Goal: Task Accomplishment & Management: Use online tool/utility

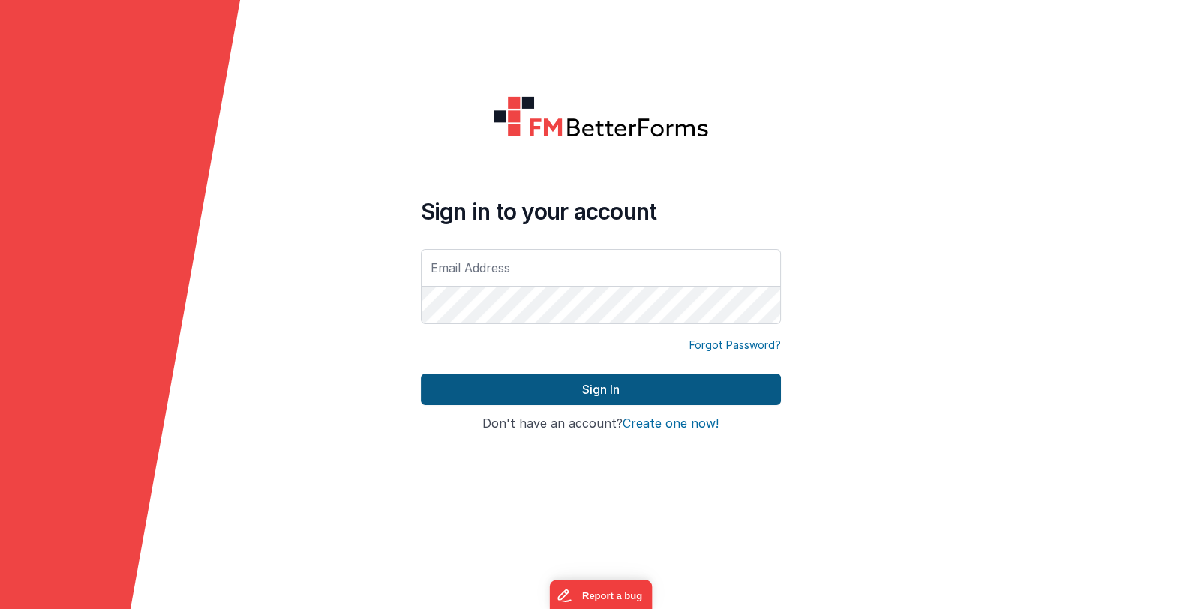
type input "[EMAIL_ADDRESS][DOMAIN_NAME]"
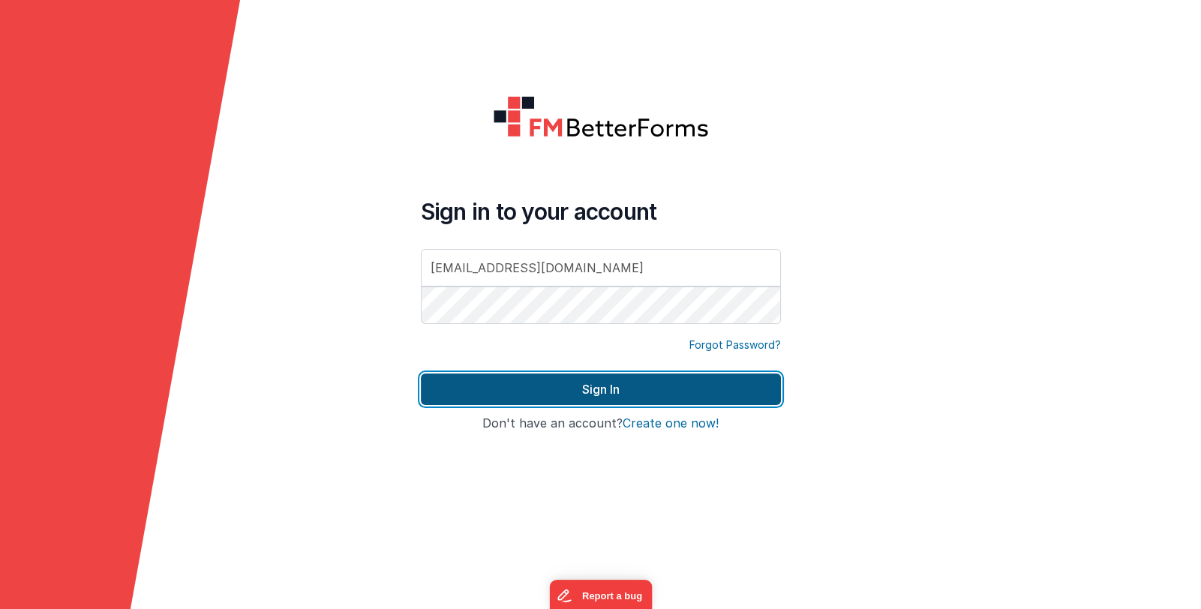
click at [550, 385] on button "Sign In" at bounding box center [601, 390] width 360 height 32
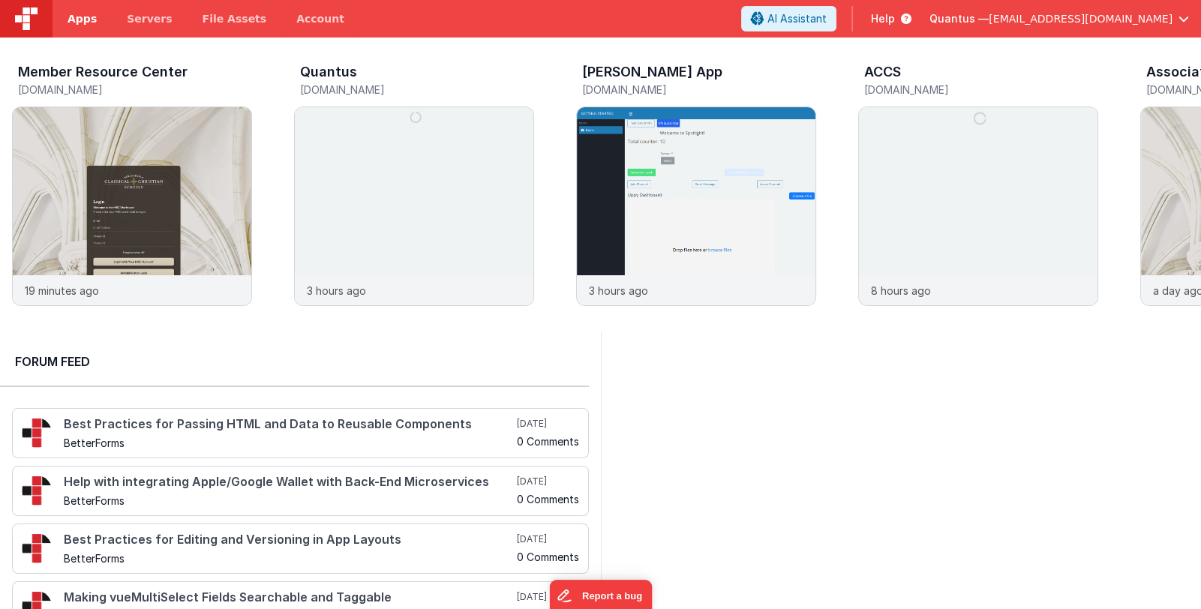
click at [83, 24] on span "Apps" at bounding box center [82, 18] width 29 height 15
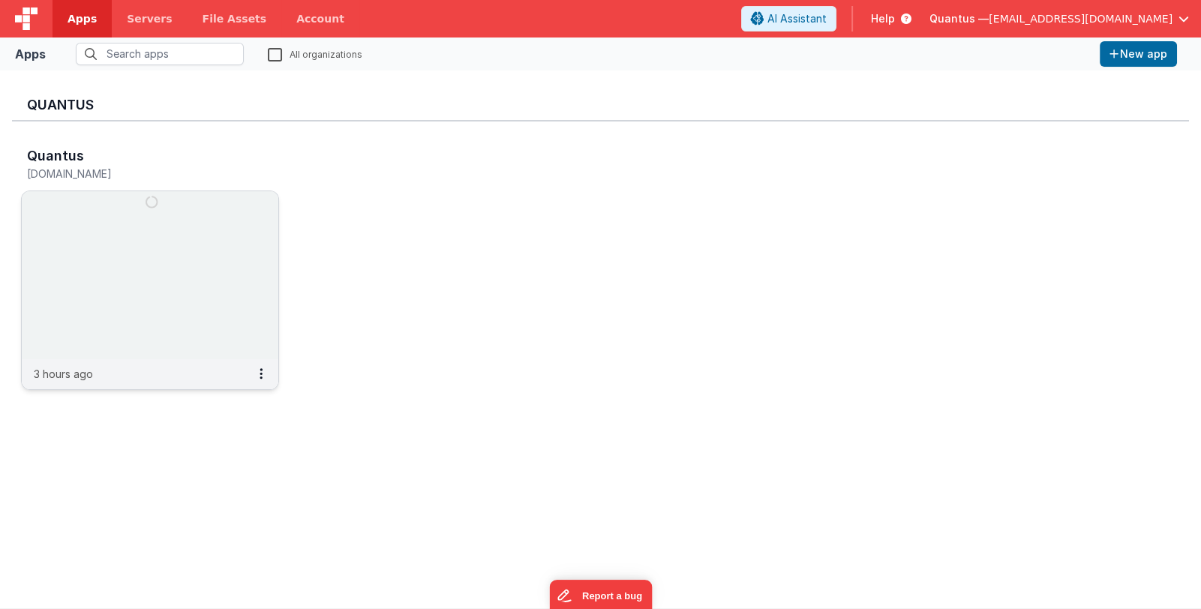
click at [213, 269] on img at bounding box center [150, 275] width 257 height 168
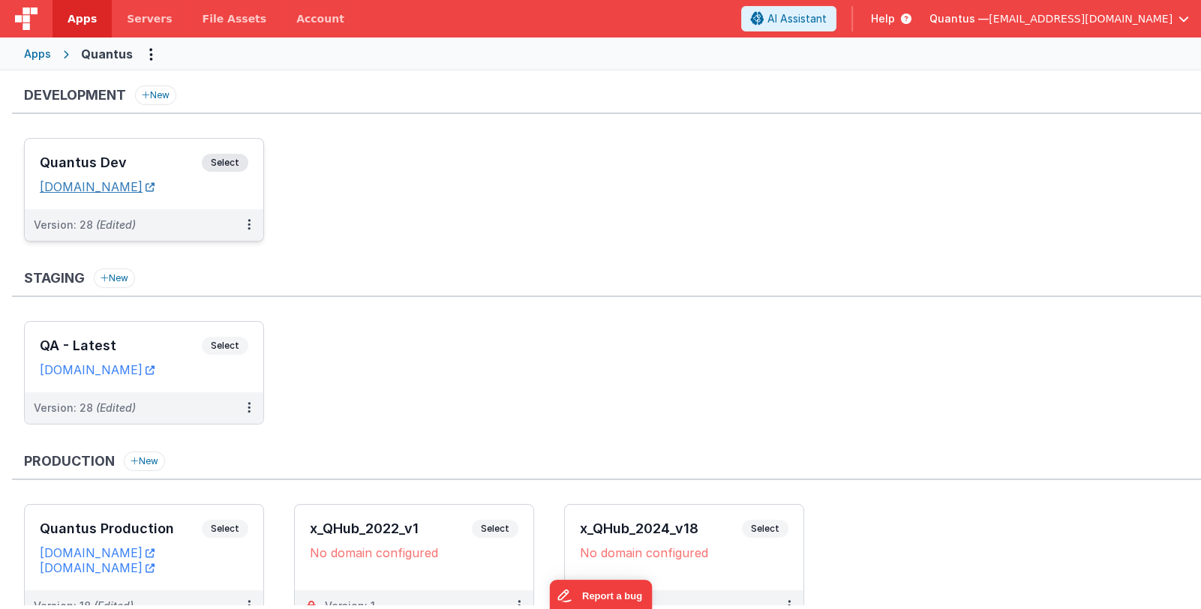
click at [155, 188] on link "[DOMAIN_NAME]" at bounding box center [97, 186] width 115 height 15
click at [115, 165] on h3 "Quantus Dev" at bounding box center [121, 162] width 162 height 15
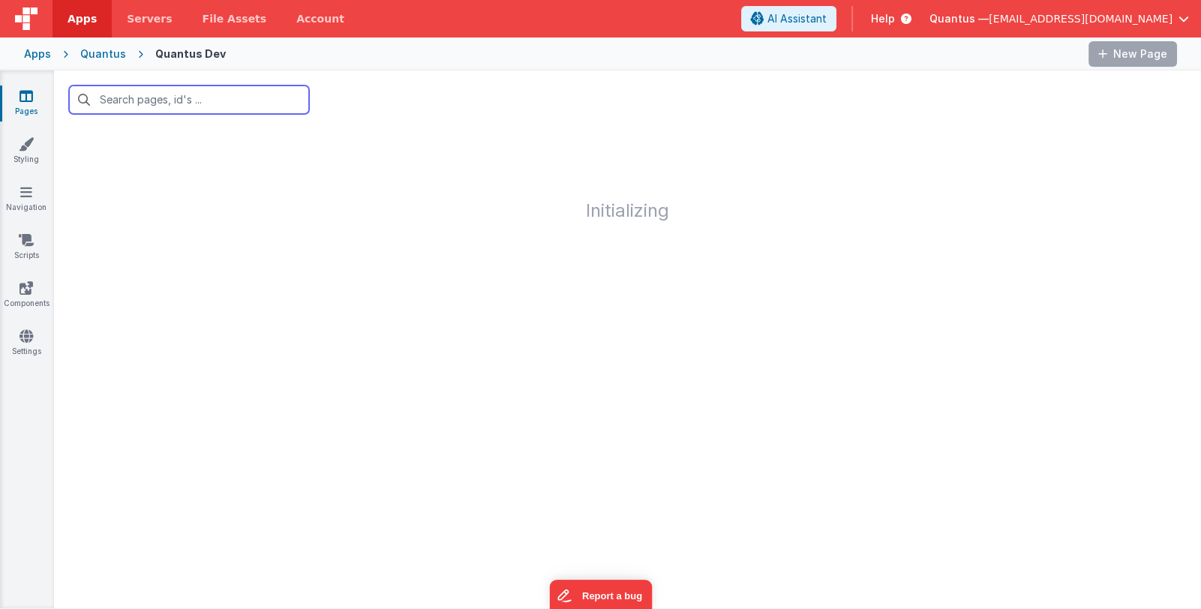
click at [237, 104] on input "text" at bounding box center [189, 100] width 240 height 29
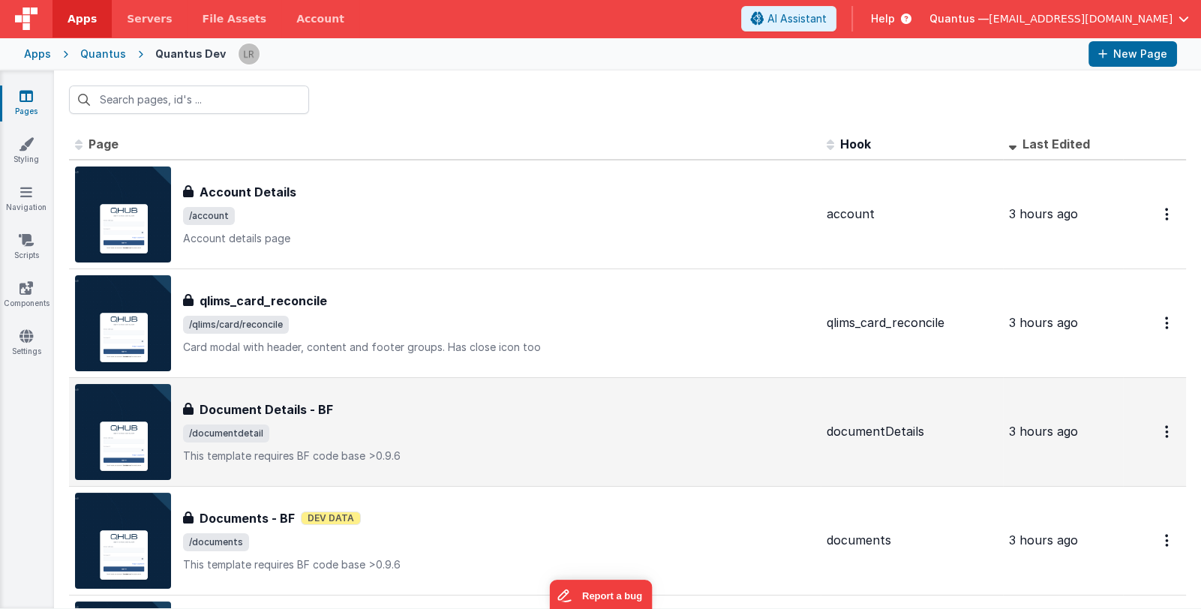
click at [419, 415] on div "Document Details - BF" at bounding box center [499, 410] width 632 height 18
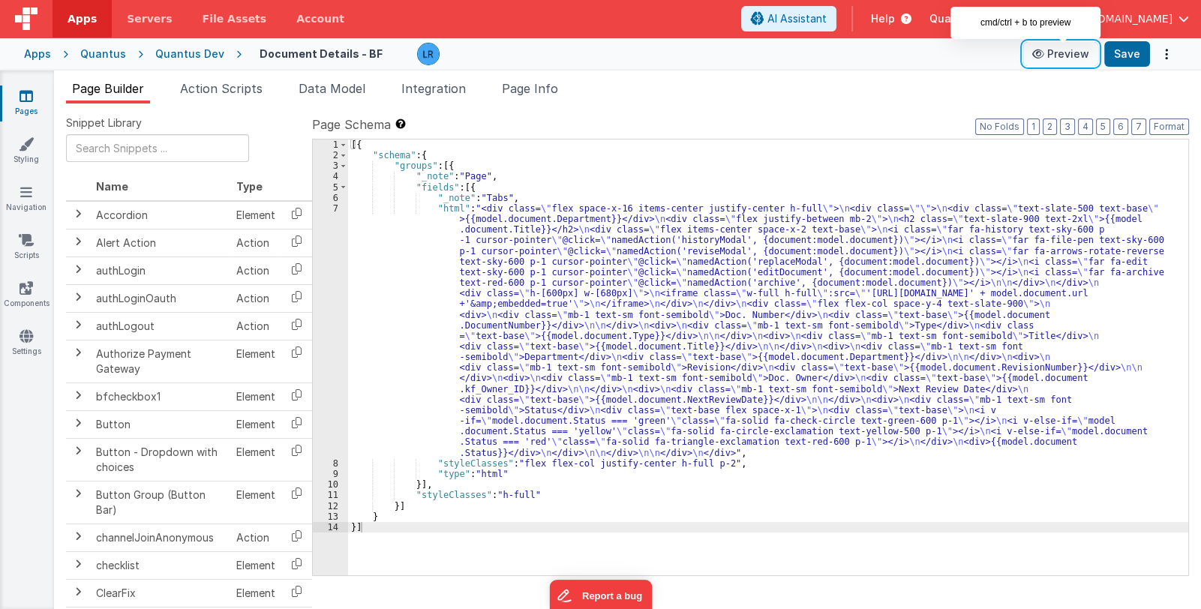
click at [1068, 57] on button "Preview" at bounding box center [1060, 54] width 75 height 24
click at [521, 284] on div "[{ "schema" : { "groups" : [{ "_note" : "Page" , "fields" : [{ "_note" : "Tabs"…" at bounding box center [768, 369] width 840 height 458
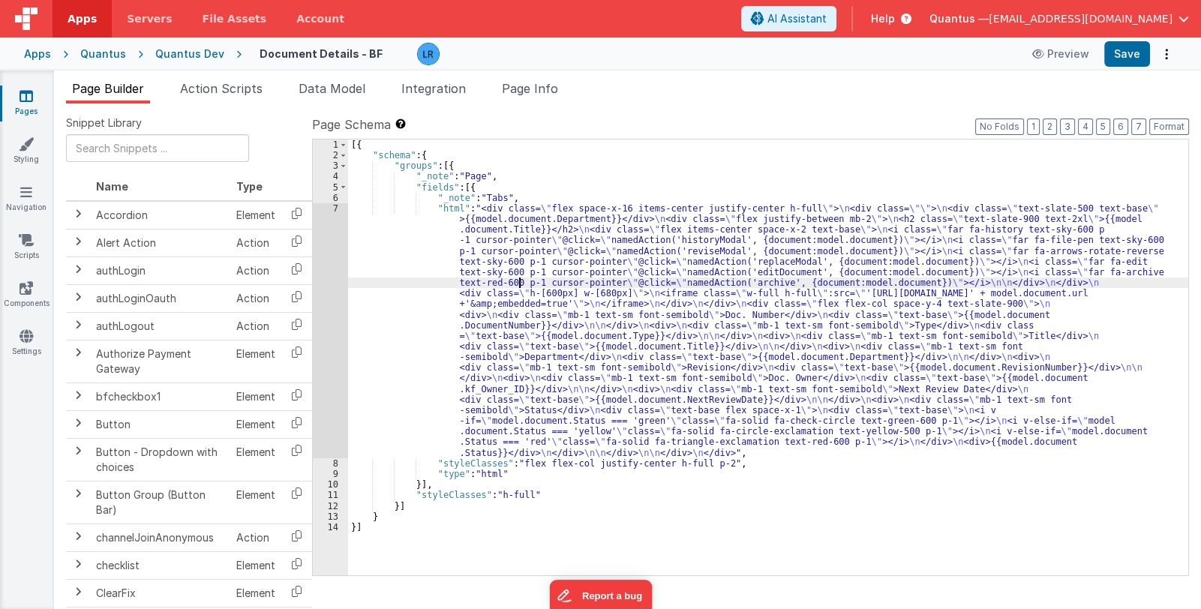
click at [324, 355] on div "7" at bounding box center [330, 330] width 35 height 255
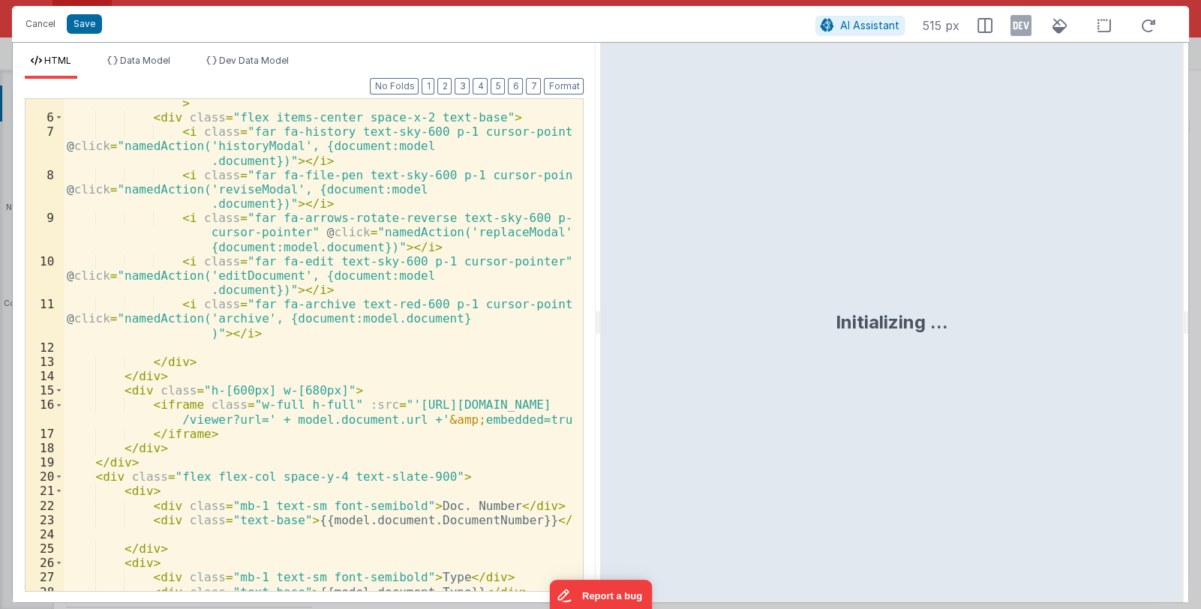
scroll to position [134, 0]
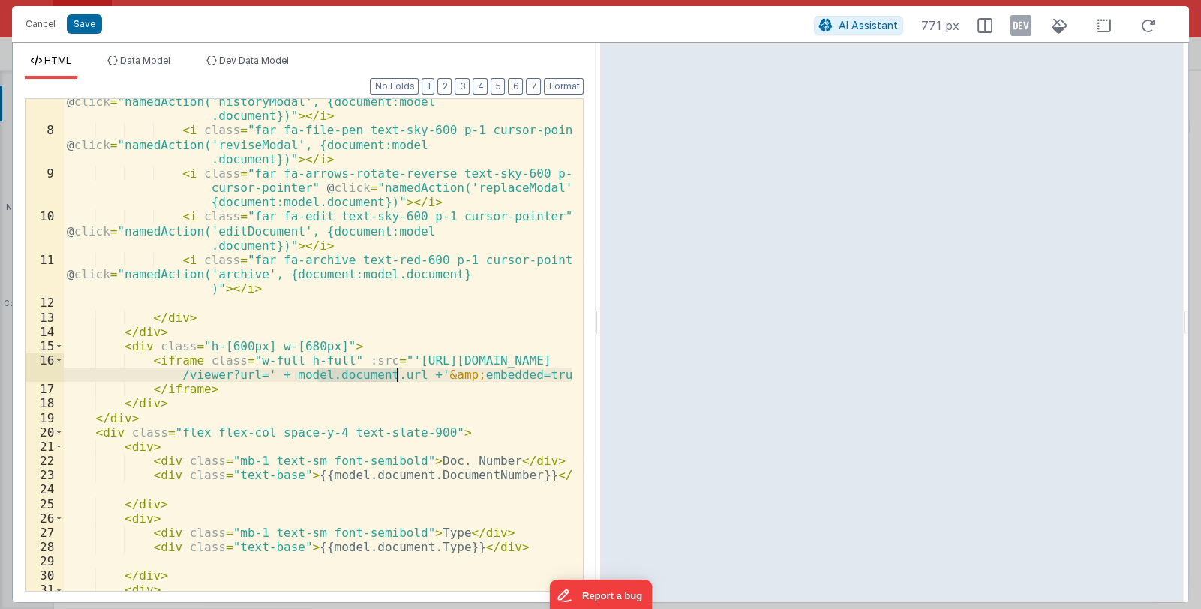
drag, startPoint x: 317, startPoint y: 374, endPoint x: 395, endPoint y: 374, distance: 78.8
click at [395, 374] on div "< i class = "far fa-history text-sky-600 p-1 cursor-pointer" @ click = "namedAc…" at bounding box center [318, 355] width 509 height 550
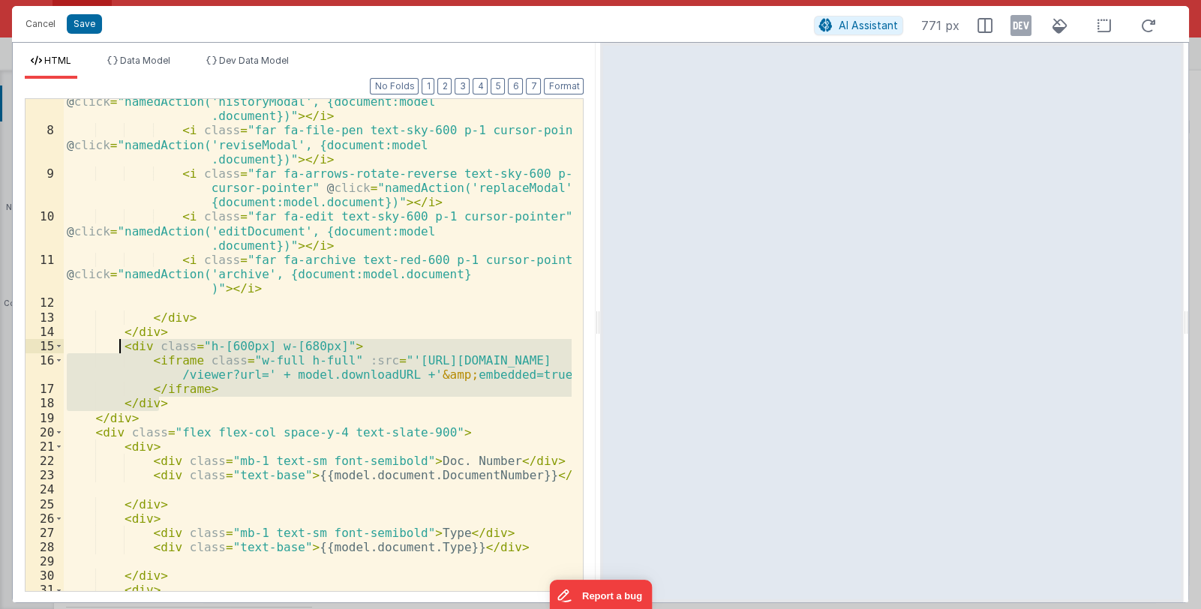
drag, startPoint x: 158, startPoint y: 404, endPoint x: 120, endPoint y: 349, distance: 66.8
click at [120, 349] on div "< i class = "far fa-history text-sky-600 p-1 cursor-pointer" @ click = "namedAc…" at bounding box center [318, 355] width 509 height 550
click at [90, 23] on button "Save" at bounding box center [84, 24] width 35 height 20
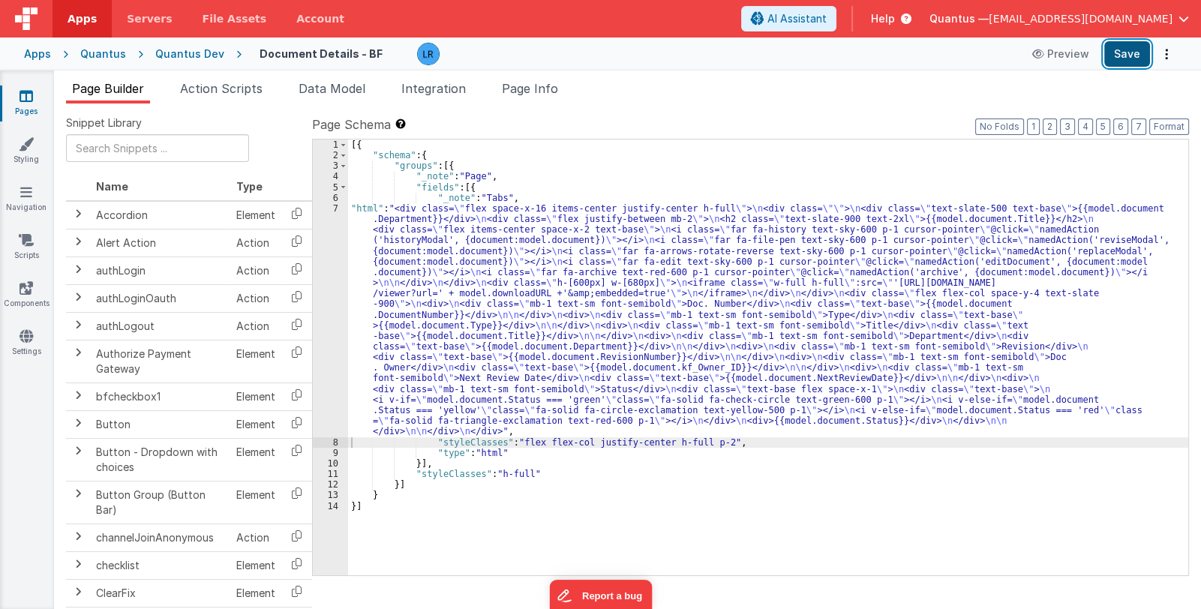
click at [1122, 61] on button "Save" at bounding box center [1127, 54] width 46 height 26
click at [428, 91] on span "Integration" at bounding box center [433, 88] width 65 height 15
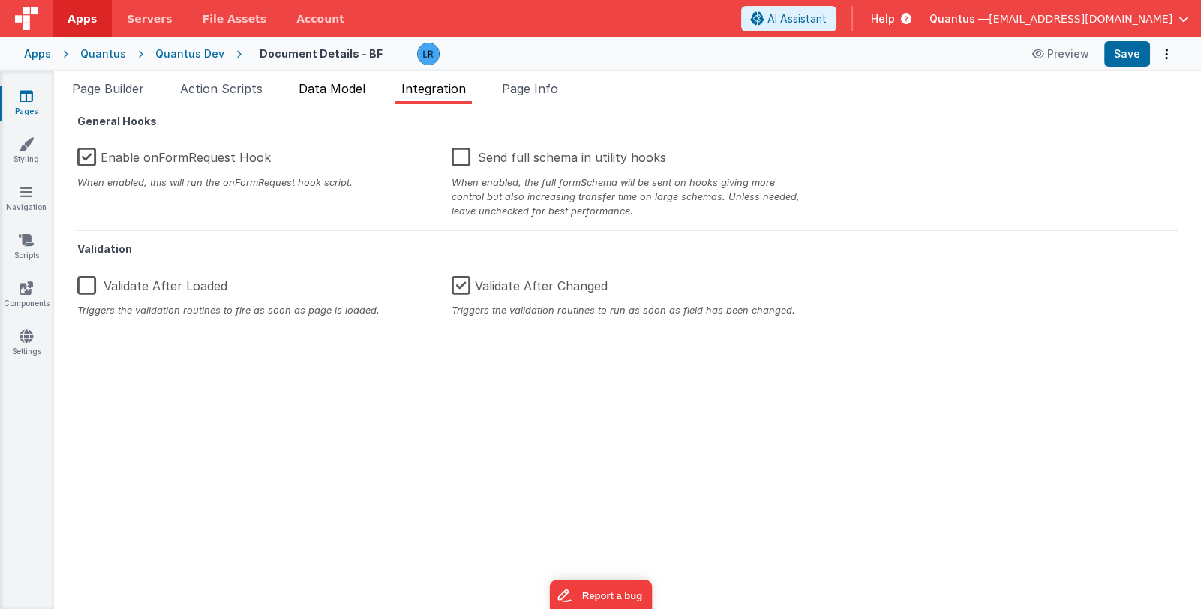
click at [340, 89] on span "Data Model" at bounding box center [332, 88] width 67 height 15
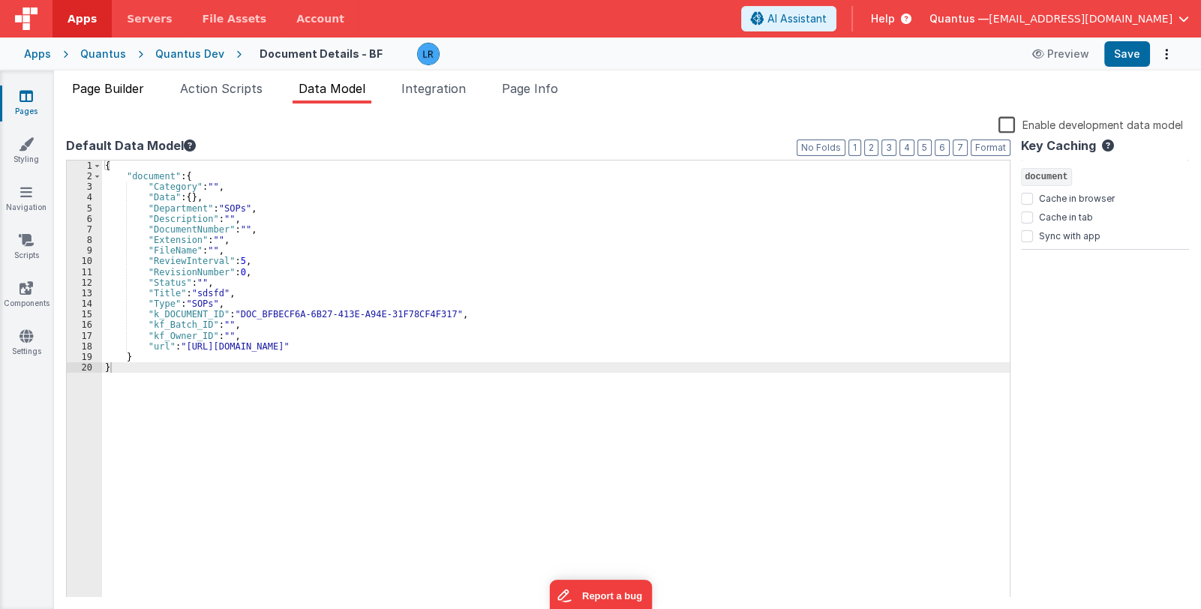
click at [124, 82] on span "Page Builder" at bounding box center [108, 88] width 72 height 15
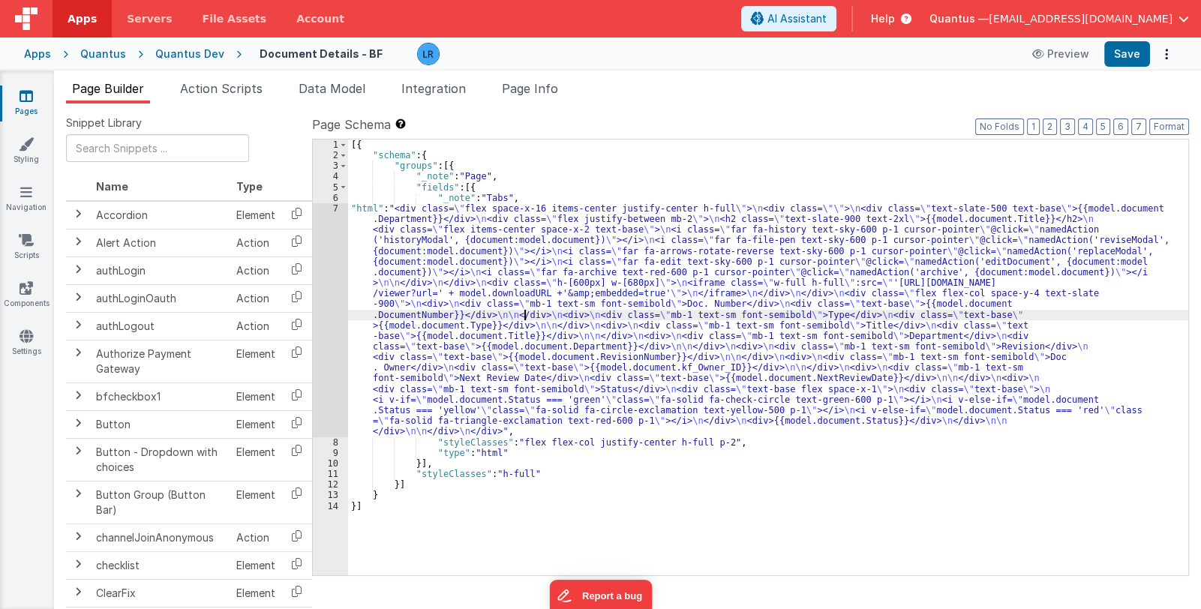
click at [526, 311] on div "[{ "schema" : { "groups" : [{ "_note" : "Page" , "fields" : [{ "_note" : "Tabs"…" at bounding box center [768, 369] width 840 height 458
click at [326, 326] on div "7" at bounding box center [330, 320] width 35 height 234
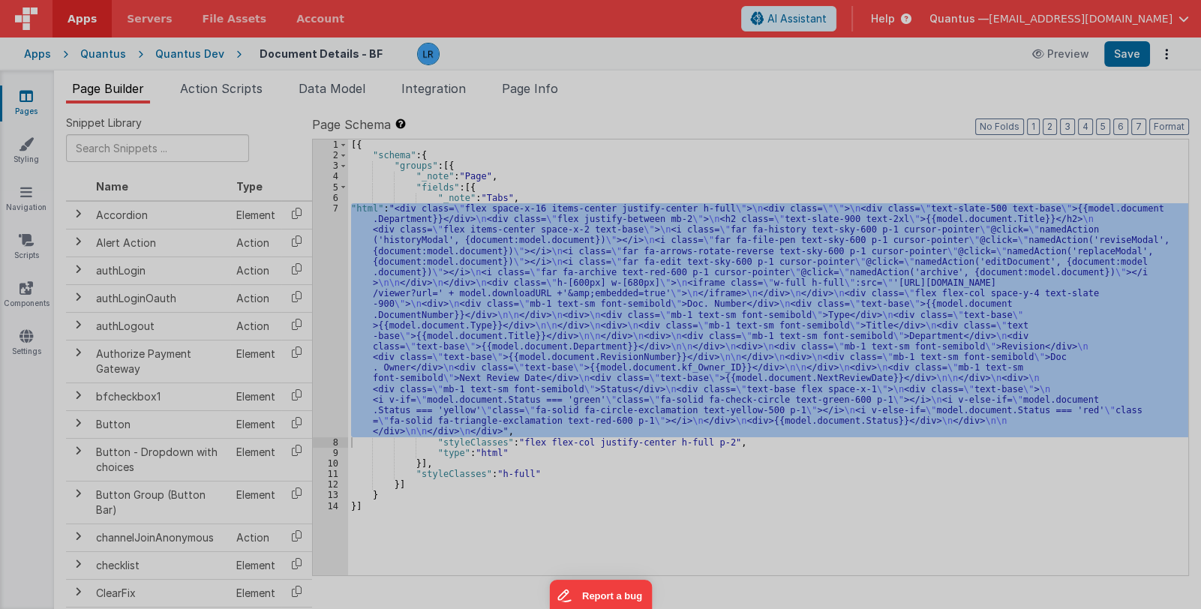
click at [326, 326] on div "< div class = "flex space-x-16 items-center justify-center h-full" > < div clas…" at bounding box center [318, 380] width 508 height 593
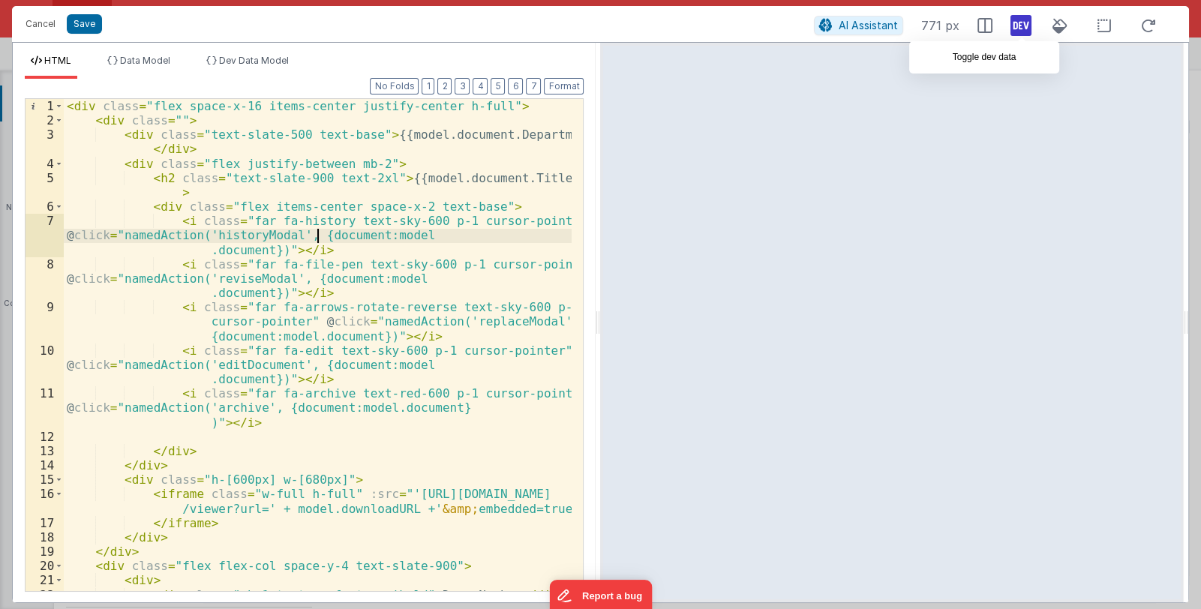
click at [1020, 26] on icon at bounding box center [1021, 26] width 21 height 24
click at [266, 64] on span "Dev Data Model" at bounding box center [254, 60] width 70 height 11
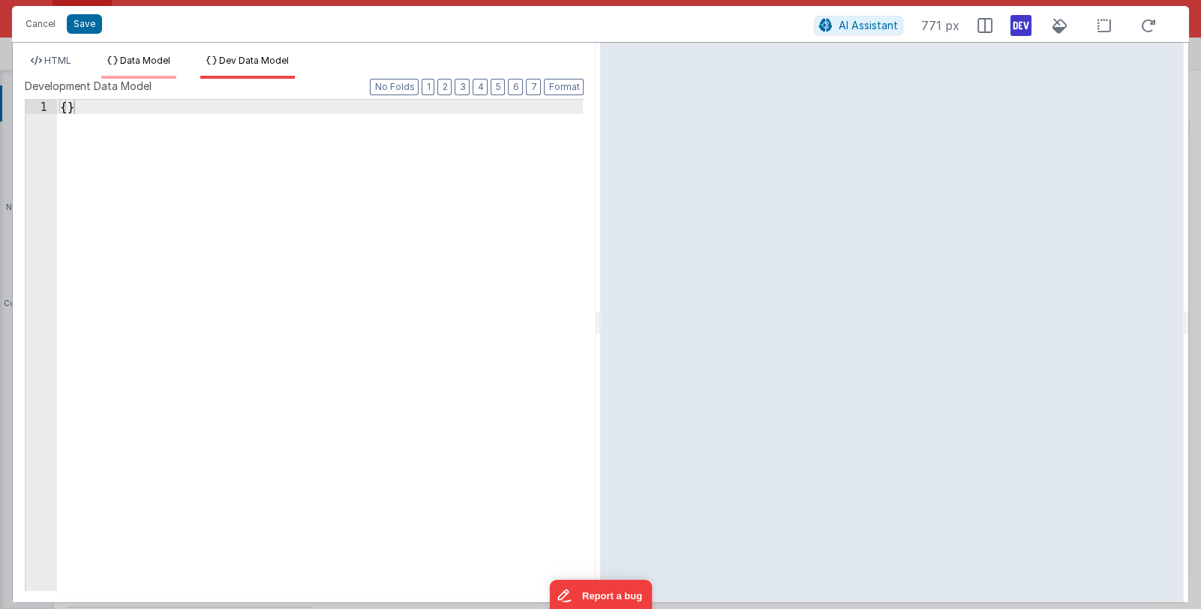
click at [159, 58] on span "Data Model" at bounding box center [145, 60] width 50 height 11
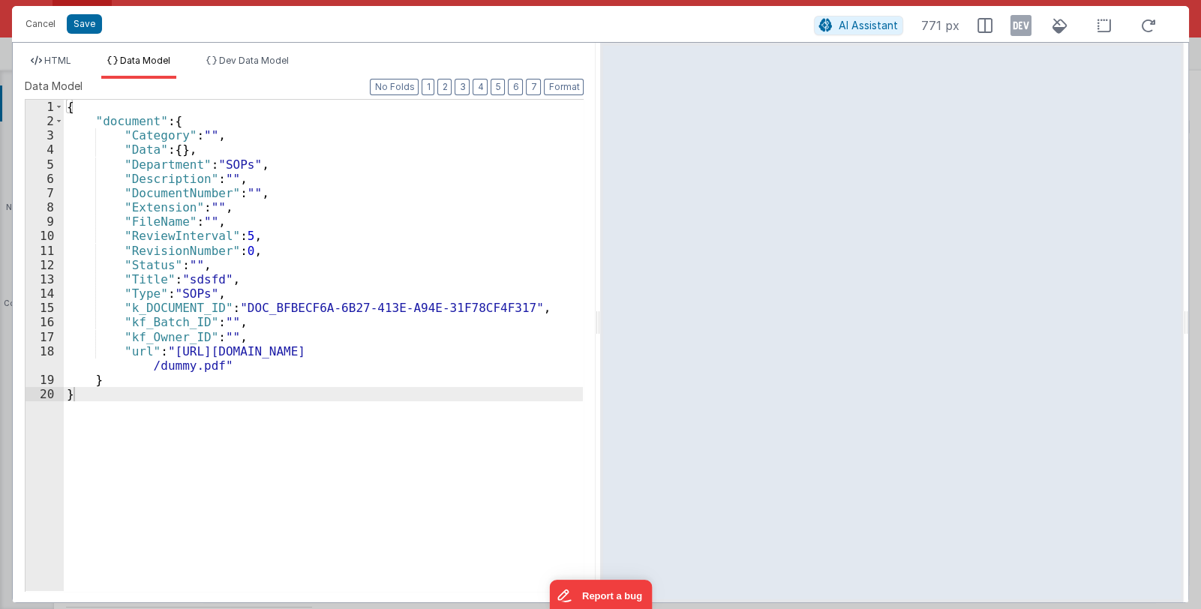
click at [1029, 30] on icon at bounding box center [1021, 26] width 21 height 24
click at [58, 63] on span "HTML" at bounding box center [57, 60] width 27 height 11
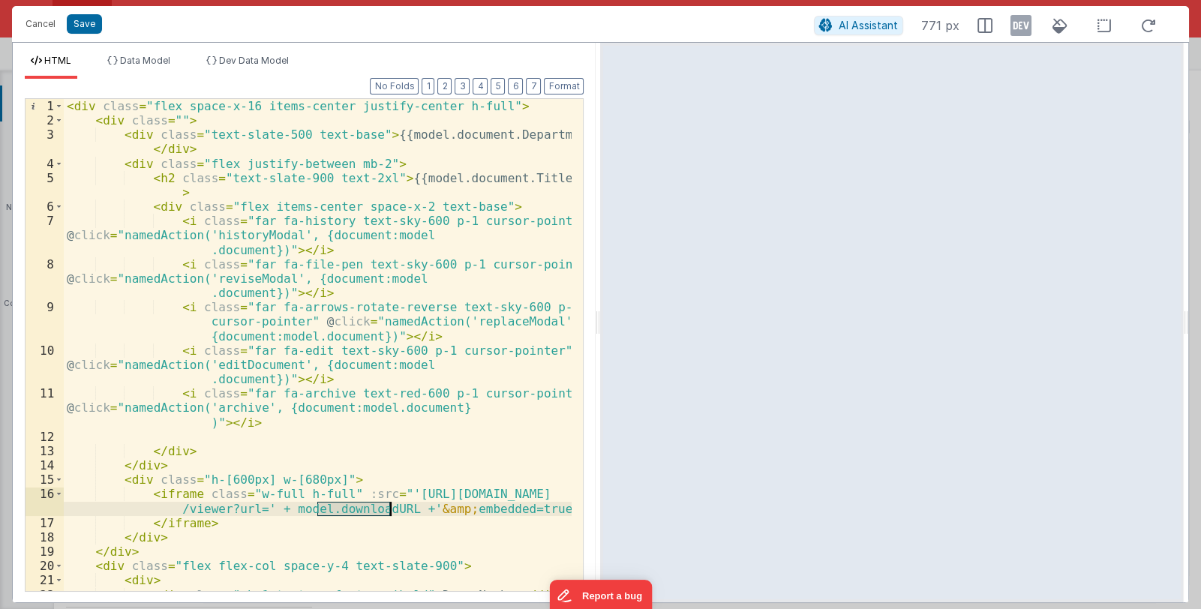
drag, startPoint x: 314, startPoint y: 510, endPoint x: 388, endPoint y: 510, distance: 73.5
click at [388, 510] on div "< div class = "flex space-x-16 items-center justify-center h-full" > < div clas…" at bounding box center [318, 359] width 509 height 521
click at [1029, 28] on icon at bounding box center [1021, 26] width 21 height 24
drag, startPoint x: 86, startPoint y: 23, endPoint x: 94, endPoint y: 23, distance: 8.3
click at [86, 23] on button "Save" at bounding box center [84, 24] width 35 height 20
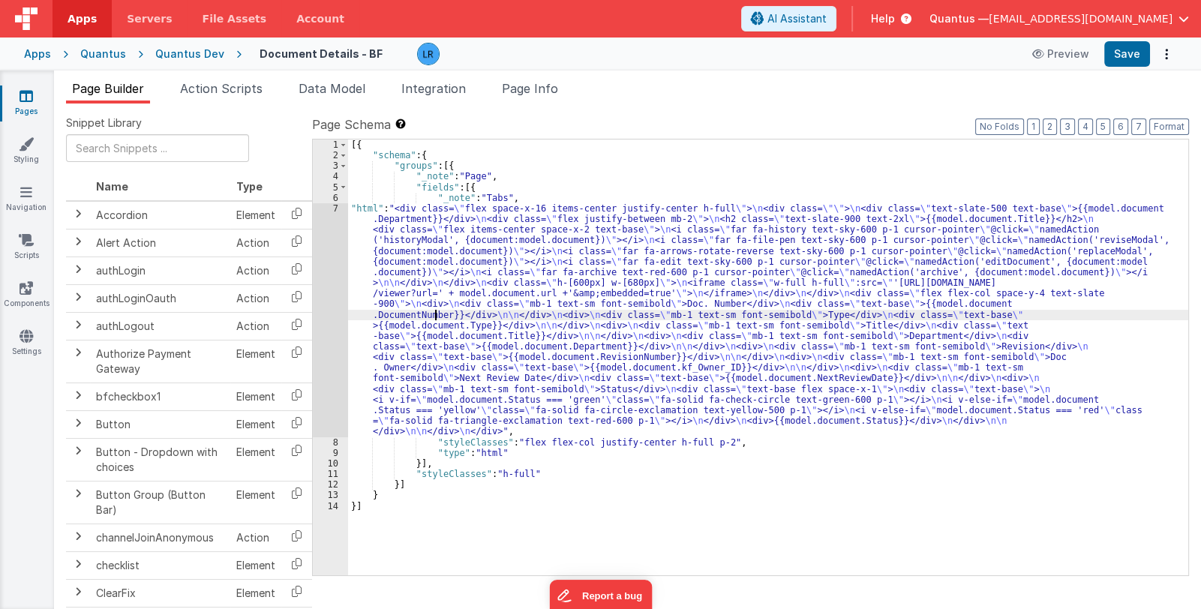
click at [435, 316] on div "[{ "schema" : { "groups" : [{ "_note" : "Page" , "fields" : [{ "_note" : "Tabs"…" at bounding box center [768, 369] width 840 height 458
click at [338, 339] on div "7" at bounding box center [330, 320] width 35 height 234
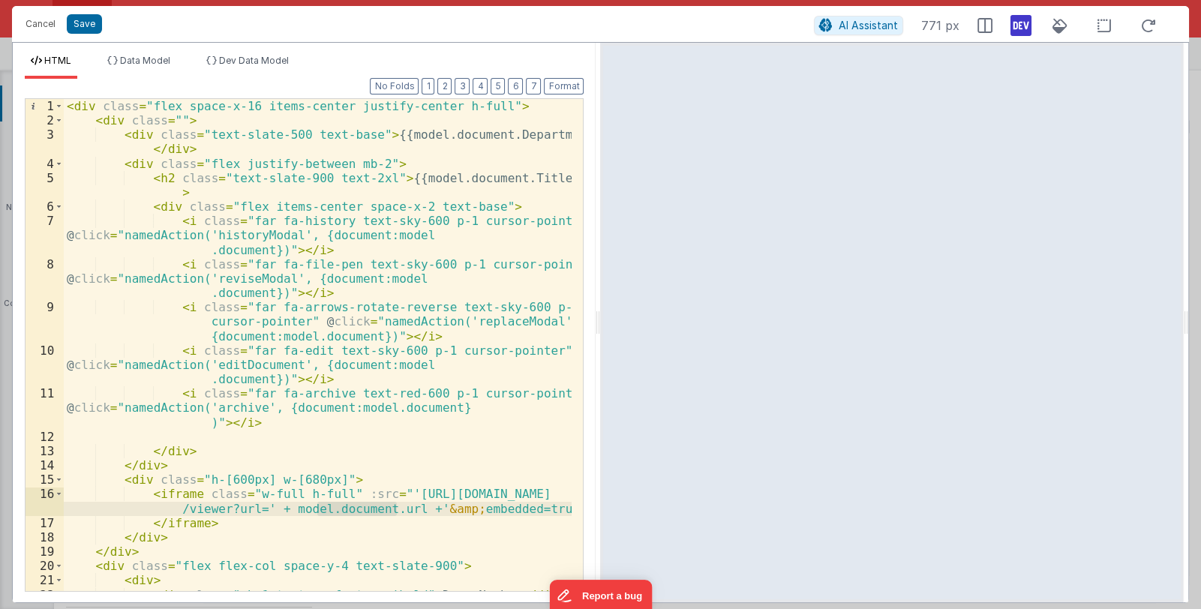
drag, startPoint x: 318, startPoint y: 509, endPoint x: 397, endPoint y: 509, distance: 78.8
click at [397, 509] on div "< div class = "flex space-x-16 items-center justify-center h-full" > < div clas…" at bounding box center [318, 359] width 509 height 521
click at [145, 66] on li "Data Model" at bounding box center [138, 67] width 75 height 24
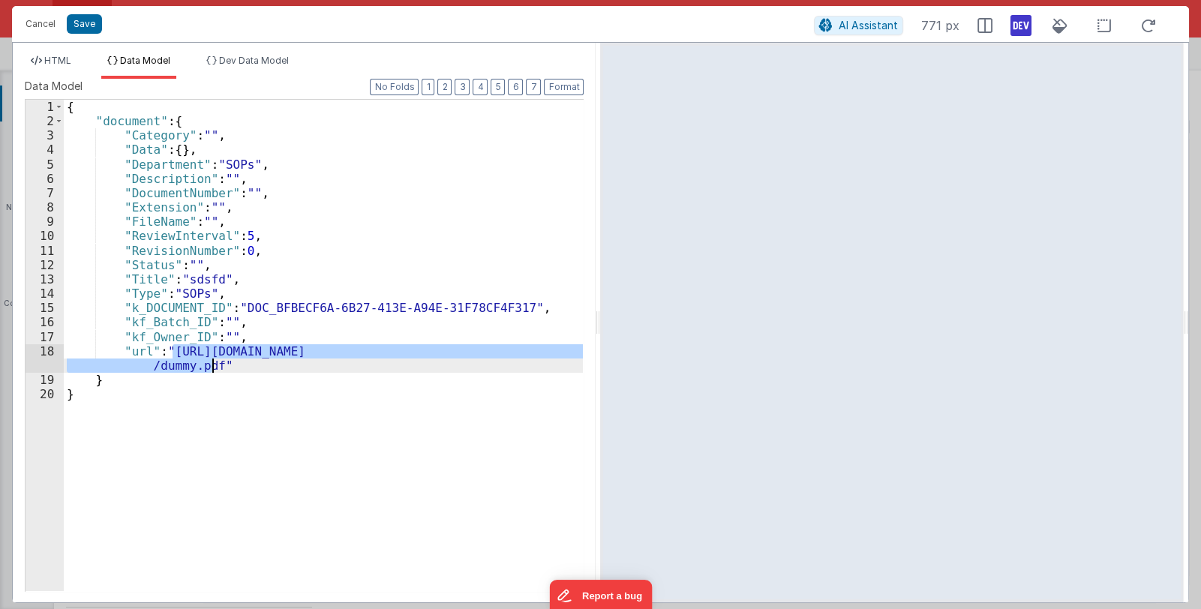
drag, startPoint x: 170, startPoint y: 351, endPoint x: 213, endPoint y: 363, distance: 45.1
click at [213, 363] on div "{ "document" : { "Category" : "" , "Data" : { } , "Department" : "SOPs" , "Desc…" at bounding box center [324, 360] width 520 height 520
click at [111, 380] on div "{ "document" : { "Category" : "" , "Data" : { } , "Department" : "SOPs" , "Desc…" at bounding box center [324, 360] width 520 height 520
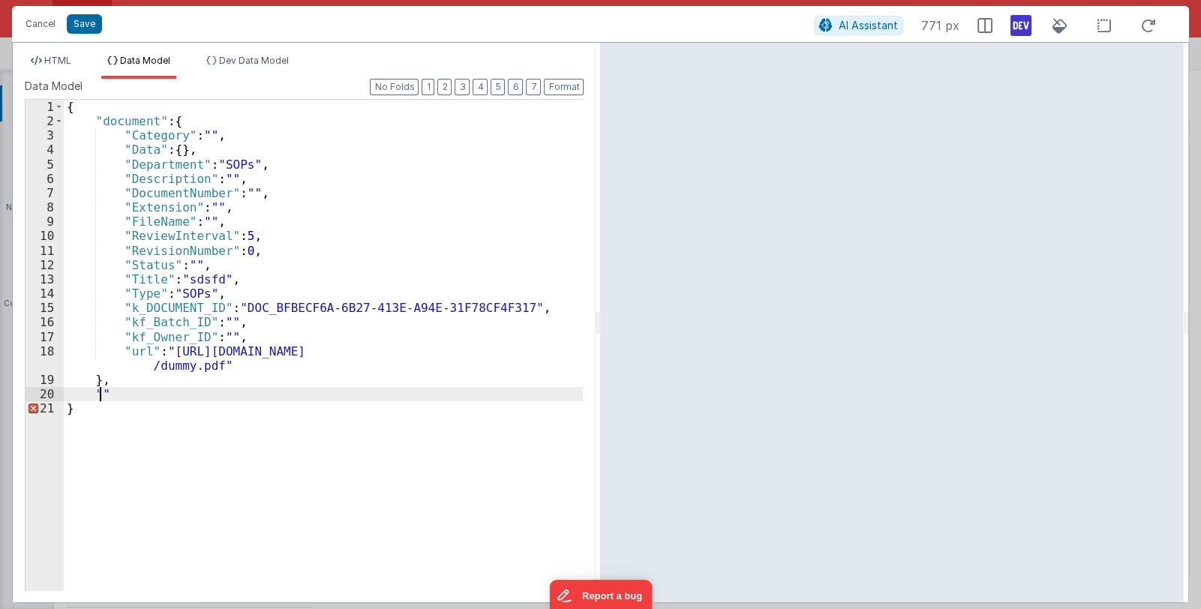
paste textarea
click at [64, 65] on span "HTML" at bounding box center [57, 60] width 27 height 11
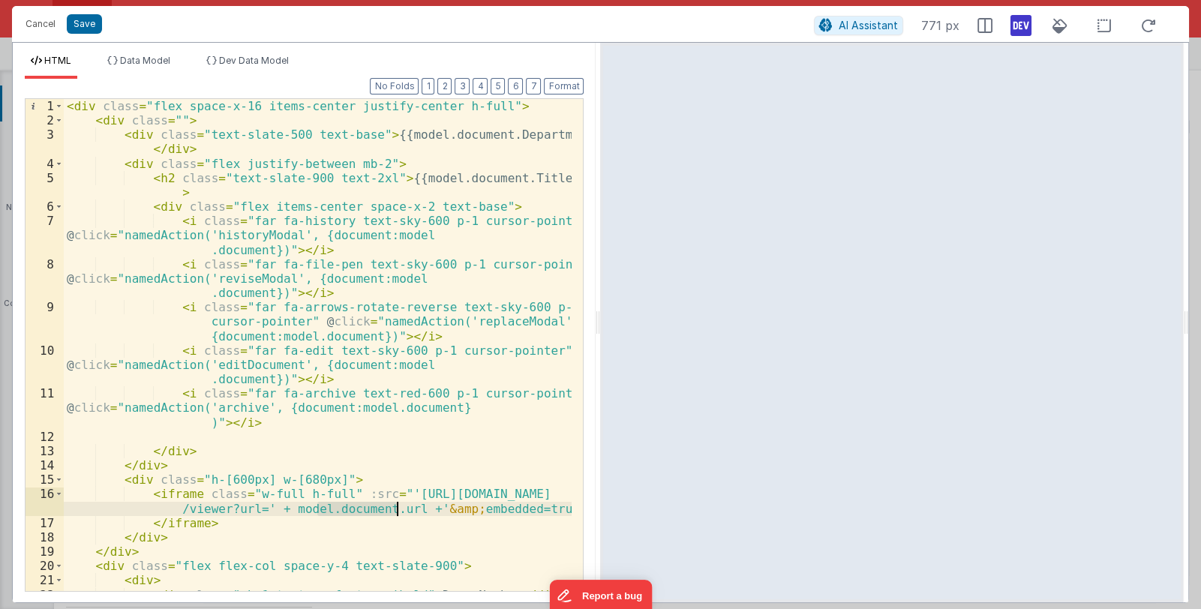
click at [330, 513] on div "< div class = "flex space-x-16 items-center justify-center h-full" > < div clas…" at bounding box center [318, 345] width 508 height 492
drag, startPoint x: 317, startPoint y: 511, endPoint x: 398, endPoint y: 512, distance: 81.0
click at [398, 512] on div "< div class = "flex space-x-16 items-center justify-center h-full" > < div clas…" at bounding box center [318, 359] width 509 height 521
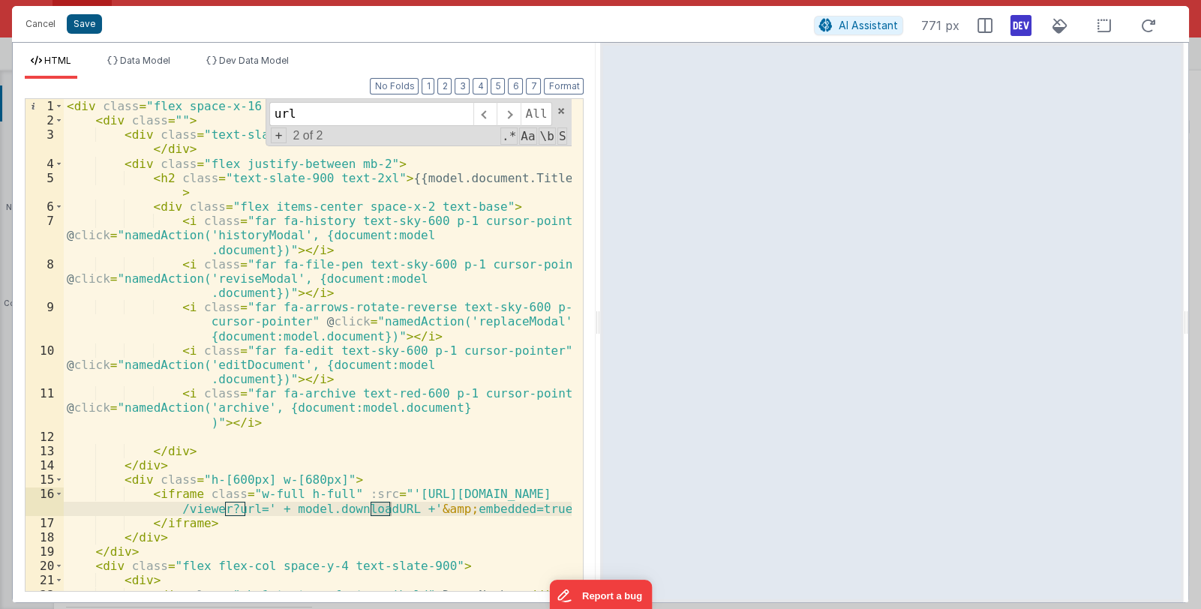
type input "url"
click at [90, 17] on button "Save" at bounding box center [84, 24] width 35 height 20
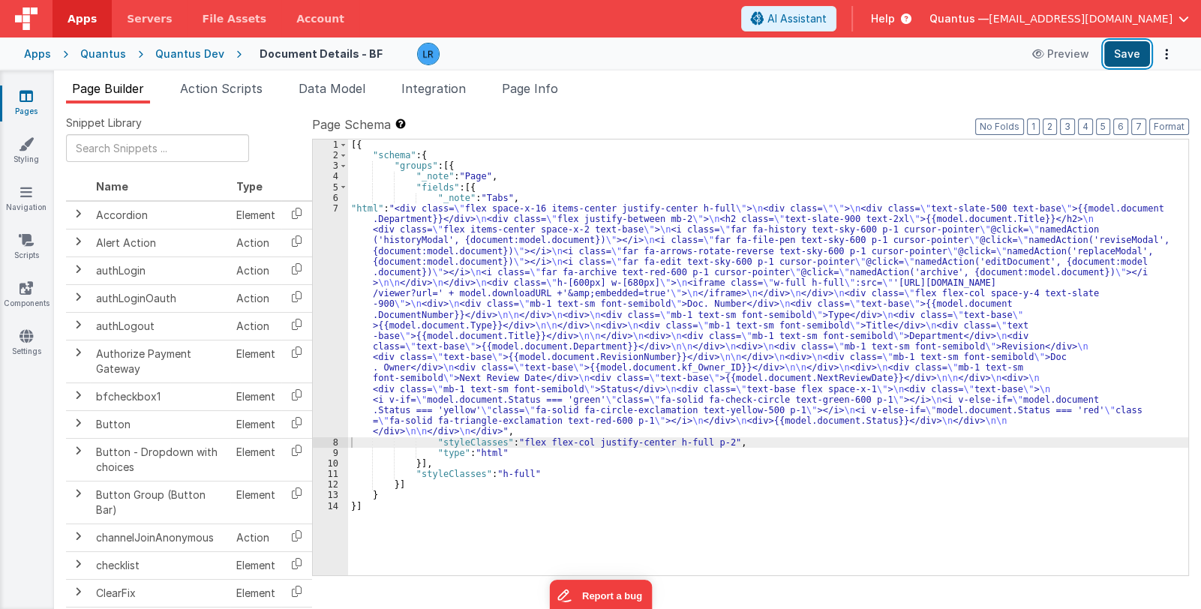
click at [1119, 57] on button "Save" at bounding box center [1127, 54] width 46 height 26
click at [460, 374] on div "[{ "schema" : { "groups" : [{ "_note" : "Page" , "fields" : [{ "_note" : "Tabs"…" at bounding box center [768, 369] width 840 height 458
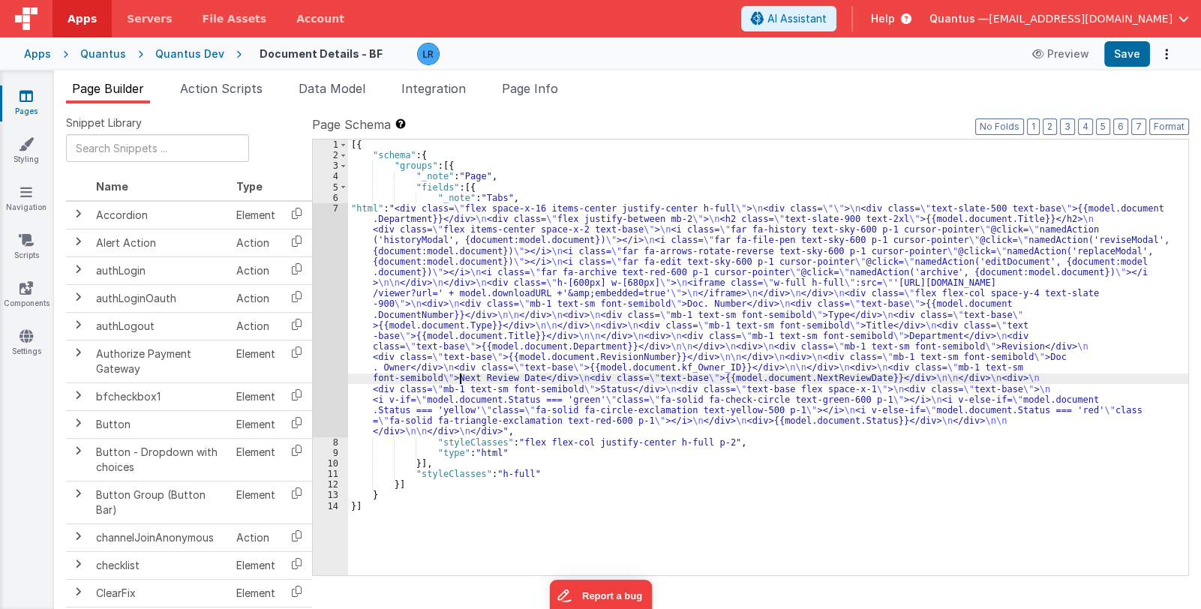
click at [326, 378] on div "7" at bounding box center [330, 320] width 35 height 234
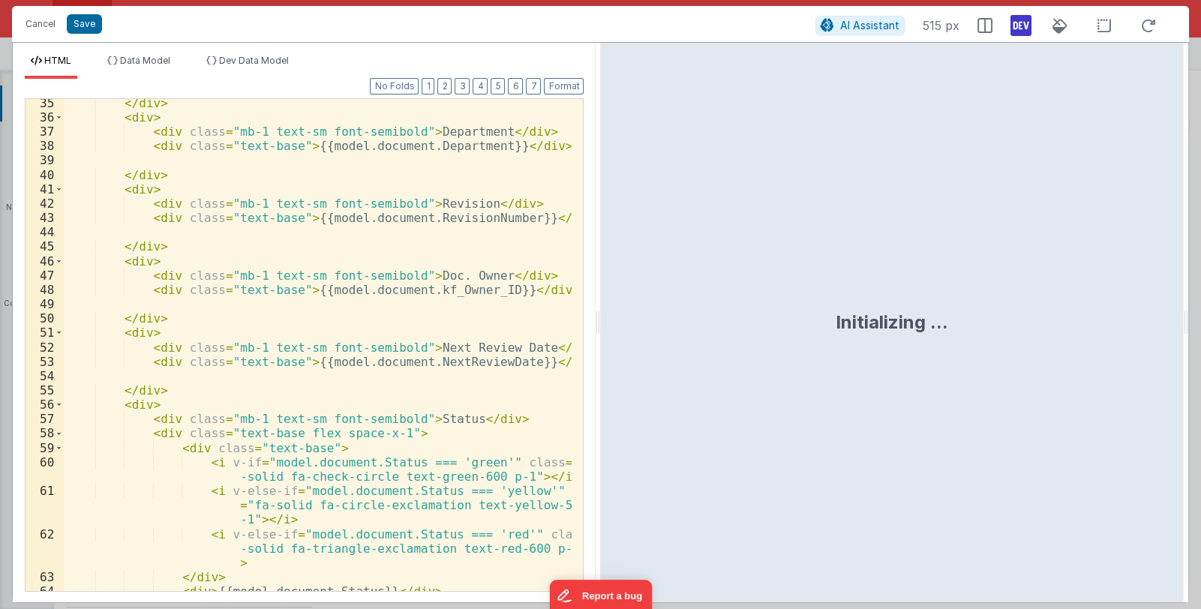
scroll to position [704, 0]
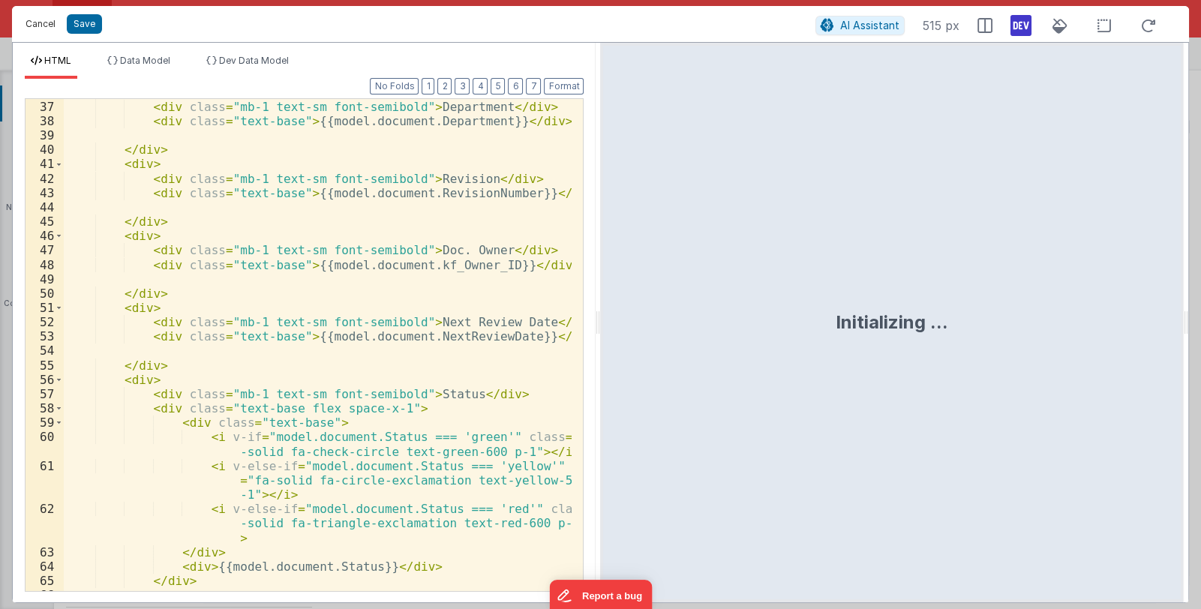
click at [38, 23] on button "Cancel" at bounding box center [40, 24] width 45 height 21
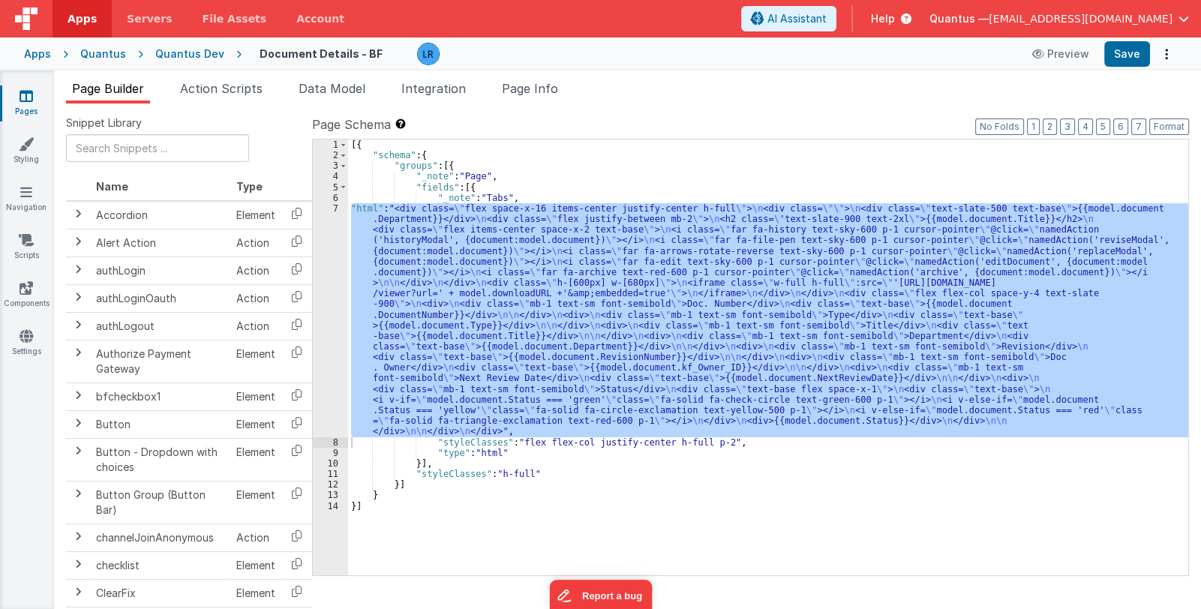
click at [334, 359] on div "7" at bounding box center [330, 320] width 35 height 234
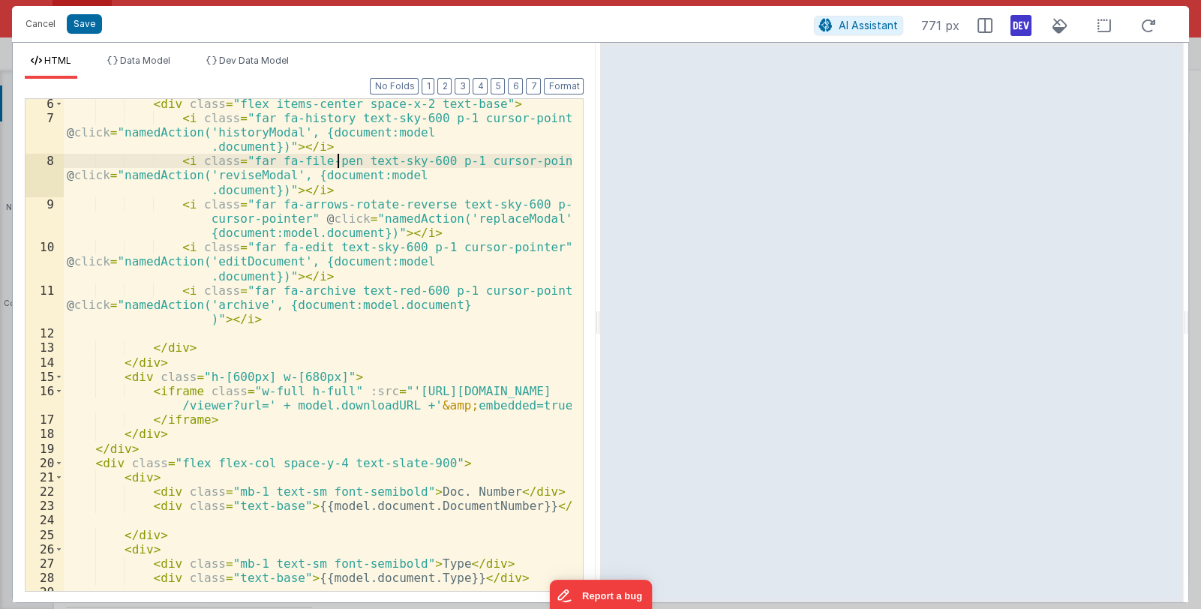
scroll to position [103, 0]
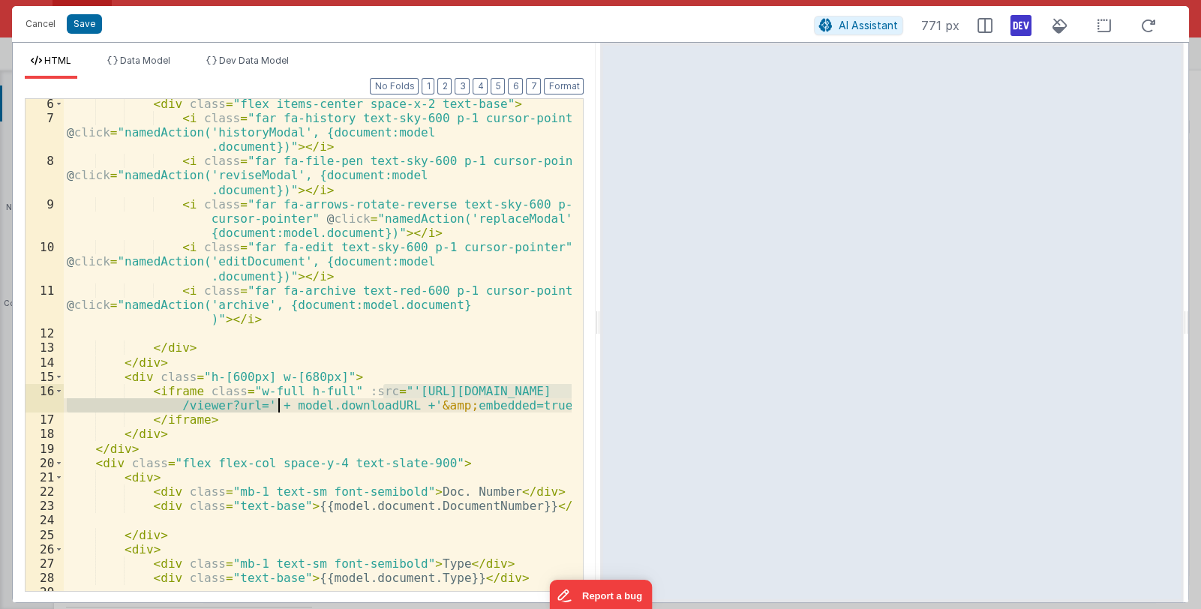
drag, startPoint x: 383, startPoint y: 389, endPoint x: 275, endPoint y: 408, distance: 109.8
click at [275, 408] on div "< div class = "flex items-center space-x-2 text-base" > < i class = "far fa-his…" at bounding box center [318, 357] width 509 height 521
drag, startPoint x: 497, startPoint y: 389, endPoint x: 268, endPoint y: 404, distance: 230.1
click at [268, 404] on div "< div class = "flex items-center space-x-2 text-base" > < i class = "far fa-his…" at bounding box center [318, 357] width 509 height 521
click at [461, 394] on div "< div class = "flex items-center space-x-2 text-base" > < i class = "far fa-his…" at bounding box center [318, 345] width 508 height 492
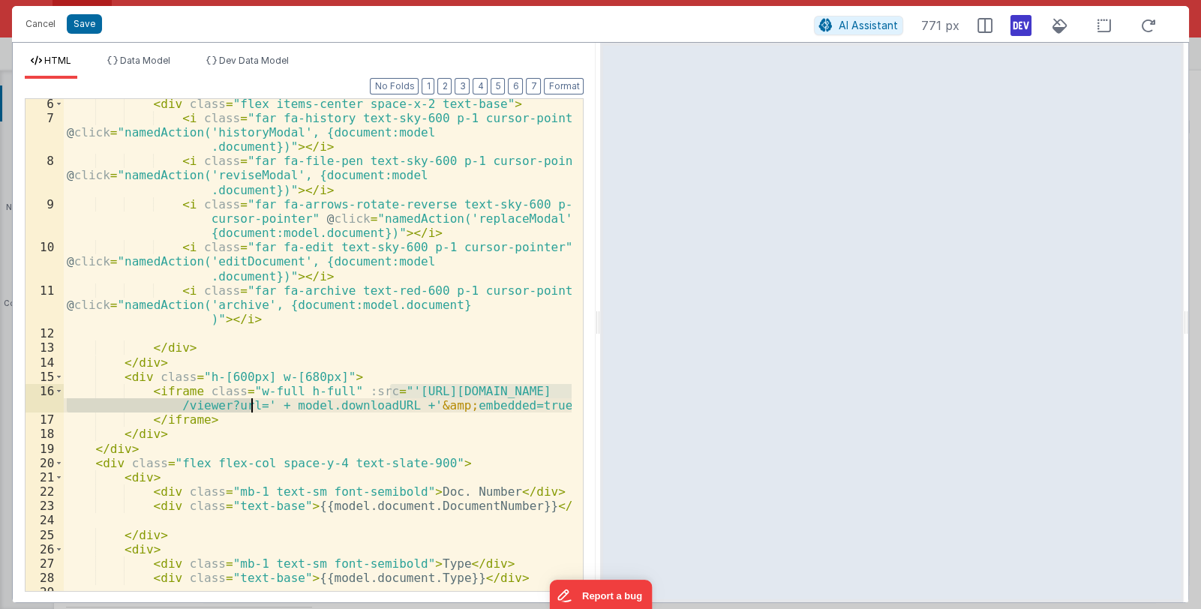
drag, startPoint x: 387, startPoint y: 388, endPoint x: 248, endPoint y: 407, distance: 140.2
click at [248, 407] on div "< div class = "flex items-center space-x-2 text-base" > < i class = "far fa-his…" at bounding box center [318, 357] width 509 height 521
click at [89, 28] on button "Save" at bounding box center [84, 24] width 35 height 20
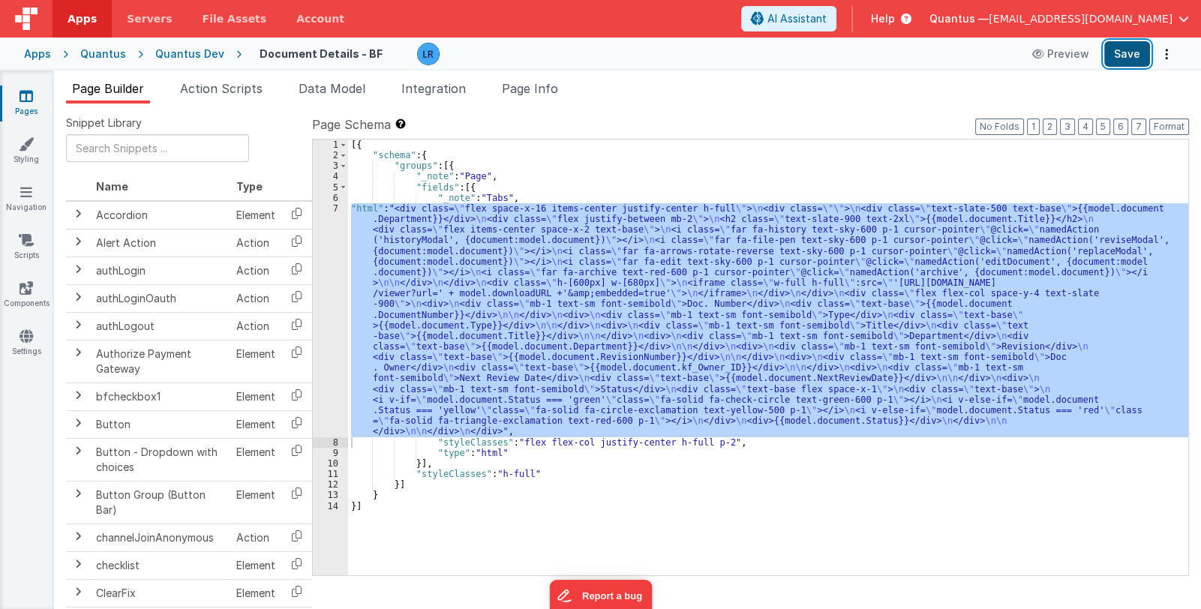
click at [1122, 60] on button "Save" at bounding box center [1127, 54] width 46 height 26
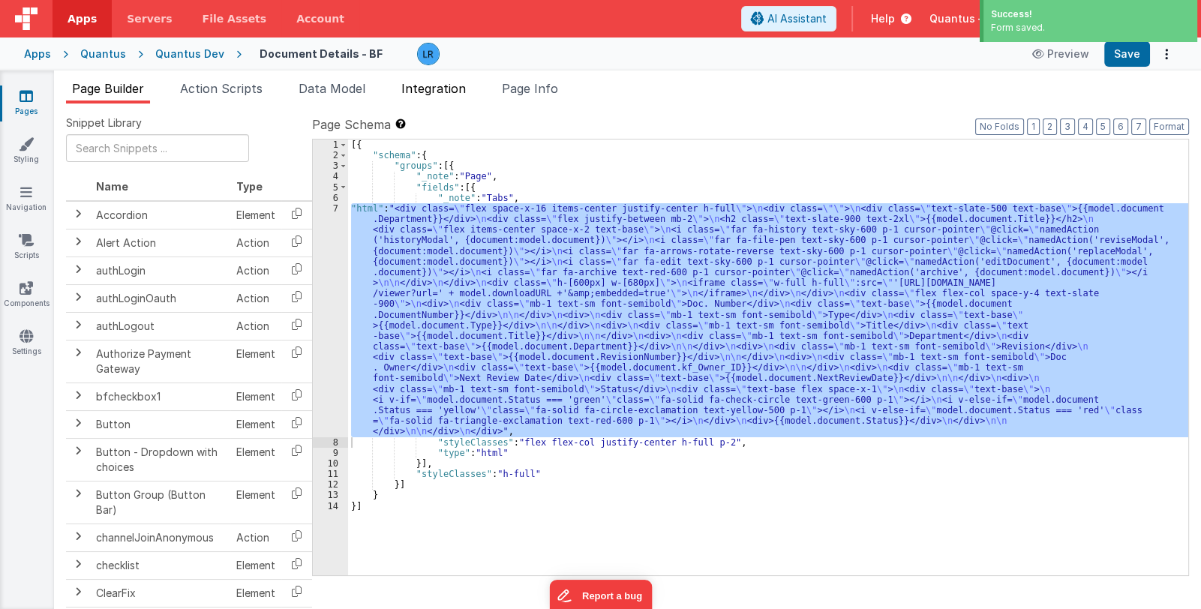
click at [428, 86] on span "Integration" at bounding box center [433, 88] width 65 height 15
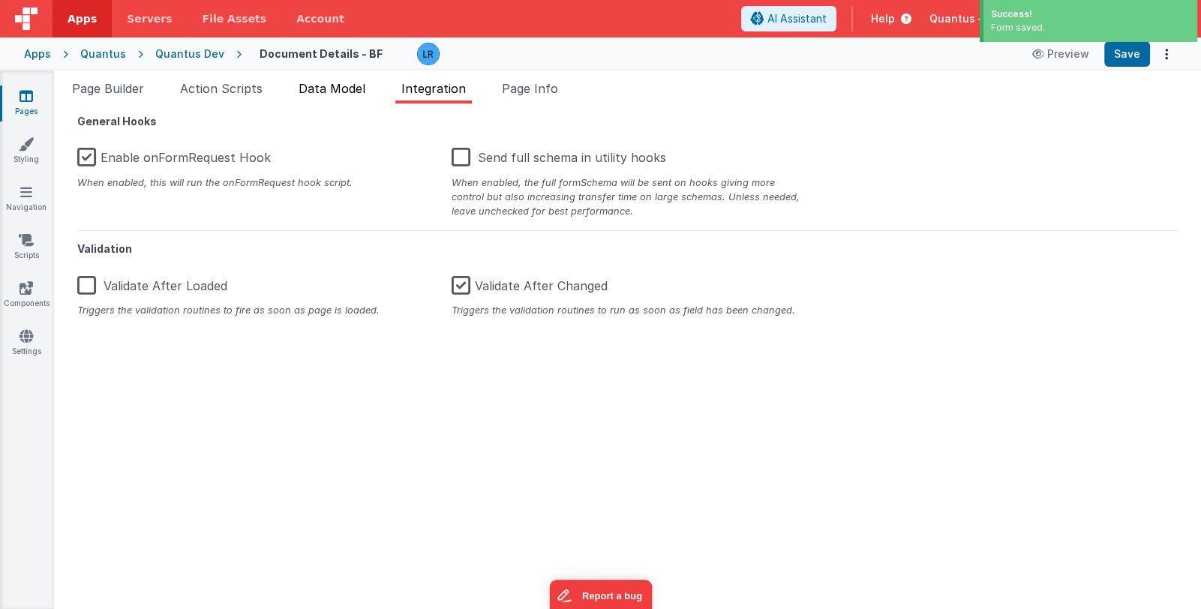
click at [347, 89] on span "Data Model" at bounding box center [332, 88] width 67 height 15
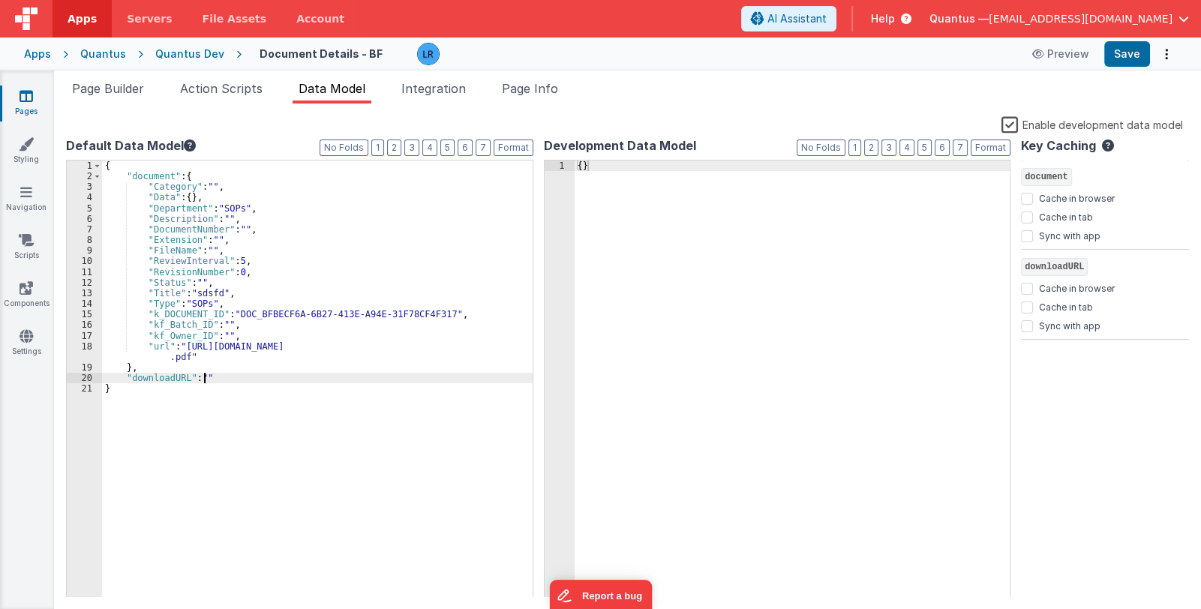
click at [203, 377] on div "{ "document" : { "Category" : "" , "Data" : { } , "Department" : "SOPs" , "Desc…" at bounding box center [317, 390] width 431 height 459
click at [1008, 125] on label "Enable development data model" at bounding box center [1093, 124] width 182 height 17
click at [0, 0] on input "Enable development data model" at bounding box center [0, 0] width 0 height 0
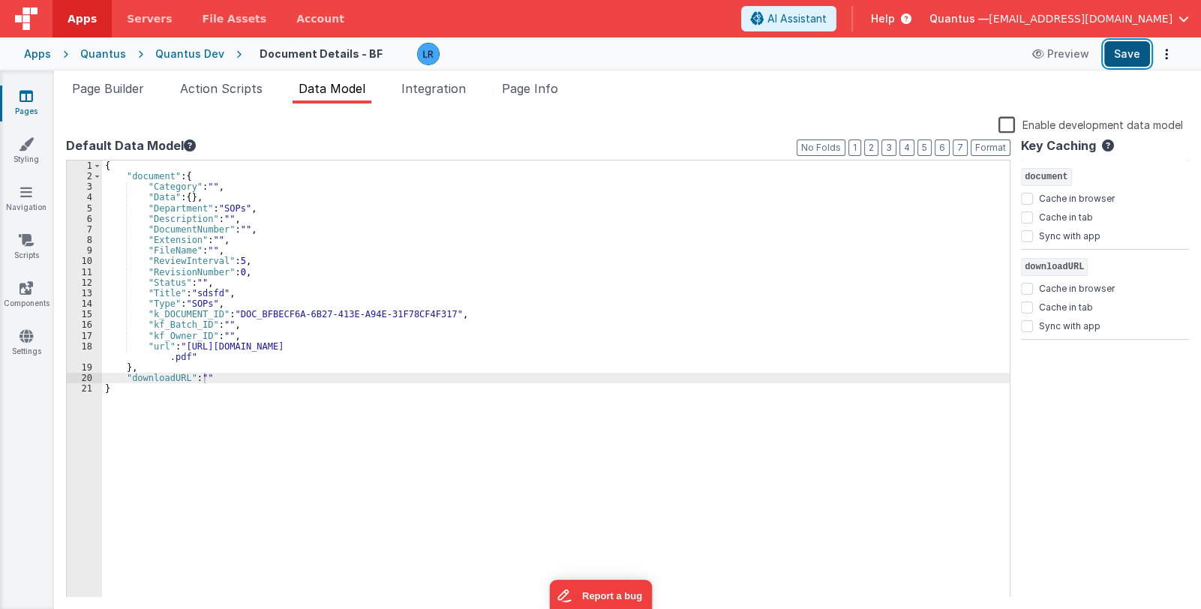
click at [1127, 53] on button "Save" at bounding box center [1127, 54] width 46 height 26
click at [94, 91] on span "Page Builder" at bounding box center [108, 88] width 72 height 15
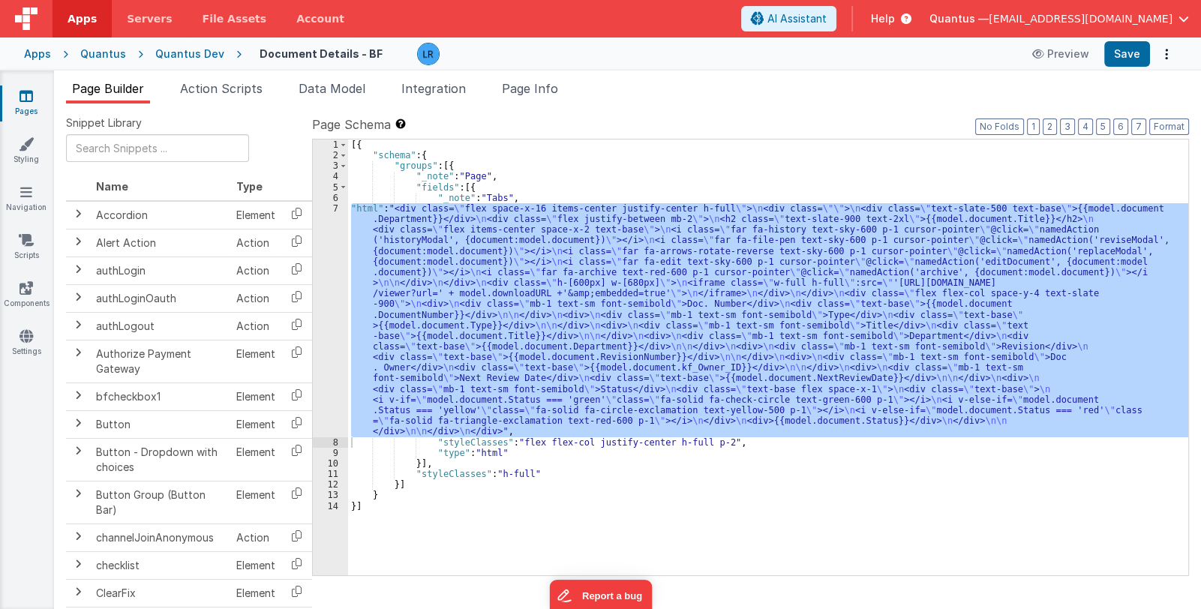
click at [512, 329] on div "[{ "schema" : { "groups" : [{ "_note" : "Page" , "fields" : [{ "_note" : "Tabs"…" at bounding box center [768, 358] width 840 height 436
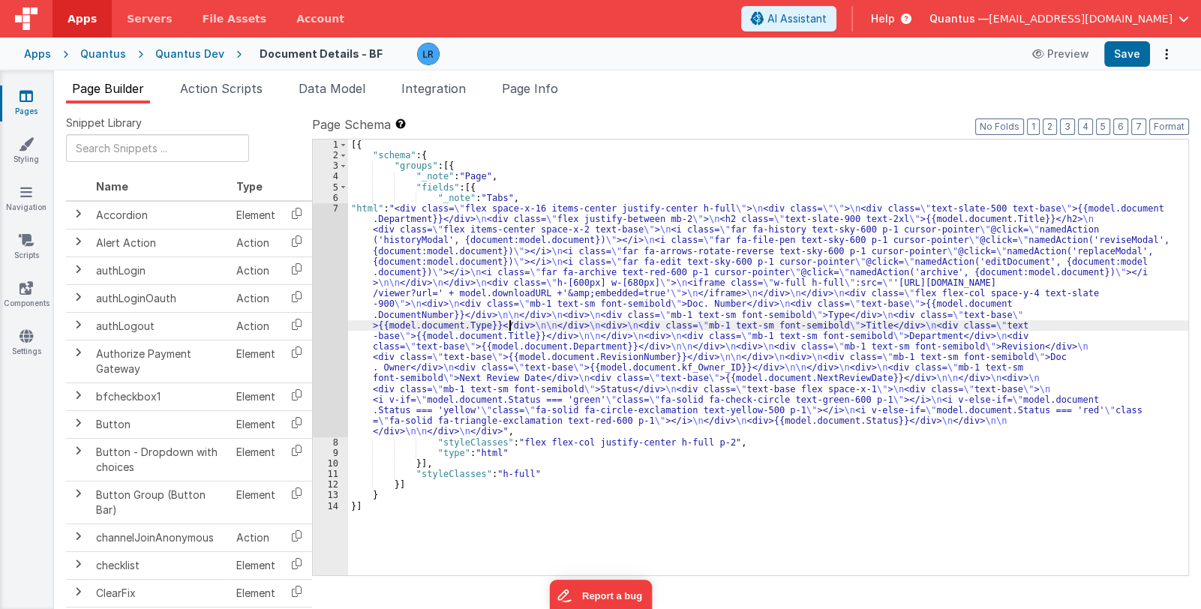
click at [324, 359] on div "7" at bounding box center [330, 320] width 35 height 234
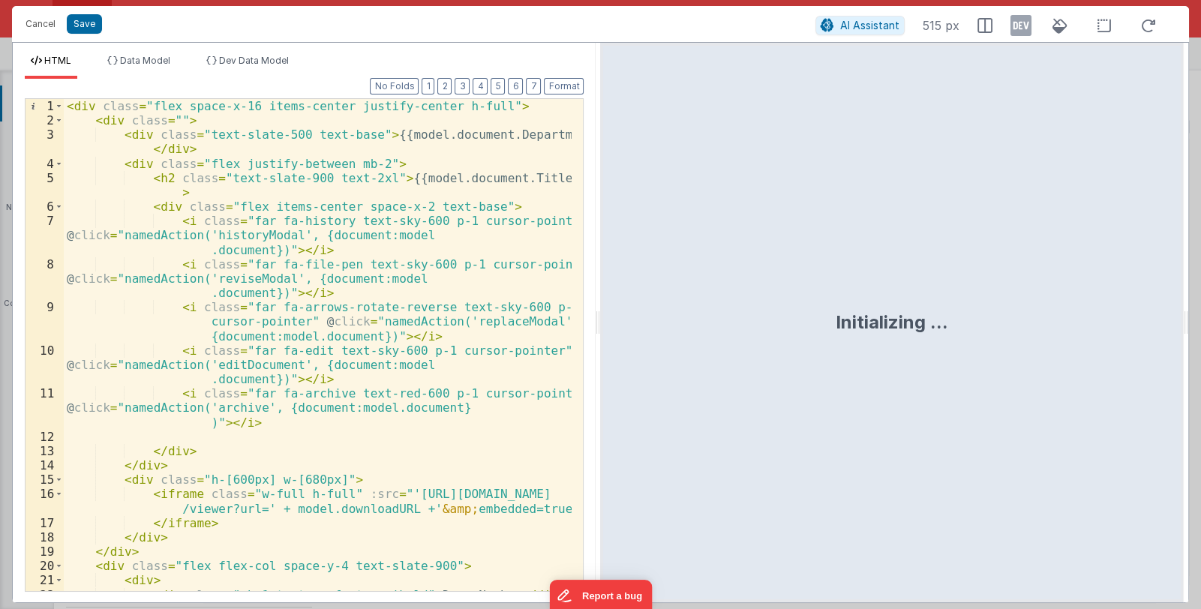
scroll to position [44, 0]
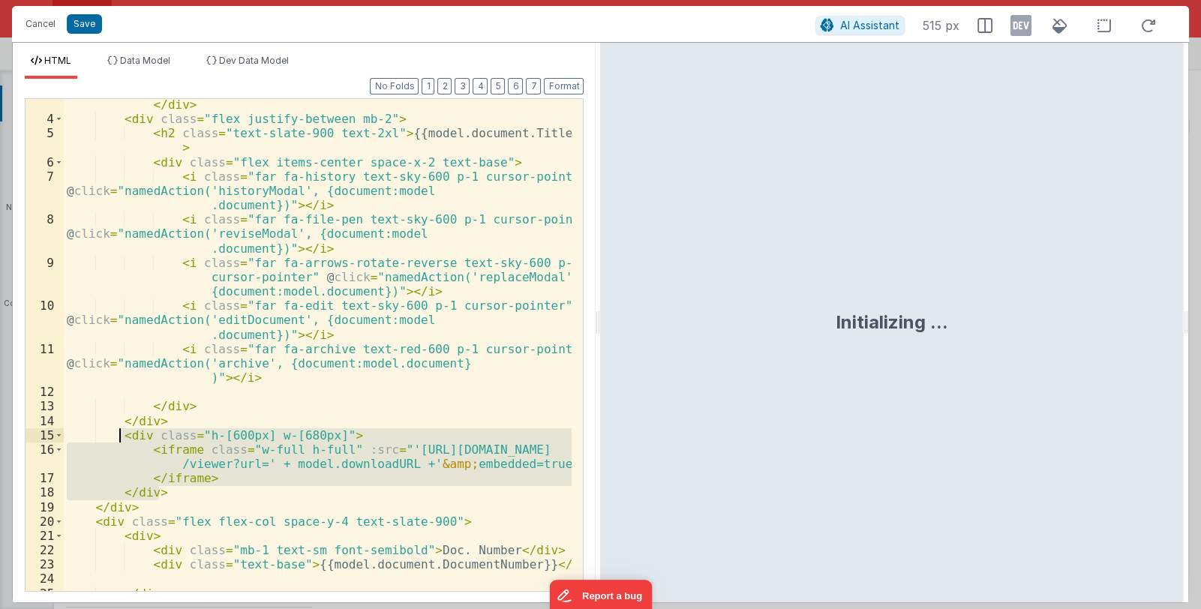
drag, startPoint x: 158, startPoint y: 494, endPoint x: 120, endPoint y: 440, distance: 65.1
click at [120, 440] on div "< div class = "text-slate-500 text-base" > {{model.document.Department}} </ div…" at bounding box center [318, 351] width 509 height 536
click at [160, 490] on div "< div class = "text-slate-500 text-base" > {{model.document.Department}} </ div…" at bounding box center [318, 345] width 508 height 492
drag, startPoint x: 158, startPoint y: 494, endPoint x: 120, endPoint y: 439, distance: 66.4
click at [120, 439] on div "< div class = "text-slate-500 text-base" > {{model.document.Department}} </ div…" at bounding box center [318, 351] width 509 height 536
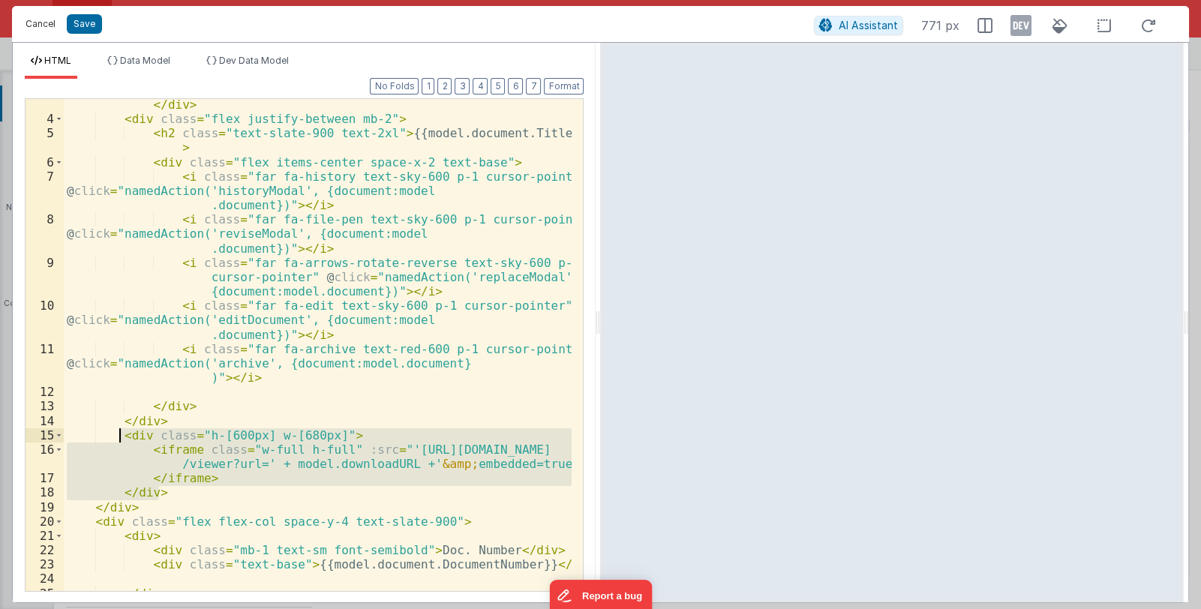
click at [39, 27] on button "Cancel" at bounding box center [40, 24] width 45 height 21
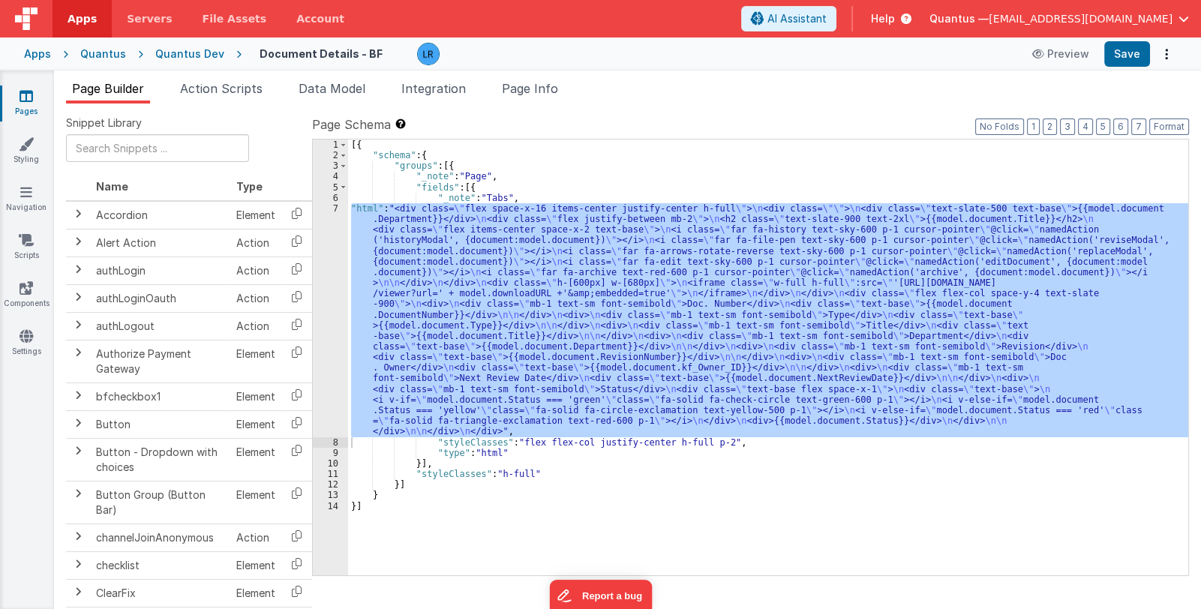
click at [31, 108] on link "Pages" at bounding box center [26, 104] width 54 height 30
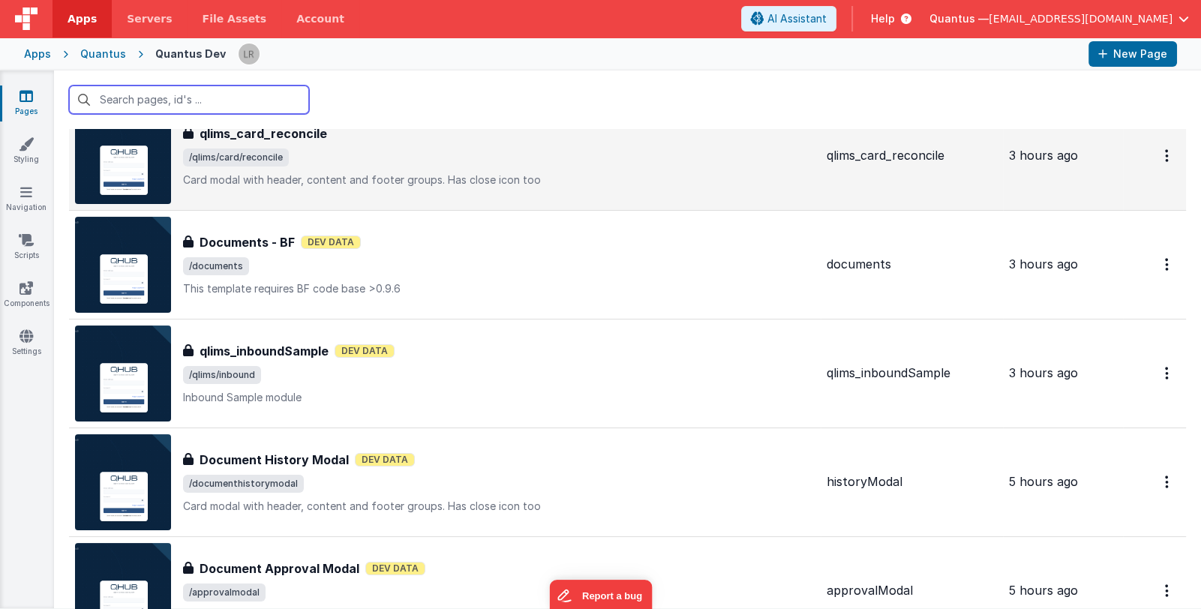
scroll to position [450, 0]
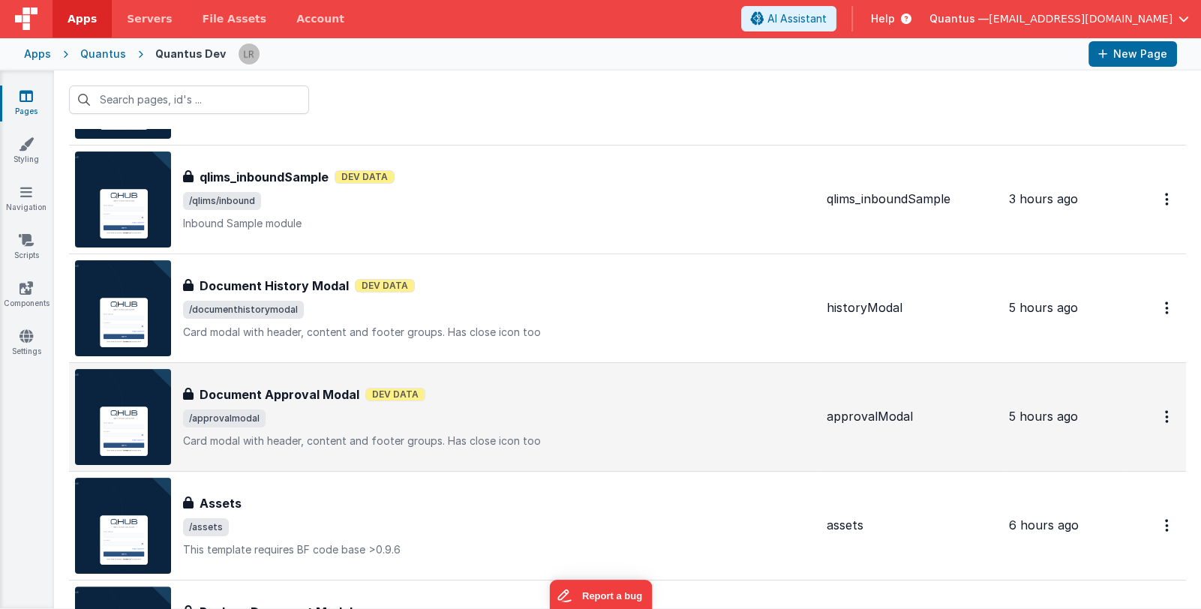
click at [539, 406] on div "Document Approval Modal Document Approval Modal Dev Data /approvalmodal Card mo…" at bounding box center [499, 417] width 632 height 63
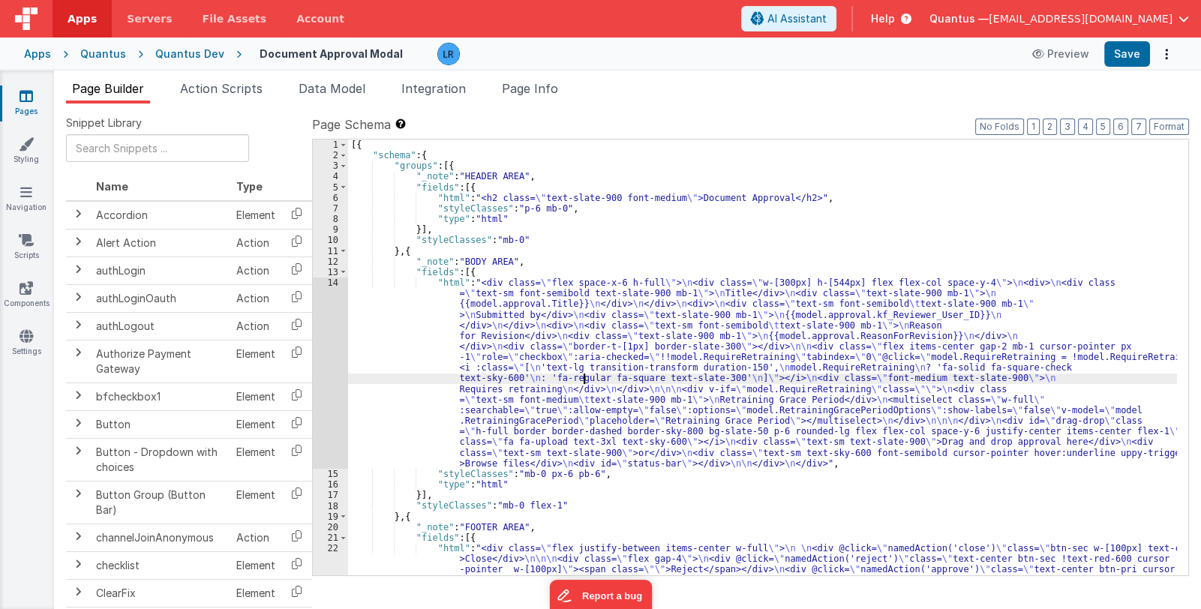
click at [586, 383] on div "[{ "schema" : { "groups" : [{ "_note" : "HEADER AREA" , "fields" : [{ "html" : …" at bounding box center [762, 369] width 829 height 458
click at [328, 404] on div "14" at bounding box center [330, 373] width 35 height 191
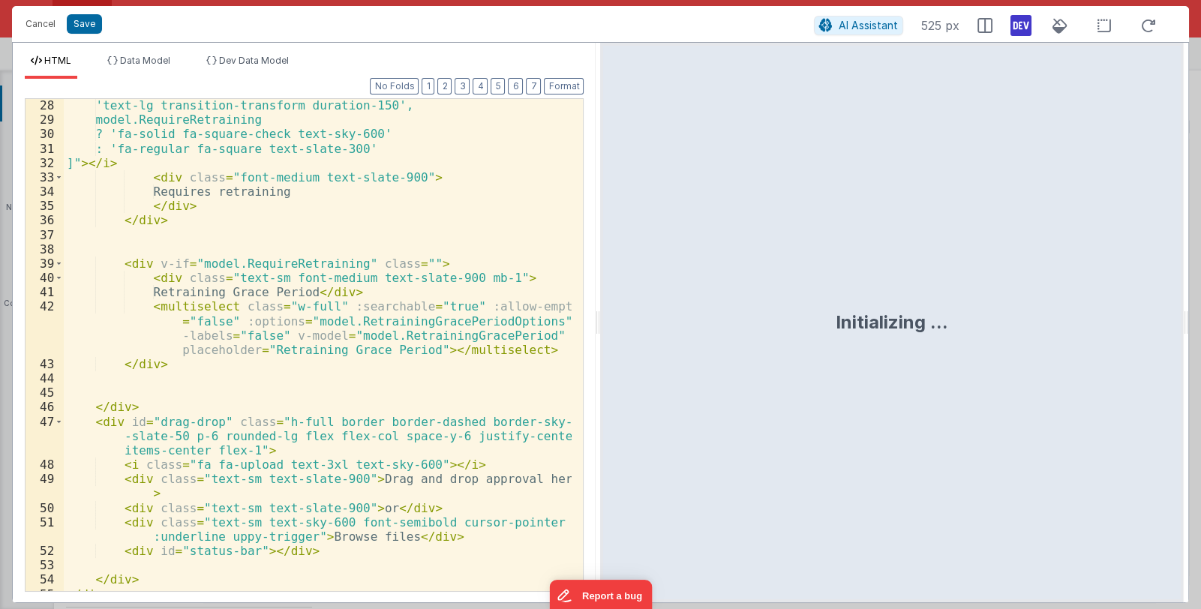
scroll to position [442, 0]
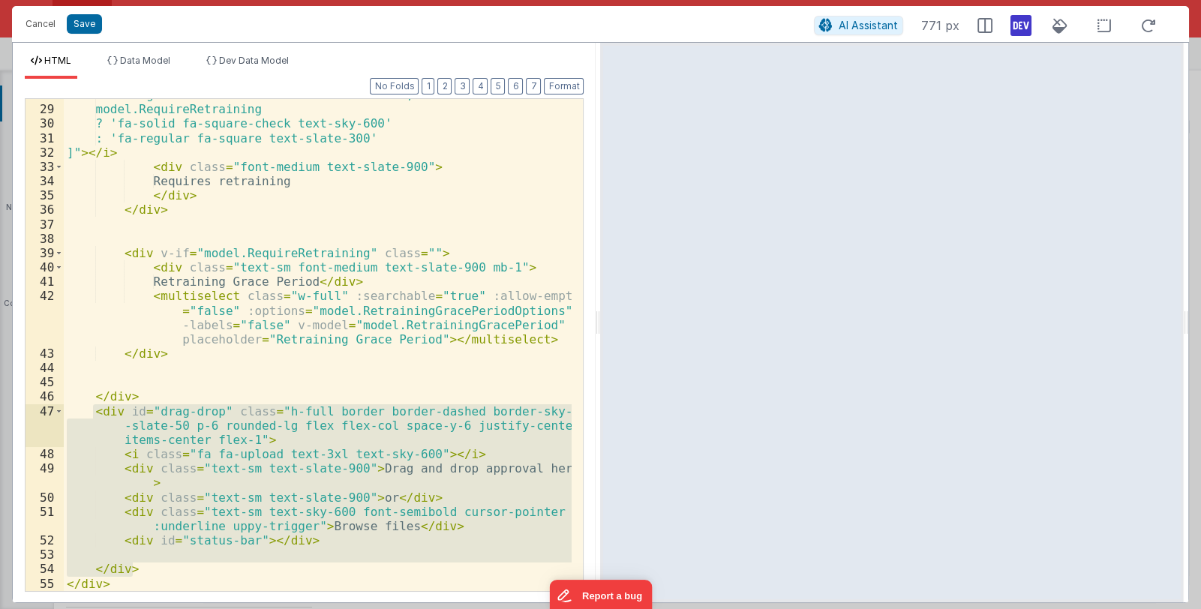
drag, startPoint x: 134, startPoint y: 570, endPoint x: 96, endPoint y: 415, distance: 159.8
click at [96, 415] on div "'text-lg transition-transform duration-150', model.RequireRetraining ? 'fa-soli…" at bounding box center [318, 348] width 509 height 521
click at [161, 410] on div "'text-lg transition-transform duration-150', model.RequireRetraining ? 'fa-soli…" at bounding box center [318, 345] width 508 height 492
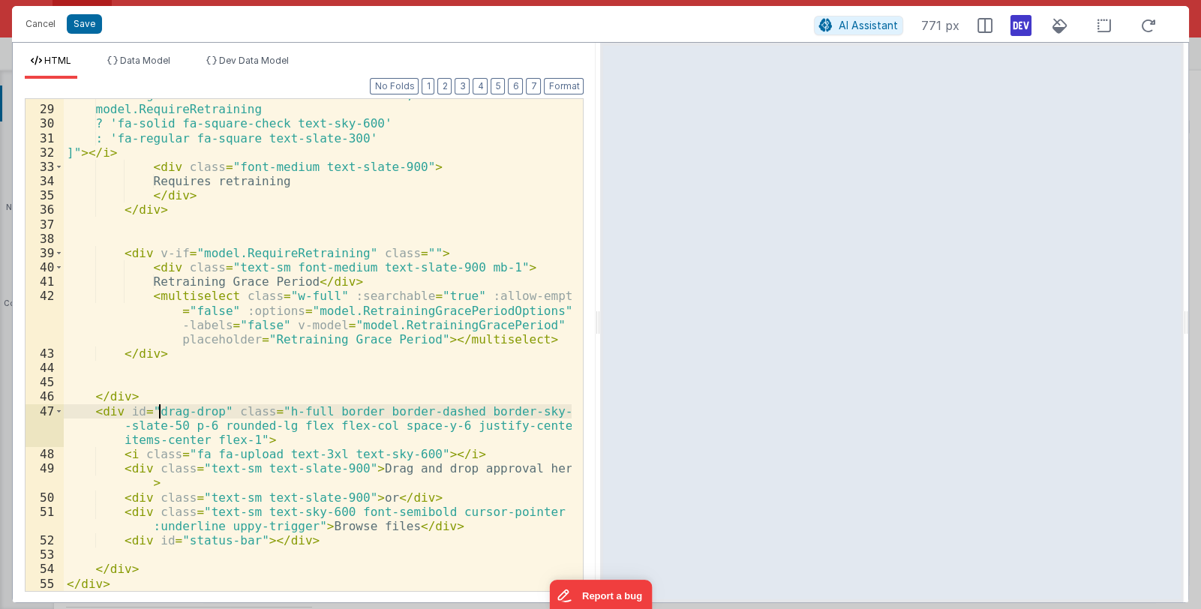
click at [244, 437] on div "'text-lg transition-transform duration-150', model.RequireRetraining ? 'fa-soli…" at bounding box center [318, 348] width 509 height 521
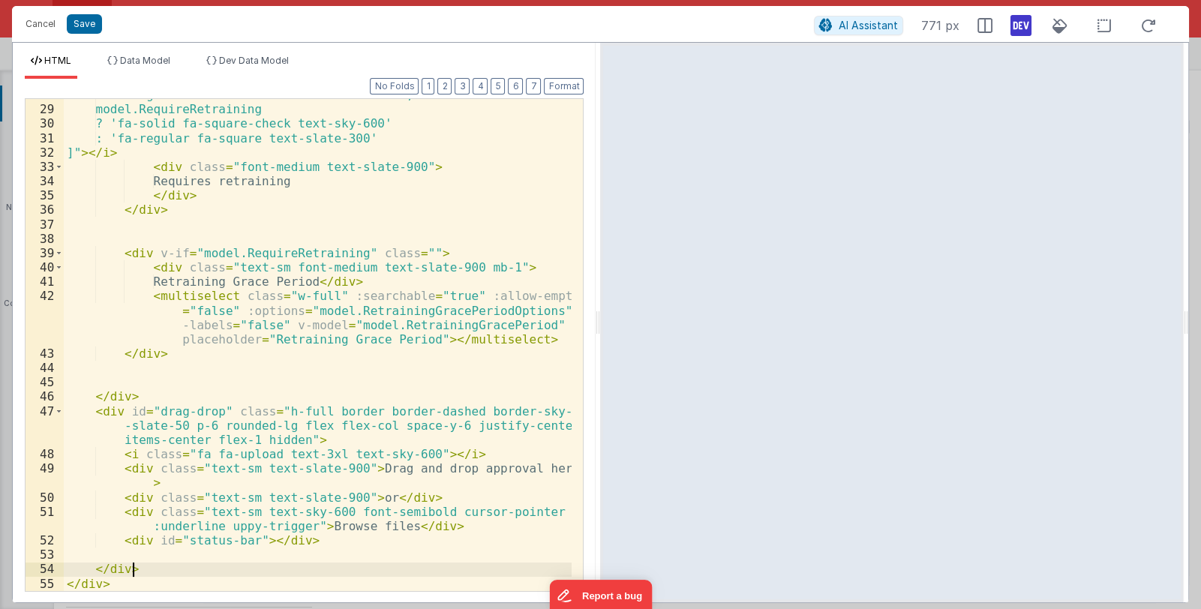
click at [132, 569] on div "'text-lg transition-transform duration-150', model.RequireRetraining ? 'fa-soli…" at bounding box center [318, 348] width 509 height 521
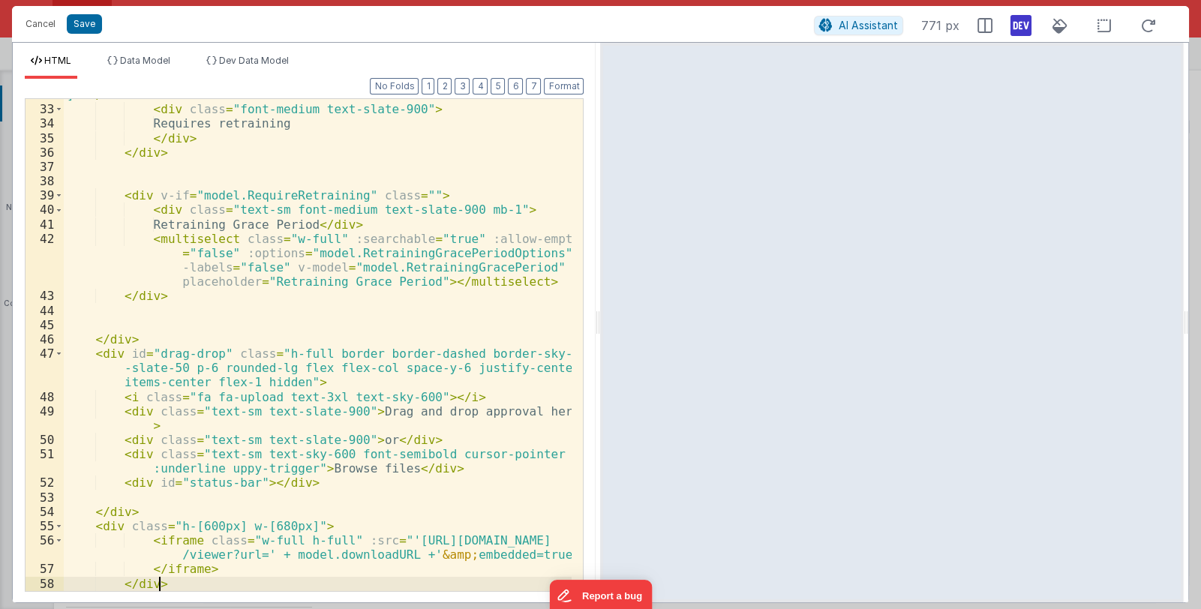
scroll to position [500, 0]
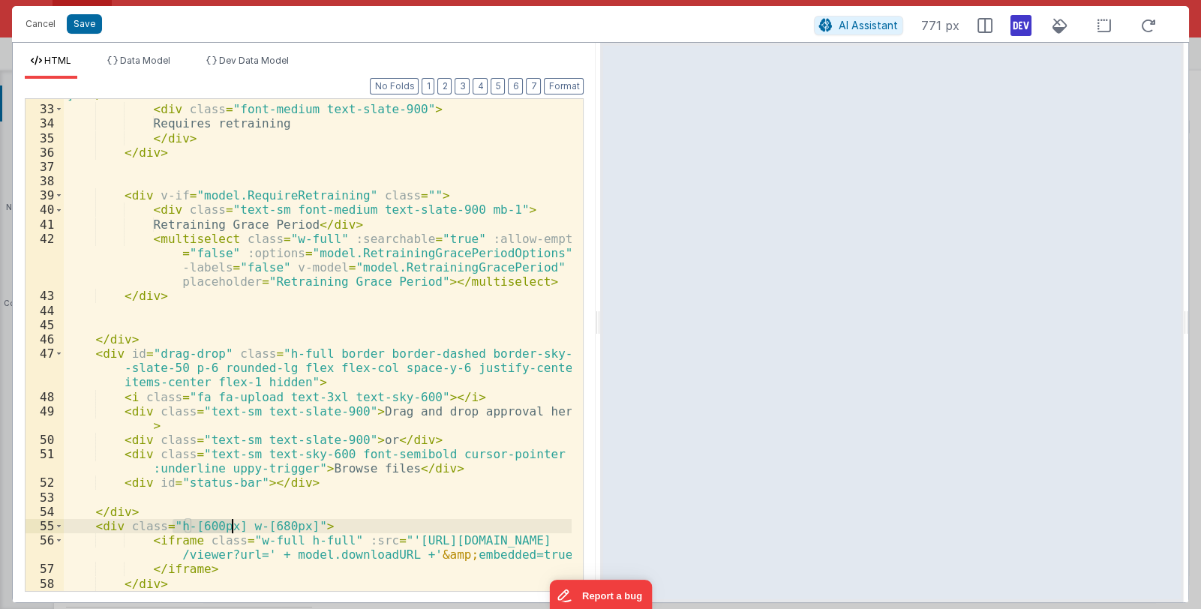
drag, startPoint x: 173, startPoint y: 524, endPoint x: 232, endPoint y: 524, distance: 59.3
click at [232, 524] on div "]" > </ i > < div class = "font-medium text-slate-900" > Requires retraining </…" at bounding box center [318, 348] width 509 height 521
drag, startPoint x: 187, startPoint y: 524, endPoint x: 212, endPoint y: 522, distance: 25.6
click at [212, 522] on div "]" > </ i > < div class = "font-medium text-slate-900" > Requires retraining </…" at bounding box center [318, 348] width 509 height 521
drag, startPoint x: 193, startPoint y: 527, endPoint x: 211, endPoint y: 525, distance: 18.1
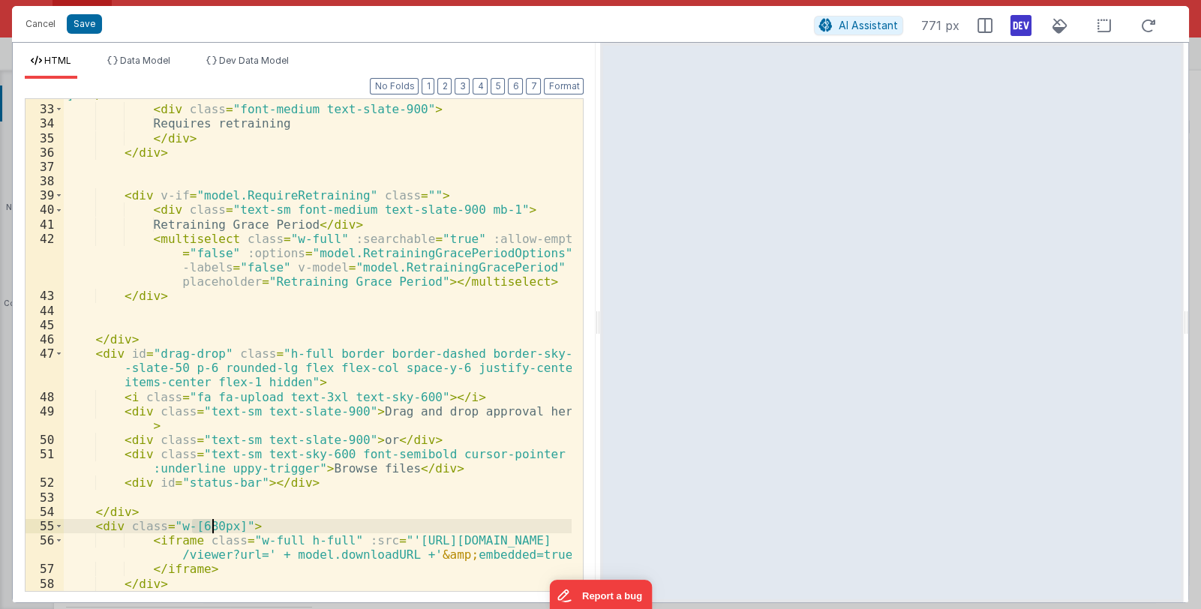
click at [211, 525] on div "]" > </ i > < div class = "font-medium text-slate-900" > Requires retraining </…" at bounding box center [318, 348] width 509 height 521
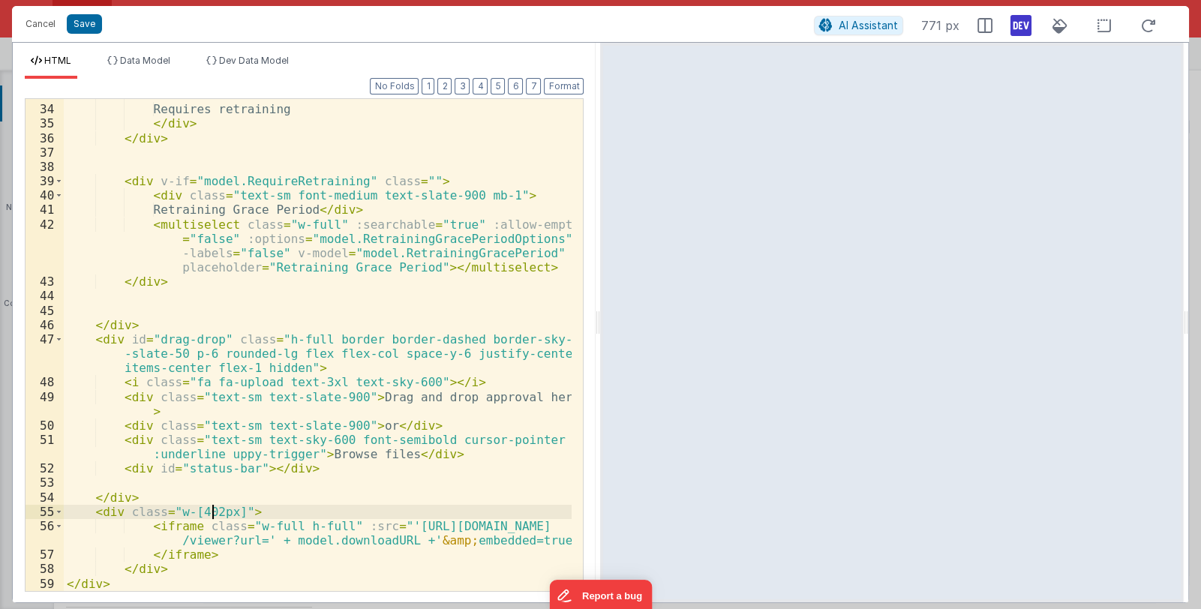
scroll to position [514, 0]
click at [559, 84] on button "Format" at bounding box center [564, 86] width 40 height 17
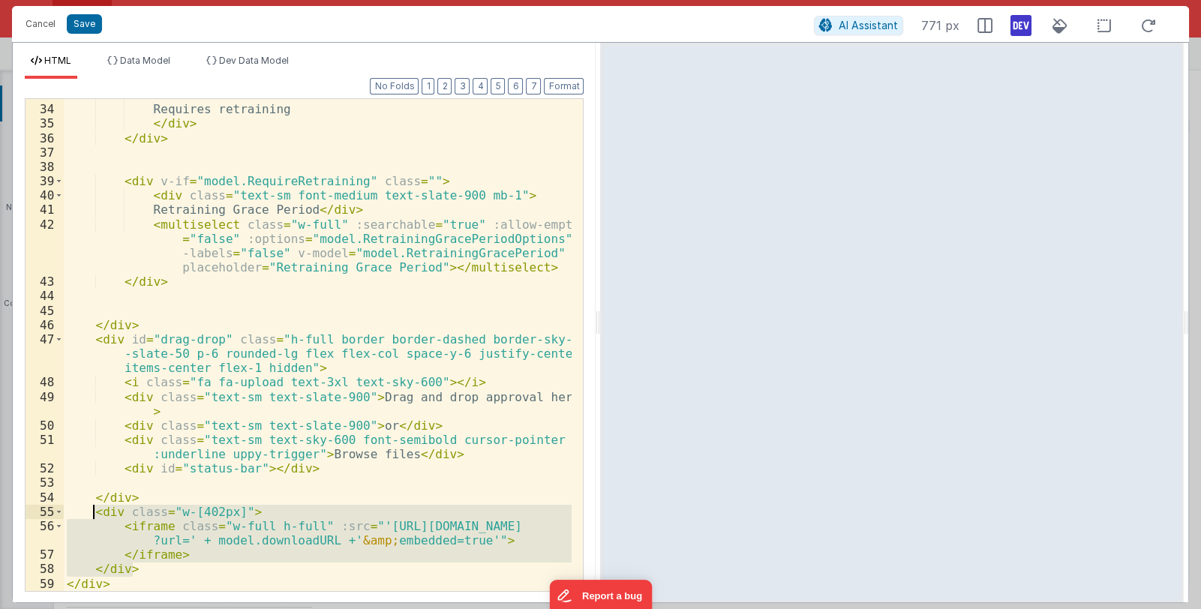
drag, startPoint x: 131, startPoint y: 570, endPoint x: 91, endPoint y: 514, distance: 68.9
click at [91, 514] on div "< div class = "font-medium text-slate-900" > Requires retraining </ div > </ di…" at bounding box center [318, 348] width 509 height 521
click at [155, 62] on span "Data Model" at bounding box center [145, 60] width 50 height 11
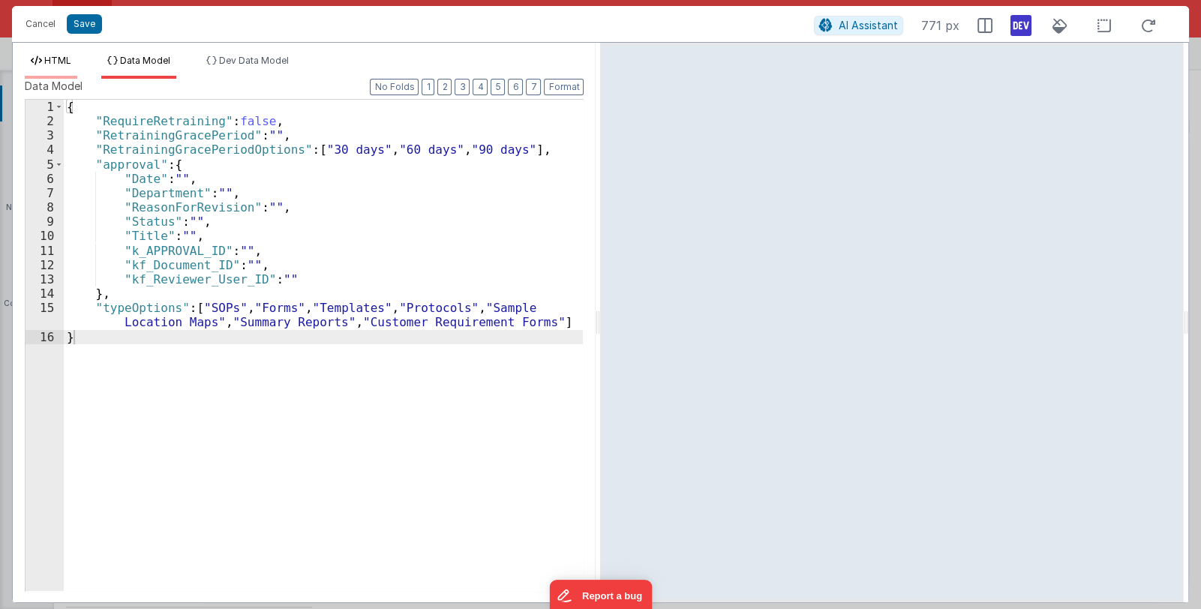
click at [59, 61] on span "HTML" at bounding box center [57, 60] width 27 height 11
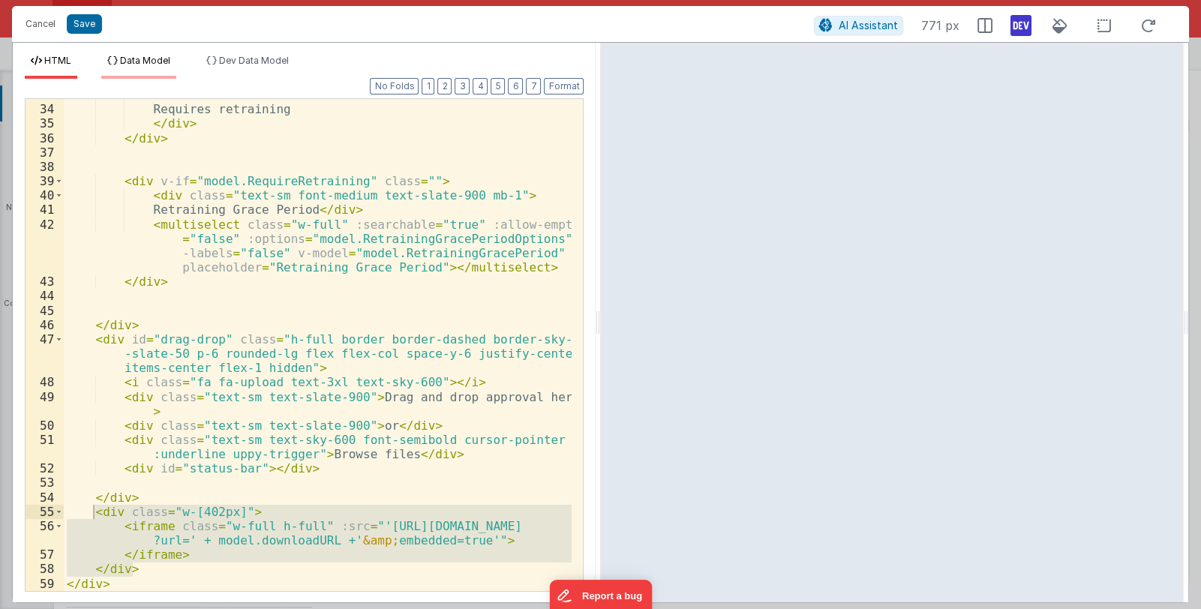
click at [150, 59] on span "Data Model" at bounding box center [145, 60] width 50 height 11
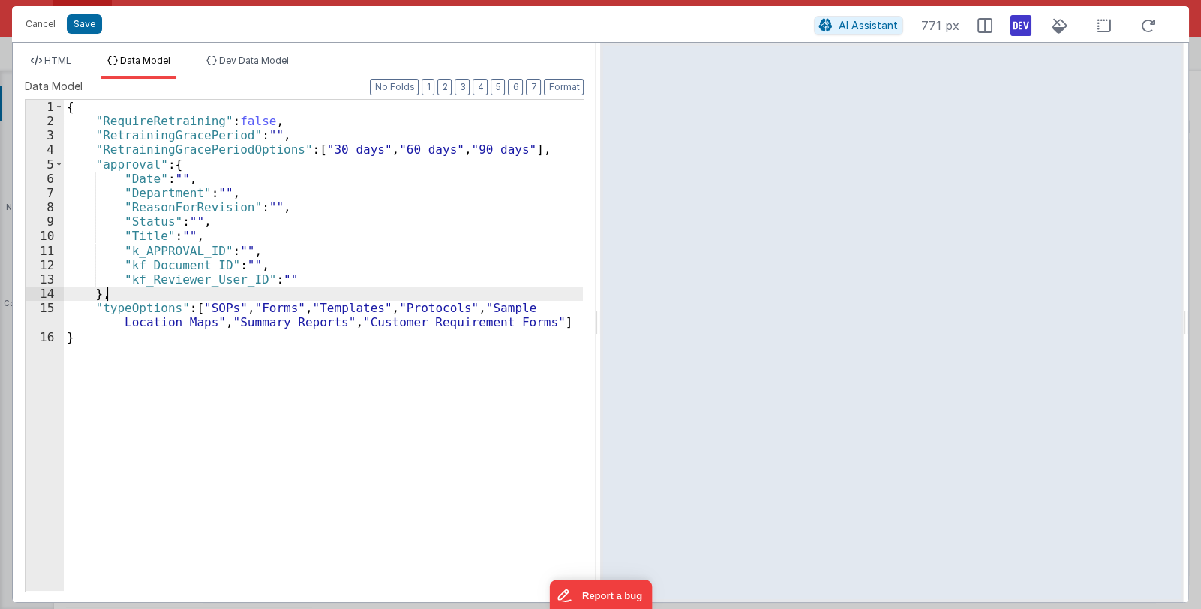
click at [116, 296] on div "{ "RequireRetraining" : false , "RetrainingGracePeriod" : "" , "RetrainingGrace…" at bounding box center [324, 360] width 520 height 520
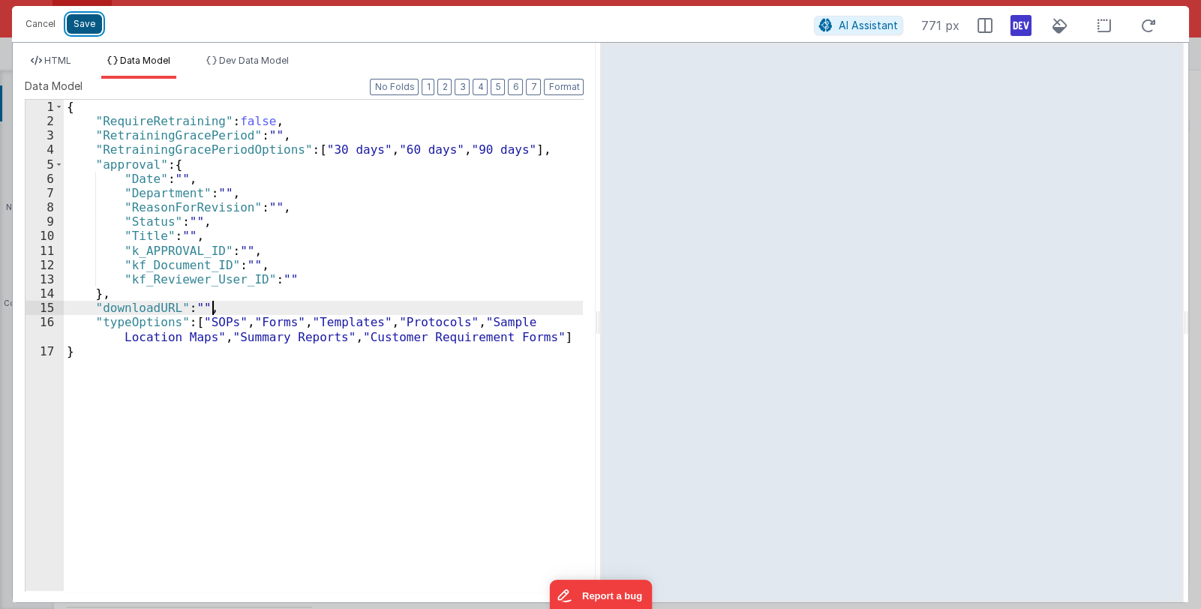
click at [83, 26] on button "Save" at bounding box center [84, 24] width 35 height 20
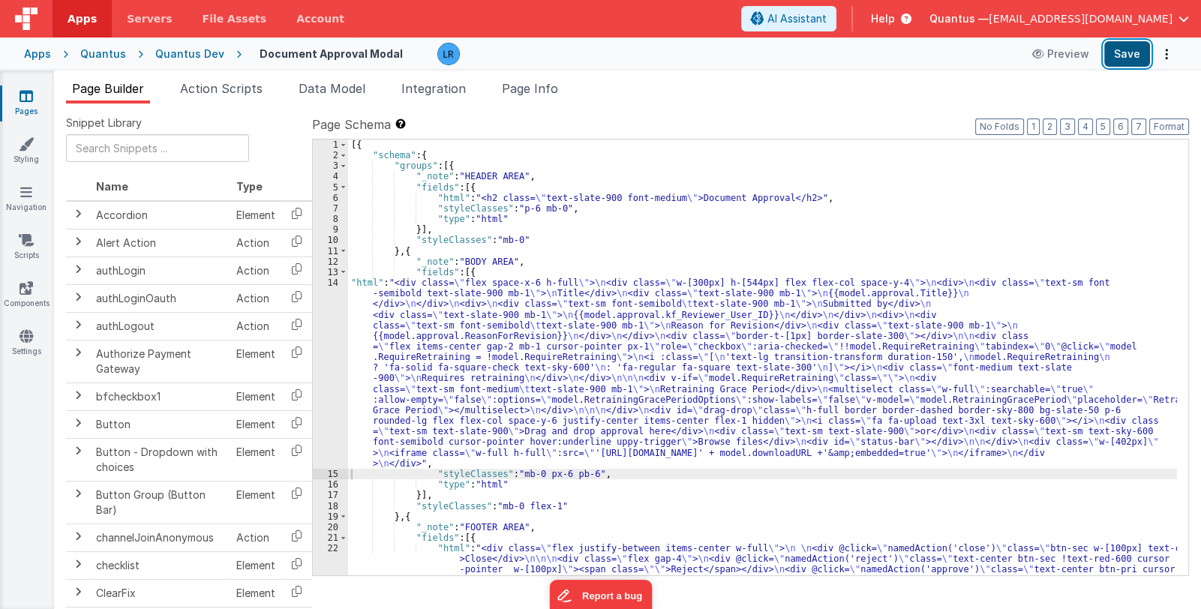
click at [1123, 47] on button "Save" at bounding box center [1127, 54] width 46 height 26
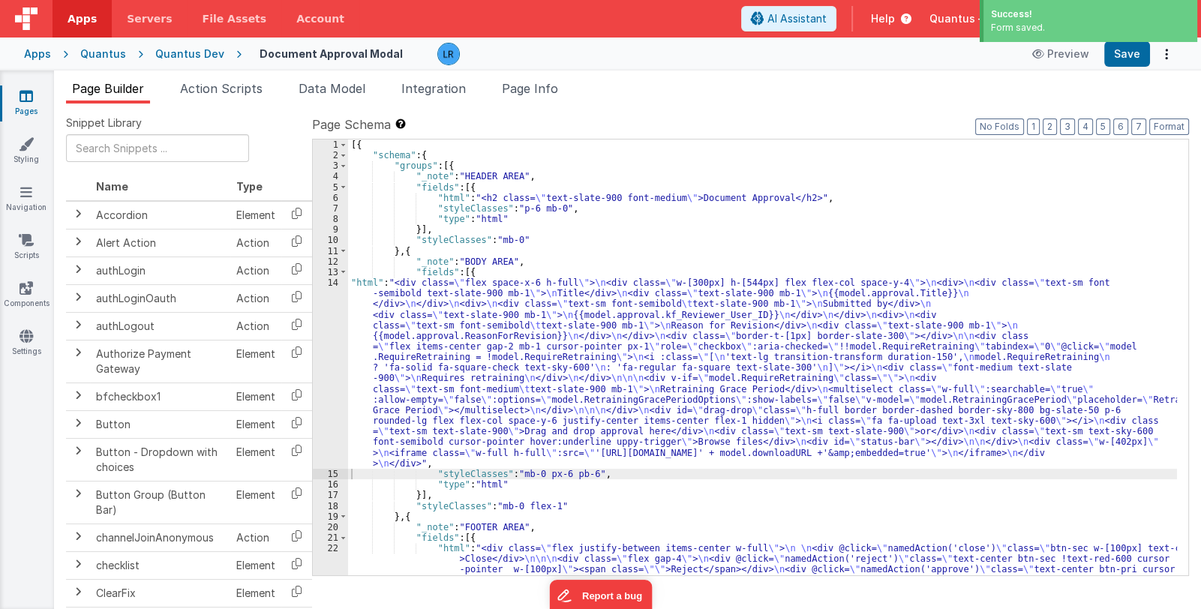
click at [26, 104] on link "Pages" at bounding box center [26, 104] width 54 height 30
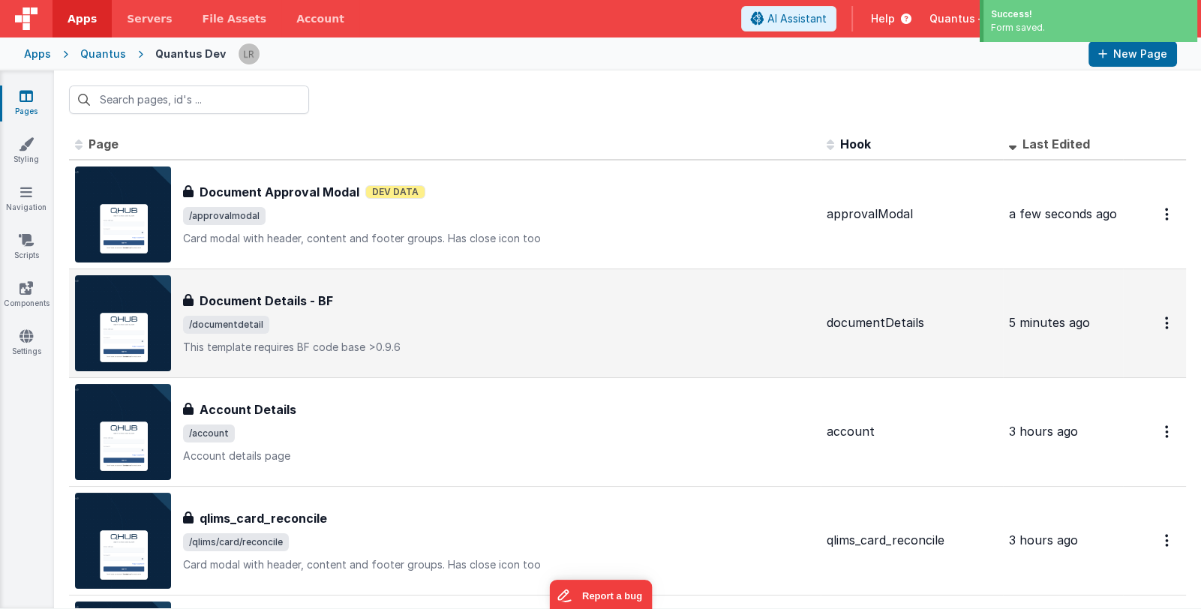
click at [429, 313] on div "Document Details - BF Document Details - BF /documentdetail This template requi…" at bounding box center [499, 323] width 632 height 63
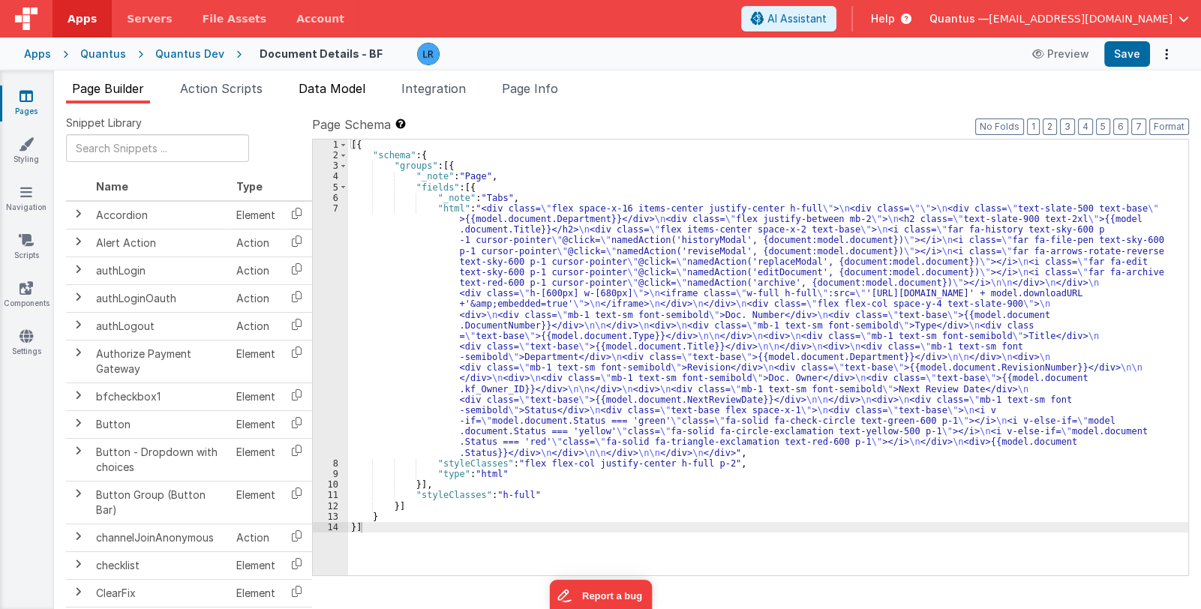
click at [344, 88] on span "Data Model" at bounding box center [332, 88] width 67 height 15
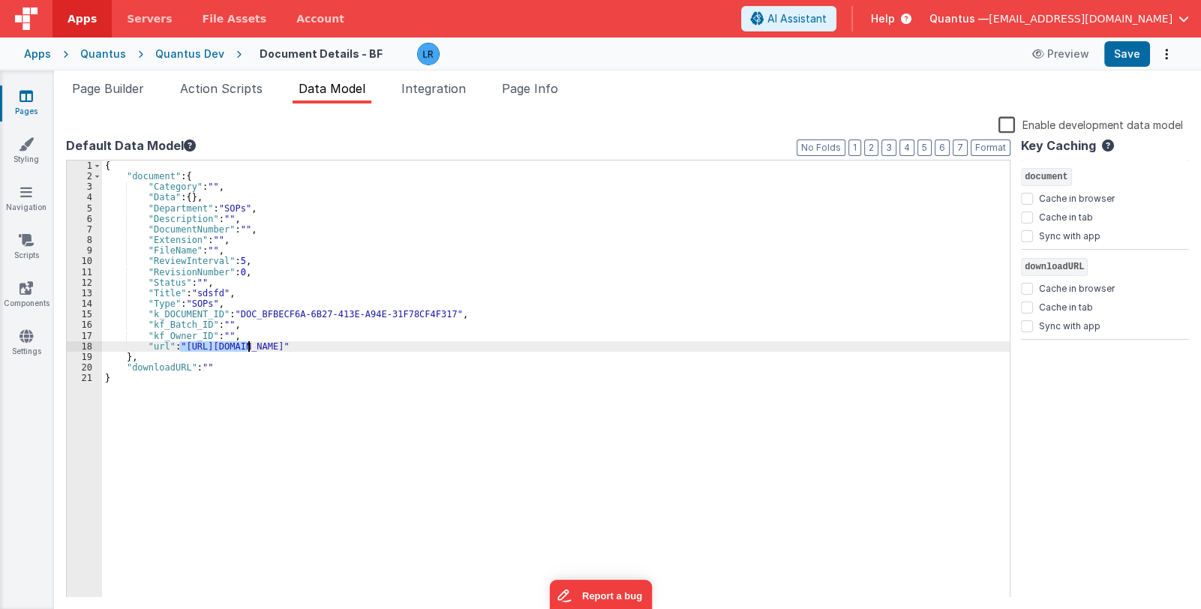
drag, startPoint x: 182, startPoint y: 344, endPoint x: 248, endPoint y: 349, distance: 67.0
click at [248, 349] on div "{ "document" : { "Category" : "" , "Data" : { } , "Department" : "SOPs" , "Desc…" at bounding box center [556, 390] width 908 height 459
click at [198, 350] on div "{ "document" : { "Category" : "" , "Data" : { } , "Department" : "SOPs" , "Desc…" at bounding box center [556, 379] width 908 height 437
drag, startPoint x: 185, startPoint y: 347, endPoint x: 538, endPoint y: 345, distance: 352.6
click at [538, 345] on div "{ "document" : { "Category" : "" , "Data" : { } , "Department" : "SOPs" , "Desc…" at bounding box center [556, 390] width 908 height 459
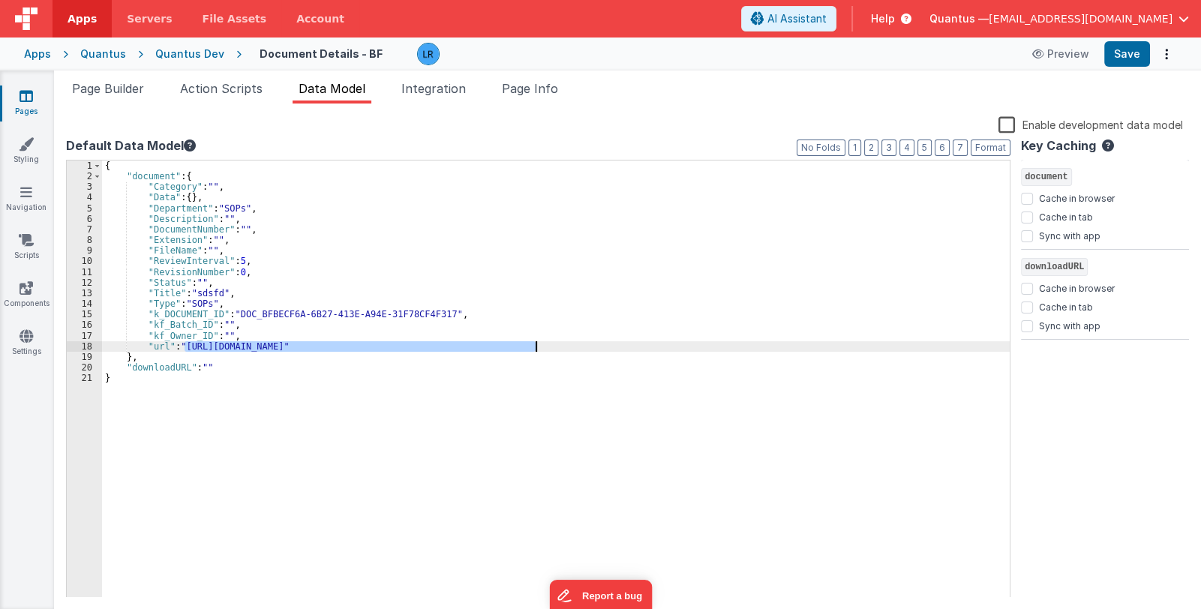
click at [203, 368] on div "{ "document" : { "Category" : "" , "Data" : { } , "Department" : "SOPs" , "Desc…" at bounding box center [556, 390] width 908 height 459
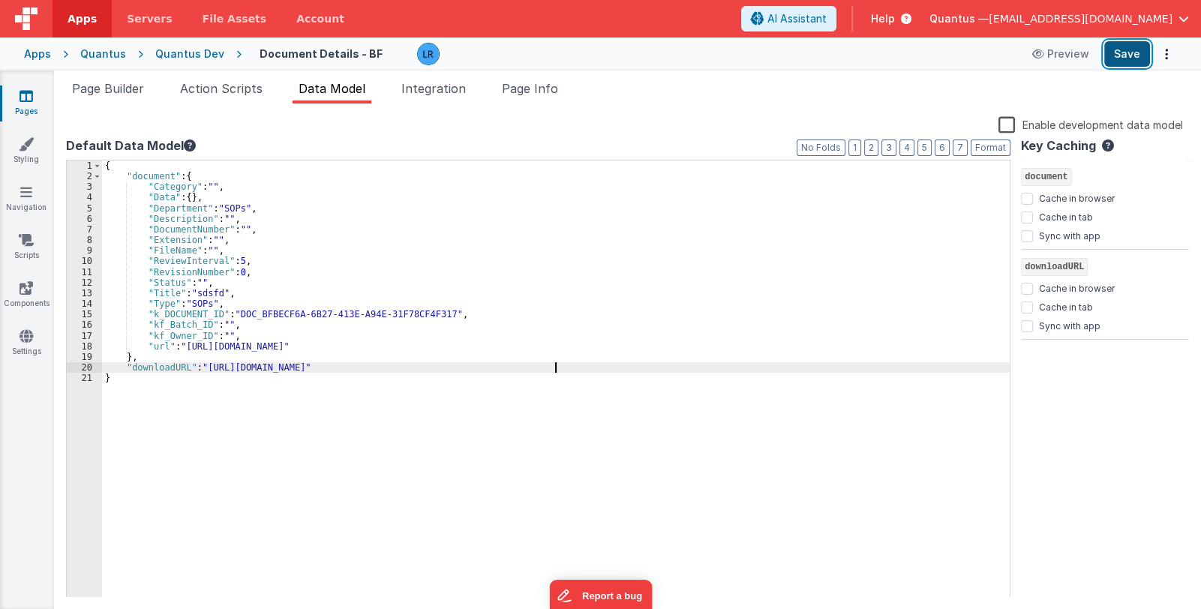
click at [1114, 54] on button "Save" at bounding box center [1127, 54] width 46 height 26
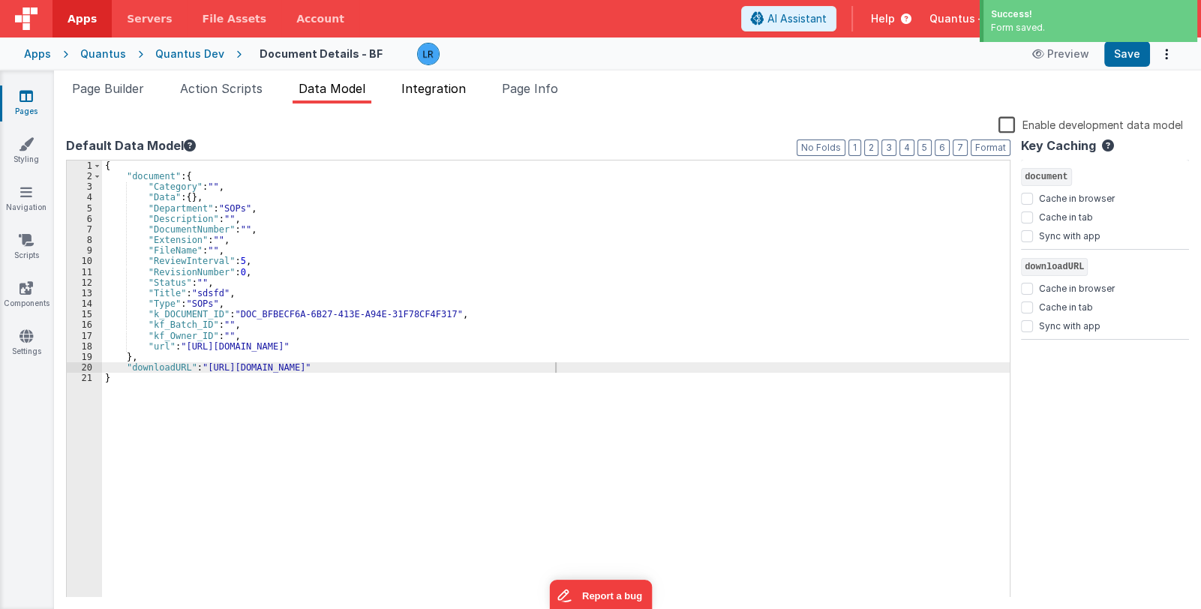
click at [439, 92] on span "Integration" at bounding box center [433, 88] width 65 height 15
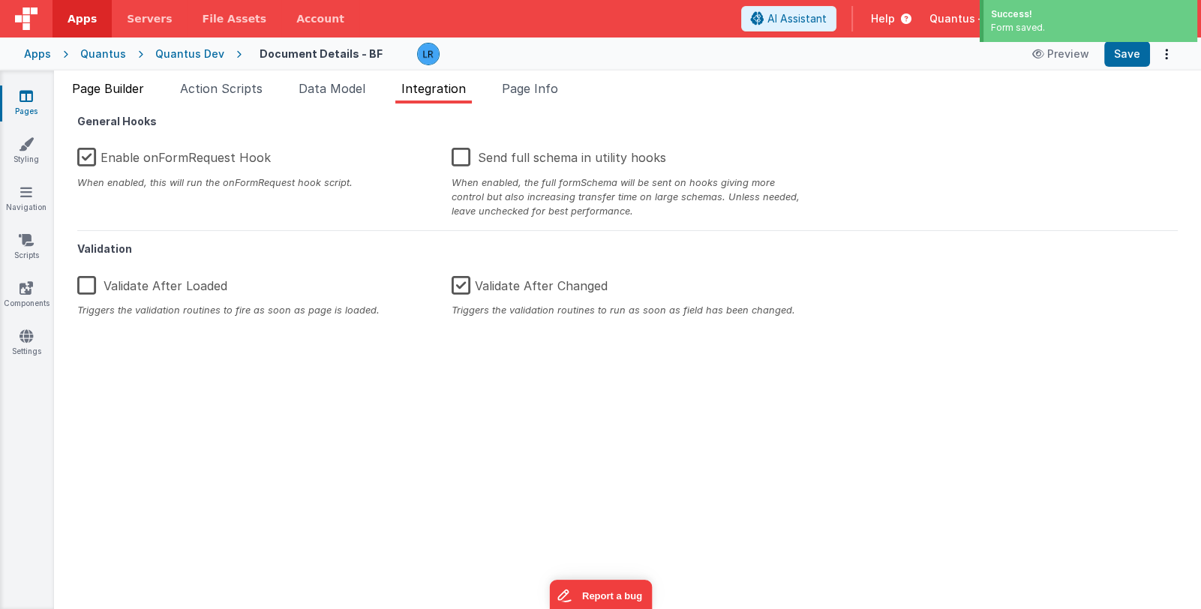
click at [104, 95] on span "Page Builder" at bounding box center [108, 88] width 72 height 15
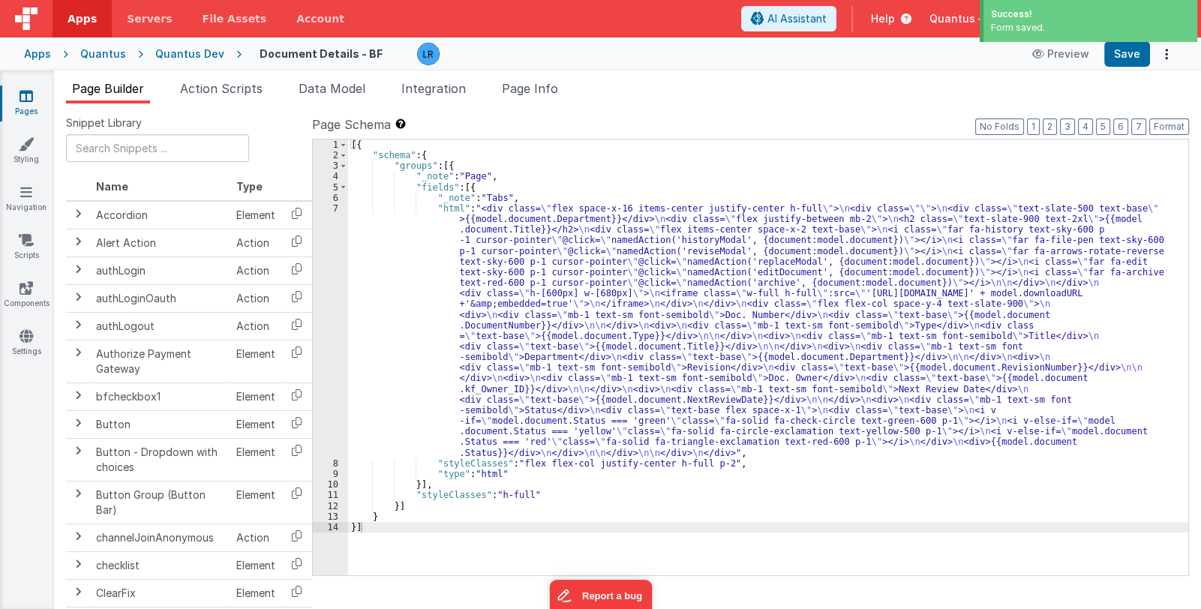
click at [590, 347] on div "[{ "schema" : { "groups" : [{ "_note" : "Page" , "fields" : [{ "_note" : "Tabs"…" at bounding box center [768, 369] width 840 height 458
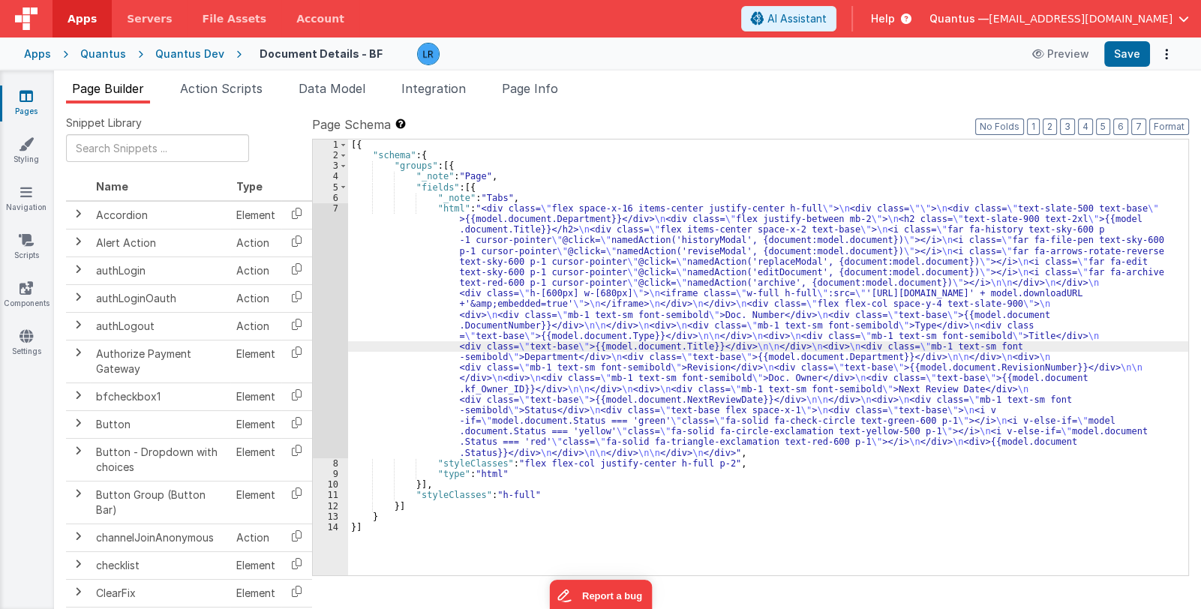
click at [332, 383] on div "7" at bounding box center [330, 330] width 35 height 255
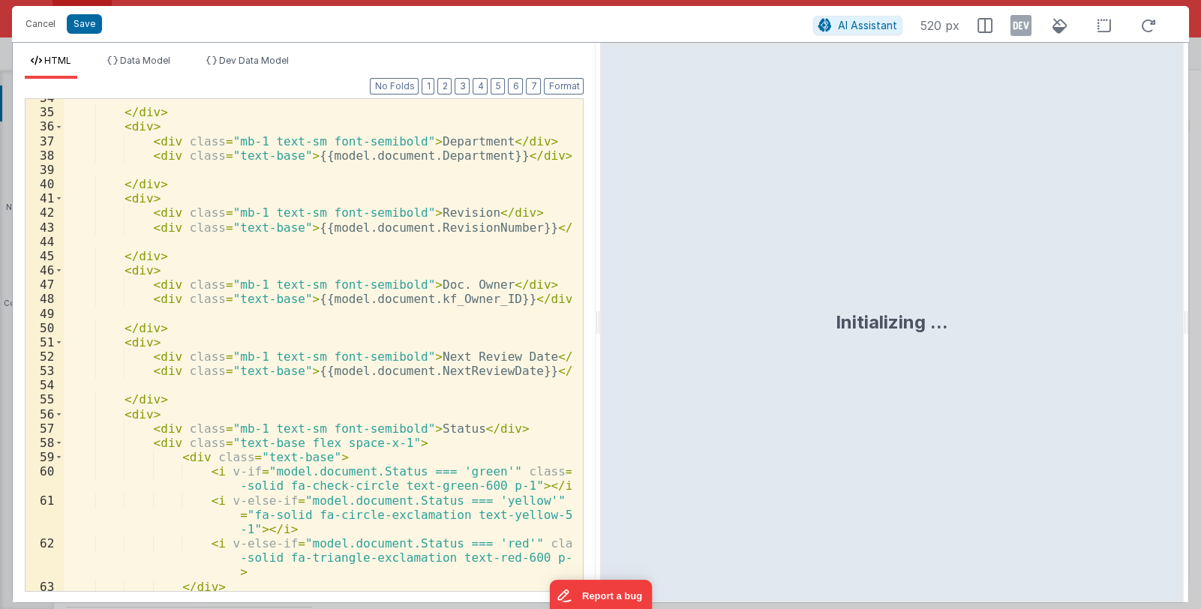
scroll to position [773, 0]
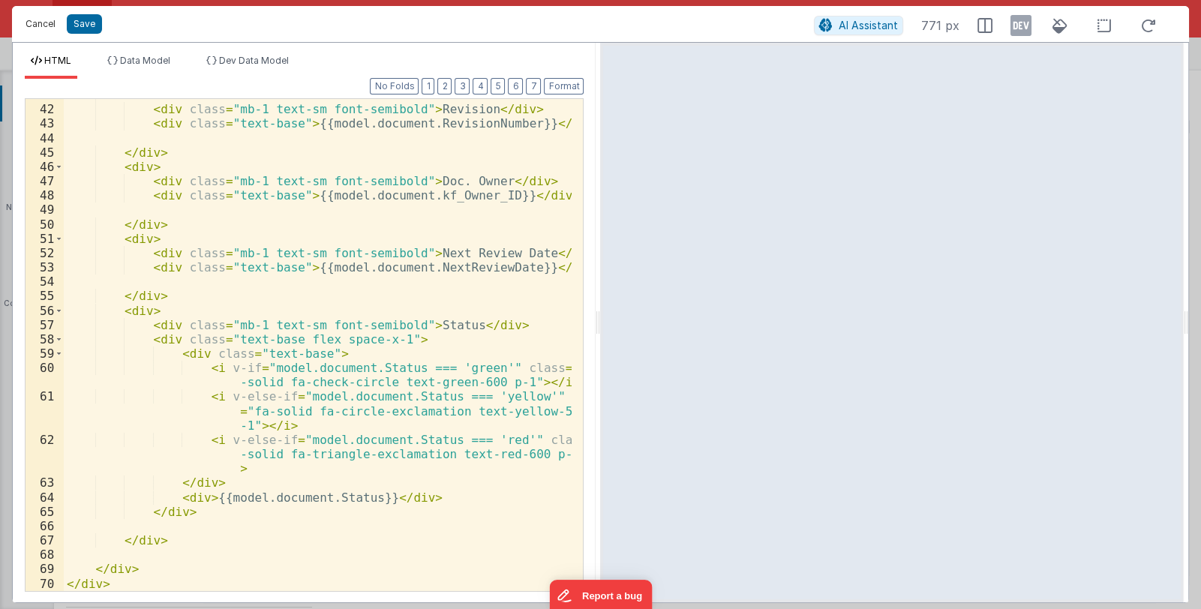
click at [38, 23] on button "Cancel" at bounding box center [40, 24] width 45 height 21
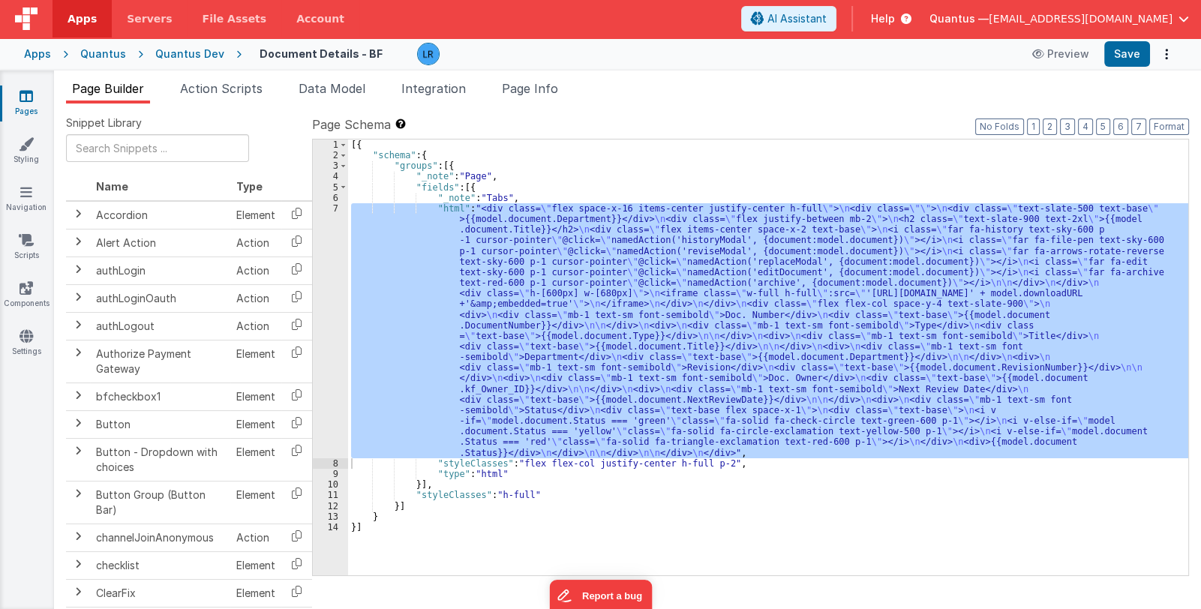
click at [30, 98] on icon at bounding box center [27, 96] width 14 height 15
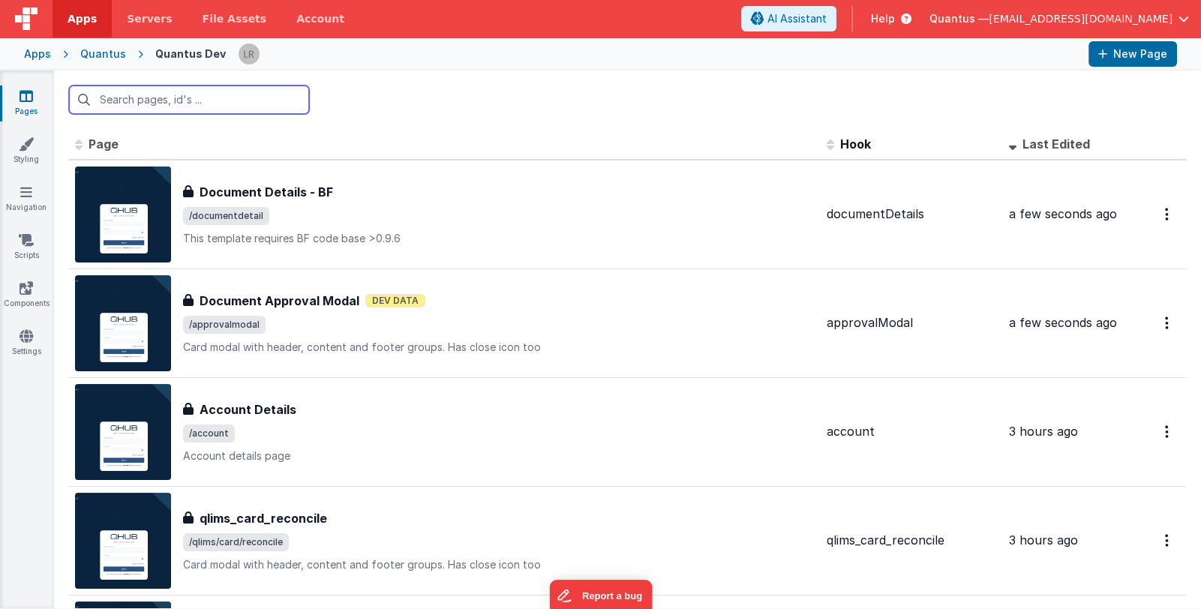
click at [208, 106] on input "text" at bounding box center [189, 100] width 240 height 29
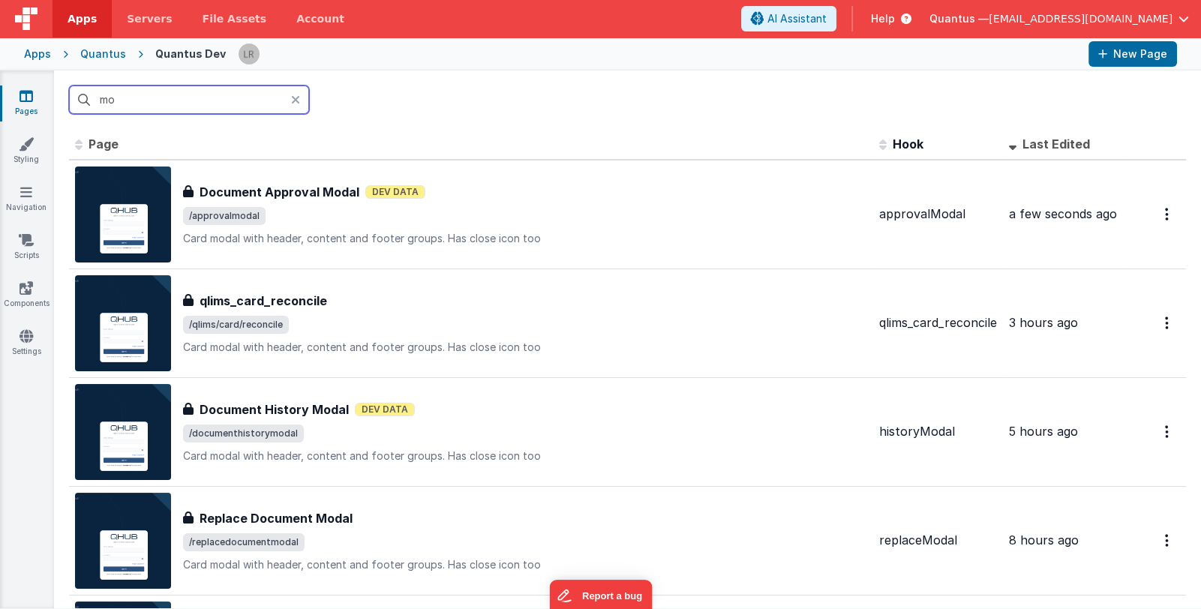
type input "m"
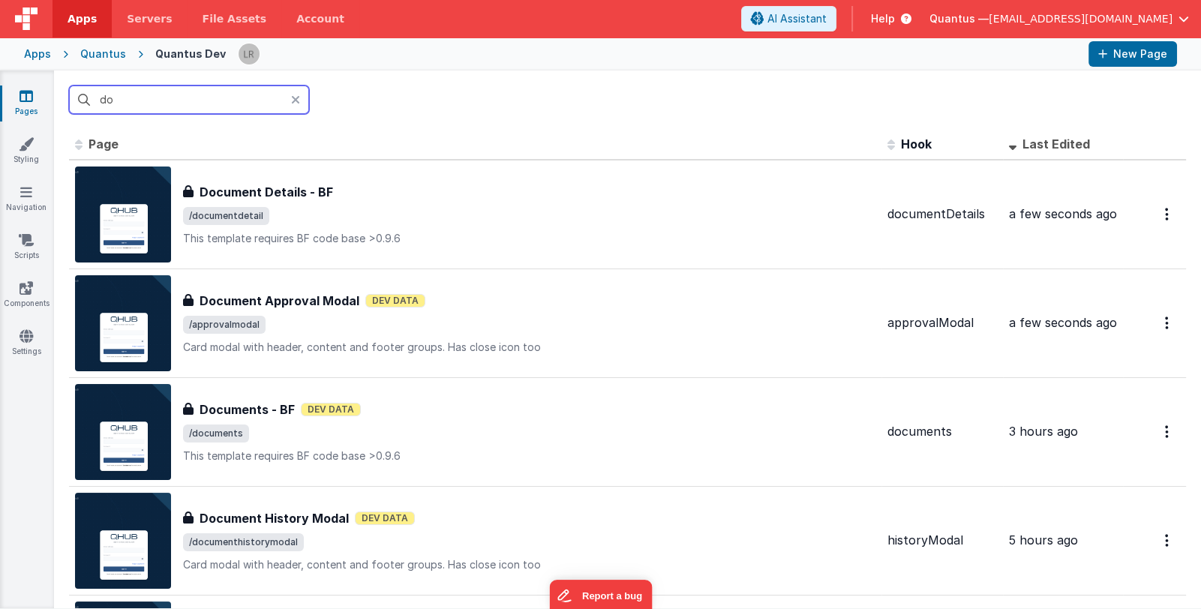
type input "d"
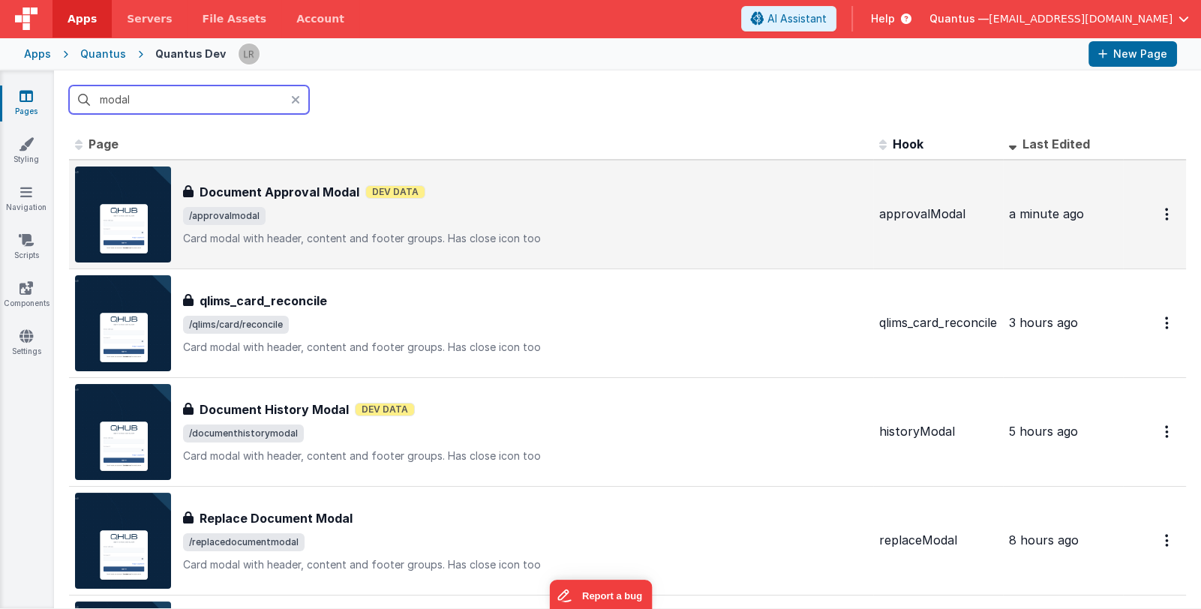
type input "modal"
click at [386, 212] on span "/approvalmodal" at bounding box center [525, 216] width 684 height 18
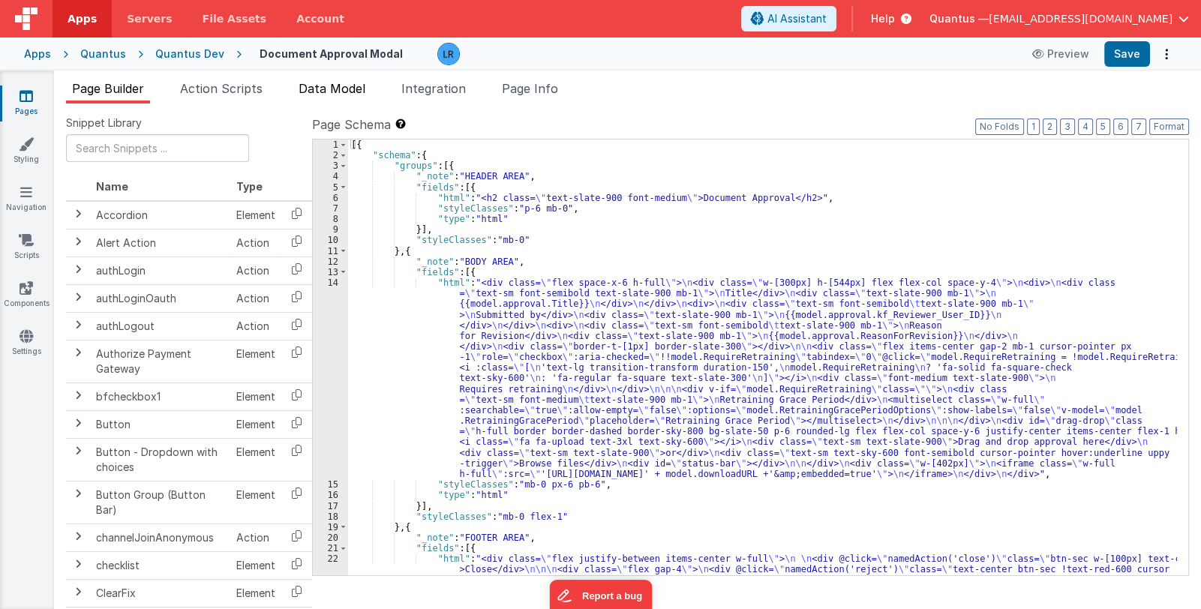
click at [344, 89] on span "Data Model" at bounding box center [332, 88] width 67 height 15
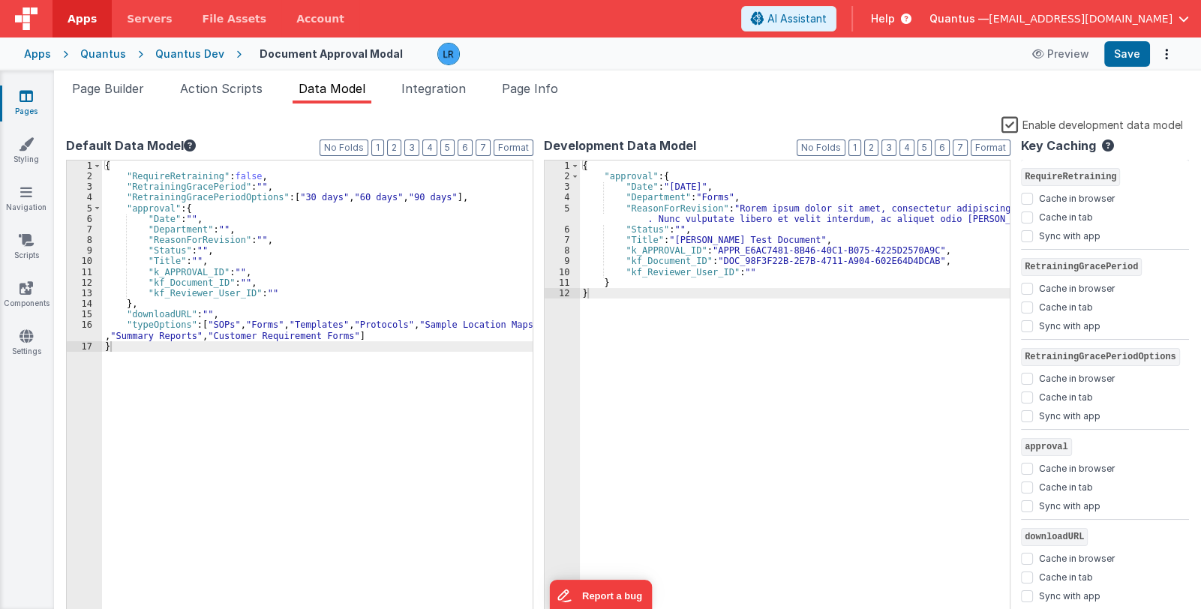
click at [203, 311] on div "{ "RequireRetraining" : false , "RetrainingGracePeriod" : "" , "RetrainingGrace…" at bounding box center [317, 402] width 431 height 483
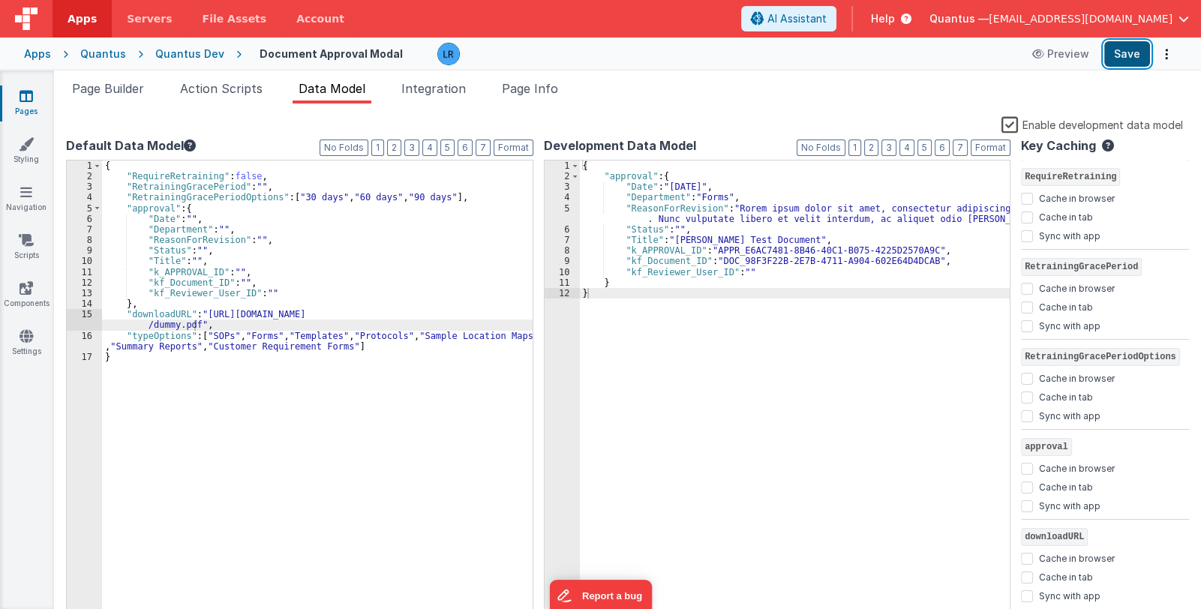
click at [1127, 50] on button "Save" at bounding box center [1127, 54] width 46 height 26
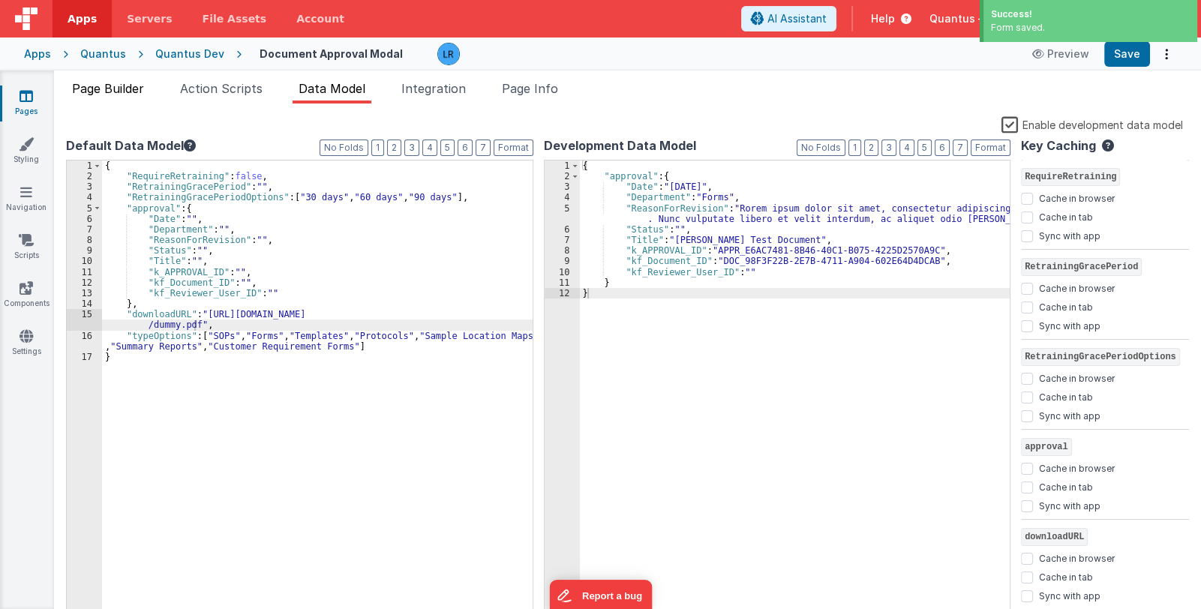
click at [114, 83] on span "Page Builder" at bounding box center [108, 88] width 72 height 15
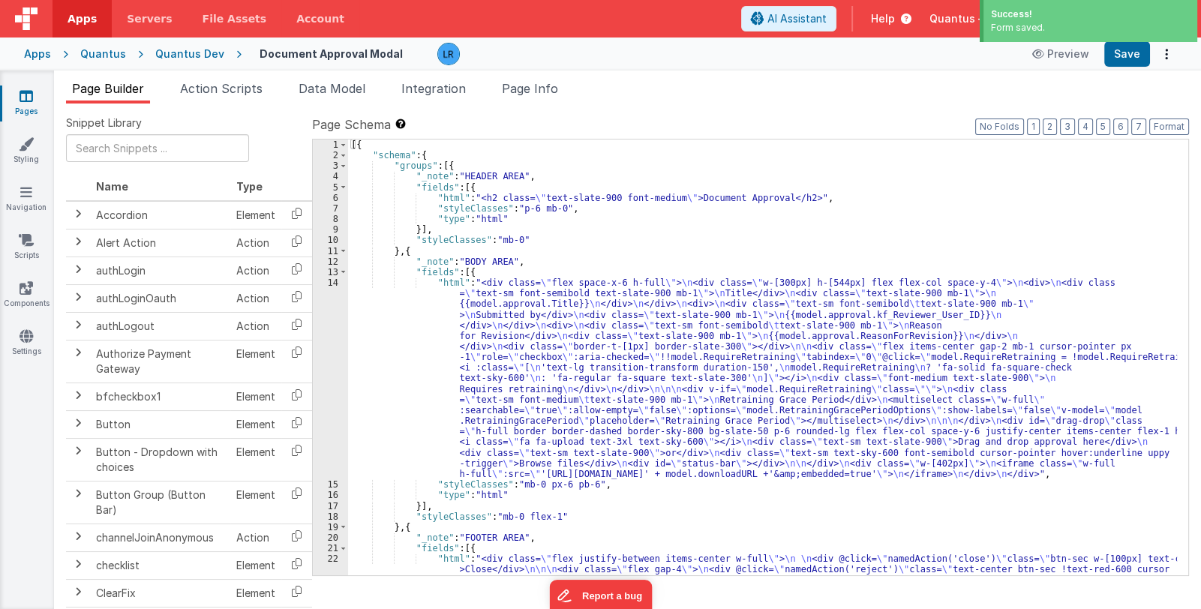
scroll to position [89, 0]
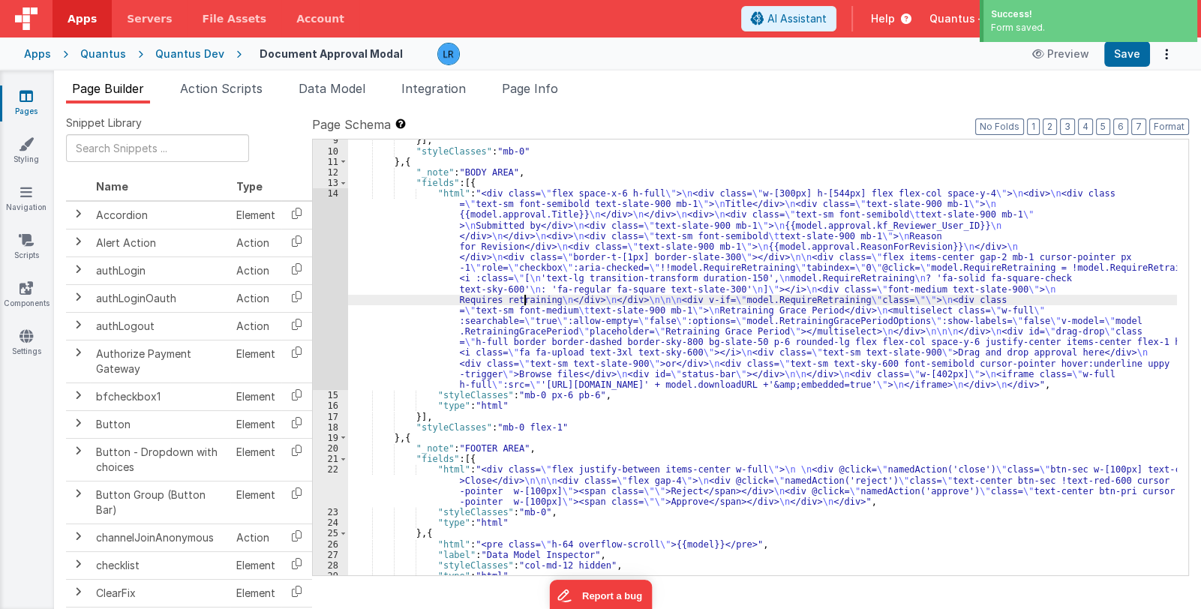
click at [525, 299] on div "}] , "styleClasses" : "mb-0" } , { "_note" : "BODY AREA" , "fields" : [{ "html"…" at bounding box center [762, 364] width 829 height 458
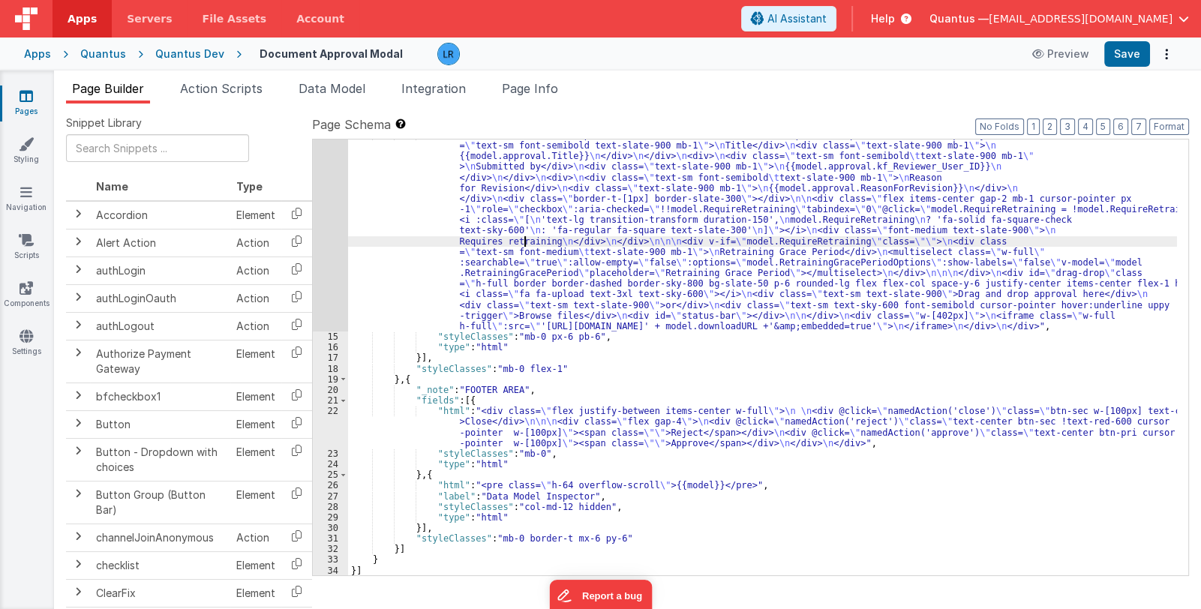
scroll to position [59, 0]
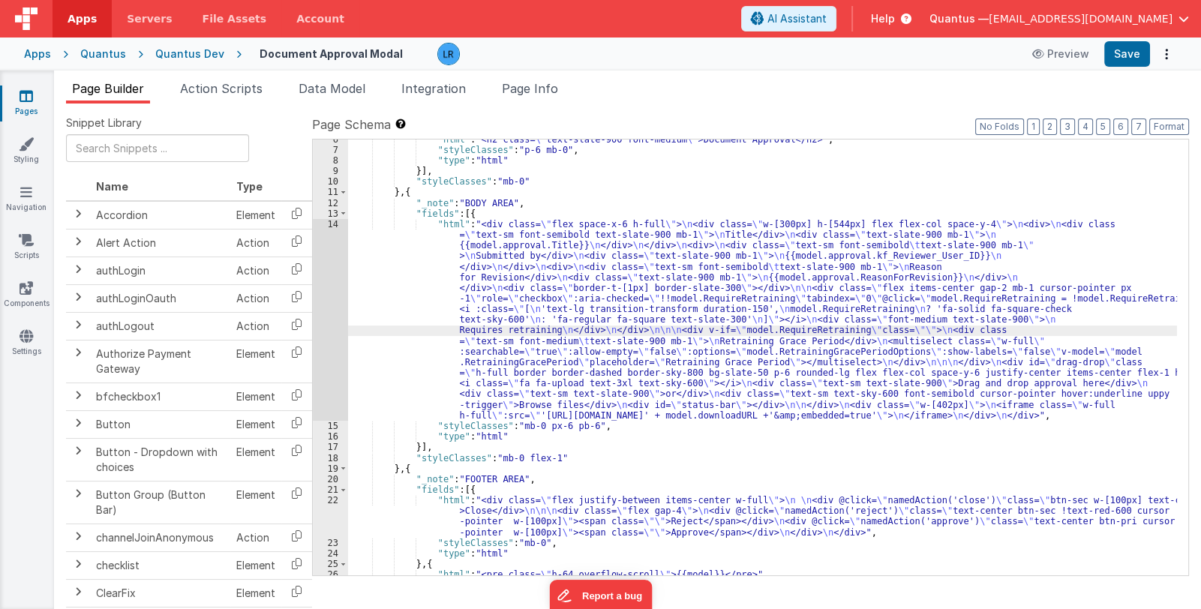
click at [328, 340] on div "14" at bounding box center [330, 320] width 35 height 202
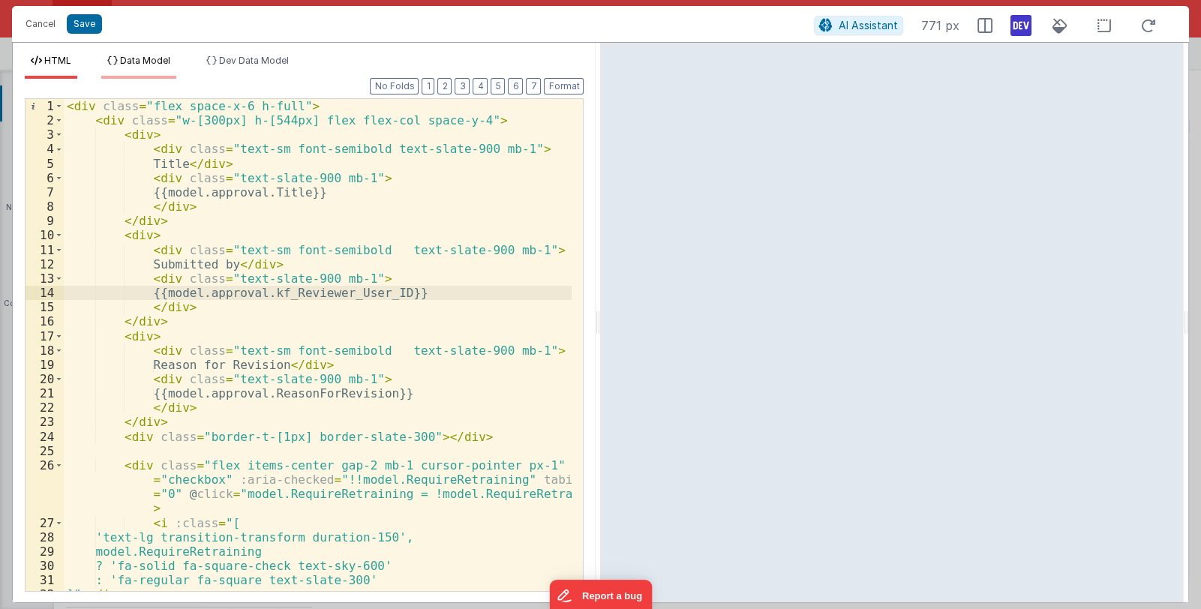
click at [146, 62] on span "Data Model" at bounding box center [145, 60] width 50 height 11
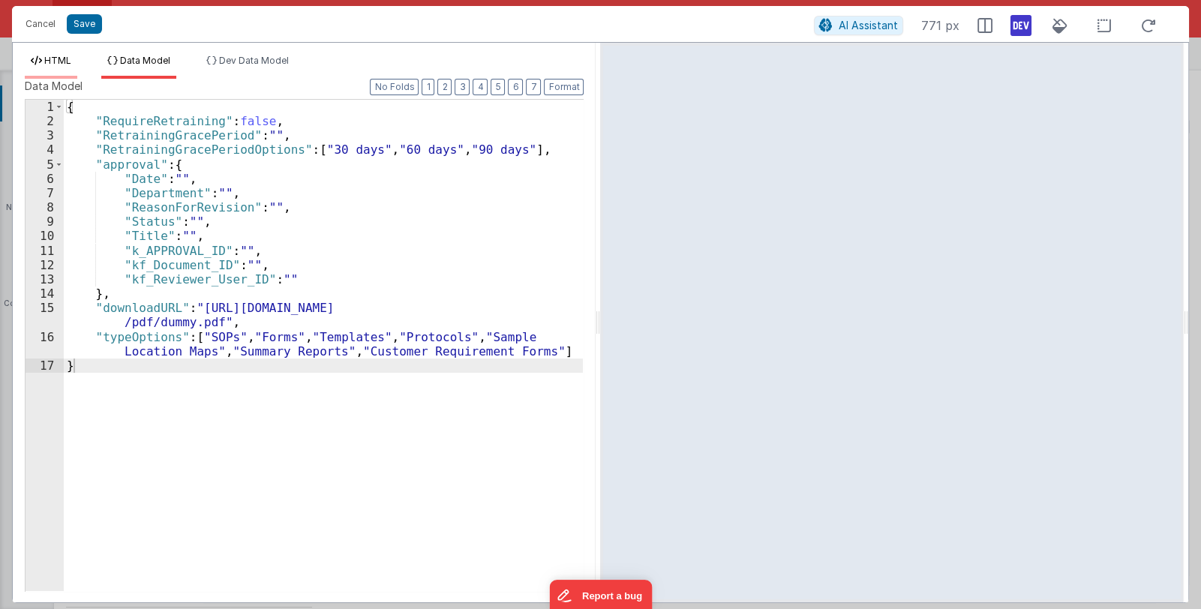
click at [51, 59] on span "HTML" at bounding box center [57, 60] width 27 height 11
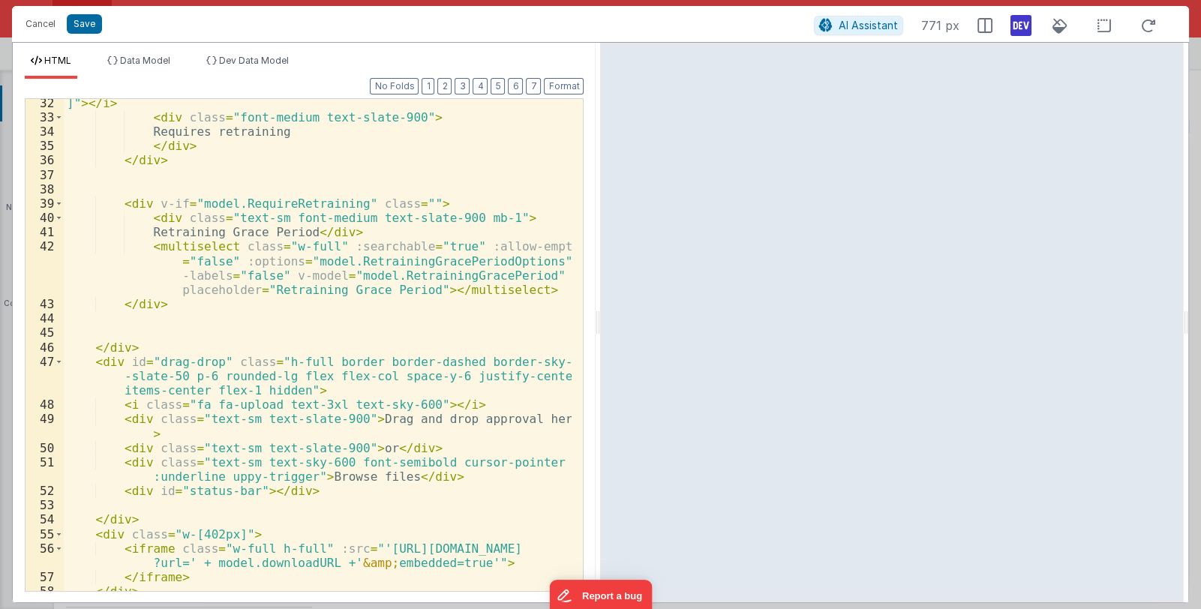
scroll to position [514, 0]
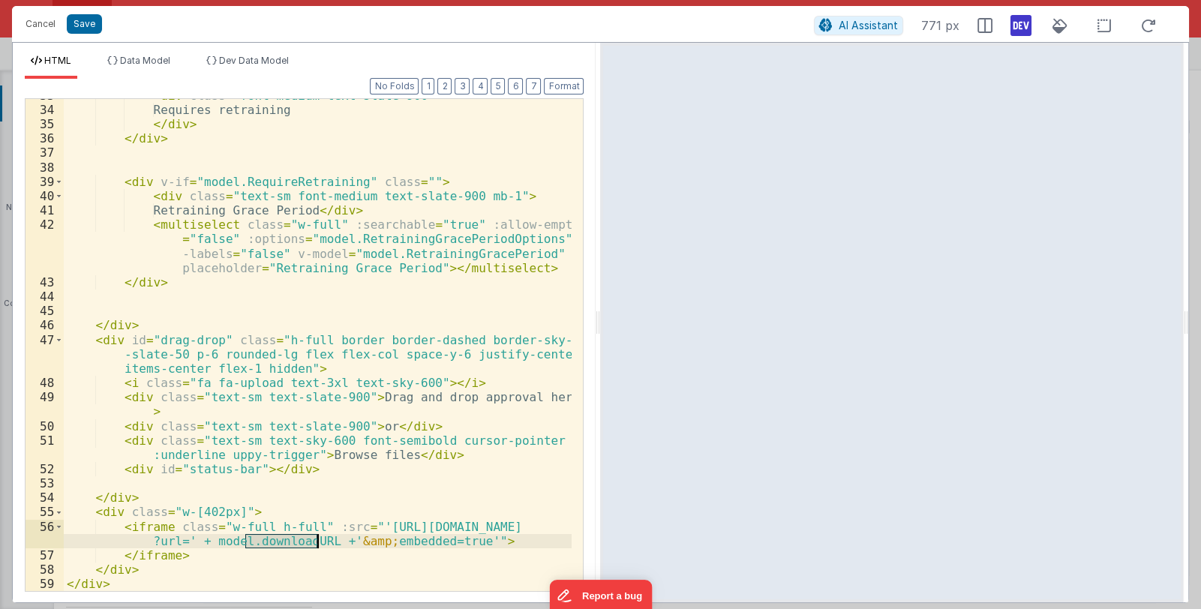
drag, startPoint x: 243, startPoint y: 540, endPoint x: 316, endPoint y: 542, distance: 72.8
click at [316, 542] on div "< div class = "font-medium text-slate-900" > Requires retraining </ div > </ di…" at bounding box center [318, 349] width 509 height 521
click at [161, 64] on span "Data Model" at bounding box center [145, 60] width 50 height 11
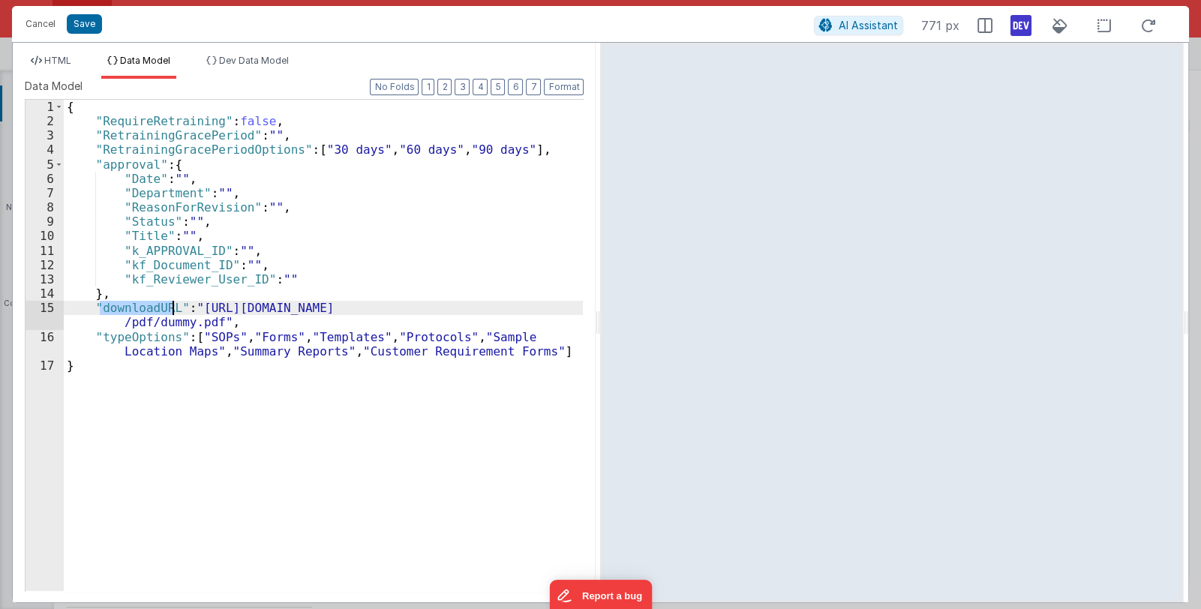
drag, startPoint x: 99, startPoint y: 308, endPoint x: 173, endPoint y: 314, distance: 73.7
click at [173, 314] on div "{ "RequireRetraining" : false , "RetrainingGracePeriod" : "" , "RetrainingGrace…" at bounding box center [324, 360] width 520 height 520
click at [1020, 29] on icon at bounding box center [1021, 26] width 21 height 24
click at [74, 26] on button "Save" at bounding box center [84, 24] width 35 height 20
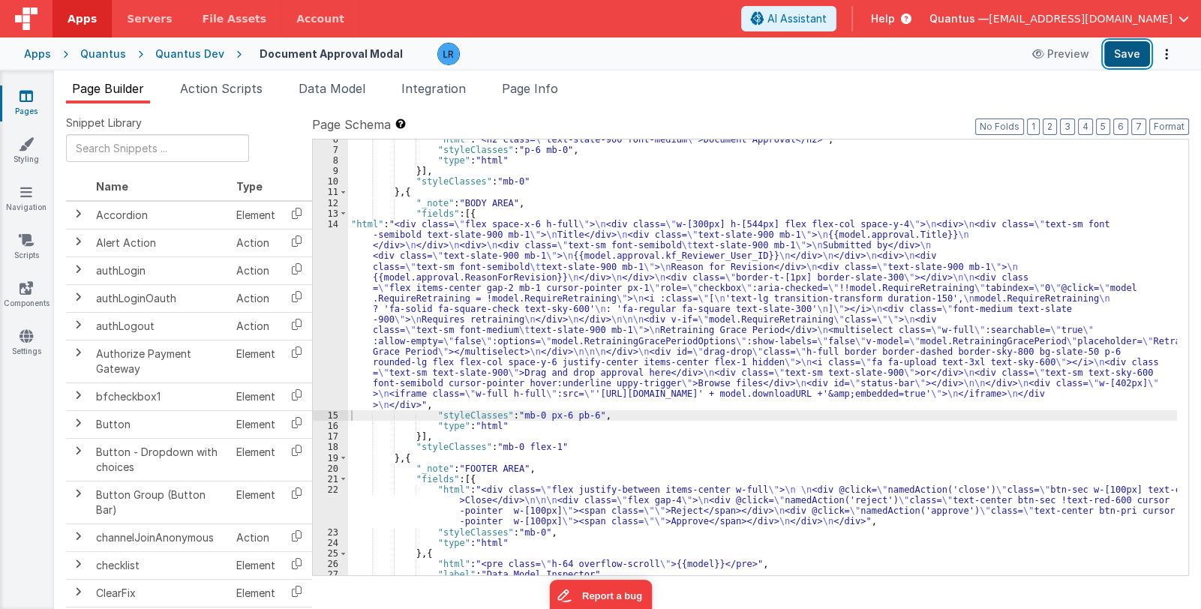
click at [1133, 59] on button "Save" at bounding box center [1127, 54] width 46 height 26
click at [460, 338] on div ""html" : "<h2 class= \" text-slate-900 font-medium \" >Document Approval</h2>" …" at bounding box center [762, 363] width 829 height 458
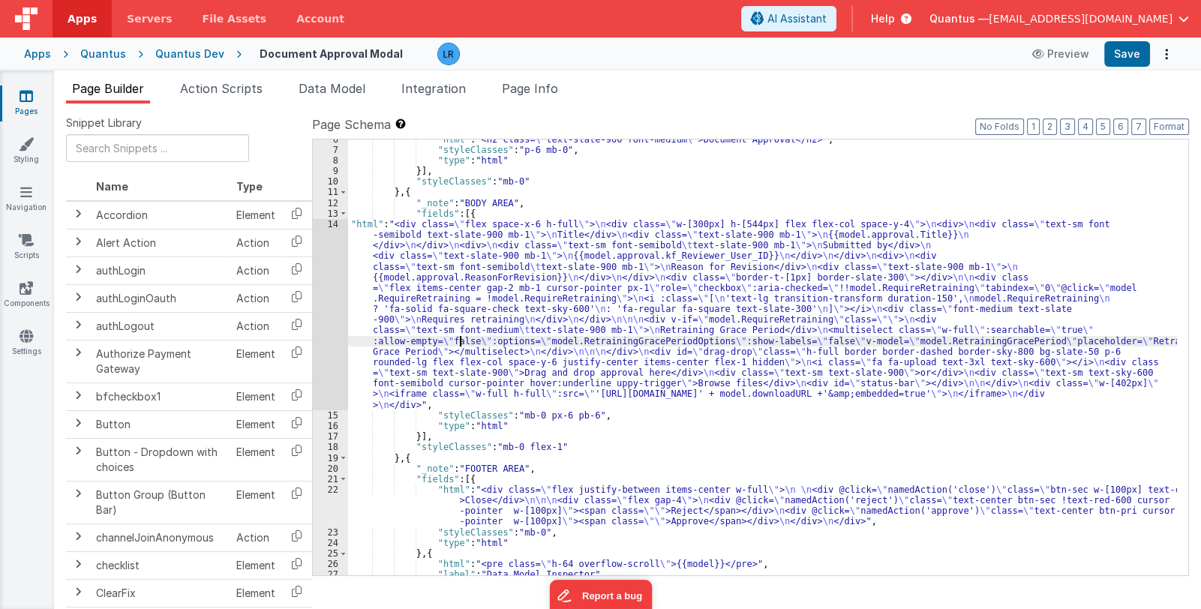
click at [326, 349] on div "14" at bounding box center [330, 314] width 35 height 191
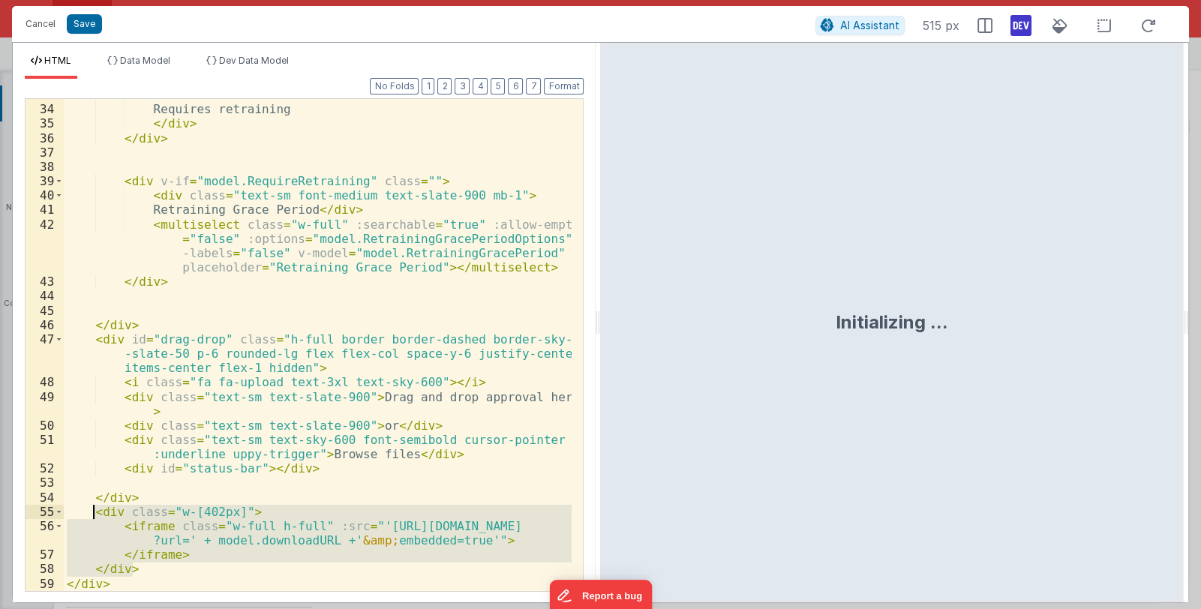
drag, startPoint x: 134, startPoint y: 568, endPoint x: 92, endPoint y: 515, distance: 67.8
click at [92, 515] on div "< div class = "font-medium text-slate-900" > Requires retraining </ div > </ di…" at bounding box center [318, 348] width 509 height 521
click at [210, 510] on div "< div class = "font-medium text-slate-900" > Requires retraining </ div > </ di…" at bounding box center [318, 345] width 508 height 492
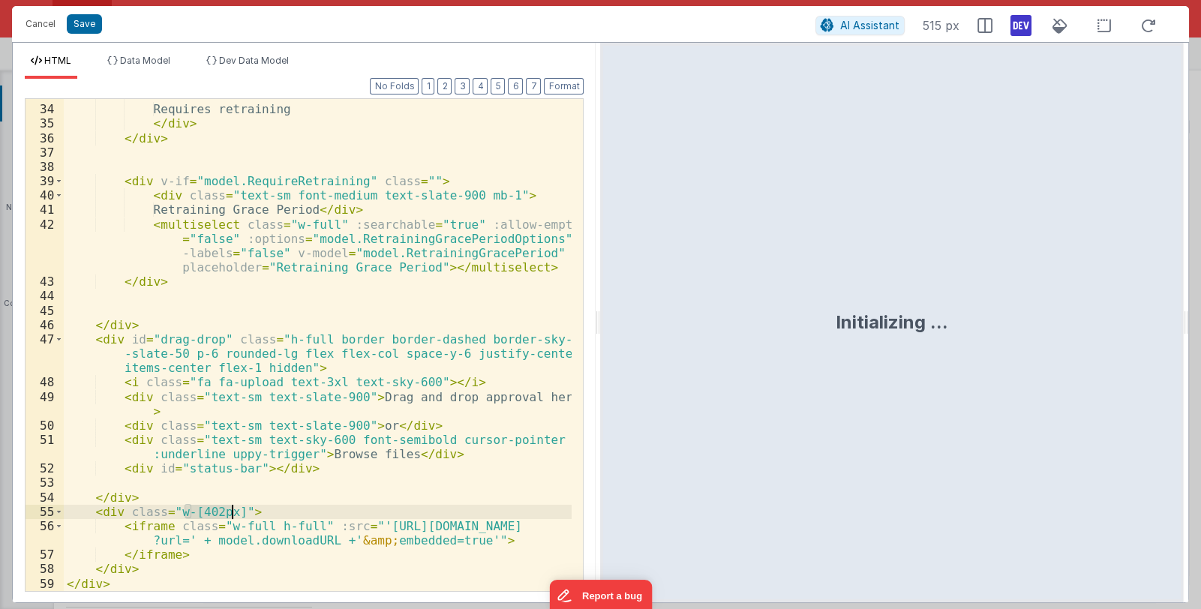
drag, startPoint x: 184, startPoint y: 512, endPoint x: 230, endPoint y: 512, distance: 46.5
click at [230, 512] on div "< div class = "font-medium text-slate-900" > Requires retraining </ div > </ di…" at bounding box center [318, 348] width 509 height 521
drag, startPoint x: 185, startPoint y: 512, endPoint x: 214, endPoint y: 512, distance: 28.5
click at [214, 512] on div "< div class = "font-medium text-slate-900" > Requires retraining </ div > </ di…" at bounding box center [318, 348] width 509 height 521
click at [194, 511] on div "< div class = "font-medium text-slate-900" > Requires retraining </ div > </ di…" at bounding box center [318, 345] width 508 height 492
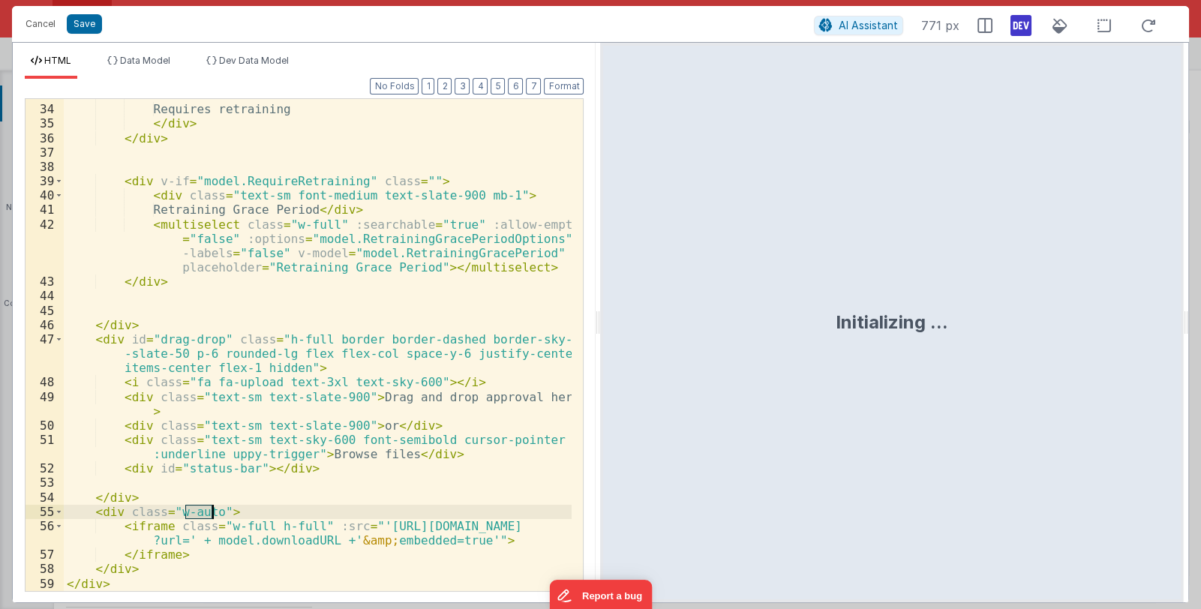
drag, startPoint x: 188, startPoint y: 512, endPoint x: 213, endPoint y: 514, distance: 25.6
click at [213, 514] on div "< div class = "font-medium text-slate-900" > Requires retraining </ div > </ di…" at bounding box center [318, 348] width 509 height 521
click at [87, 16] on button "Save" at bounding box center [84, 24] width 35 height 20
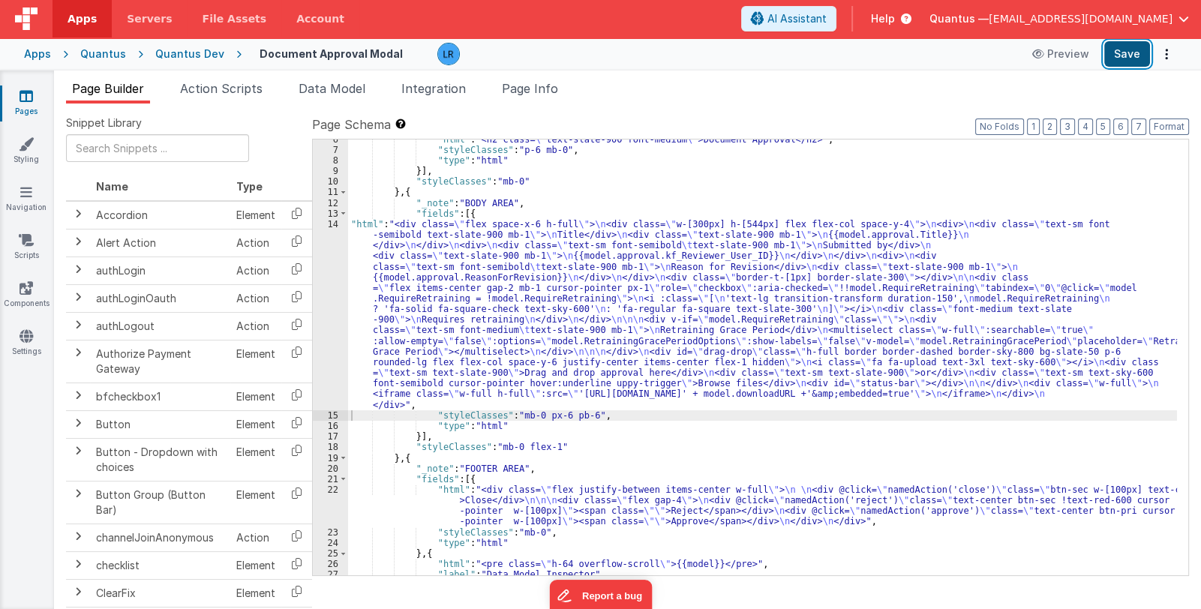
click at [1125, 55] on button "Save" at bounding box center [1127, 54] width 46 height 26
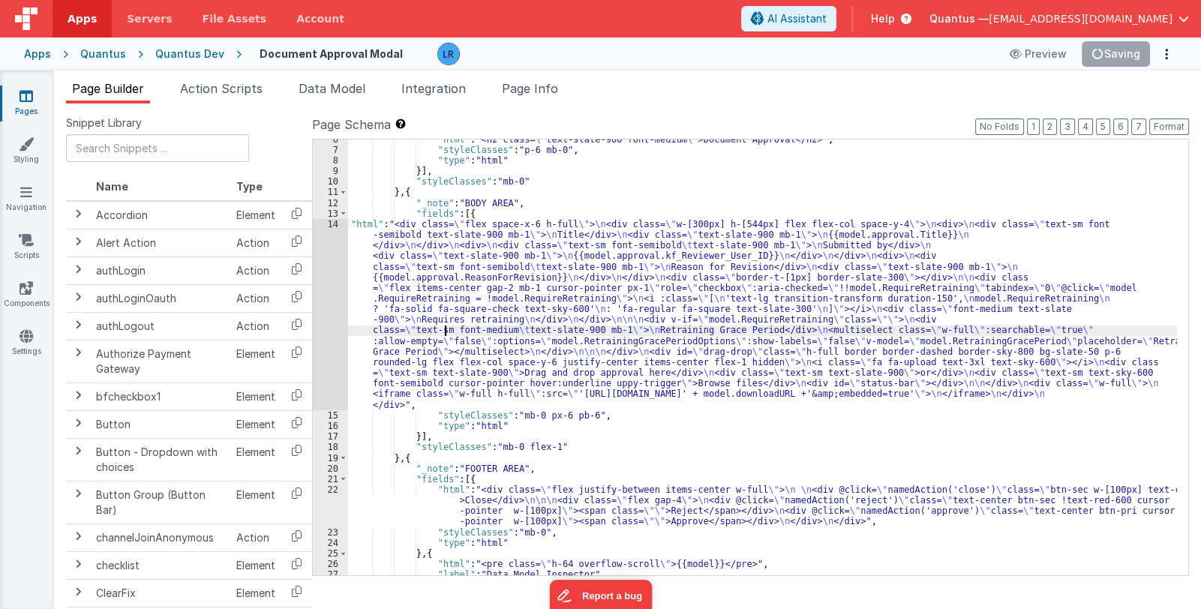
click at [444, 325] on div ""html" : "<h2 class= \" text-slate-900 font-medium \" >Document Approval</h2>" …" at bounding box center [762, 363] width 829 height 458
click at [326, 363] on div "14" at bounding box center [330, 314] width 35 height 191
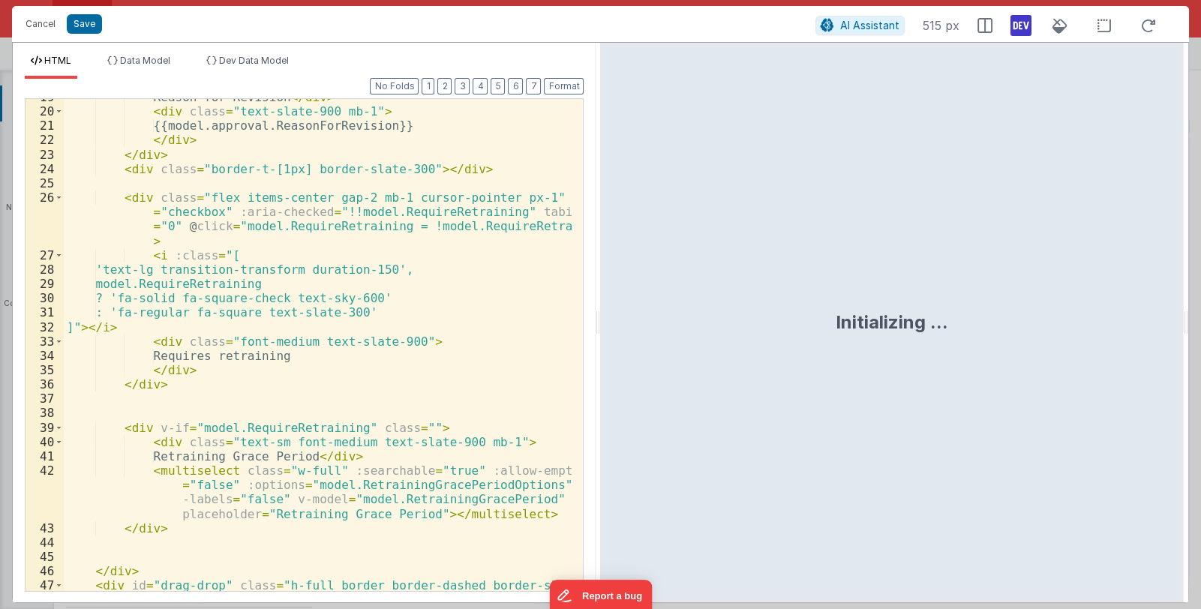
scroll to position [491, 0]
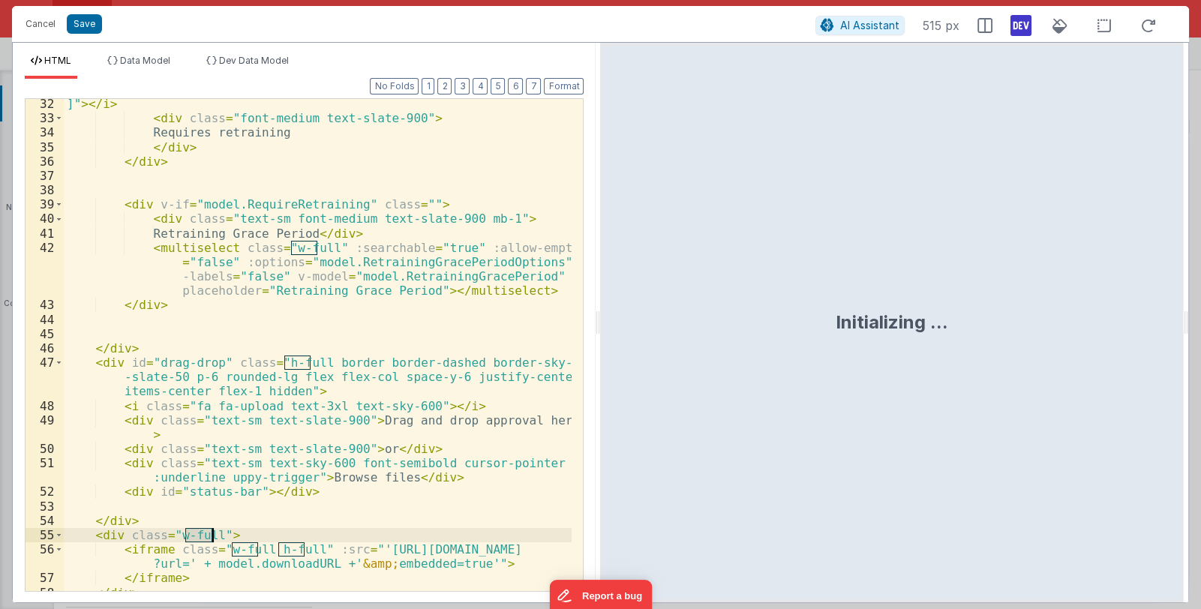
drag, startPoint x: 184, startPoint y: 540, endPoint x: 214, endPoint y: 539, distance: 30.0
click at [214, 539] on div "]" > </ i > < div class = "font-medium text-slate-900" > Requires retraining </…" at bounding box center [318, 357] width 509 height 521
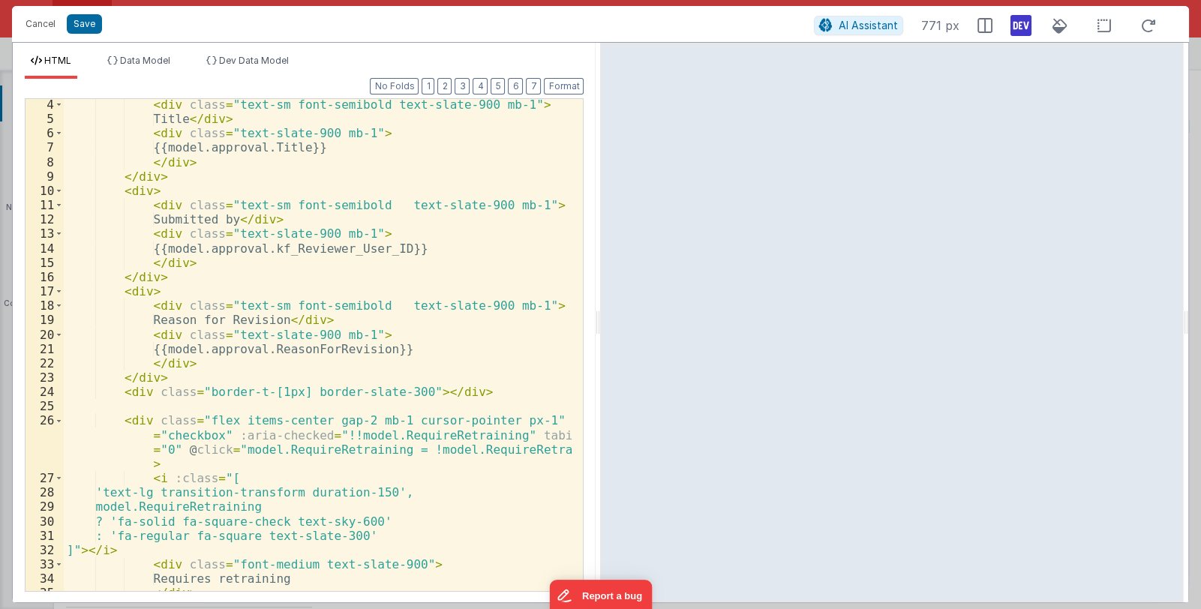
scroll to position [0, 0]
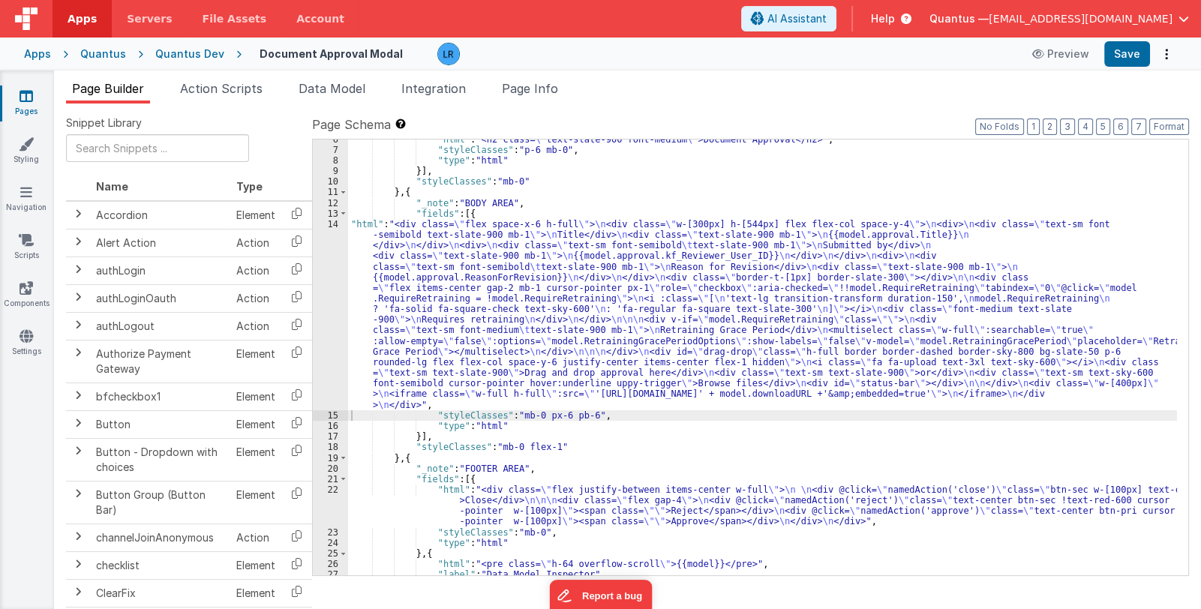
click at [456, 379] on div ""html" : "<h2 class= \" text-slate-900 font-medium \" >Document Approval</h2>" …" at bounding box center [762, 363] width 829 height 458
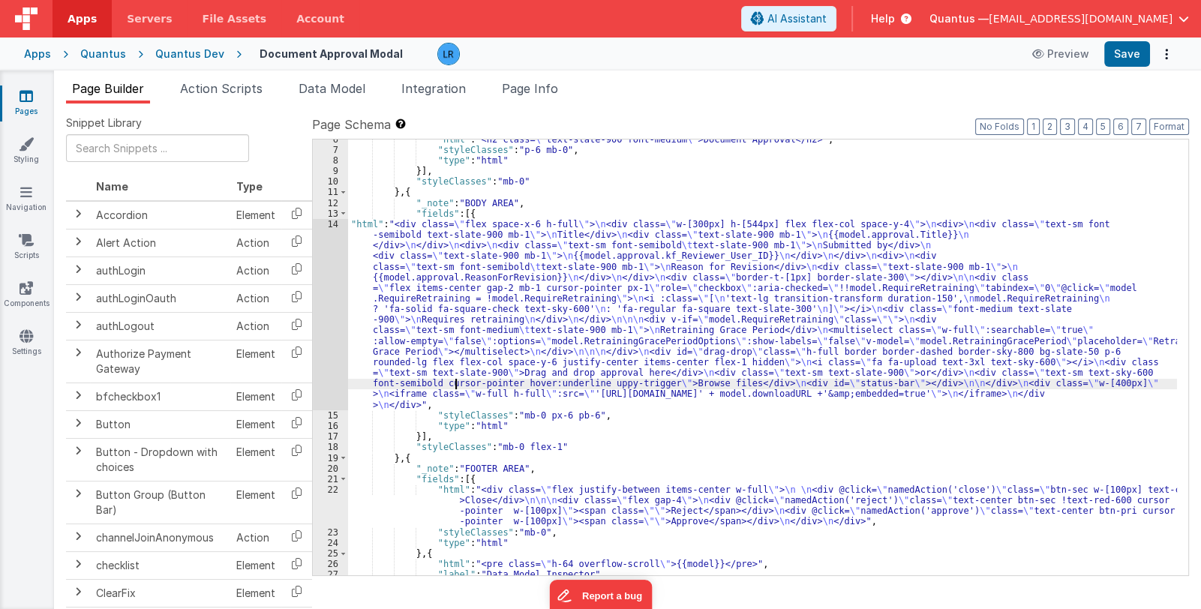
click at [329, 365] on div "14" at bounding box center [330, 314] width 35 height 191
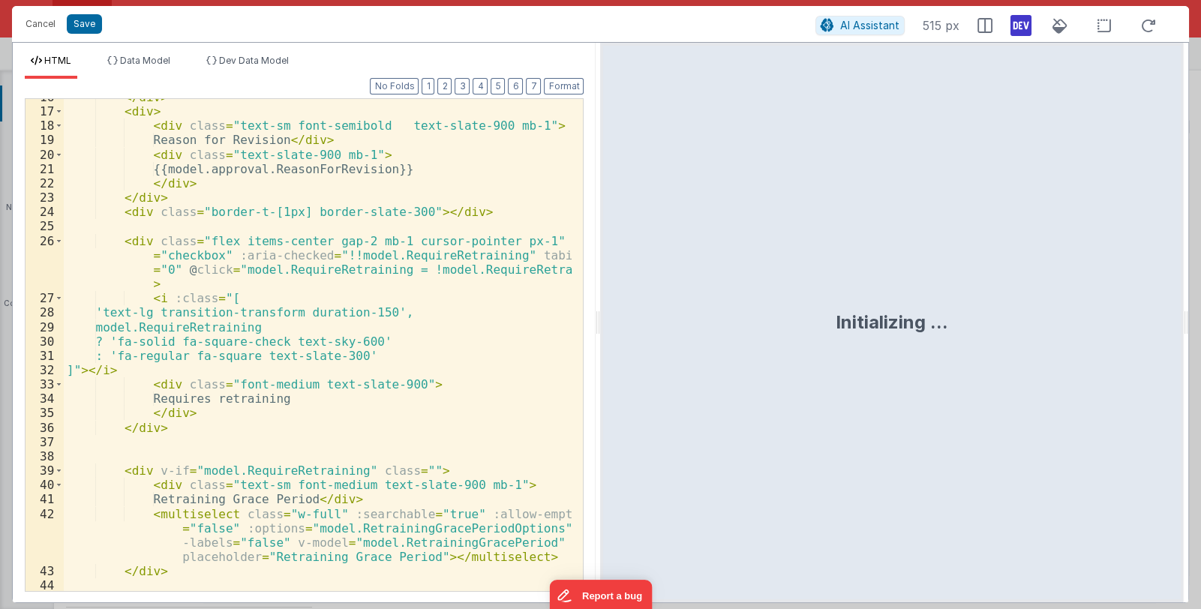
scroll to position [514, 0]
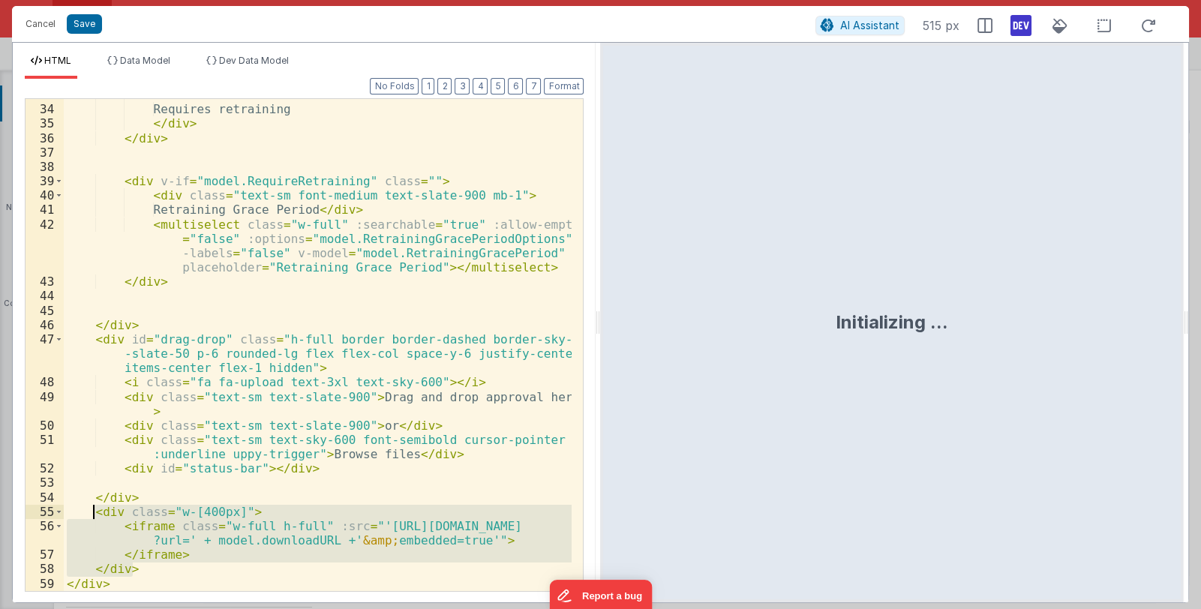
drag, startPoint x: 131, startPoint y: 570, endPoint x: 95, endPoint y: 518, distance: 64.1
click at [95, 518] on div "< div class = "font-medium text-slate-900" > Requires retraining </ div > </ di…" at bounding box center [318, 348] width 509 height 521
click at [29, 18] on button "Cancel" at bounding box center [40, 24] width 45 height 21
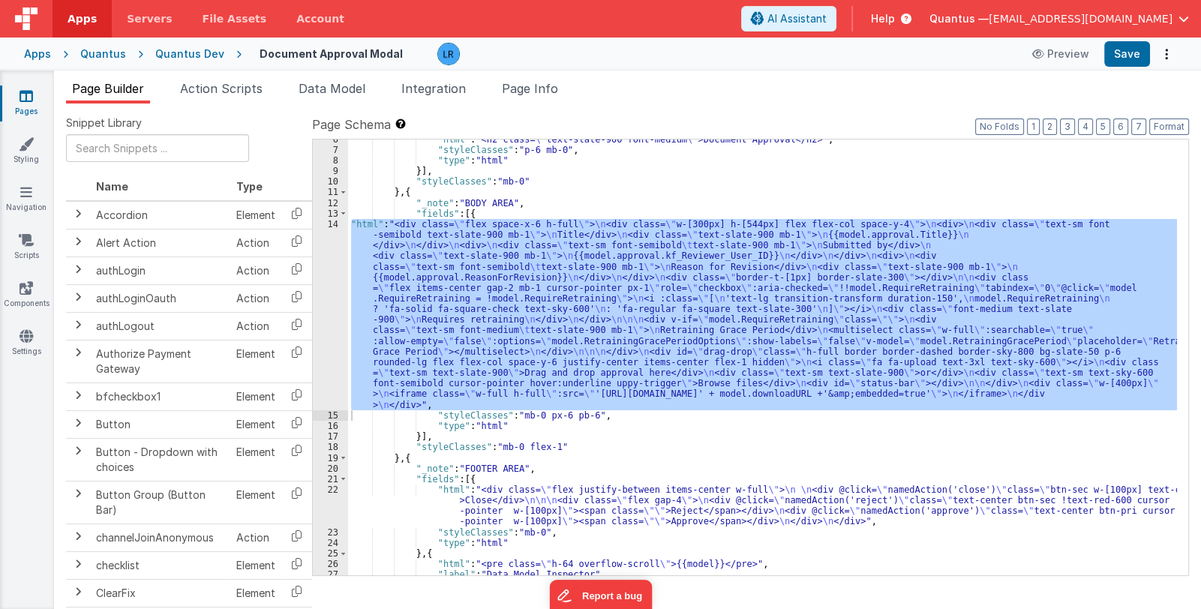
click at [23, 92] on icon at bounding box center [27, 96] width 14 height 15
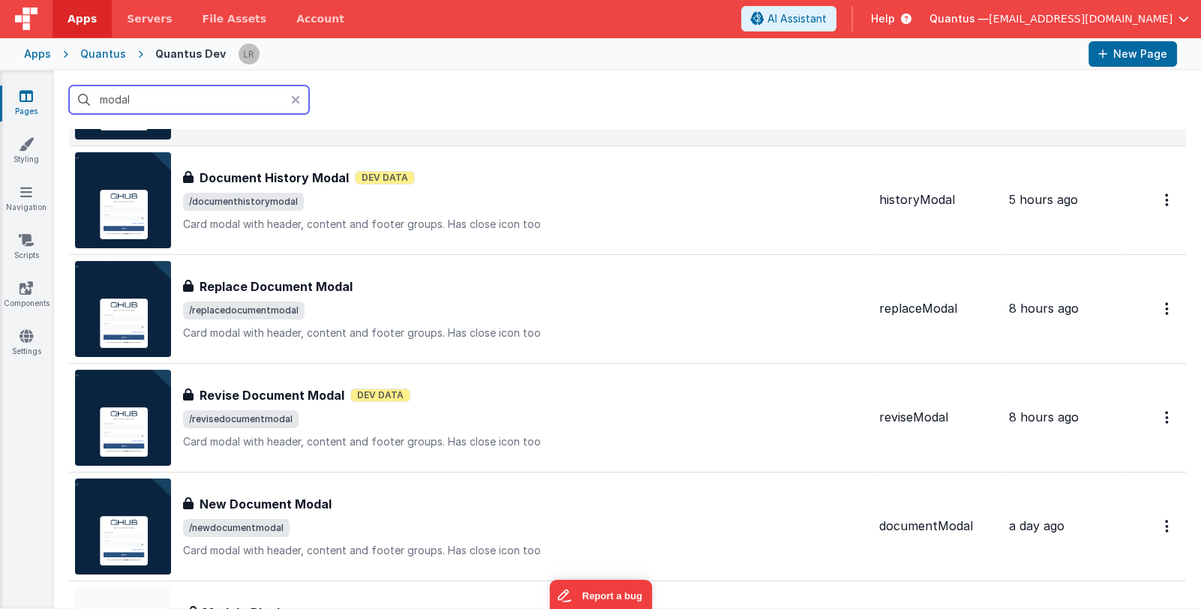
scroll to position [299, 0]
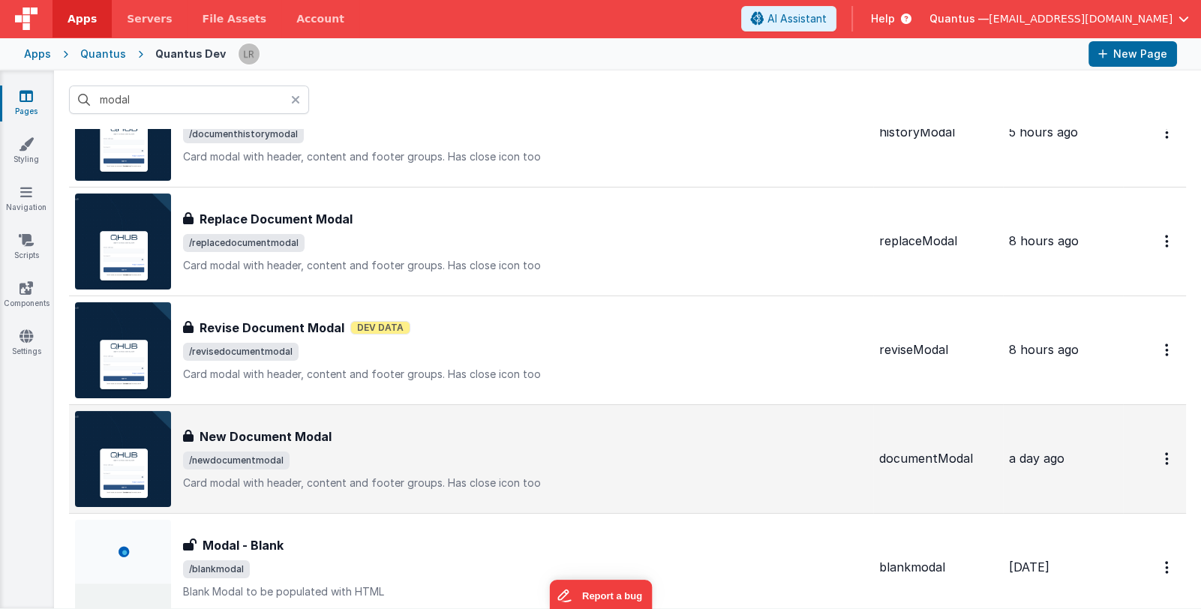
click at [341, 440] on div "New Document Modal" at bounding box center [525, 437] width 684 height 18
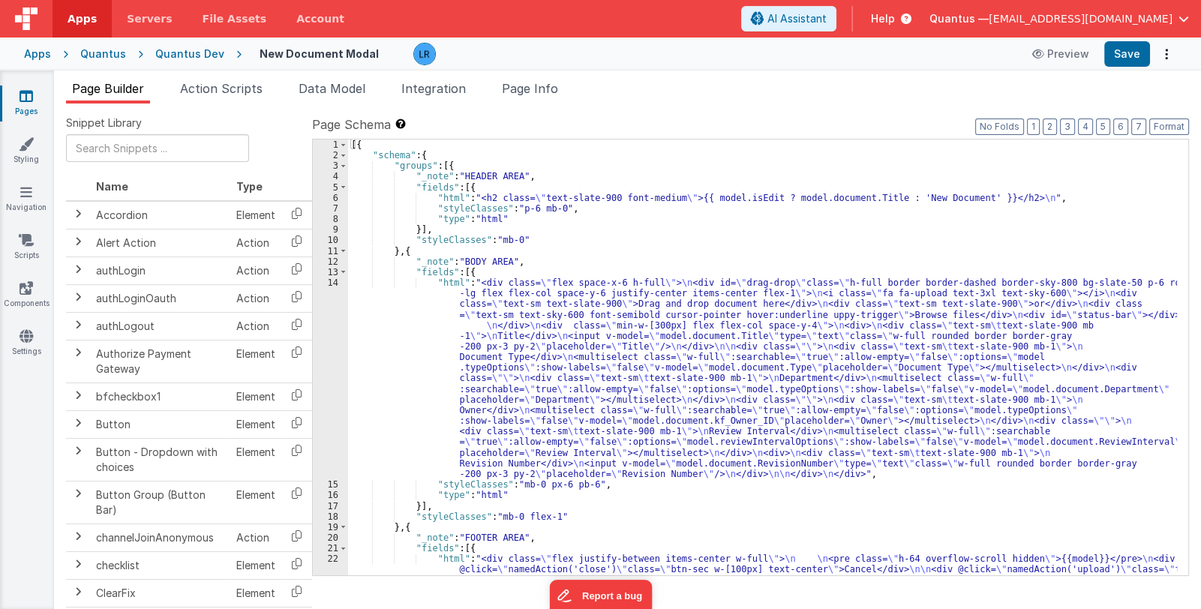
click at [530, 407] on div "[{ "schema" : { "groups" : [{ "_note" : "HEADER AREA" , "fields" : [{ "html" : …" at bounding box center [762, 390] width 829 height 500
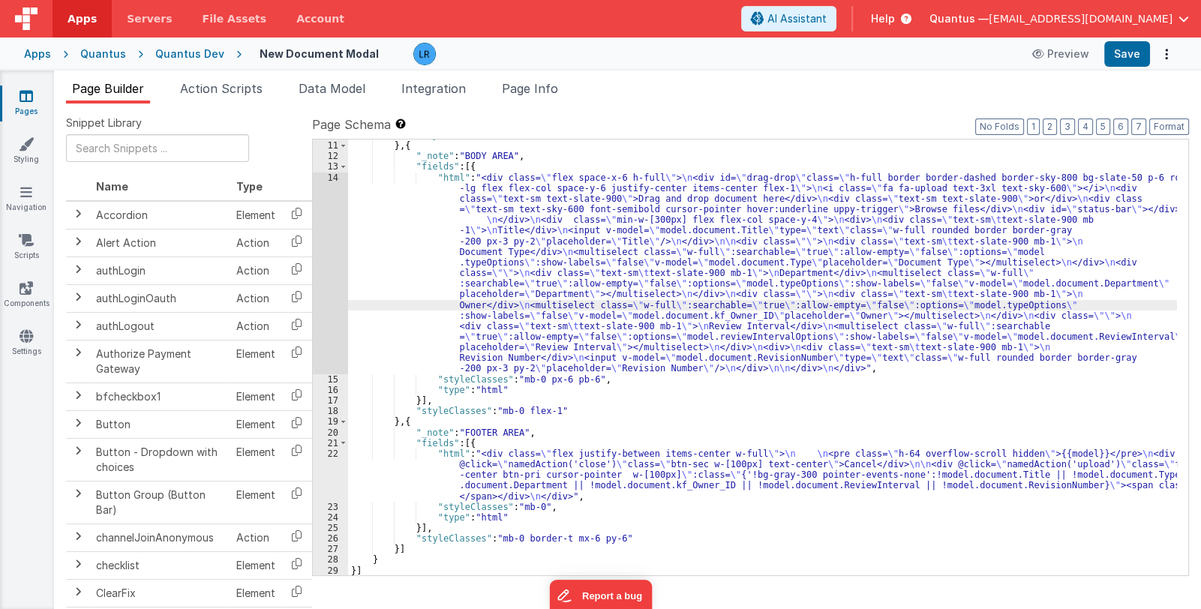
click at [327, 295] on div "14" at bounding box center [330, 274] width 35 height 202
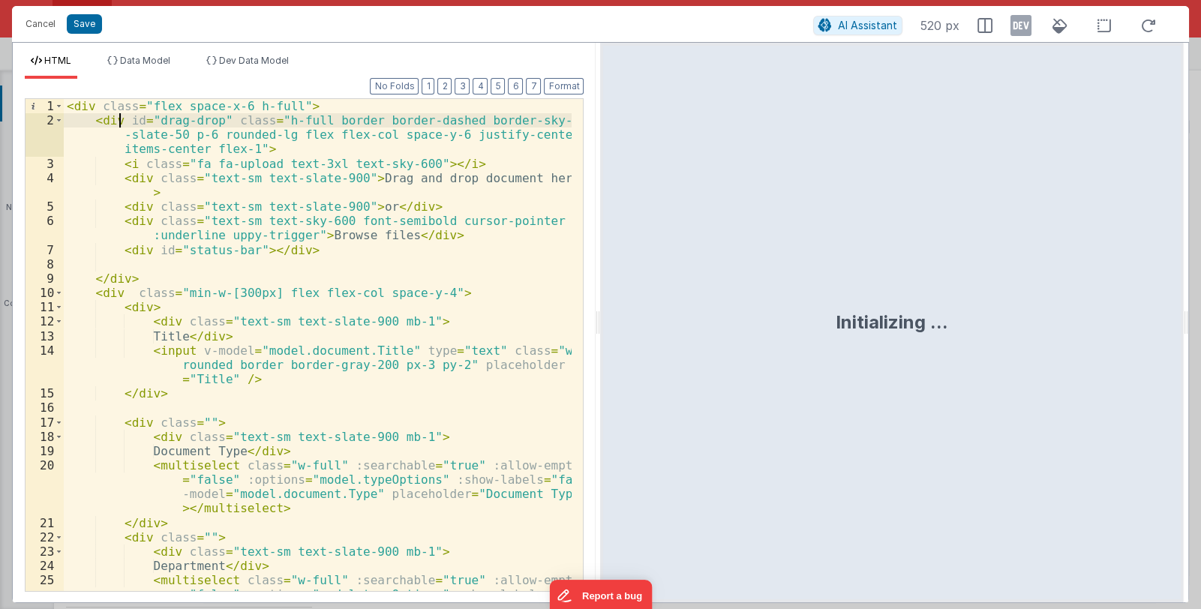
click at [121, 122] on div "< div class = "flex space-x-6 h-full" > < div id = "drag-drop" class = "h-full …" at bounding box center [318, 381] width 509 height 564
drag, startPoint x: 173, startPoint y: 119, endPoint x: 126, endPoint y: 119, distance: 46.5
click at [126, 119] on div "< div class = "flex space-x-6 h-full" > < div v-if = "" id = "drag-drop" class …" at bounding box center [318, 381] width 509 height 564
click at [305, 110] on div "< div class = "flex space-x-6 h-full" > < div id = "drag-drop" class = "h-full …" at bounding box center [318, 381] width 509 height 564
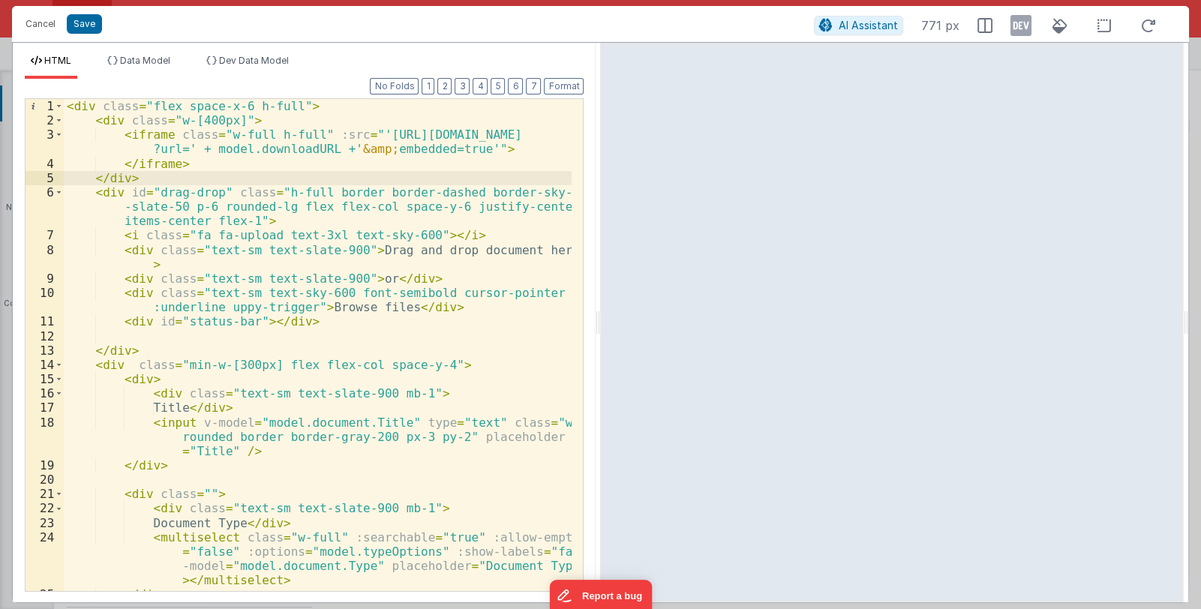
click at [120, 122] on div "< div class = "flex space-x-6 h-full" > < div class = "w-[400px]" > < iframe cl…" at bounding box center [318, 359] width 509 height 521
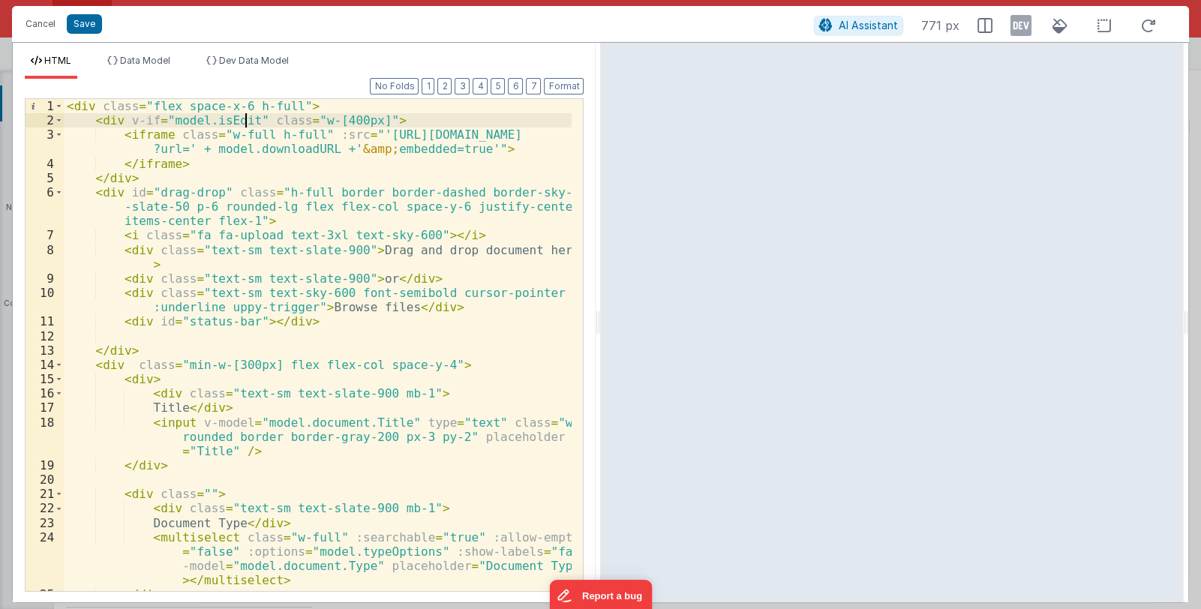
click at [121, 190] on div "< div class = "flex space-x-6 h-full" > < div v-if = "model.isEdit" class = "w-…" at bounding box center [318, 359] width 509 height 521
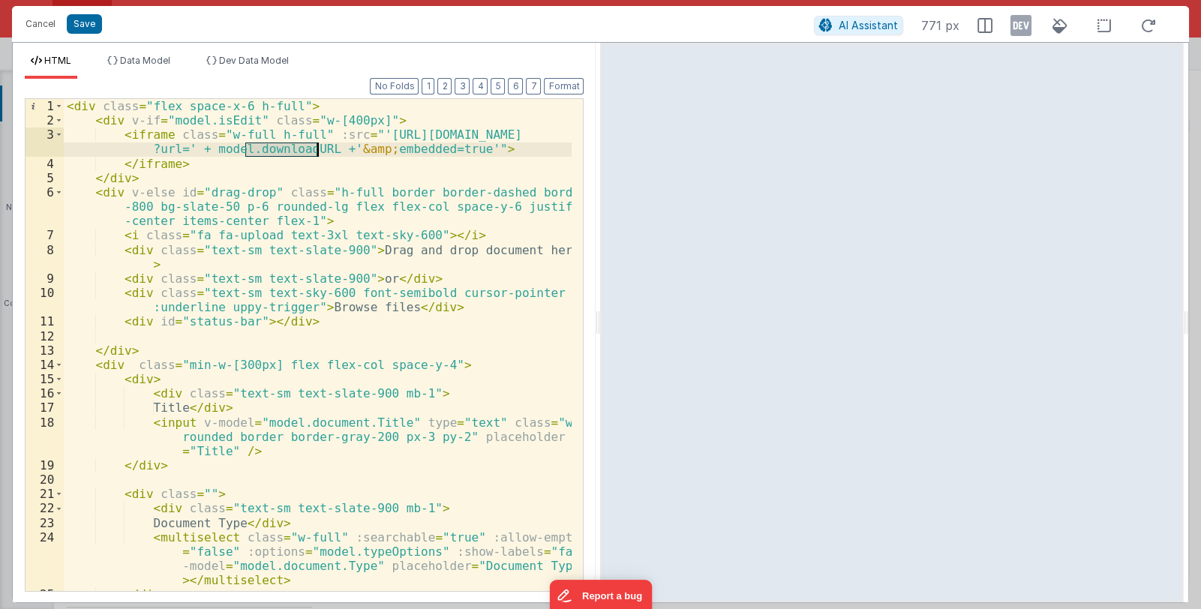
drag, startPoint x: 244, startPoint y: 151, endPoint x: 315, endPoint y: 149, distance: 71.3
click at [315, 149] on div "< div class = "flex space-x-6 h-full" > < div v-if = "model.isEdit" class = "w-…" at bounding box center [318, 359] width 509 height 521
click at [245, 150] on div "< div class = "flex space-x-6 h-full" > < div v-if = "model.isEdit" class = "w-…" at bounding box center [318, 345] width 508 height 492
drag, startPoint x: 245, startPoint y: 149, endPoint x: 299, endPoint y: 151, distance: 54.0
click at [299, 151] on div "< div class = "flex space-x-6 h-full" > < div v-if = "model.isEdit" class = "w-…" at bounding box center [318, 359] width 509 height 521
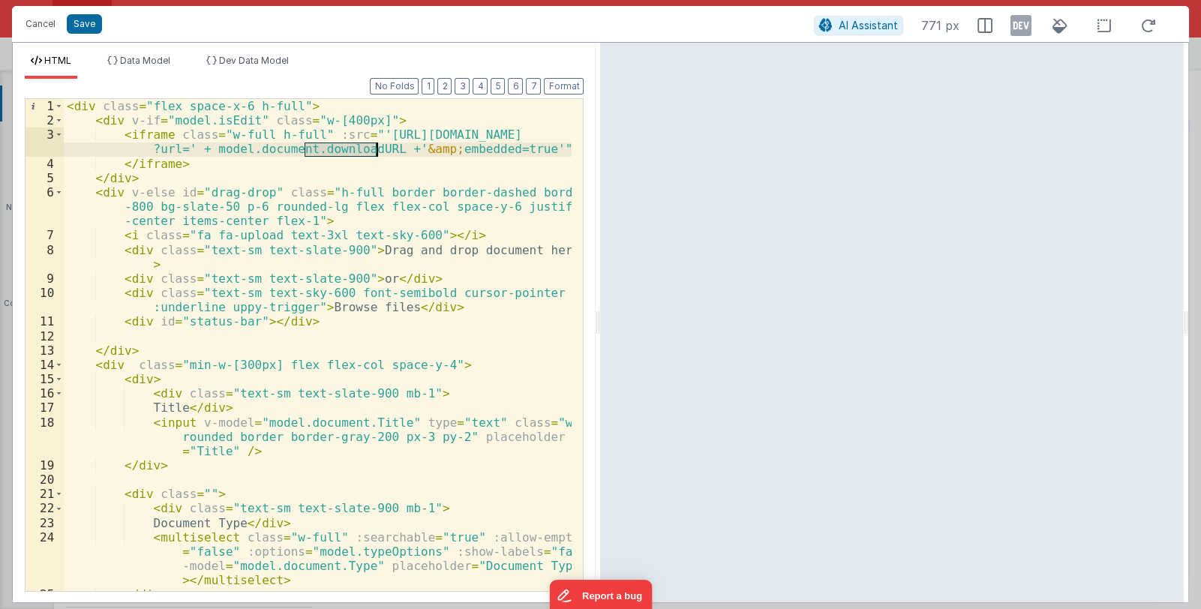
drag, startPoint x: 304, startPoint y: 149, endPoint x: 374, endPoint y: 153, distance: 70.6
click at [374, 153] on div "< div class = "flex space-x-6 h-full" > < div v-if = "model.isEdit" class = "w-…" at bounding box center [318, 359] width 509 height 521
click at [146, 59] on span "Data Model" at bounding box center [145, 60] width 50 height 11
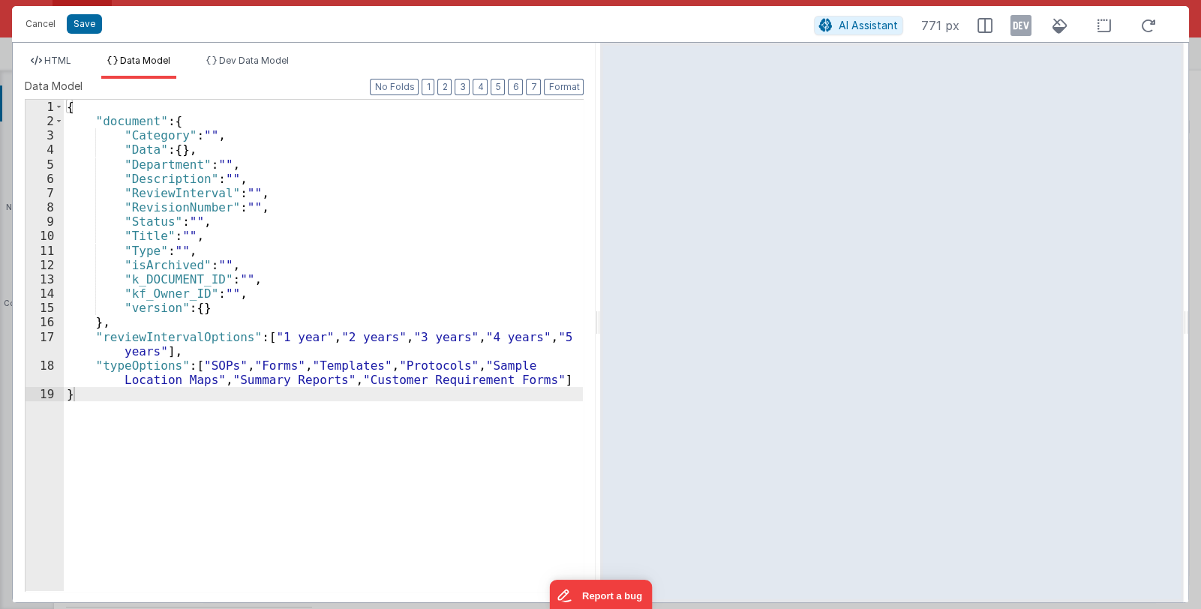
click at [211, 311] on div "{ "document" : { "Category" : "" , "Data" : { } , "Department" : "" , "Descript…" at bounding box center [324, 360] width 520 height 520
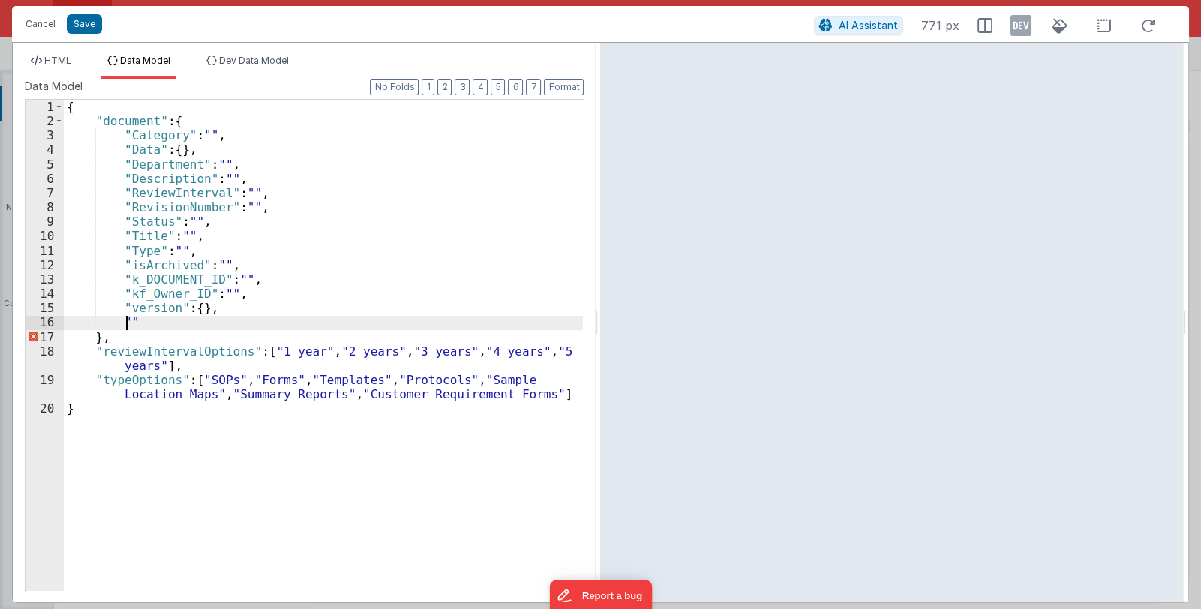
paste textarea
click at [53, 57] on span "HTML" at bounding box center [57, 60] width 27 height 11
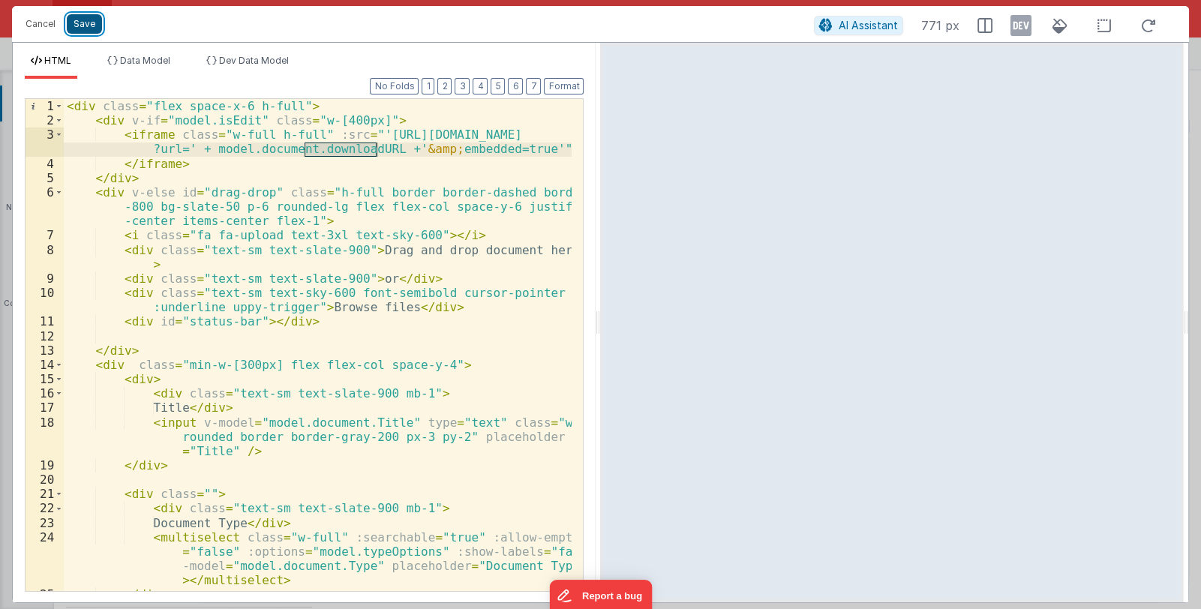
click at [89, 29] on button "Save" at bounding box center [84, 24] width 35 height 20
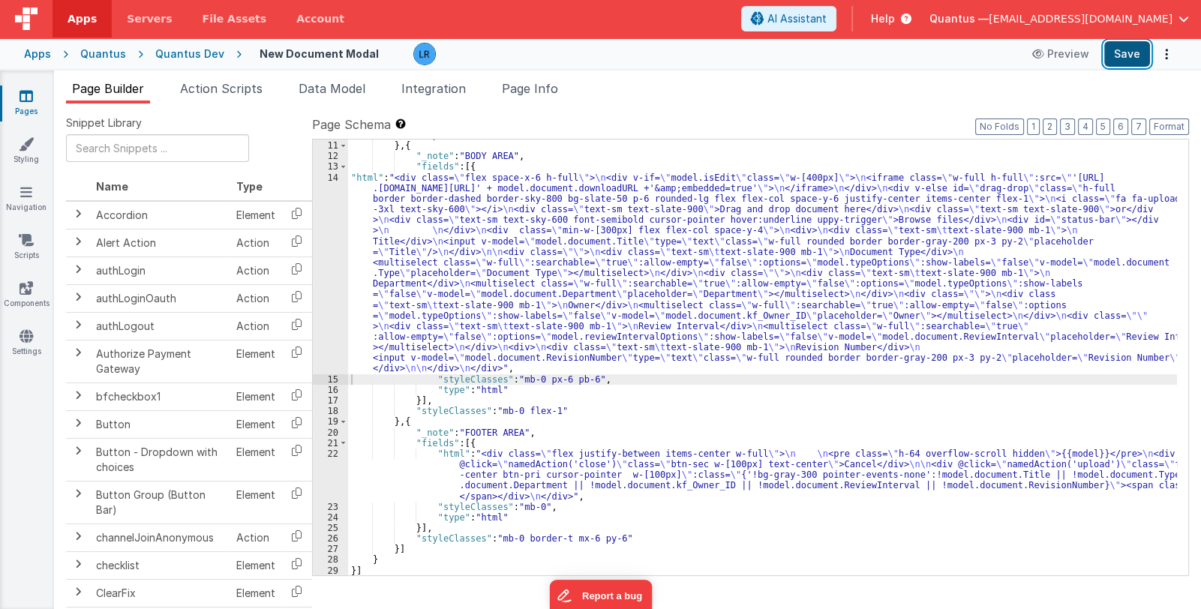
click at [1124, 55] on button "Save" at bounding box center [1127, 54] width 46 height 26
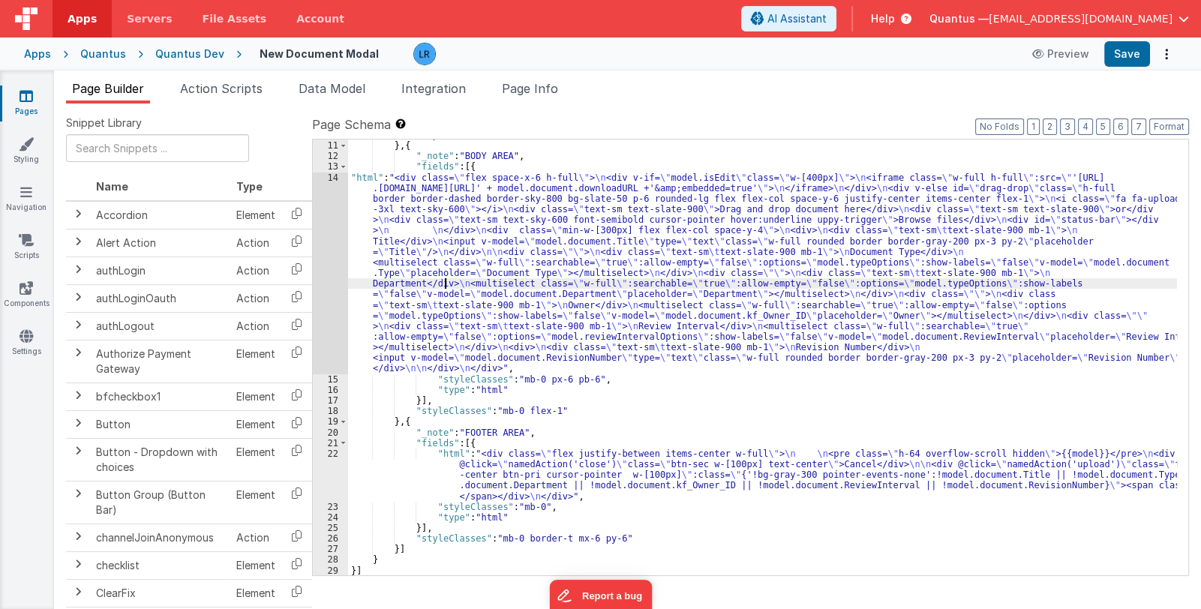
click at [446, 287] on div ""styleClasses" : "mb-0" } , { "_note" : "BODY AREA" , "fields" : [{ "html" : "<…" at bounding box center [762, 359] width 829 height 458
click at [328, 296] on div "14" at bounding box center [330, 274] width 35 height 202
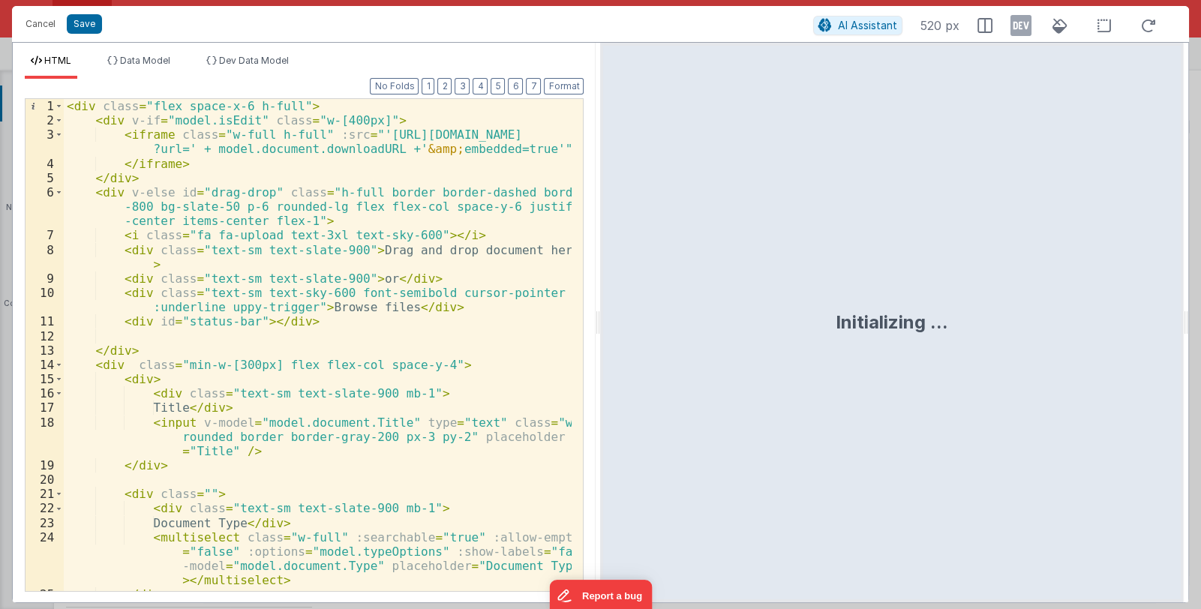
click at [245, 118] on div "< div class = "flex space-x-6 h-full" > < div v-if = "model.isEdit" class = "w-…" at bounding box center [318, 359] width 509 height 521
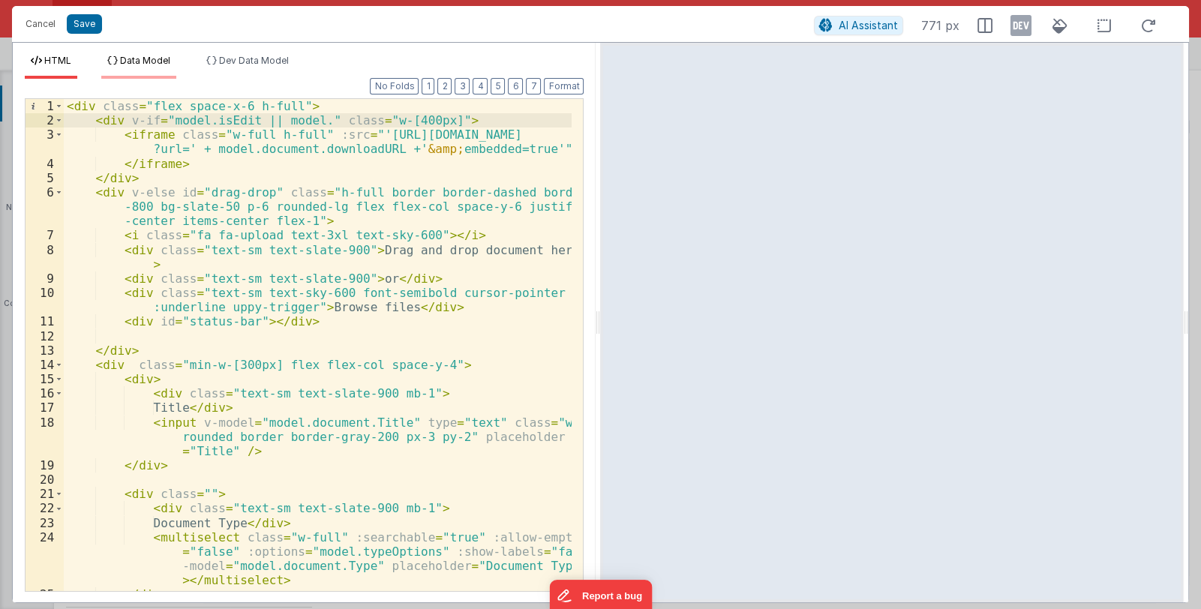
click at [149, 60] on span "Data Model" at bounding box center [145, 60] width 50 height 11
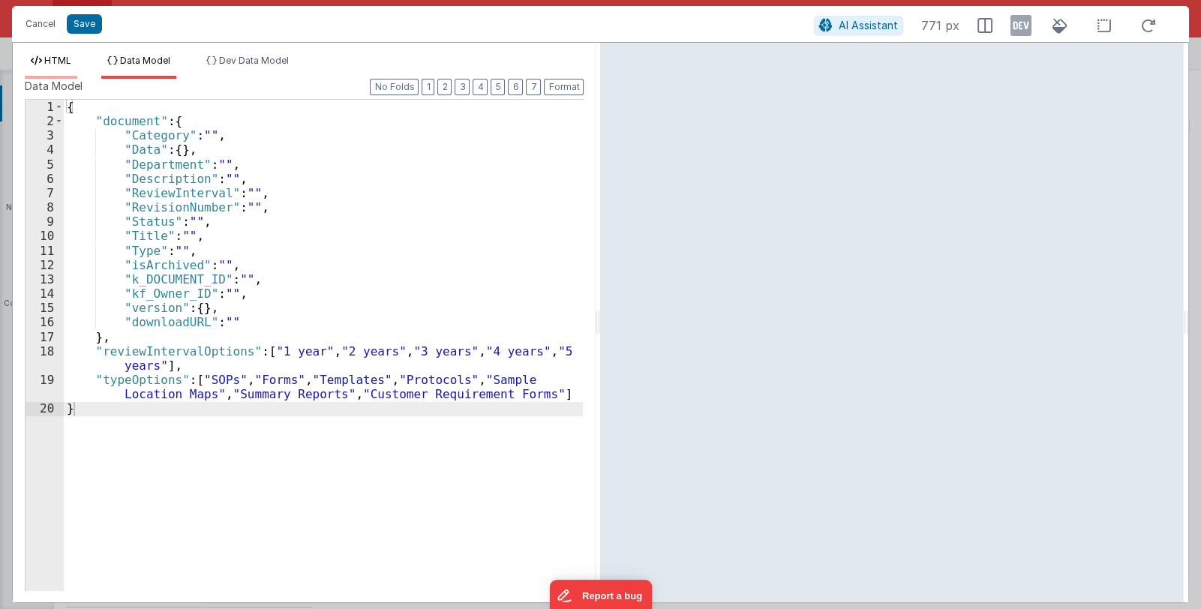
click at [64, 62] on span "HTML" at bounding box center [57, 60] width 27 height 11
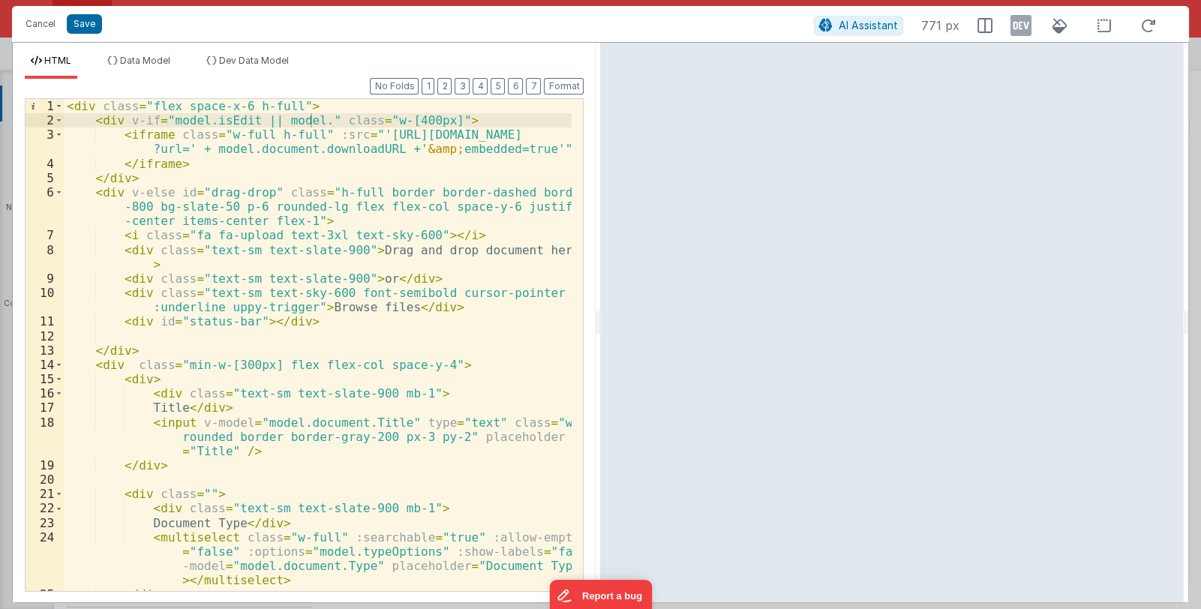
click at [311, 120] on div "< div class = "flex space-x-6 h-full" > < div v-if = "model.isEdit || model." c…" at bounding box center [318, 359] width 509 height 521
click at [150, 66] on li "Data Model" at bounding box center [138, 67] width 75 height 24
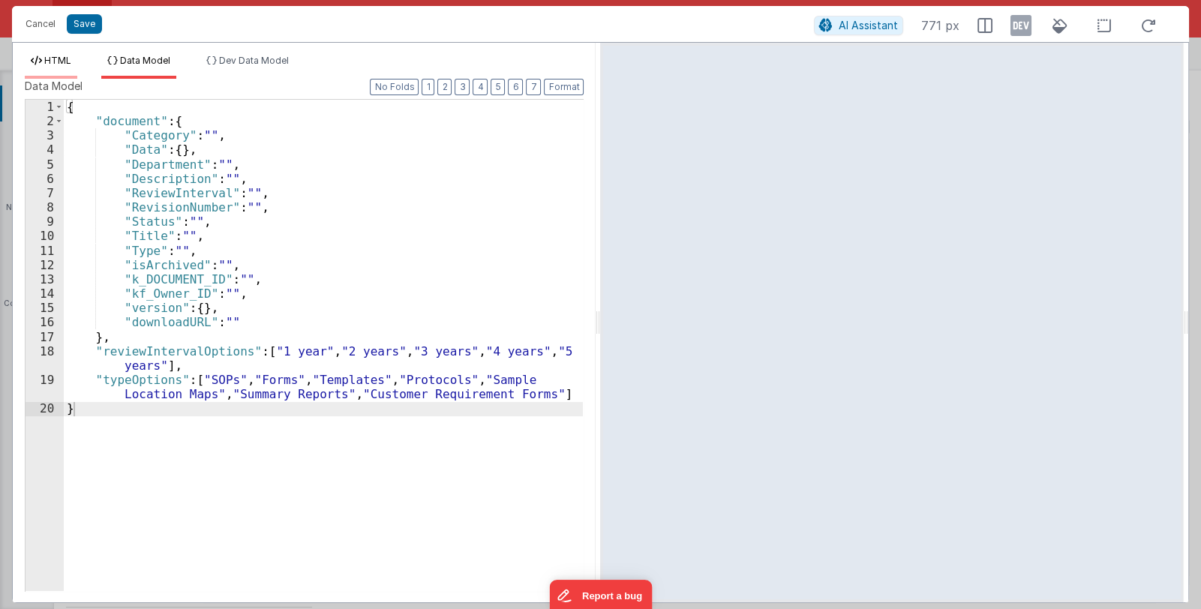
click at [65, 59] on span "HTML" at bounding box center [57, 60] width 27 height 11
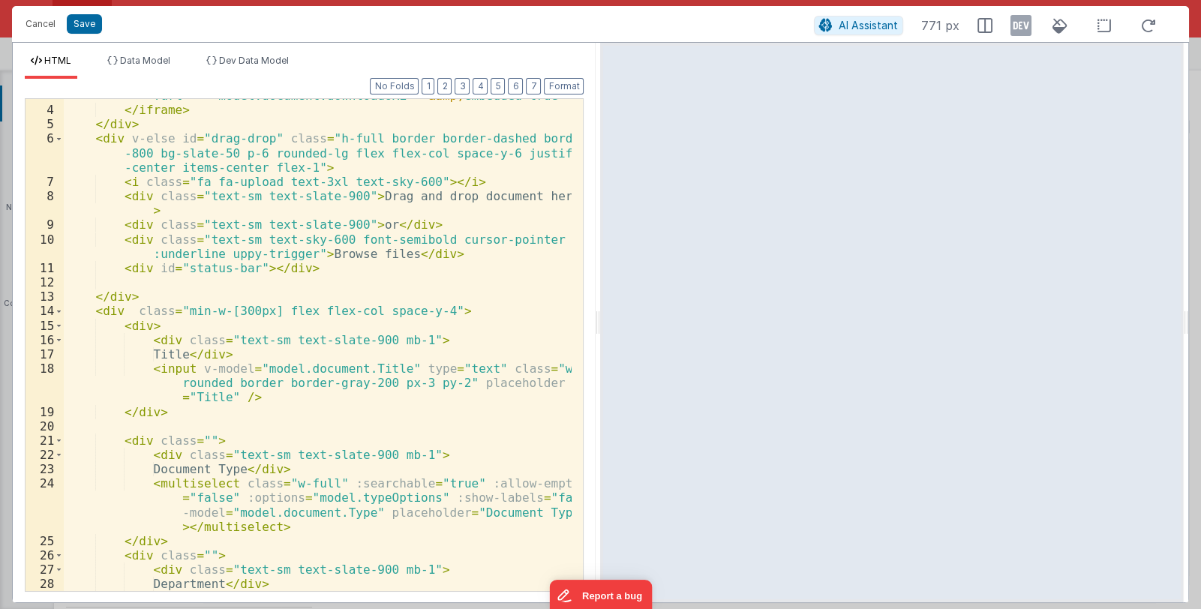
scroll to position [0, 0]
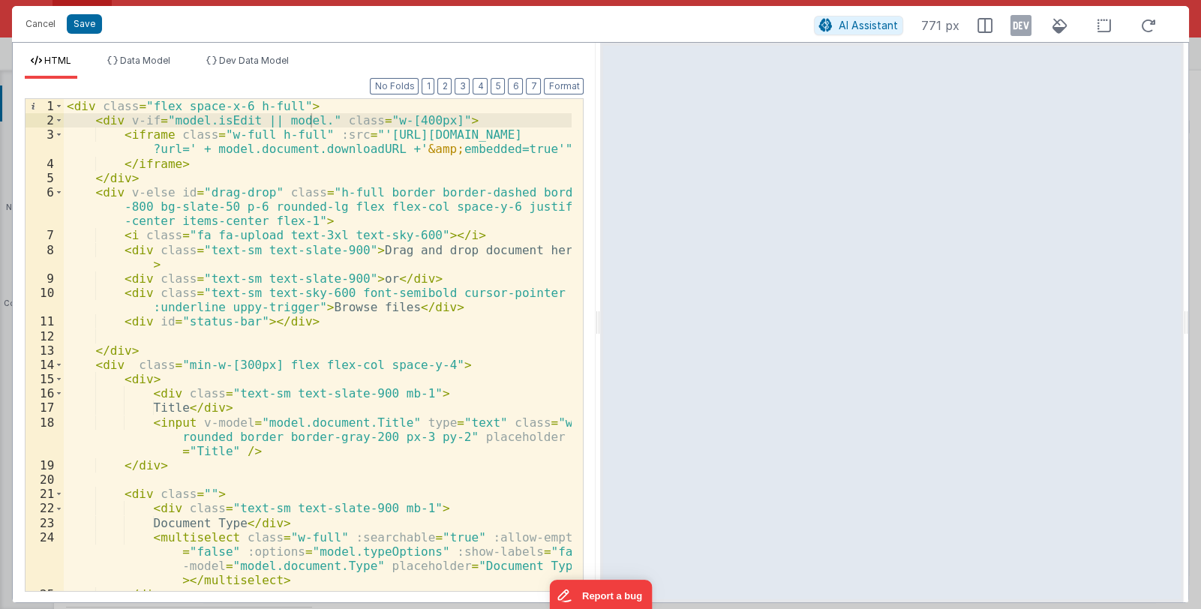
click at [311, 120] on div "< div class = "flex space-x-6 h-full" > < div v-if = "model.isEdit || model." c…" at bounding box center [318, 359] width 509 height 521
click at [409, 119] on div "< div class = "flex space-x-6 h-full" > < div v-if = "model.isEdit || _.isEmpty…" at bounding box center [318, 359] width 509 height 521
click at [158, 66] on li "Data Model" at bounding box center [138, 67] width 75 height 24
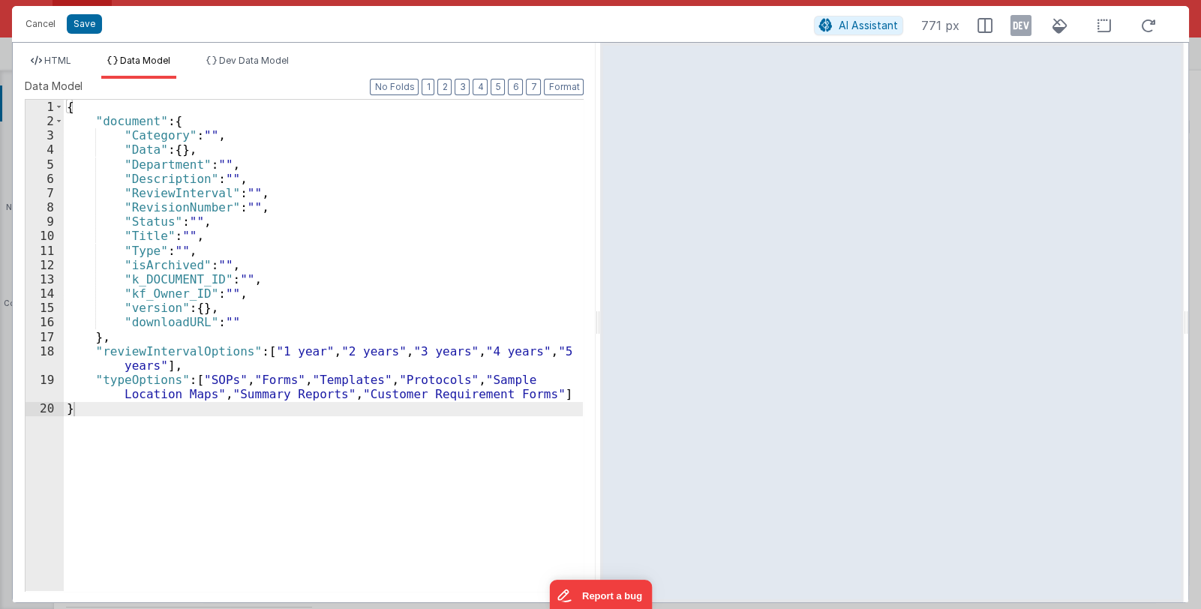
click at [111, 341] on div "{ "document" : { "Category" : "" , "Data" : { } , "Department" : "" , "Descript…" at bounding box center [324, 360] width 520 height 520
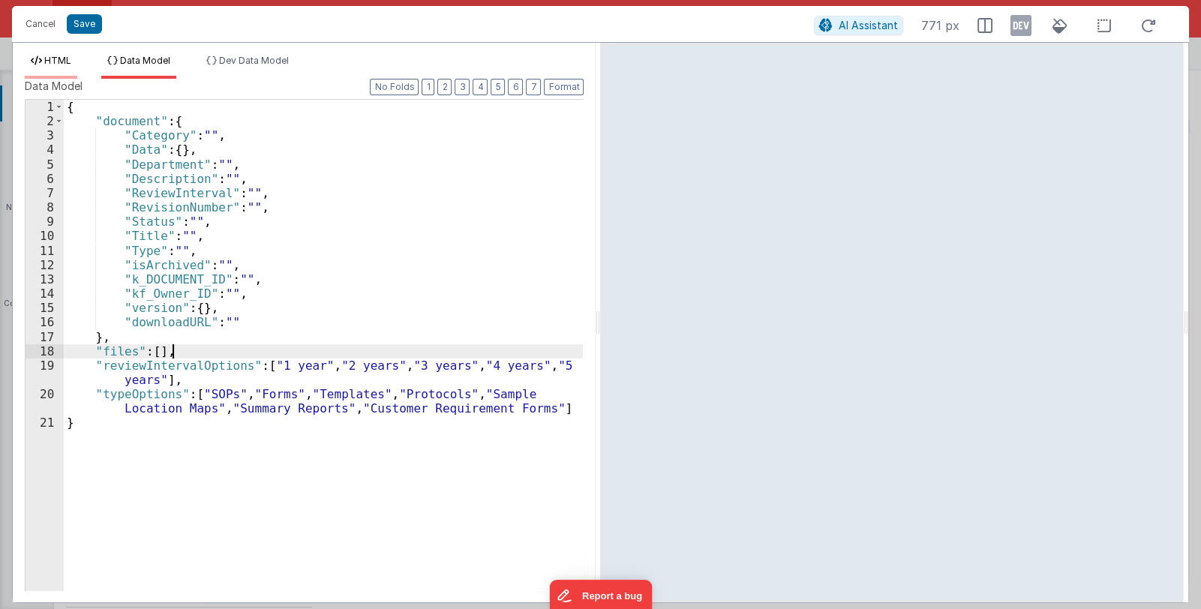
click at [64, 67] on li "HTML" at bounding box center [51, 67] width 53 height 24
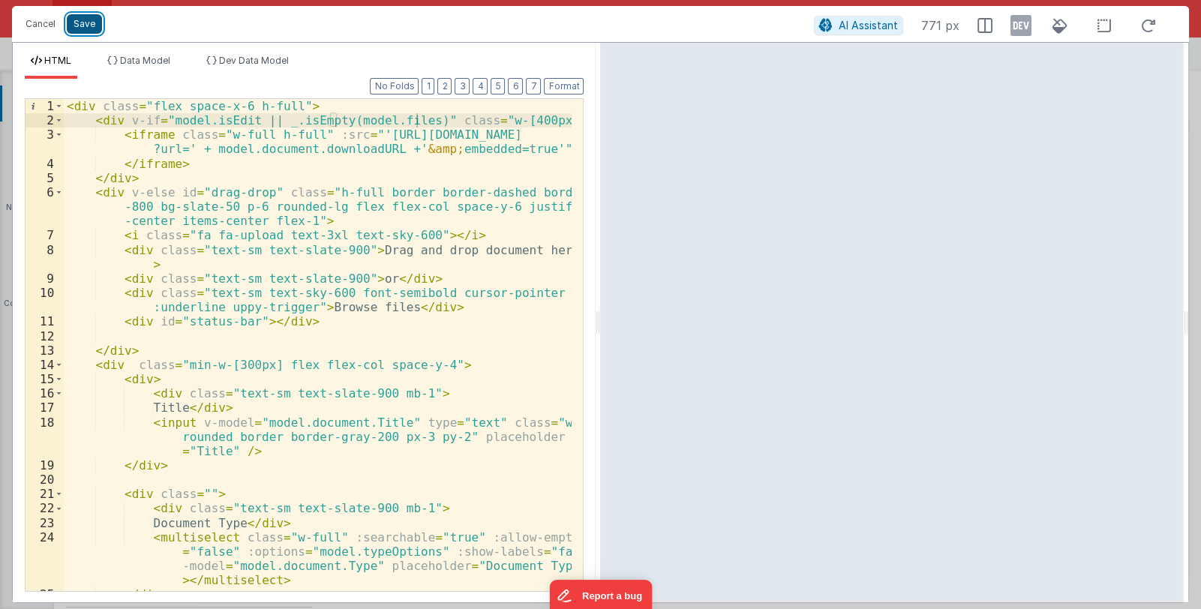
click at [83, 23] on button "Save" at bounding box center [84, 24] width 35 height 20
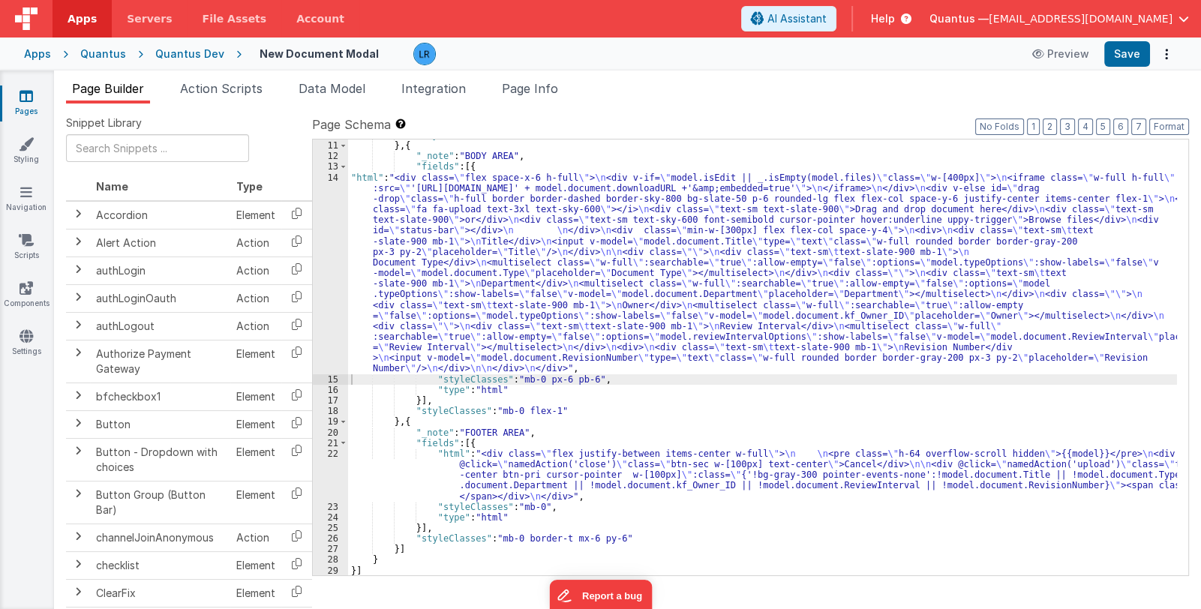
click at [550, 476] on div ""styleClasses" : "mb-0" } , { "_note" : "BODY AREA" , "fields" : [{ "html" : "<…" at bounding box center [762, 359] width 829 height 458
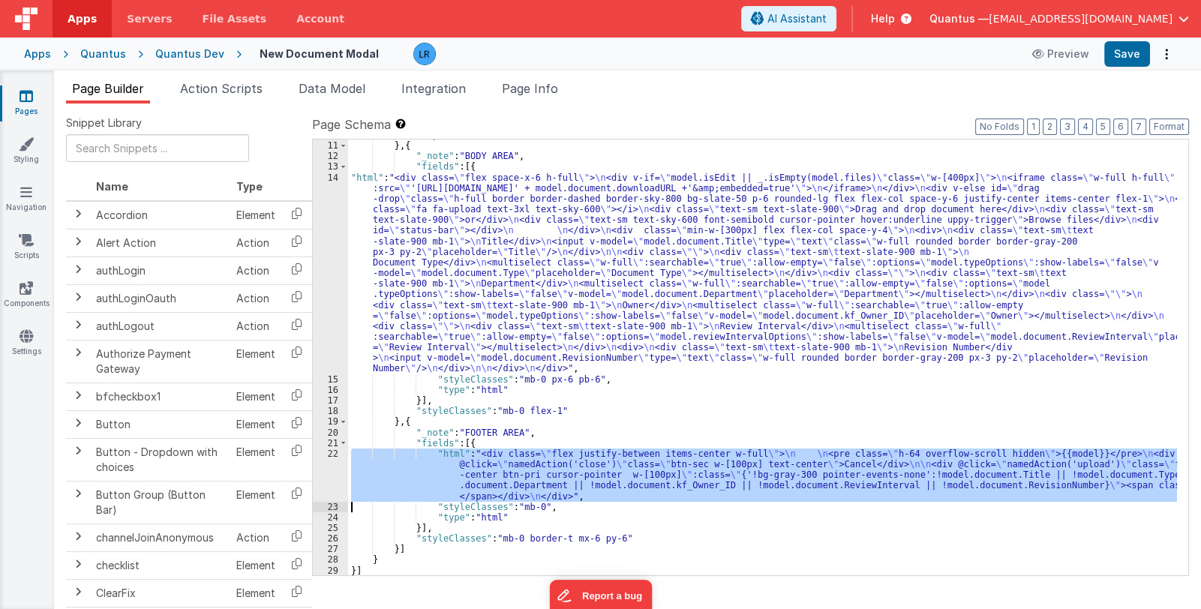
click at [324, 481] on div "22" at bounding box center [330, 475] width 35 height 53
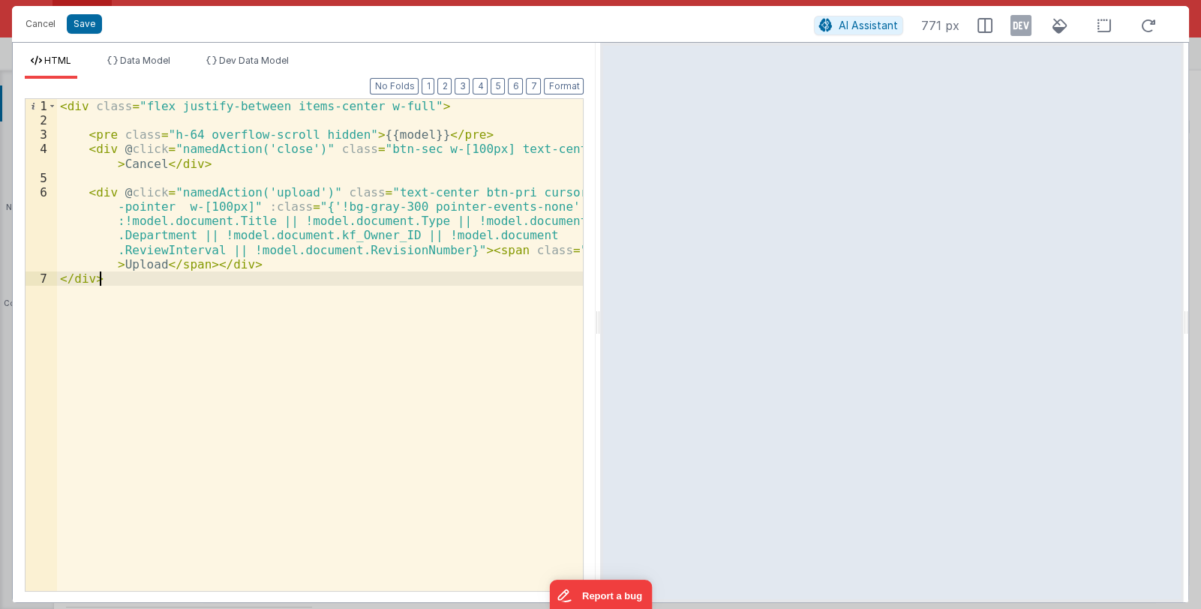
click at [115, 266] on div "< div class = "flex justify-between items-center w-full" > < pre class = "h-64 …" at bounding box center [320, 359] width 527 height 521
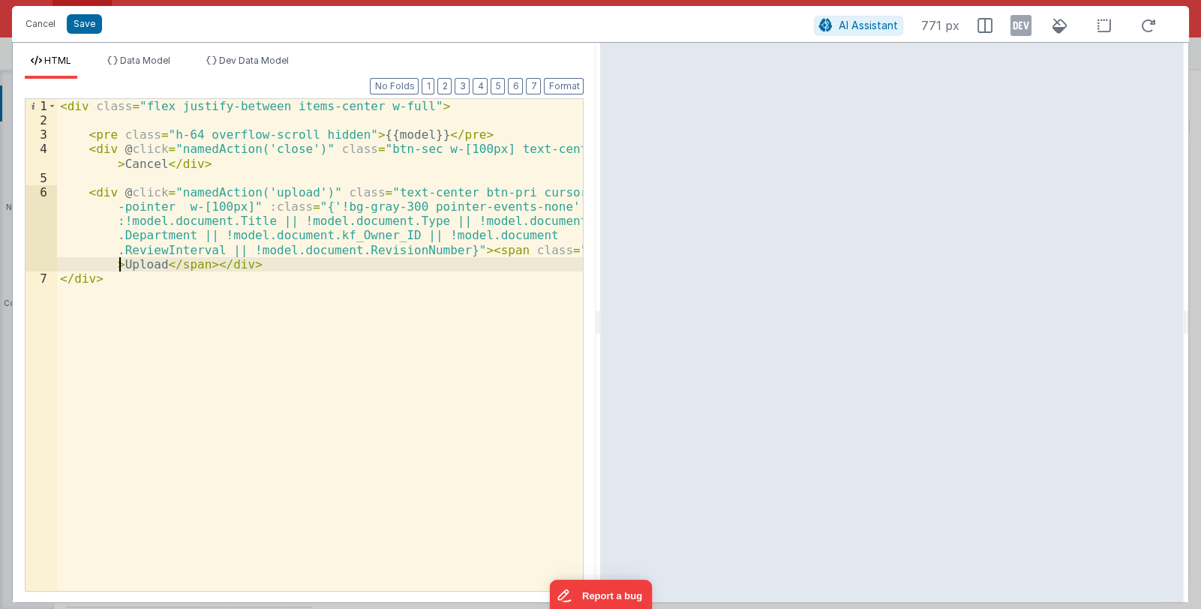
click at [118, 266] on div "< div class = "flex justify-between items-center w-full" > < pre class = "h-64 …" at bounding box center [320, 359] width 527 height 521
click at [80, 26] on button "Save" at bounding box center [84, 24] width 35 height 20
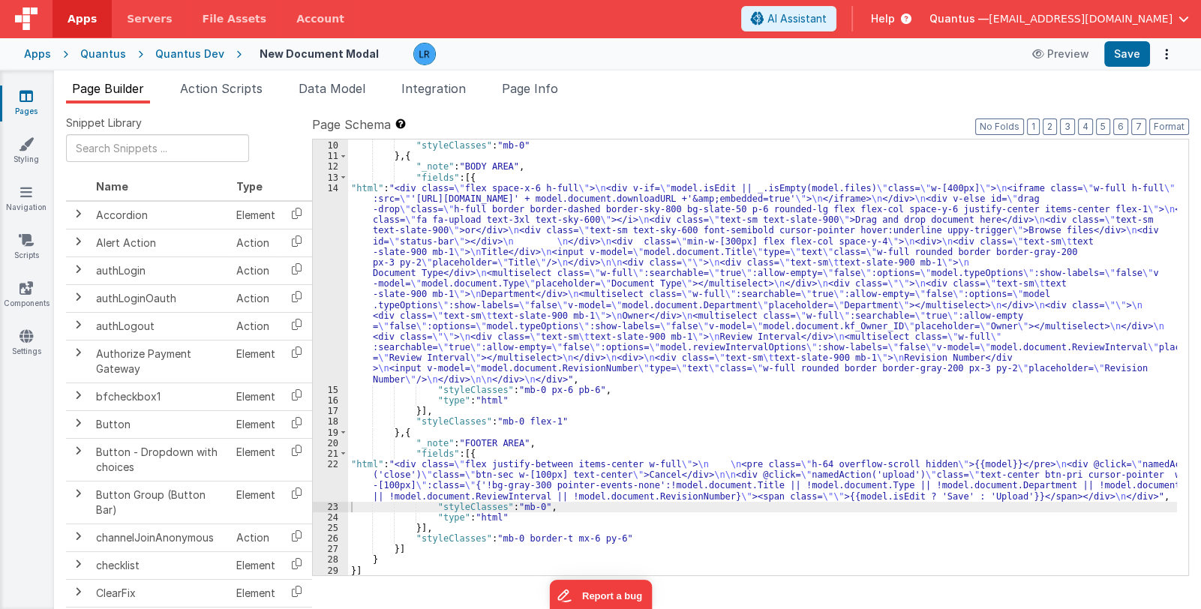
scroll to position [95, 0]
click at [1133, 61] on button "Save" at bounding box center [1127, 54] width 46 height 26
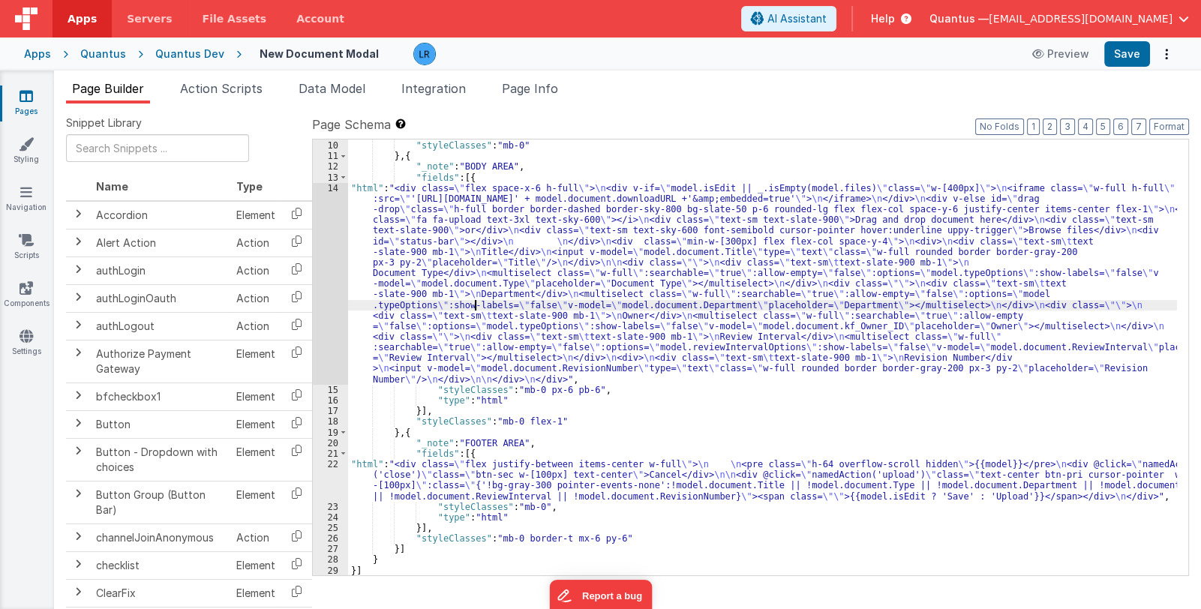
click at [474, 301] on div "}] , "styleClasses" : "mb-0" } , { "_note" : "BODY AREA" , "fields" : [{ "html"…" at bounding box center [762, 359] width 829 height 458
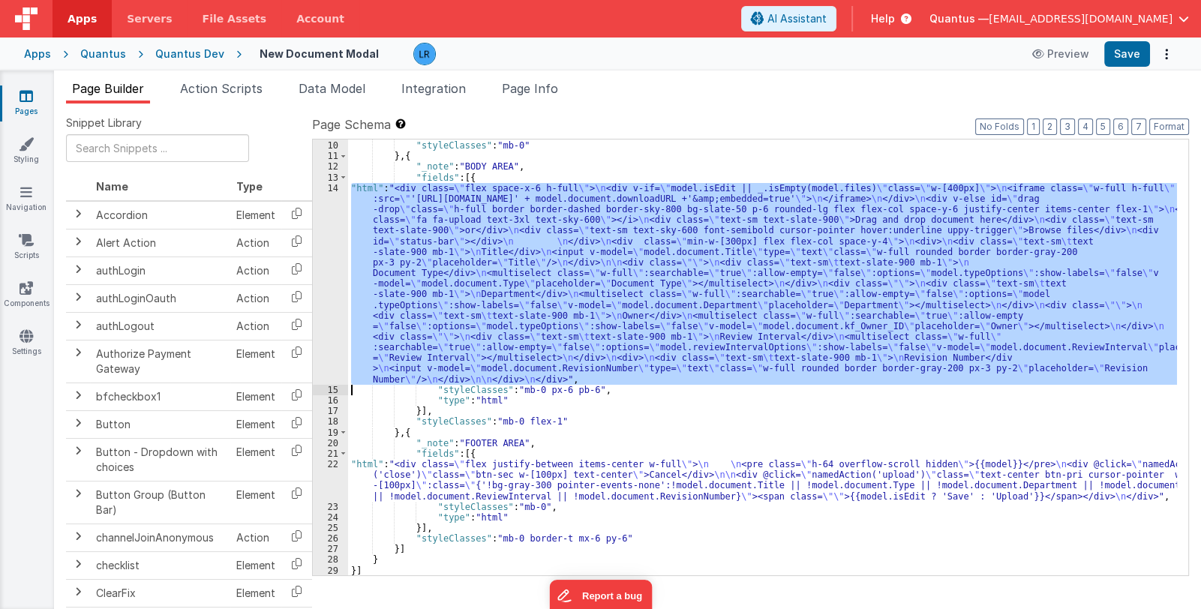
click at [328, 309] on div "14" at bounding box center [330, 284] width 35 height 202
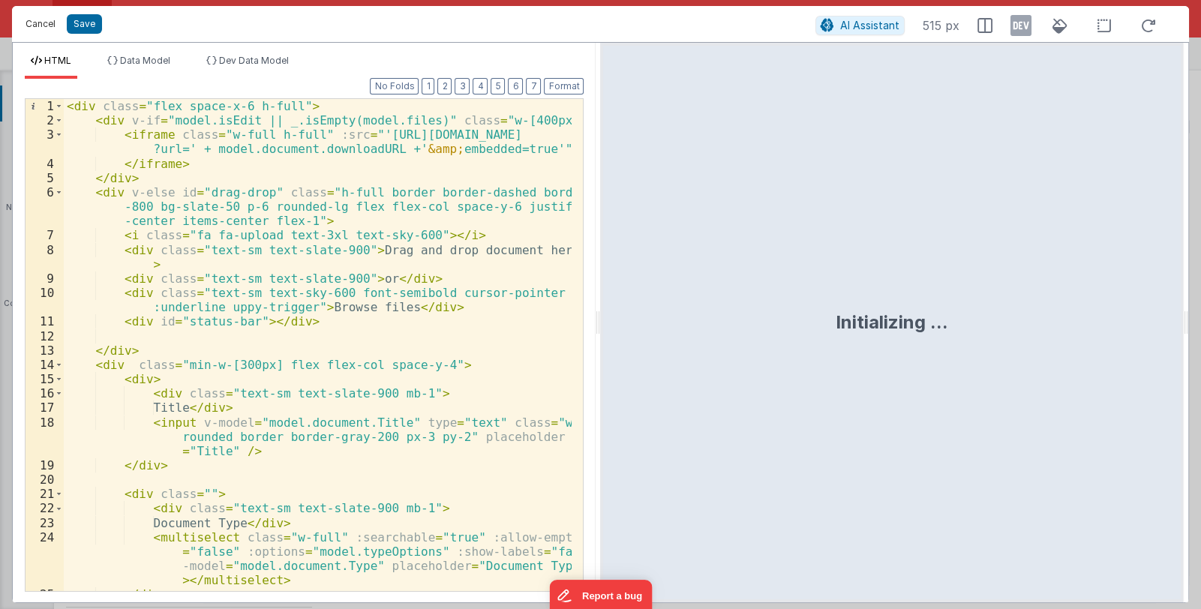
click at [40, 26] on button "Cancel" at bounding box center [40, 24] width 45 height 21
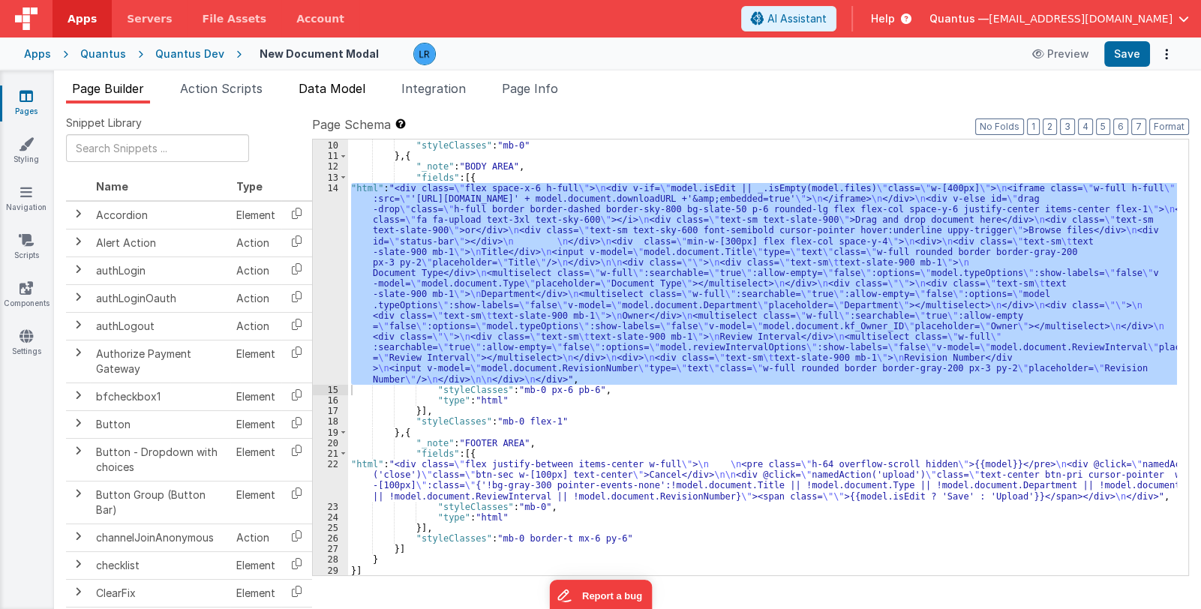
click at [330, 89] on span "Data Model" at bounding box center [332, 88] width 67 height 15
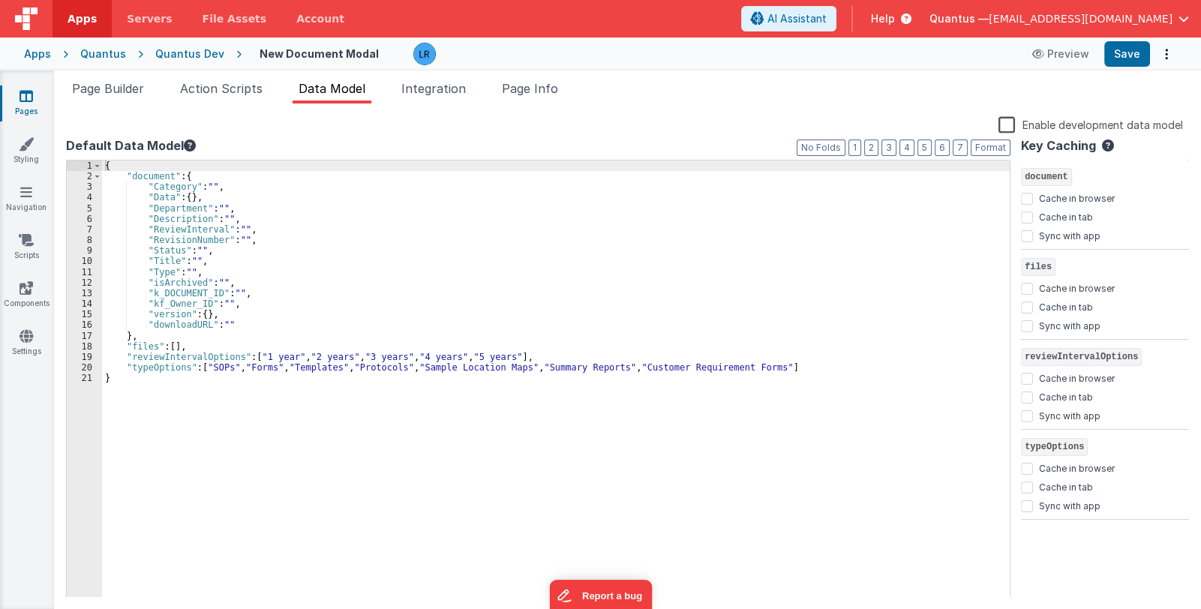
click at [135, 337] on div "{ "document" : { "Category" : "" , "Data" : { } , "Department" : "" , "Descript…" at bounding box center [556, 390] width 908 height 459
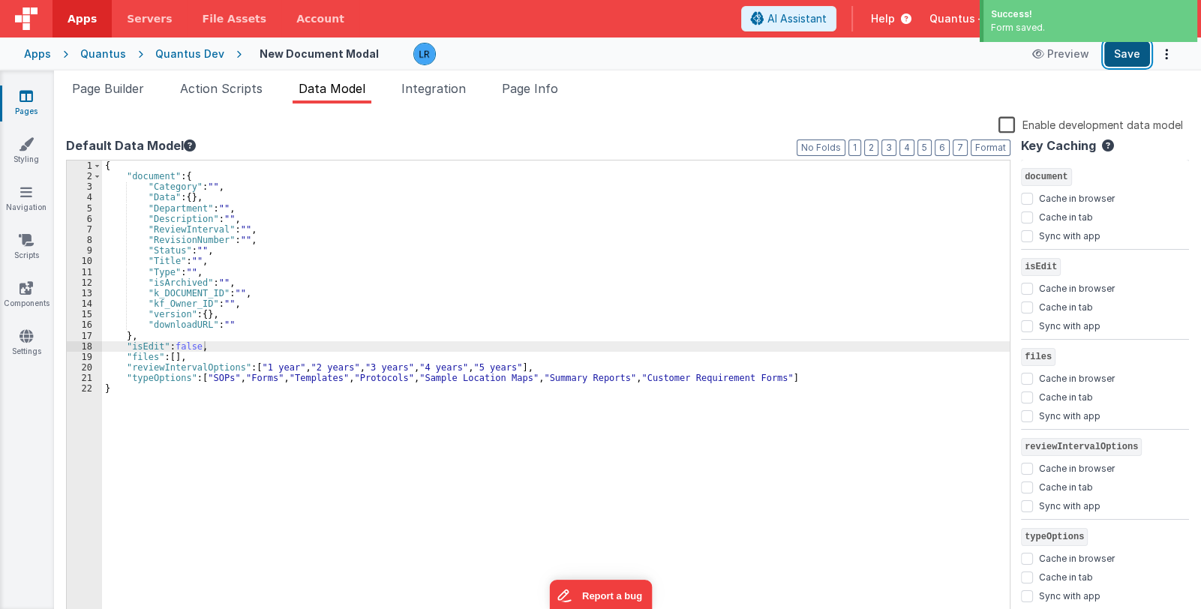
click at [1110, 55] on button "Save" at bounding box center [1127, 54] width 46 height 26
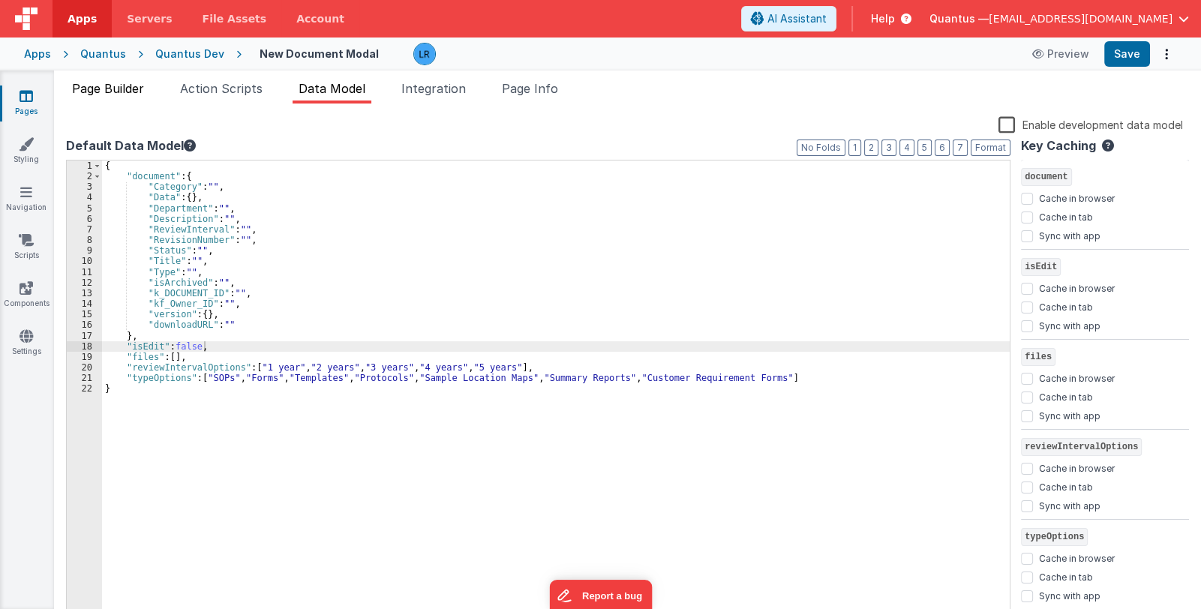
click at [120, 87] on span "Page Builder" at bounding box center [108, 88] width 72 height 15
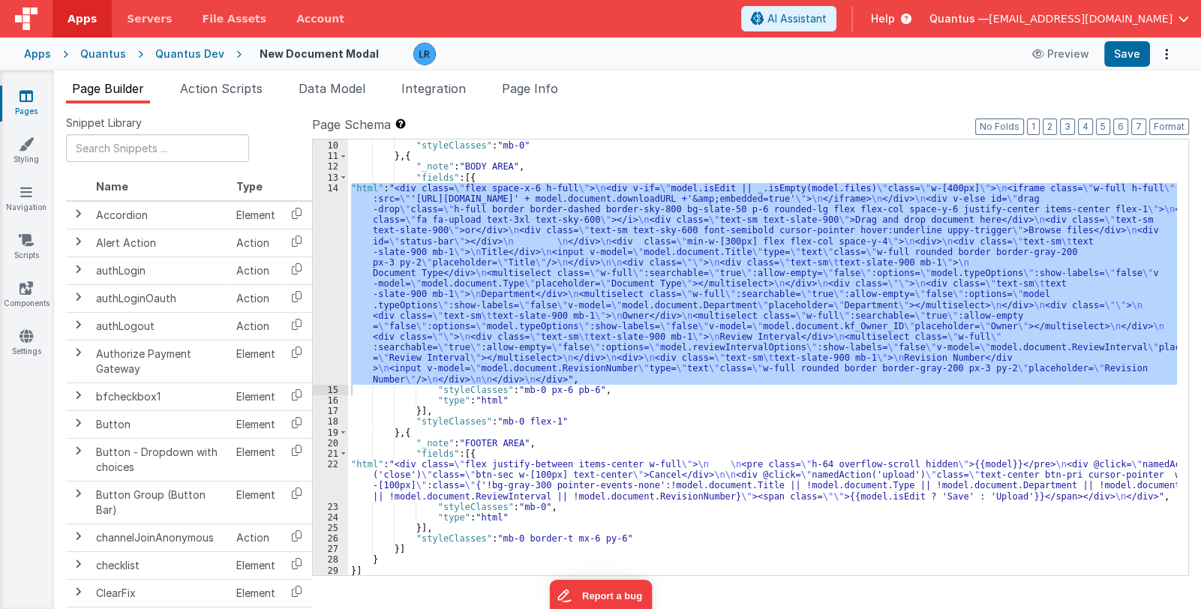
click at [487, 296] on div "}] , "styleClasses" : "mb-0" } , { "_note" : "BODY AREA" , "fields" : [{ "html"…" at bounding box center [762, 358] width 829 height 436
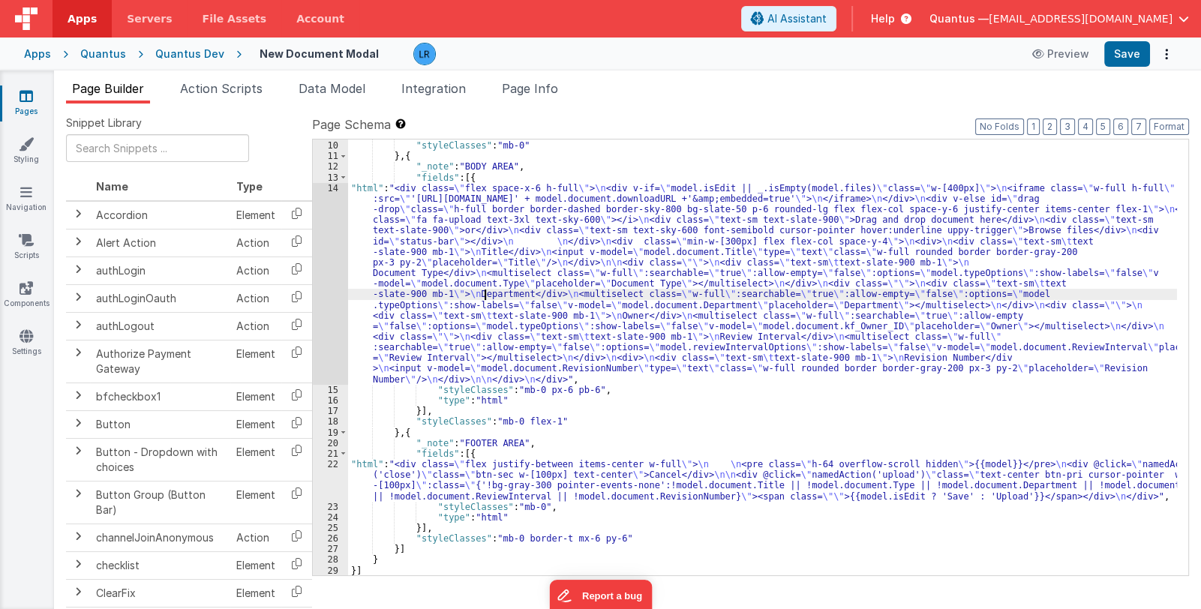
click at [335, 305] on div "14" at bounding box center [330, 284] width 35 height 202
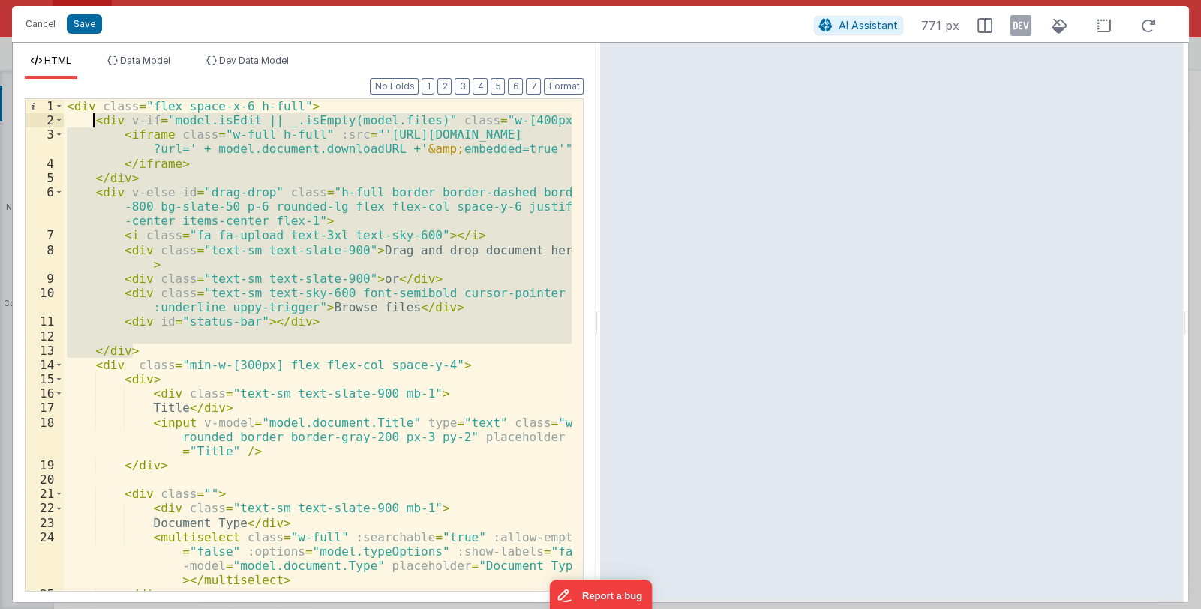
drag, startPoint x: 131, startPoint y: 348, endPoint x: 93, endPoint y: 117, distance: 234.2
click at [93, 117] on div "< div class = "flex space-x-6 h-full" > < div v-if = "model.isEdit || _.isEmpty…" at bounding box center [318, 359] width 509 height 521
click at [379, 225] on div "< div class = "flex space-x-6 h-full" > < div v-if = "model.isEdit || _.isEmpty…" at bounding box center [318, 345] width 508 height 492
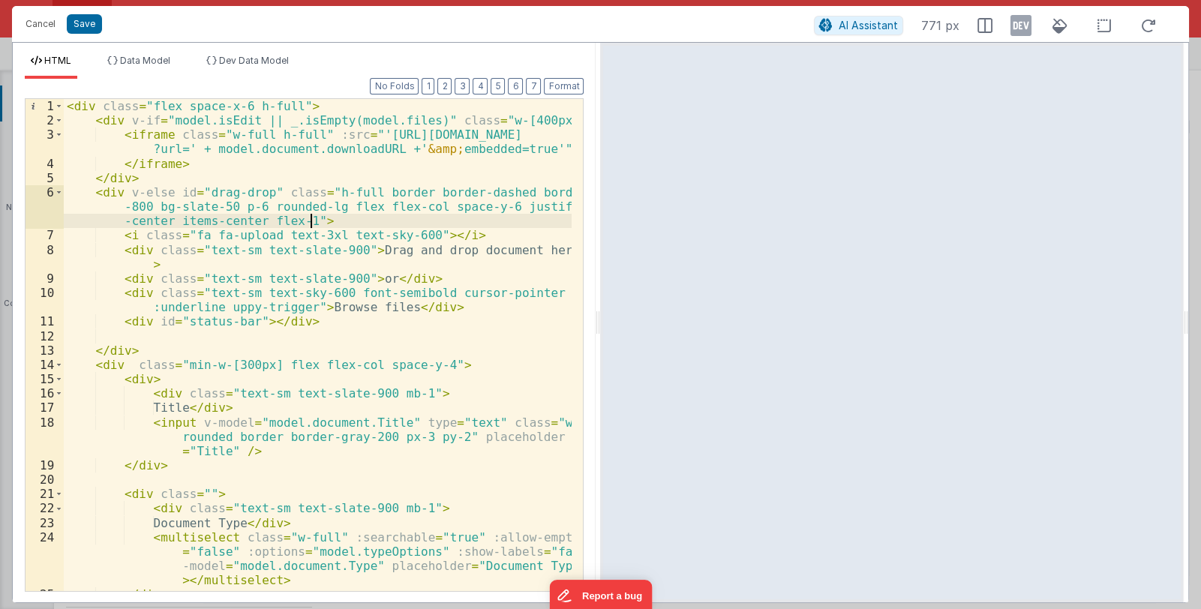
click at [269, 126] on div "< div class = "flex space-x-6 h-full" > < div v-if = "model.isEdit || _.isEmpty…" at bounding box center [318, 359] width 509 height 521
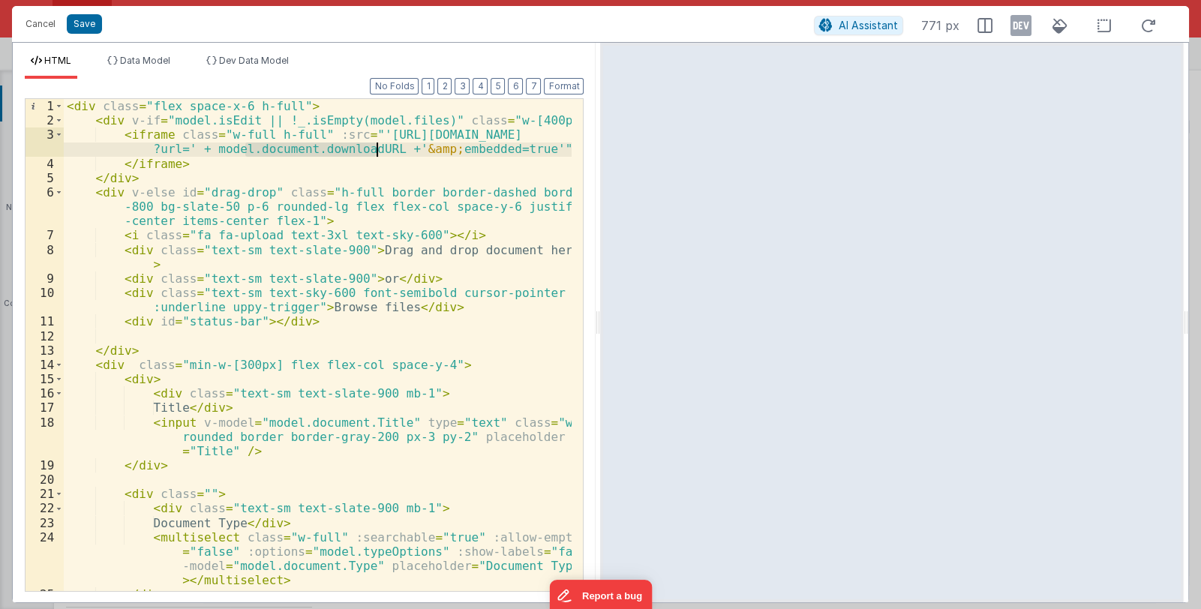
drag, startPoint x: 245, startPoint y: 149, endPoint x: 375, endPoint y: 152, distance: 130.6
click at [375, 152] on div "< div class = "flex space-x-6 h-full" > < div v-if = "model.isEdit || !_.isEmpt…" at bounding box center [318, 359] width 509 height 521
click at [83, 24] on button "Save" at bounding box center [84, 24] width 35 height 20
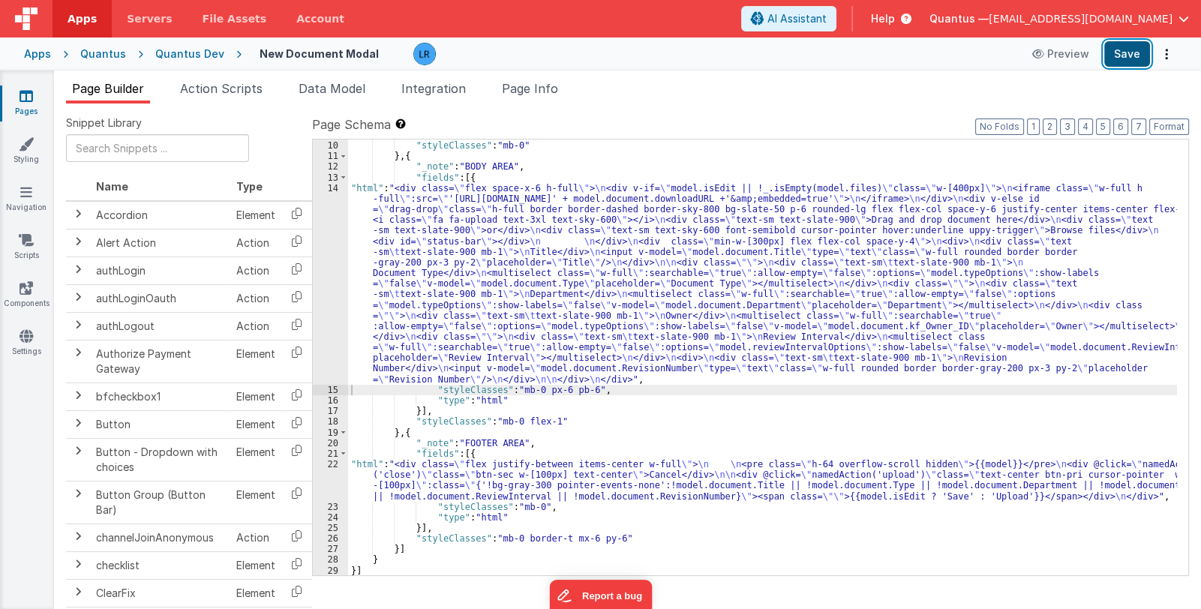
click at [1131, 62] on button "Save" at bounding box center [1127, 54] width 46 height 26
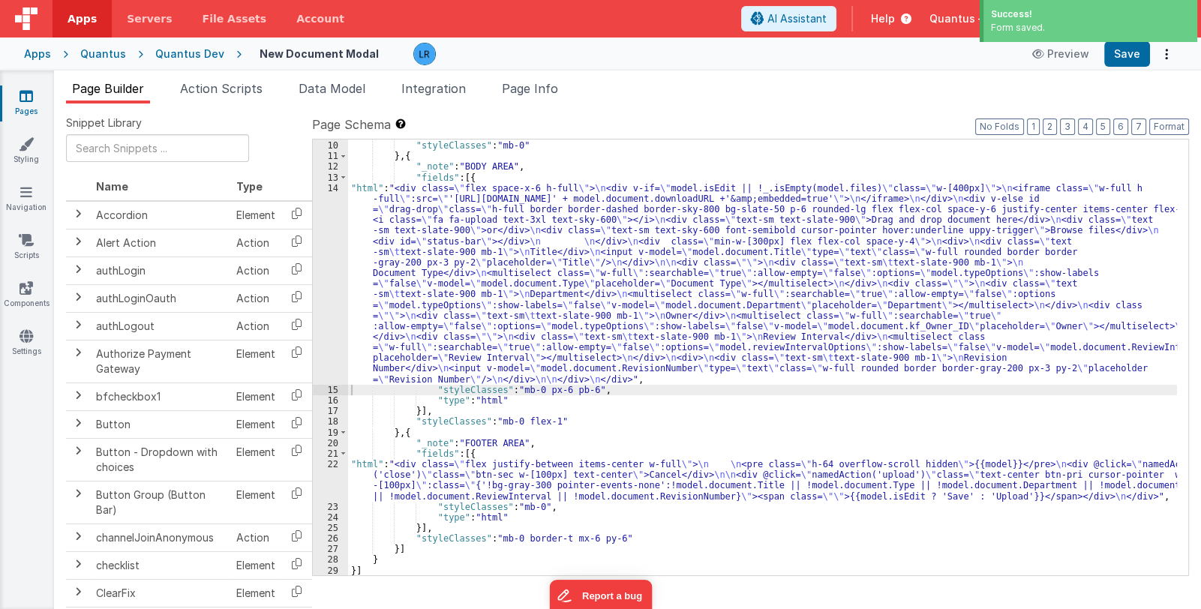
click at [25, 104] on link "Pages" at bounding box center [26, 104] width 54 height 30
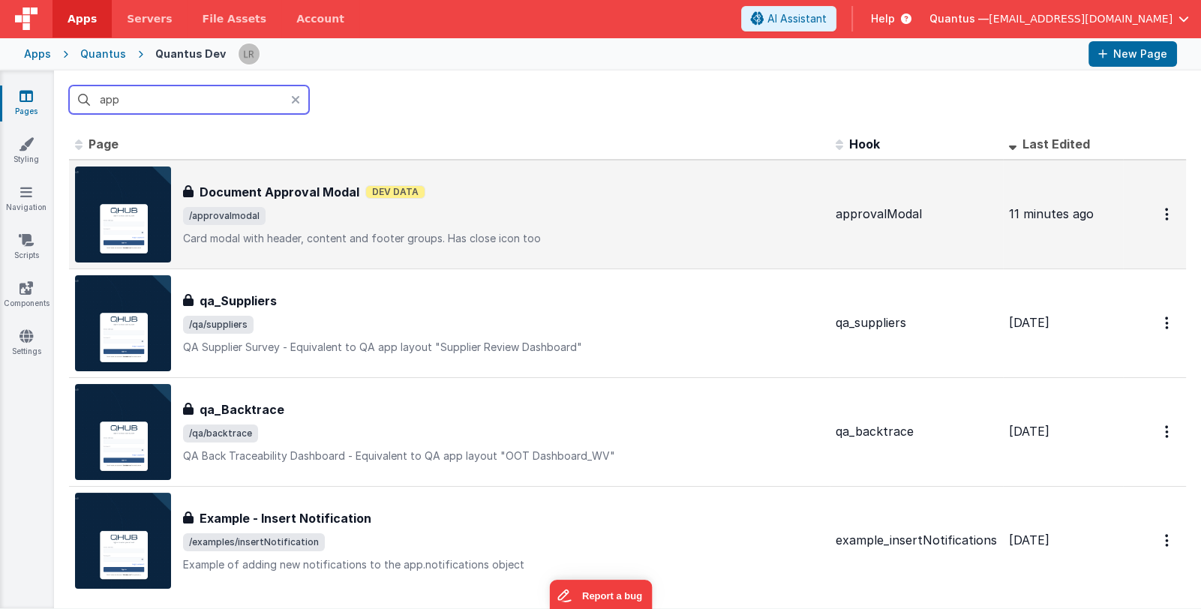
type input "app"
click at [368, 213] on span "/approvalmodal" at bounding box center [503, 216] width 641 height 18
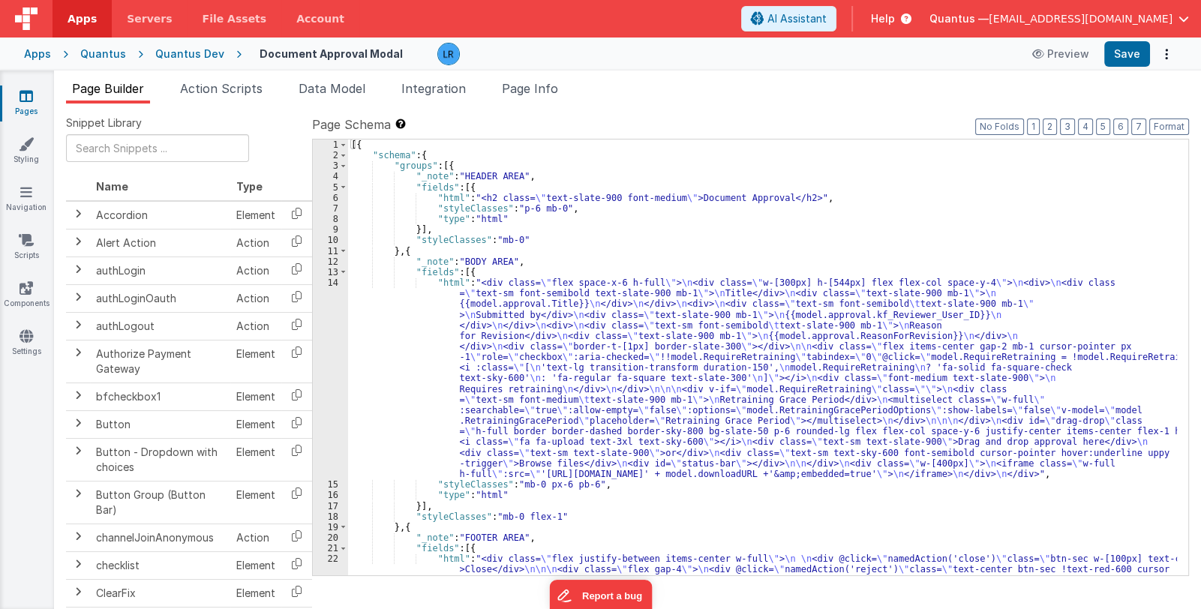
click at [602, 396] on div "[{ "schema" : { "groups" : [{ "_note" : "HEADER AREA" , "fields" : [{ "html" : …" at bounding box center [762, 385] width 829 height 490
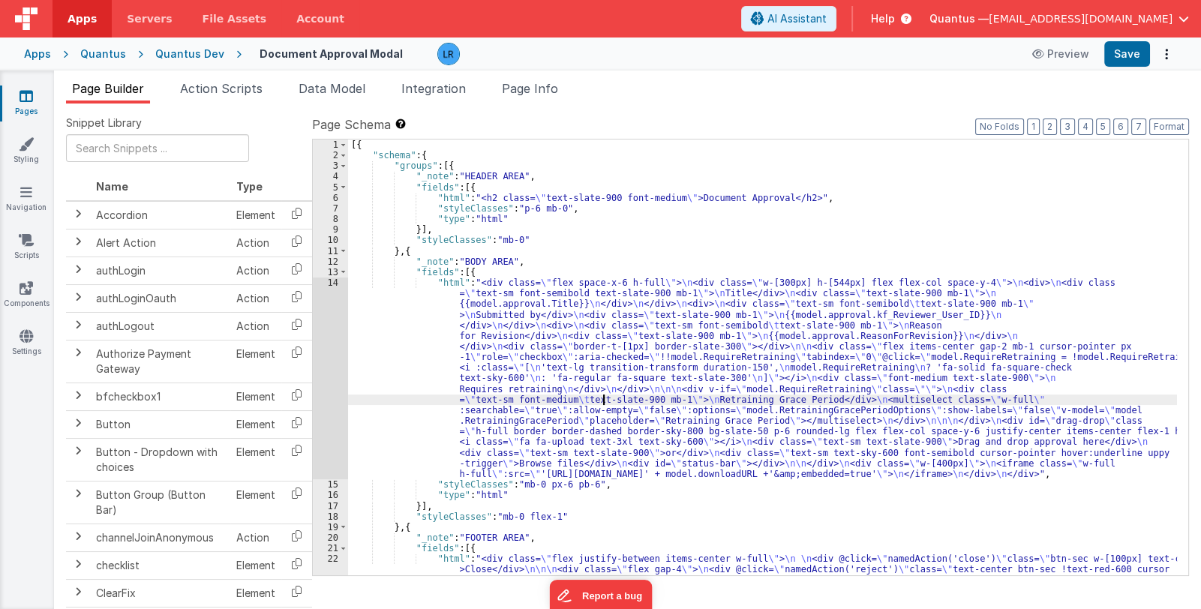
click at [326, 422] on div "14" at bounding box center [330, 379] width 35 height 202
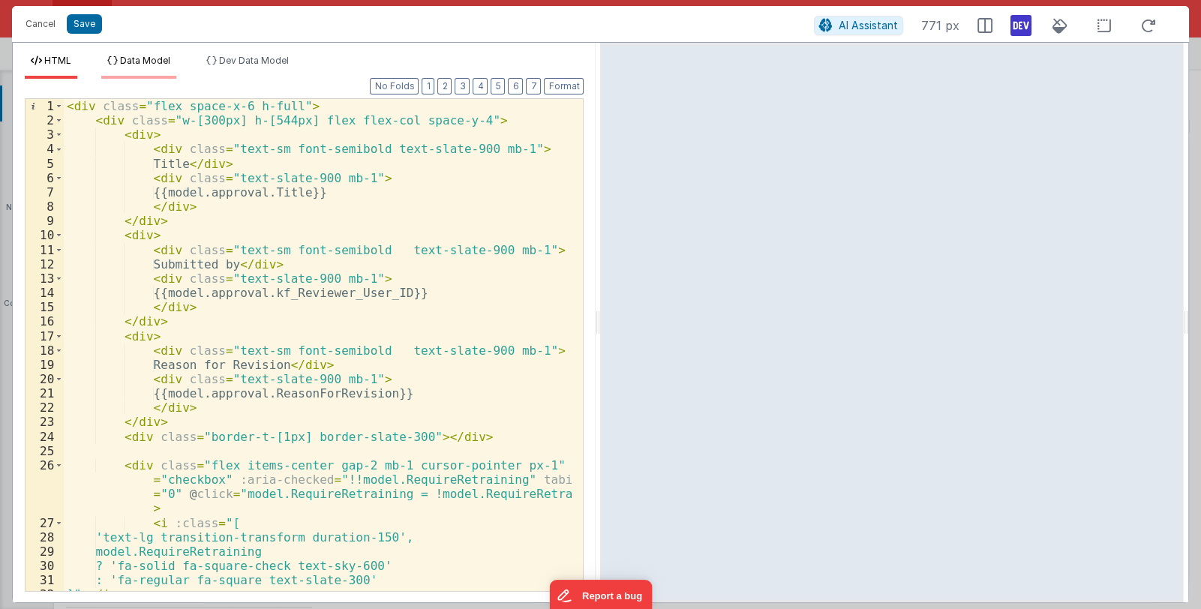
click at [137, 70] on li "Data Model" at bounding box center [138, 67] width 75 height 24
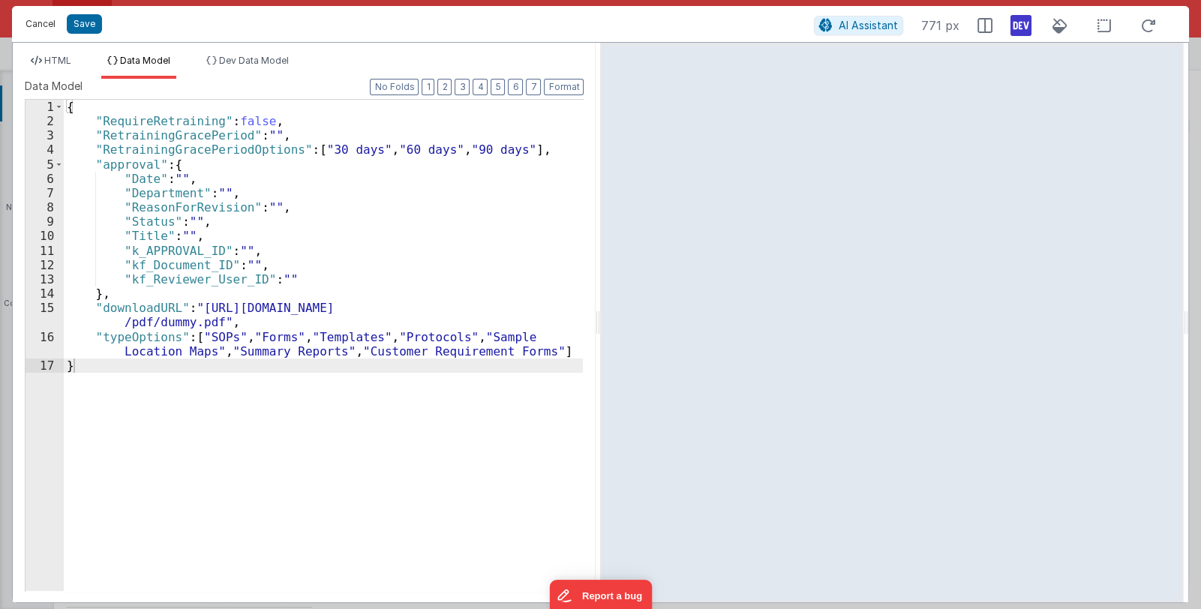
click at [38, 21] on button "Cancel" at bounding box center [40, 24] width 45 height 21
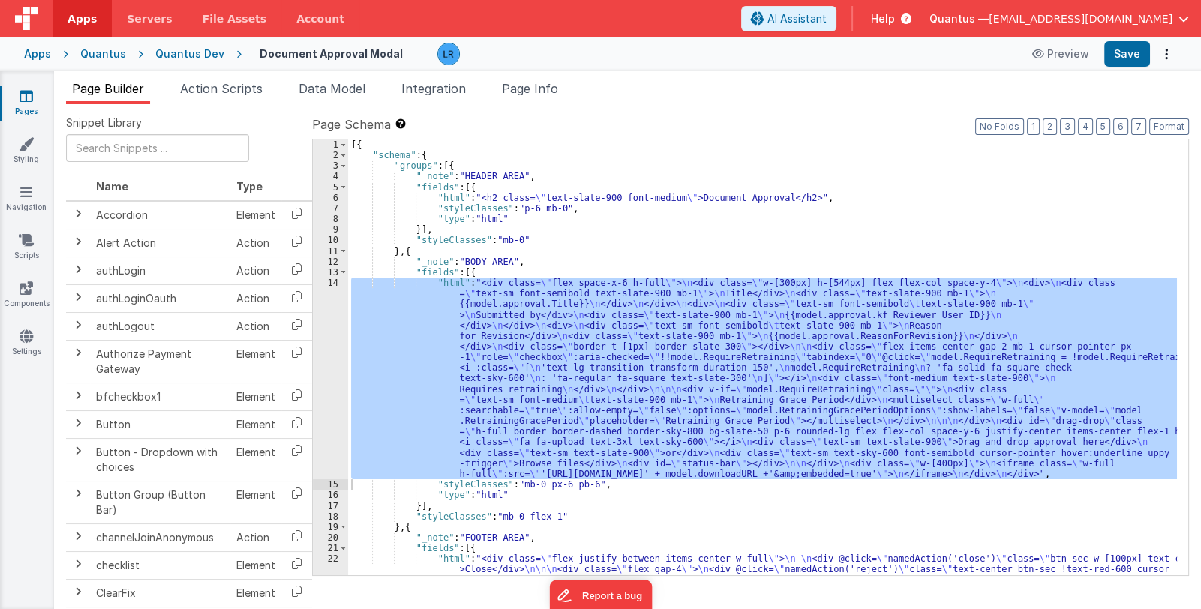
click at [476, 366] on div "[{ "schema" : { "groups" : [{ "_note" : "HEADER AREA" , "fields" : [{ "html" : …" at bounding box center [762, 358] width 829 height 436
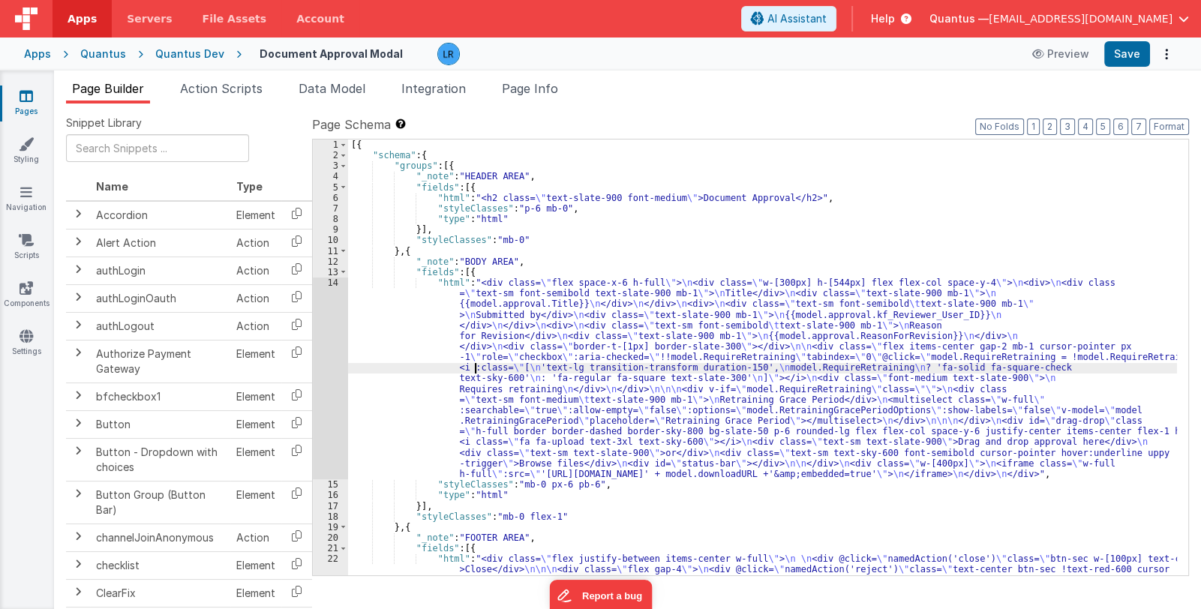
click at [324, 393] on div "14" at bounding box center [330, 379] width 35 height 202
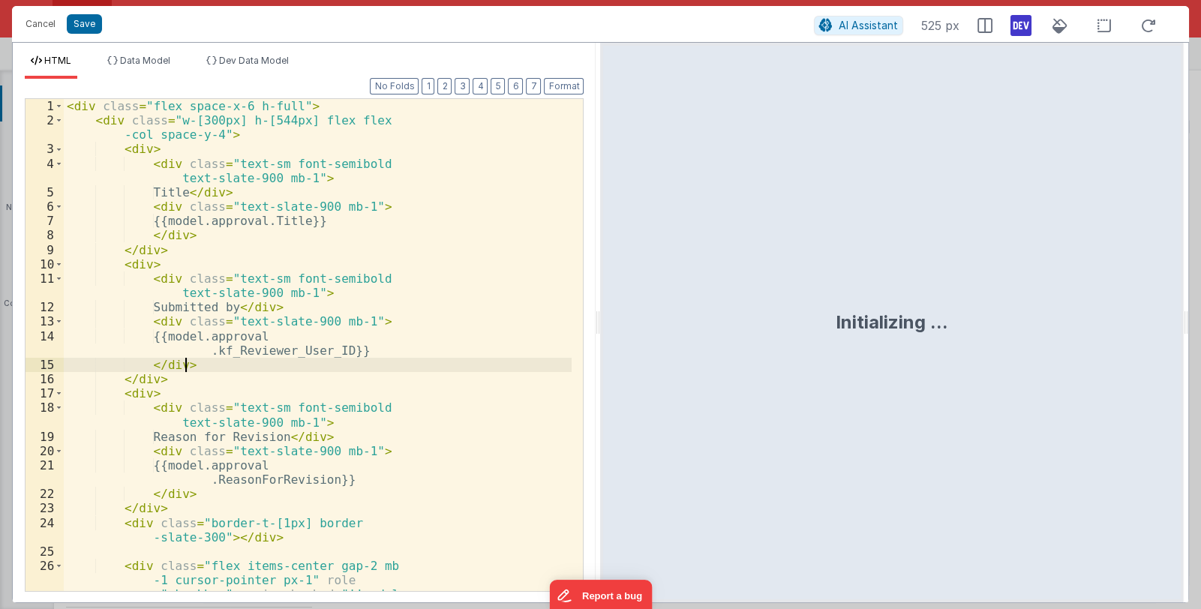
click at [368, 370] on div "< div class = "flex space-x-6 h-full" > < div class = "w-[300px] h-[544px] flex…" at bounding box center [318, 395] width 508 height 593
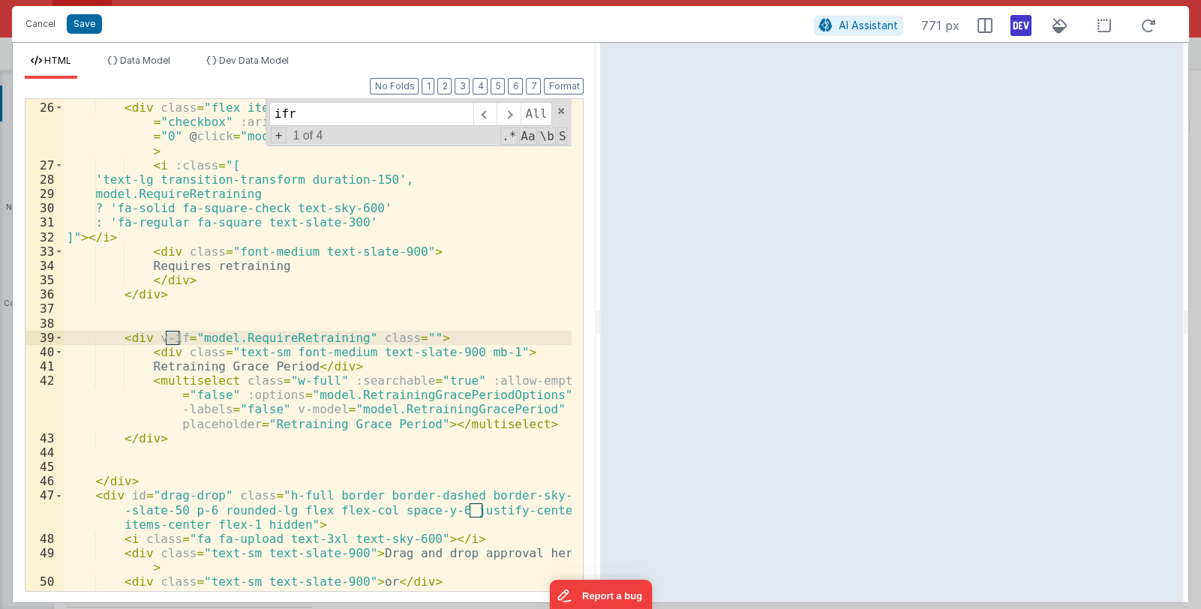
scroll to position [514, 0]
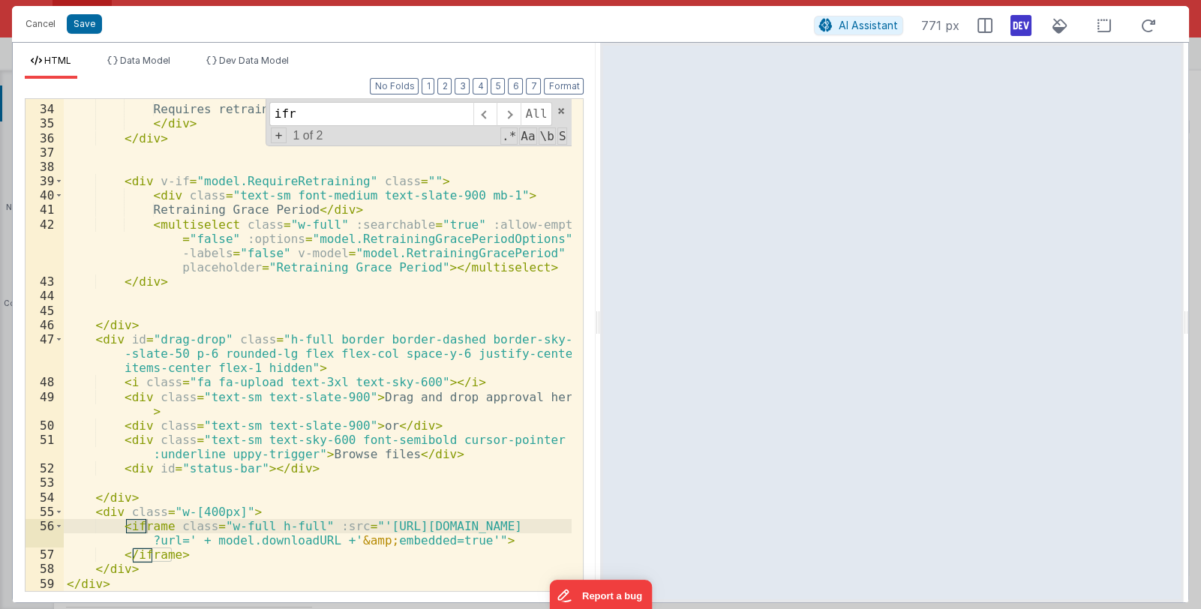
type input "ifr"
click at [242, 541] on div "< div class = "font-medium text-slate-900" > Requires retraining </ div > </ di…" at bounding box center [318, 348] width 509 height 521
drag, startPoint x: 302, startPoint y: 542, endPoint x: 376, endPoint y: 544, distance: 73.6
click at [376, 544] on div "< div class = "font-medium text-slate-900" > Requires retraining </ div > </ di…" at bounding box center [318, 348] width 509 height 521
drag, startPoint x: 304, startPoint y: 542, endPoint x: 375, endPoint y: 542, distance: 71.3
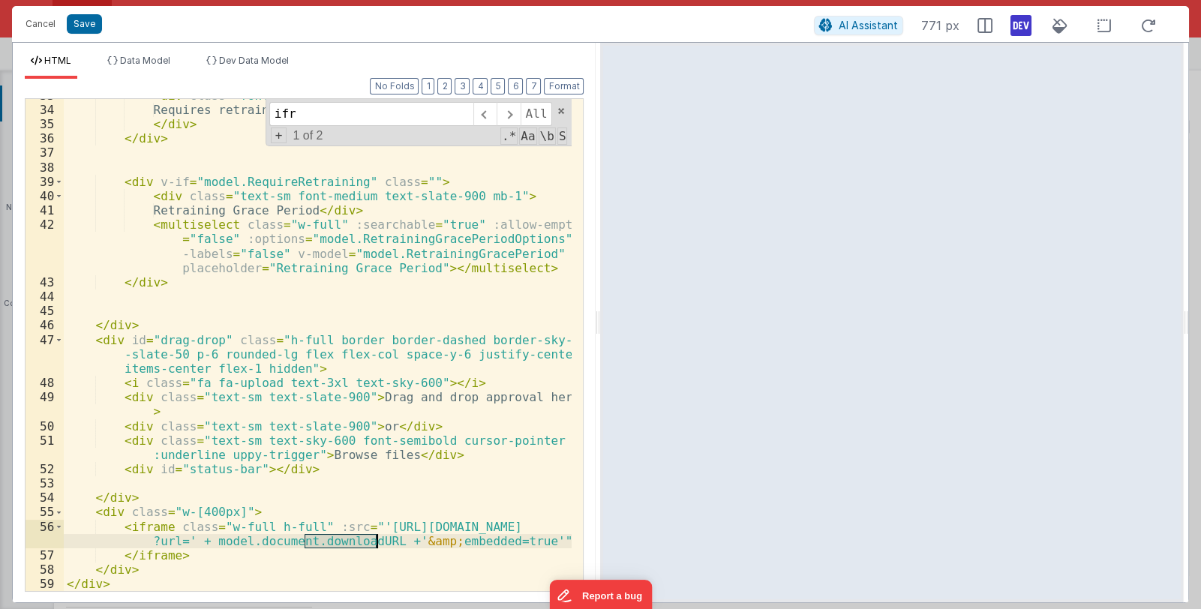
click at [375, 542] on div "< div class = "font-medium text-slate-900" > Requires retraining </ div > </ di…" at bounding box center [318, 349] width 509 height 521
click at [161, 61] on span "Data Model" at bounding box center [145, 60] width 50 height 11
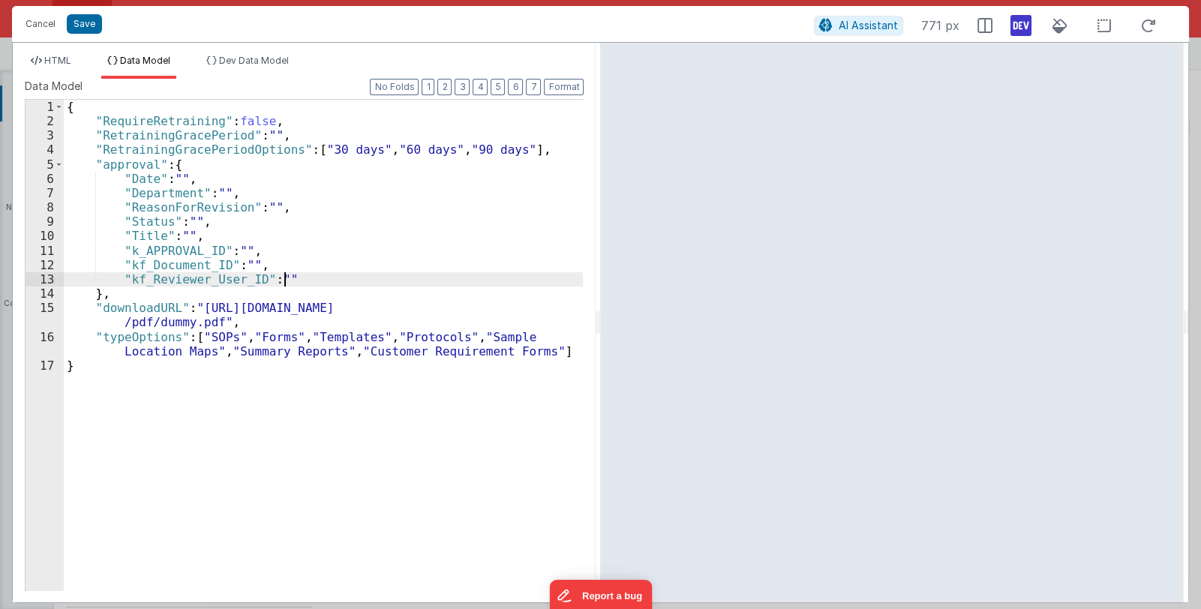
click at [292, 279] on div "{ "RequireRetraining" : false , "RetrainingGracePeriod" : "" , "RetrainingGrace…" at bounding box center [324, 360] width 520 height 520
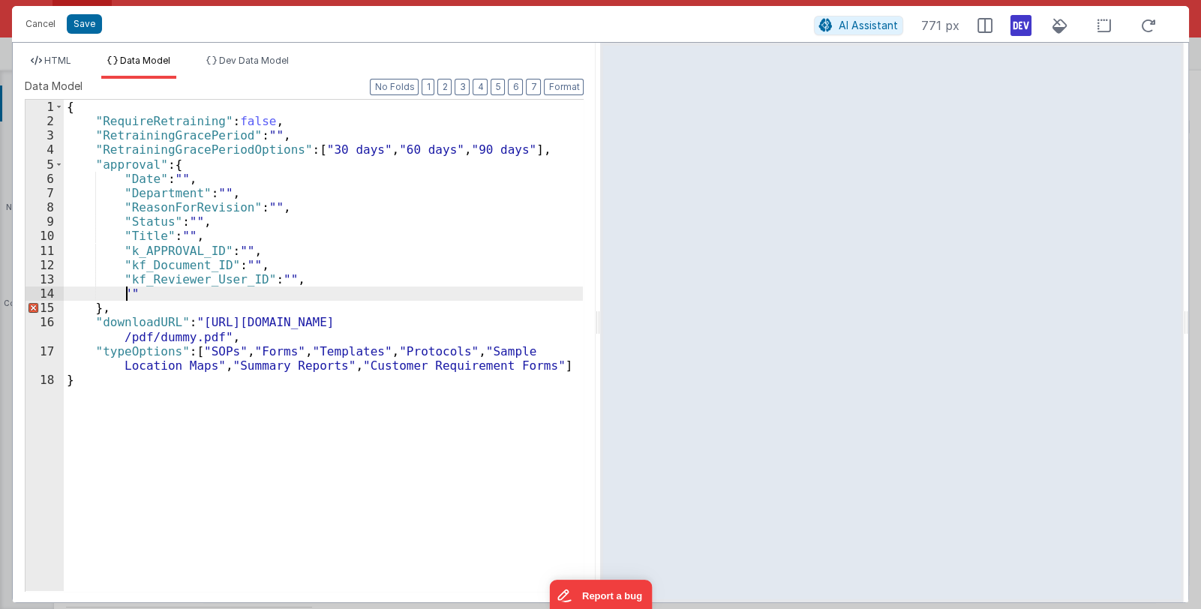
paste textarea
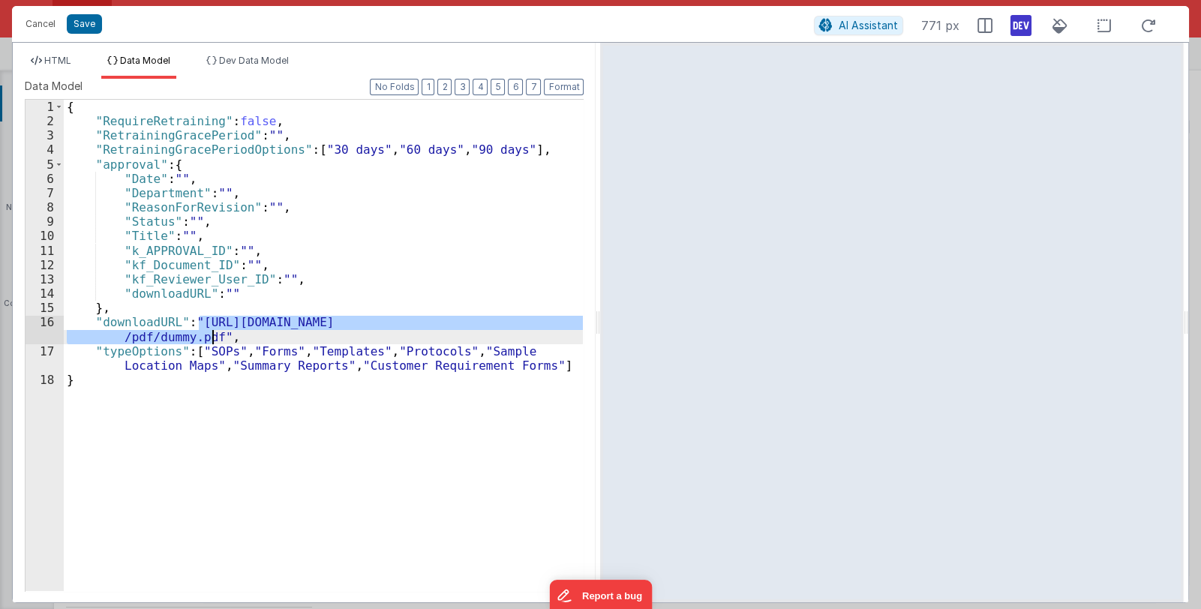
drag, startPoint x: 198, startPoint y: 325, endPoint x: 214, endPoint y: 332, distance: 17.1
click at [214, 332] on div "{ "RequireRetraining" : false , "RetrainingGracePeriod" : "" , "RetrainingGrace…" at bounding box center [324, 360] width 520 height 520
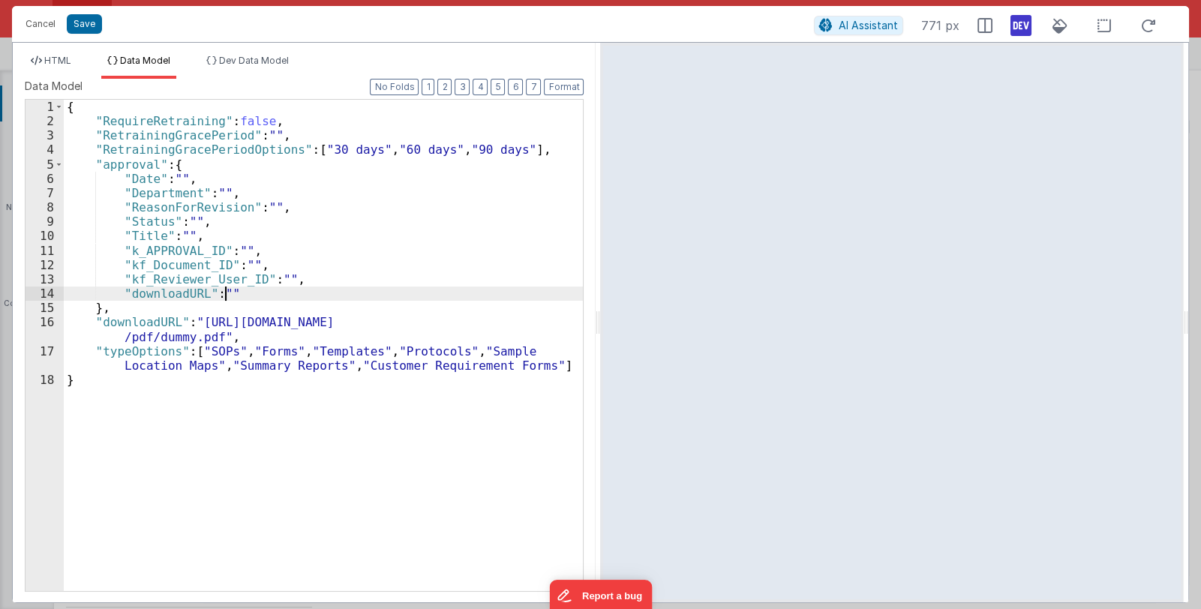
click at [224, 289] on div "{ "RequireRetraining" : false , "RetrainingGracePeriod" : "" , "RetrainingGrace…" at bounding box center [324, 360] width 520 height 520
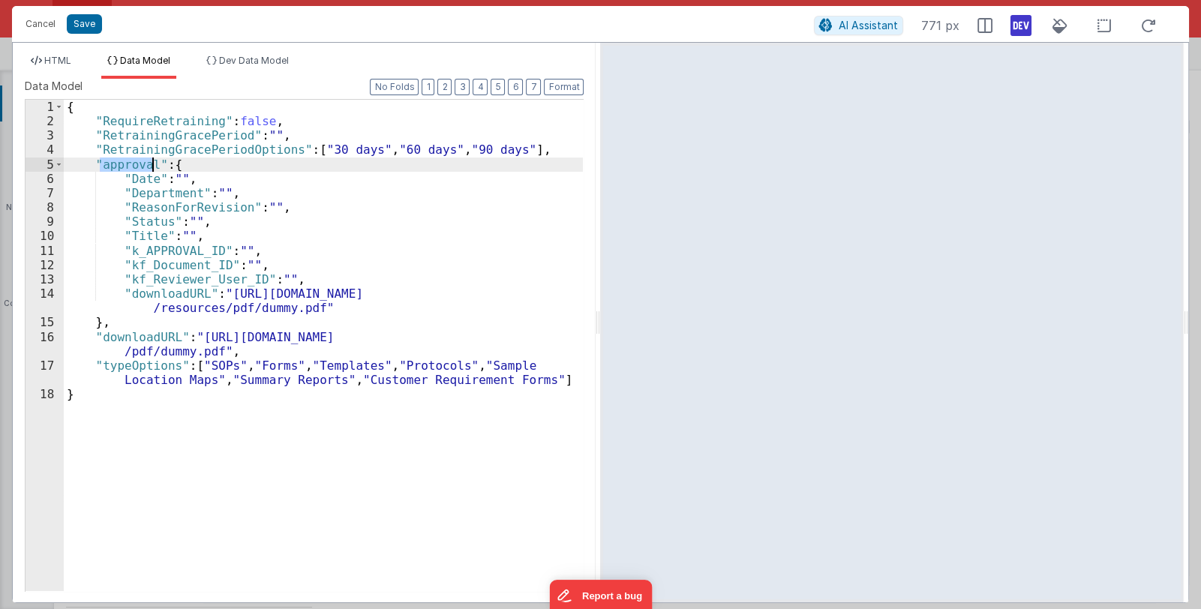
drag, startPoint x: 101, startPoint y: 164, endPoint x: 151, endPoint y: 168, distance: 50.5
click at [151, 168] on div "{ "RequireRetraining" : false , "RetrainingGracePeriod" : "" , "RetrainingGrace…" at bounding box center [324, 360] width 520 height 520
click at [53, 67] on li "HTML" at bounding box center [51, 67] width 53 height 24
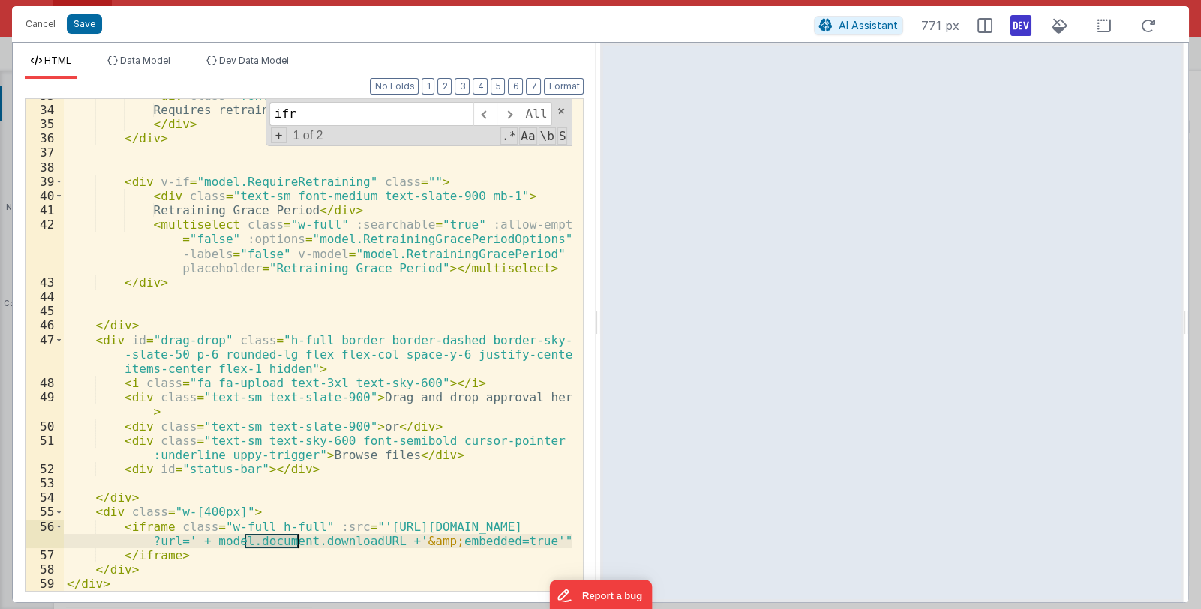
drag, startPoint x: 242, startPoint y: 542, endPoint x: 296, endPoint y: 541, distance: 53.3
click at [296, 541] on div "< div class = "font-medium text-slate-900" > Requires retraining </ div > </ di…" at bounding box center [318, 349] width 509 height 521
click at [150, 61] on span "Data Model" at bounding box center [145, 60] width 50 height 11
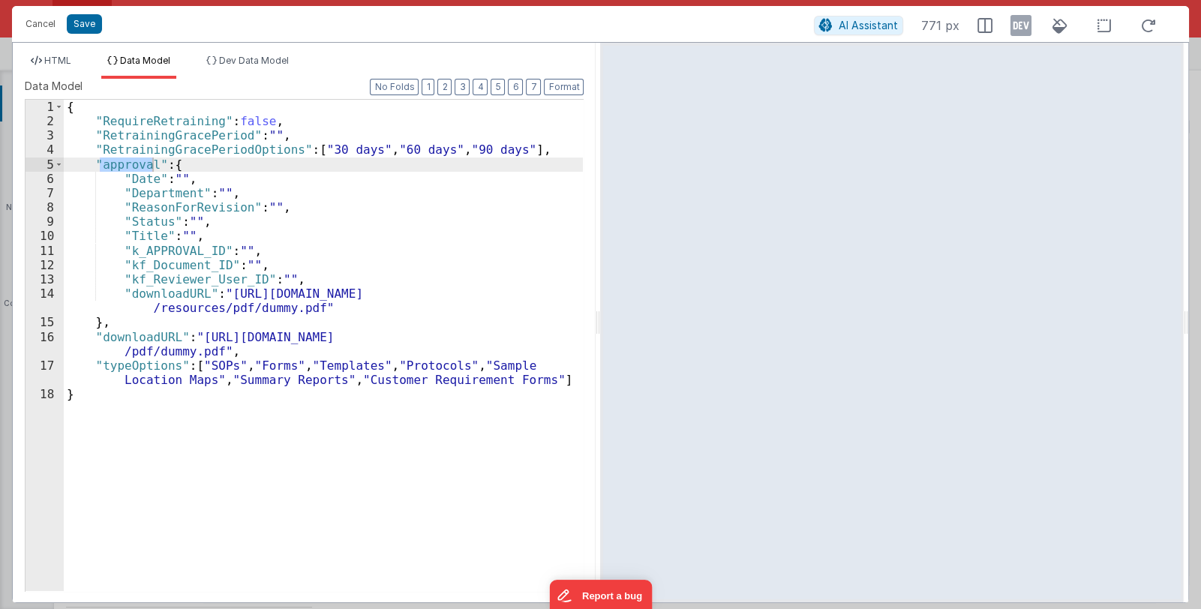
click at [1019, 24] on icon at bounding box center [1021, 26] width 21 height 24
click at [1020, 25] on icon at bounding box center [1021, 26] width 21 height 24
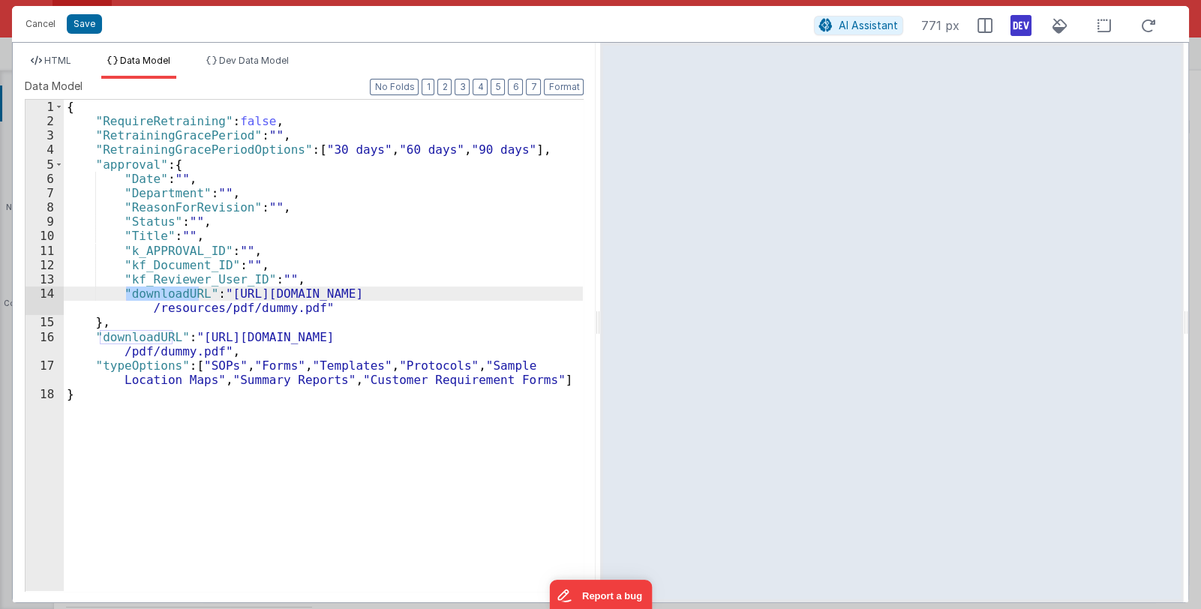
drag, startPoint x: 125, startPoint y: 295, endPoint x: 198, endPoint y: 296, distance: 73.5
click at [198, 296] on div "{ "RequireRetraining" : false , "RetrainingGracePeriod" : "" , "RetrainingGrace…" at bounding box center [324, 360] width 520 height 520
click at [243, 294] on div "{ "RequireRetraining" : false , "RetrainingGracePeriod" : "" , "RetrainingGrace…" at bounding box center [324, 360] width 520 height 520
click at [299, 307] on div "{ "RequireRetraining" : false , "RetrainingGracePeriod" : "" , "RetrainingGrace…" at bounding box center [324, 360] width 520 height 520
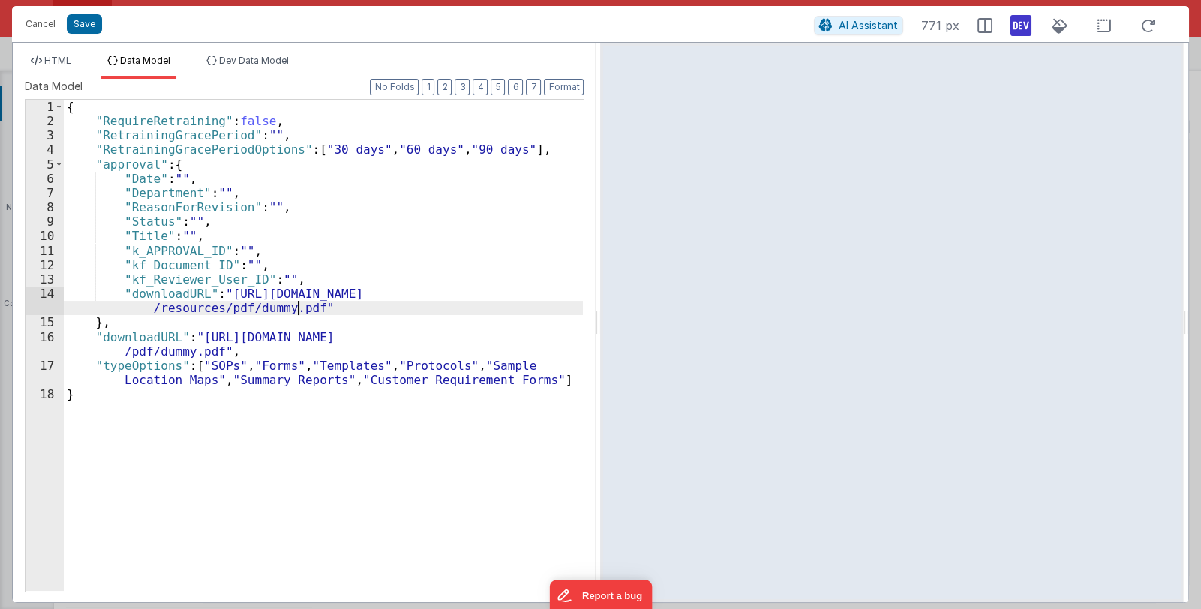
click at [299, 307] on div "{ "RequireRetraining" : false , "RetrainingGracePeriod" : "" , "RetrainingGrace…" at bounding box center [324, 360] width 520 height 520
click at [53, 62] on span "HTML" at bounding box center [57, 60] width 27 height 11
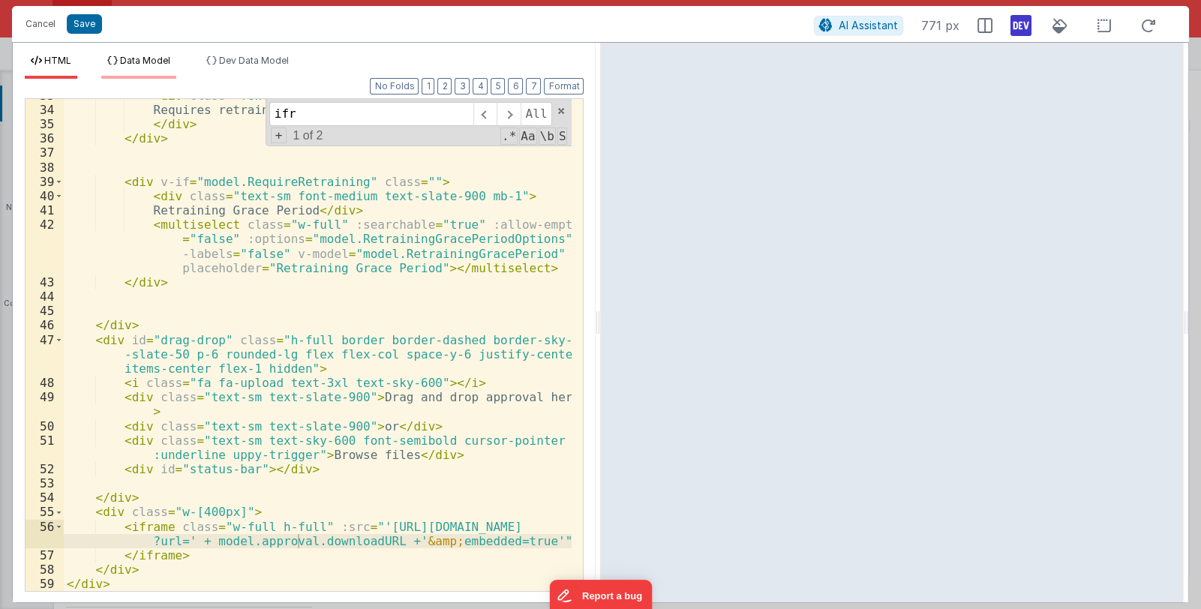
click at [159, 64] on span "Data Model" at bounding box center [145, 60] width 50 height 11
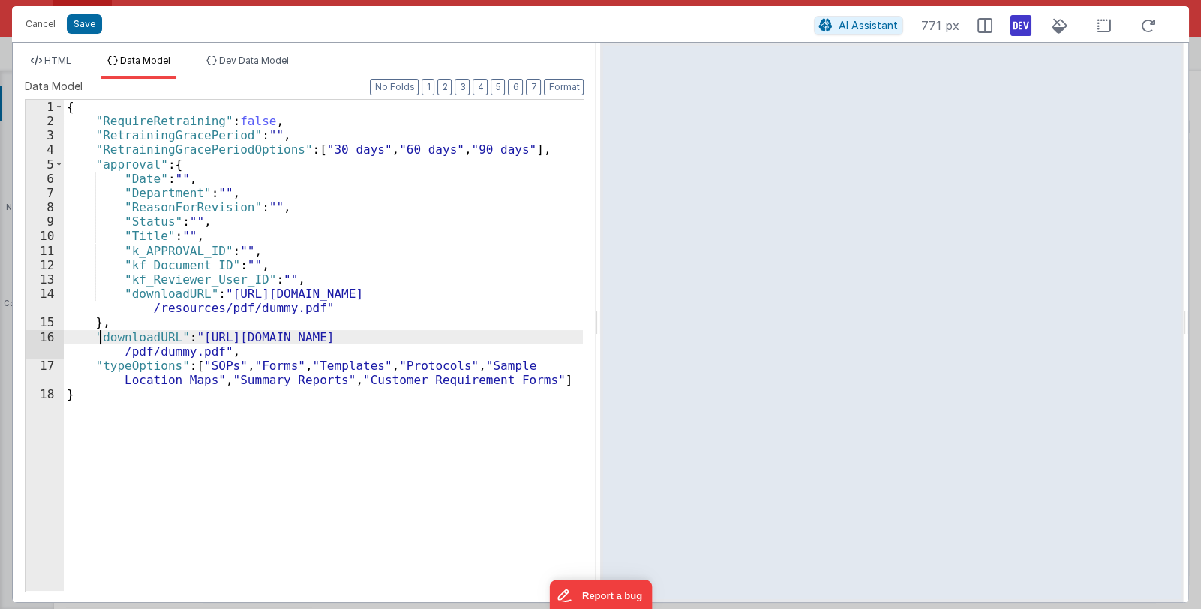
click at [100, 341] on div "{ "RequireRetraining" : false , "RetrainingGracePeriod" : "" , "RetrainingGrace…" at bounding box center [324, 360] width 520 height 520
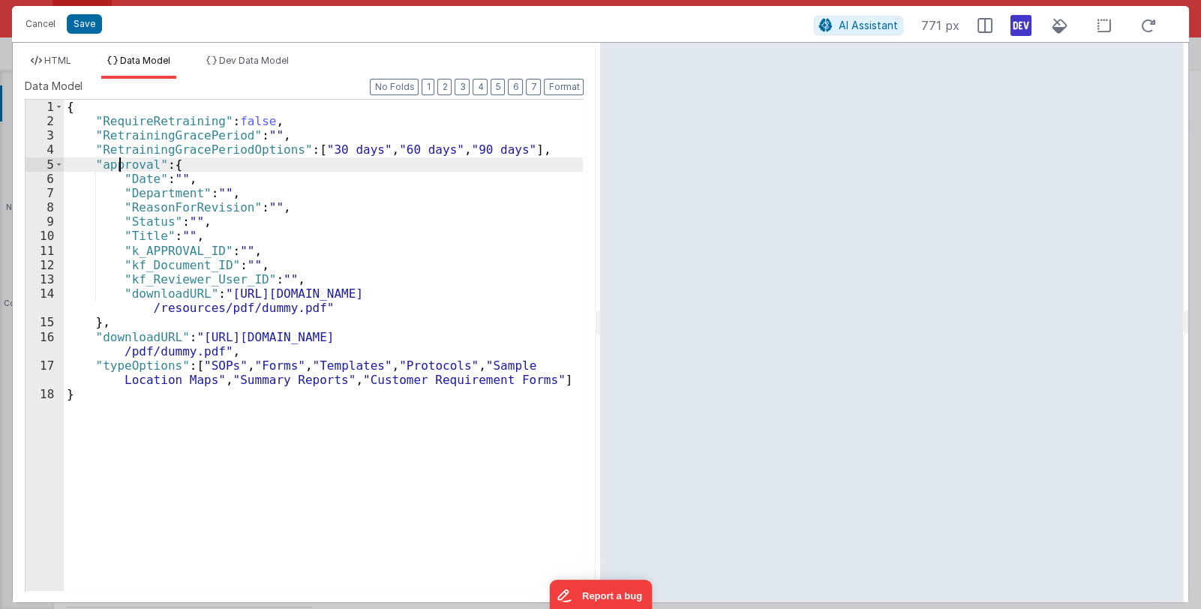
click at [116, 166] on div "{ "RequireRetraining" : false , "RetrainingGracePeriod" : "" , "RetrainingGrace…" at bounding box center [324, 360] width 520 height 520
click at [60, 59] on span "HTML" at bounding box center [57, 60] width 27 height 11
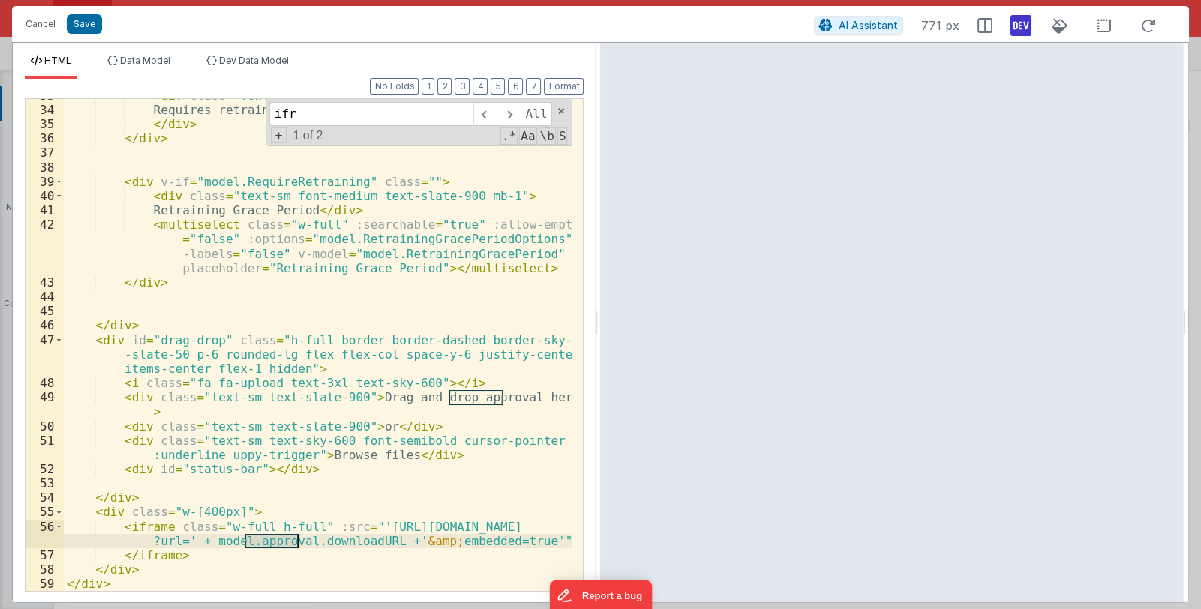
drag, startPoint x: 246, startPoint y: 545, endPoint x: 297, endPoint y: 543, distance: 51.0
click at [297, 543] on div "< div class = "font-medium text-slate-900" > Requires retraining </ div > </ di…" at bounding box center [318, 349] width 509 height 521
click at [305, 542] on div "< div class = "font-medium text-slate-900" > Requires retraining </ div > </ di…" at bounding box center [318, 349] width 509 height 521
click at [83, 21] on button "Save" at bounding box center [84, 24] width 35 height 20
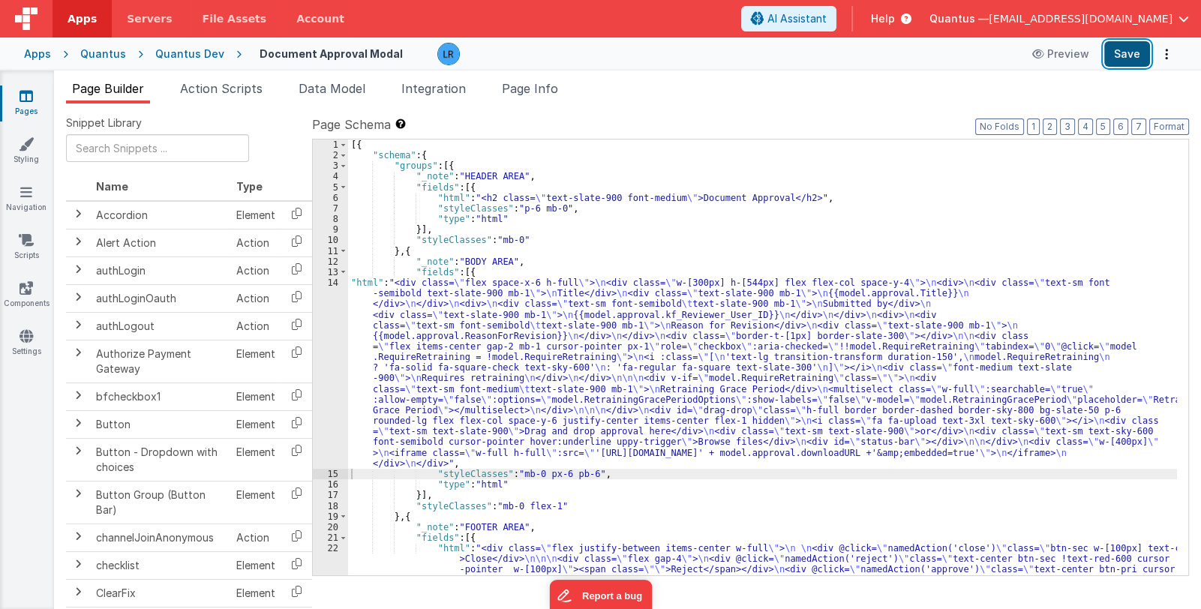
click at [1134, 58] on button "Save" at bounding box center [1127, 54] width 46 height 26
click at [320, 87] on span "Data Model" at bounding box center [332, 88] width 67 height 15
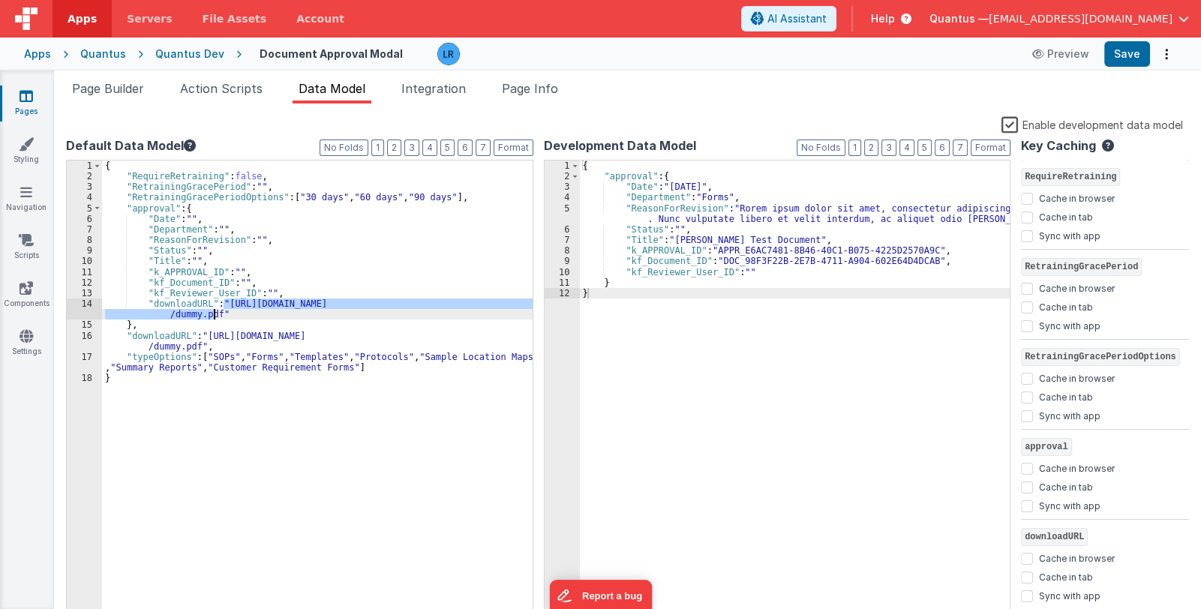
drag, startPoint x: 222, startPoint y: 305, endPoint x: 213, endPoint y: 313, distance: 12.2
click at [213, 313] on div "{ "RequireRetraining" : false , "RetrainingGracePeriod" : "" , "RetrainingGrace…" at bounding box center [317, 402] width 431 height 483
click at [128, 92] on span "Page Builder" at bounding box center [108, 88] width 72 height 15
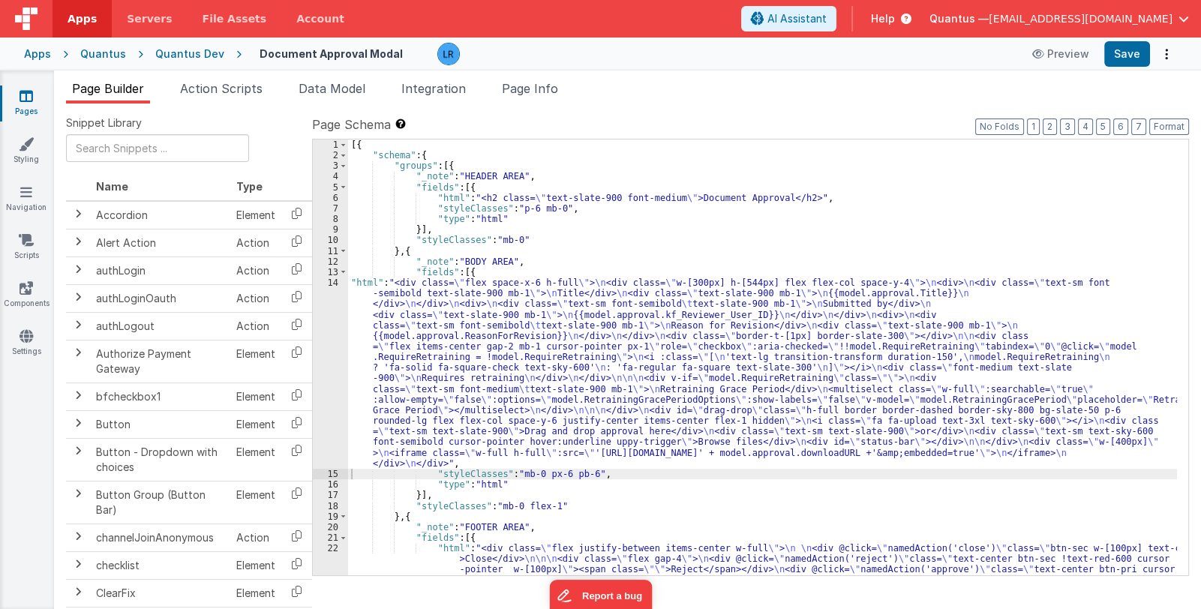
click at [446, 404] on div "[{ "schema" : { "groups" : [{ "_note" : "HEADER AREA" , "fields" : [{ "html" : …" at bounding box center [762, 369] width 829 height 458
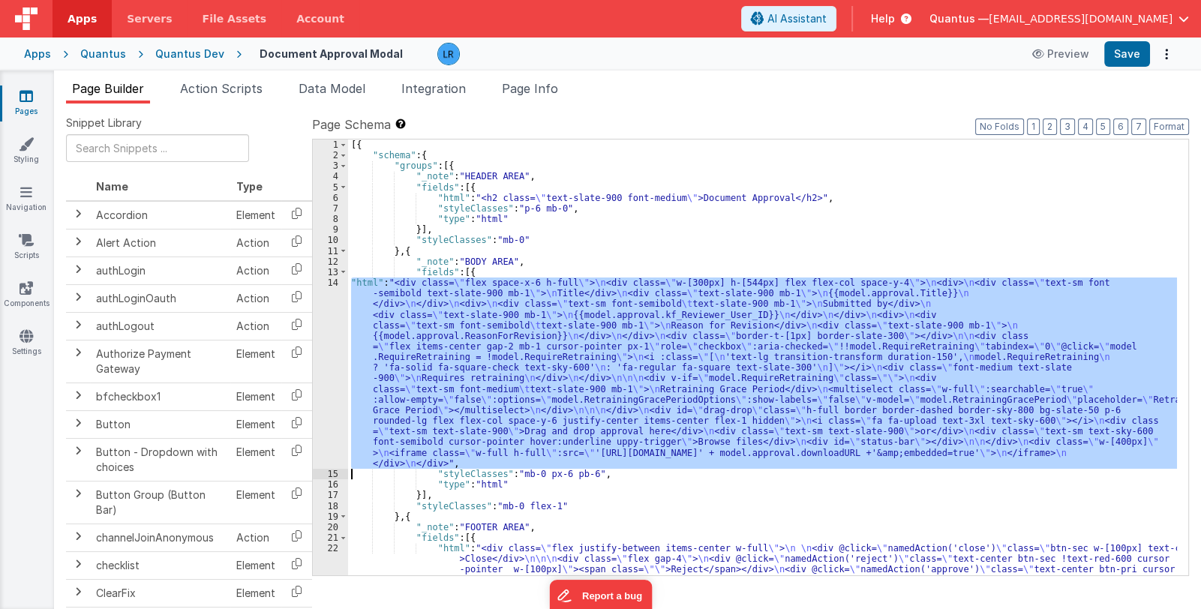
click at [335, 397] on div "14" at bounding box center [330, 373] width 35 height 191
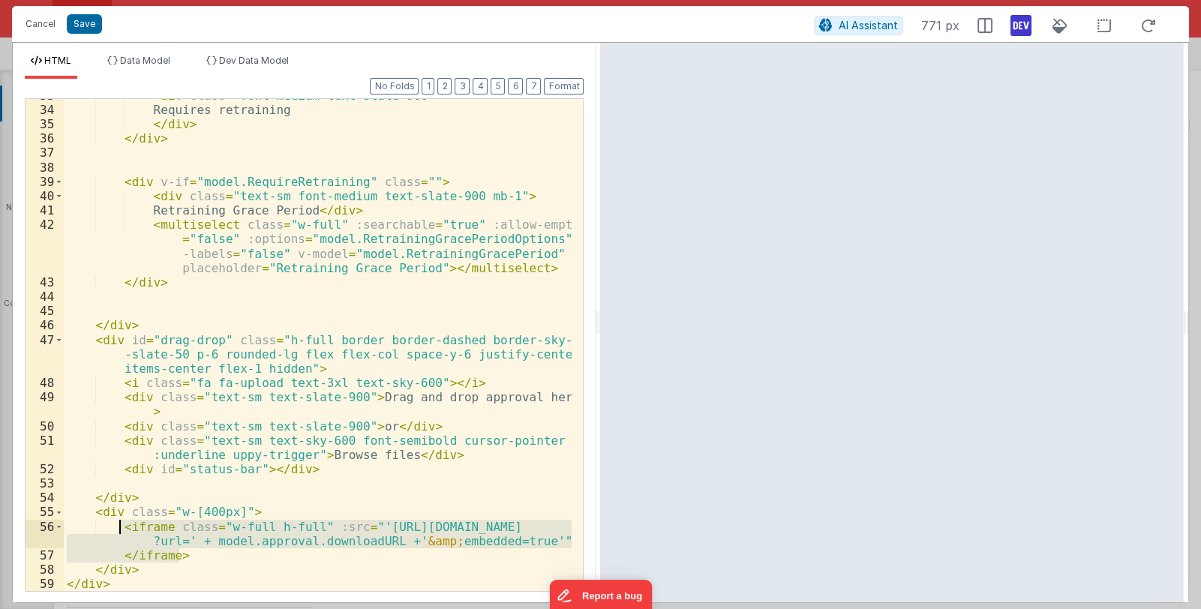
drag, startPoint x: 178, startPoint y: 554, endPoint x: 121, endPoint y: 527, distance: 63.1
click at [121, 527] on div "< div class = "font-medium text-slate-900" > Requires retraining </ div > </ di…" at bounding box center [318, 349] width 509 height 521
click at [142, 63] on span "Data Model" at bounding box center [145, 60] width 50 height 11
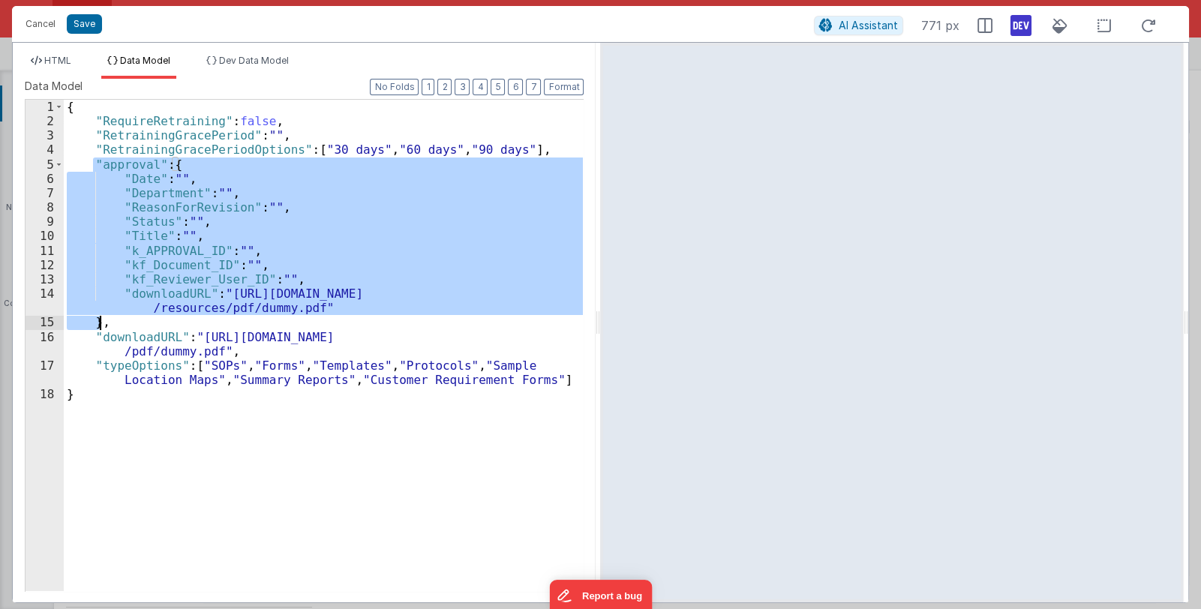
drag, startPoint x: 93, startPoint y: 162, endPoint x: 103, endPoint y: 323, distance: 161.6
click at [103, 323] on div "{ "RequireRetraining" : false , "RetrainingGracePeriod" : "" , "RetrainingGrace…" at bounding box center [324, 360] width 520 height 520
click at [53, 62] on span "HTML" at bounding box center [57, 60] width 27 height 11
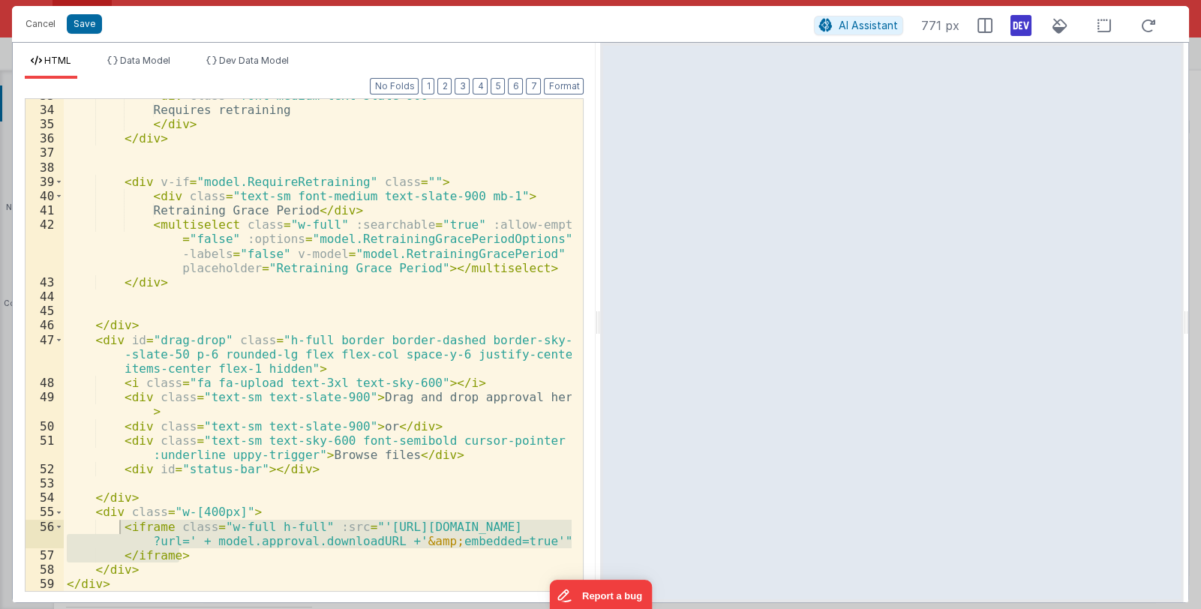
click at [361, 524] on div "< div class = "font-medium text-slate-900" > Requires retraining </ div > </ di…" at bounding box center [318, 345] width 508 height 492
drag, startPoint x: 364, startPoint y: 524, endPoint x: 178, endPoint y: 542, distance: 186.9
click at [178, 542] on div "< div class = "font-medium text-slate-900" > Requires retraining </ div > </ di…" at bounding box center [318, 349] width 509 height 521
click at [226, 63] on span "Dev Data Model" at bounding box center [254, 60] width 70 height 11
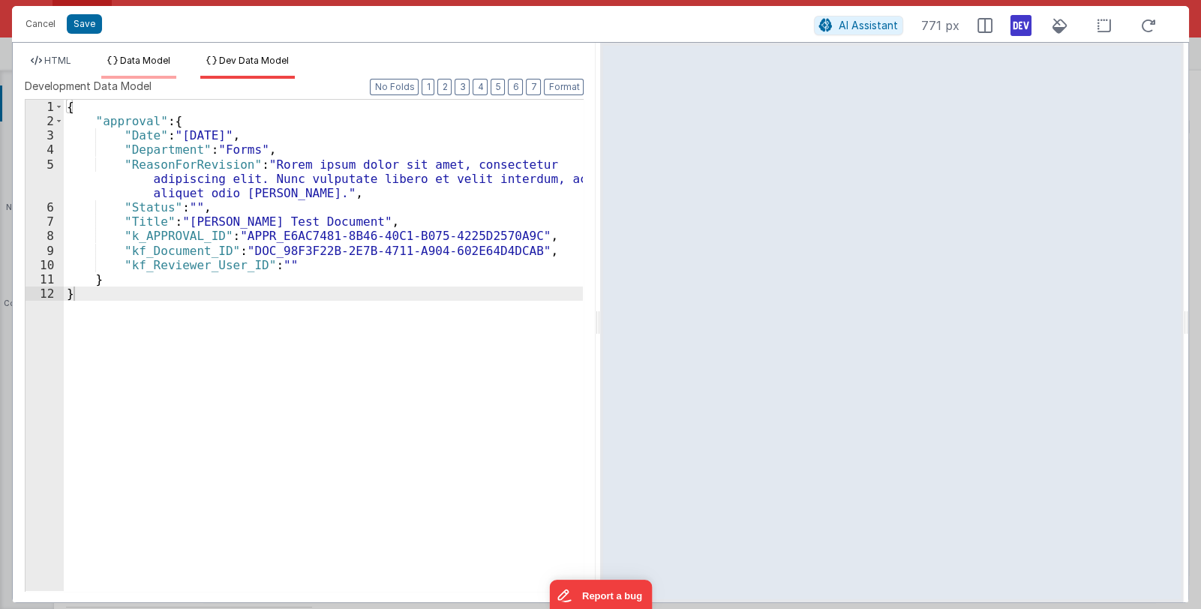
click at [161, 62] on span "Data Model" at bounding box center [145, 60] width 50 height 11
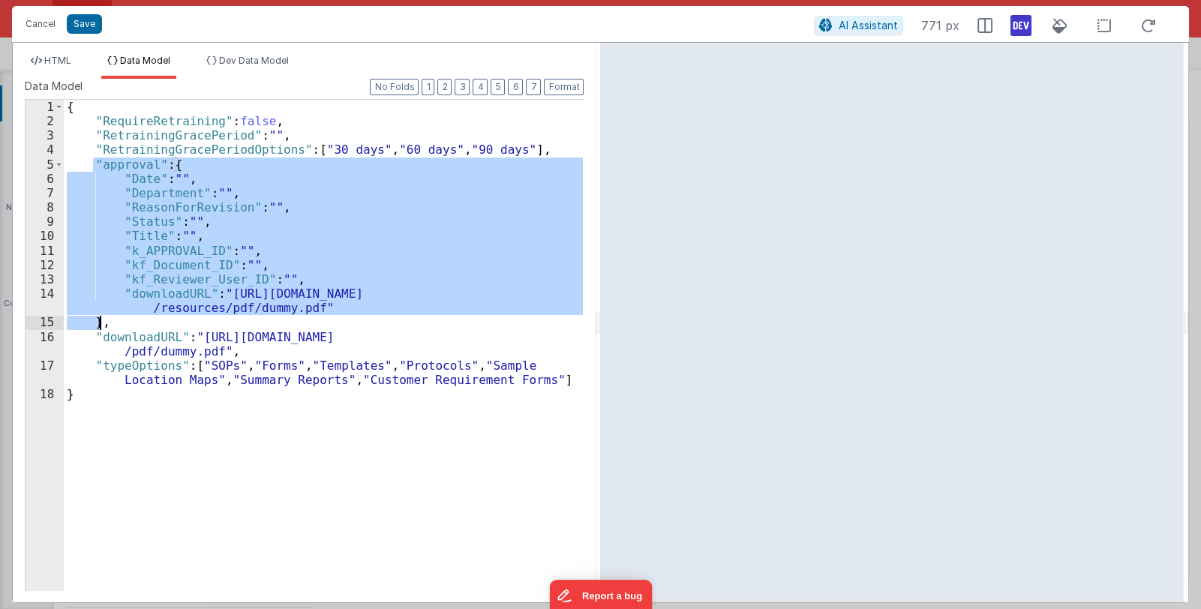
click at [131, 298] on div "{ "RequireRetraining" : false , "RetrainingGracePeriod" : "" , "RetrainingGrace…" at bounding box center [323, 345] width 519 height 491
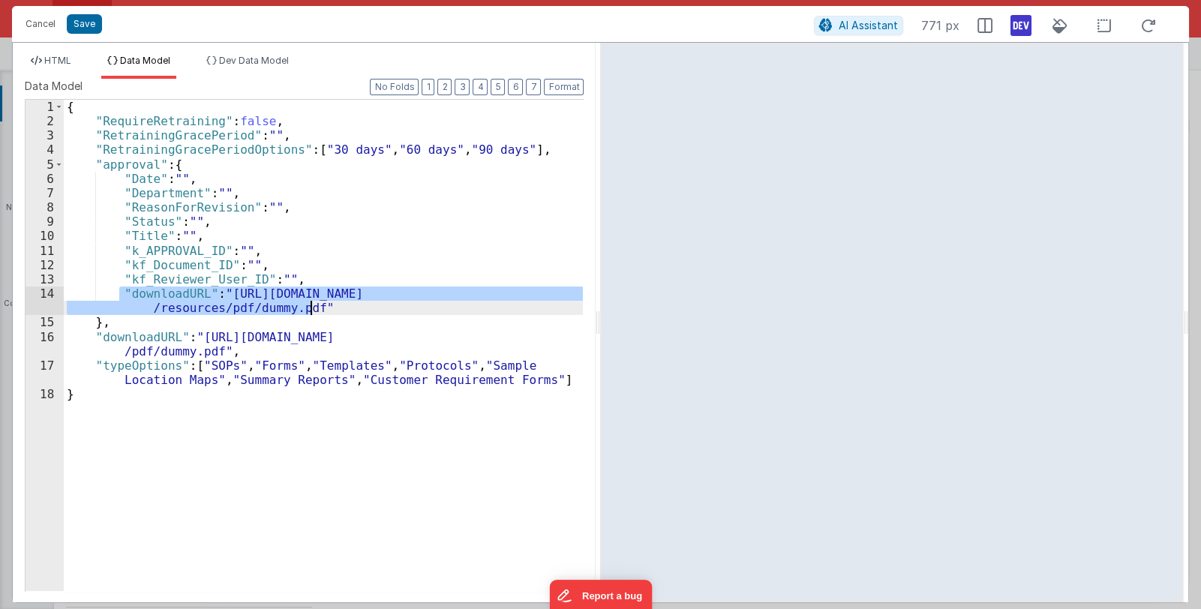
drag, startPoint x: 119, startPoint y: 290, endPoint x: 318, endPoint y: 310, distance: 199.8
click at [318, 310] on div "{ "RequireRetraining" : false , "RetrainingGracePeriod" : "" , "RetrainingGrace…" at bounding box center [324, 360] width 520 height 520
click at [260, 61] on span "Dev Data Model" at bounding box center [254, 60] width 70 height 11
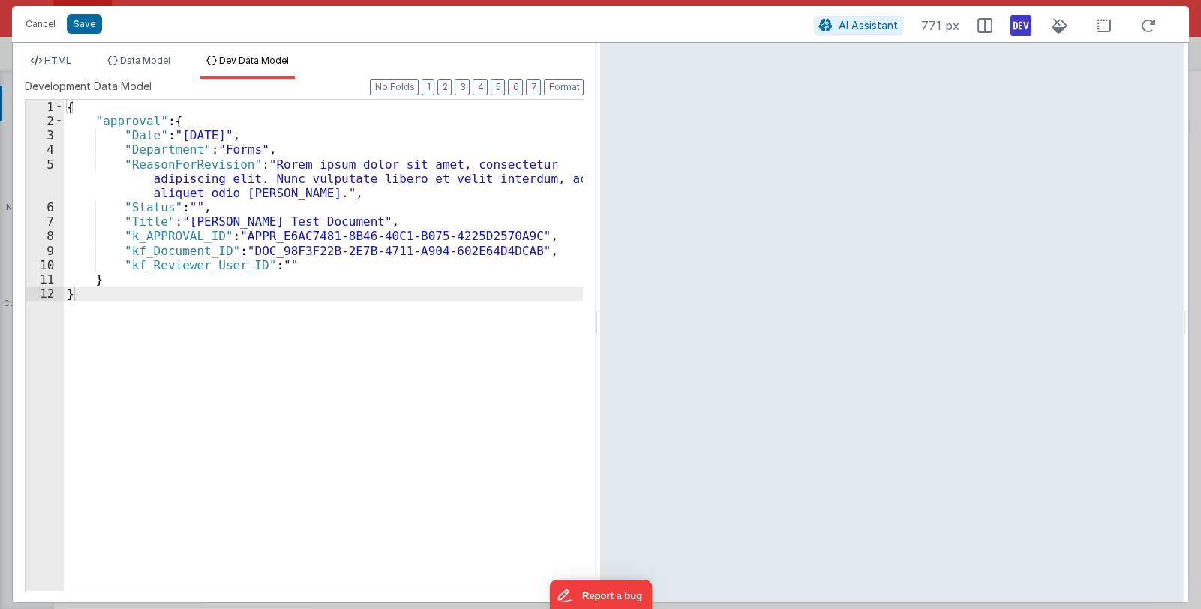
click at [300, 266] on div "{ "approval" : { "Date" : "9/10/2025" , "Department" : "Forms" , "ReasonForRevi…" at bounding box center [324, 360] width 520 height 520
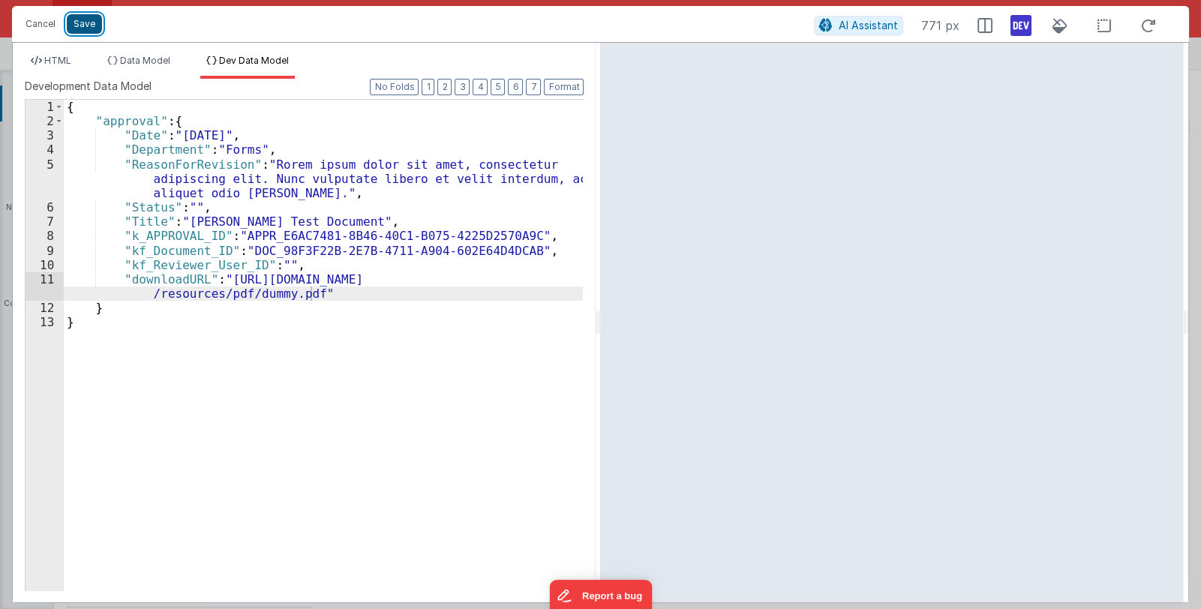
click at [83, 25] on button "Save" at bounding box center [84, 24] width 35 height 20
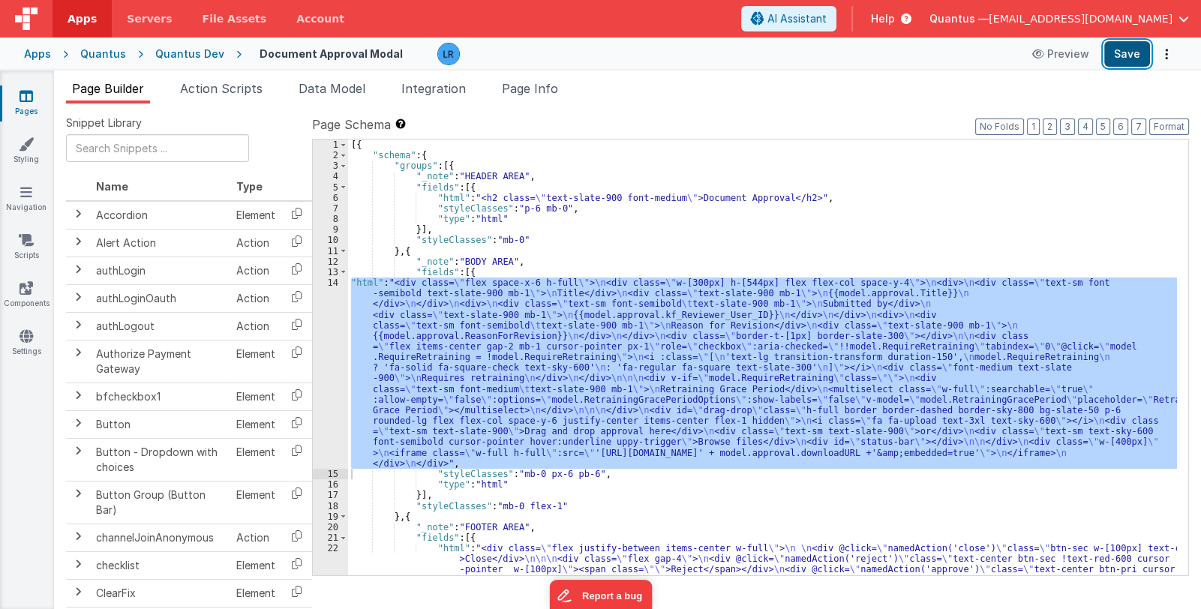
click at [1128, 53] on button "Save" at bounding box center [1127, 54] width 46 height 26
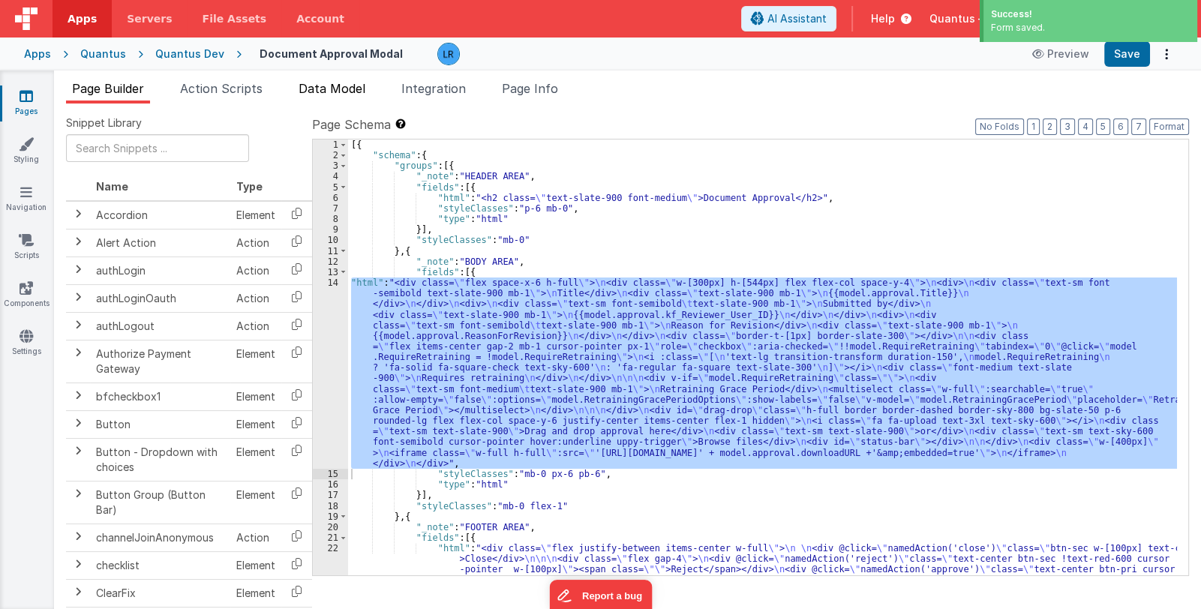
click at [358, 89] on span "Data Model" at bounding box center [332, 88] width 67 height 15
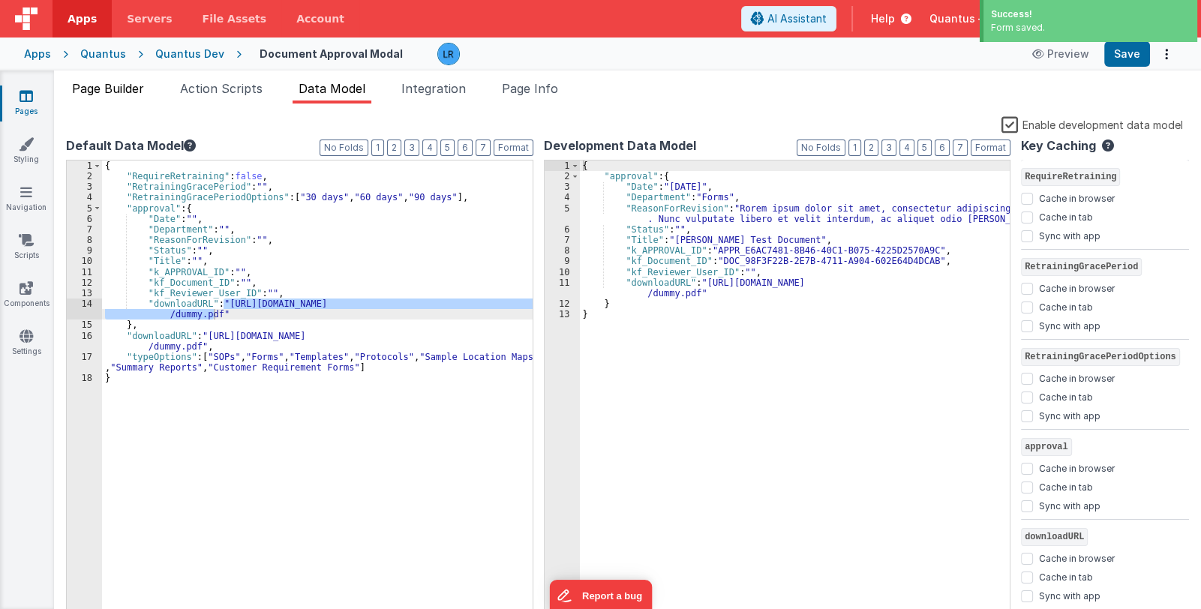
click at [113, 86] on span "Page Builder" at bounding box center [108, 88] width 72 height 15
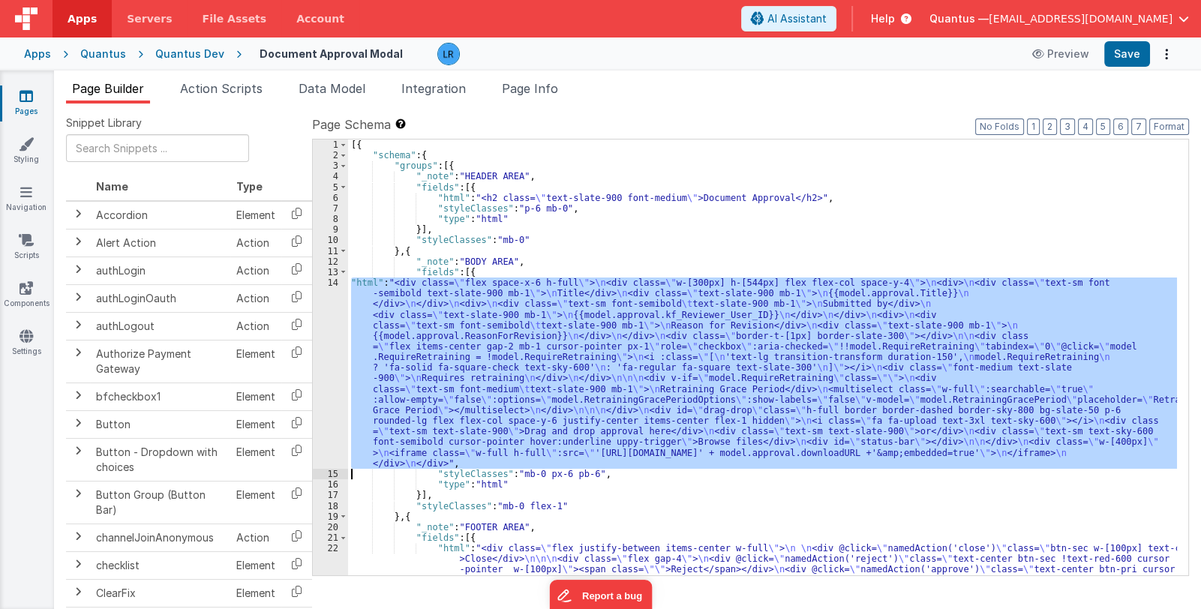
click at [528, 380] on div "[{ "schema" : { "groups" : [{ "_note" : "HEADER AREA" , "fields" : [{ "html" : …" at bounding box center [762, 358] width 829 height 436
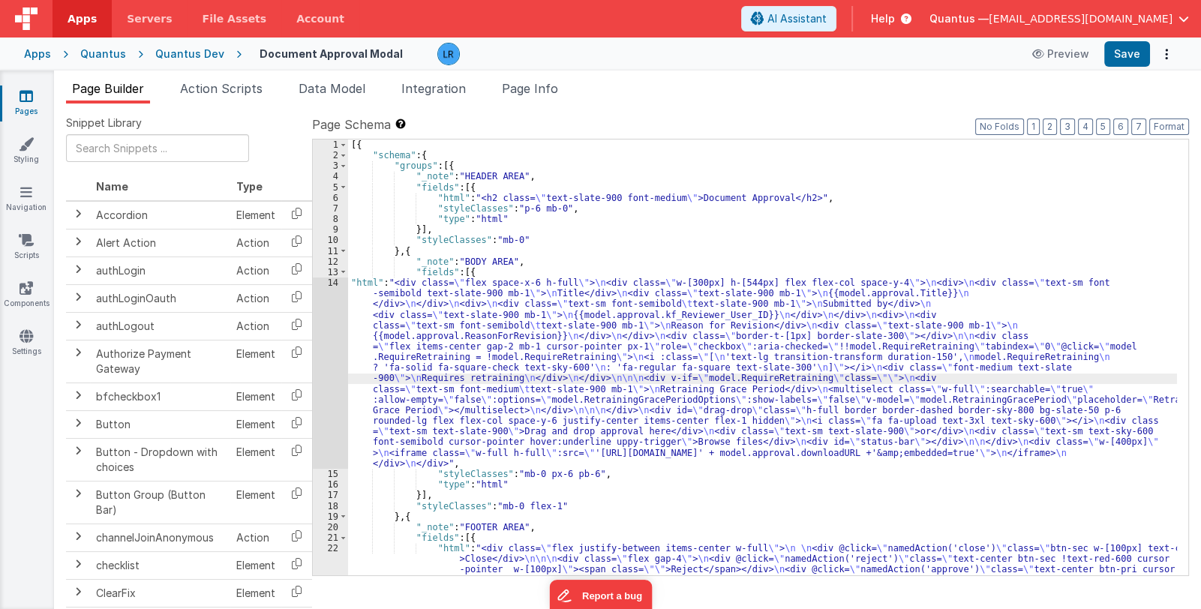
click at [331, 391] on div "14" at bounding box center [330, 373] width 35 height 191
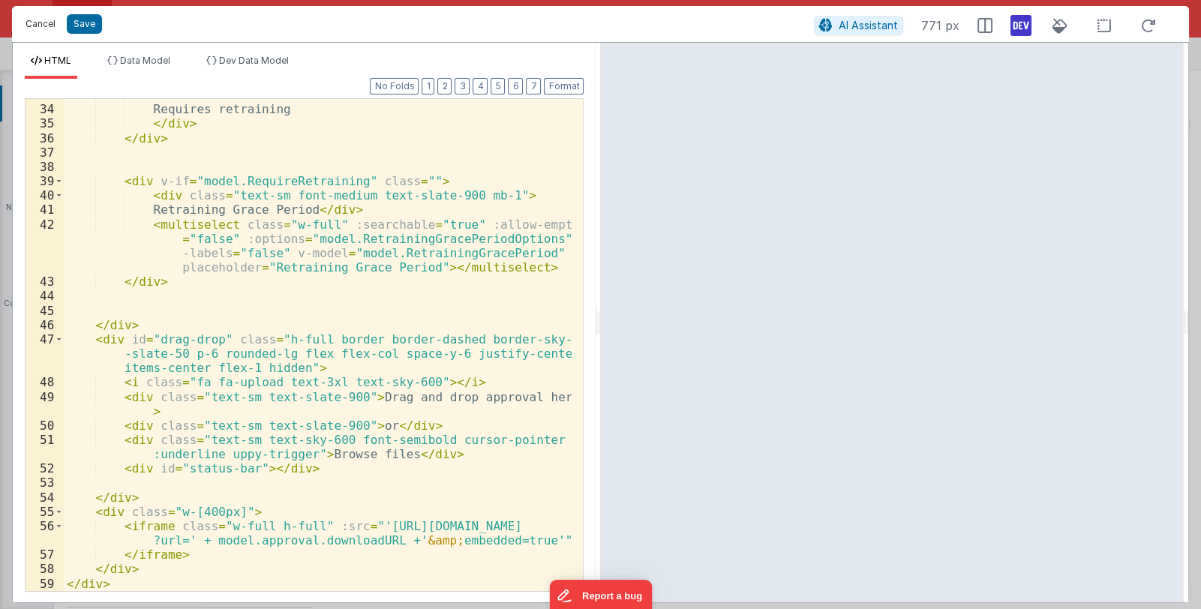
click at [27, 19] on button "Cancel" at bounding box center [40, 24] width 45 height 21
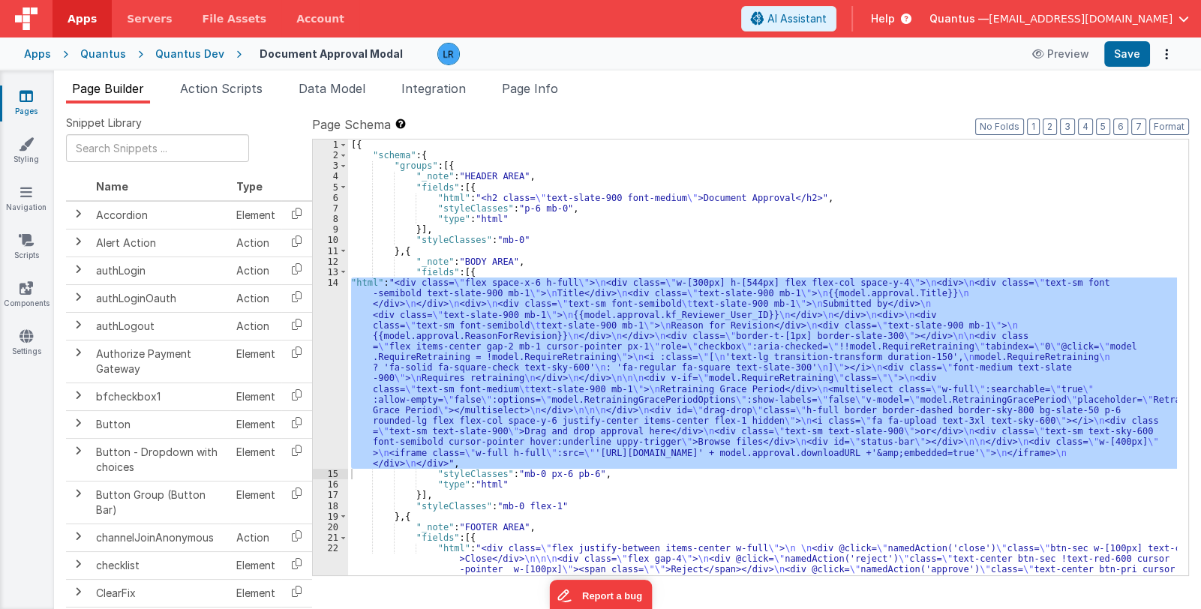
click at [19, 101] on link "Pages" at bounding box center [26, 104] width 54 height 30
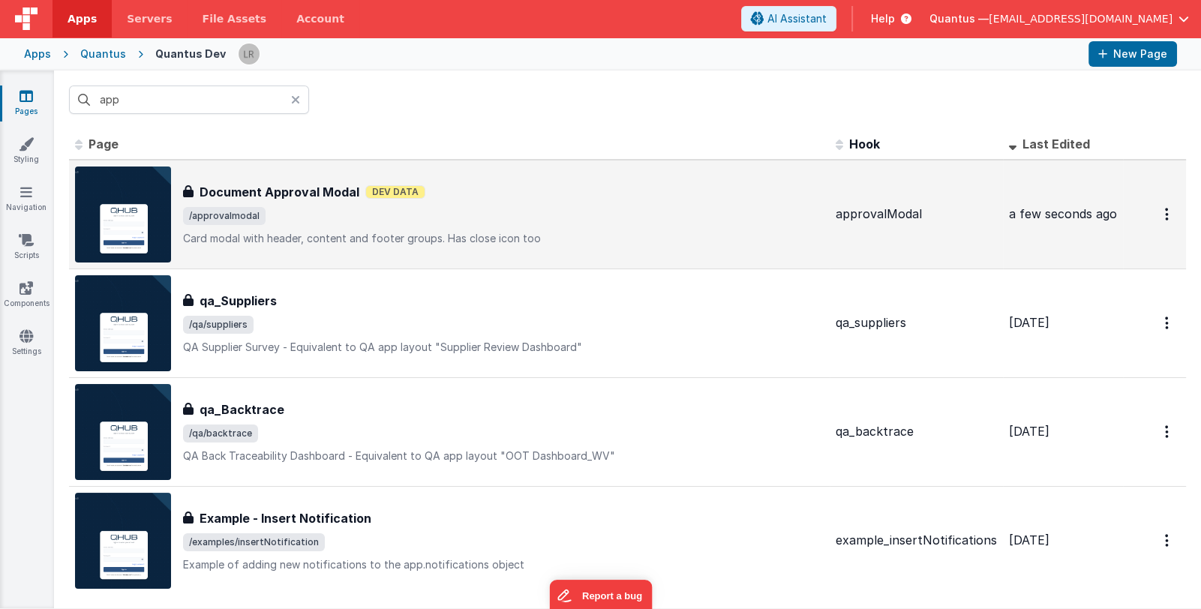
click at [437, 239] on p "Card modal with header, content and footer groups.Has close icon too" at bounding box center [503, 238] width 641 height 15
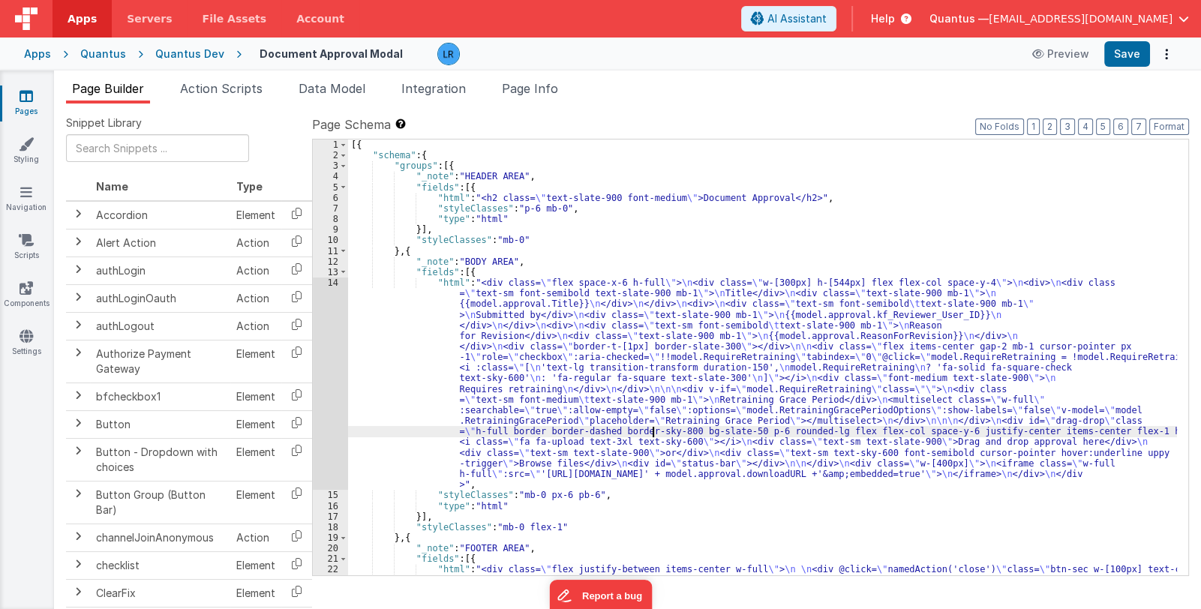
click at [650, 427] on div "[{ "schema" : { "groups" : [{ "_note" : "HEADER AREA" , "fields" : [{ "html" : …" at bounding box center [762, 385] width 829 height 490
click at [536, 420] on div "[{ "schema" : { "groups" : [{ "_note" : "HEADER AREA" , "fields" : [{ "html" : …" at bounding box center [762, 385] width 829 height 490
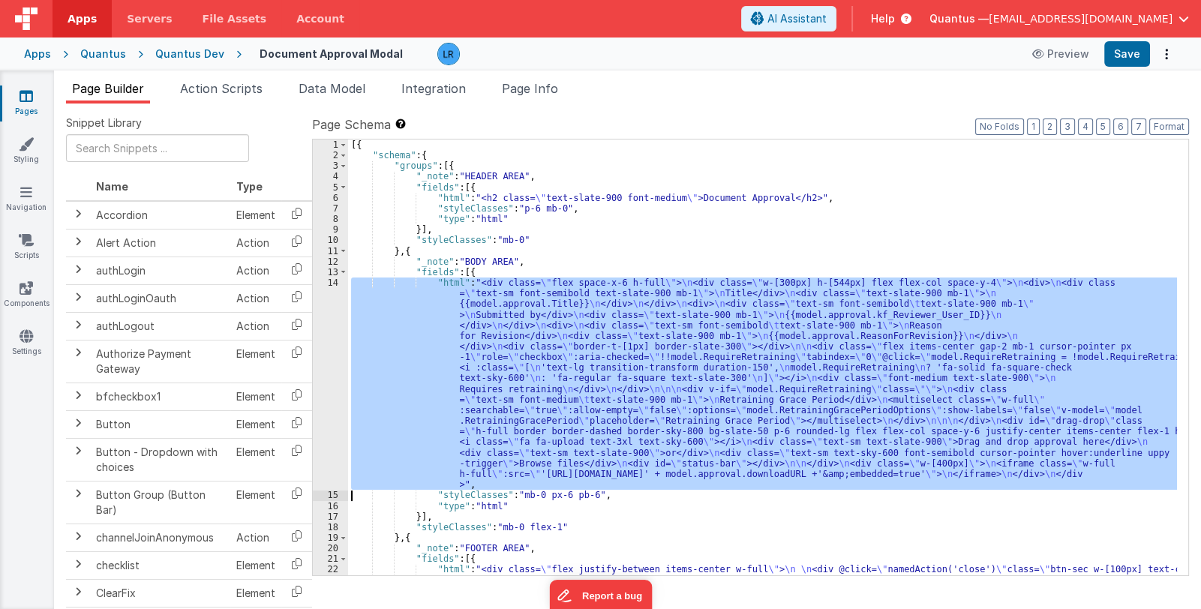
click at [328, 419] on div "14" at bounding box center [330, 384] width 35 height 212
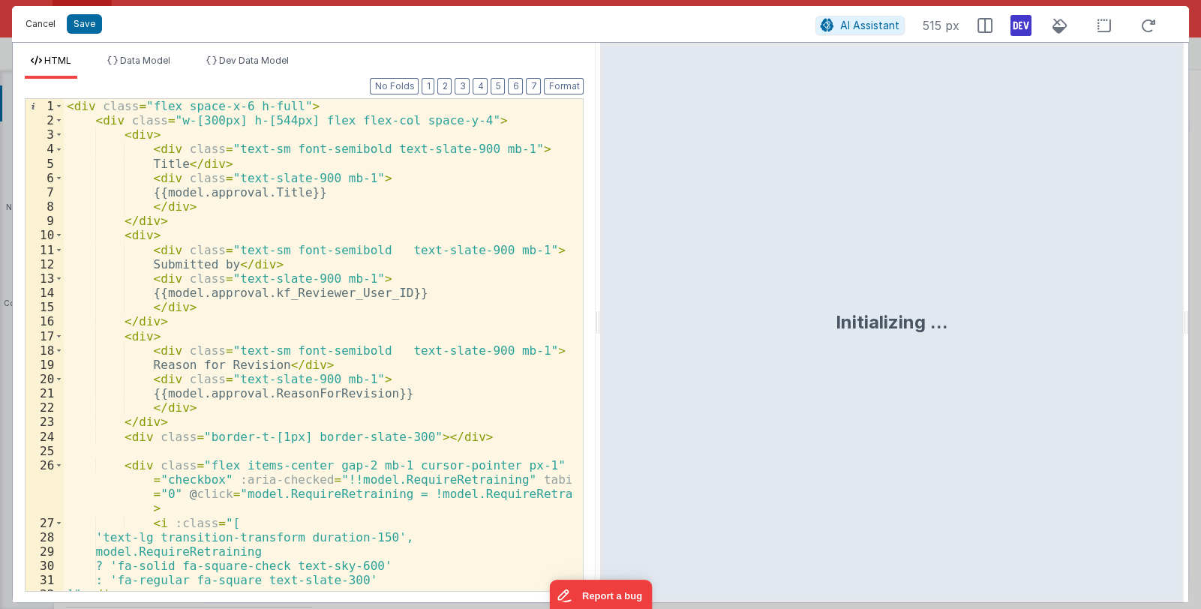
click at [37, 29] on button "Cancel" at bounding box center [40, 24] width 45 height 21
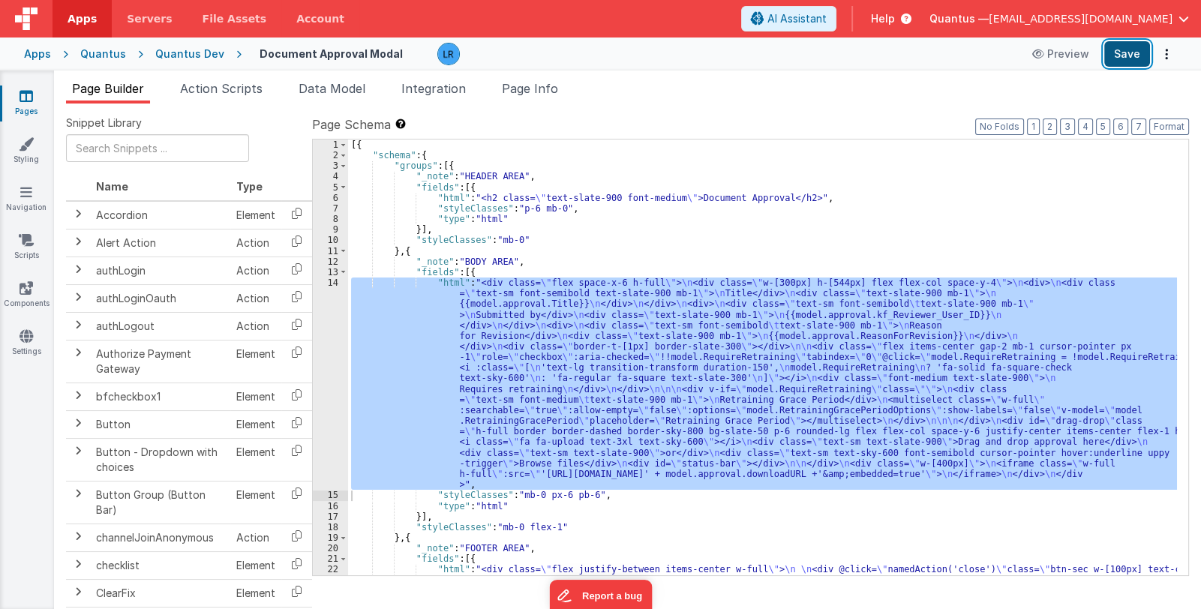
click at [1121, 47] on button "Save" at bounding box center [1127, 54] width 46 height 26
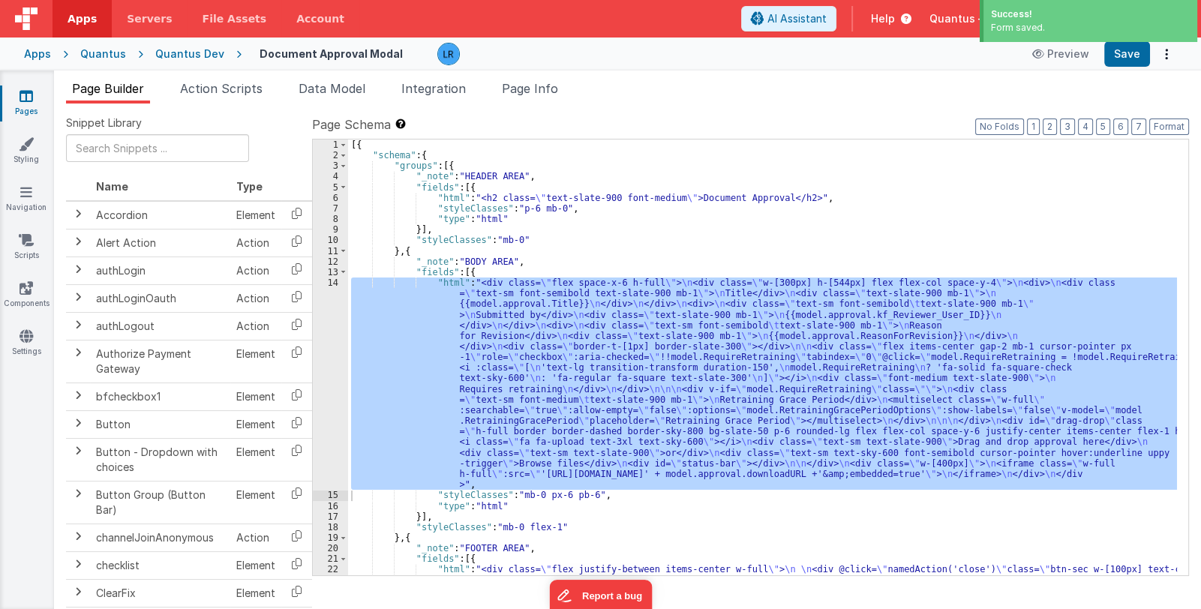
click at [569, 381] on div "[{ "schema" : { "groups" : [{ "_note" : "HEADER AREA" , "fields" : [{ "html" : …" at bounding box center [762, 358] width 829 height 436
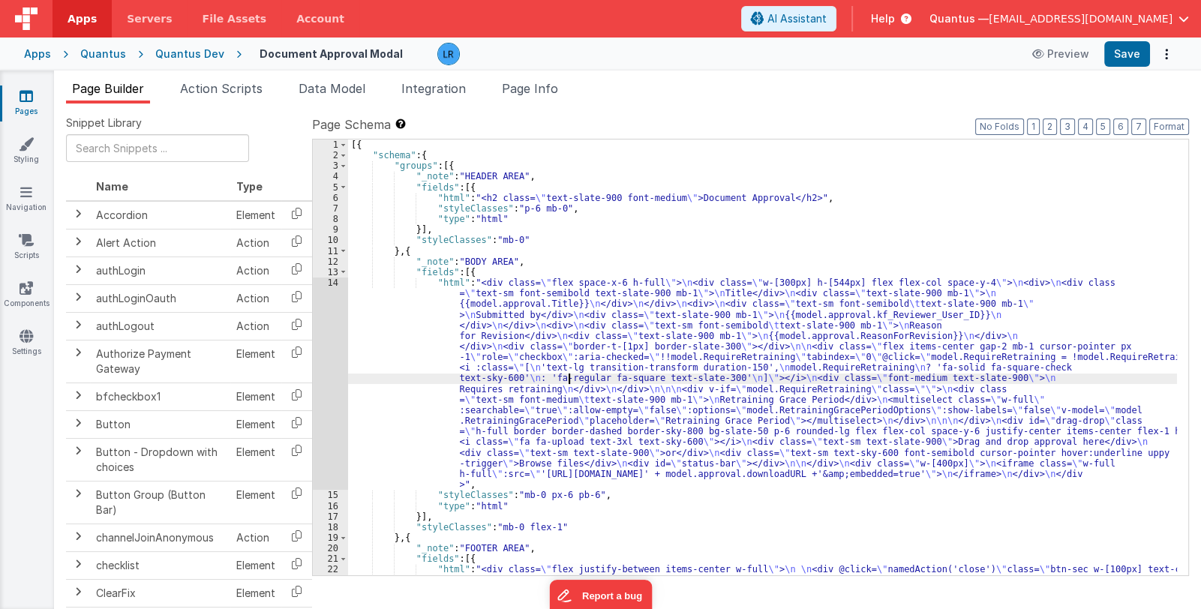
click at [323, 389] on div "14" at bounding box center [330, 384] width 35 height 212
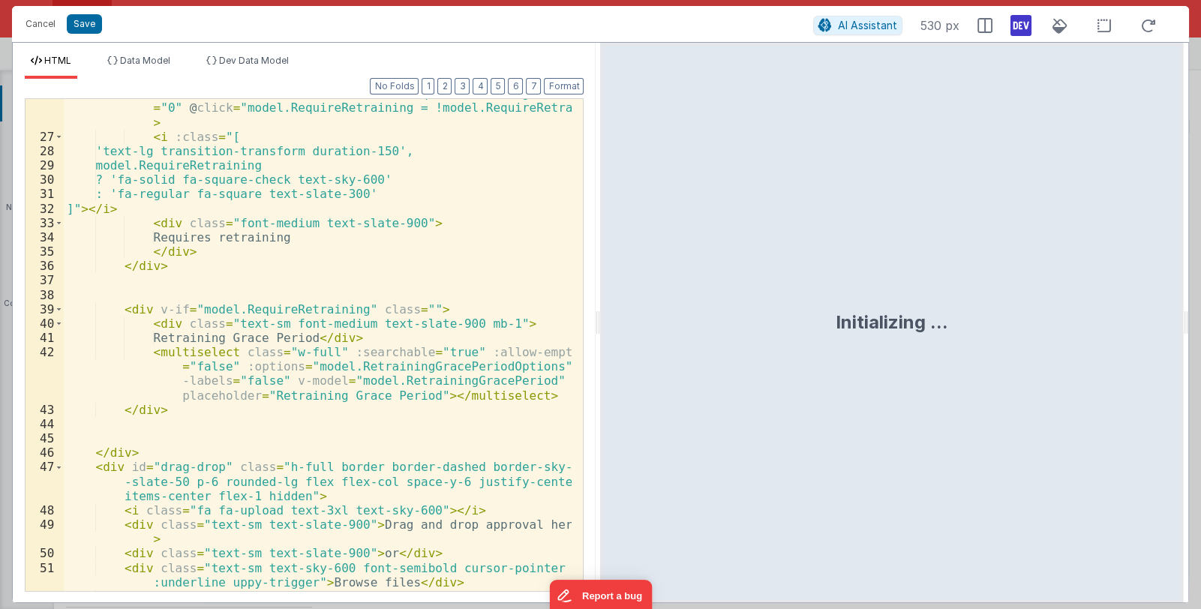
scroll to position [386, 0]
click at [496, 396] on div "< div class = "flex items-center gap-2 mb-1 cursor-pointer px-1" role = "checkb…" at bounding box center [318, 354] width 509 height 564
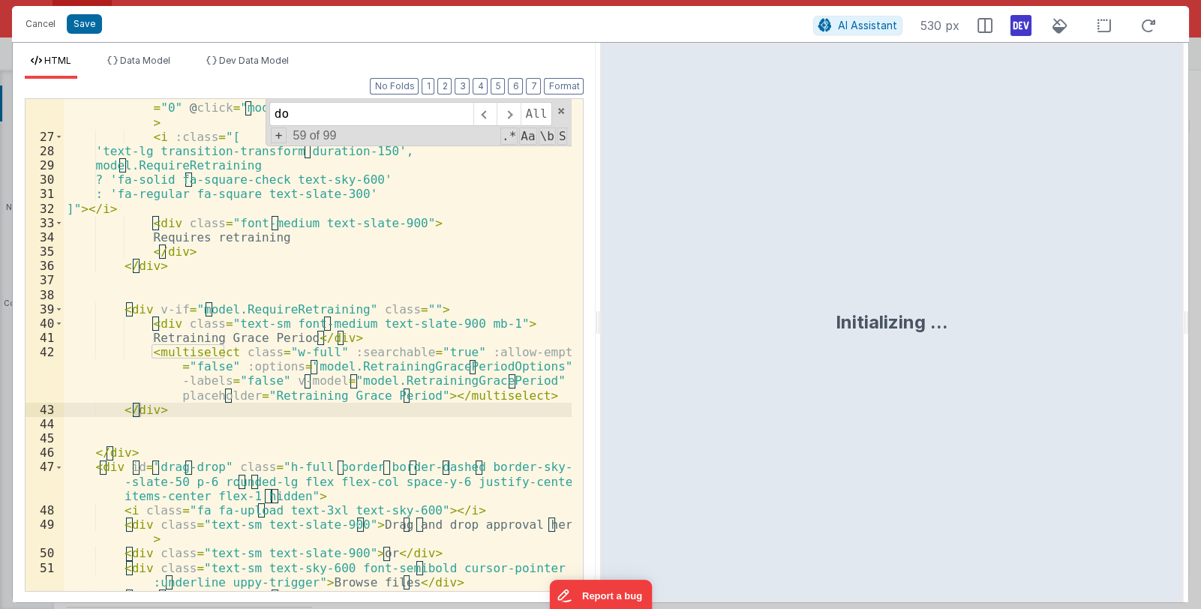
scroll to position [514, 0]
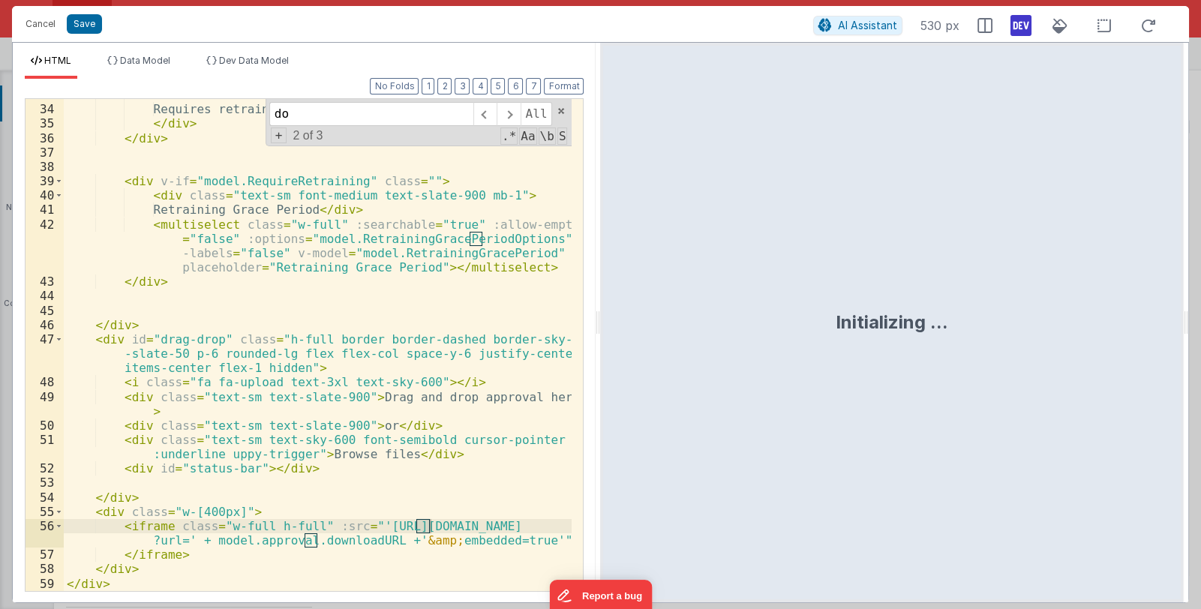
type input "d"
type input "appro"
click at [42, 23] on button "Cancel" at bounding box center [40, 24] width 45 height 21
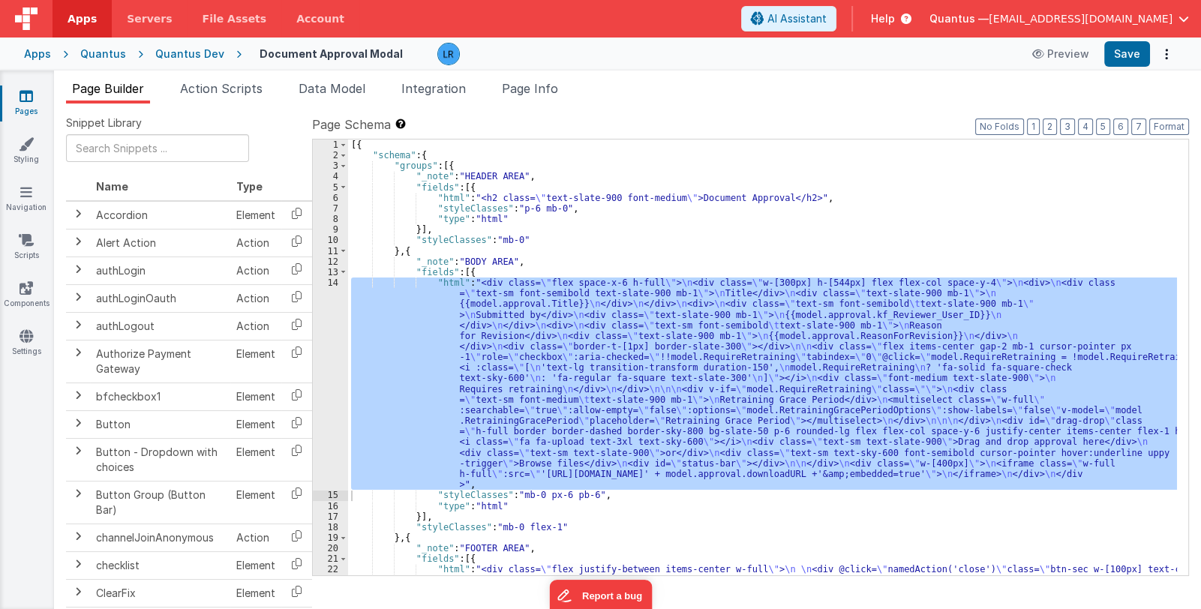
click at [23, 101] on icon at bounding box center [27, 96] width 14 height 15
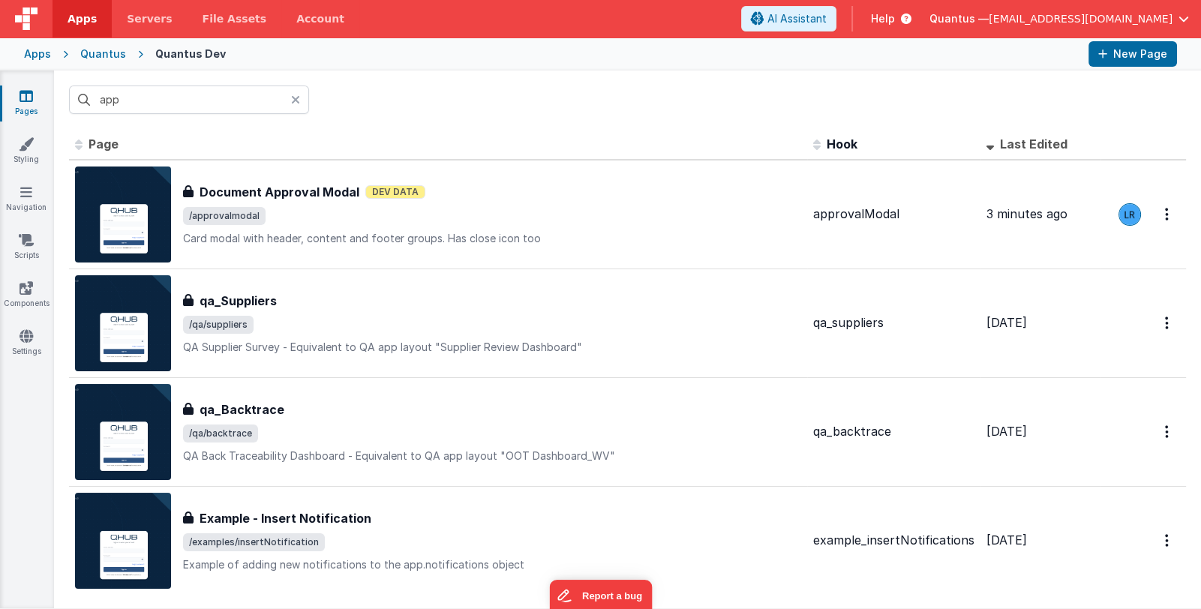
click at [299, 98] on icon at bounding box center [295, 100] width 9 height 12
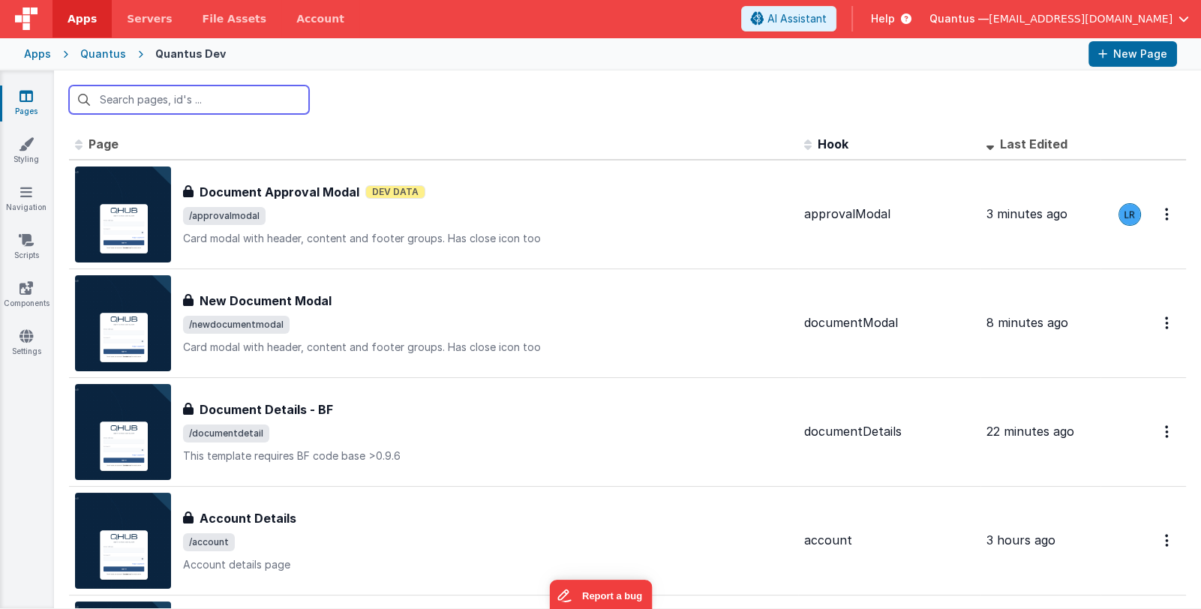
click at [224, 106] on input "text" at bounding box center [189, 100] width 240 height 29
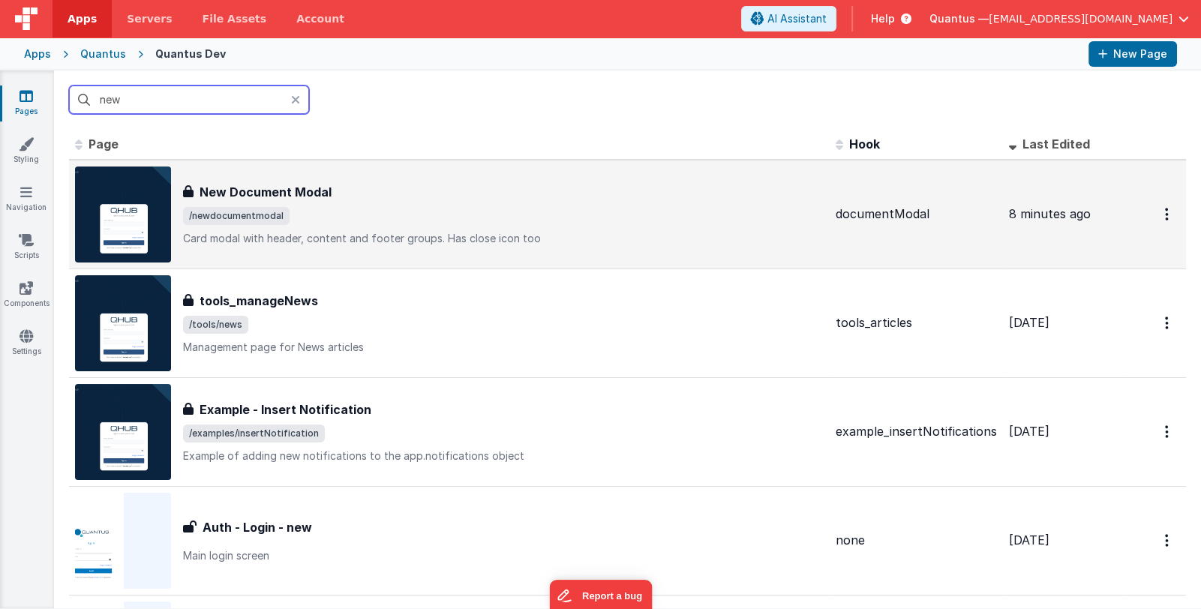
type input "new"
click at [480, 227] on div "New Document Modal New Document Modal /newdocumentmodal Card modal with header,…" at bounding box center [503, 214] width 641 height 63
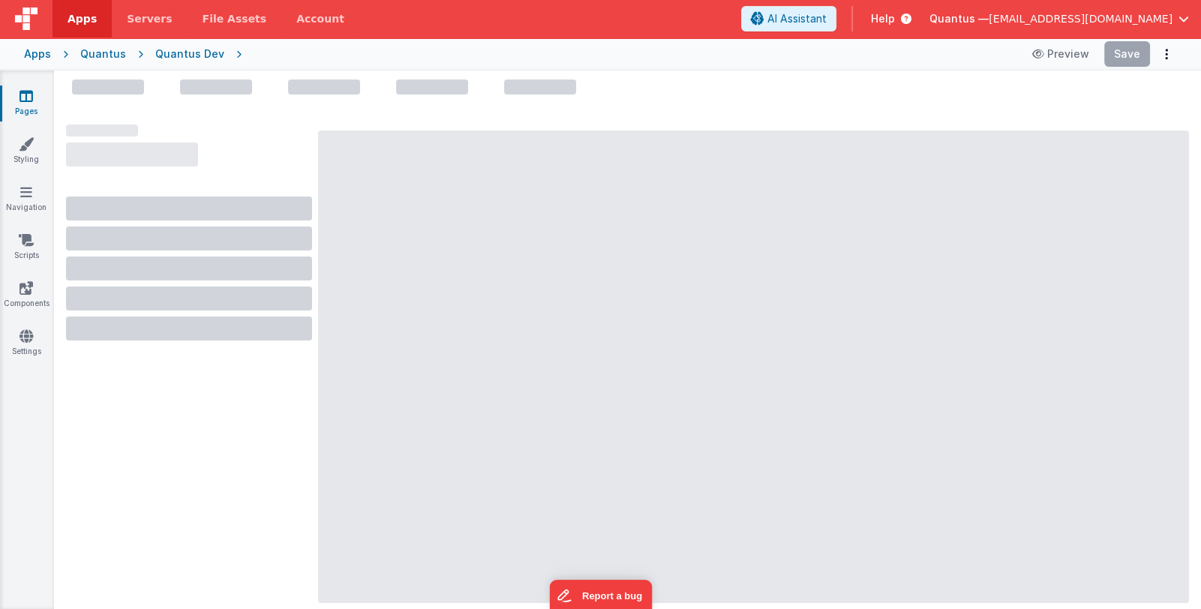
click at [29, 107] on link "Pages" at bounding box center [26, 104] width 54 height 30
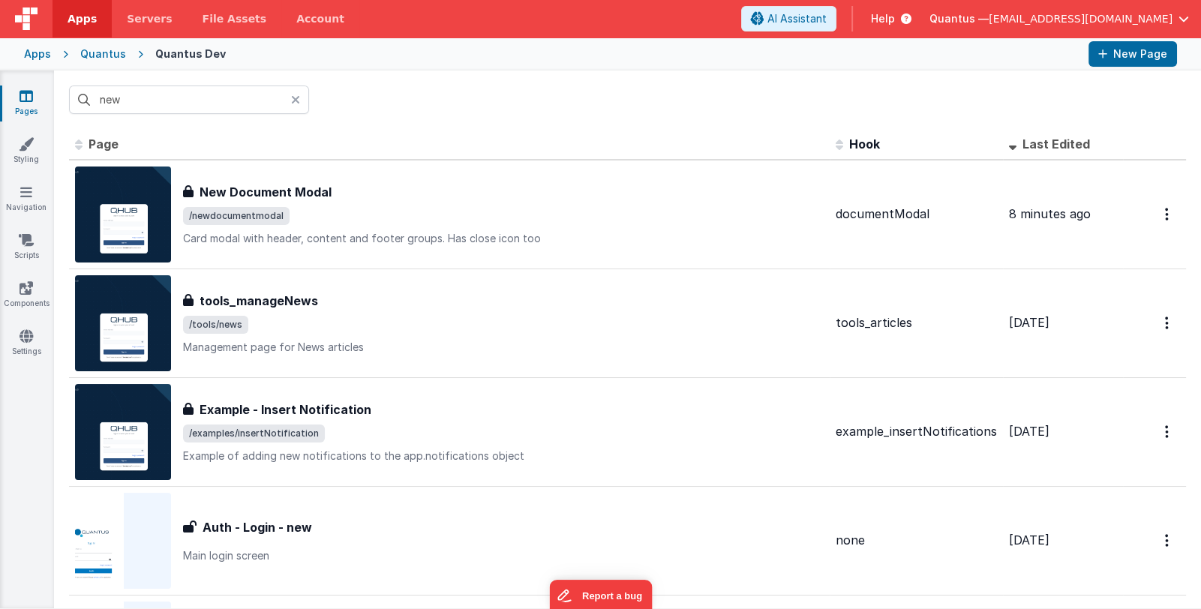
click at [295, 95] on icon at bounding box center [295, 100] width 9 height 12
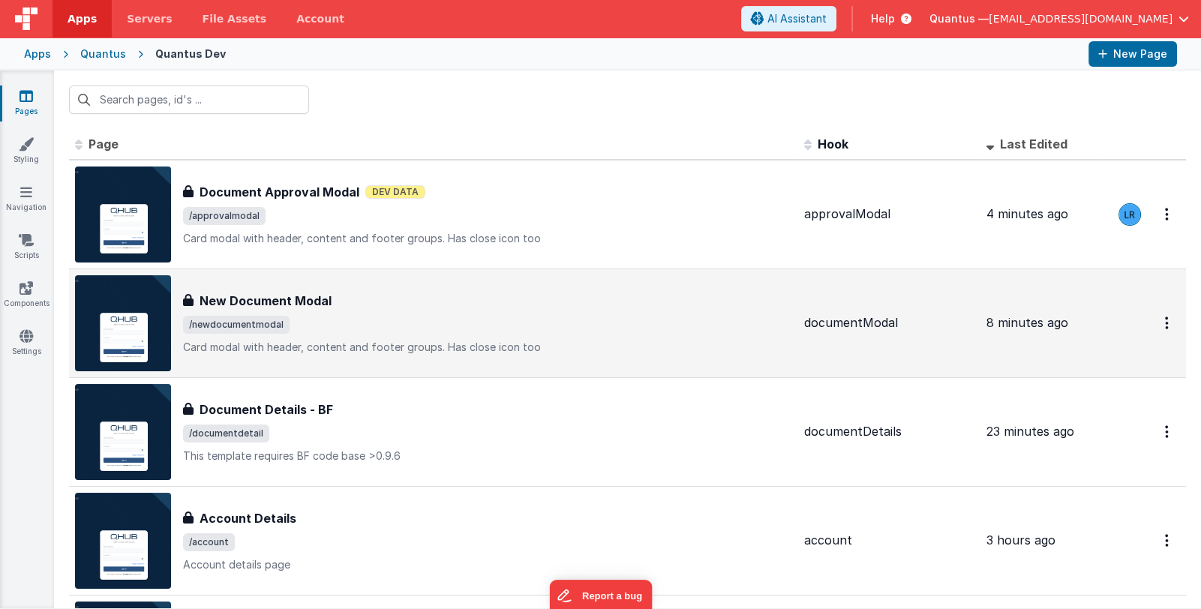
click at [544, 323] on span "/newdocumentmodal" at bounding box center [487, 325] width 609 height 18
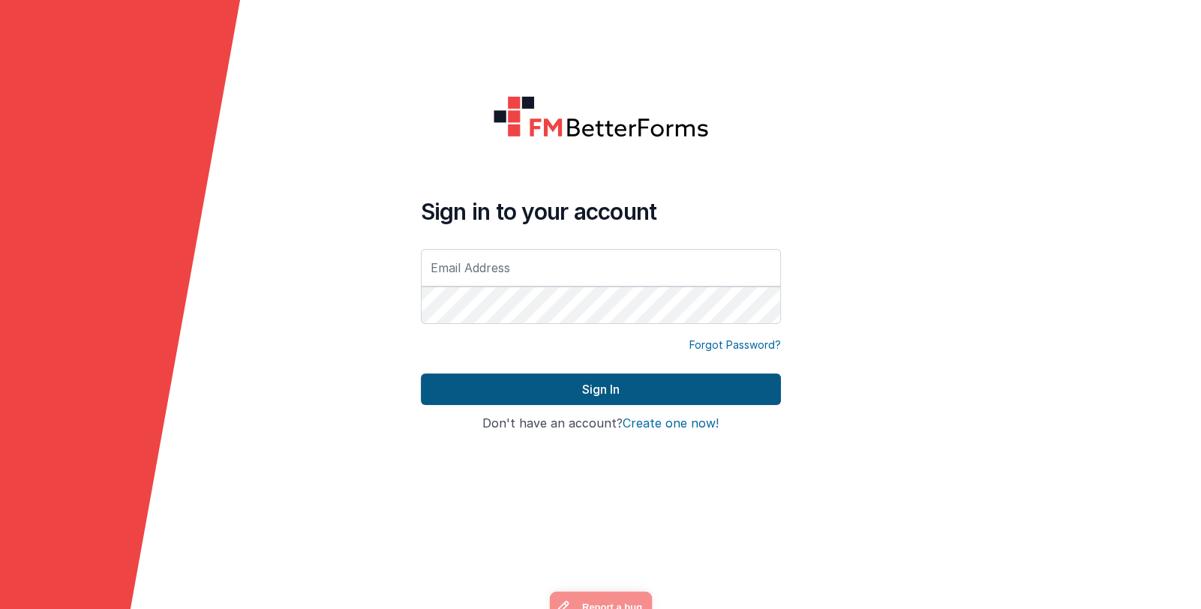
type input "[EMAIL_ADDRESS][DOMAIN_NAME]"
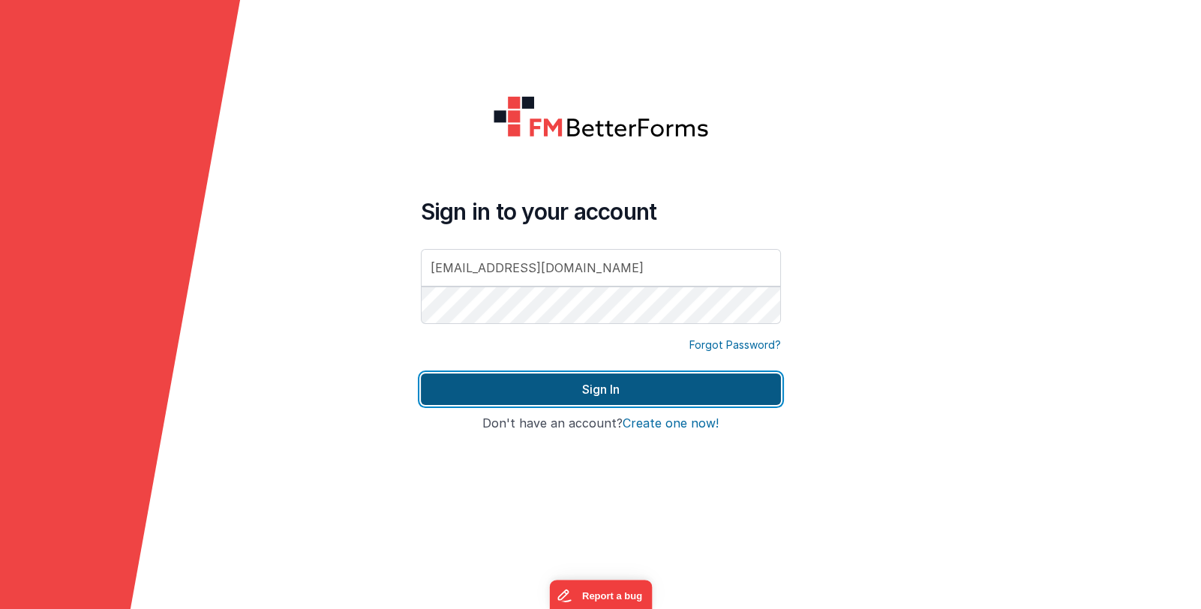
click at [539, 380] on button "Sign In" at bounding box center [601, 390] width 360 height 32
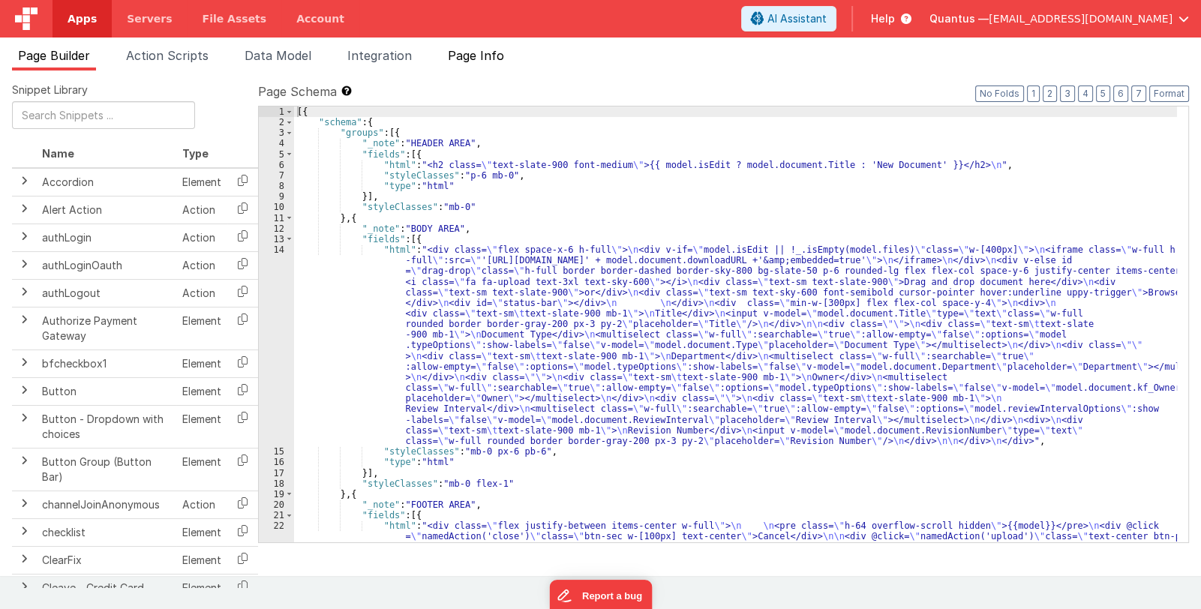
click at [484, 55] on span "Page Info" at bounding box center [476, 55] width 56 height 15
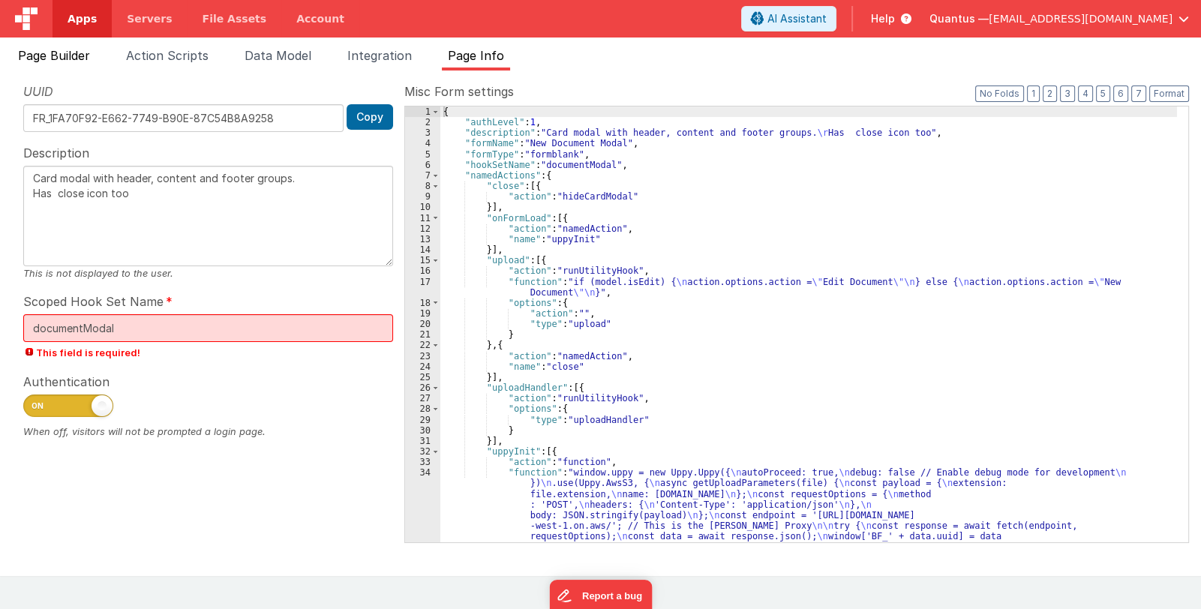
click at [68, 55] on span "Page Builder" at bounding box center [54, 55] width 72 height 15
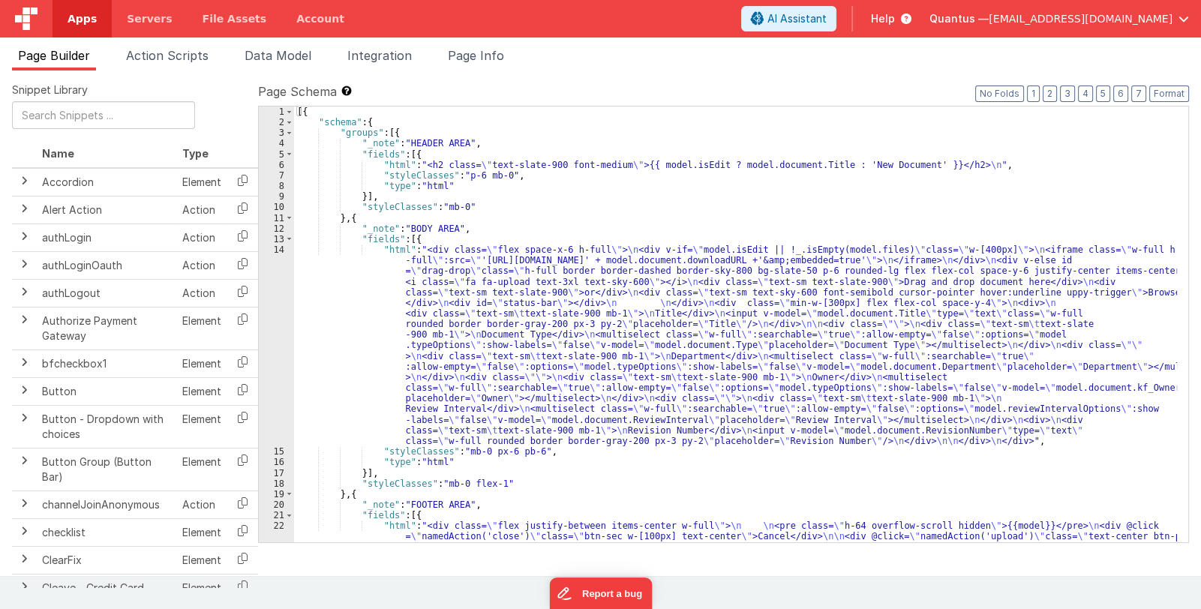
click at [24, 19] on img at bounding box center [26, 19] width 23 height 23
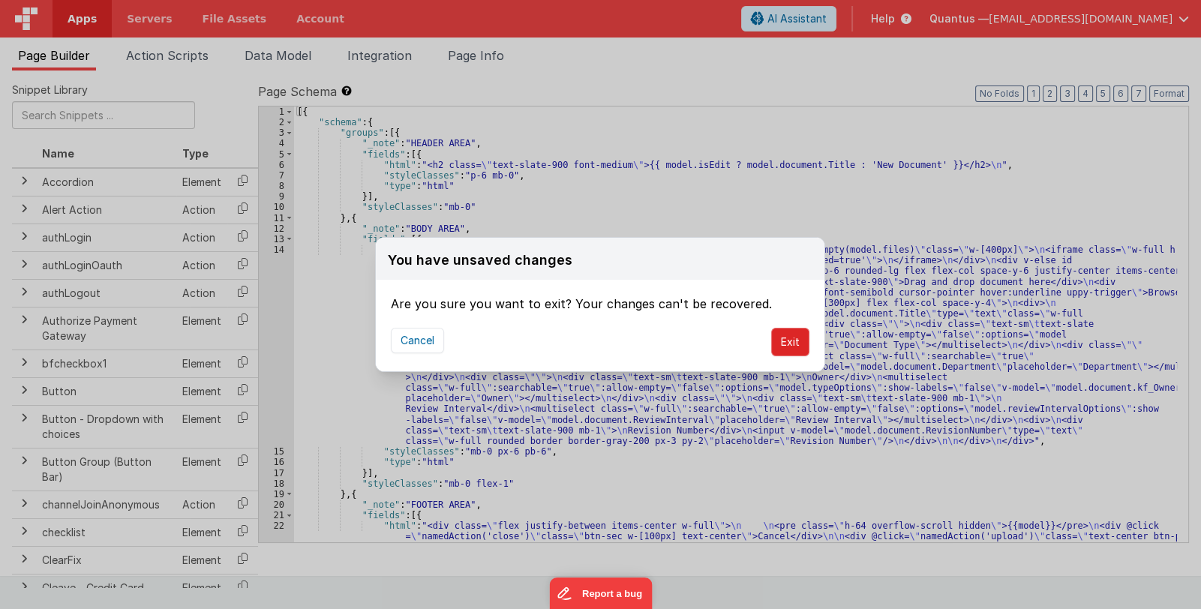
click at [793, 347] on button "Exit" at bounding box center [790, 342] width 38 height 29
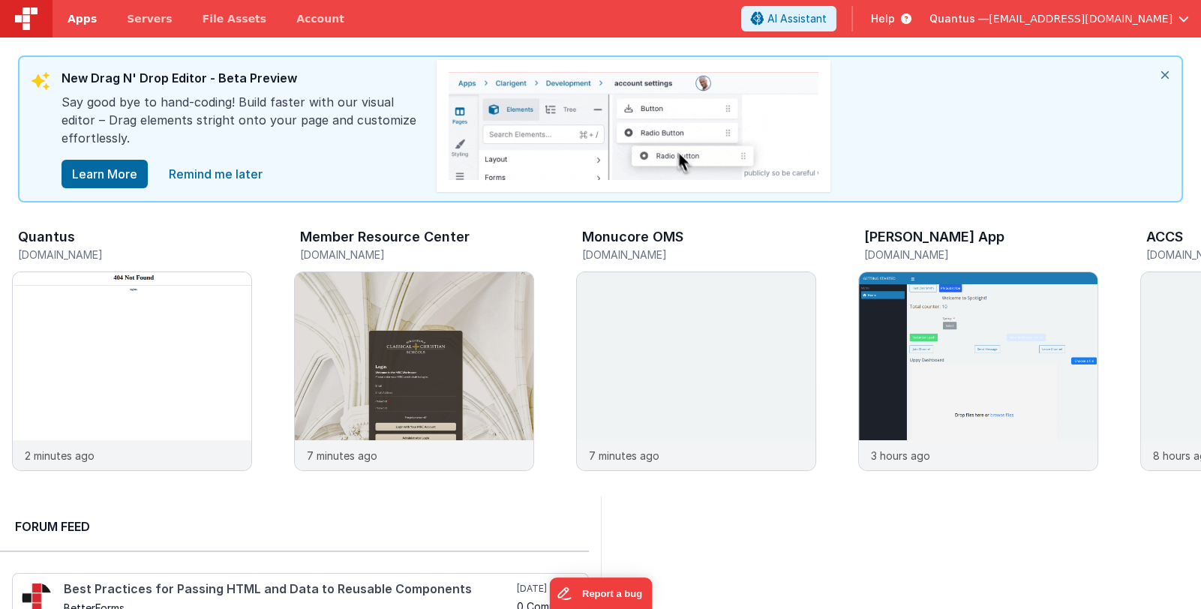
click at [73, 21] on span "Apps" at bounding box center [82, 18] width 29 height 15
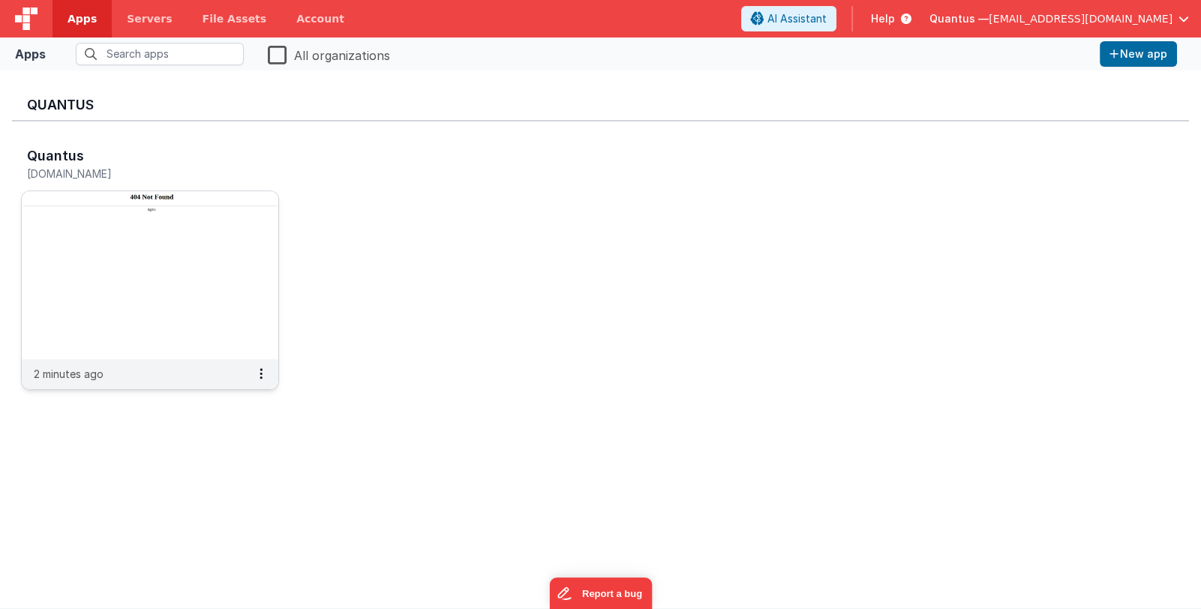
click at [109, 245] on img at bounding box center [150, 275] width 257 height 168
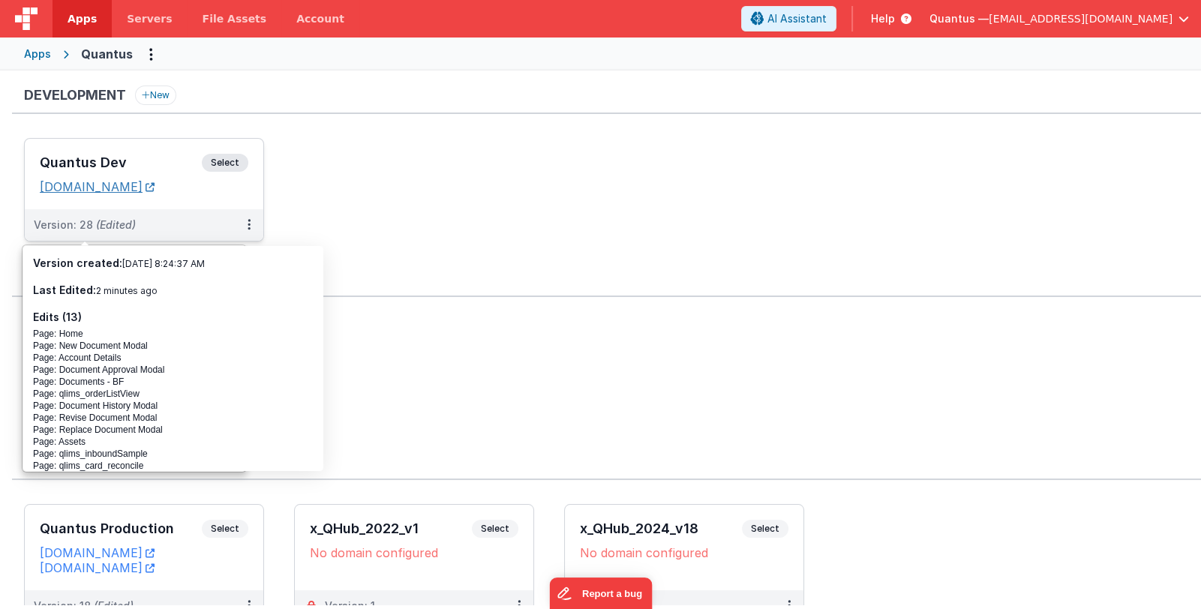
click at [155, 181] on link "[DOMAIN_NAME]" at bounding box center [97, 186] width 115 height 15
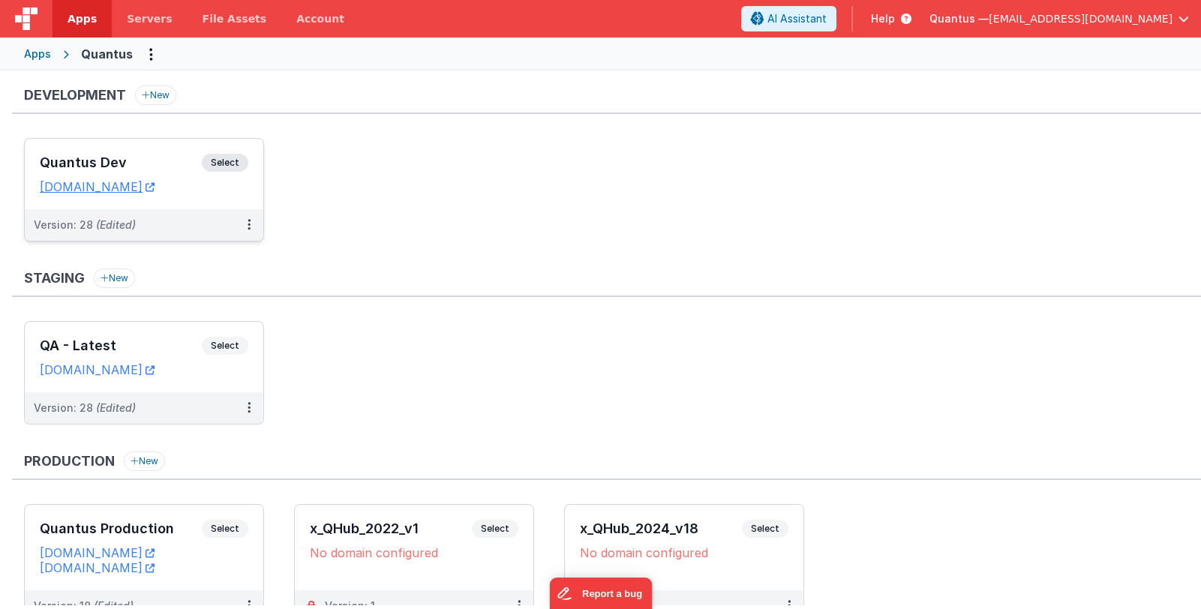
click at [149, 163] on h3 "Quantus Dev" at bounding box center [121, 162] width 162 height 15
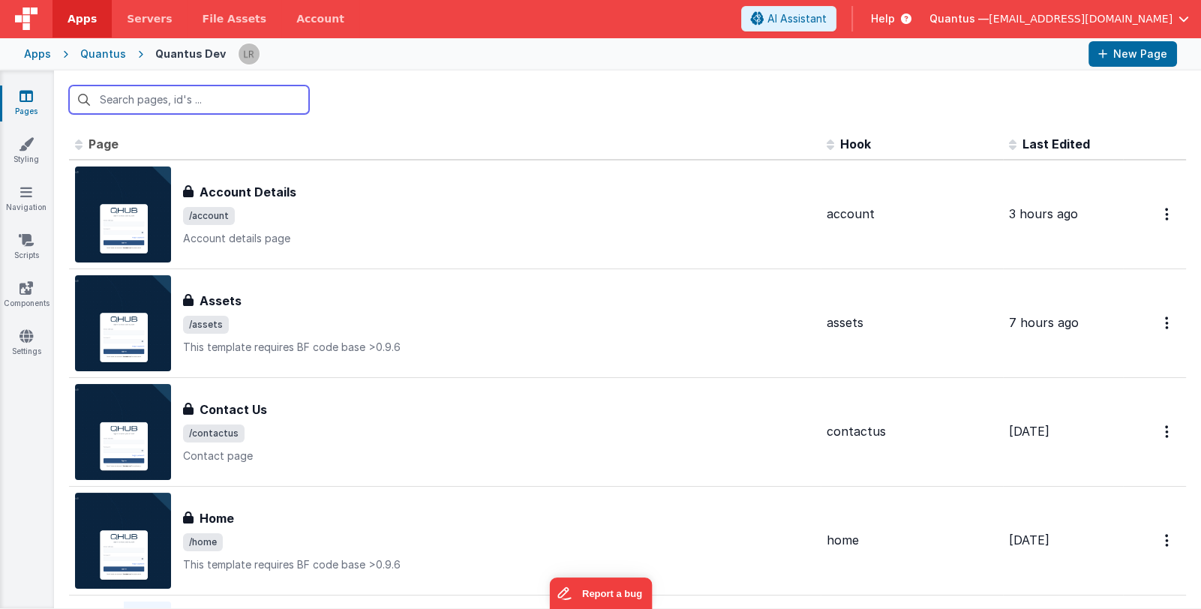
click at [238, 101] on input "text" at bounding box center [189, 100] width 240 height 29
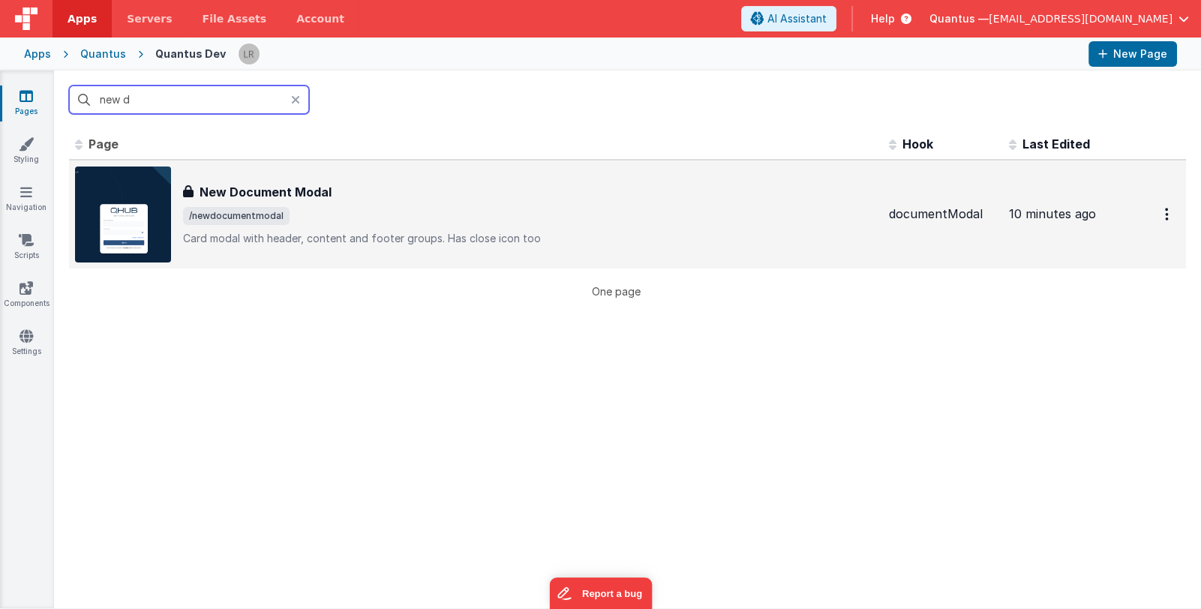
type input "new d"
click at [370, 192] on div "New Document Modal" at bounding box center [530, 192] width 694 height 18
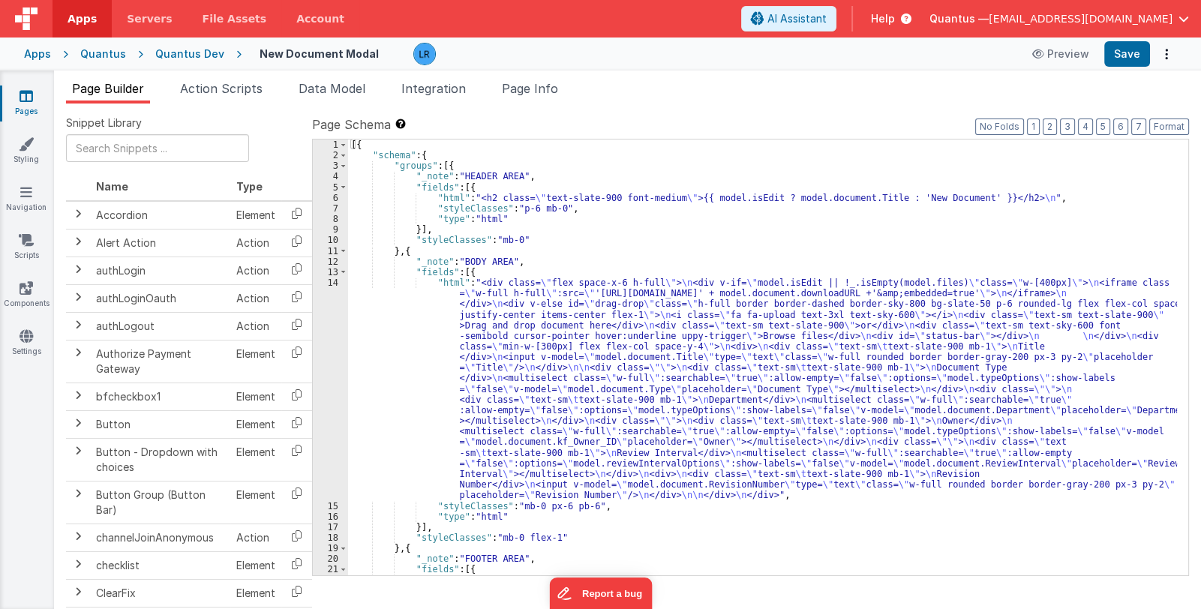
scroll to position [44, 0]
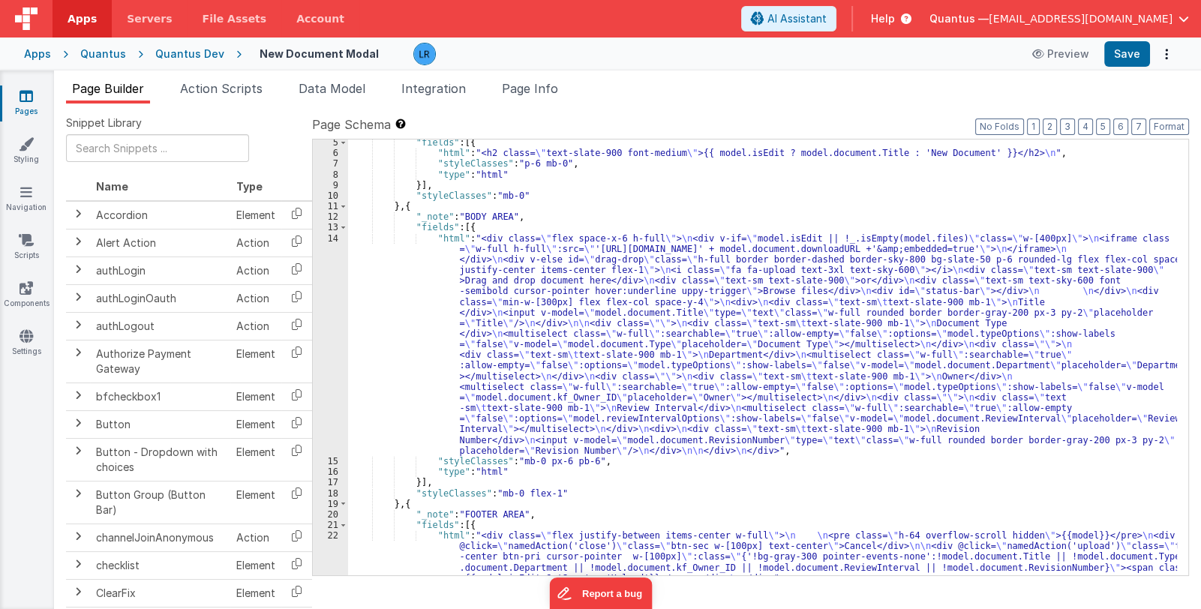
click at [523, 372] on div ""fields" : [{ "html" : "<h2 class= \" text-slate-900 font-medium \" >{{ model.i…" at bounding box center [762, 366] width 829 height 458
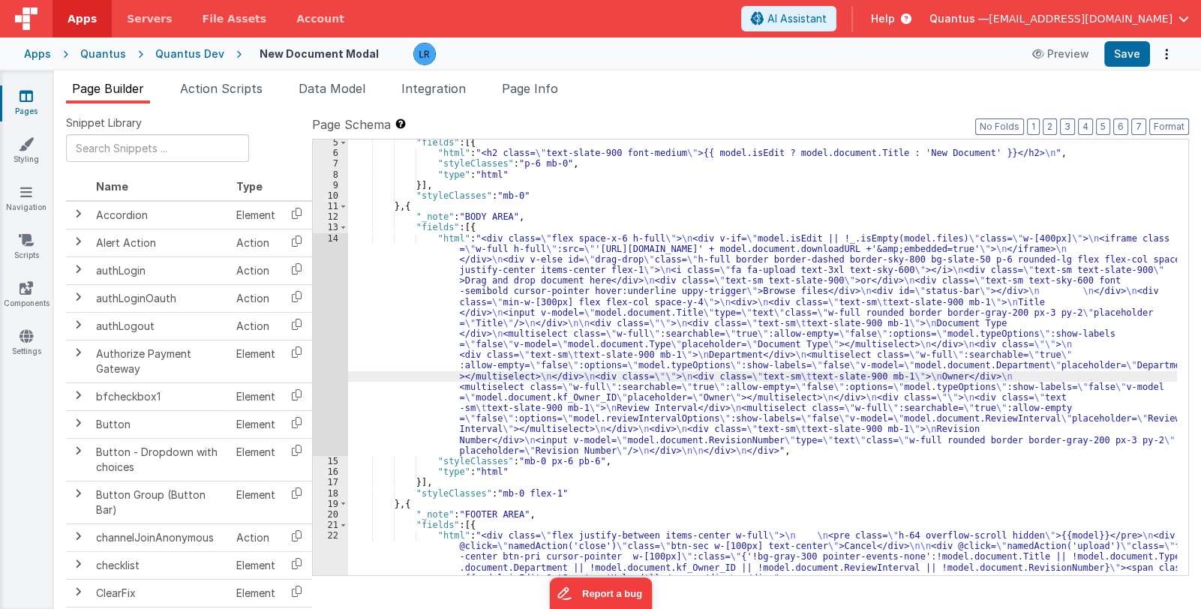
click at [329, 366] on div "14" at bounding box center [330, 345] width 35 height 224
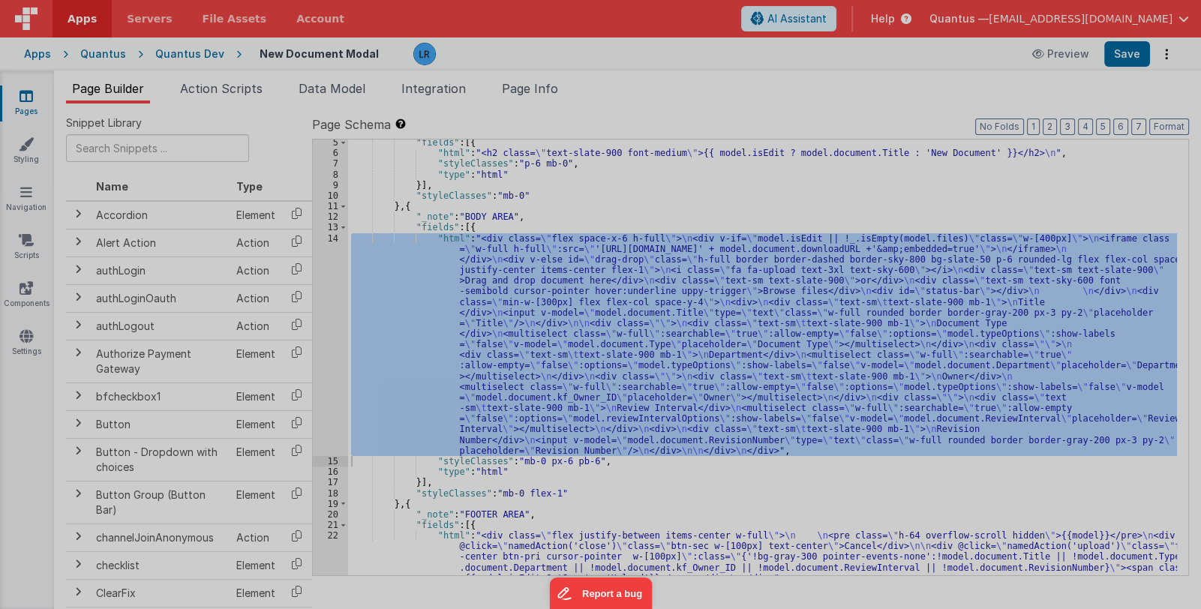
click at [329, 366] on div at bounding box center [600, 289] width 1177 height 597
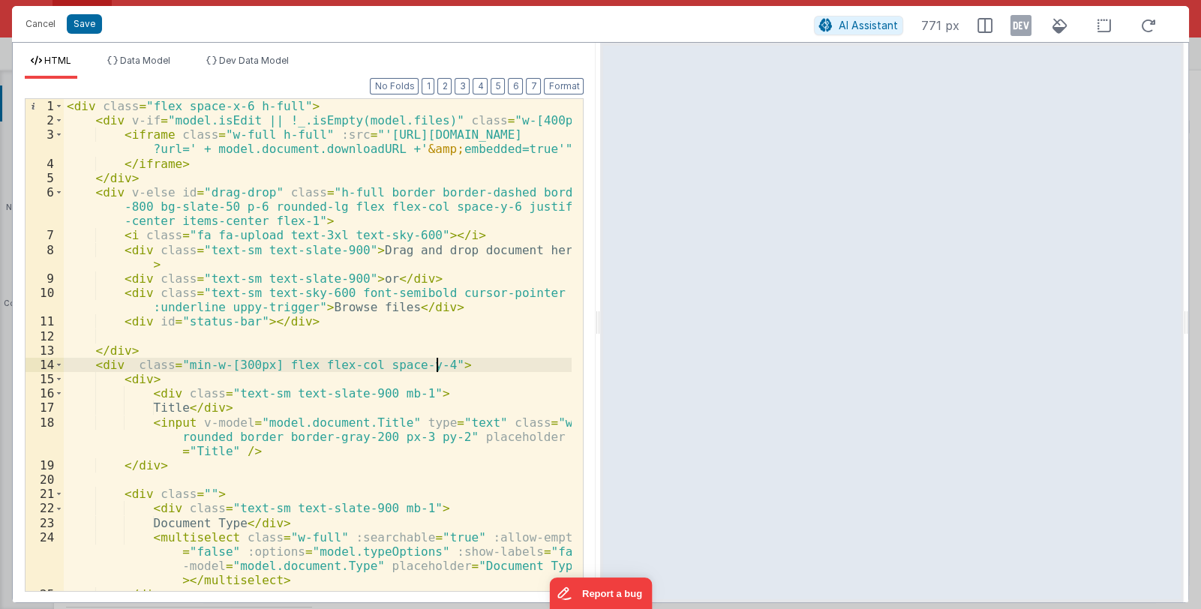
click at [443, 366] on div "< div class = "flex space-x-6 h-full" > < div v-if = "model.isEdit || !_.isEmpt…" at bounding box center [318, 359] width 509 height 521
click at [304, 321] on div "< div class = "flex space-x-6 h-full" > < div v-if = "model.isEdit || !_.isEmpt…" at bounding box center [318, 359] width 509 height 521
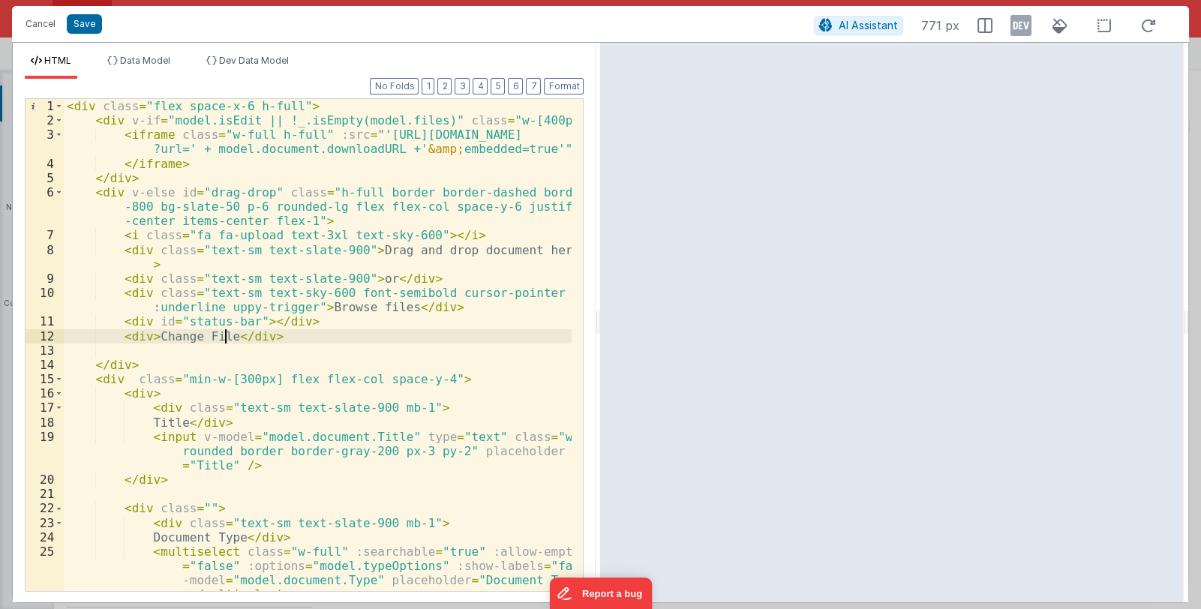
click at [138, 362] on div "< div class = "flex space-x-6 h-full" > < div v-if = "model.isEdit || !_.isEmpt…" at bounding box center [318, 359] width 509 height 521
drag, startPoint x: 263, startPoint y: 340, endPoint x: 120, endPoint y: 331, distance: 142.8
click at [120, 331] on div "< div class = "flex space-x-6 h-full" > < div v-if = "model.isEdit || !_.isEmpt…" at bounding box center [318, 359] width 509 height 521
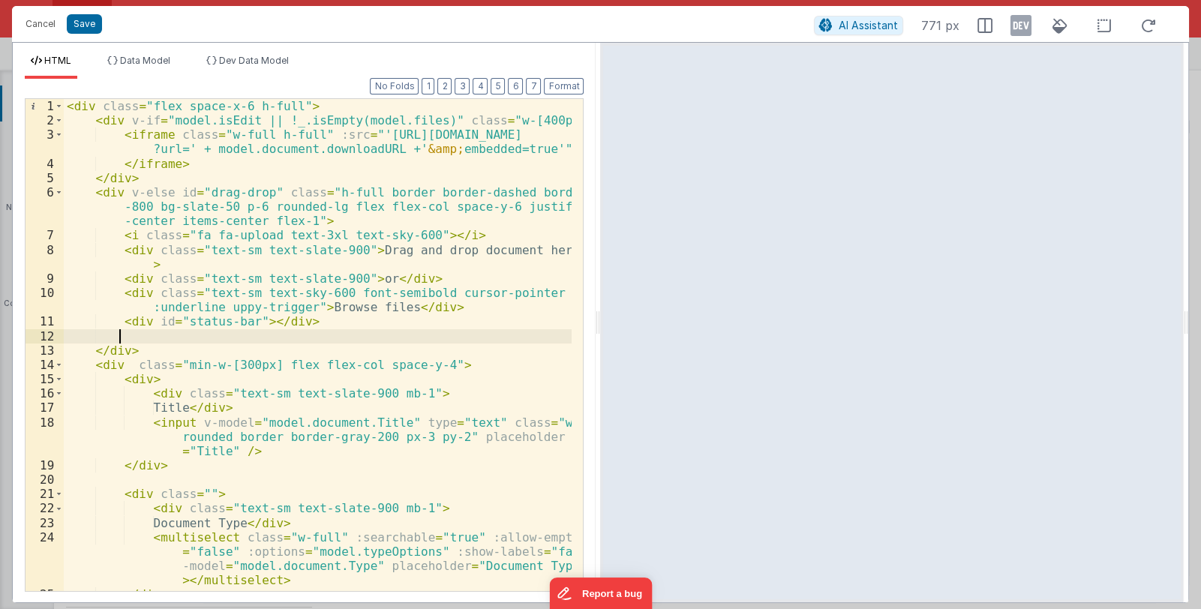
click at [124, 338] on div "< div class = "flex space-x-6 h-full" > < div v-if = "model.isEdit || !_.isEmpt…" at bounding box center [318, 359] width 509 height 521
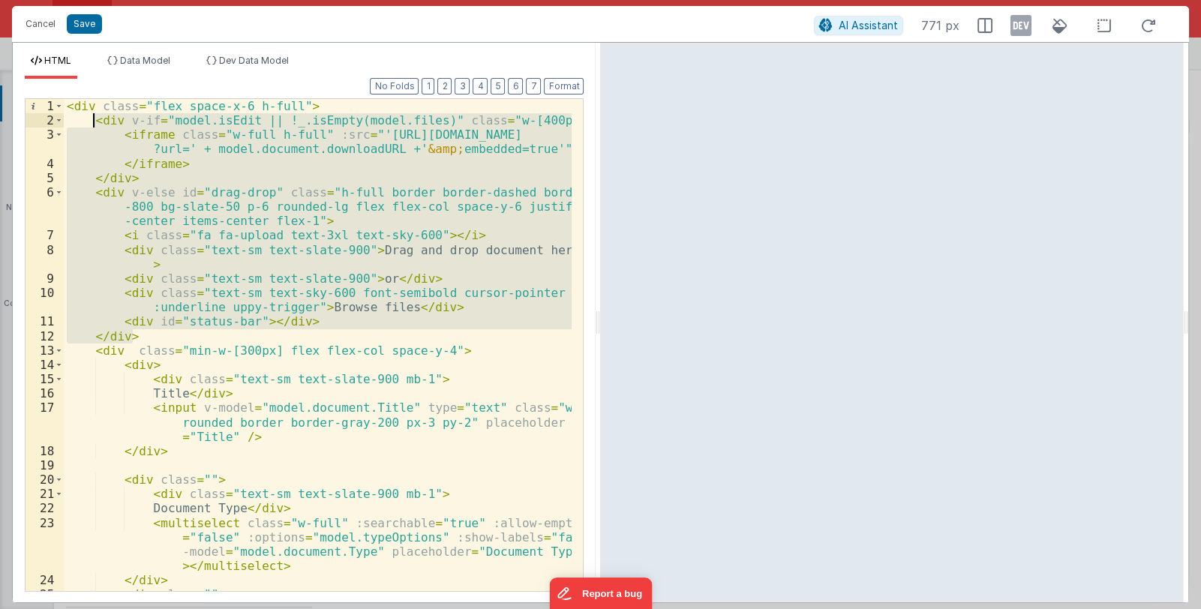
drag, startPoint x: 133, startPoint y: 337, endPoint x: 95, endPoint y: 115, distance: 225.2
click at [95, 115] on div "< div class = "flex space-x-6 h-full" > < div v-if = "model.isEdit || !_.isEmpt…" at bounding box center [318, 359] width 509 height 521
click at [132, 176] on div "< div class = "flex space-x-6 h-full" > < div v-if = "model.isEdit || !_.isEmpt…" at bounding box center [318, 345] width 508 height 492
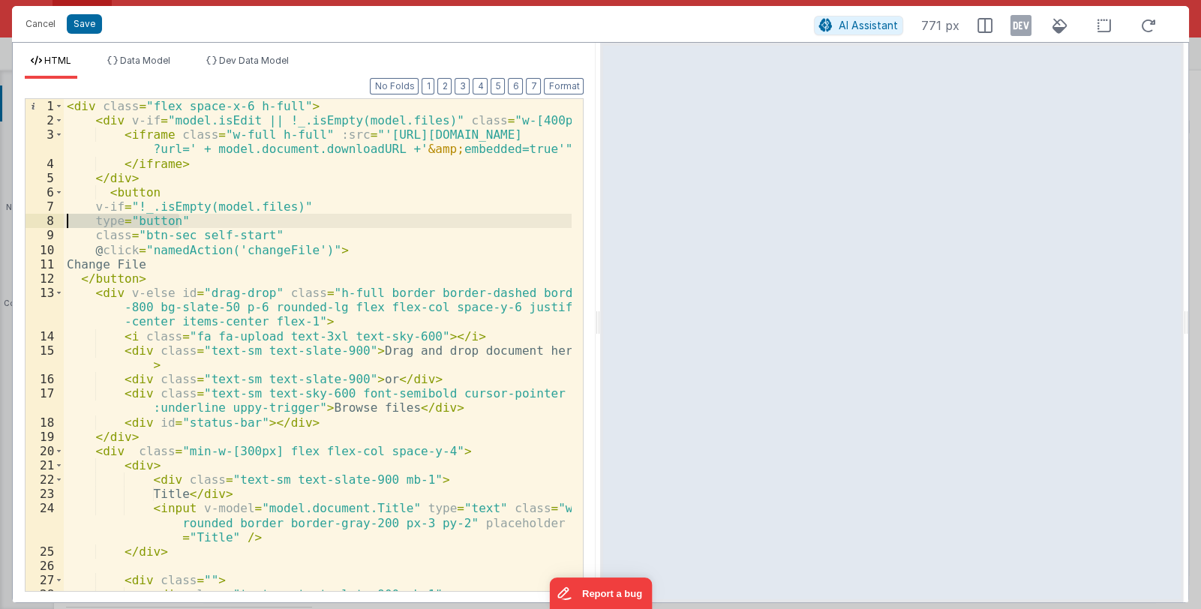
drag, startPoint x: 185, startPoint y: 222, endPoint x: 56, endPoint y: 218, distance: 129.9
click at [56, 218] on div "1 2 3 4 5 6 7 8 9 10 11 12 13 14 15 16 17 18 19 20 21 22 23 24 25 26 27 28 29 <…" at bounding box center [304, 345] width 559 height 494
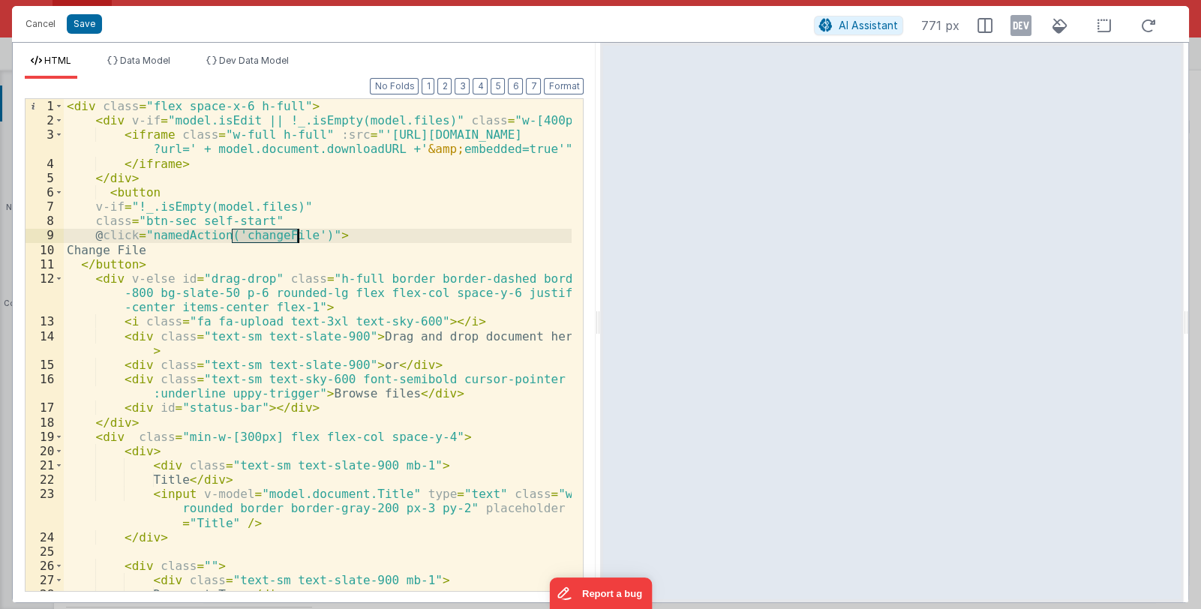
drag, startPoint x: 231, startPoint y: 235, endPoint x: 299, endPoint y: 238, distance: 68.3
click at [299, 238] on div "< div class = "flex space-x-6 h-full" > < div v-if = "model.isEdit || !_.isEmpt…" at bounding box center [318, 381] width 509 height 564
click at [257, 220] on div "< div class = "flex space-x-6 h-full" > < div v-if = "model.isEdit || !_.isEmpt…" at bounding box center [318, 381] width 509 height 564
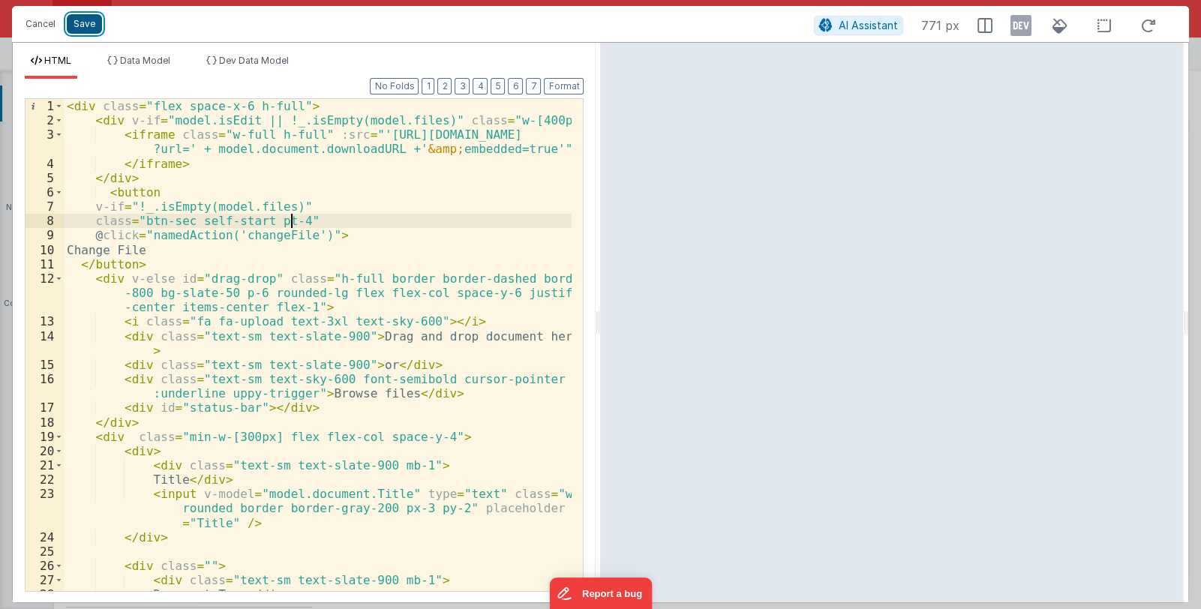
click at [93, 26] on button "Save" at bounding box center [84, 24] width 35 height 20
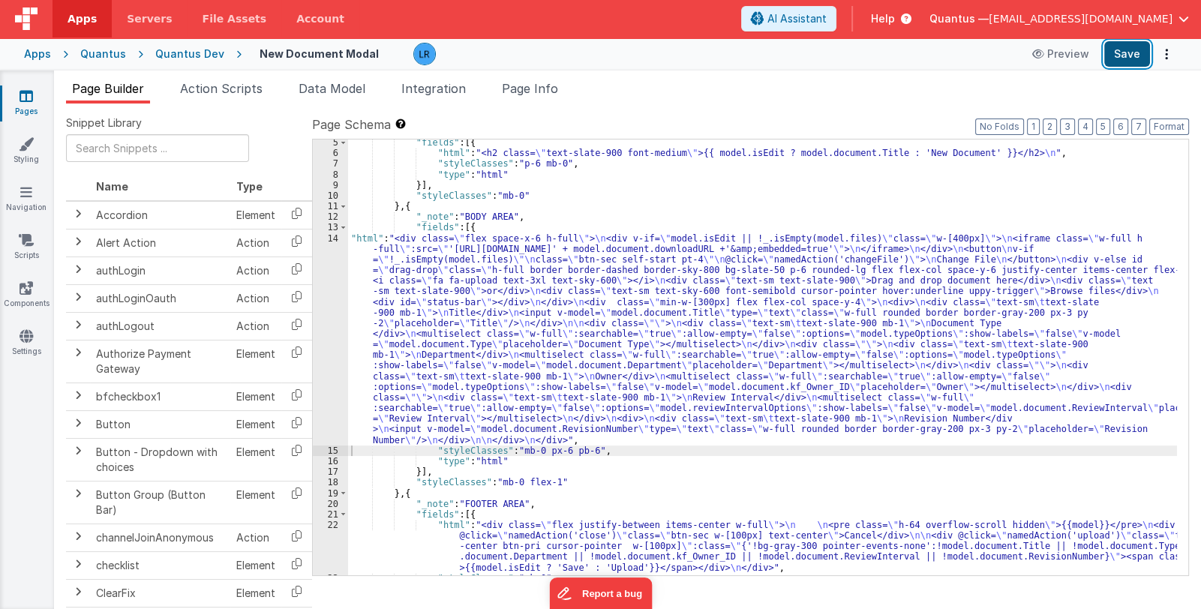
click at [1131, 56] on button "Save" at bounding box center [1127, 54] width 46 height 26
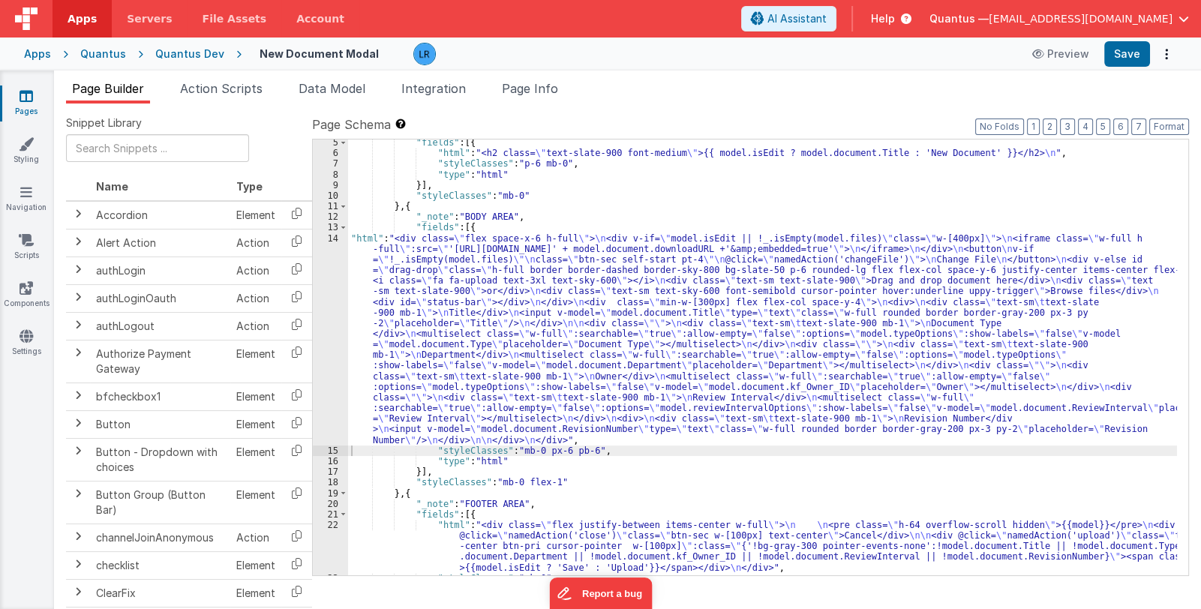
click at [495, 313] on div ""fields" : [{ "html" : "<h2 class= \" text-slate-900 font-medium \" >{{ model.i…" at bounding box center [762, 366] width 829 height 458
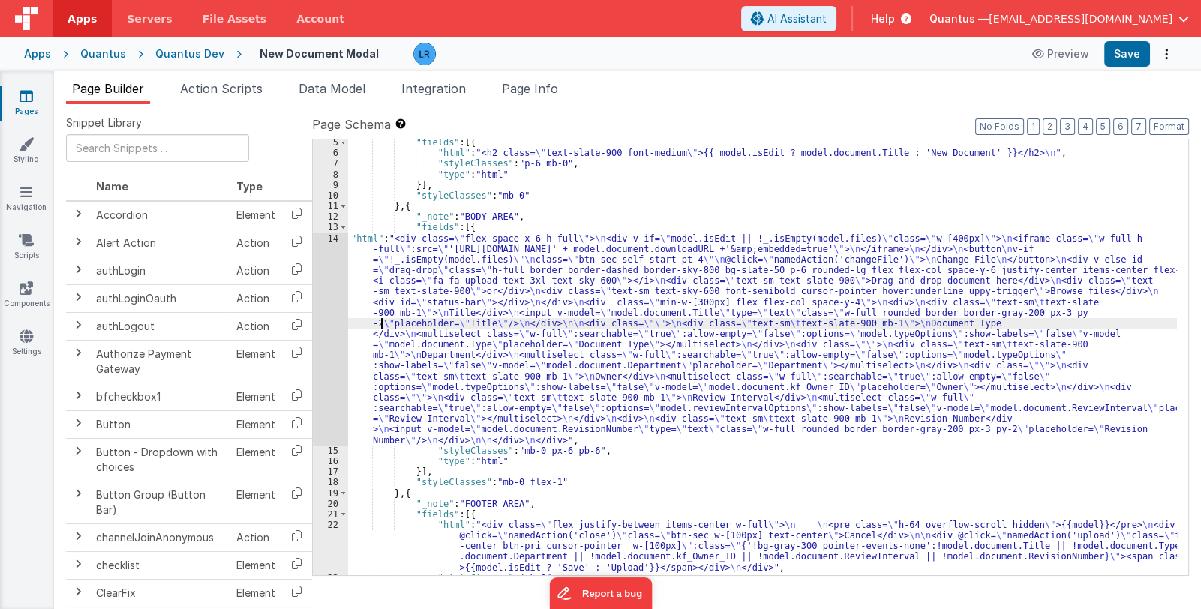
click at [383, 326] on div ""fields" : [{ "html" : "<h2 class= \" text-slate-900 font-medium \" >{{ model.i…" at bounding box center [762, 366] width 829 height 458
click at [326, 340] on div "14" at bounding box center [330, 339] width 35 height 212
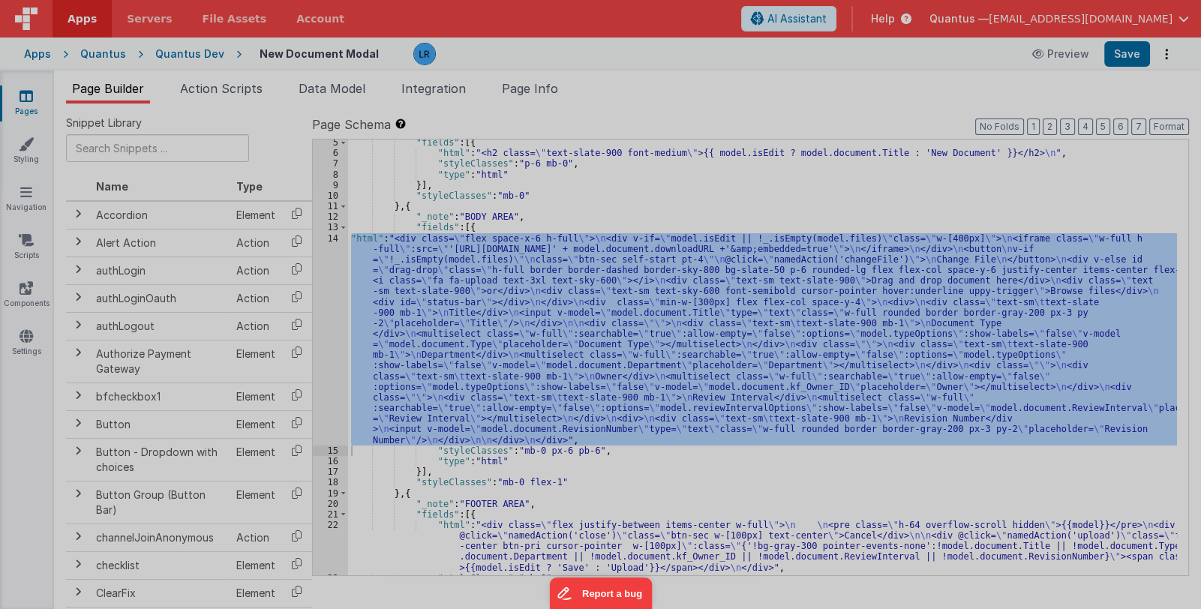
click at [326, 340] on div at bounding box center [600, 304] width 1201 height 609
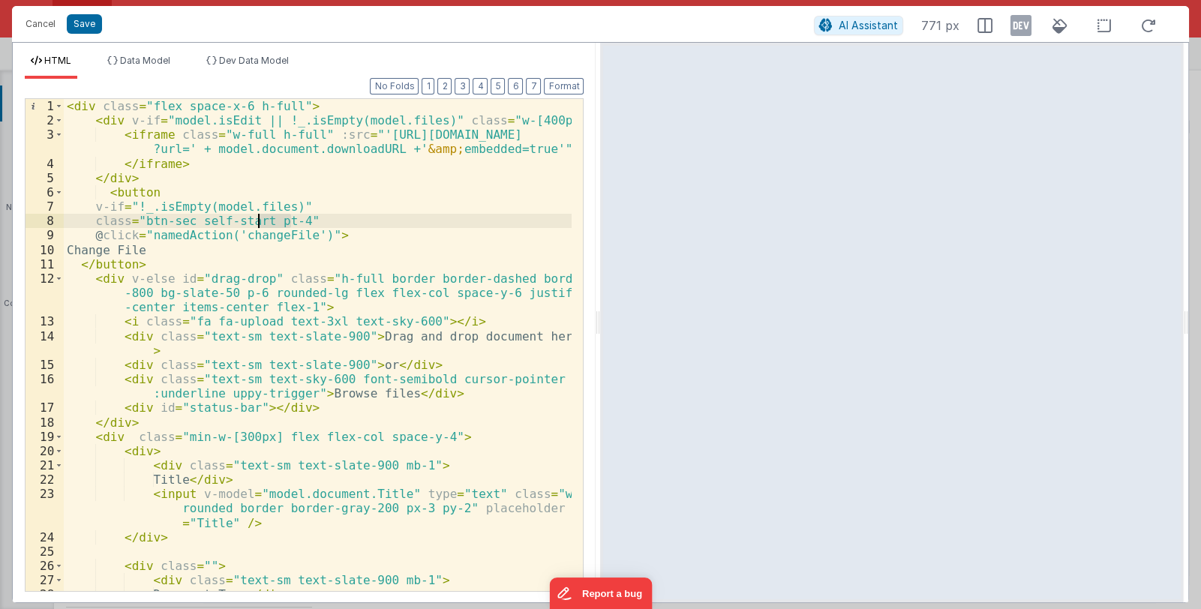
drag, startPoint x: 290, startPoint y: 220, endPoint x: 260, endPoint y: 220, distance: 30.0
click at [260, 220] on div "< div class = "flex space-x-6 h-full" > < div v-if = "model.isEdit || !_.isEmpt…" at bounding box center [318, 381] width 509 height 564
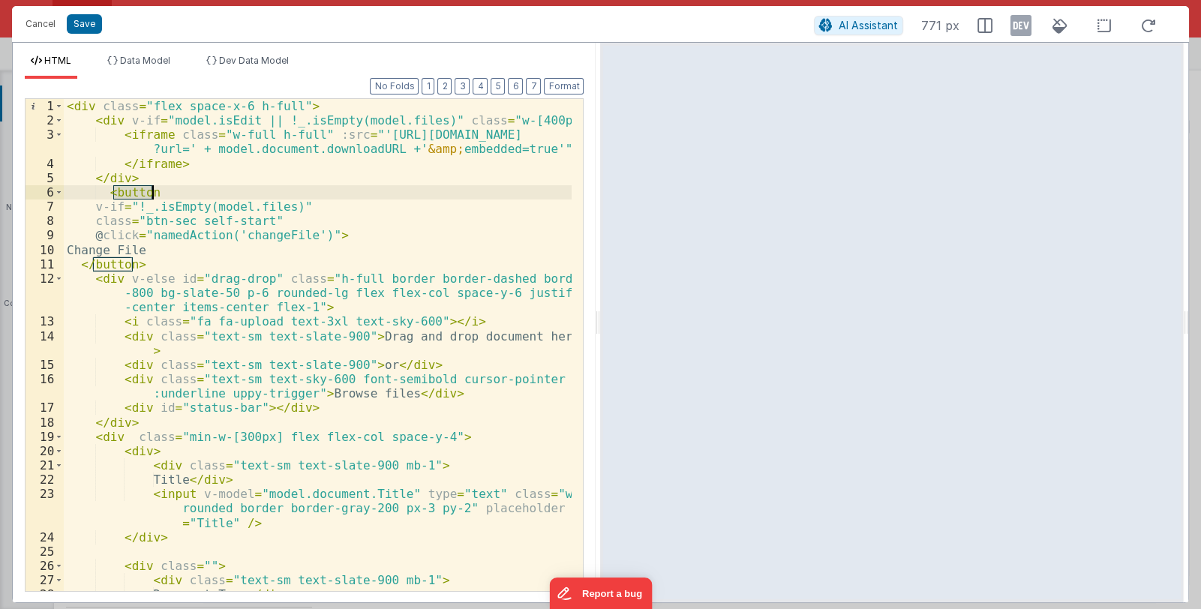
drag, startPoint x: 112, startPoint y: 191, endPoint x: 155, endPoint y: 194, distance: 43.7
click at [155, 194] on div "< div class = "flex space-x-6 h-full" > < div v-if = "model.isEdit || !_.isEmpt…" at bounding box center [318, 381] width 509 height 564
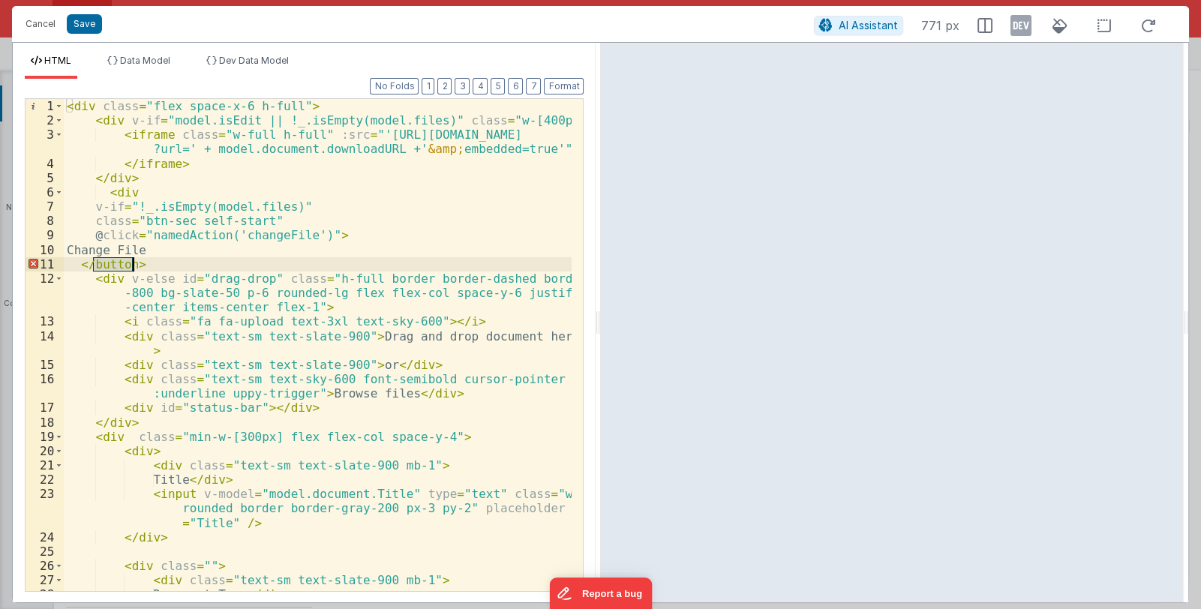
drag, startPoint x: 92, startPoint y: 265, endPoint x: 131, endPoint y: 265, distance: 39.0
click at [131, 265] on div "< div class = "flex space-x-6 h-full" > < div v-if = "model.isEdit || !_.isEmpt…" at bounding box center [318, 381] width 509 height 564
click at [91, 23] on button "Save" at bounding box center [84, 24] width 35 height 20
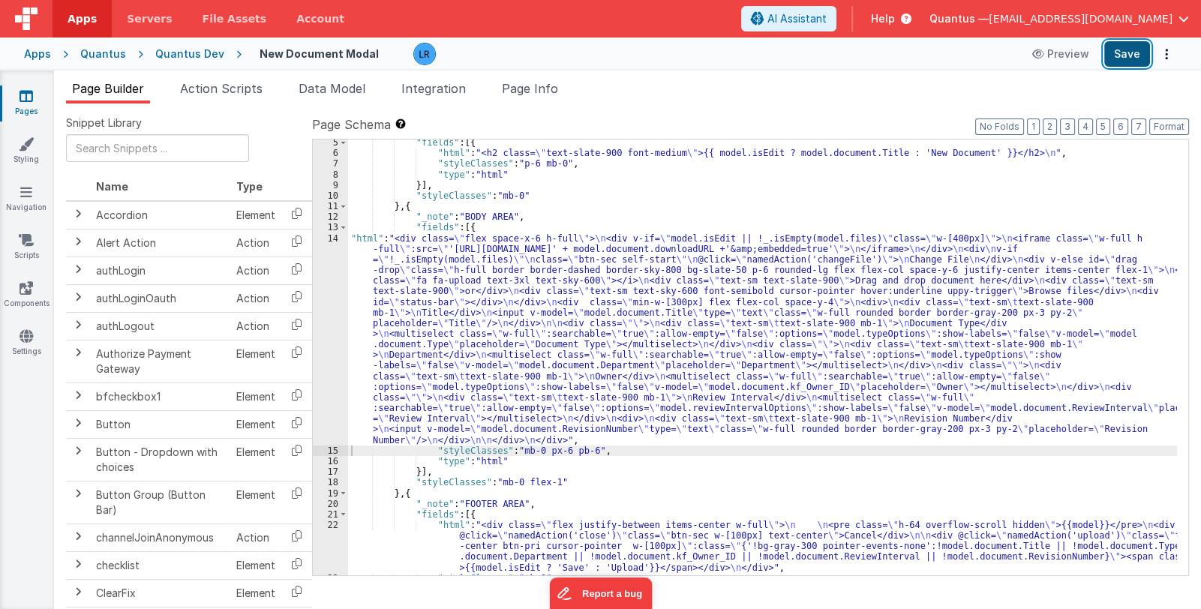
click at [1124, 53] on button "Save" at bounding box center [1127, 54] width 46 height 26
click at [485, 398] on div ""fields" : [{ "html" : "<h2 class= \" text-slate-900 font-medium \" >{{ model.i…" at bounding box center [762, 366] width 829 height 458
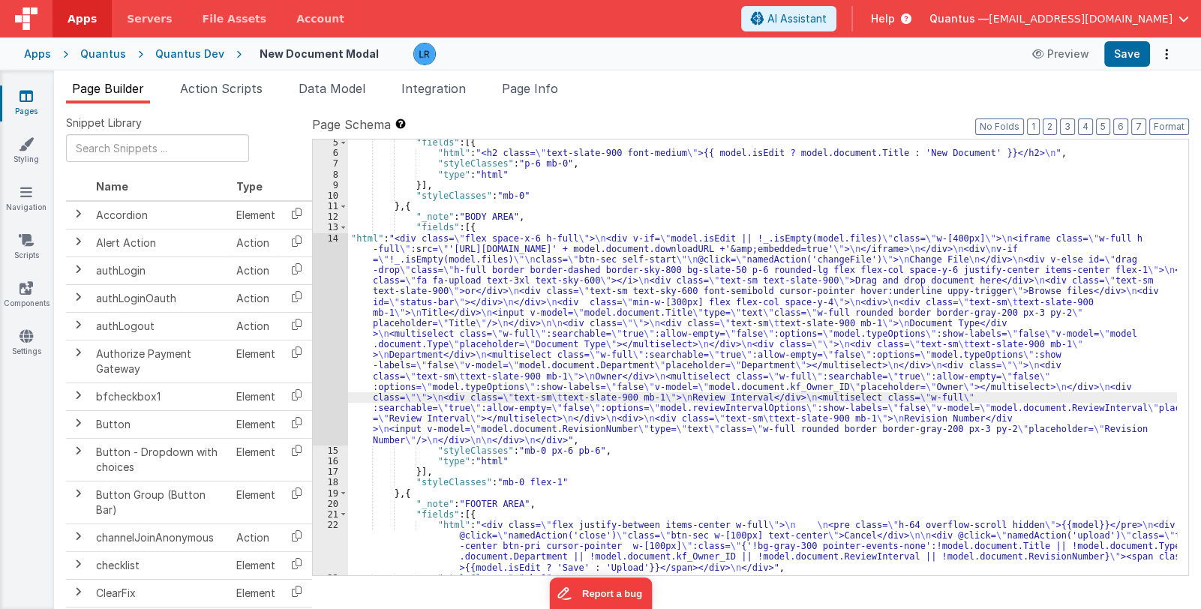
click at [333, 381] on div "14" at bounding box center [330, 339] width 35 height 212
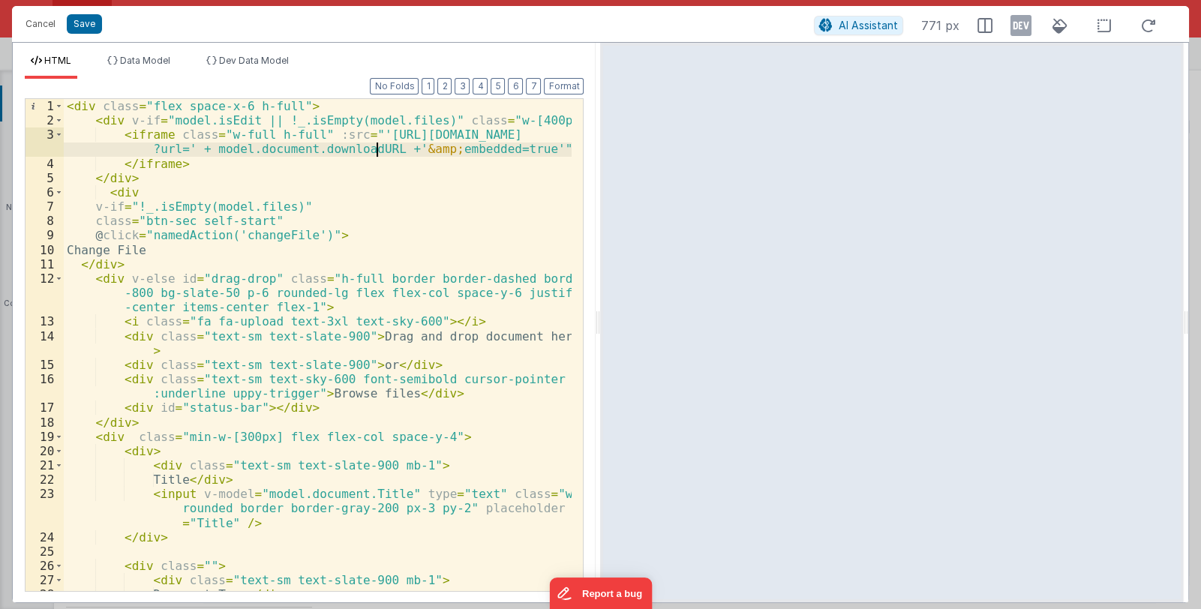
click at [374, 151] on div "< div class = "flex space-x-6 h-full" > < div v-if = "model.isEdit || !_.isEmpt…" at bounding box center [318, 381] width 509 height 564
click at [455, 185] on div "< div class = "flex space-x-6 h-full" > < div v-if = "model.isEdit || !_.isEmpt…" at bounding box center [318, 381] width 509 height 564
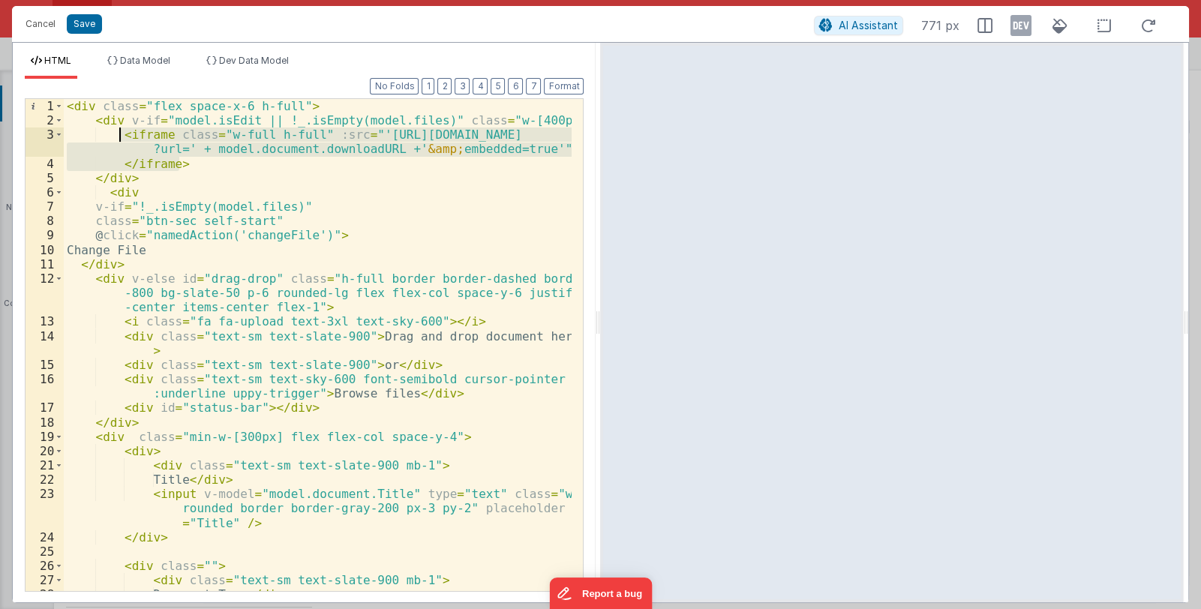
drag, startPoint x: 180, startPoint y: 161, endPoint x: 116, endPoint y: 132, distance: 70.2
click at [116, 132] on div "< div class = "flex space-x-6 h-full" > < div v-if = "model.isEdit || !_.isEmpt…" at bounding box center [318, 381] width 509 height 564
click at [345, 138] on div "< div class = "flex space-x-6 h-full" > < div v-if = "model.isEdit || !_.isEmpt…" at bounding box center [318, 345] width 508 height 492
drag, startPoint x: 316, startPoint y: 134, endPoint x: 530, endPoint y: 149, distance: 215.1
click at [530, 149] on div "< div class = "flex space-x-6 h-full" > < div v-if = "model.isEdit || !_.isEmpt…" at bounding box center [318, 381] width 509 height 564
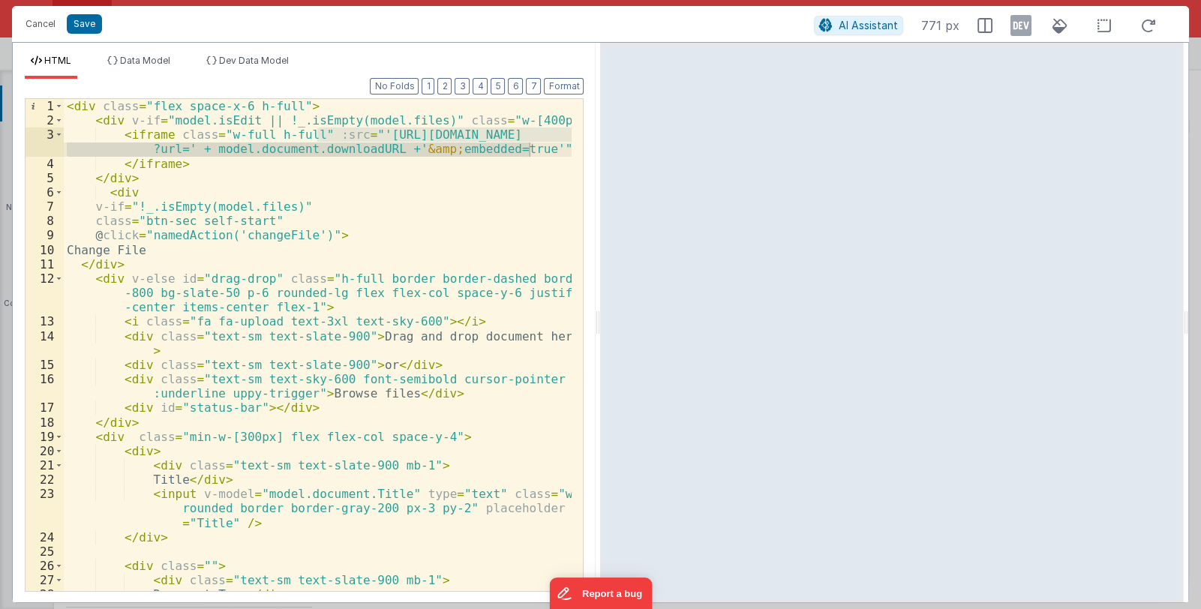
click at [442, 200] on div "< div class = "flex space-x-6 h-full" > < div v-if = "model.isEdit || !_.isEmpt…" at bounding box center [318, 381] width 509 height 564
drag, startPoint x: 357, startPoint y: 132, endPoint x: 521, endPoint y: 149, distance: 165.1
click at [521, 149] on div "< div class = "flex space-x-6 h-full" > < div v-if = "model.isEdit || !_.isEmpt…" at bounding box center [318, 381] width 509 height 564
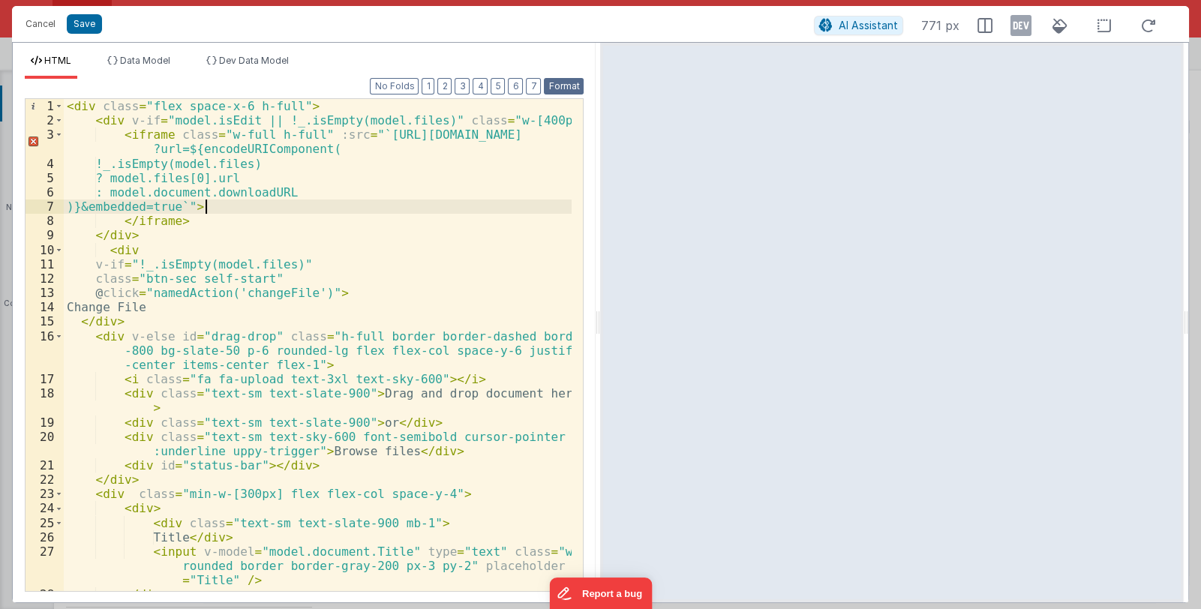
click at [569, 88] on button "Format" at bounding box center [564, 86] width 40 height 17
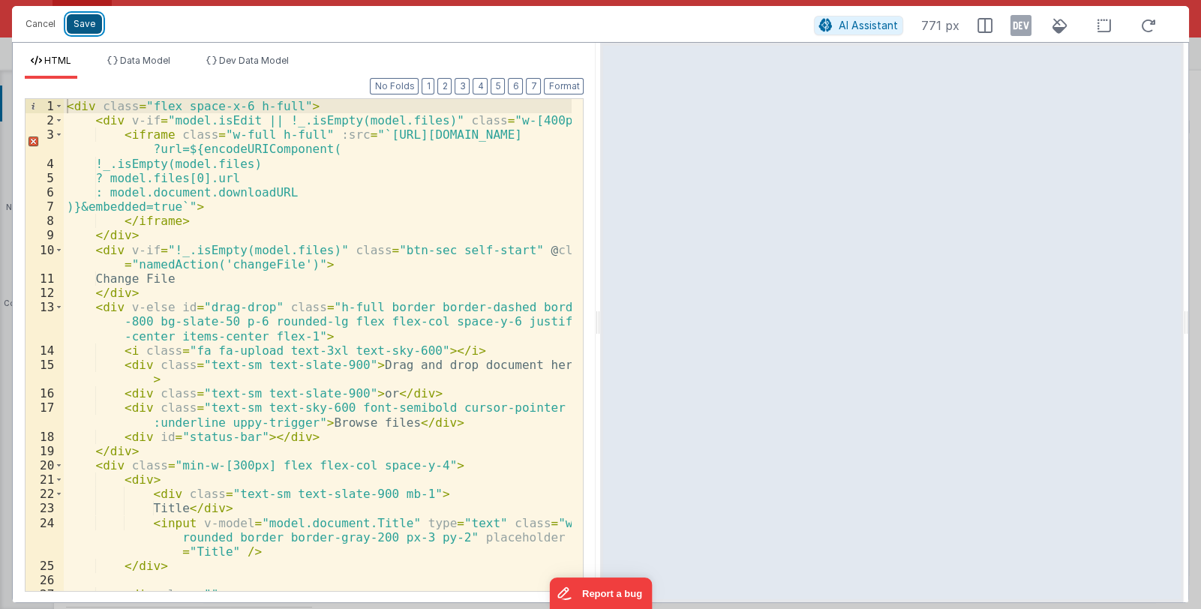
click at [73, 23] on button "Save" at bounding box center [84, 24] width 35 height 20
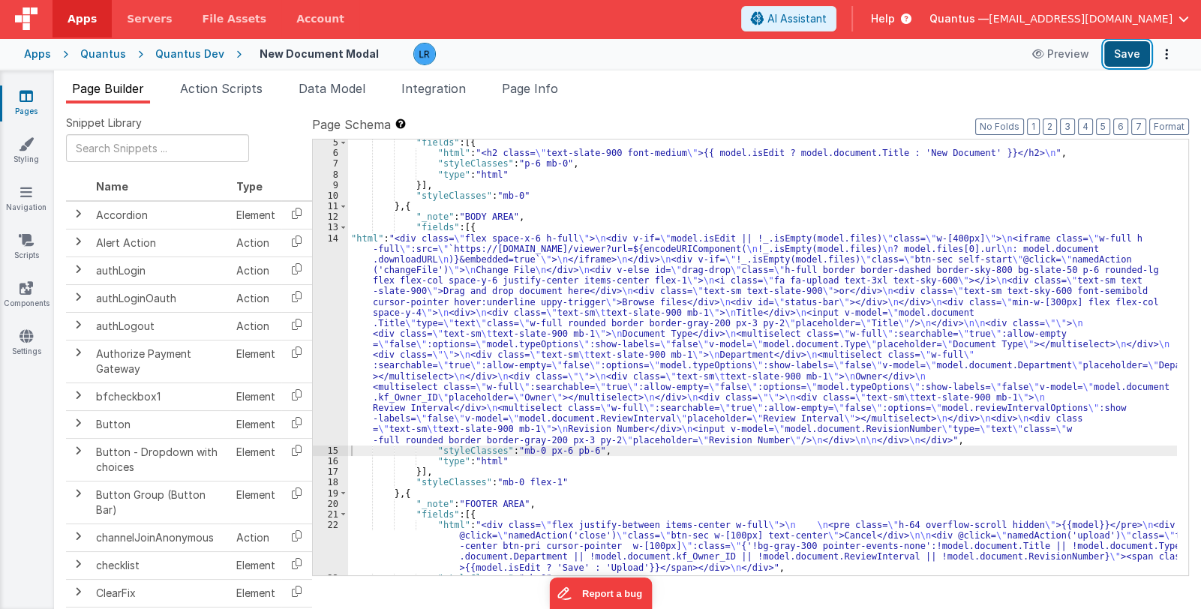
click at [1134, 56] on button "Save" at bounding box center [1127, 54] width 46 height 26
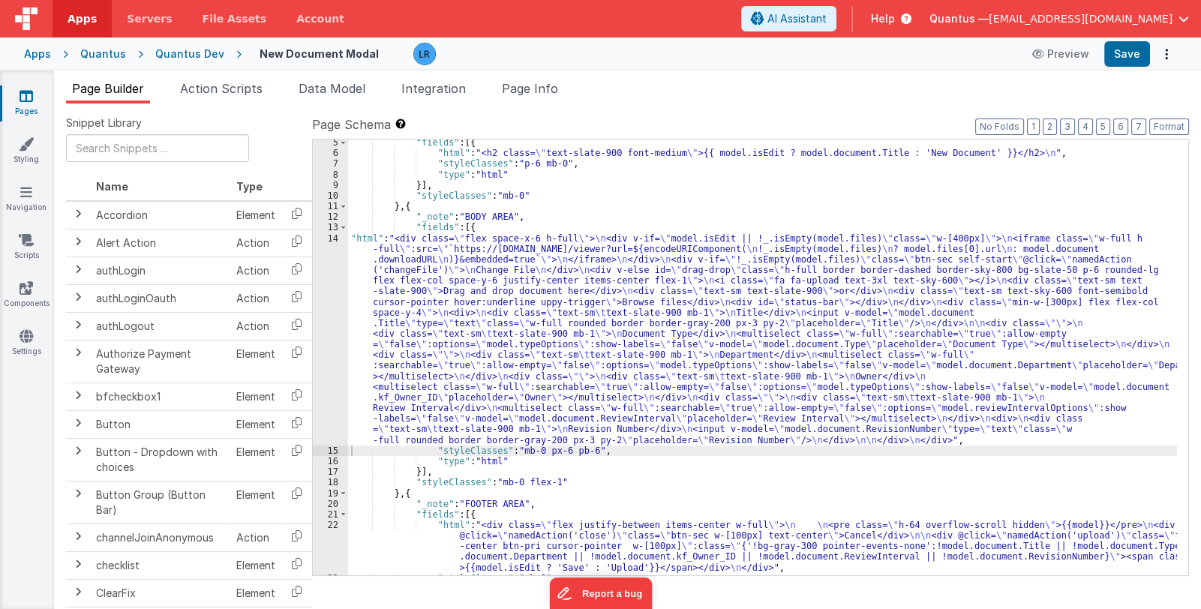
click at [439, 325] on div ""fields" : [{ "html" : "<h2 class= \" text-slate-900 font-medium \" >{{ model.i…" at bounding box center [762, 366] width 829 height 458
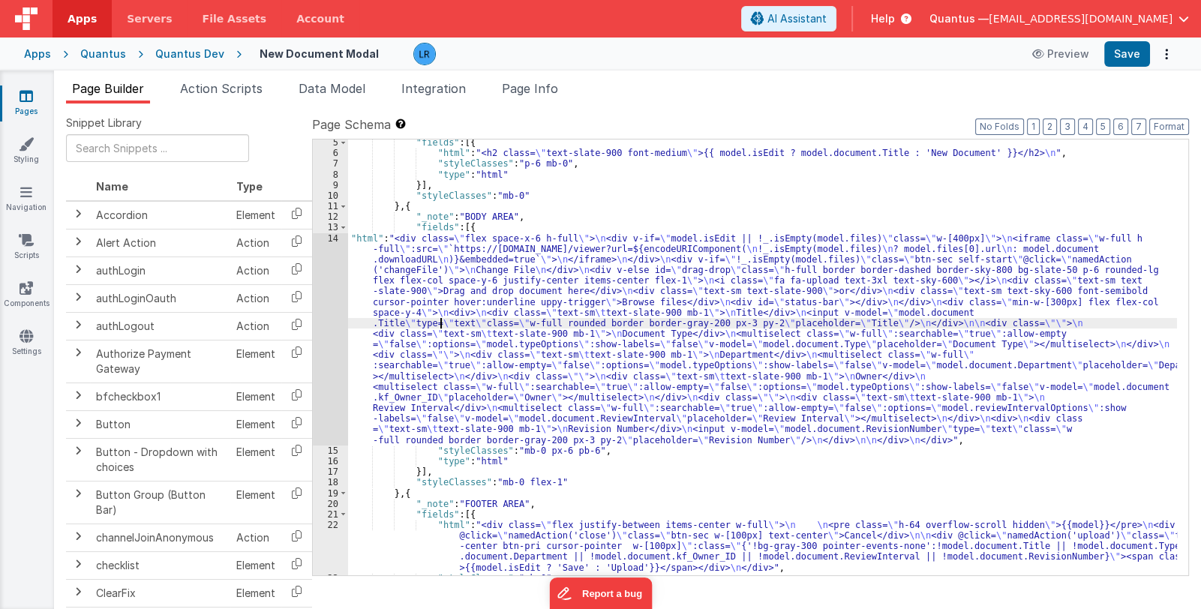
click at [333, 362] on div "14" at bounding box center [330, 339] width 35 height 212
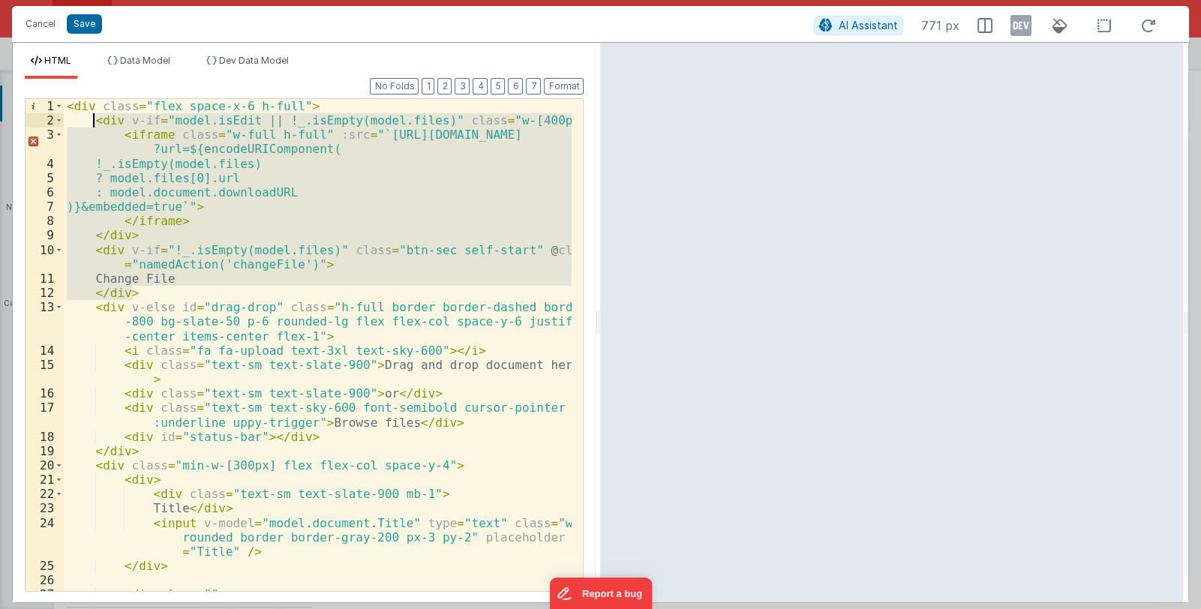
drag, startPoint x: 133, startPoint y: 291, endPoint x: 94, endPoint y: 122, distance: 173.3
click at [94, 122] on div "< div class = "flex space-x-6 h-full" > < div v-if = "model.isEdit || !_.isEmpt…" at bounding box center [318, 359] width 509 height 521
click at [121, 285] on div "< div class = "flex space-x-6 h-full" > < div v-if = "model.isEdit || !_.isEmpt…" at bounding box center [318, 345] width 508 height 492
drag, startPoint x: 129, startPoint y: 288, endPoint x: 95, endPoint y: 120, distance: 171.4
click at [95, 120] on div "< div class = "flex space-x-6 h-full" > < div v-if = "model.isEdit || !_.isEmpt…" at bounding box center [318, 359] width 509 height 521
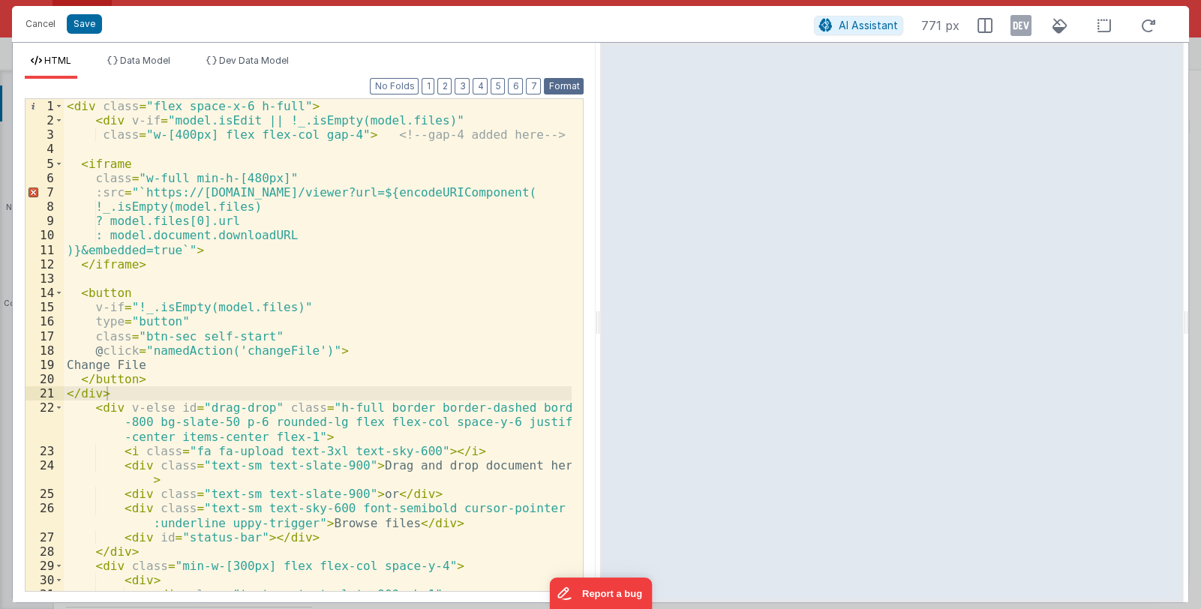
click at [569, 91] on button "Format" at bounding box center [564, 86] width 40 height 17
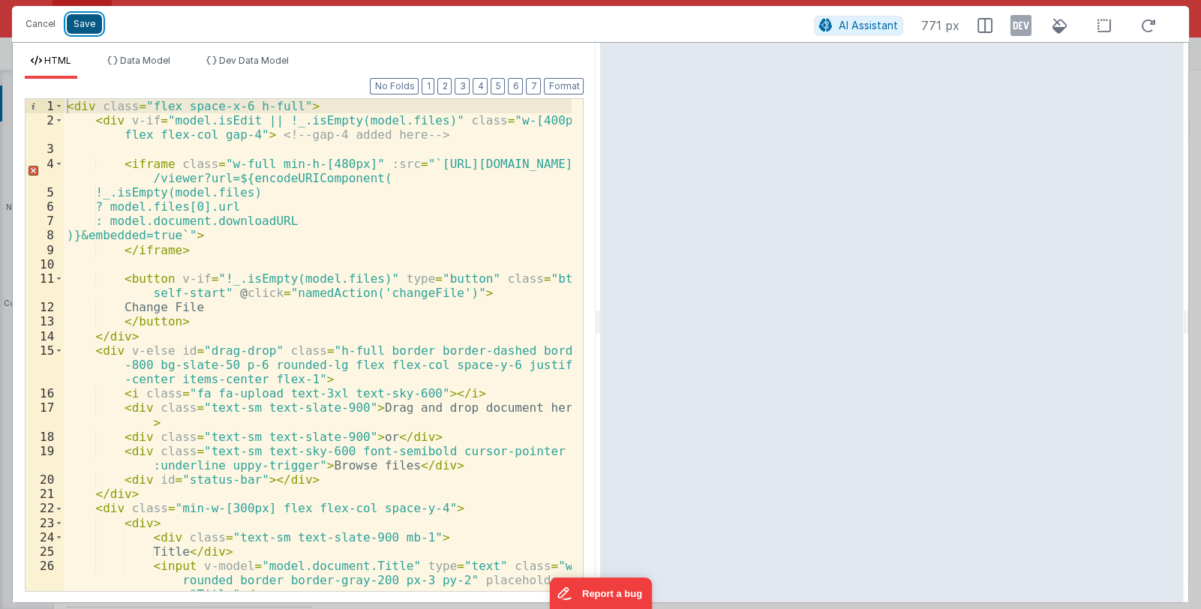
click at [85, 22] on button "Save" at bounding box center [84, 24] width 35 height 20
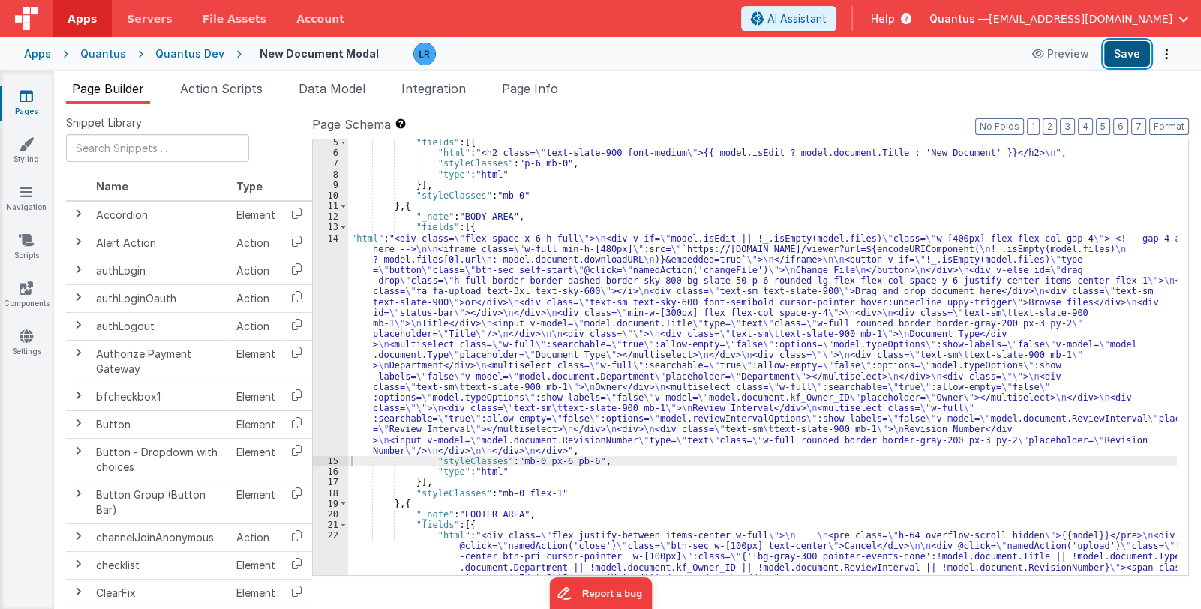
click at [1125, 50] on button "Save" at bounding box center [1127, 54] width 46 height 26
click at [572, 335] on div ""fields" : [{ "html" : "<h2 class= \" text-slate-900 font-medium \" >{{ model.i…" at bounding box center [762, 366] width 829 height 458
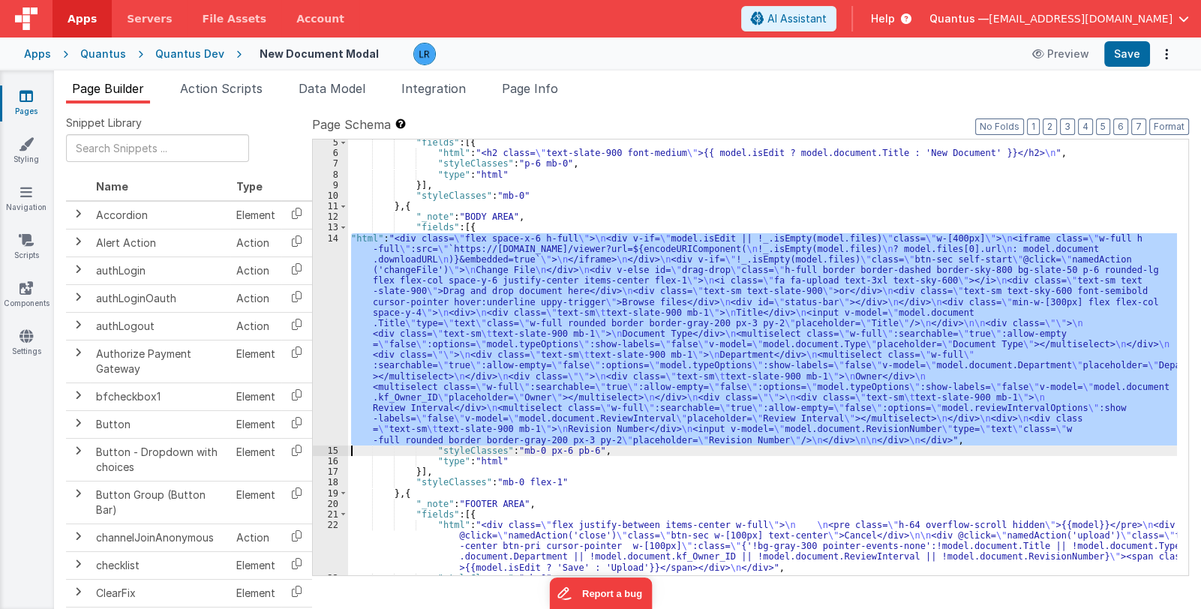
click at [482, 350] on div ""fields" : [{ "html" : "<h2 class= \" text-slate-900 font-medium \" >{{ model.i…" at bounding box center [762, 358] width 829 height 436
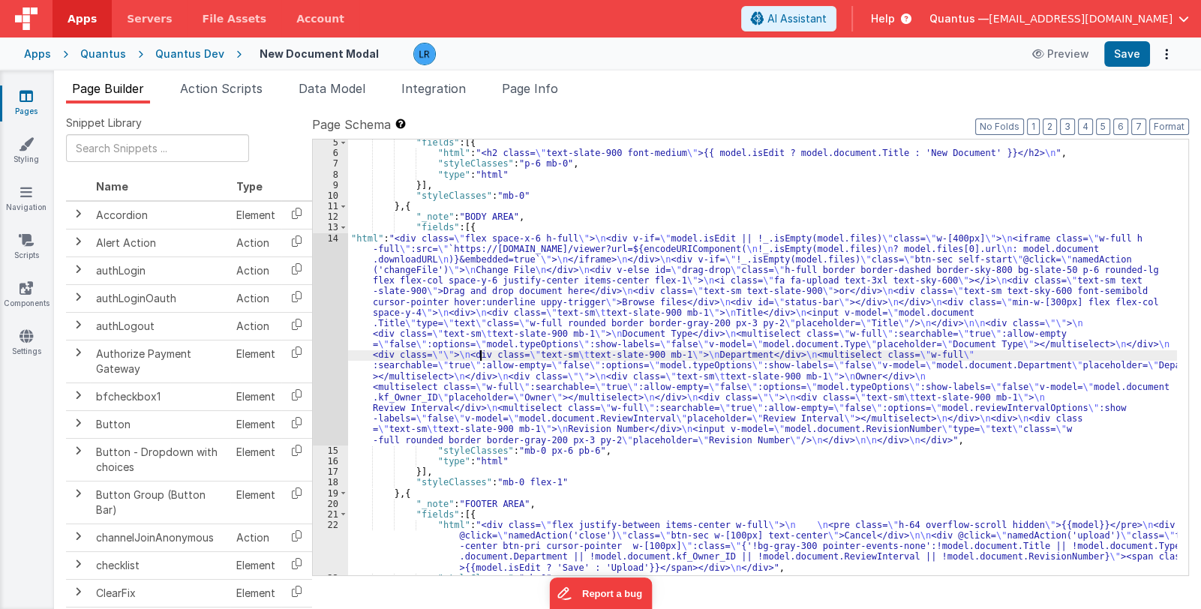
click at [324, 359] on div "14" at bounding box center [330, 339] width 35 height 212
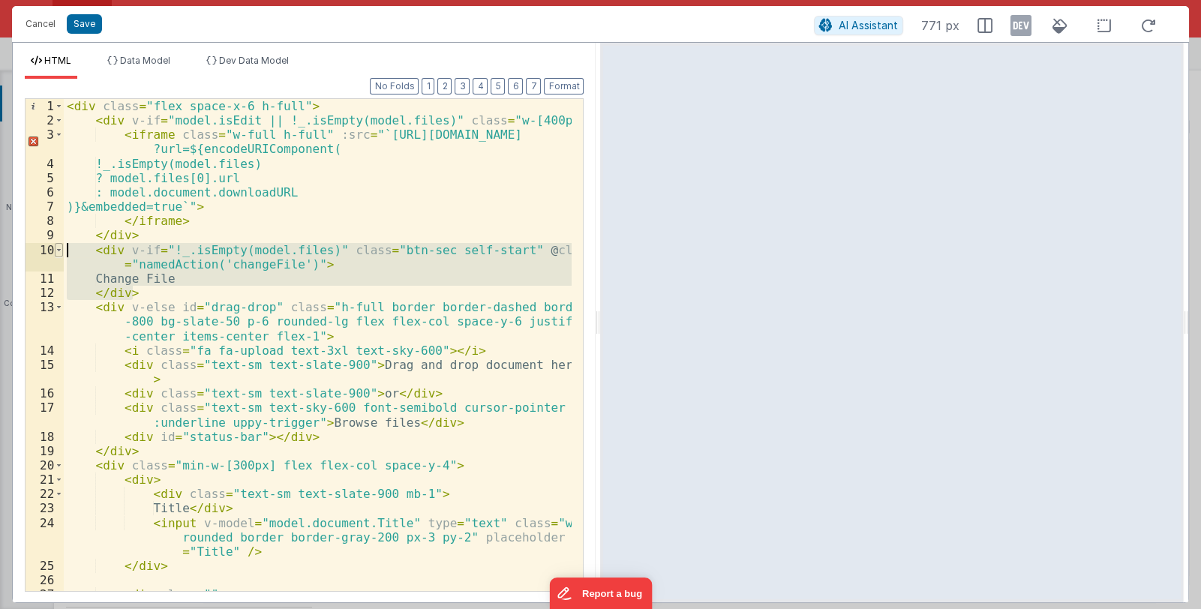
drag, startPoint x: 135, startPoint y: 291, endPoint x: 56, endPoint y: 251, distance: 89.2
click at [56, 251] on div "1 2 3 4 5 6 7 8 9 10 11 12 13 14 15 16 17 18 19 20 21 22 23 24 25 26 27 28 < di…" at bounding box center [304, 345] width 559 height 494
click at [143, 292] on div "< div class = "flex space-x-6 h-full" > < div v-if = "model.isEdit || !_.isEmpt…" at bounding box center [318, 345] width 508 height 492
drag, startPoint x: 135, startPoint y: 292, endPoint x: 52, endPoint y: 254, distance: 91.6
click at [52, 254] on div "1 2 3 4 5 6 7 8 9 10 11 12 13 14 15 16 17 18 19 20 21 22 23 24 25 26 27 28 < di…" at bounding box center [304, 345] width 559 height 494
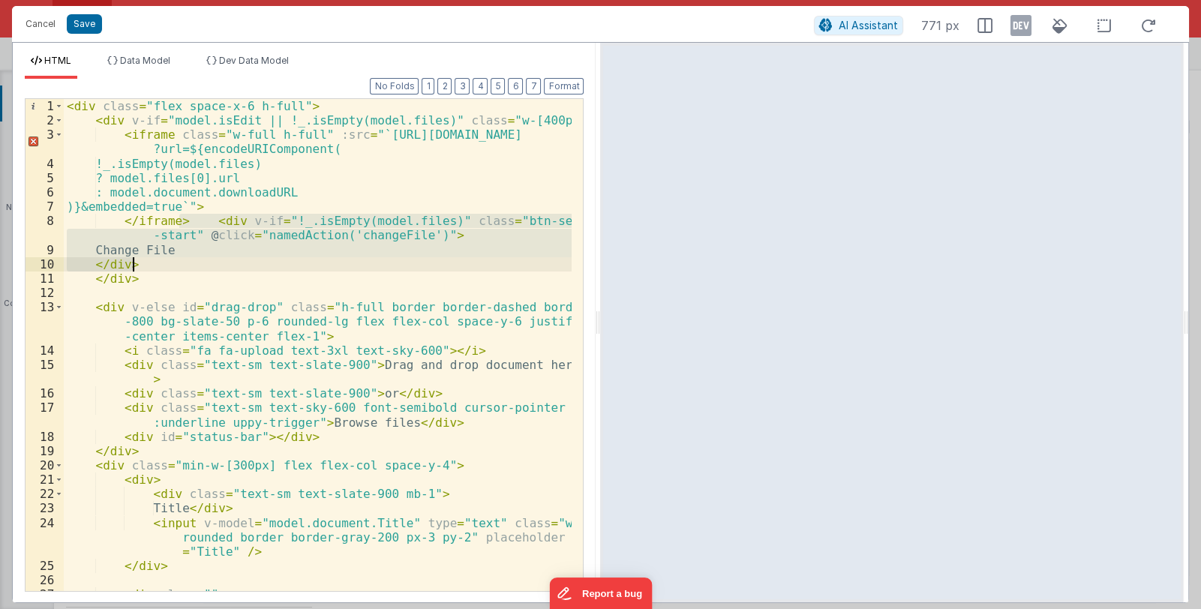
click at [200, 224] on div "< div class = "flex space-x-6 h-full" > < div v-if = "model.isEdit || !_.isEmpt…" at bounding box center [318, 345] width 508 height 492
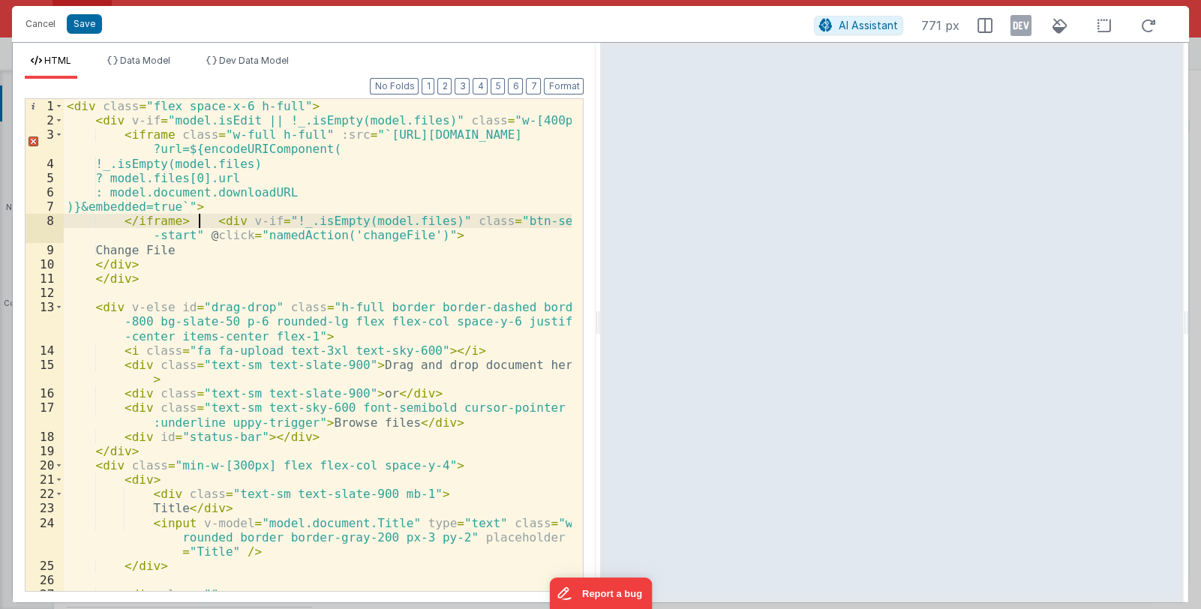
click at [206, 221] on div "< div class = "flex space-x-6 h-full" > < div v-if = "model.isEdit || !_.isEmpt…" at bounding box center [318, 359] width 509 height 521
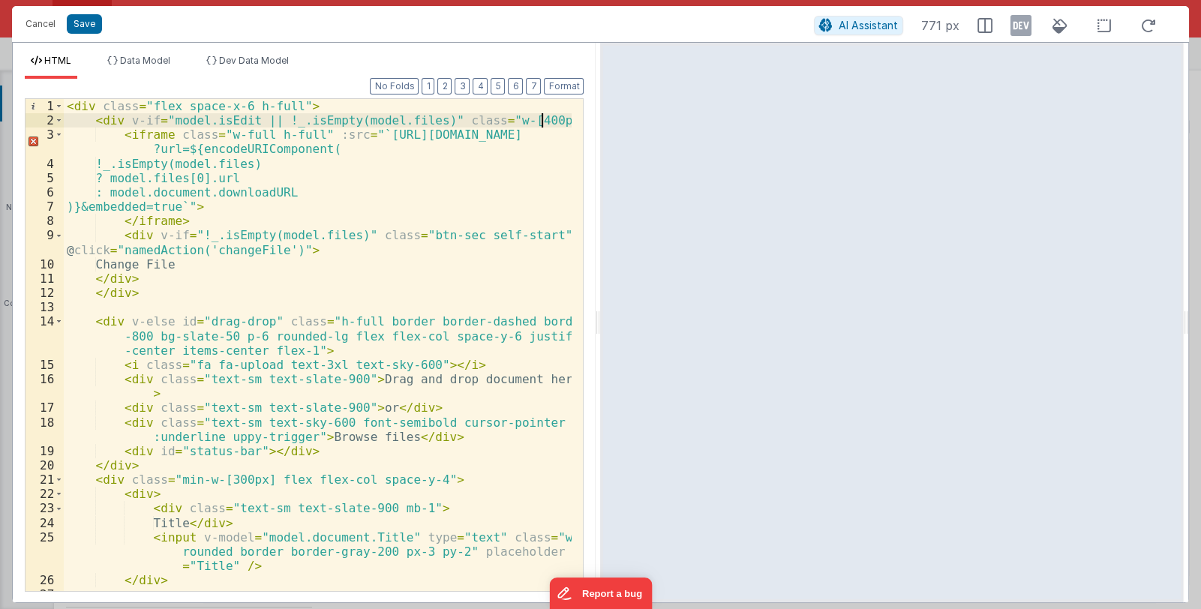
click at [543, 121] on div "< div class = "flex space-x-6 h-full" > < div v-if = "model.isEdit || !_.isEmpt…" at bounding box center [318, 359] width 509 height 521
click at [79, 26] on button "Save" at bounding box center [84, 24] width 35 height 20
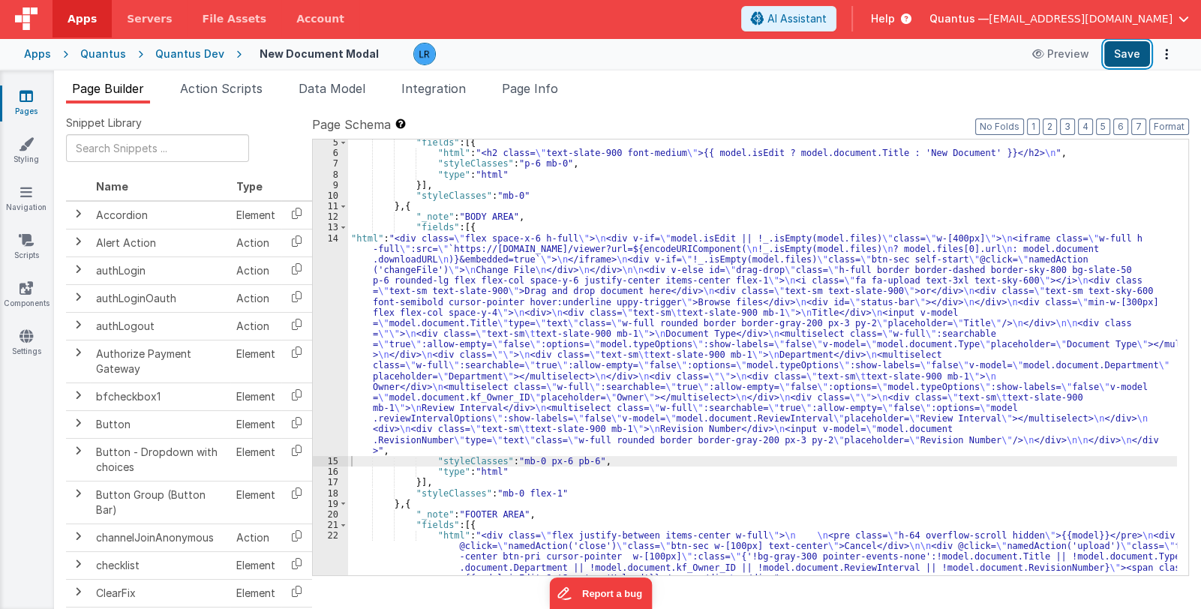
click at [1116, 59] on button "Save" at bounding box center [1127, 54] width 46 height 26
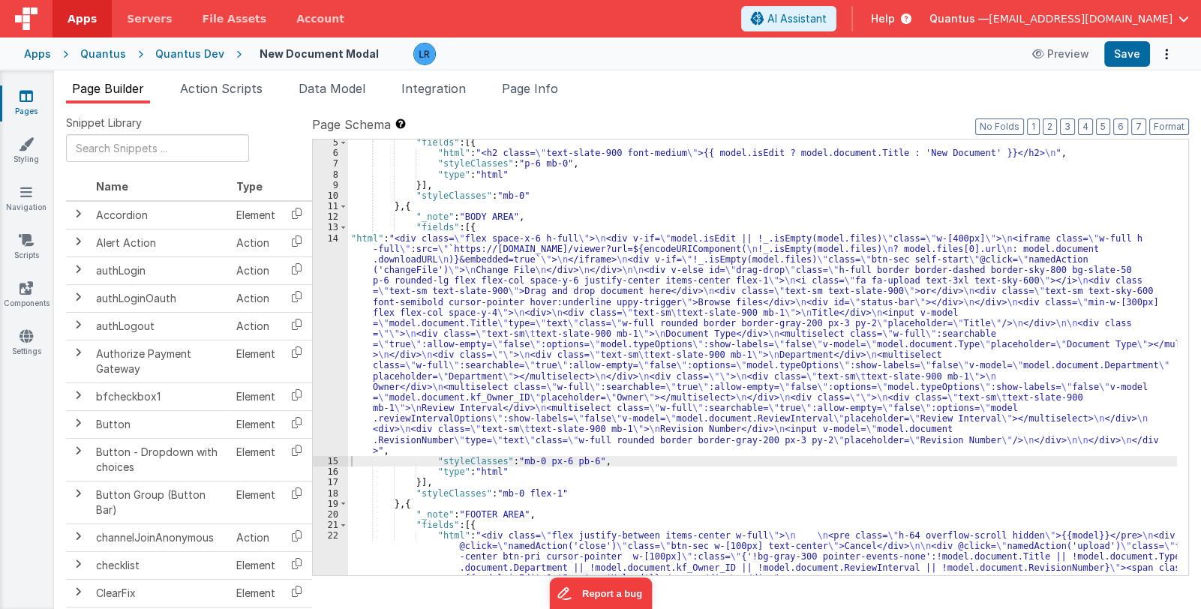
click at [469, 345] on div ""fields" : [{ "html" : "<h2 class= \" text-slate-900 font-medium \" >{{ model.i…" at bounding box center [762, 366] width 829 height 458
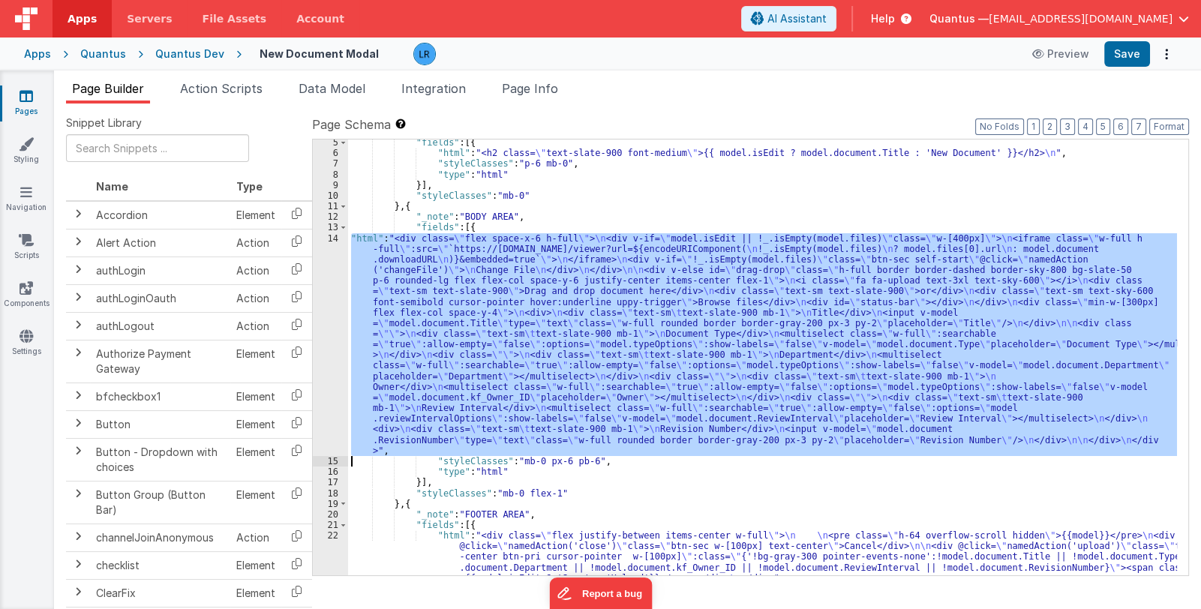
click at [329, 374] on div "14" at bounding box center [330, 345] width 35 height 224
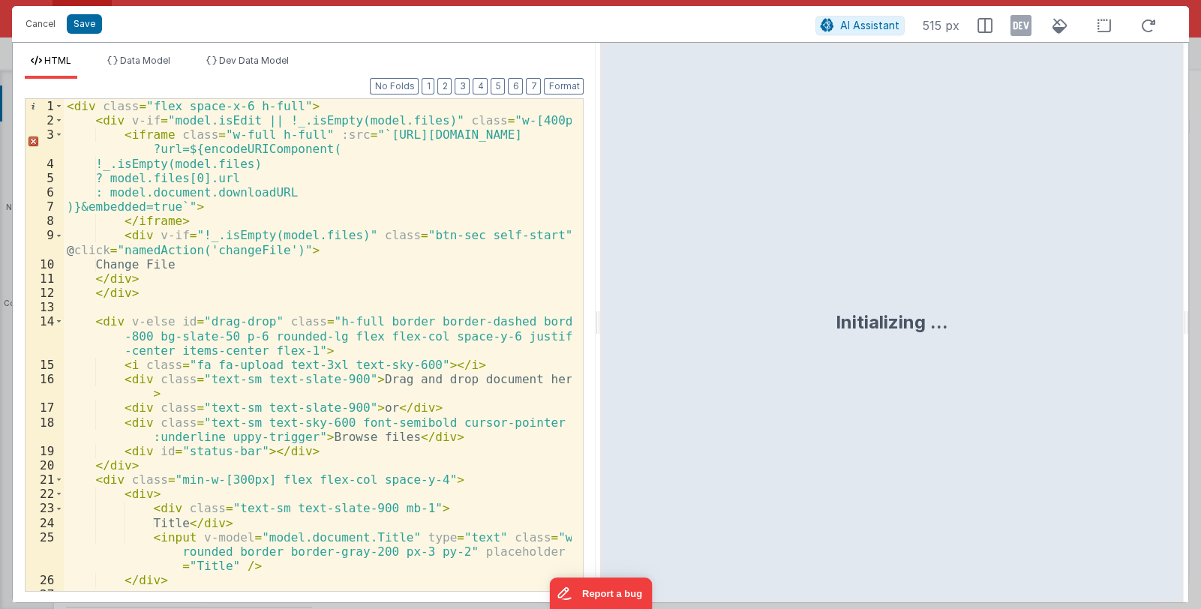
drag, startPoint x: 541, startPoint y: 122, endPoint x: 566, endPoint y: 136, distance: 29.2
click at [542, 122] on div "< div class = "flex space-x-6 h-full" > < div v-if = "model.isEdit || !_.isEmpt…" at bounding box center [318, 359] width 509 height 521
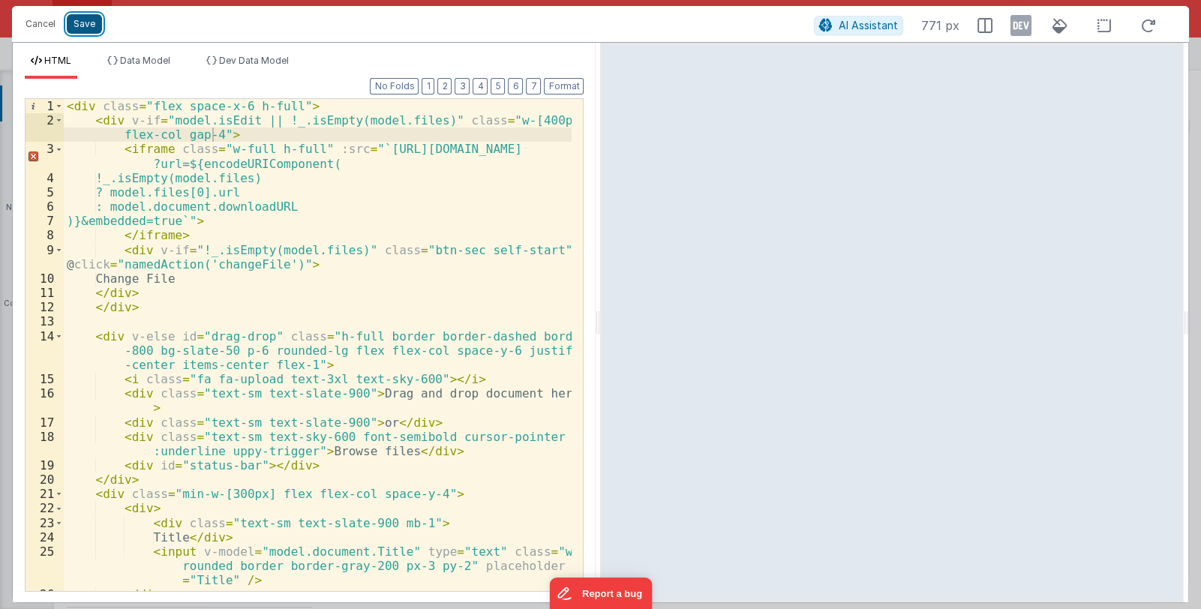
click at [86, 26] on button "Save" at bounding box center [84, 24] width 35 height 20
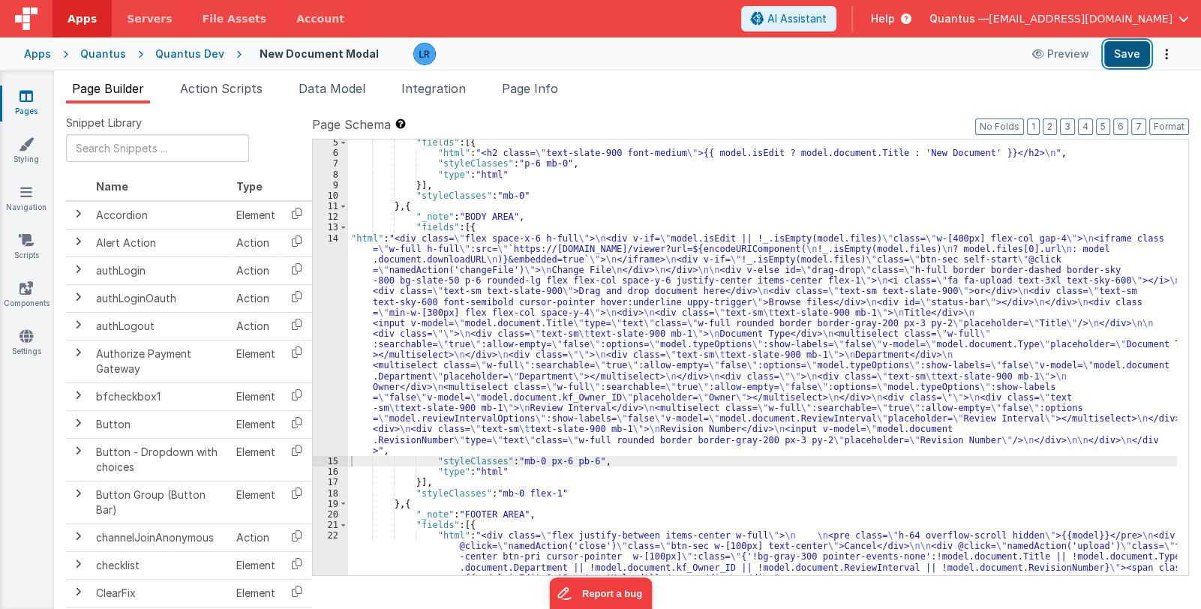
click at [1128, 65] on button "Save" at bounding box center [1127, 54] width 46 height 26
click at [620, 342] on div ""fields" : [{ "html" : "<h2 class= \" text-slate-900 font-medium \" >{{ model.i…" at bounding box center [762, 366] width 829 height 458
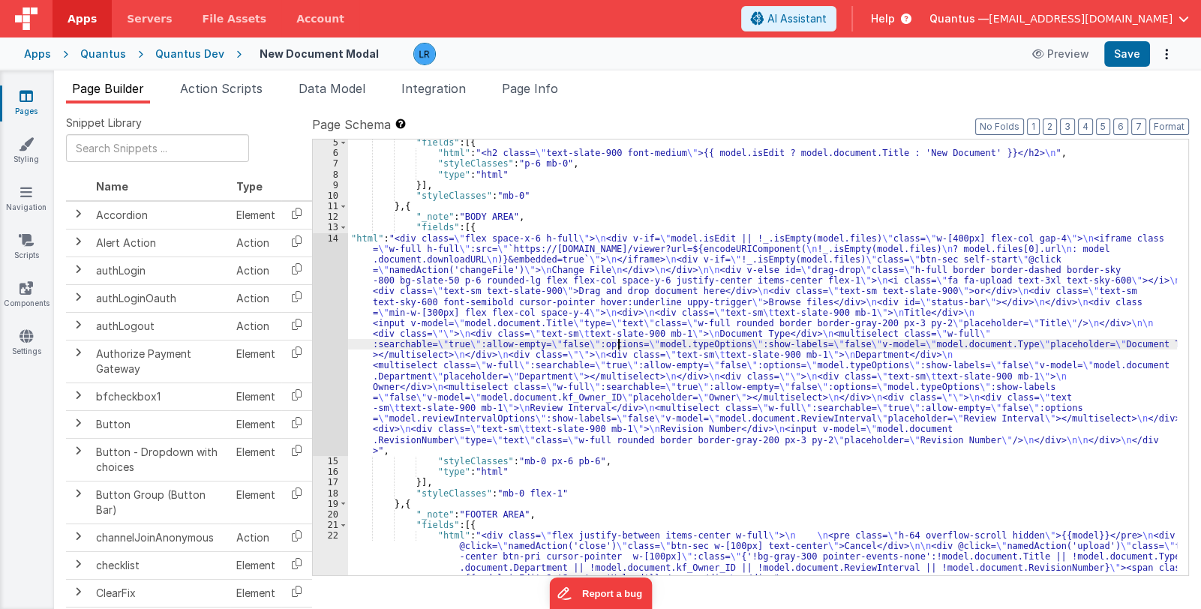
click at [329, 370] on div "14" at bounding box center [330, 345] width 35 height 224
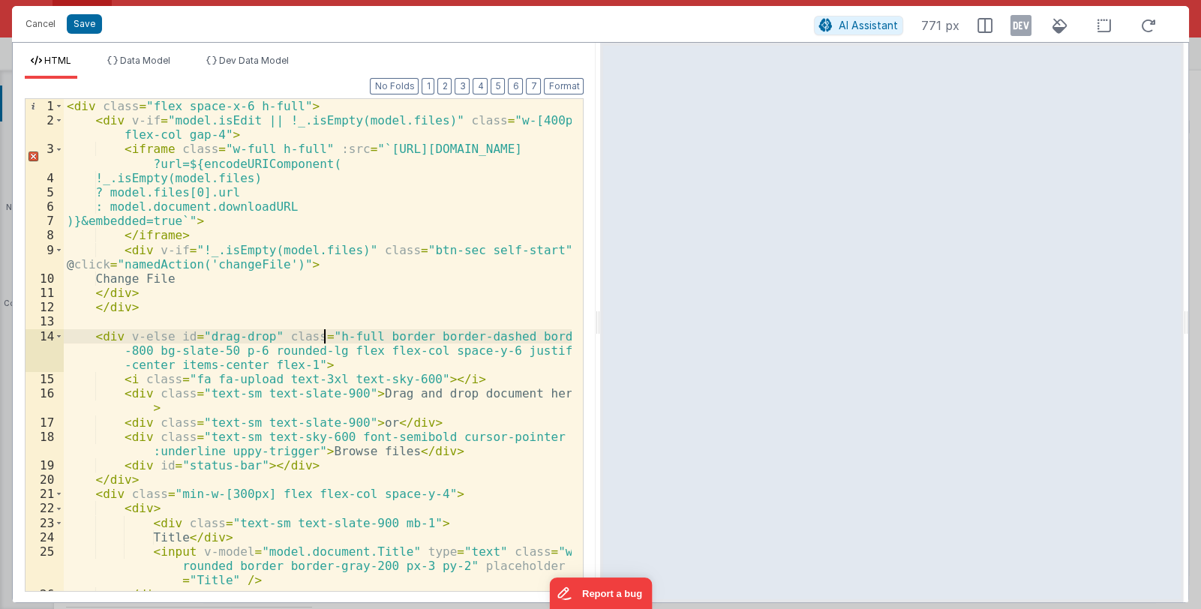
click at [340, 281] on div "< div class = "flex space-x-6 h-full" > < div v-if = "model.isEdit || !_.isEmpt…" at bounding box center [318, 359] width 509 height 521
drag, startPoint x: 179, startPoint y: 134, endPoint x: 211, endPoint y: 137, distance: 32.4
click at [211, 137] on div "< div class = "flex space-x-6 h-full" > < div v-if = "model.isEdit || !_.isEmpt…" at bounding box center [318, 359] width 509 height 521
click at [117, 134] on div "< div class = "flex space-x-6 h-full" > < div v-if = "model.isEdit || !_.isEmpt…" at bounding box center [318, 359] width 509 height 521
click at [492, 124] on div "< div class = "flex space-x-6 h-full" > < div v-if = "model.isEdit || !_.isEmpt…" at bounding box center [318, 359] width 509 height 521
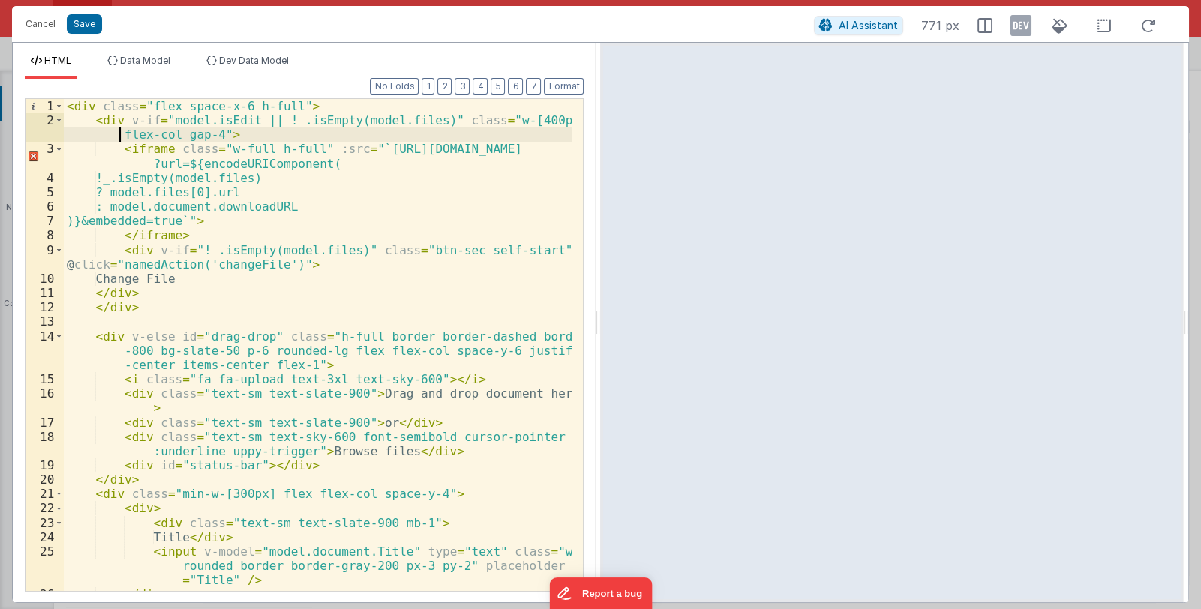
click at [117, 137] on div "< div class = "flex space-x-6 h-full" > < div v-if = "model.isEdit || !_.isEmpt…" at bounding box center [318, 359] width 509 height 521
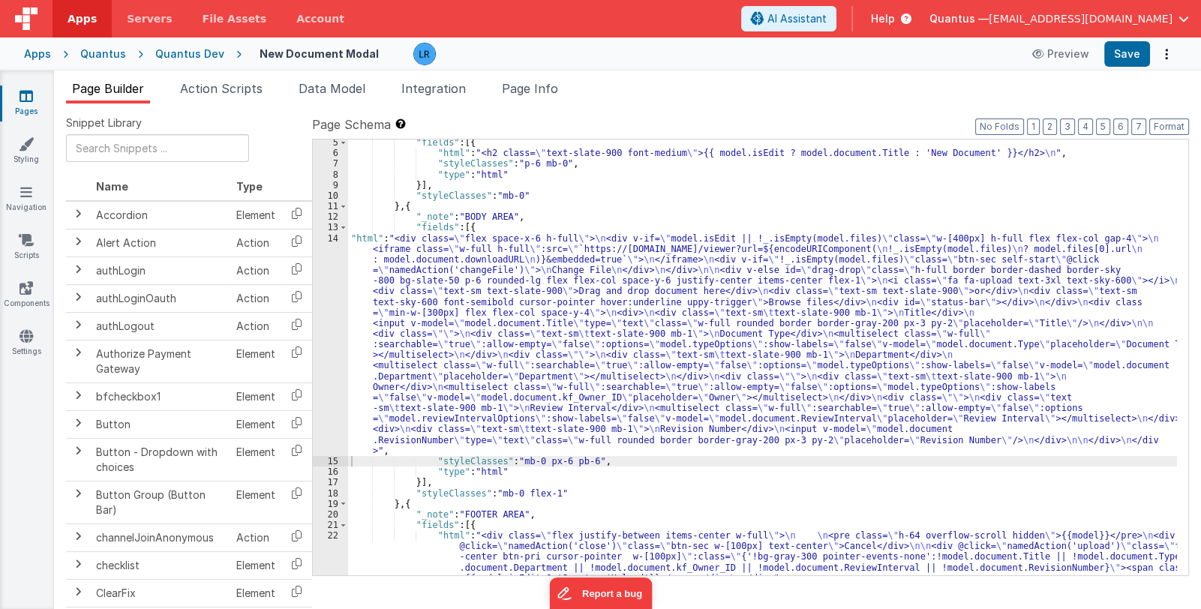
click at [473, 365] on div ""fields" : [{ "html" : "<h2 class= \" text-slate-900 font-medium \" >{{ model.i…" at bounding box center [762, 366] width 829 height 458
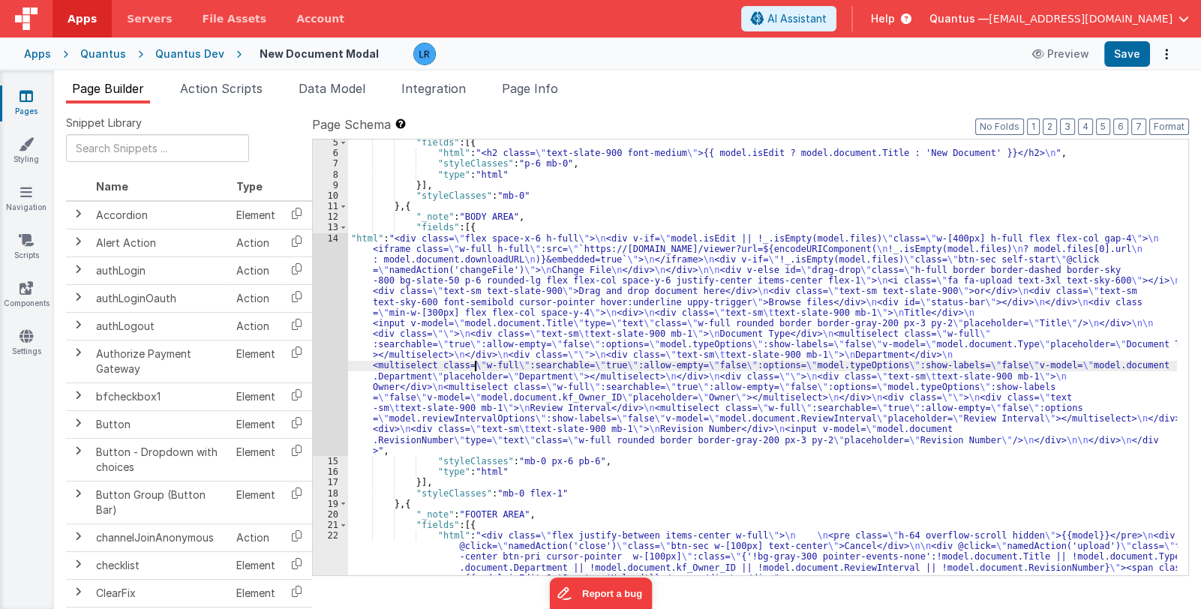
click at [326, 384] on div "14" at bounding box center [330, 345] width 35 height 224
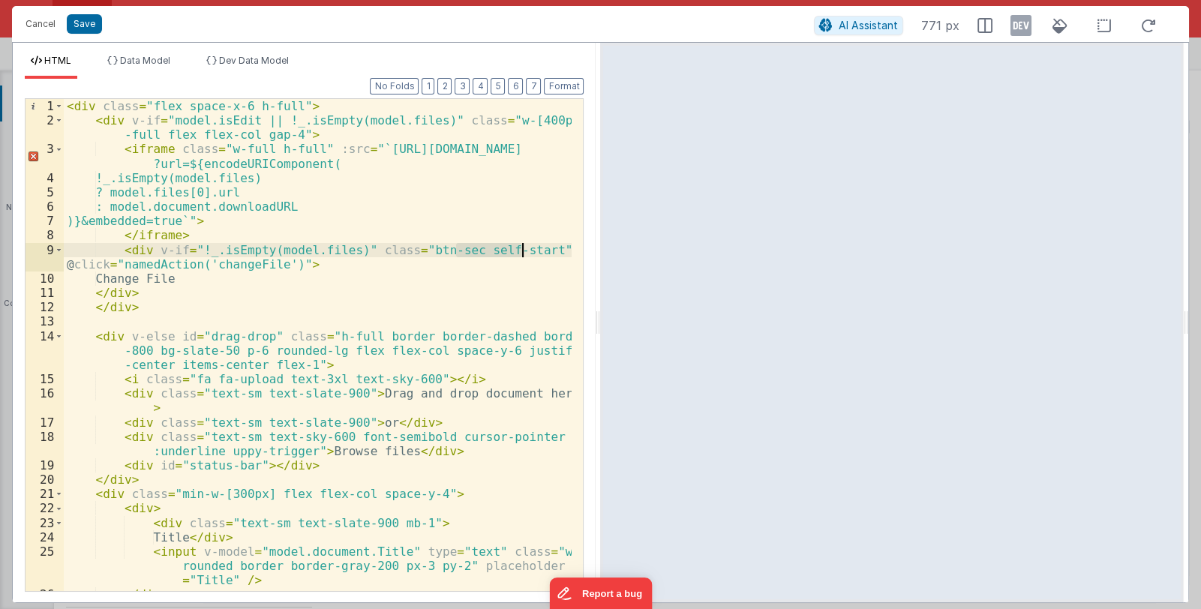
drag, startPoint x: 456, startPoint y: 249, endPoint x: 524, endPoint y: 251, distance: 67.5
click at [524, 251] on div "< div class = "flex space-x-6 h-full" > < div v-if = "model.isEdit || !_.isEmpt…" at bounding box center [318, 359] width 509 height 521
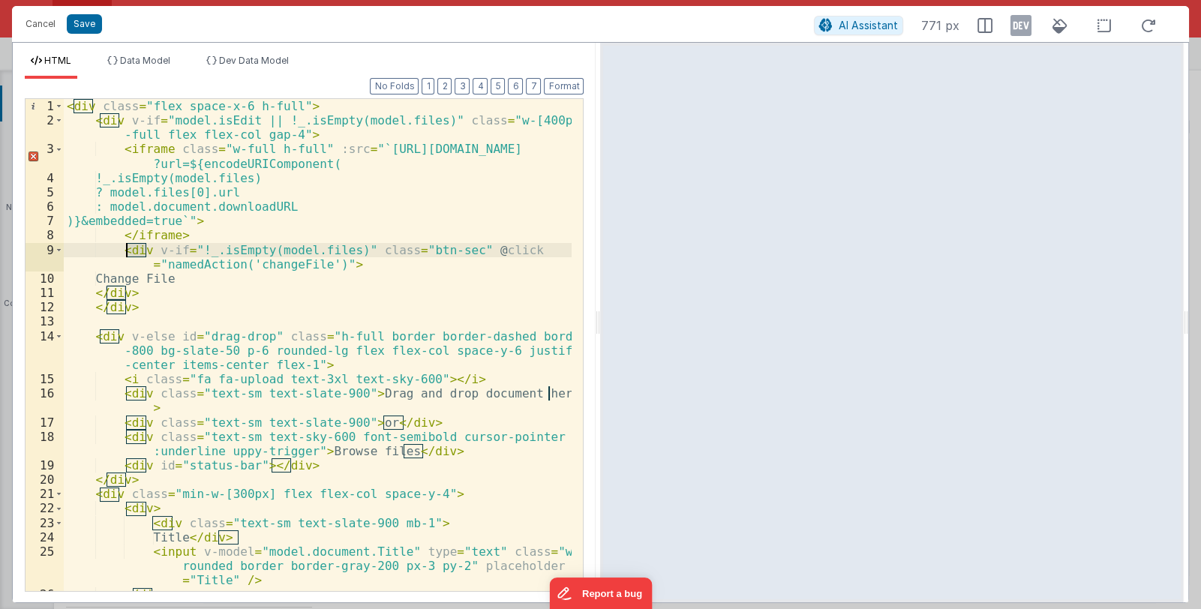
drag, startPoint x: 146, startPoint y: 250, endPoint x: 128, endPoint y: 250, distance: 18.8
click at [128, 250] on div "< div class = "flex space-x-6 h-full" > < div v-if = "model.isEdit || !_.isEmpt…" at bounding box center [318, 359] width 509 height 521
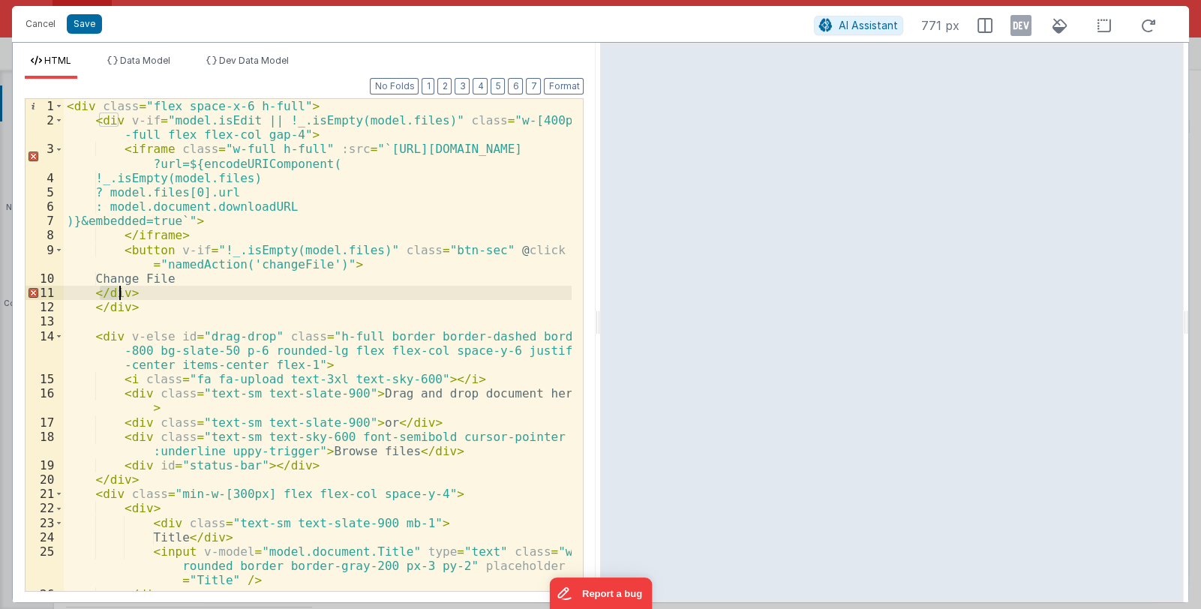
drag, startPoint x: 103, startPoint y: 291, endPoint x: 119, endPoint y: 295, distance: 16.2
click at [119, 295] on div "< div class = "flex space-x-6 h-full" > < div v-if = "model.isEdit || !_.isEmpt…" at bounding box center [318, 359] width 509 height 521
drag, startPoint x: 124, startPoint y: 293, endPoint x: 109, endPoint y: 293, distance: 15.0
click at [109, 293] on div "< div class = "flex space-x-6 h-full" > < div v-if = "model.isEdit || !_.isEmpt…" at bounding box center [318, 359] width 509 height 521
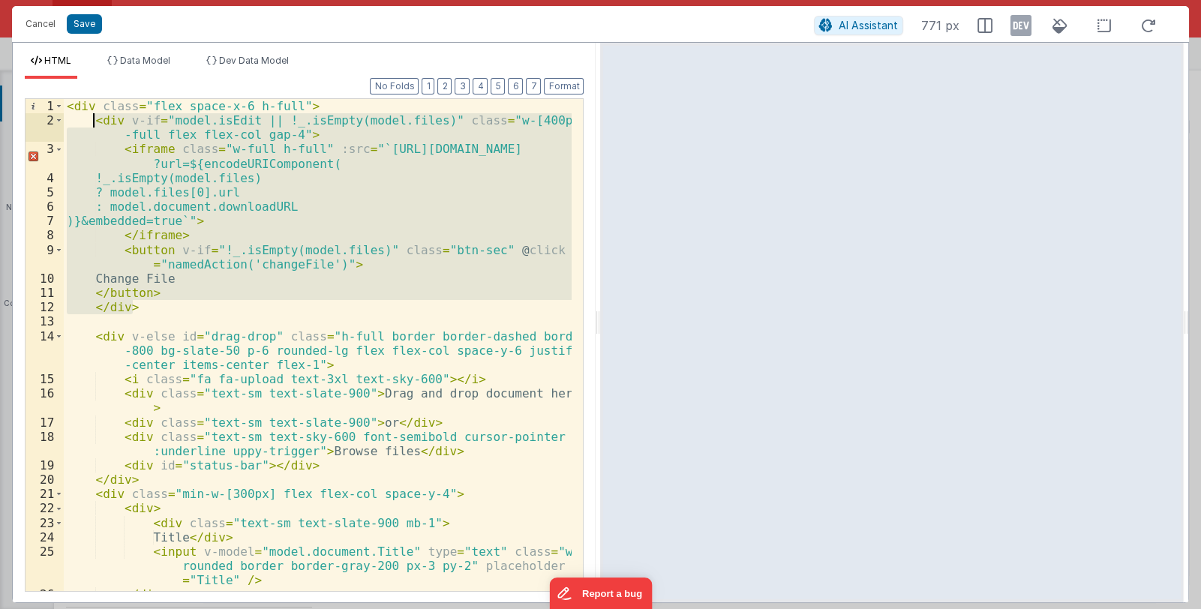
drag, startPoint x: 137, startPoint y: 310, endPoint x: 92, endPoint y: 119, distance: 196.0
click at [92, 119] on div "< div class = "flex space-x-6 h-full" > < div v-if = "model.isEdit || !_.isEmpt…" at bounding box center [318, 359] width 509 height 521
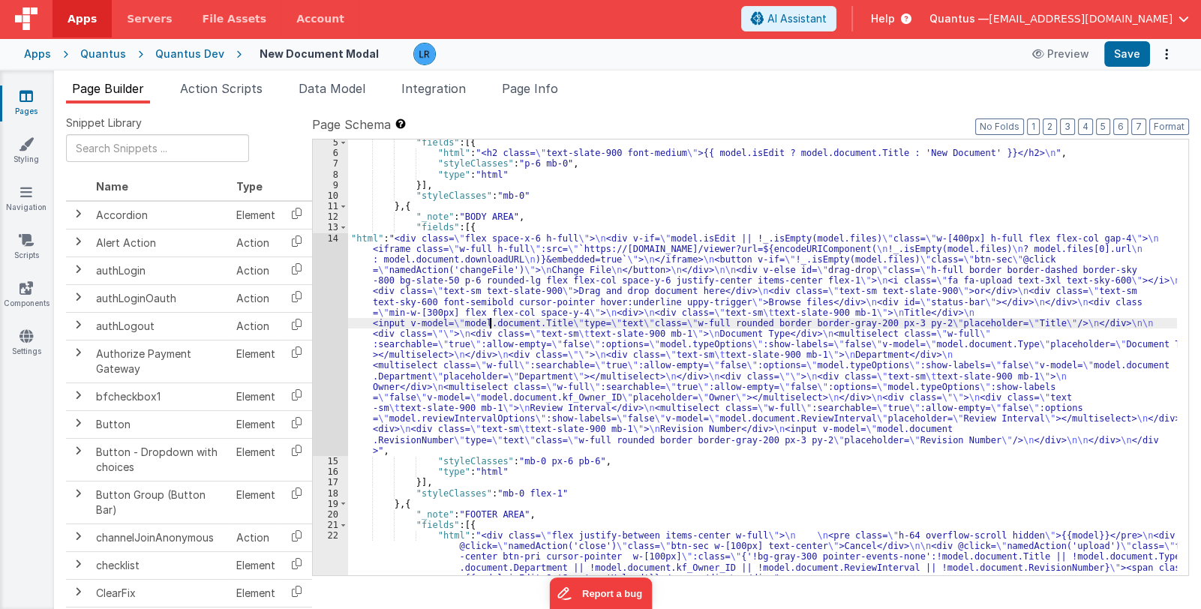
click at [491, 318] on div ""fields" : [{ "html" : "<h2 class= \" text-slate-900 font-medium \" >{{ model.i…" at bounding box center [762, 366] width 829 height 458
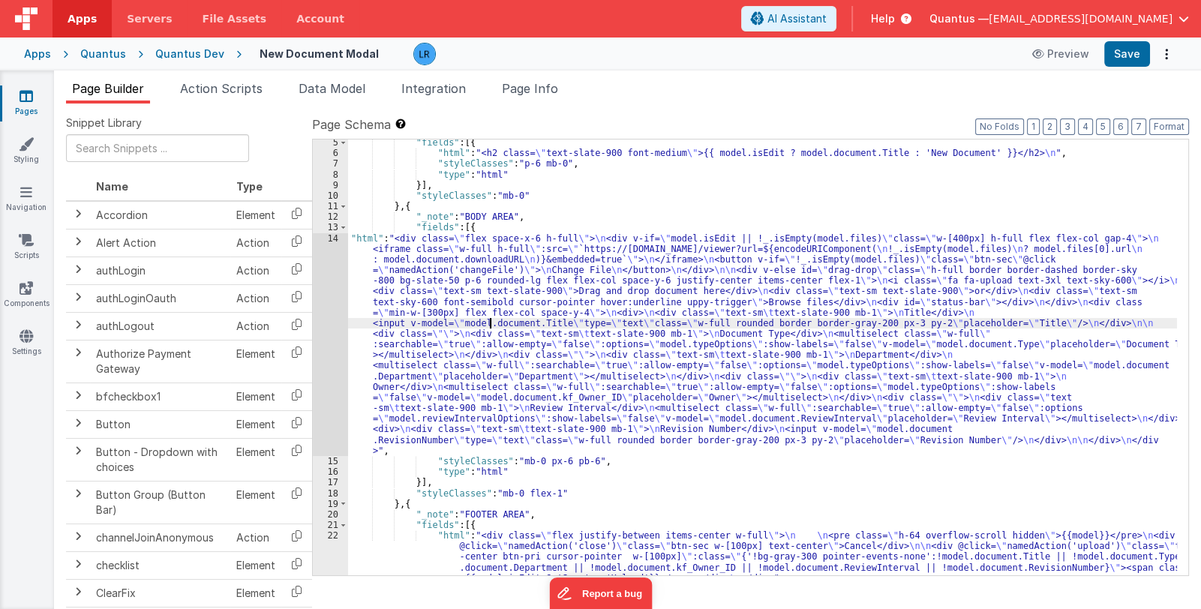
click at [497, 366] on div ""fields" : [{ "html" : "<h2 class= \" text-slate-900 font-medium \" >{{ model.i…" at bounding box center [762, 366] width 829 height 458
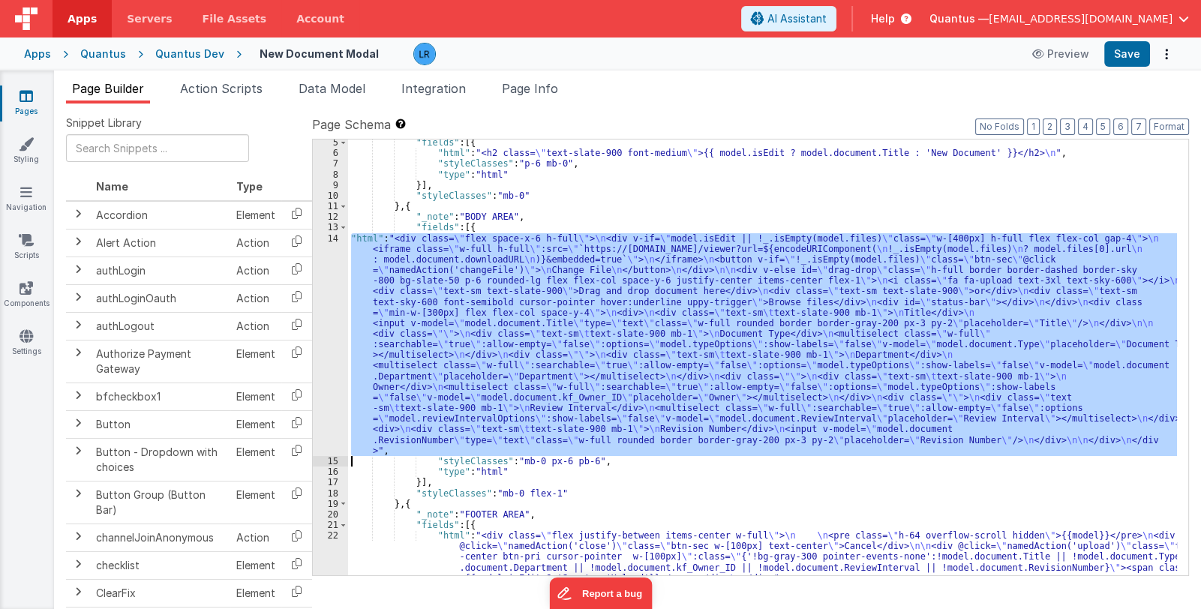
click at [335, 390] on div "14" at bounding box center [330, 345] width 35 height 224
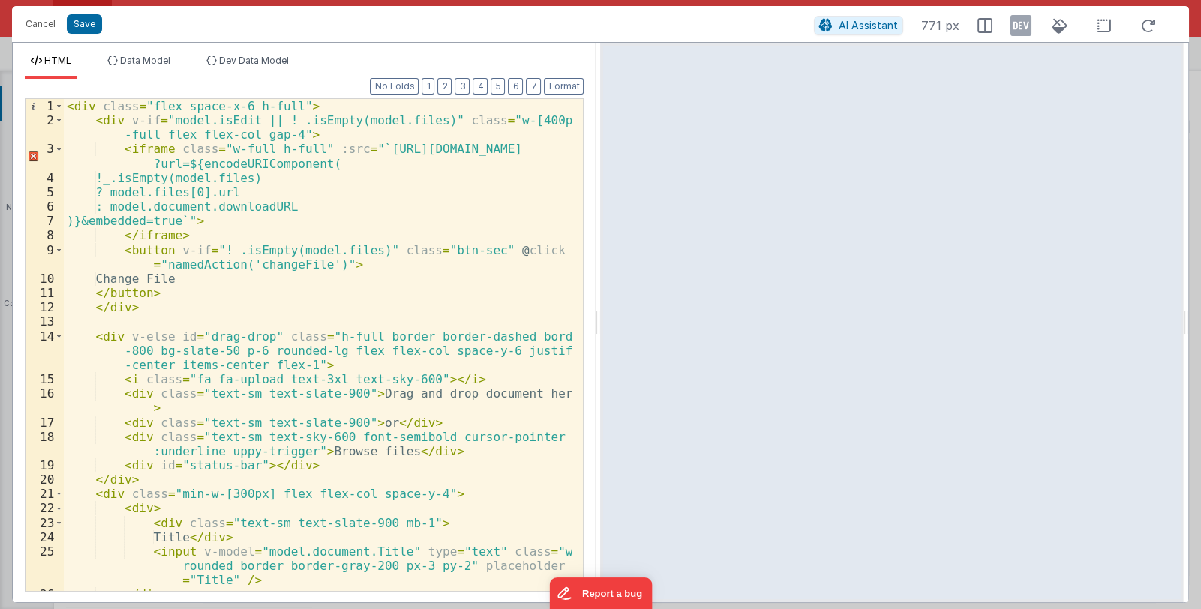
click at [470, 250] on div "< div class = "flex space-x-6 h-full" > < div v-if = "model.isEdit || !_.isEmpt…" at bounding box center [318, 359] width 509 height 521
click at [476, 256] on div "< div class = "flex space-x-6 h-full" > < div v-if = "model.isEdit || !_.isEmpt…" at bounding box center [318, 359] width 509 height 521
click at [88, 21] on button "Save" at bounding box center [84, 24] width 35 height 20
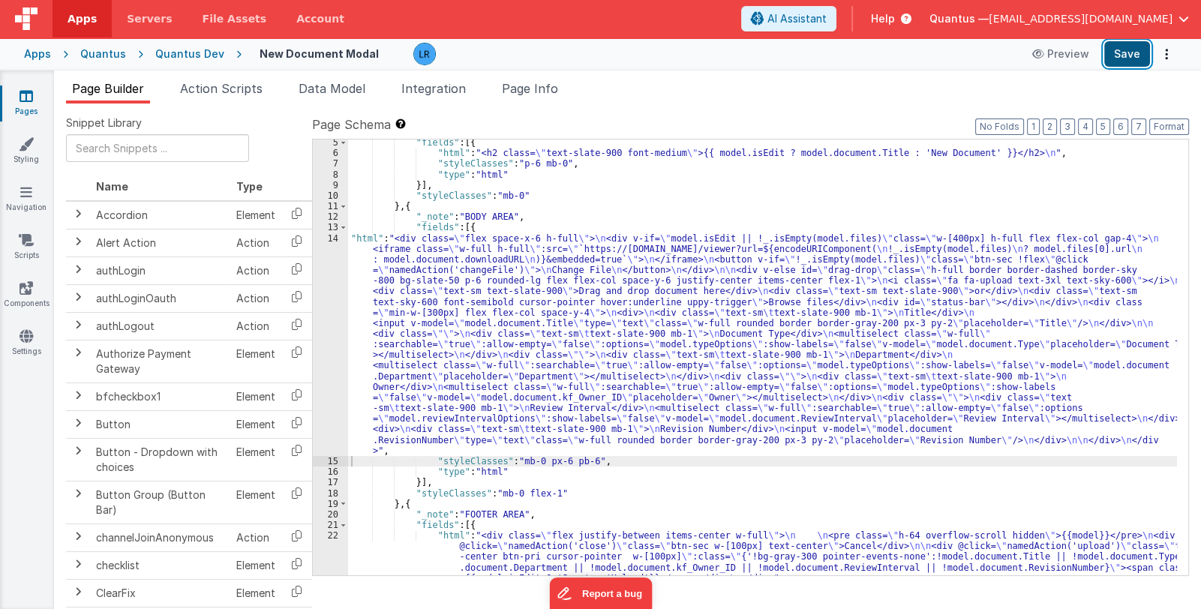
click at [1131, 51] on button "Save" at bounding box center [1127, 54] width 46 height 26
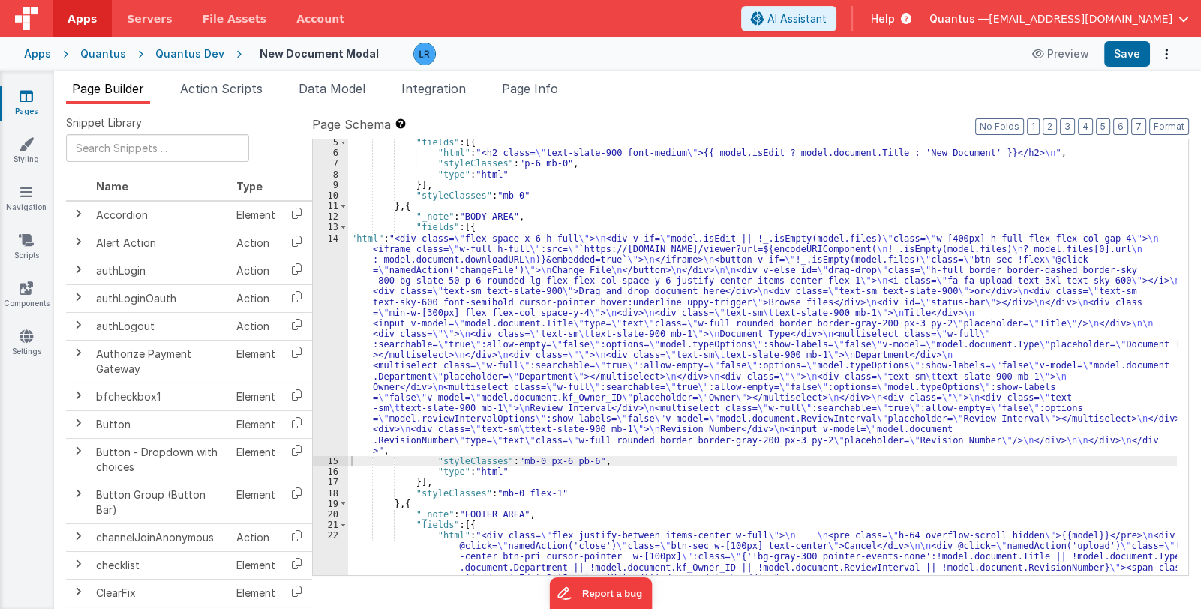
click at [490, 385] on div ""fields" : [{ "html" : "<h2 class= \" text-slate-900 font-medium \" >{{ model.i…" at bounding box center [762, 366] width 829 height 458
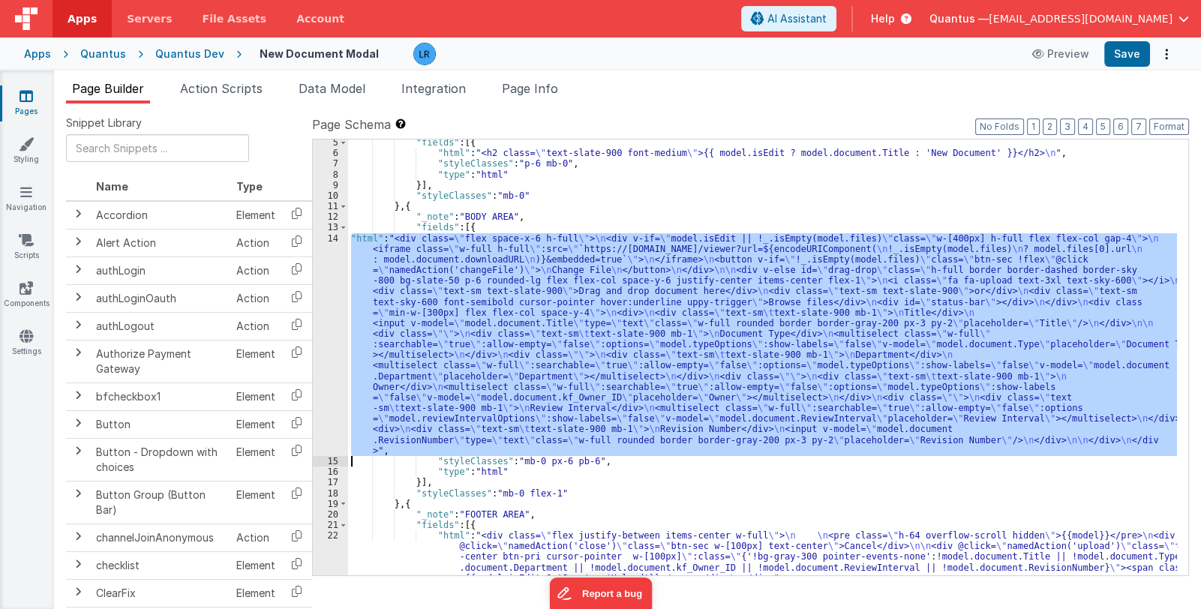
click at [326, 392] on div "14" at bounding box center [330, 345] width 35 height 224
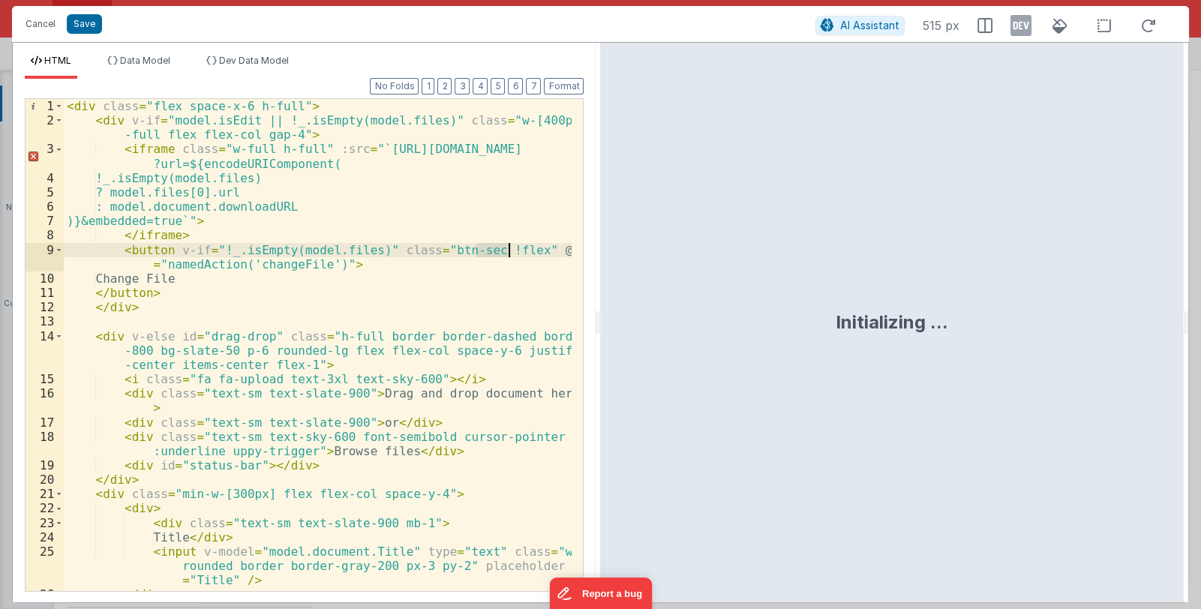
drag, startPoint x: 477, startPoint y: 251, endPoint x: 507, endPoint y: 253, distance: 30.1
click at [507, 253] on div "< div class = "flex space-x-6 h-full" > < div v-if = "model.isEdit || !_.isEmpt…" at bounding box center [318, 359] width 509 height 521
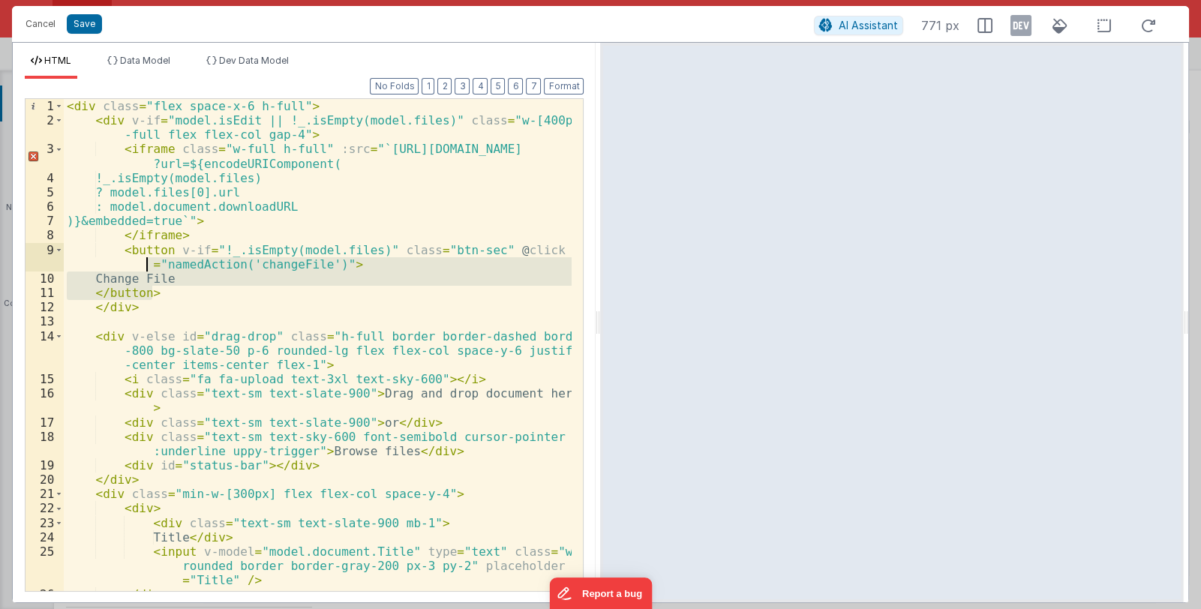
drag, startPoint x: 154, startPoint y: 295, endPoint x: 121, endPoint y: 241, distance: 63.3
click at [121, 241] on div "< div class = "flex space-x-6 h-full" > < div v-if = "model.isEdit || !_.isEmpt…" at bounding box center [318, 359] width 509 height 521
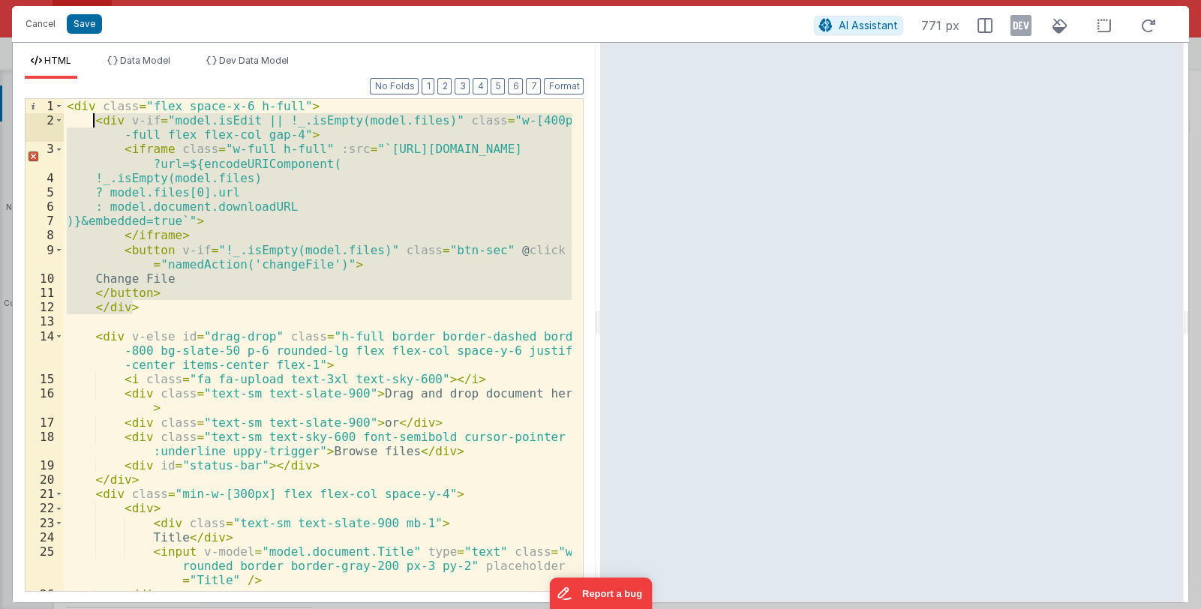
drag, startPoint x: 133, startPoint y: 305, endPoint x: 94, endPoint y: 122, distance: 187.2
click at [94, 122] on div "< div class = "flex space-x-6 h-full" > < div v-if = "model.isEdit || !_.isEmpt…" at bounding box center [318, 359] width 509 height 521
click at [247, 262] on div "< div class = "flex space-x-6 h-full" > < div v-if = "model.isEdit || !_.isEmpt…" at bounding box center [318, 345] width 508 height 492
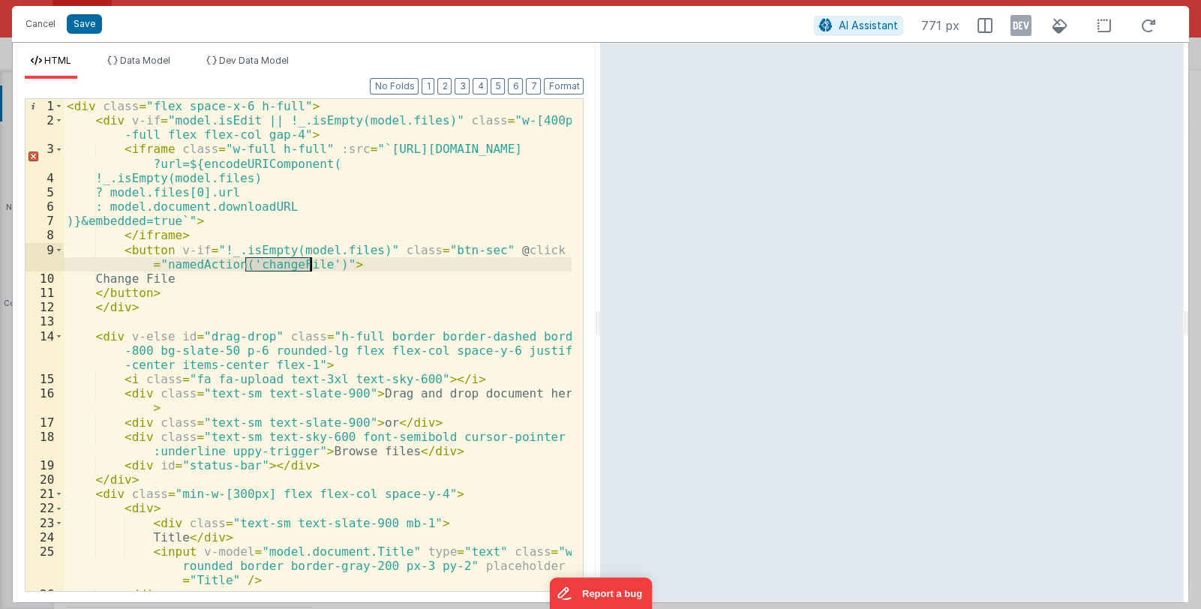
drag, startPoint x: 245, startPoint y: 263, endPoint x: 300, endPoint y: 265, distance: 54.8
click at [300, 265] on div "< div class = "flex space-x-6 h-full" > < div v-if = "model.isEdit || !_.isEmpt…" at bounding box center [318, 359] width 509 height 521
click at [38, 19] on button "Cancel" at bounding box center [40, 24] width 45 height 21
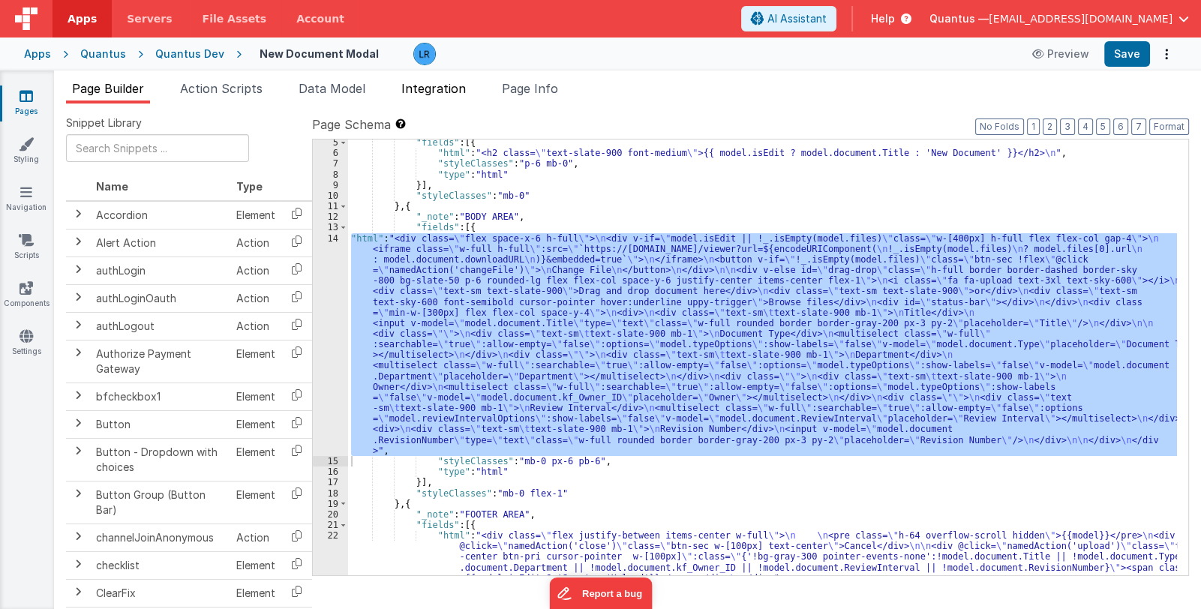
click at [443, 89] on span "Integration" at bounding box center [433, 88] width 65 height 15
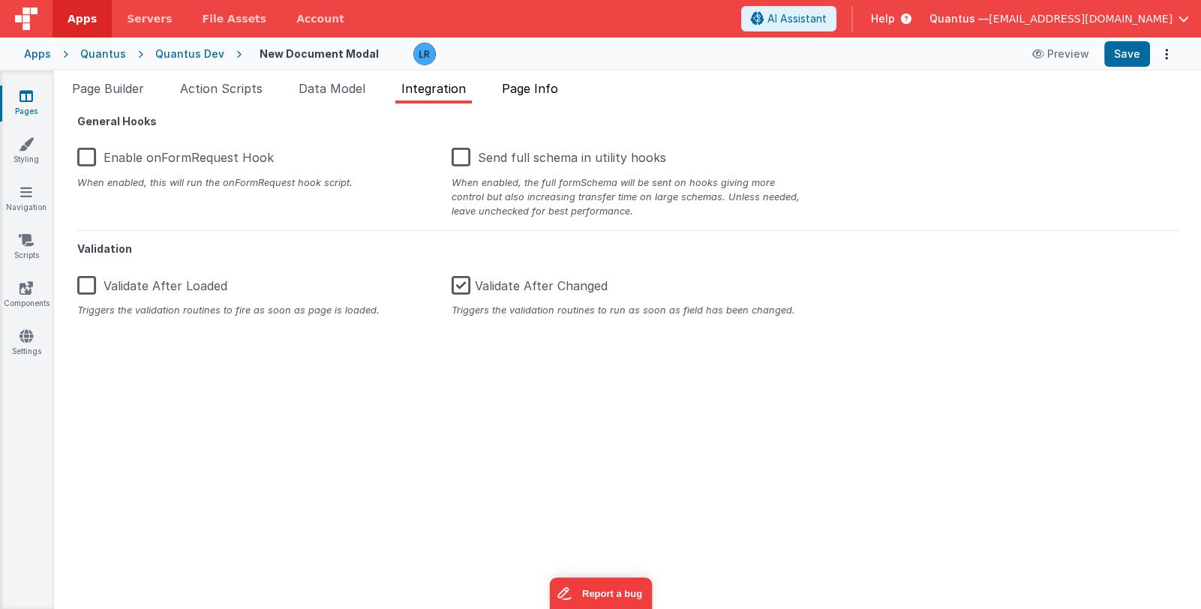
click at [522, 92] on span "Page Info" at bounding box center [530, 88] width 56 height 15
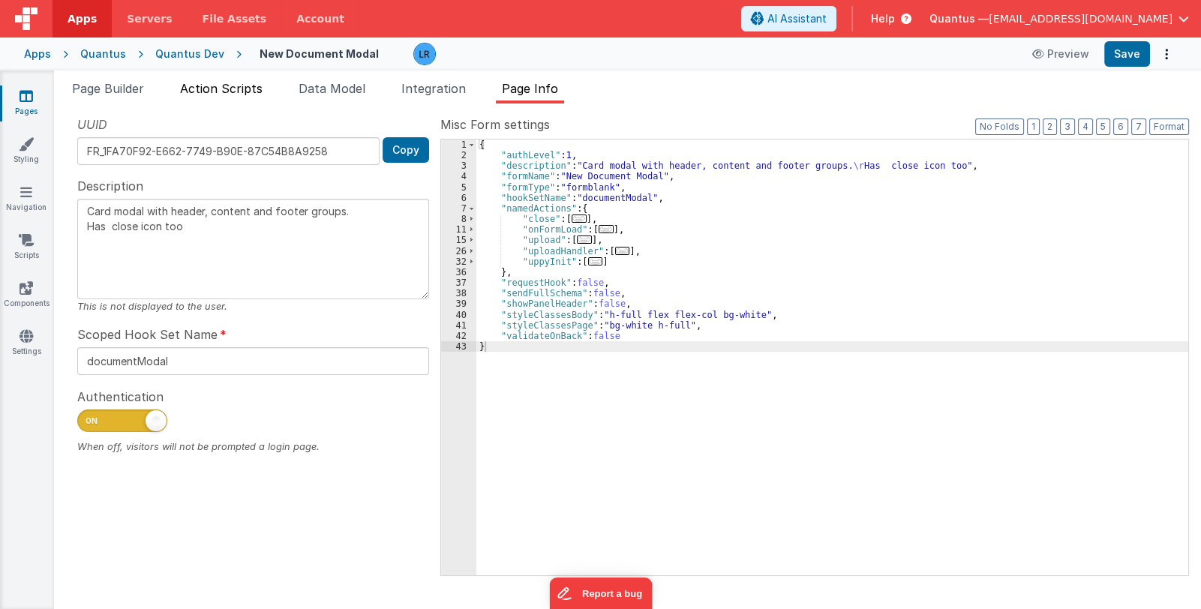
click at [239, 89] on span "Action Scripts" at bounding box center [221, 88] width 83 height 15
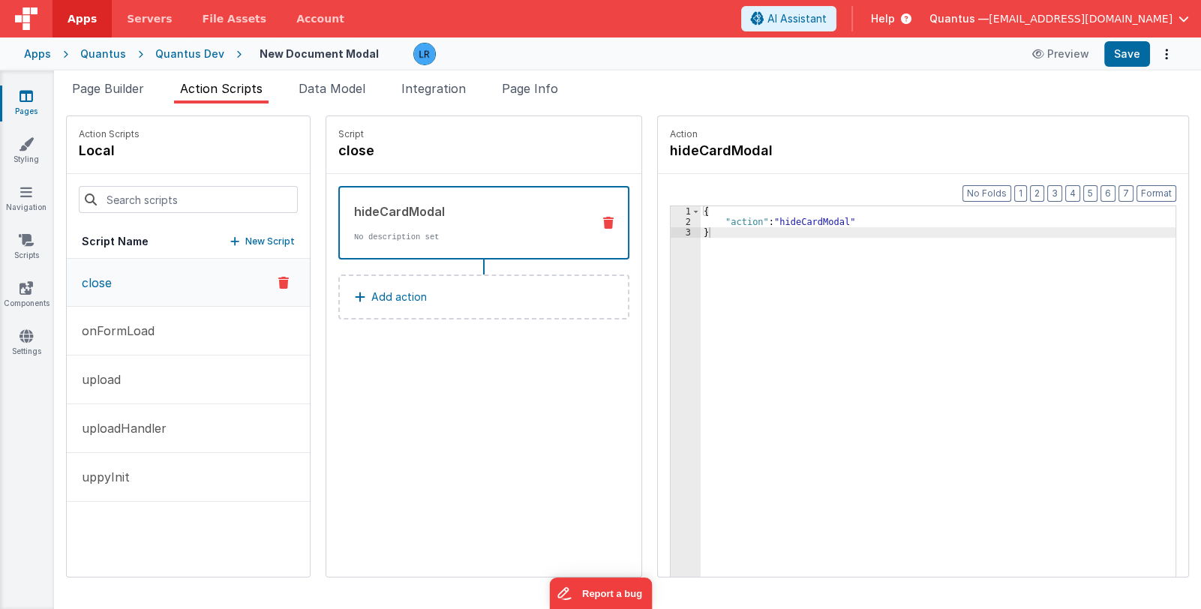
click at [245, 241] on p "New Script" at bounding box center [270, 241] width 50 height 15
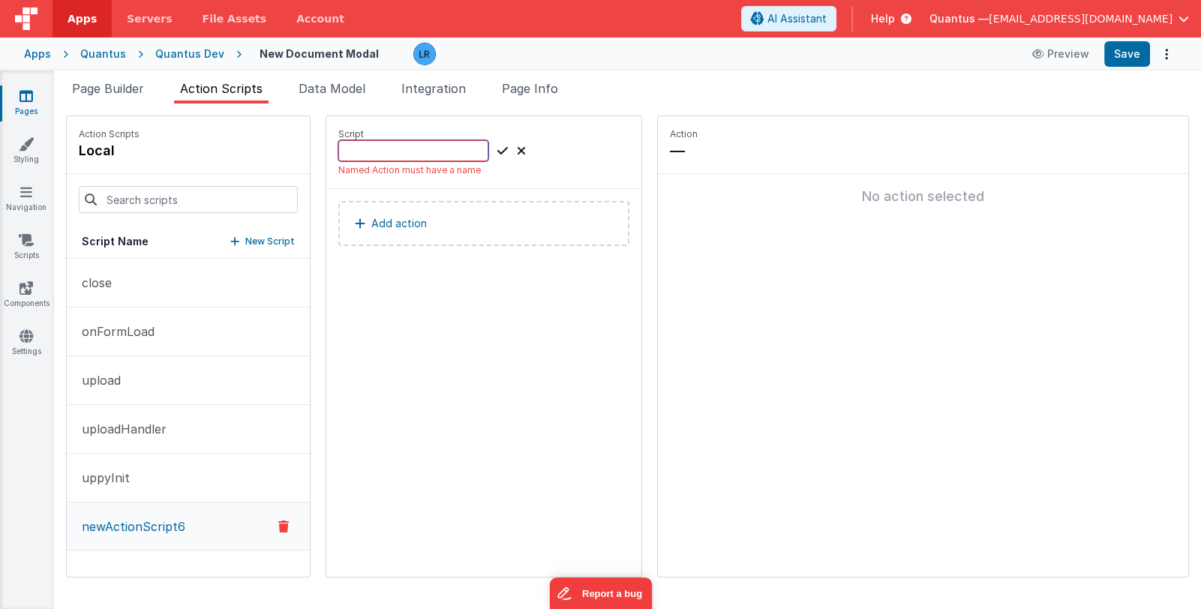
click at [390, 149] on input at bounding box center [413, 150] width 150 height 21
paste input "changeFile"
type input "changeFile"
click at [400, 212] on p "Add action" at bounding box center [399, 209] width 56 height 18
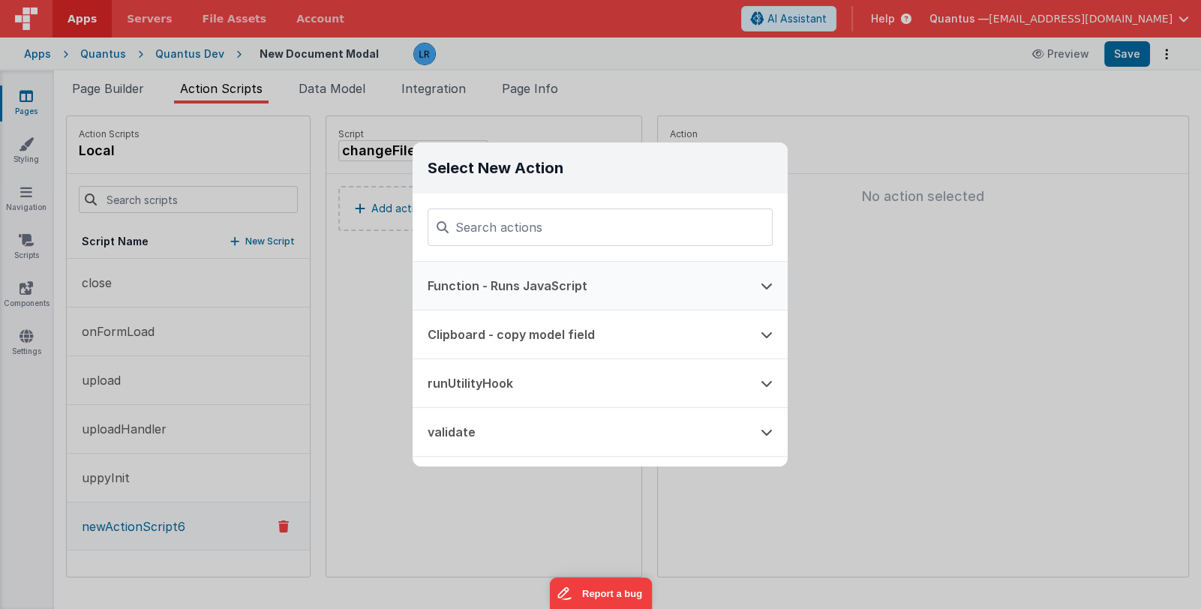
click at [540, 281] on button "Function - Runs JavaScript" at bounding box center [579, 286] width 333 height 48
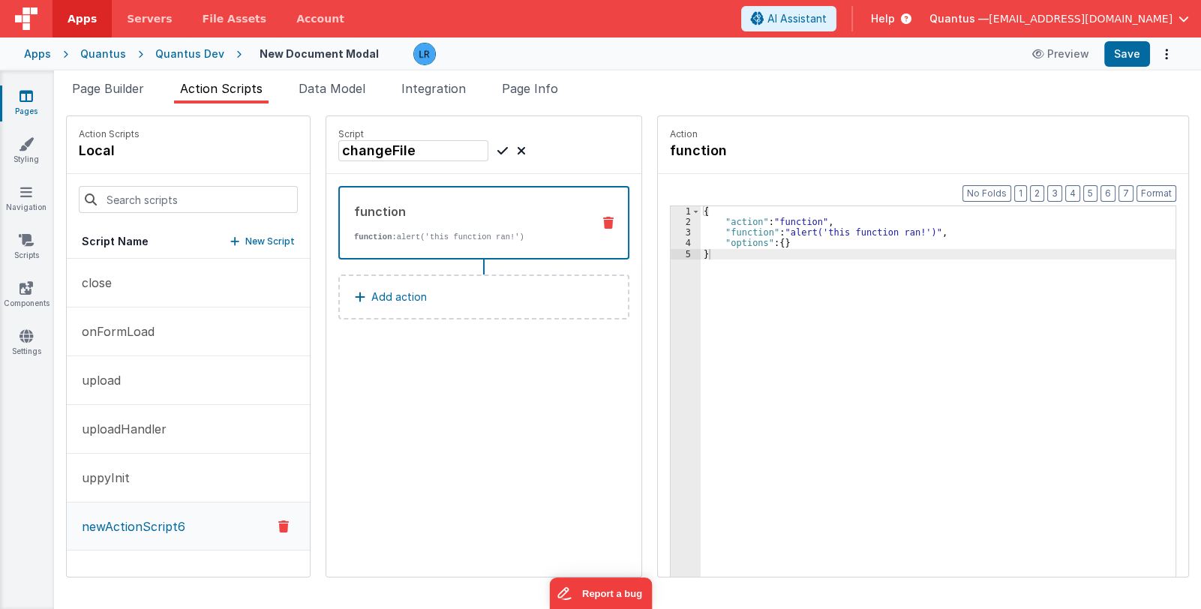
click at [796, 232] on div "{ "action" : "function" , "function" : "alert('this function ran!')" , "options…" at bounding box center [948, 425] width 495 height 439
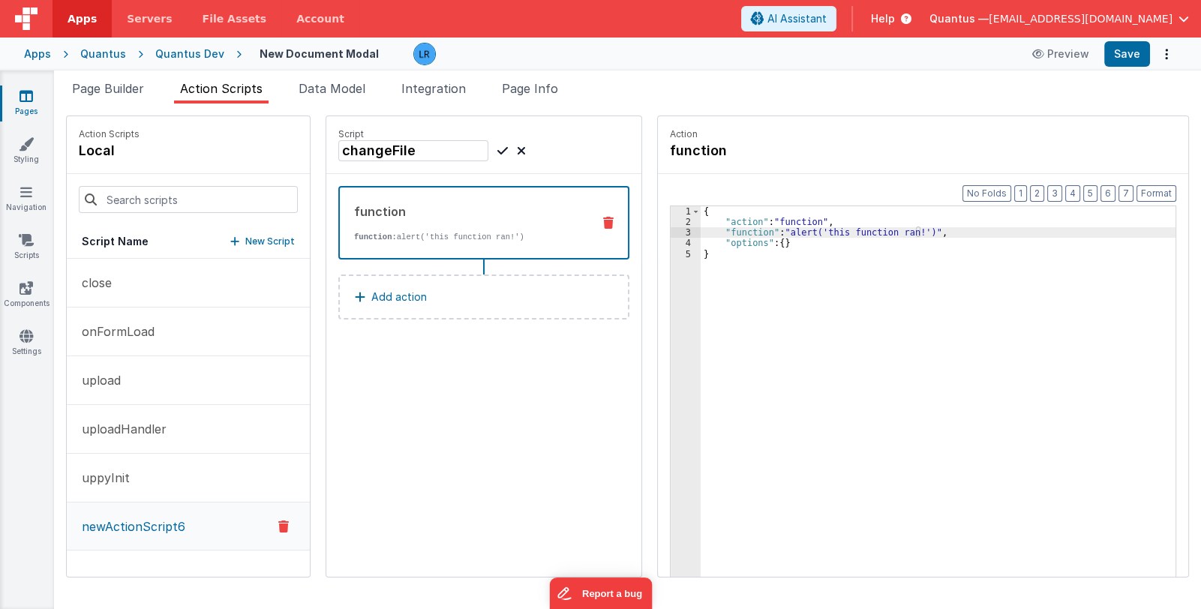
click at [671, 232] on div "3" at bounding box center [686, 232] width 30 height 11
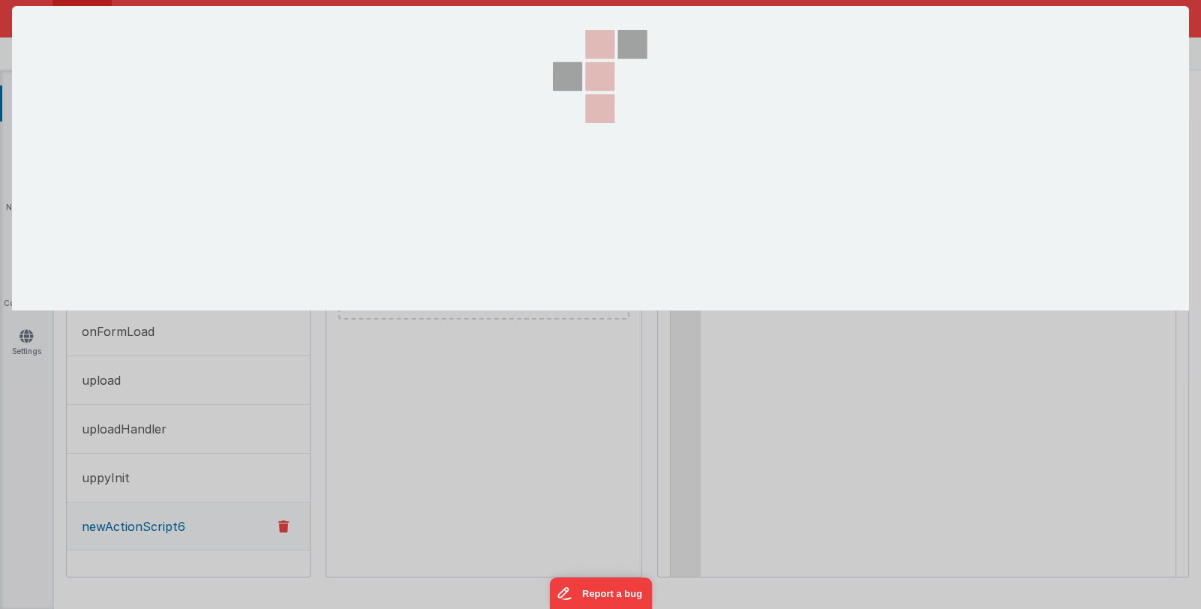
click at [662, 232] on div at bounding box center [600, 158] width 150 height 305
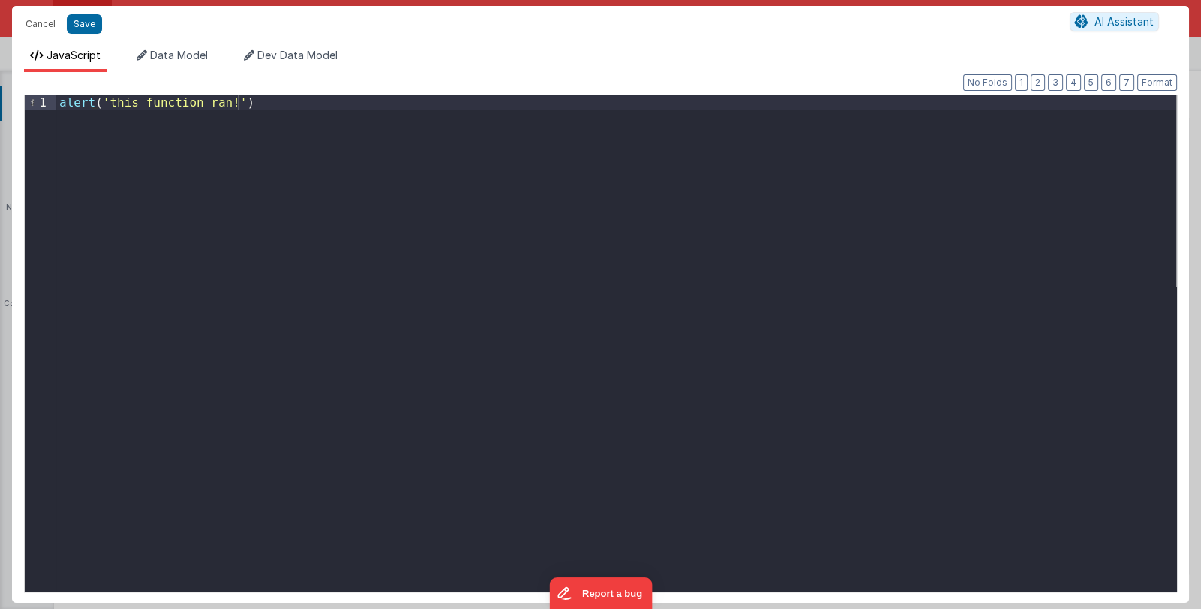
click at [248, 104] on div "alert ( 'this function ran!' )" at bounding box center [616, 357] width 1120 height 525
drag, startPoint x: 255, startPoint y: 103, endPoint x: 55, endPoint y: 100, distance: 200.3
click at [55, 100] on div "1 alert ( 'this function ran!' ) XXXXXXXXXXXXXXXXXXXXXXXXXXXXXXXXXXXXXXXXXXXXXX…" at bounding box center [600, 344] width 1153 height 498
click at [137, 101] on div "model . files [ ]" at bounding box center [616, 357] width 1120 height 525
click at [89, 25] on button "Save" at bounding box center [84, 24] width 35 height 20
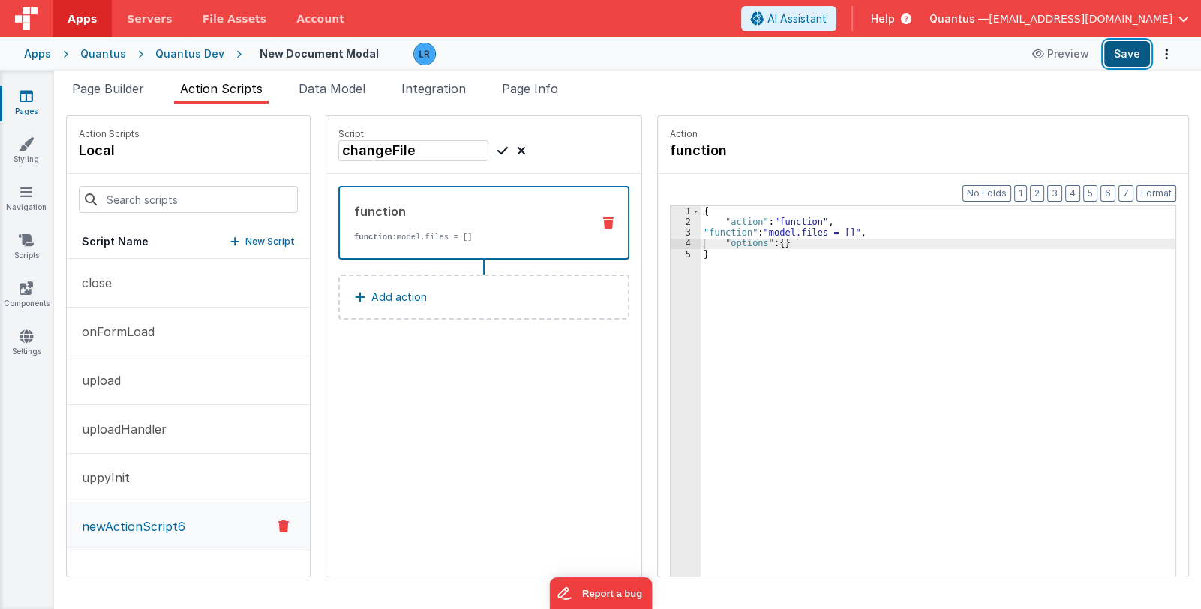
click at [1121, 56] on button "Save" at bounding box center [1127, 54] width 46 height 26
click at [448, 302] on button "Add action" at bounding box center [483, 297] width 291 height 45
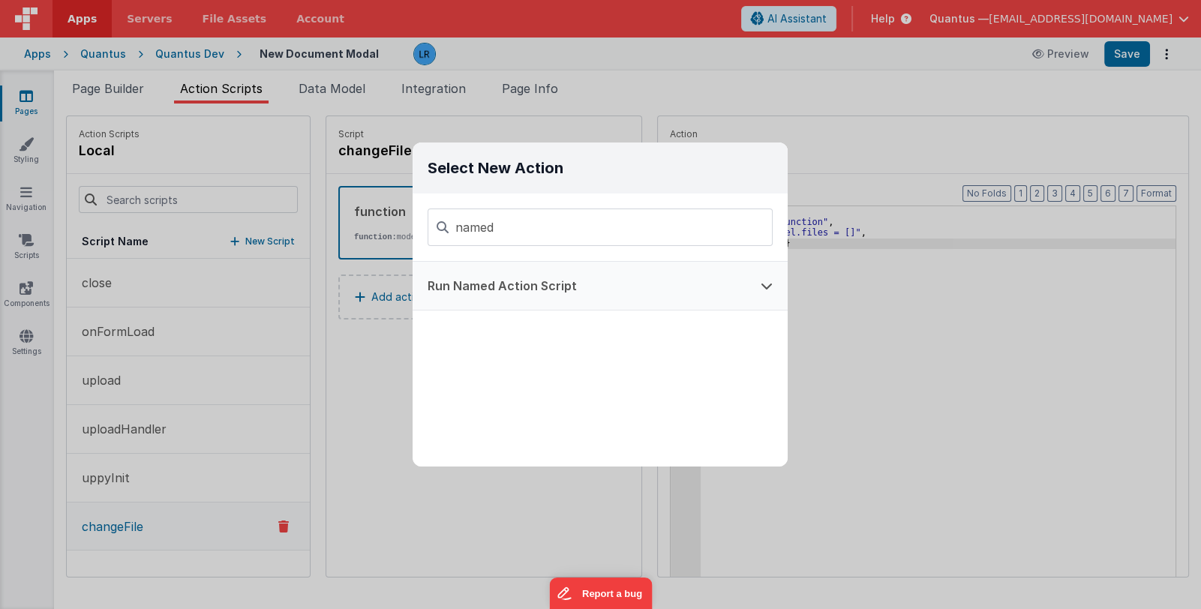
type input "named"
click at [512, 277] on button "Run Named Action Script" at bounding box center [579, 286] width 333 height 48
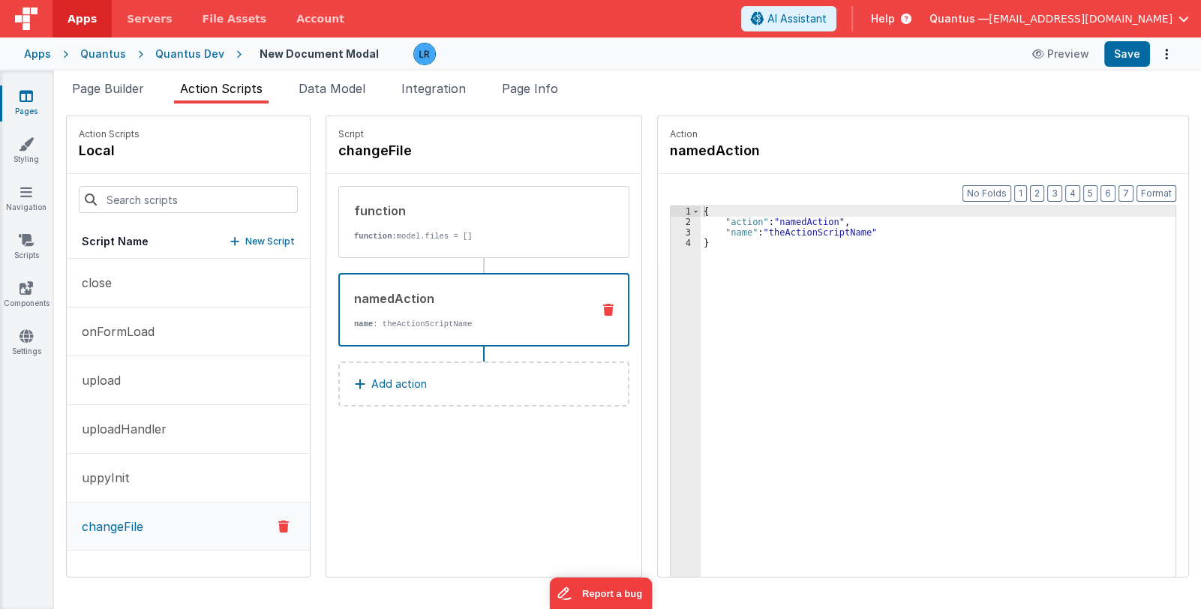
click at [467, 327] on p "name : theActionScriptName" at bounding box center [467, 324] width 226 height 12
drag, startPoint x: 749, startPoint y: 231, endPoint x: 843, endPoint y: 235, distance: 94.6
click at [843, 235] on div "{ "action" : "namedAction" , "name" : "theActionScriptName" }" at bounding box center [948, 425] width 495 height 439
click at [1125, 53] on button "Save" at bounding box center [1127, 54] width 46 height 26
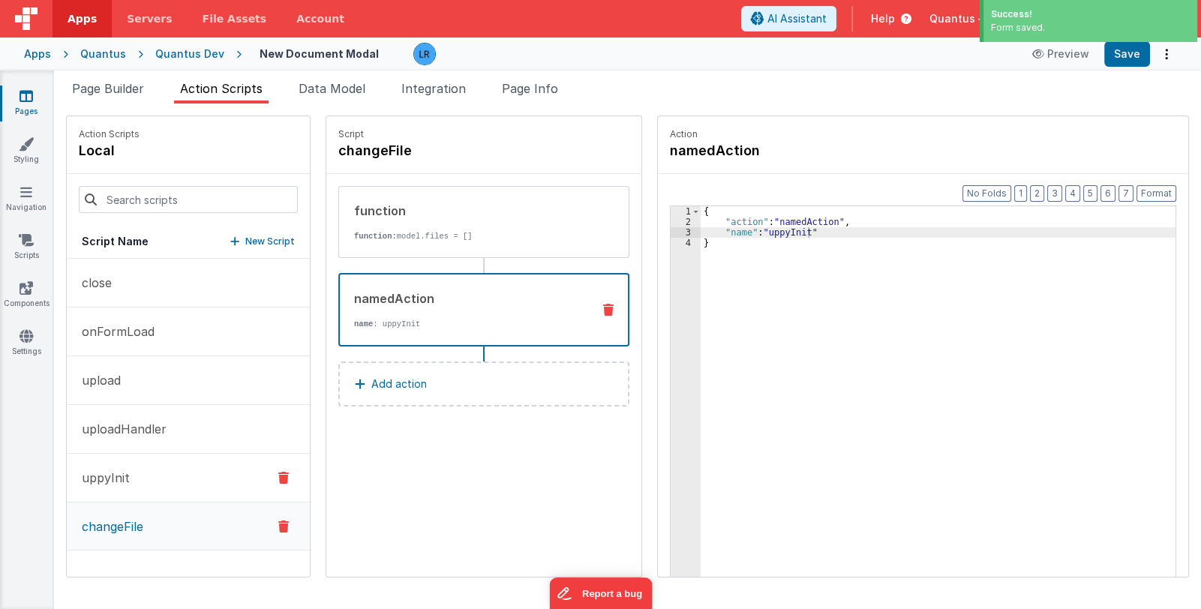
click at [129, 481] on button "uppyInit" at bounding box center [188, 478] width 243 height 49
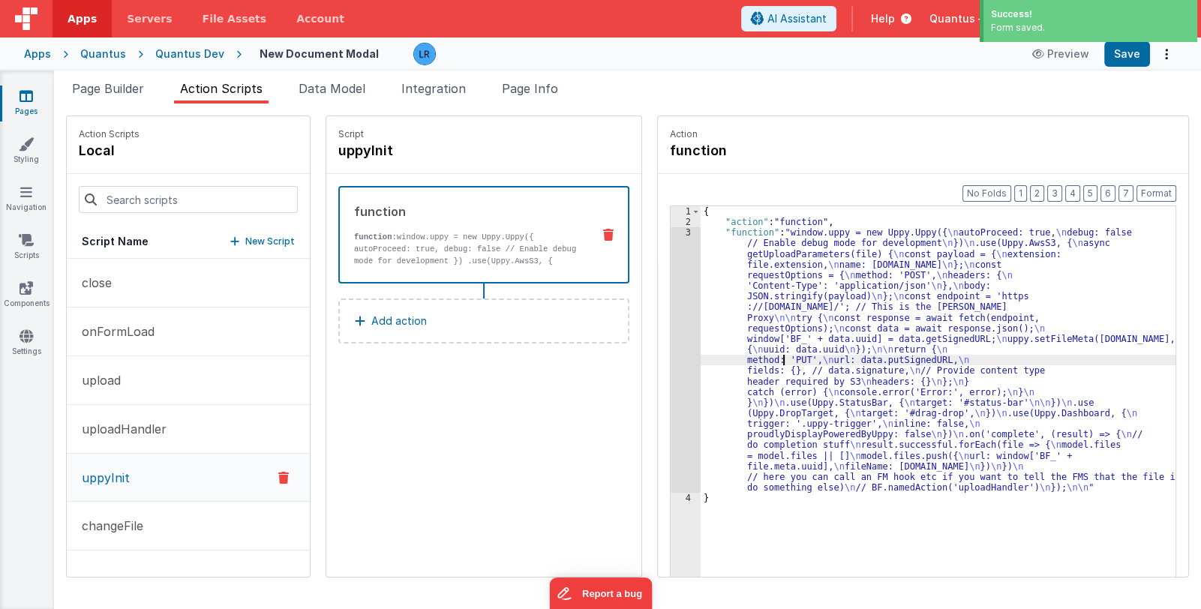
click at [763, 362] on div "{ "action" : "function" , "function" : "window.uppy = new Uppy.Uppy({ \n autoPr…" at bounding box center [948, 425] width 495 height 439
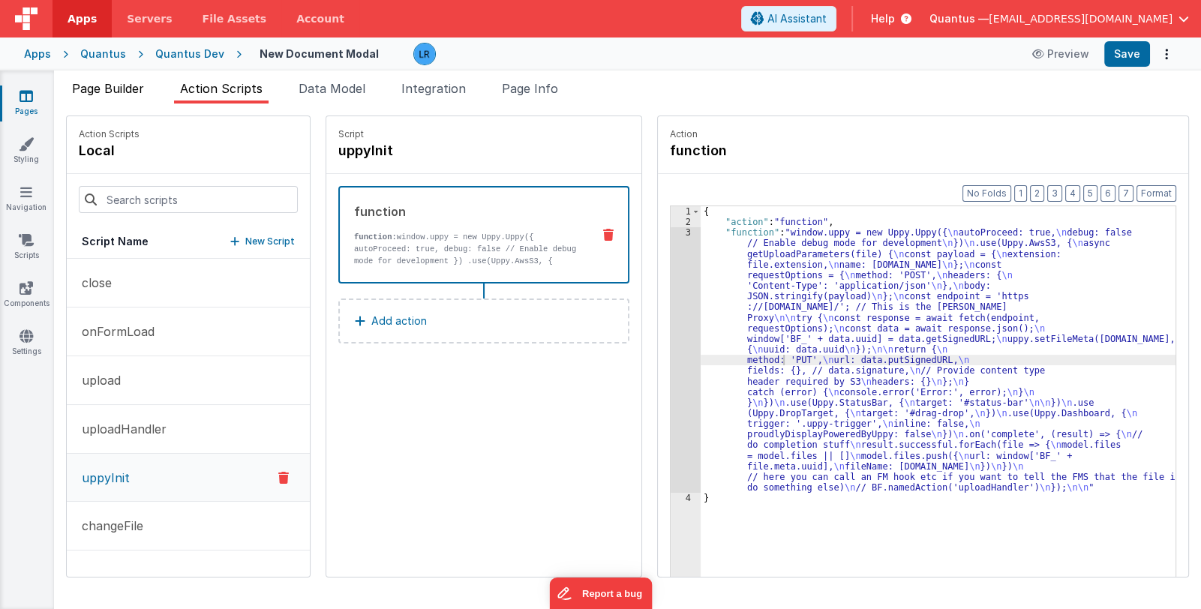
click at [116, 97] on li "Page Builder" at bounding box center [108, 92] width 84 height 24
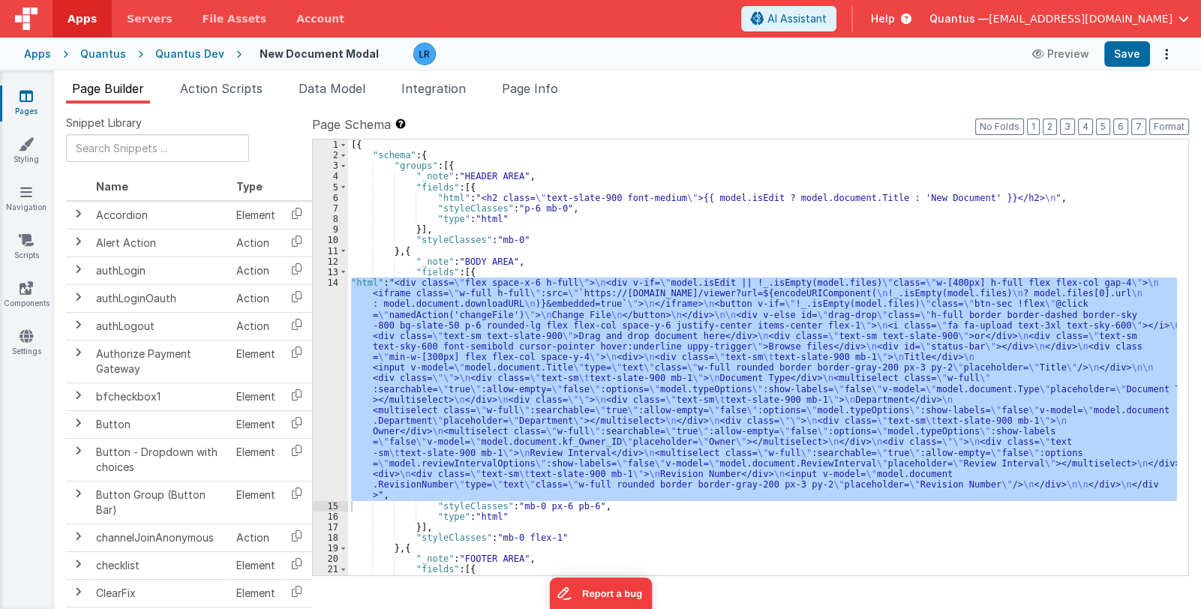
scroll to position [0, 0]
drag, startPoint x: 486, startPoint y: 375, endPoint x: 439, endPoint y: 384, distance: 48.1
click at [486, 375] on div "[{ "schema" : { "groups" : [{ "_note" : "HEADER AREA" , "fields" : [{ "html" : …" at bounding box center [762, 358] width 829 height 436
click at [325, 411] on div "14" at bounding box center [330, 390] width 35 height 224
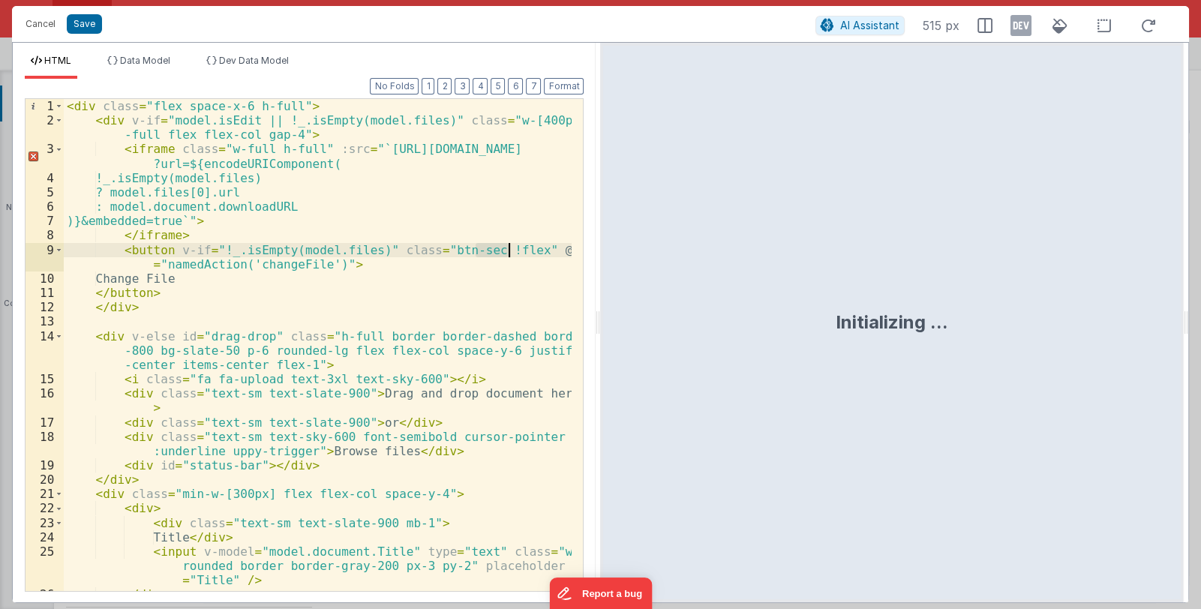
drag, startPoint x: 478, startPoint y: 248, endPoint x: 507, endPoint y: 252, distance: 29.5
click at [507, 252] on div "< div class = "flex space-x-6 h-full" > < div v-if = "model.isEdit || !_.isEmpt…" at bounding box center [318, 359] width 509 height 521
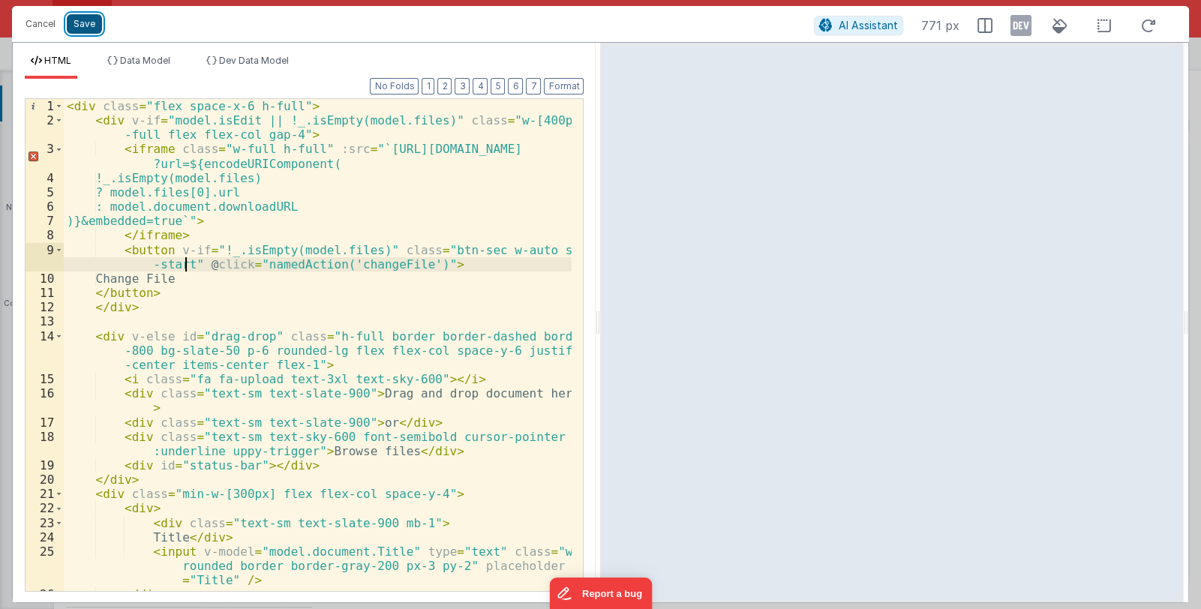
click at [84, 27] on button "Save" at bounding box center [84, 24] width 35 height 20
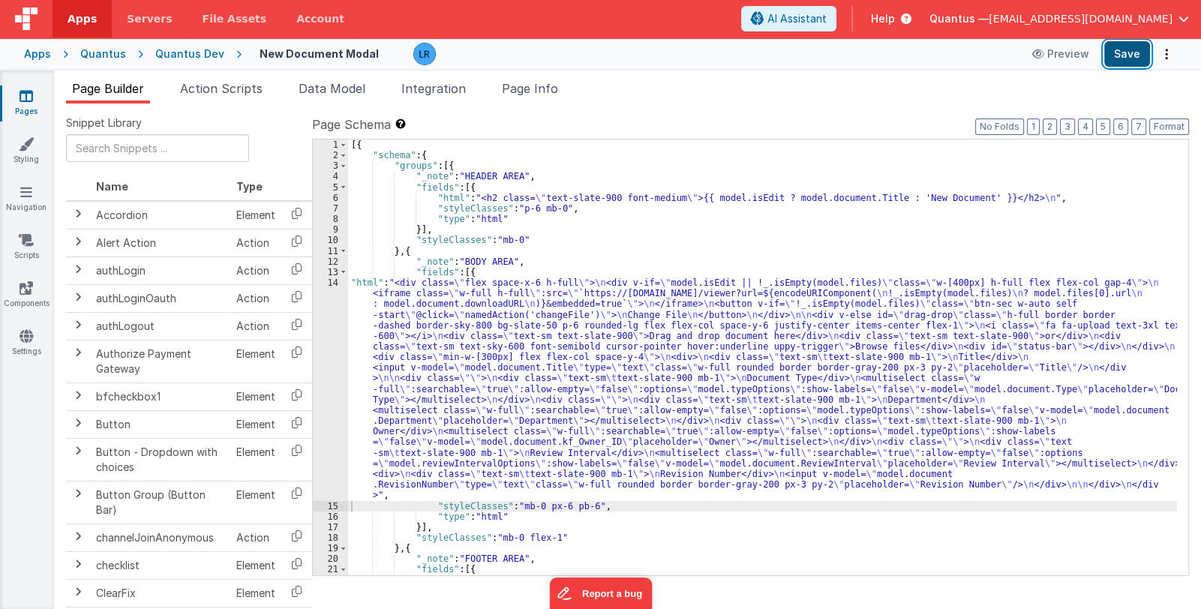
click at [1127, 51] on button "Save" at bounding box center [1127, 54] width 46 height 26
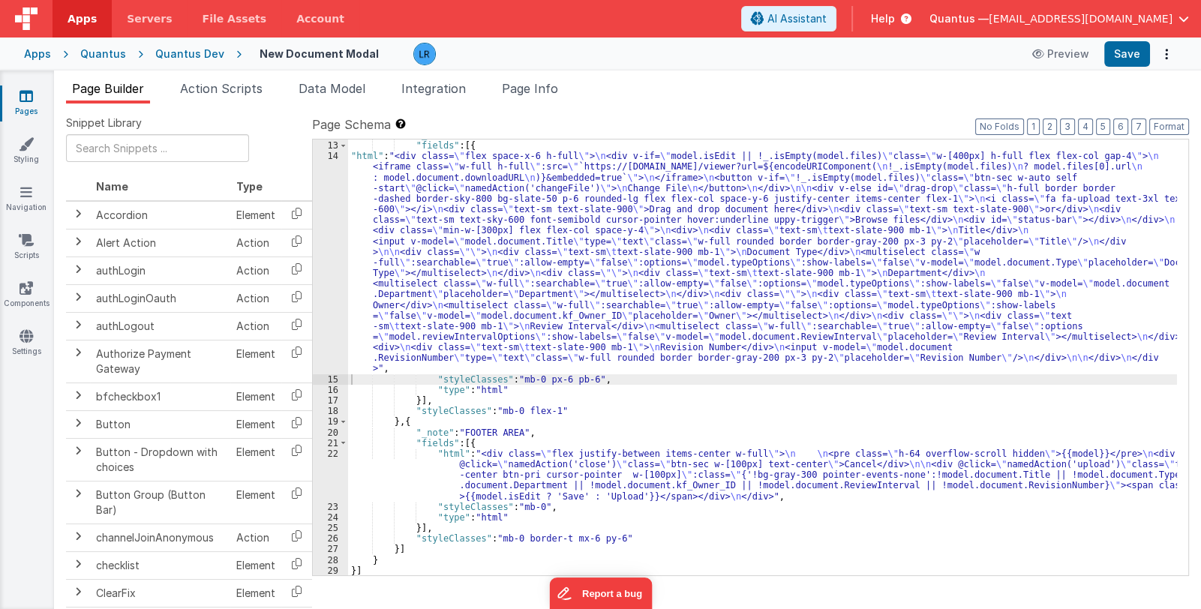
scroll to position [127, 0]
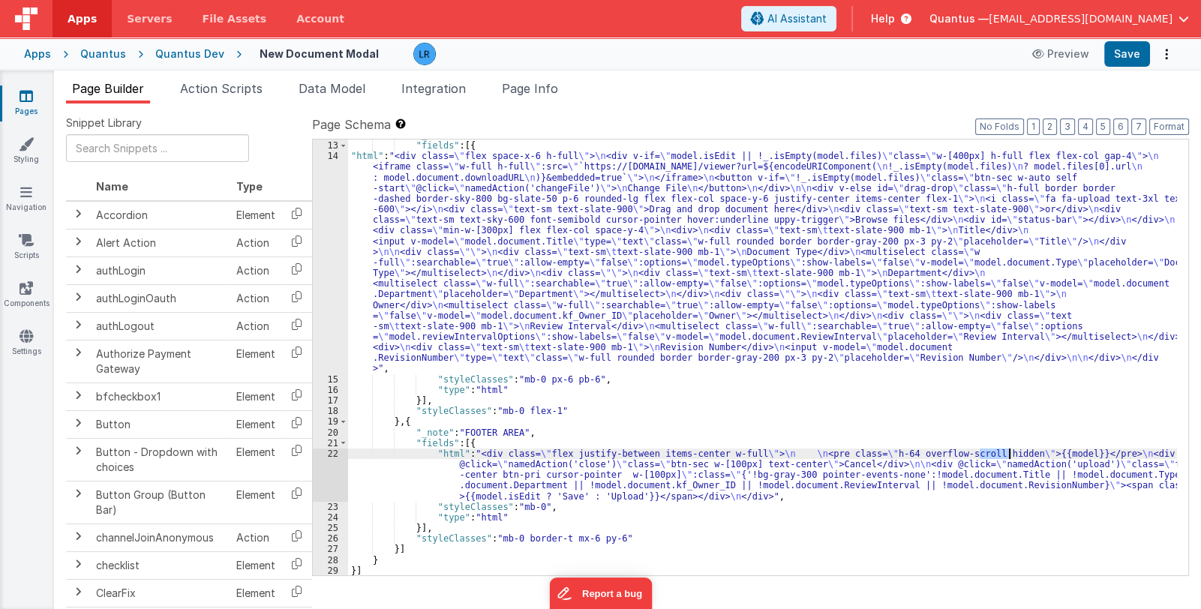
drag, startPoint x: 981, startPoint y: 452, endPoint x: 1010, endPoint y: 452, distance: 28.5
click at [1010, 452] on div ""_note" : "BODY AREA" , "fields" : [{ "html" : "<div class= \" flex space-x-6 h…" at bounding box center [762, 359] width 829 height 458
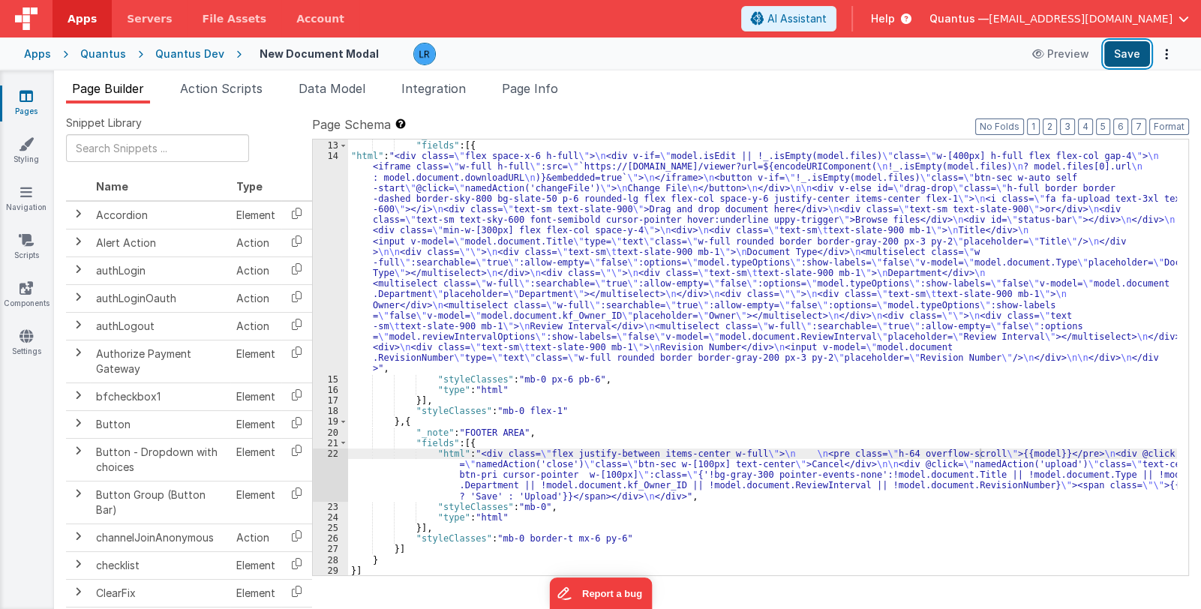
click at [1126, 53] on button "Save" at bounding box center [1127, 54] width 46 height 26
click at [978, 451] on div ""_note" : "BODY AREA" , "fields" : [{ "html" : "<div class= \" flex space-x-6 h…" at bounding box center [762, 359] width 829 height 458
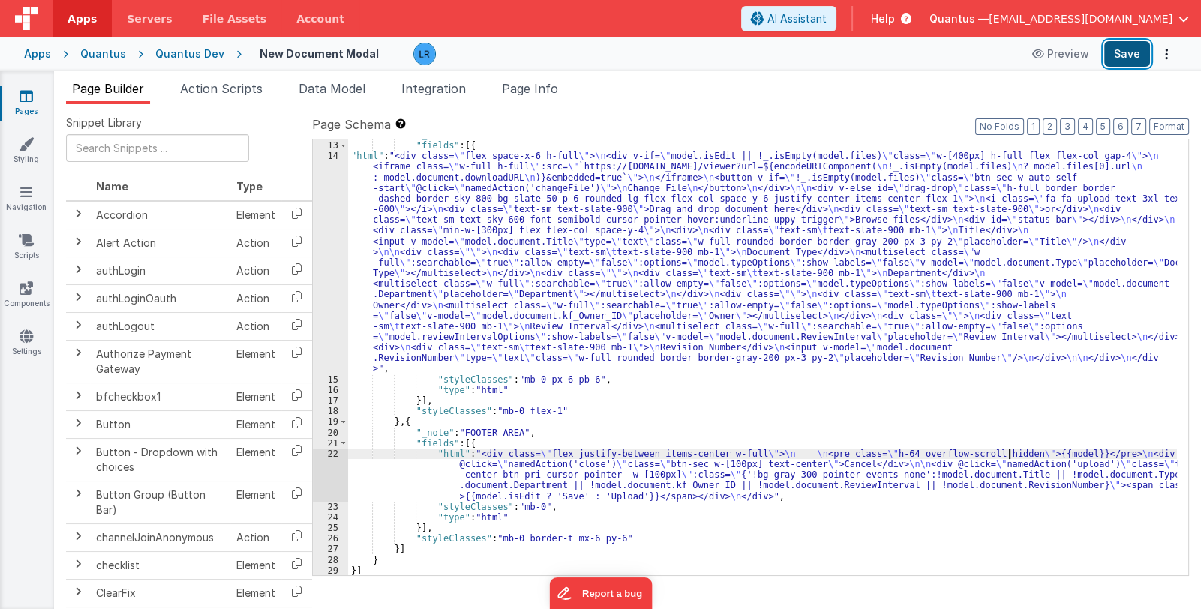
click at [1133, 50] on button "Save" at bounding box center [1127, 54] width 46 height 26
click at [30, 97] on icon at bounding box center [27, 96] width 14 height 15
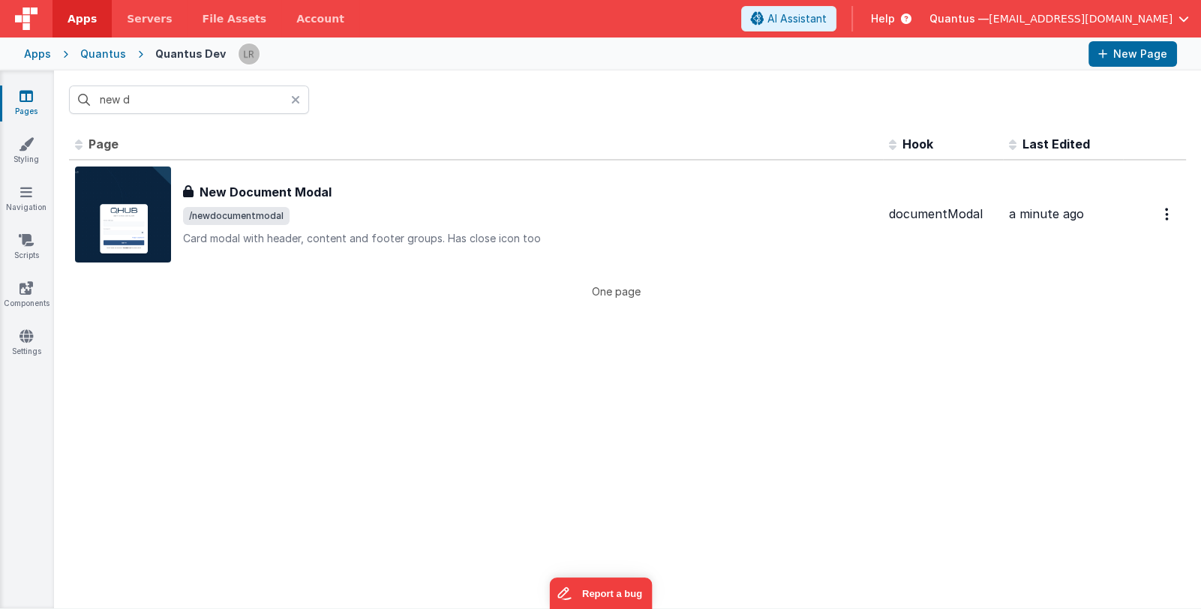
click at [302, 100] on div at bounding box center [300, 100] width 18 height 29
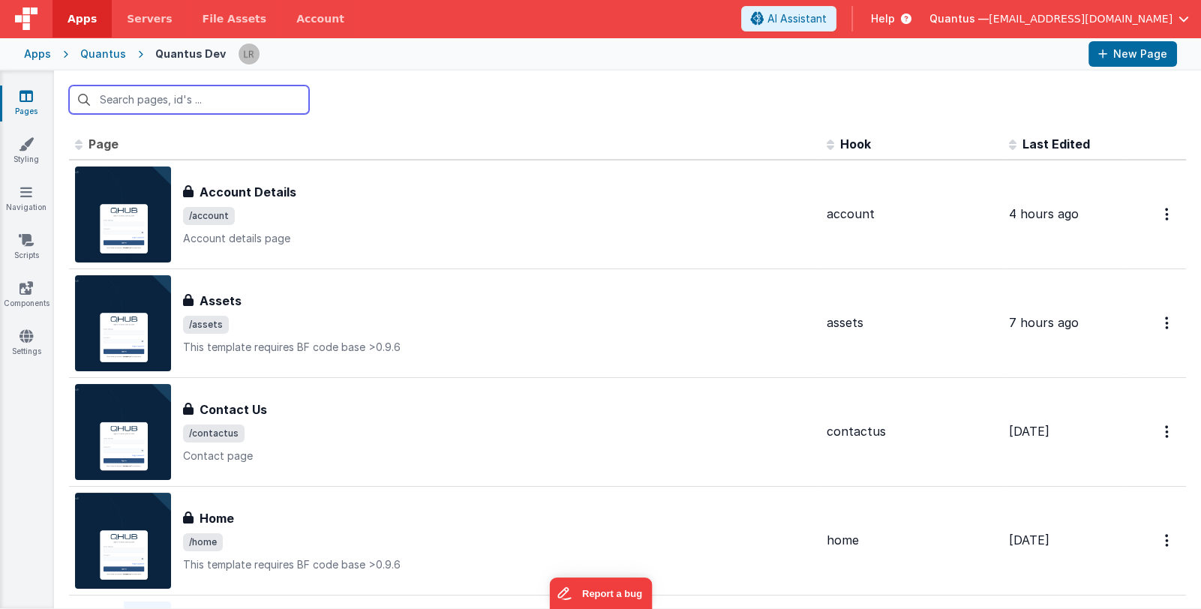
click at [181, 100] on input "text" at bounding box center [189, 100] width 240 height 29
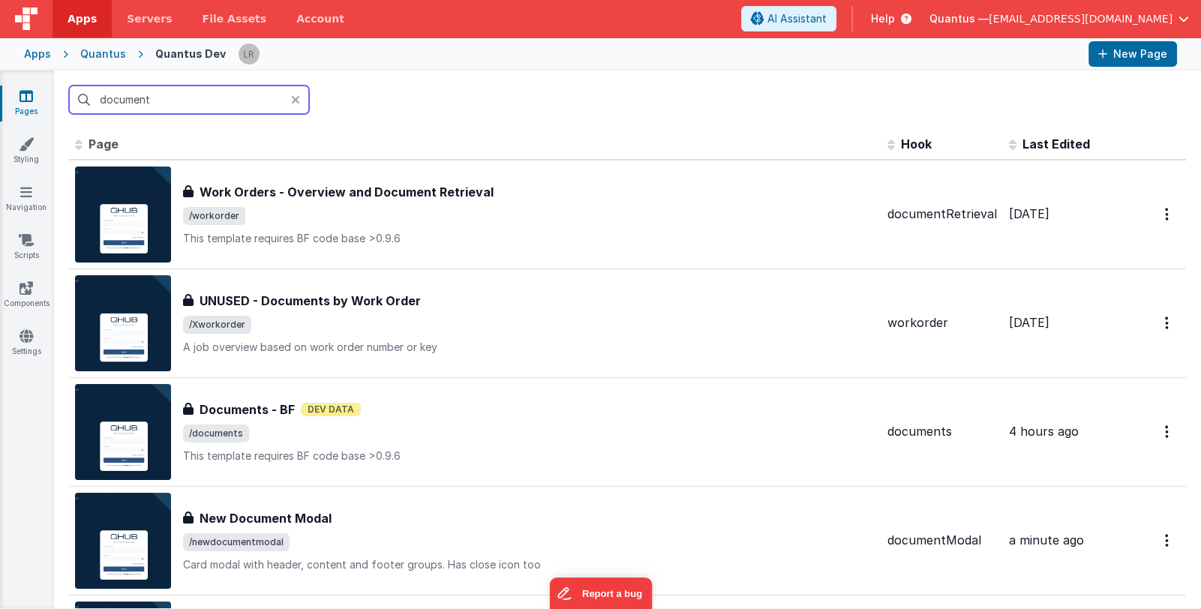
type input "document"
click at [1032, 141] on span "Last Edited" at bounding box center [1057, 144] width 68 height 15
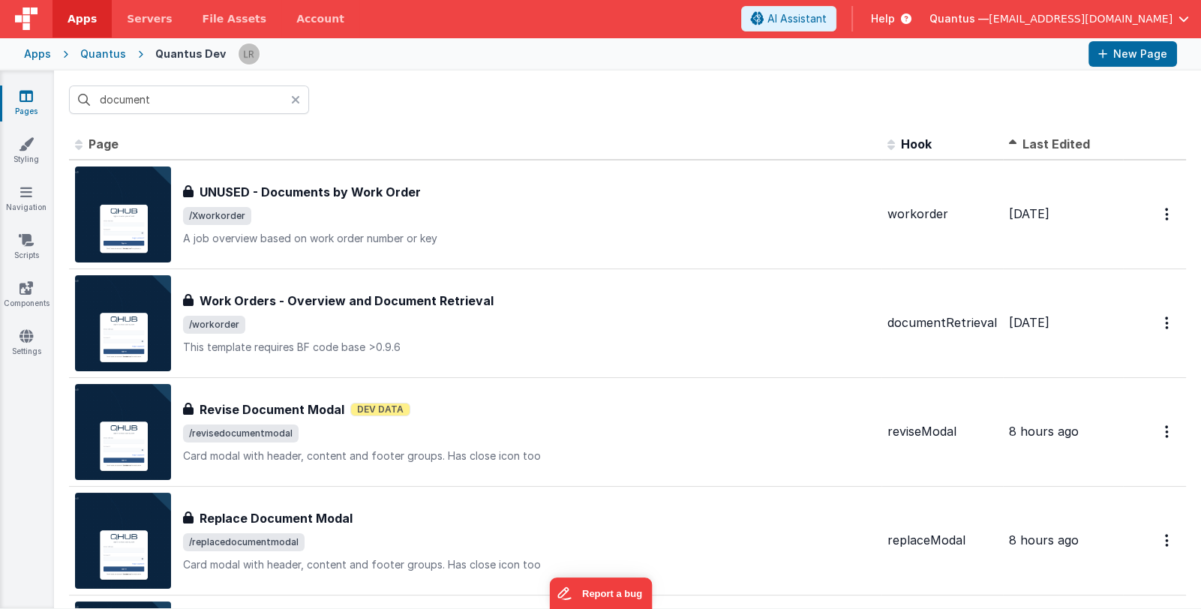
click at [1032, 141] on span "Last Edited" at bounding box center [1057, 144] width 68 height 15
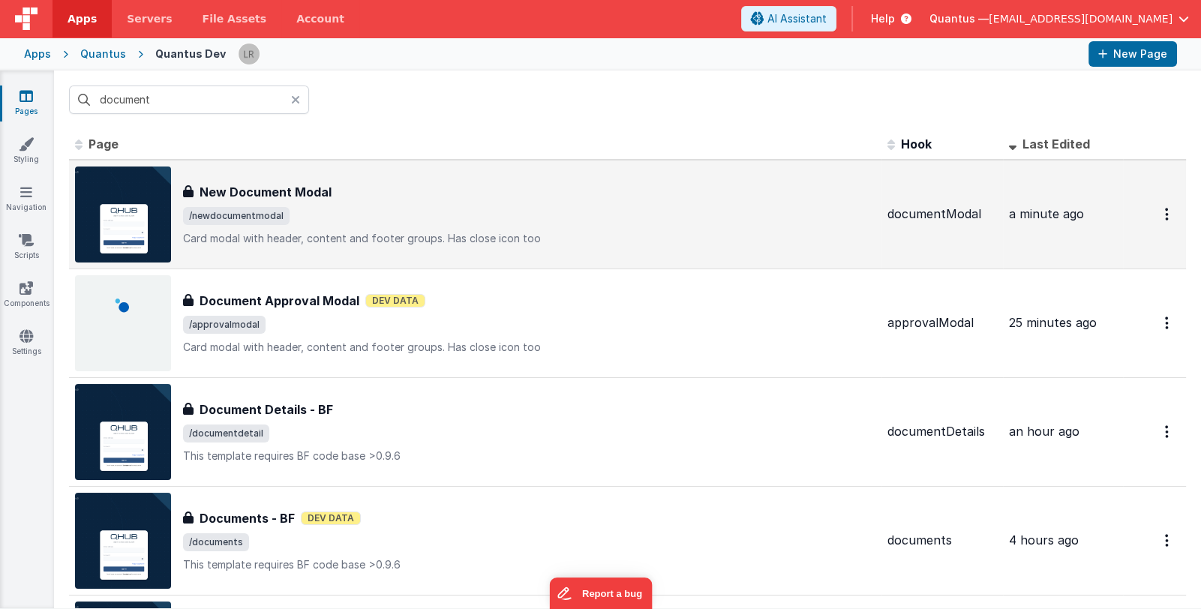
click at [469, 214] on span "/newdocumentmodal" at bounding box center [529, 216] width 692 height 18
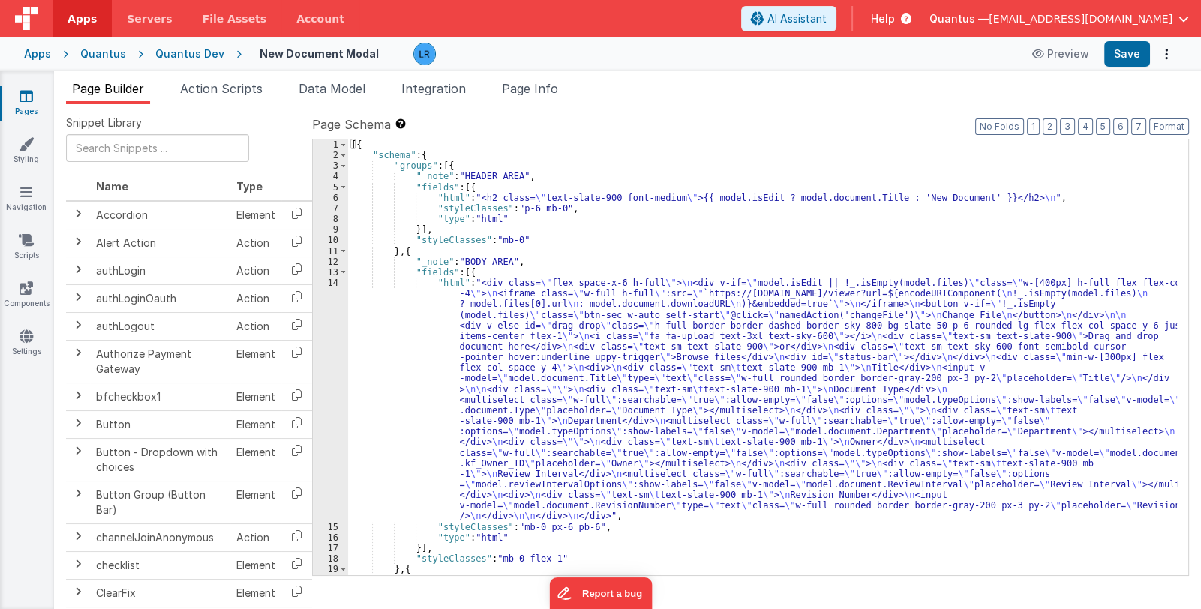
click at [596, 388] on div "[{ "schema" : { "groups" : [{ "_note" : "HEADER AREA" , "fields" : [{ "html" : …" at bounding box center [762, 369] width 829 height 458
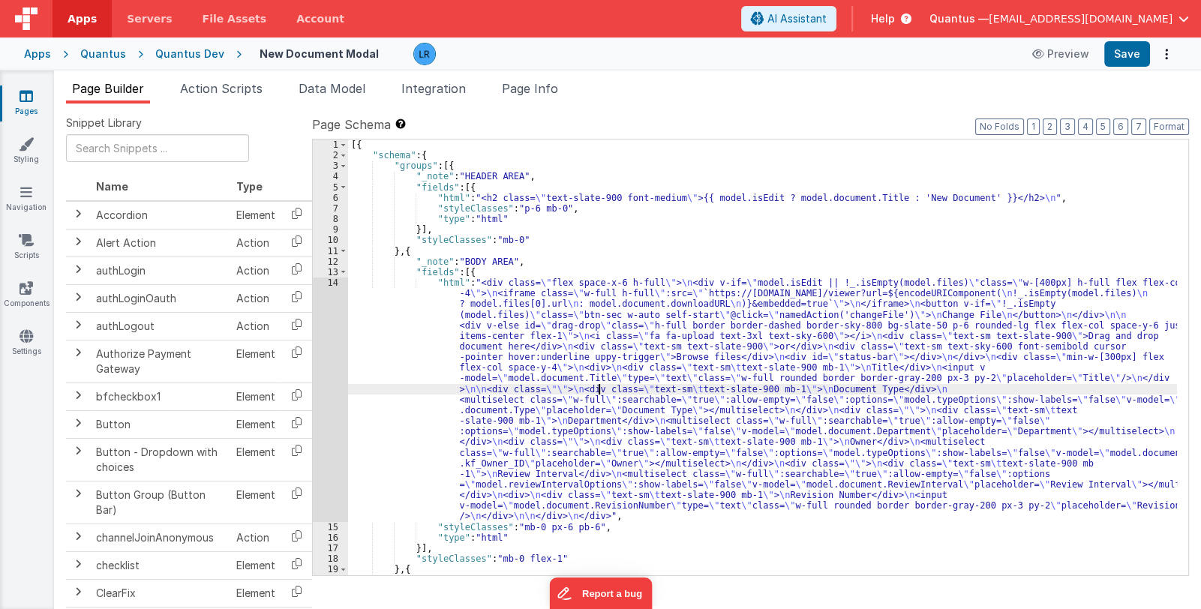
click at [333, 422] on div "14" at bounding box center [330, 400] width 35 height 245
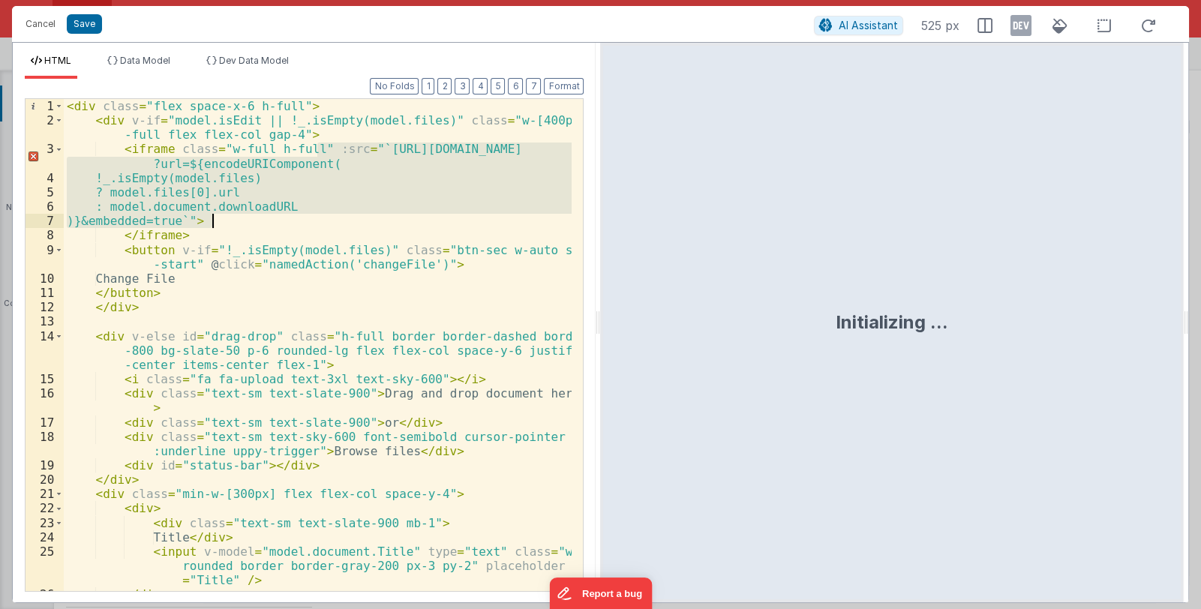
drag, startPoint x: 317, startPoint y: 149, endPoint x: 212, endPoint y: 221, distance: 127.4
click at [212, 221] on div "< div class = "flex space-x-6 h-full" > < div v-if = "model.isEdit || !_.isEmpt…" at bounding box center [318, 359] width 509 height 521
click at [46, 23] on button "Cancel" at bounding box center [40, 24] width 45 height 21
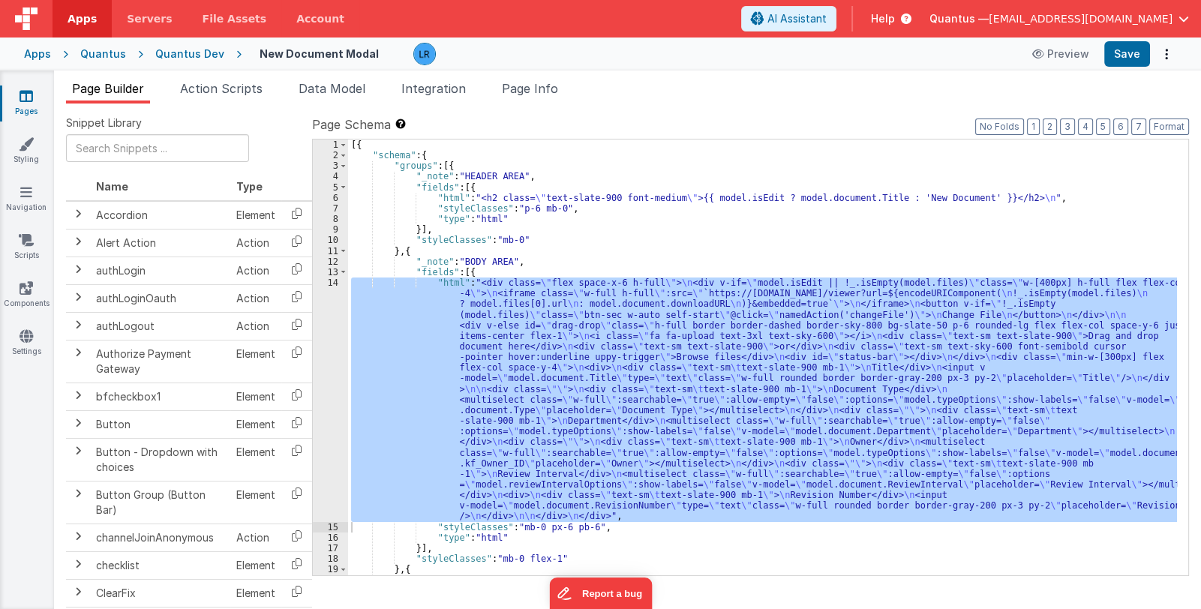
click at [34, 107] on link "Pages" at bounding box center [26, 104] width 54 height 30
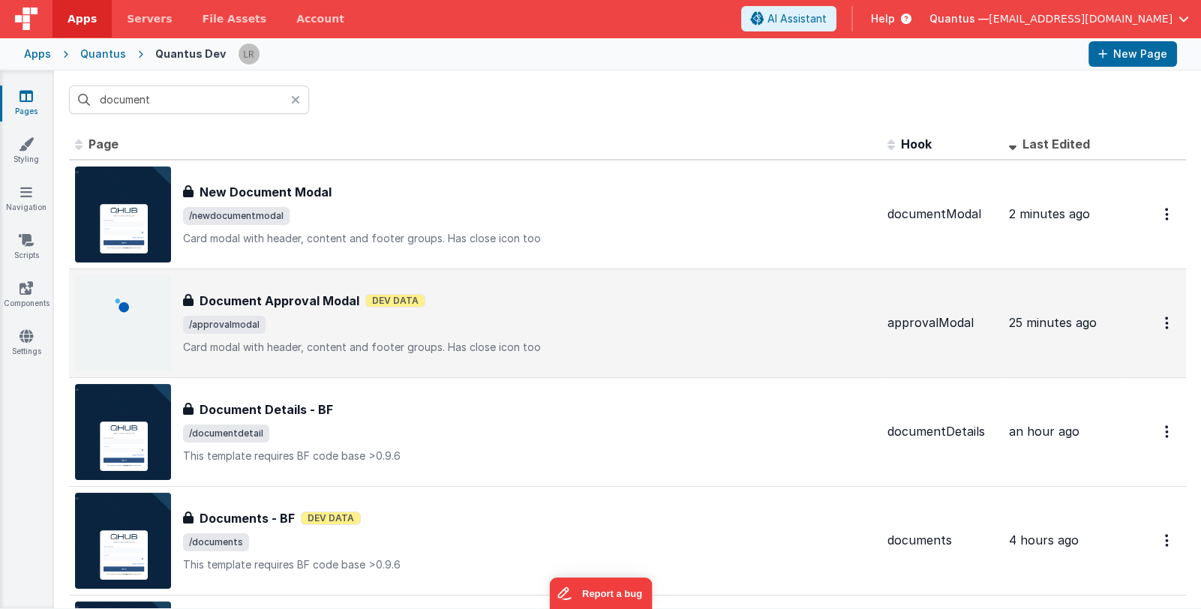
click at [319, 308] on h3 "Document Approval Modal" at bounding box center [280, 301] width 160 height 18
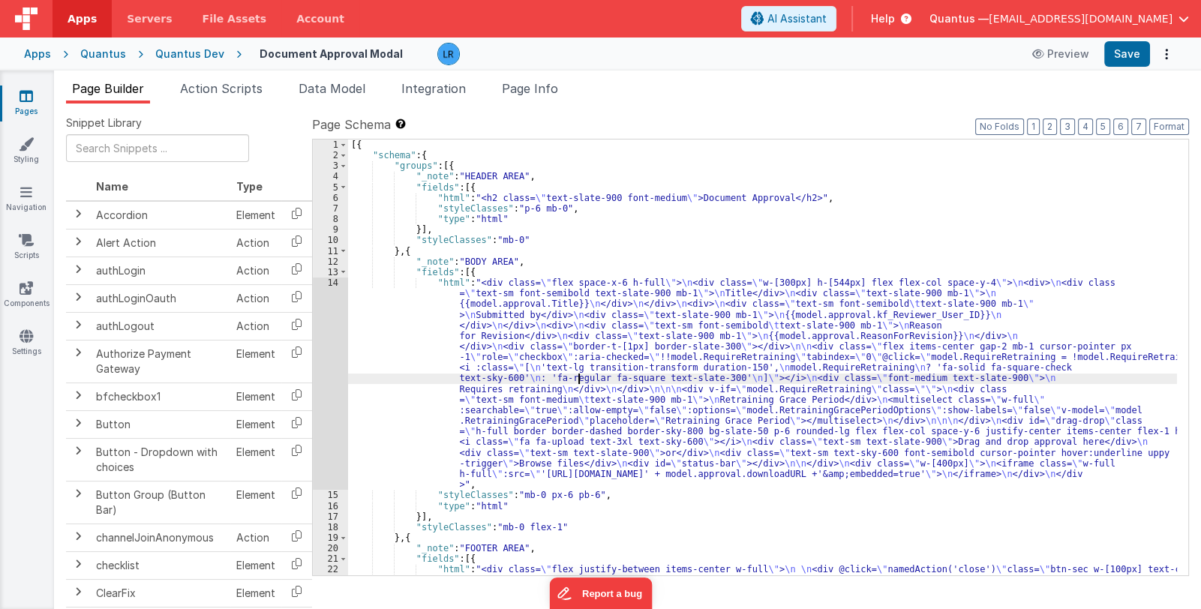
click at [579, 381] on div "[{ "schema" : { "groups" : [{ "_note" : "HEADER AREA" , "fields" : [{ "html" : …" at bounding box center [762, 385] width 829 height 490
click at [326, 412] on div "14" at bounding box center [330, 384] width 35 height 212
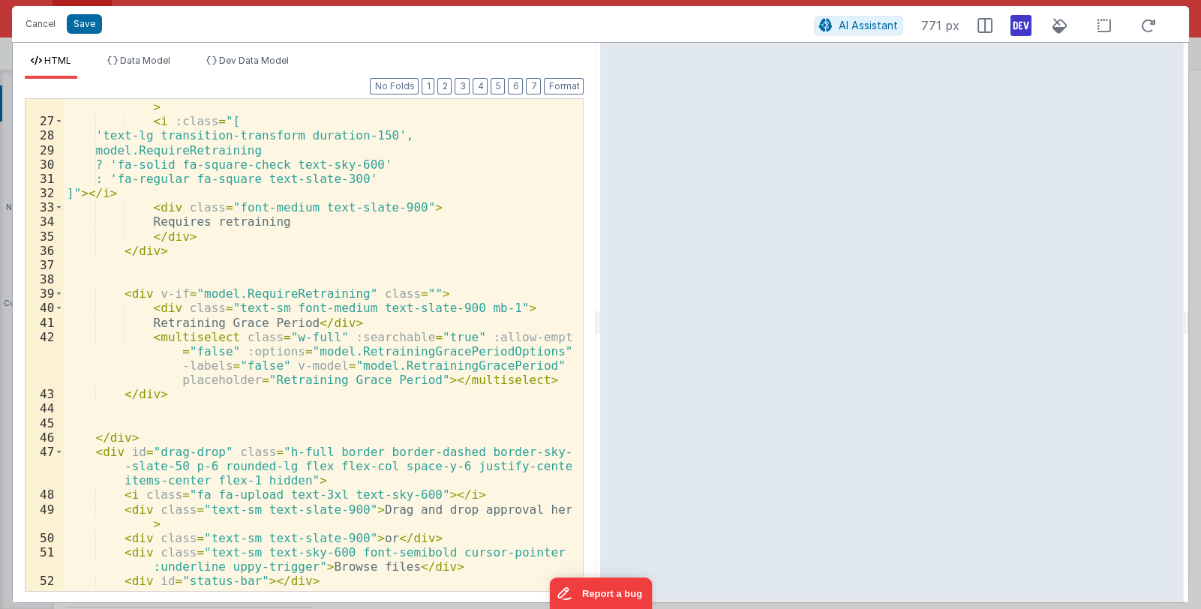
scroll to position [514, 0]
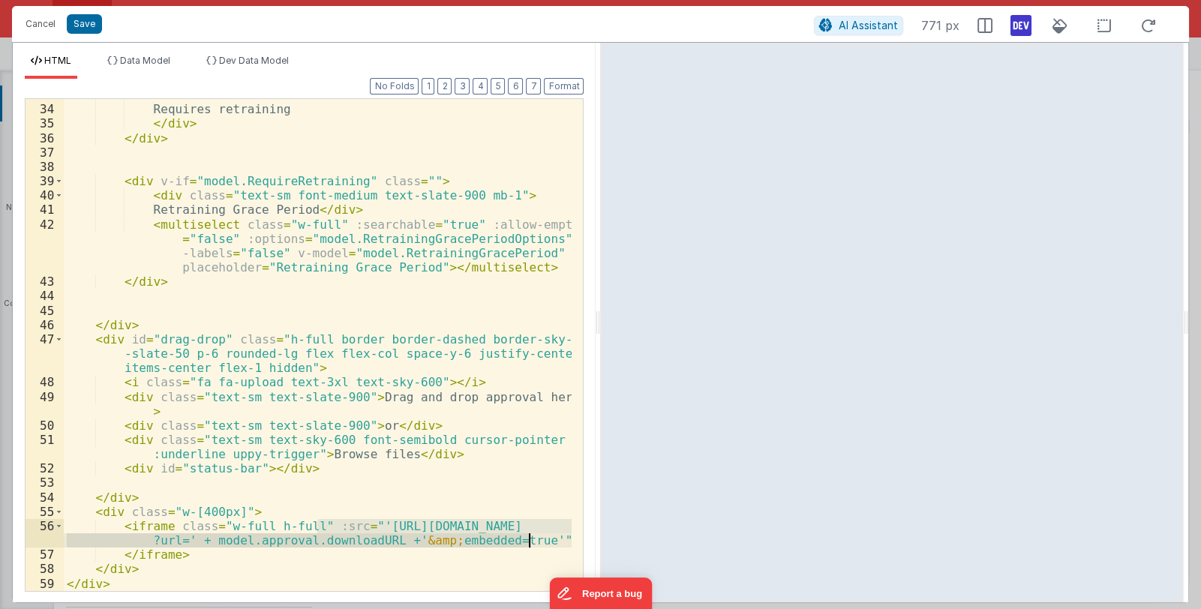
drag, startPoint x: 318, startPoint y: 525, endPoint x: 529, endPoint y: 541, distance: 211.4
click at [529, 541] on div "< div class = "font-medium text-slate-900" > Requires retraining </ div > </ di…" at bounding box center [318, 348] width 509 height 521
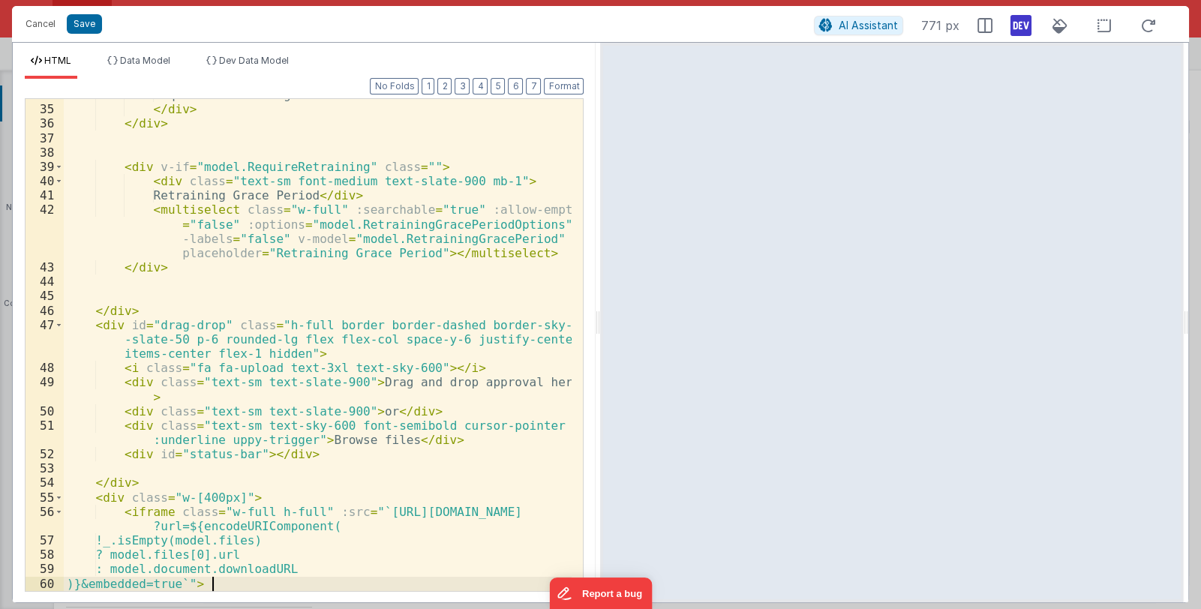
scroll to position [529, 0]
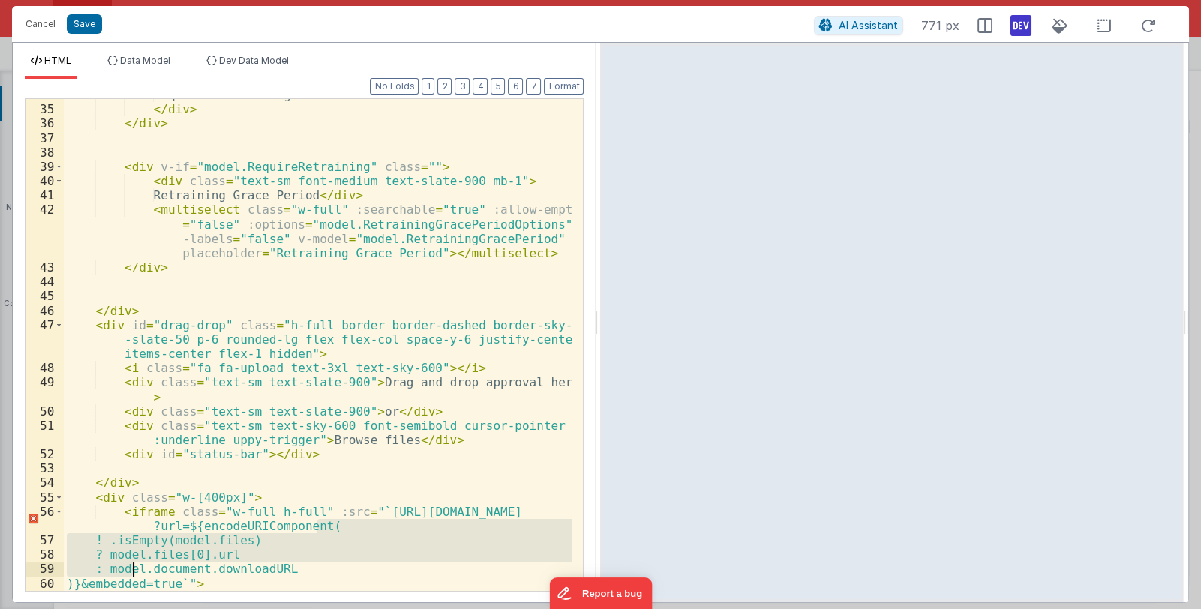
drag, startPoint x: 318, startPoint y: 527, endPoint x: 131, endPoint y: 566, distance: 190.7
click at [131, 566] on div "Requires retraining </ div > </ div > < div v-if = "model.RequireRetraining" cl…" at bounding box center [318, 348] width 509 height 521
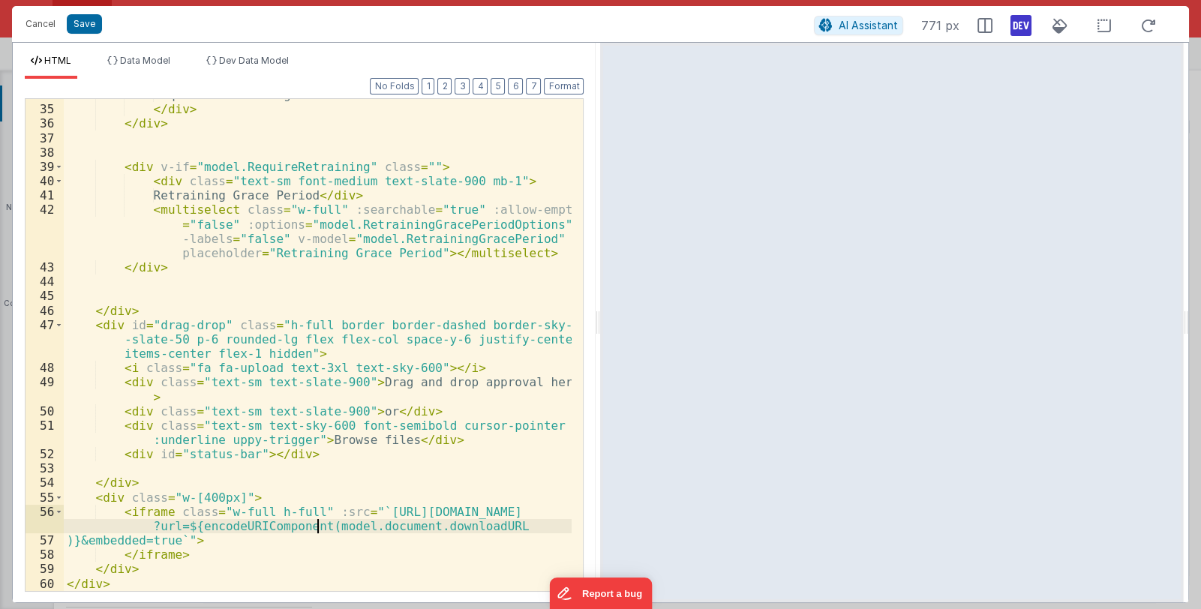
scroll to position [528, 0]
drag, startPoint x: 317, startPoint y: 512, endPoint x: 212, endPoint y: 540, distance: 108.6
click at [212, 540] on div "Requires retraining </ div > </ div > < div v-if = "model.RequireRetraining" cl…" at bounding box center [318, 348] width 509 height 521
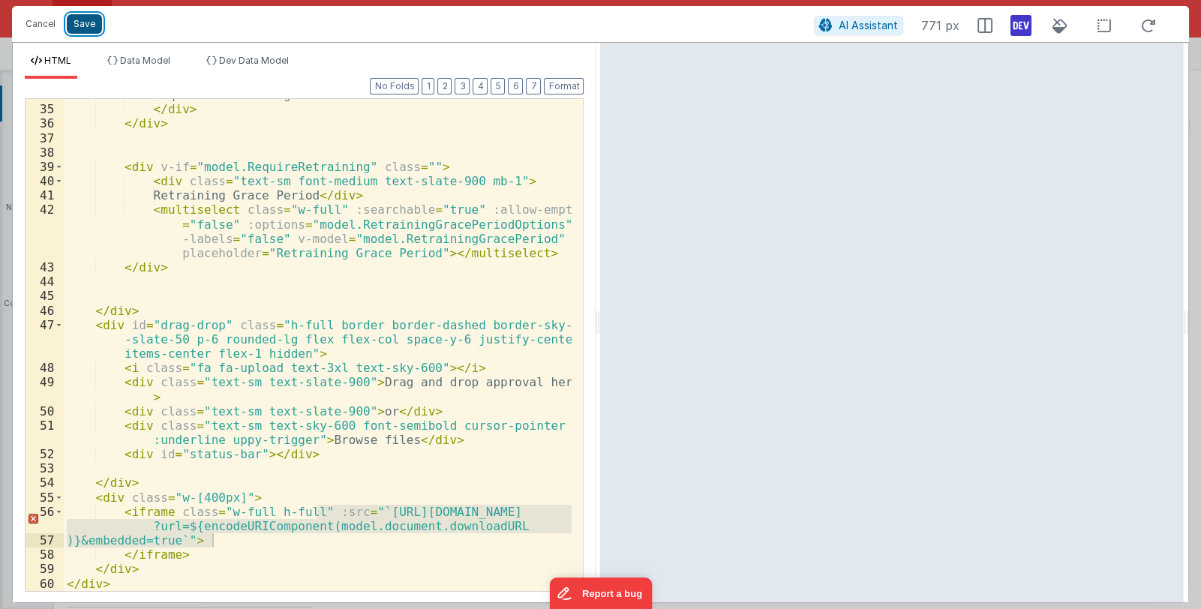
click at [92, 28] on button "Save" at bounding box center [84, 24] width 35 height 20
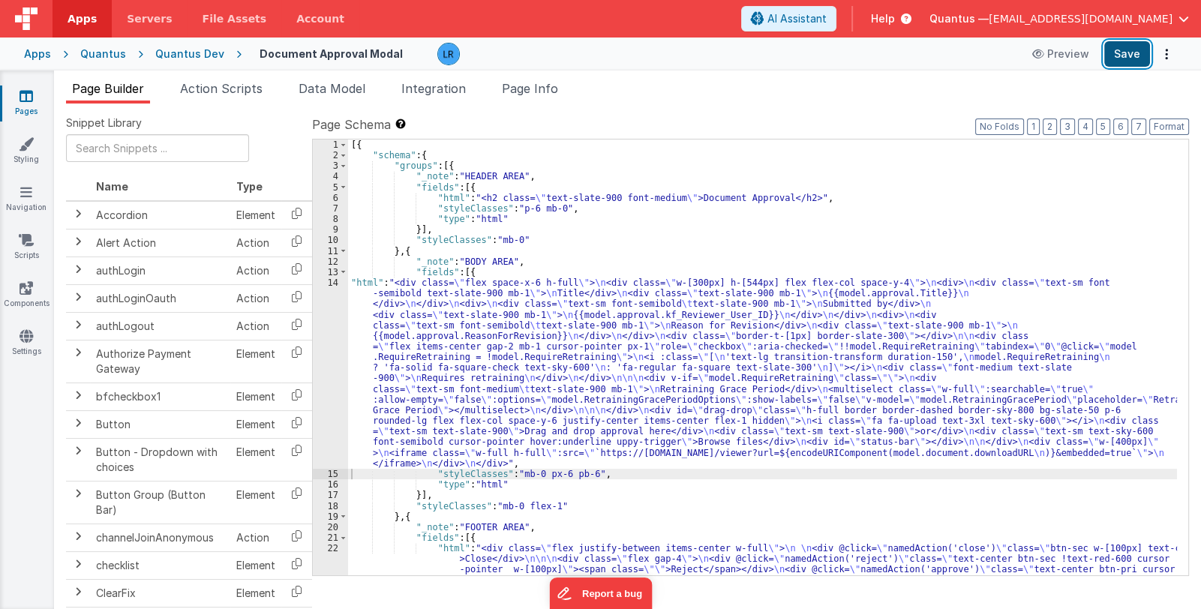
click at [1127, 50] on button "Save" at bounding box center [1127, 54] width 46 height 26
click at [490, 410] on div "[{ "schema" : { "groups" : [{ "_note" : "HEADER AREA" , "fields" : [{ "html" : …" at bounding box center [762, 369] width 829 height 458
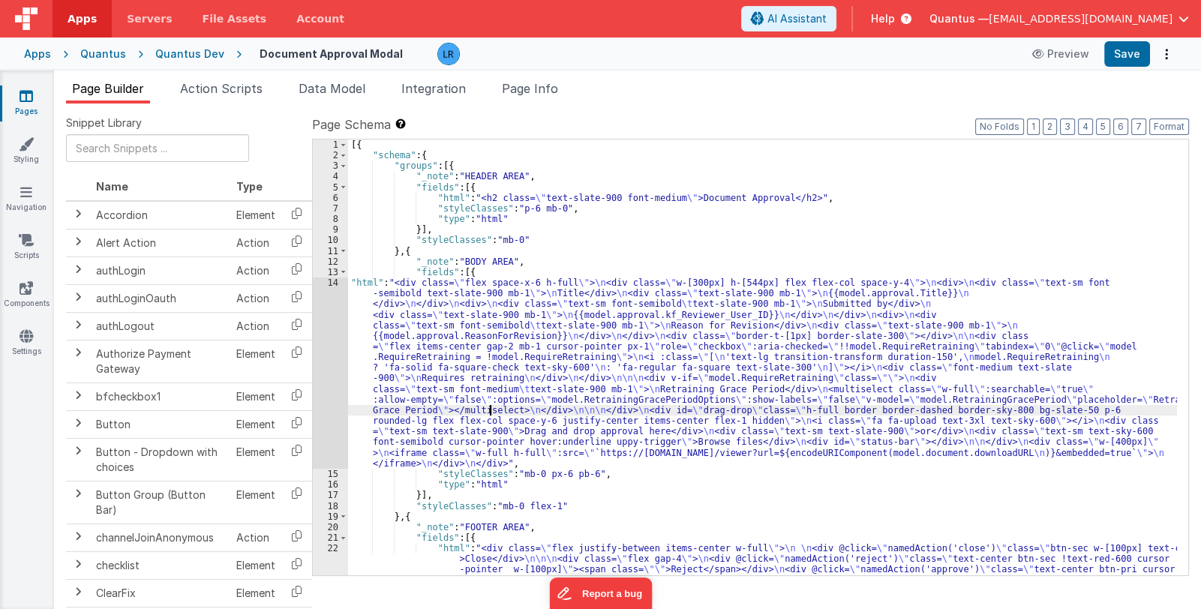
click at [326, 404] on div "14" at bounding box center [330, 373] width 35 height 191
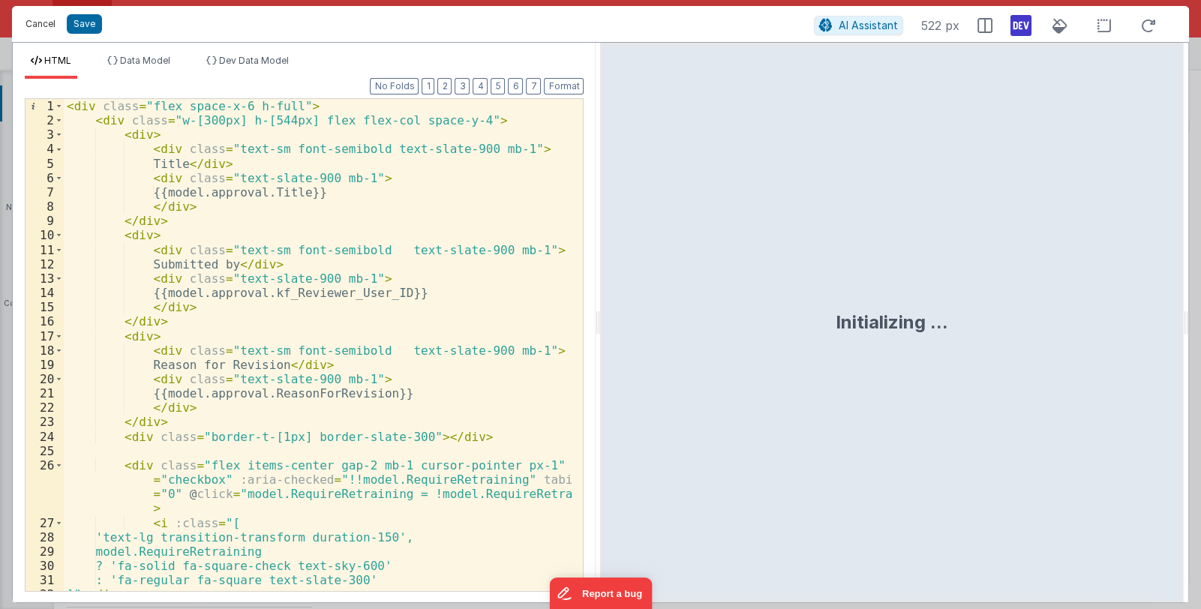
click at [41, 24] on button "Cancel" at bounding box center [40, 24] width 45 height 21
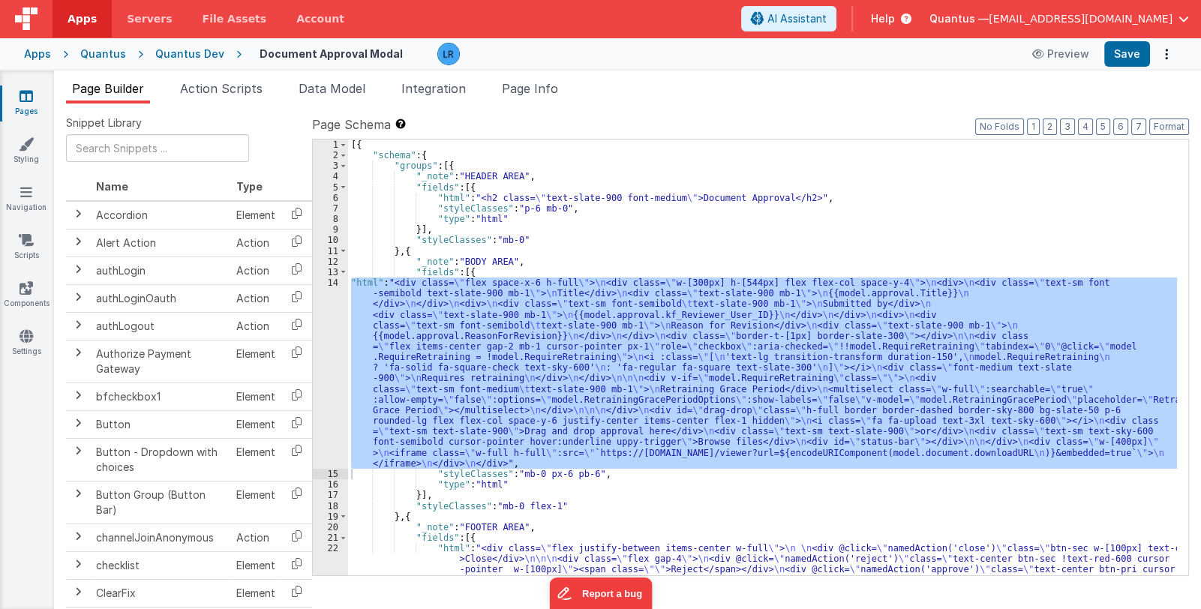
click at [605, 385] on div "[{ "schema" : { "groups" : [{ "_note" : "HEADER AREA" , "fields" : [{ "html" : …" at bounding box center [762, 358] width 829 height 436
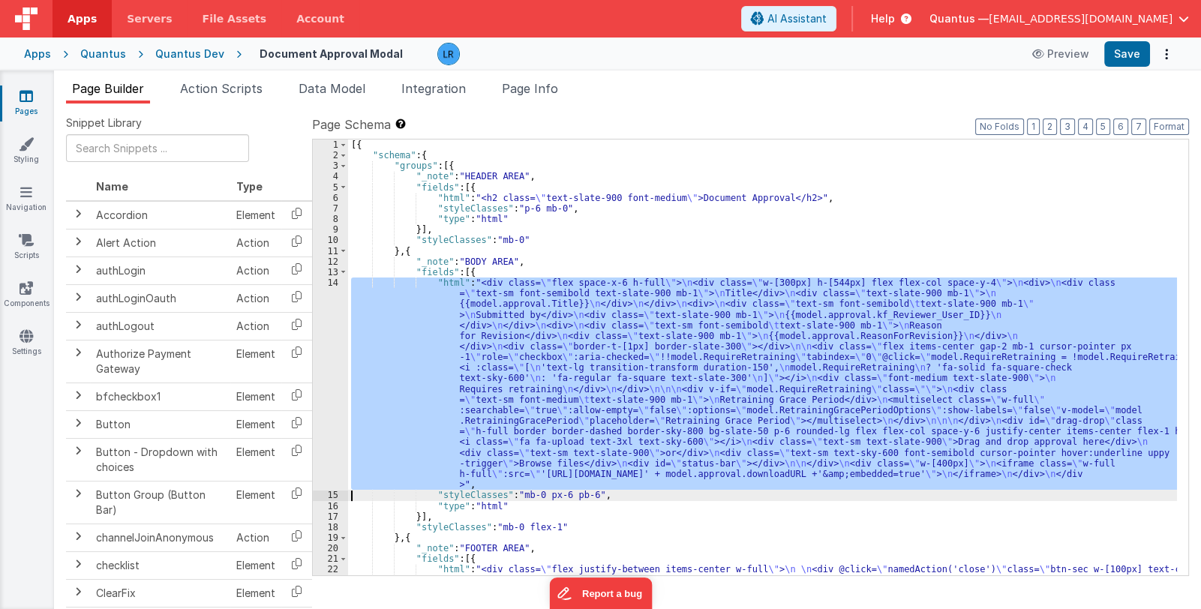
click at [537, 427] on div "[{ "schema" : { "groups" : [{ "_note" : "HEADER AREA" , "fields" : [{ "html" : …" at bounding box center [762, 358] width 829 height 436
click at [325, 412] on div "14" at bounding box center [330, 384] width 35 height 212
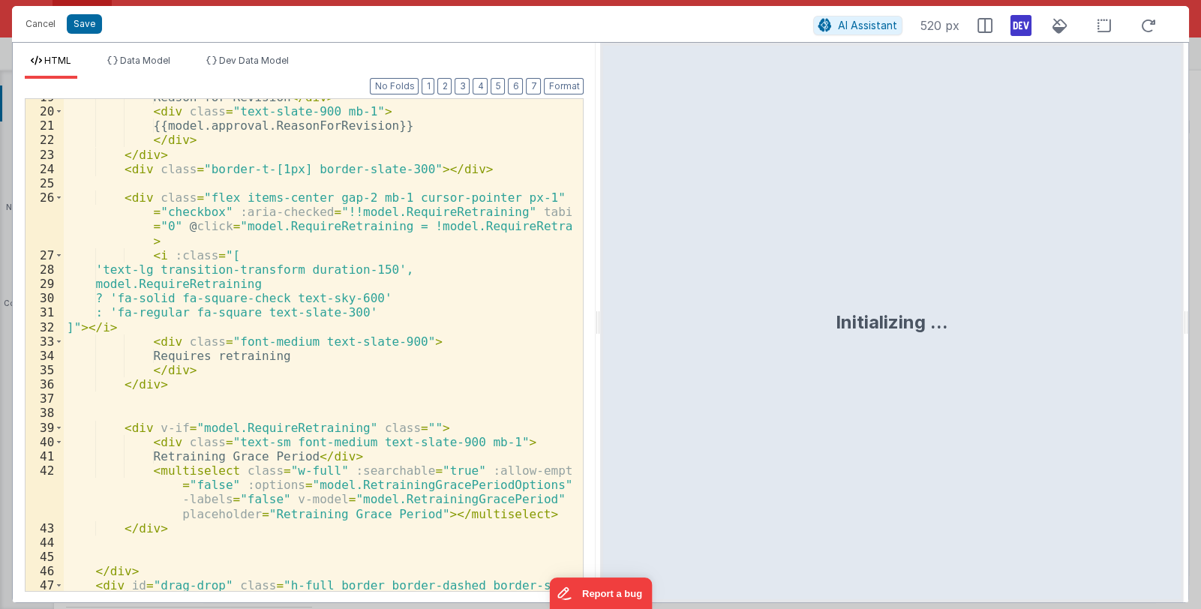
scroll to position [514, 0]
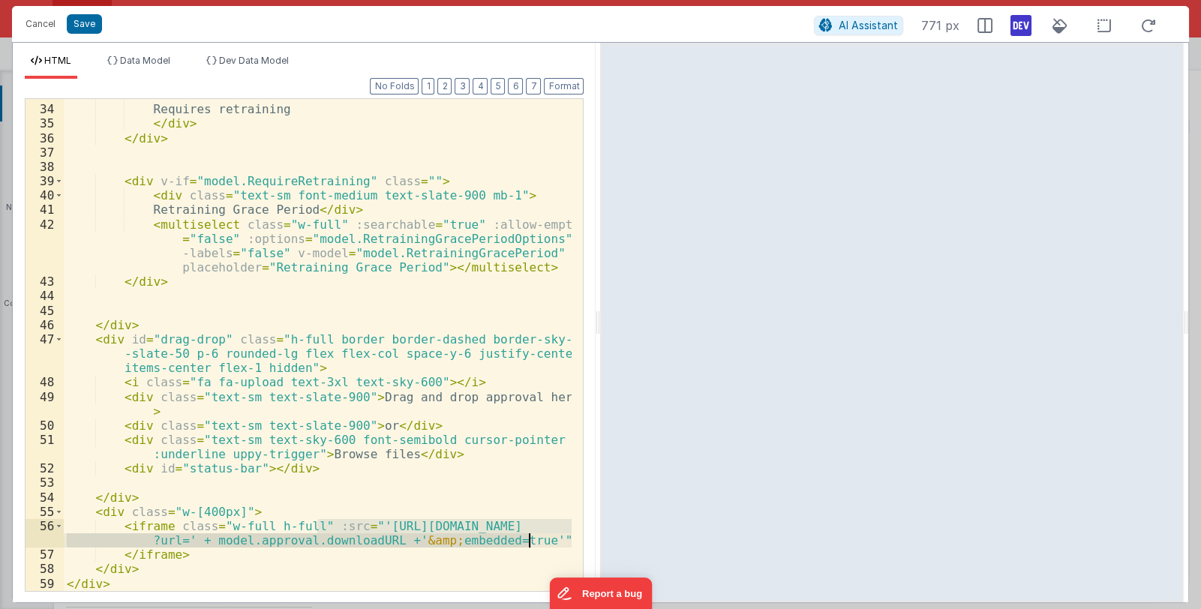
drag, startPoint x: 317, startPoint y: 527, endPoint x: 529, endPoint y: 539, distance: 212.7
click at [529, 539] on div "< div class = "font-medium text-slate-900" > Requires retraining </ div > </ di…" at bounding box center [318, 348] width 509 height 521
click at [310, 520] on div "< div class = "font-medium text-slate-900" > Requires retraining </ div > </ di…" at bounding box center [318, 348] width 509 height 521
drag, startPoint x: 318, startPoint y: 524, endPoint x: 527, endPoint y: 541, distance: 210.0
click at [527, 541] on div "< div class = "font-medium text-slate-900" > Requires retraining </ div > </ di…" at bounding box center [318, 348] width 509 height 521
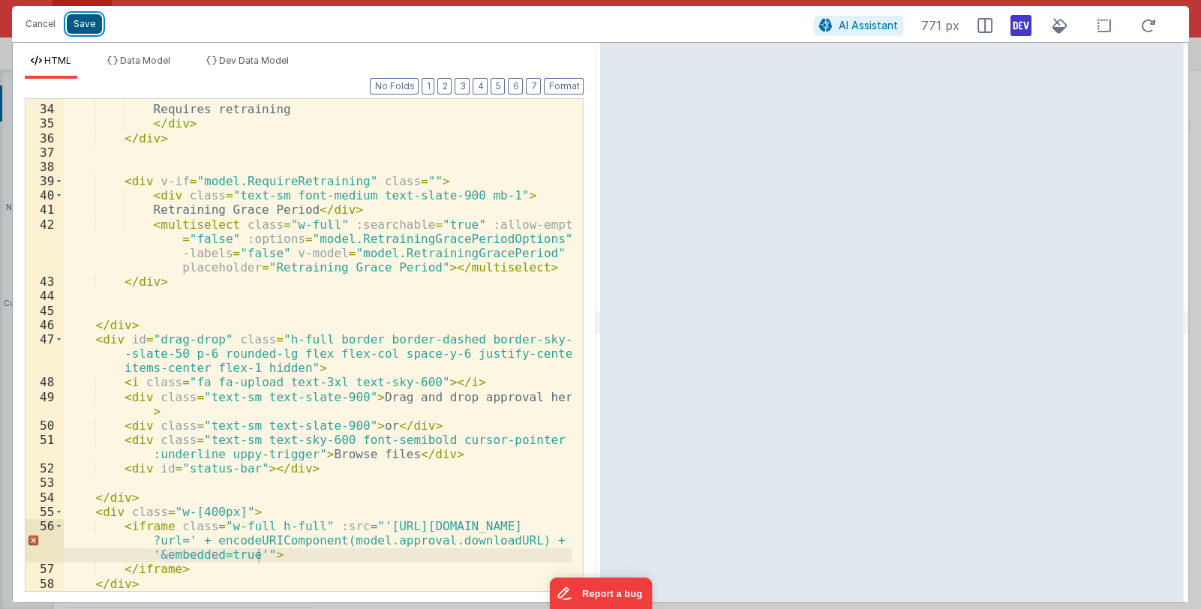
click at [83, 26] on button "Save" at bounding box center [84, 24] width 35 height 20
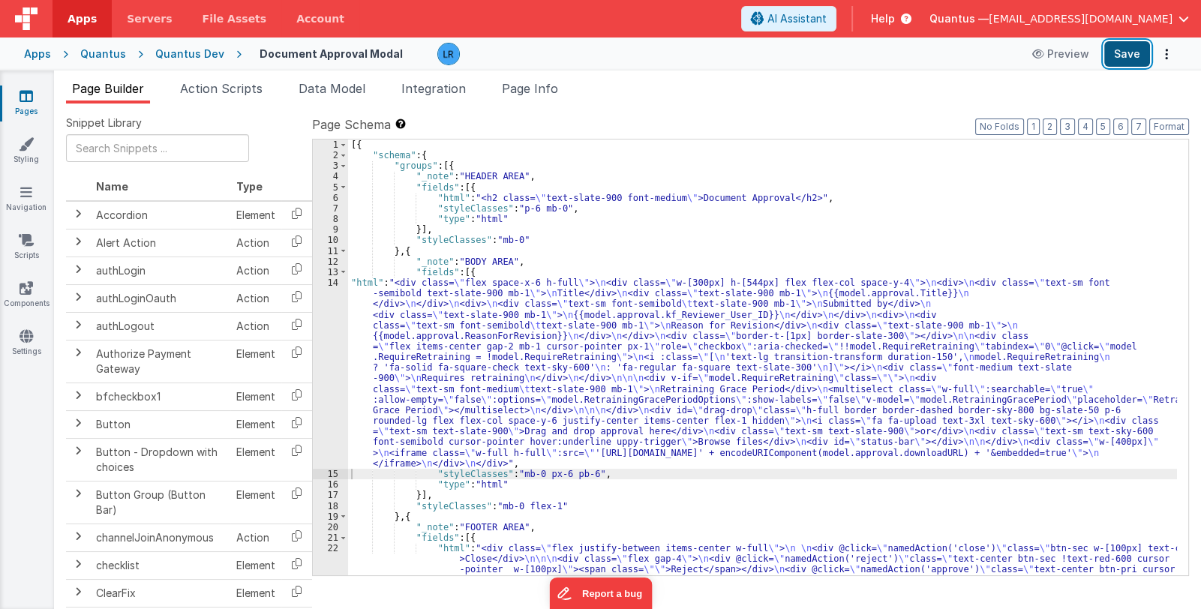
click at [1140, 52] on button "Save" at bounding box center [1127, 54] width 46 height 26
click at [23, 104] on link "Pages" at bounding box center [26, 104] width 54 height 30
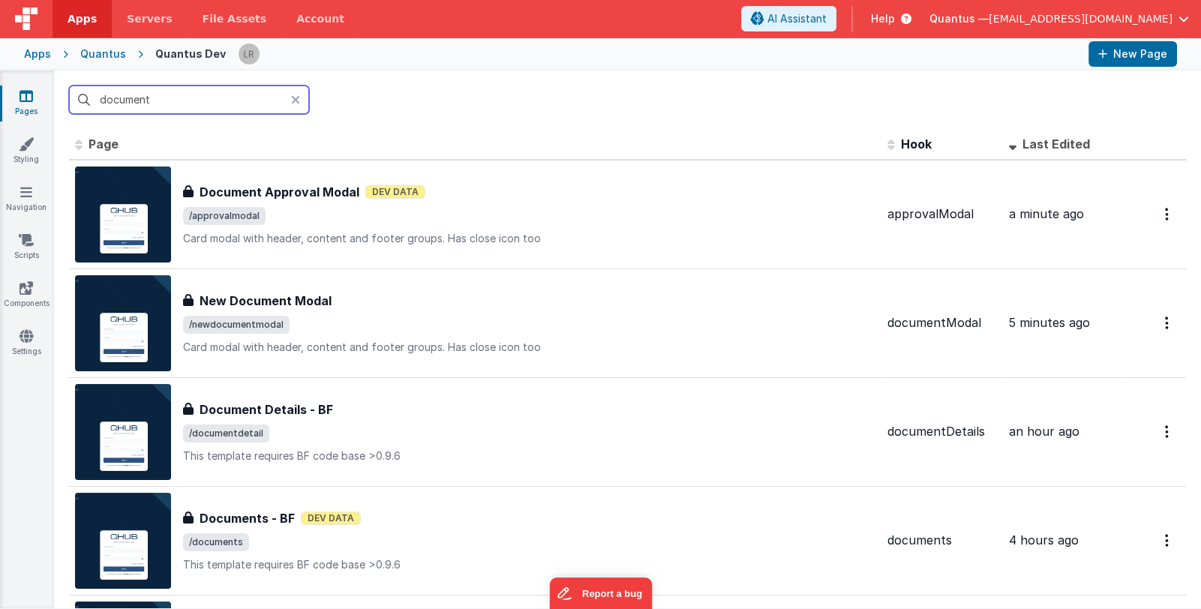
click at [192, 102] on input "document" at bounding box center [189, 100] width 240 height 29
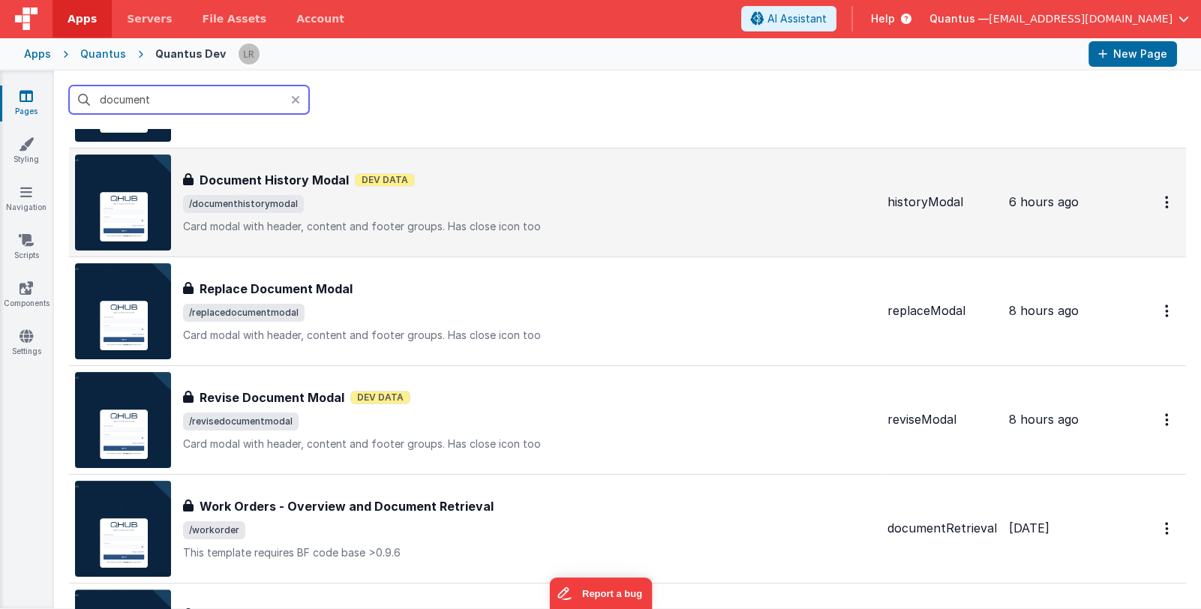
scroll to position [450, 0]
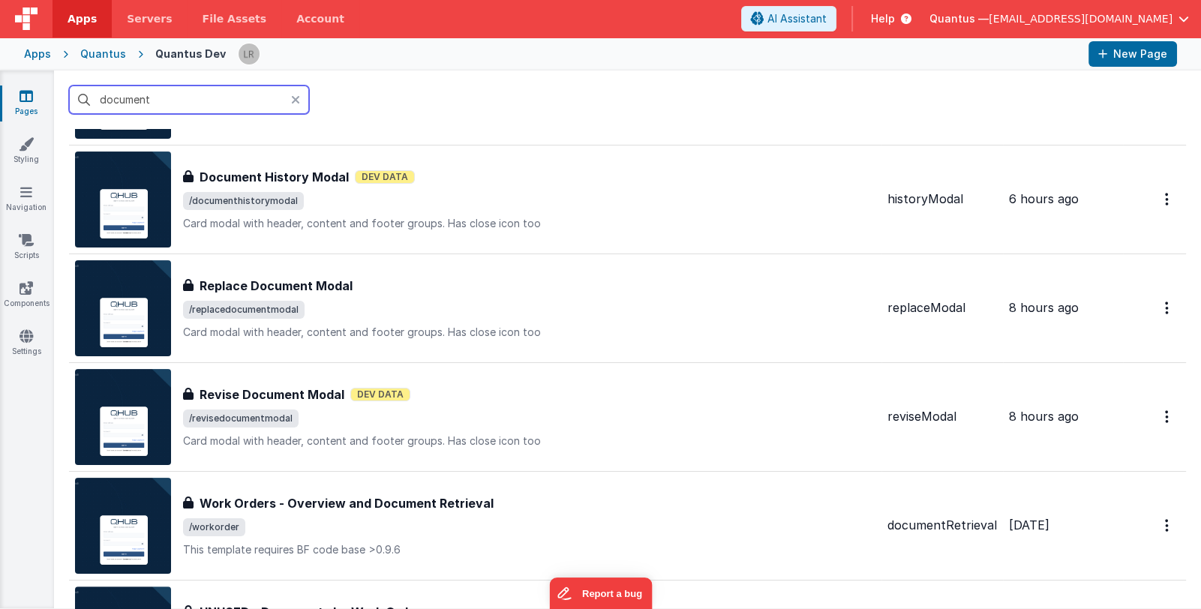
click at [289, 102] on input "document" at bounding box center [189, 100] width 240 height 29
click at [296, 100] on icon at bounding box center [295, 100] width 9 height 12
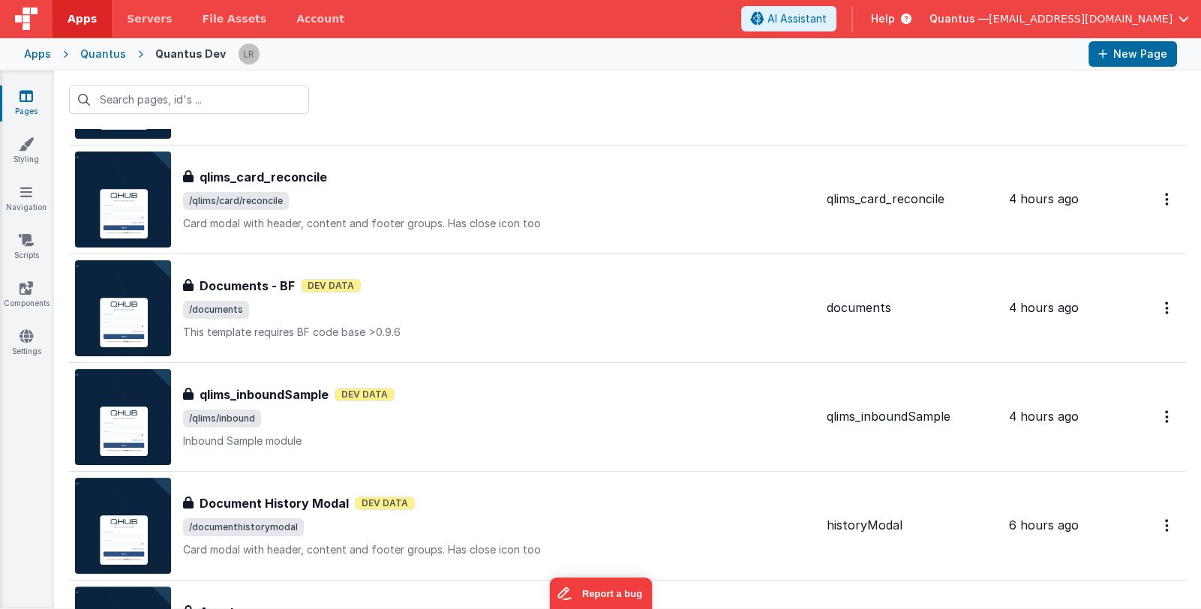
scroll to position [0, 0]
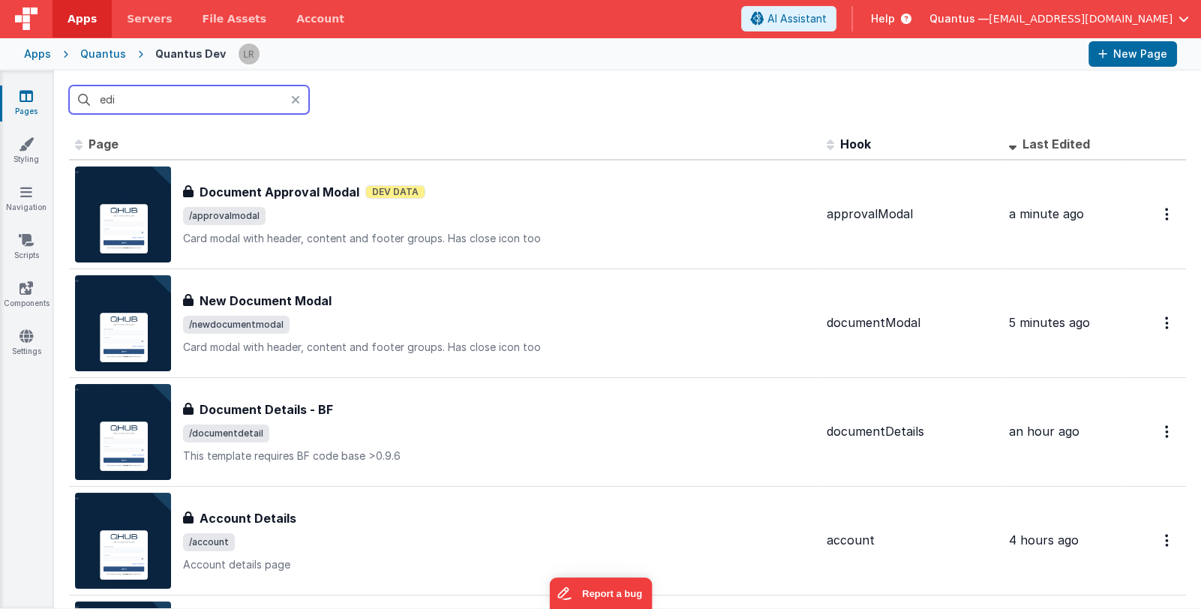
type input "edit"
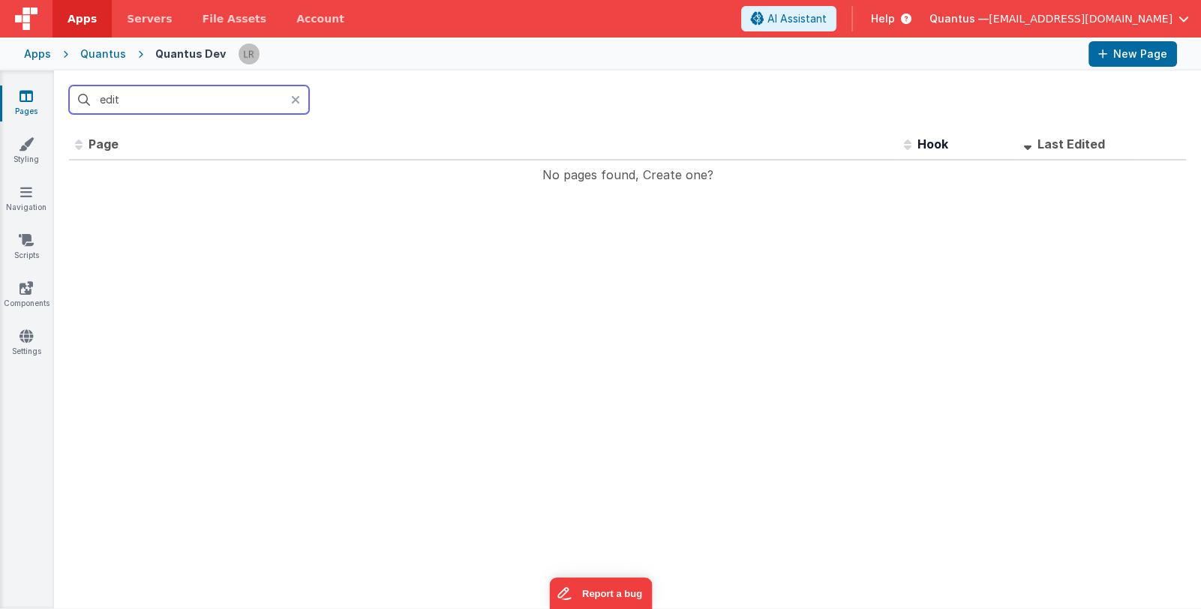
drag, startPoint x: 139, startPoint y: 101, endPoint x: 79, endPoint y: 93, distance: 60.5
click at [79, 93] on input "edit" at bounding box center [189, 100] width 240 height 29
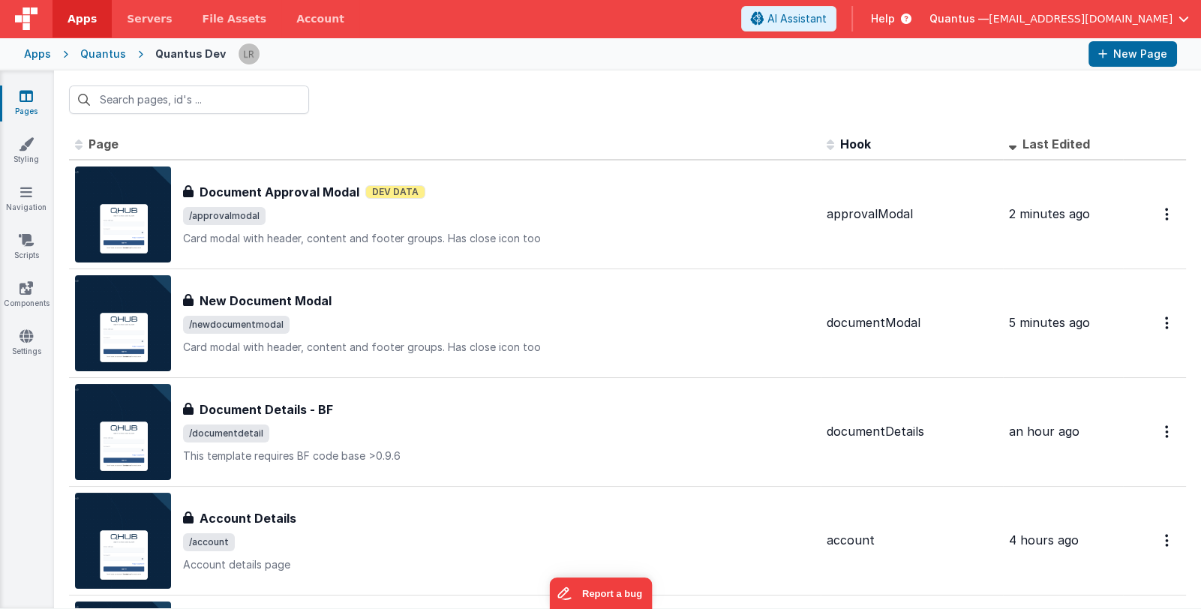
click at [34, 104] on link "Pages" at bounding box center [26, 104] width 54 height 30
click at [157, 101] on input "text" at bounding box center [189, 100] width 240 height 29
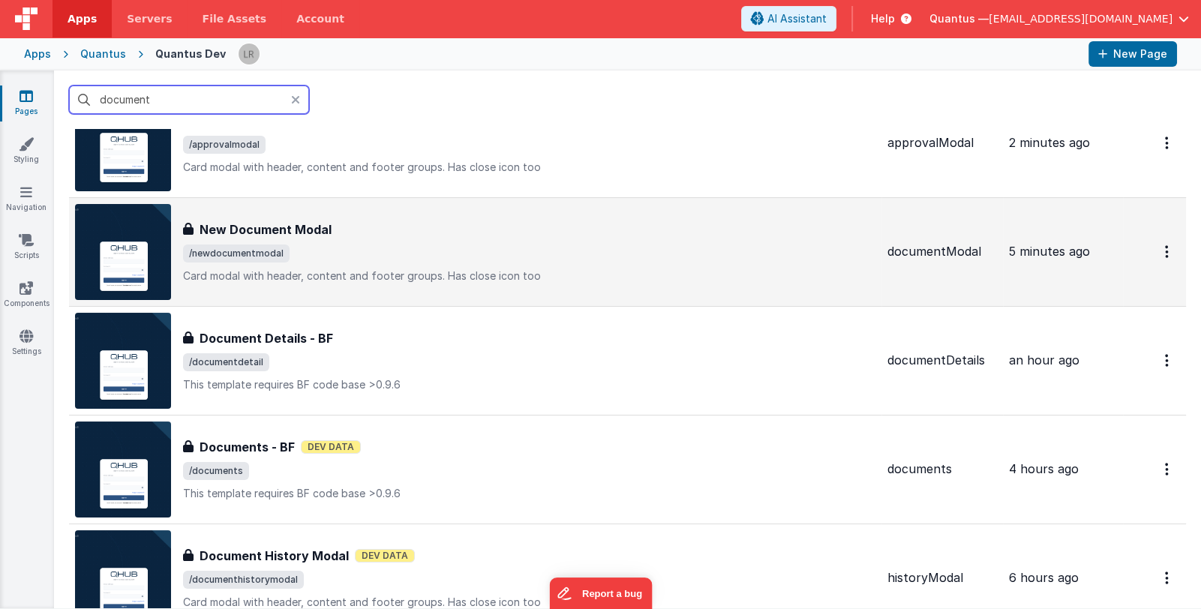
scroll to position [74, 0]
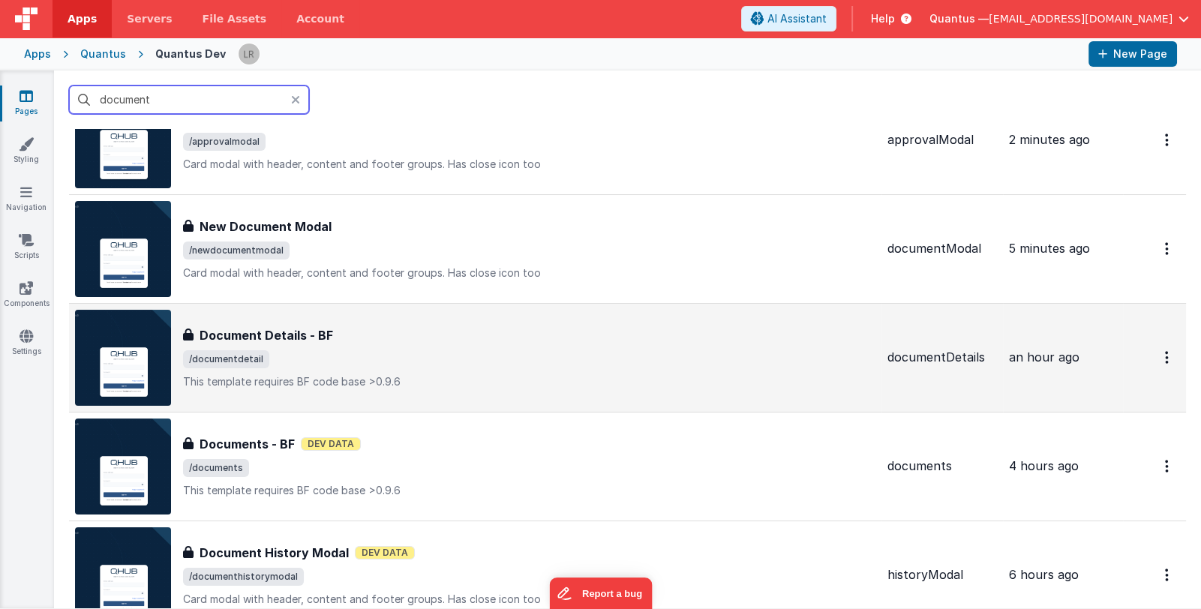
type input "document"
click at [386, 353] on span "/documentdetail" at bounding box center [529, 359] width 692 height 18
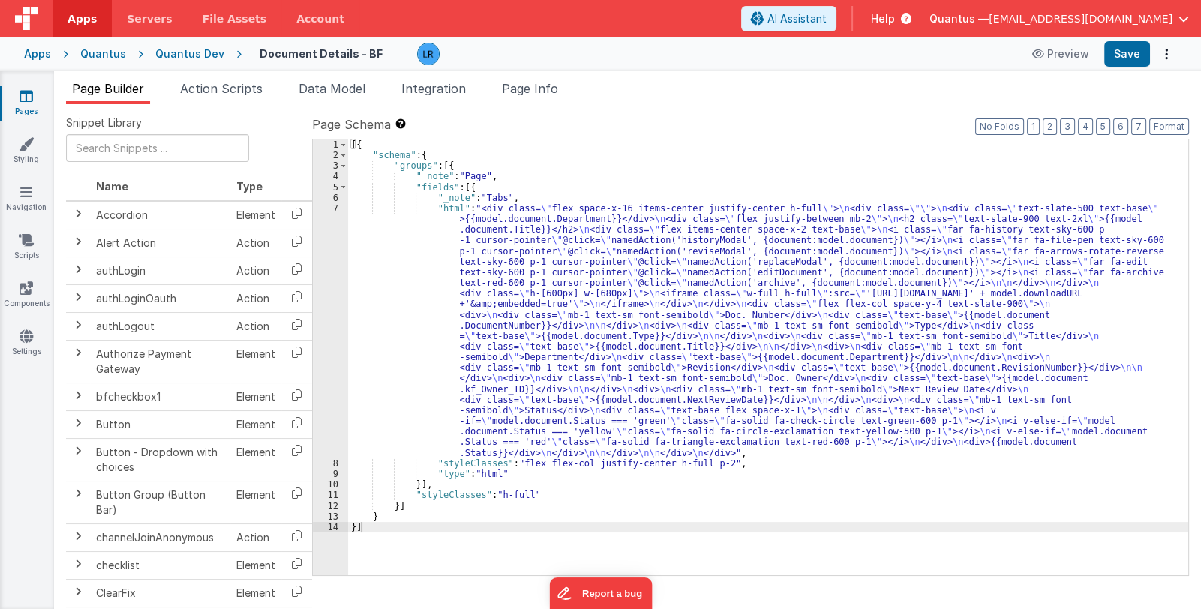
click at [583, 395] on div "[{ "schema" : { "groups" : [{ "_note" : "Page" , "fields" : [{ "_note" : "Tabs"…" at bounding box center [768, 369] width 840 height 458
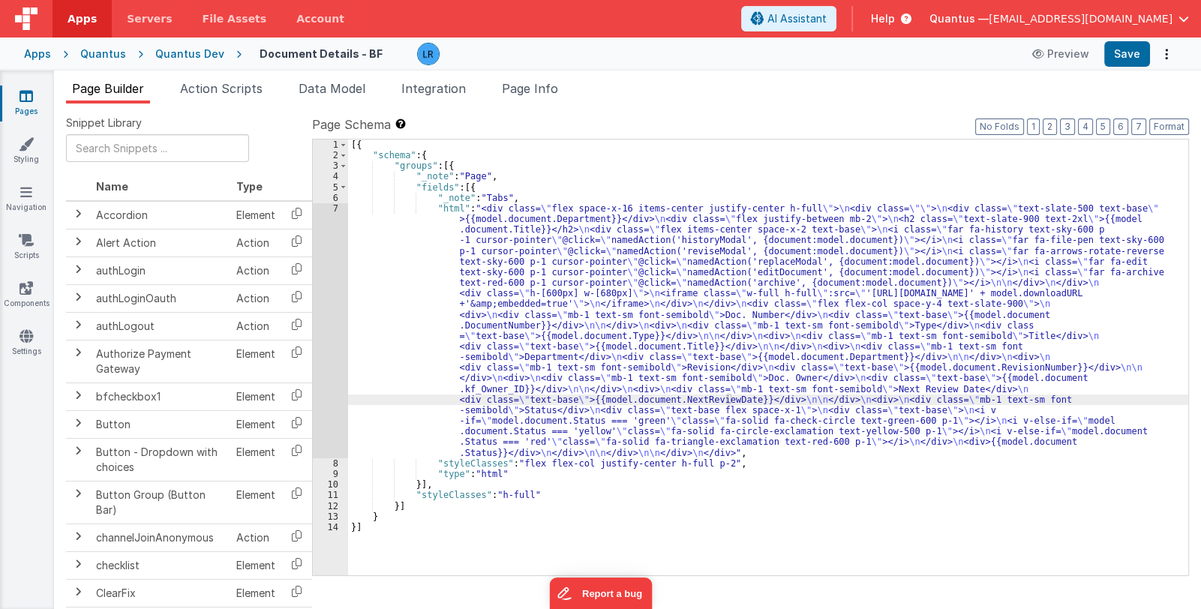
click at [337, 400] on div "7" at bounding box center [330, 330] width 35 height 255
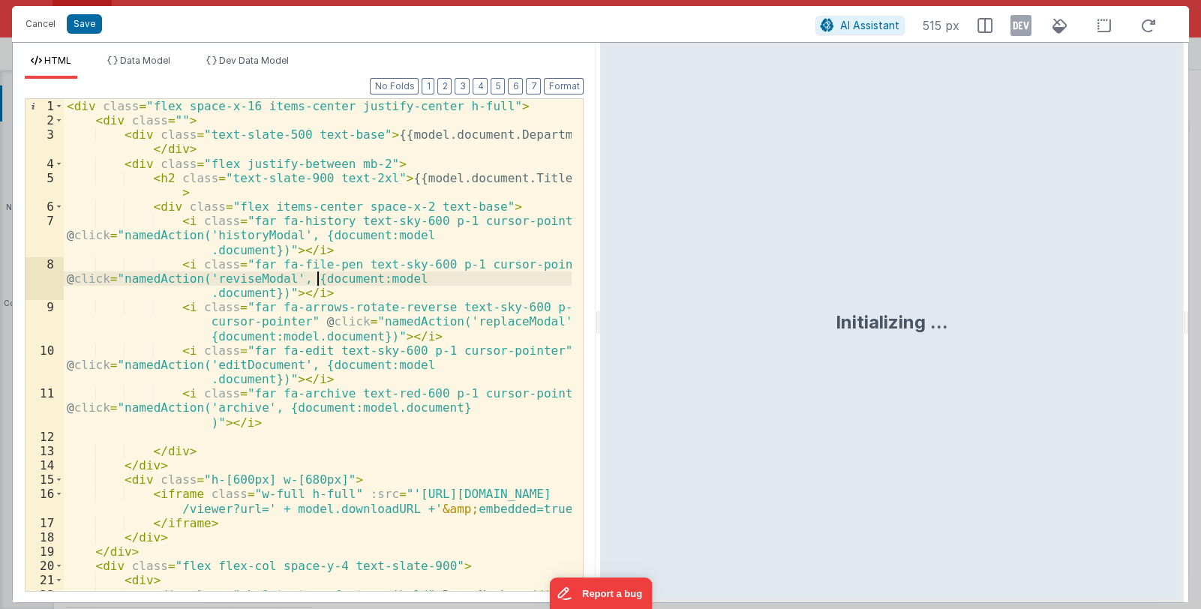
scroll to position [89, 0]
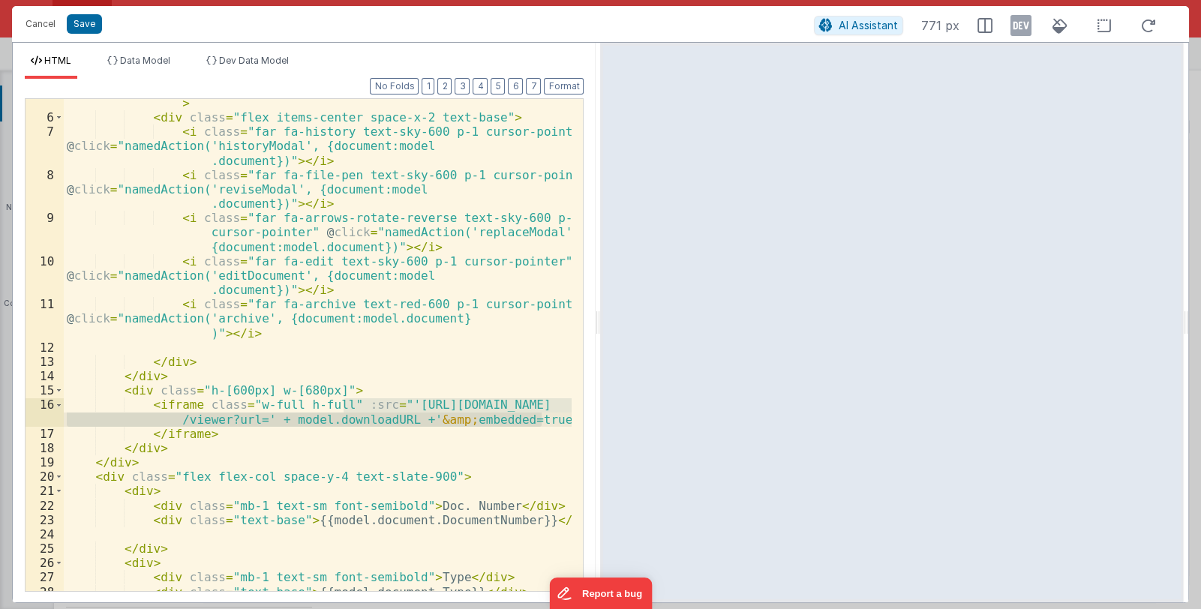
drag, startPoint x: 343, startPoint y: 404, endPoint x: 543, endPoint y: 419, distance: 200.9
click at [543, 419] on div "< h2 class = "text-slate-900 text-2xl" > {{model.document.Title}} </ h2 > < div…" at bounding box center [318, 350] width 509 height 536
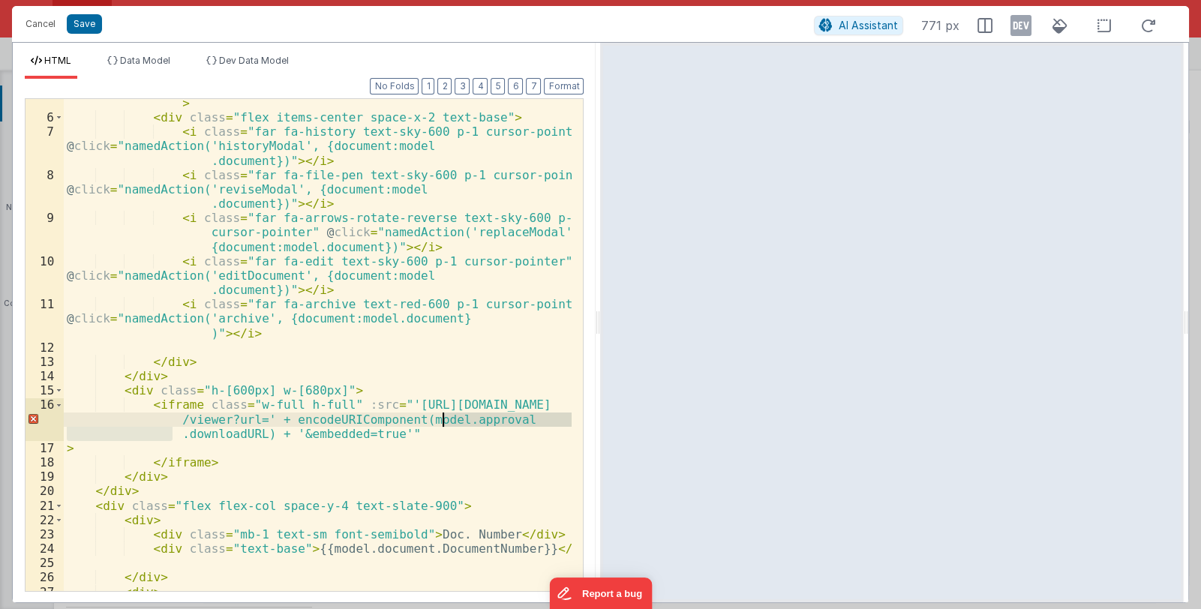
drag, startPoint x: 173, startPoint y: 434, endPoint x: 443, endPoint y: 419, distance: 270.5
click at [443, 419] on div "< h2 class = "text-slate-900 text-2xl" > {{model.document.Title}} </ h2 > < div…" at bounding box center [318, 350] width 509 height 536
click at [89, 17] on button "Save" at bounding box center [84, 24] width 35 height 20
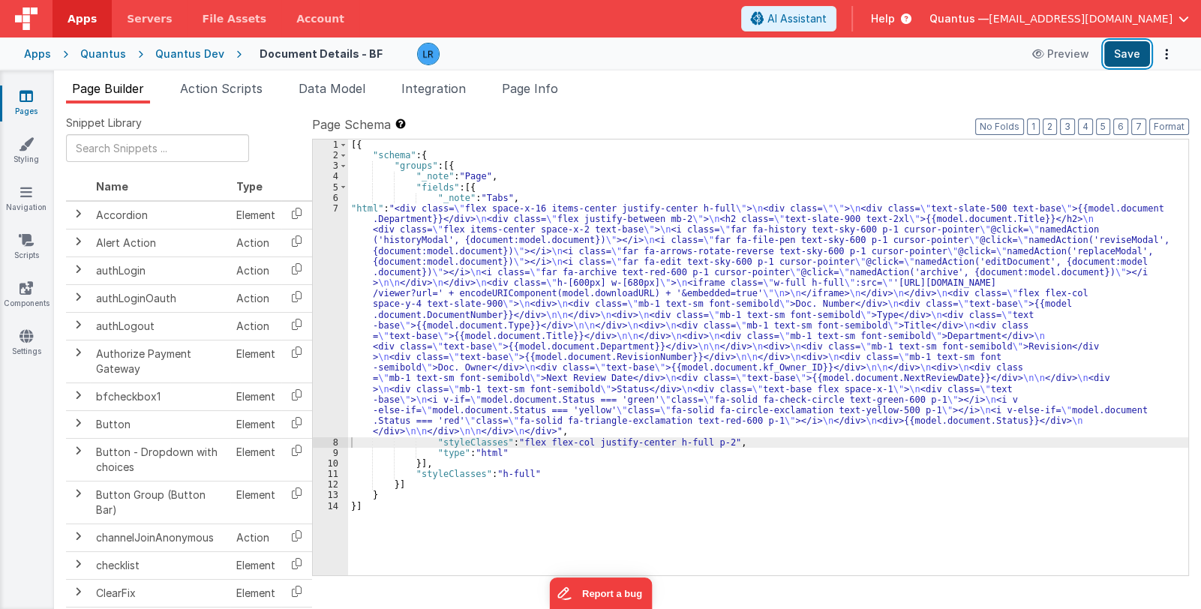
click at [1133, 55] on button "Save" at bounding box center [1127, 54] width 46 height 26
click at [457, 356] on div "[{ "schema" : { "groups" : [{ "_note" : "Page" , "fields" : [{ "_note" : "Tabs"…" at bounding box center [768, 369] width 840 height 458
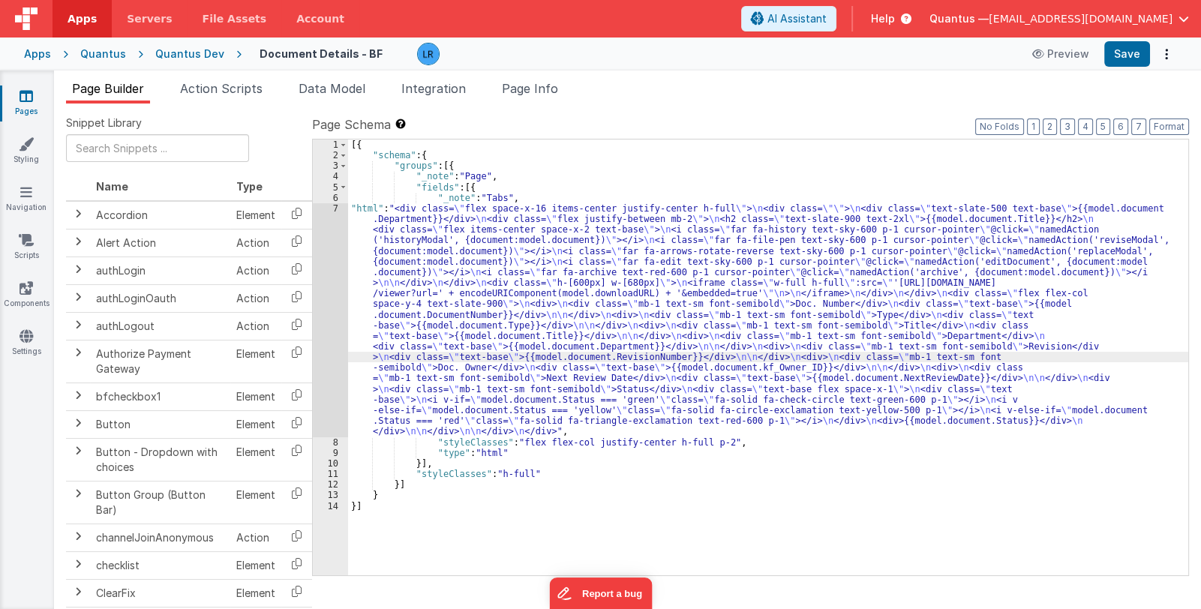
click at [327, 370] on div "7" at bounding box center [330, 320] width 35 height 234
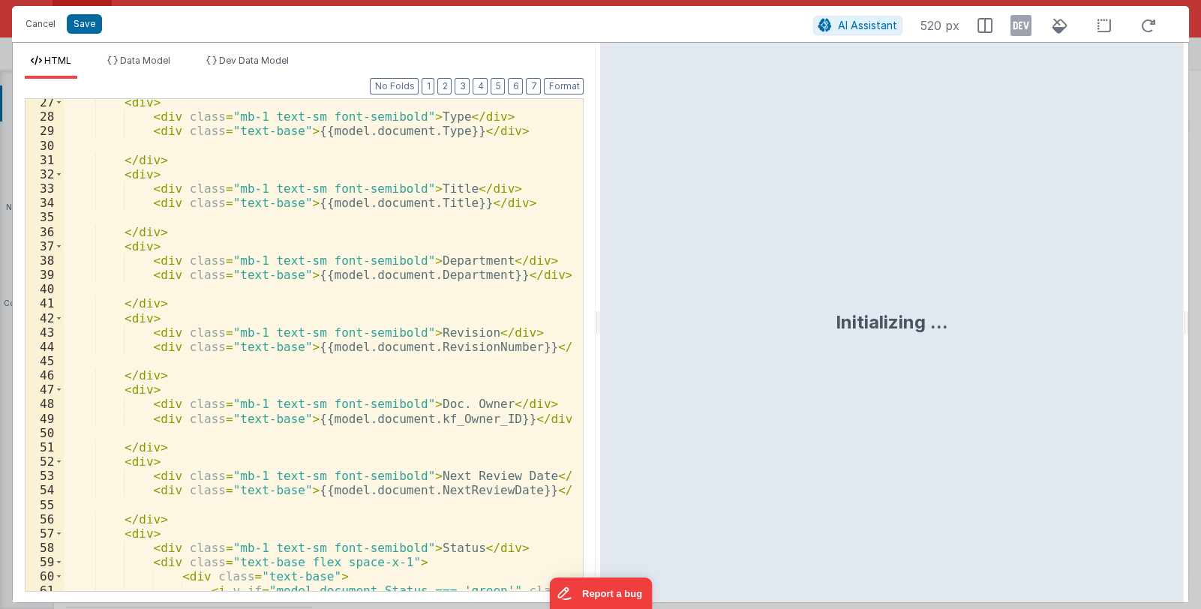
scroll to position [578, 0]
click at [341, 416] on div "< div > < div class = "mb-1 text-sm font-semibold" > Type </ div > < div class …" at bounding box center [318, 363] width 509 height 536
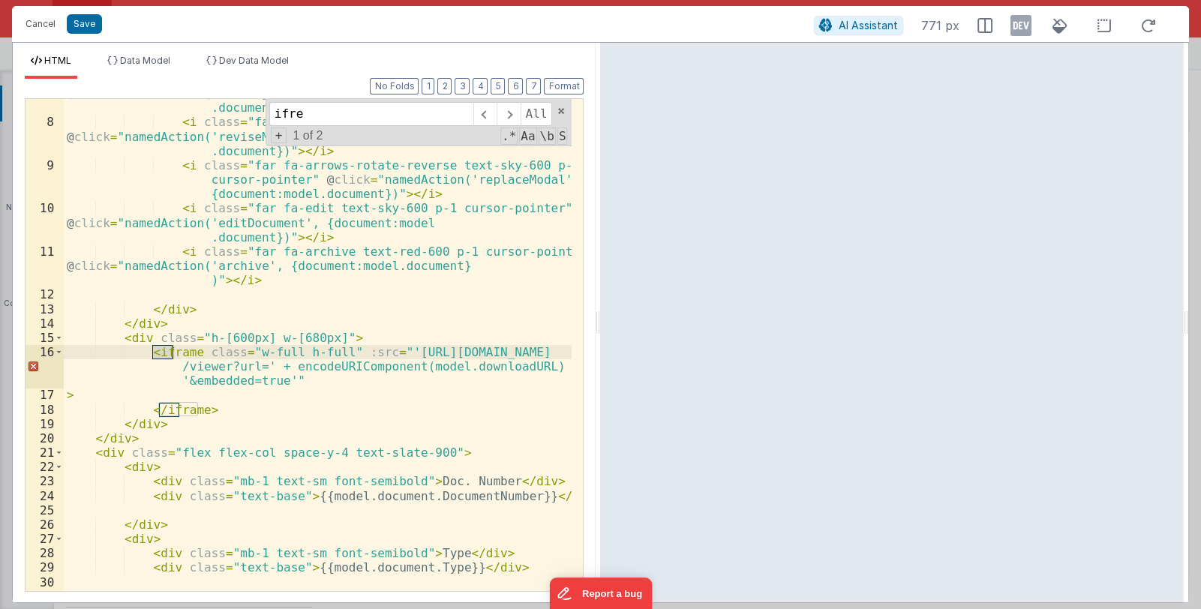
scroll to position [142, 0]
type input "iframe"
click at [206, 394] on div "< i class = "far fa-history text-sky-600 p-1 cursor-pointer" @ click = "namedAc…" at bounding box center [318, 347] width 509 height 550
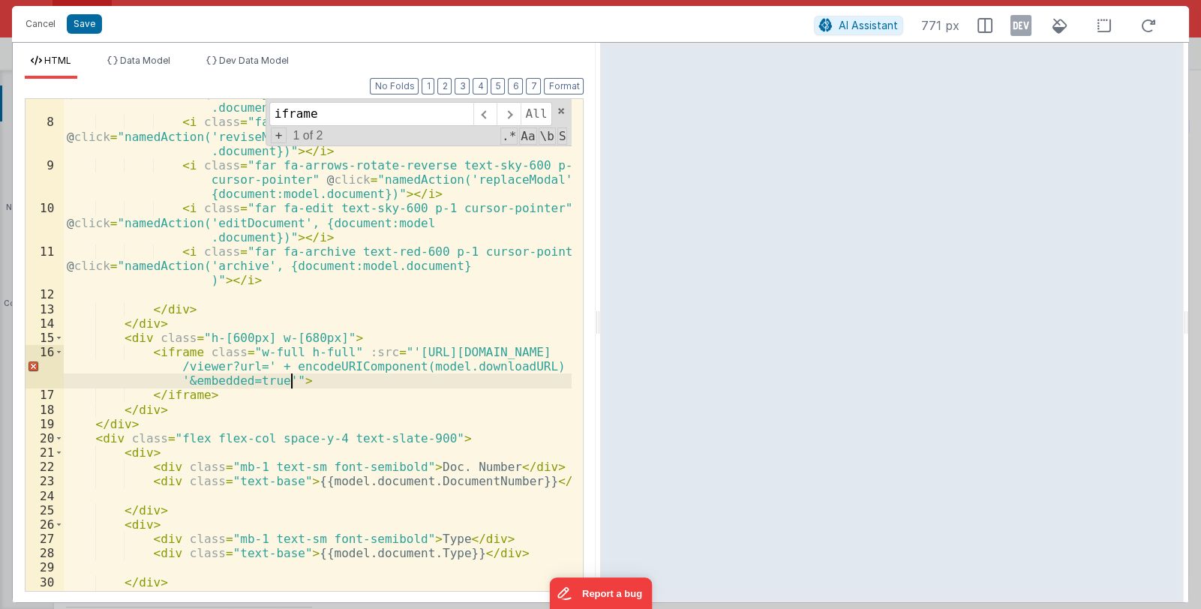
click at [296, 380] on div "< i class = "far fa-history text-sky-600 p-1 cursor-pointer" @ click = "namedAc…" at bounding box center [318, 347] width 509 height 550
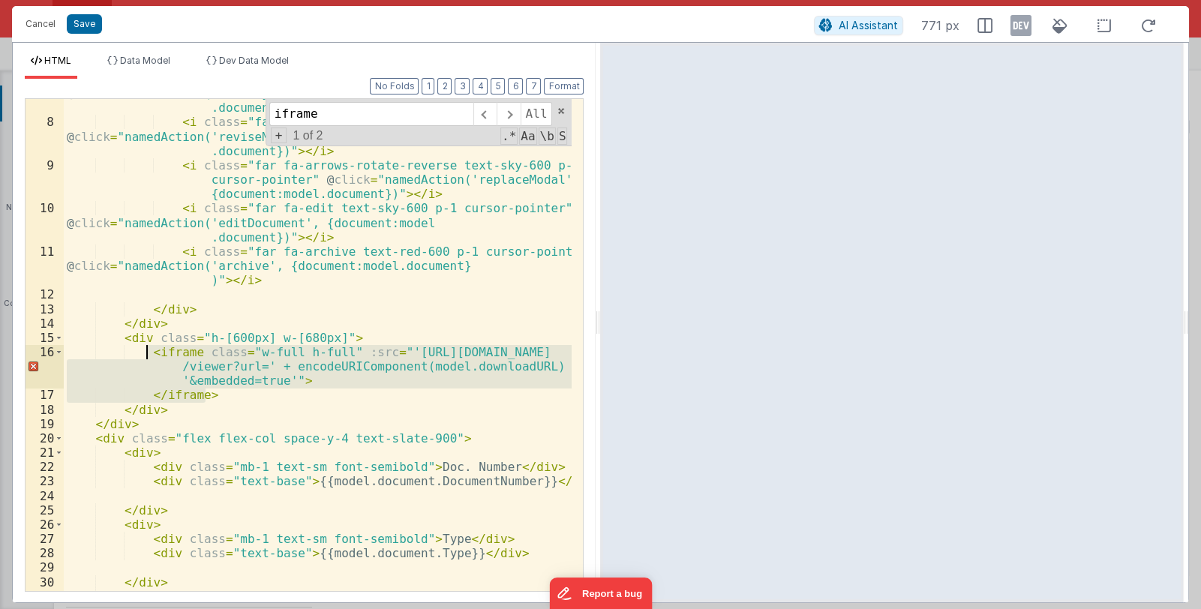
drag, startPoint x: 209, startPoint y: 395, endPoint x: 146, endPoint y: 347, distance: 79.2
click at [146, 347] on div "< i class = "far fa-history text-sky-600 p-1 cursor-pointer" @ click = "namedAc…" at bounding box center [318, 347] width 509 height 550
click at [335, 378] on div "< i class = "far fa-history text-sky-600 p-1 cursor-pointer" @ click = "namedAc…" at bounding box center [318, 345] width 508 height 492
drag, startPoint x: 344, startPoint y: 353, endPoint x: 285, endPoint y: 378, distance: 64.5
click at [285, 378] on div "< i class = "far fa-history text-sky-600 p-1 cursor-pointer" @ click = "namedAc…" at bounding box center [318, 347] width 509 height 550
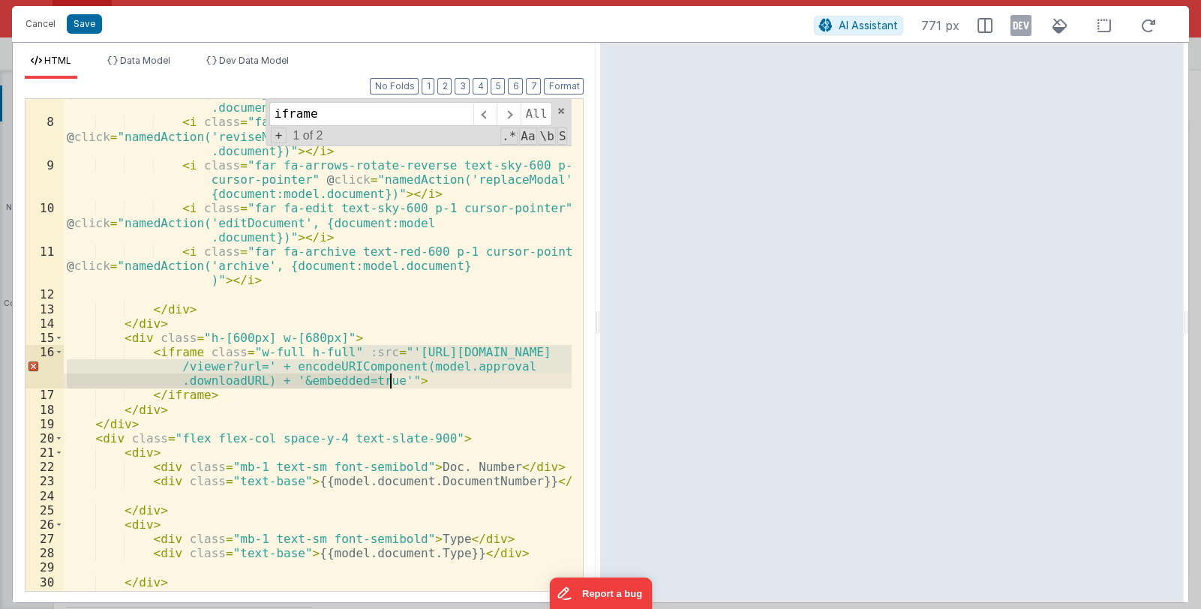
drag, startPoint x: 345, startPoint y: 354, endPoint x: 390, endPoint y: 379, distance: 51.4
click at [390, 379] on div "< i class = "far fa-history text-sky-600 p-1 cursor-pointer" @ click = "namedAc…" at bounding box center [318, 347] width 509 height 550
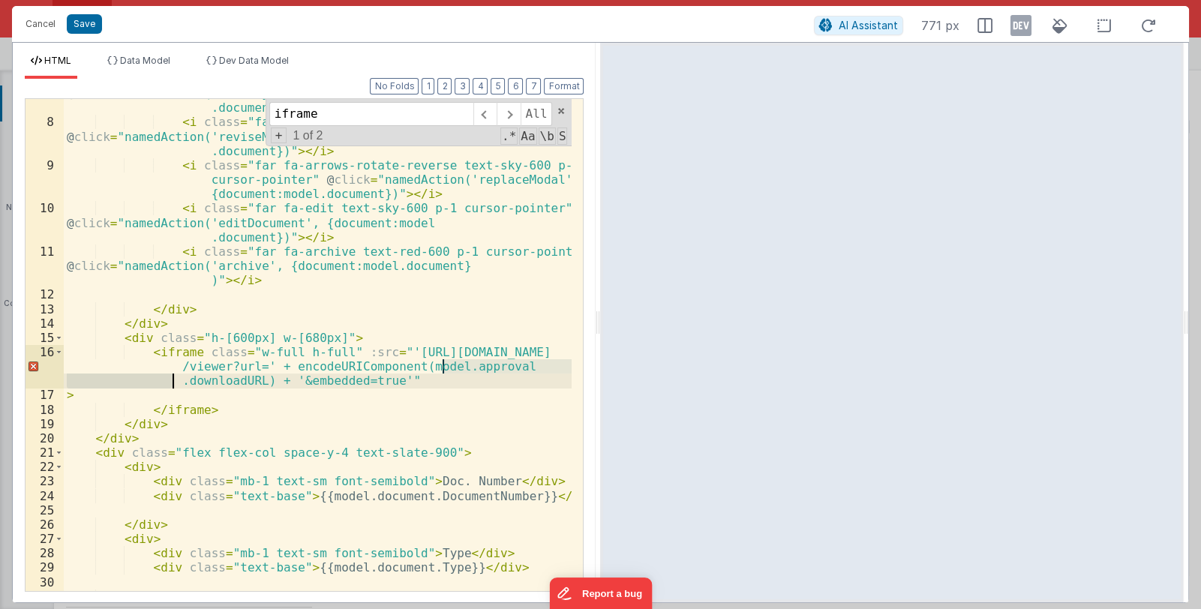
drag, startPoint x: 442, startPoint y: 366, endPoint x: 174, endPoint y: 385, distance: 268.5
click at [174, 385] on div "< i class = "far fa-history text-sky-600 p-1 cursor-pointer" @ click = "namedAc…" at bounding box center [318, 347] width 509 height 550
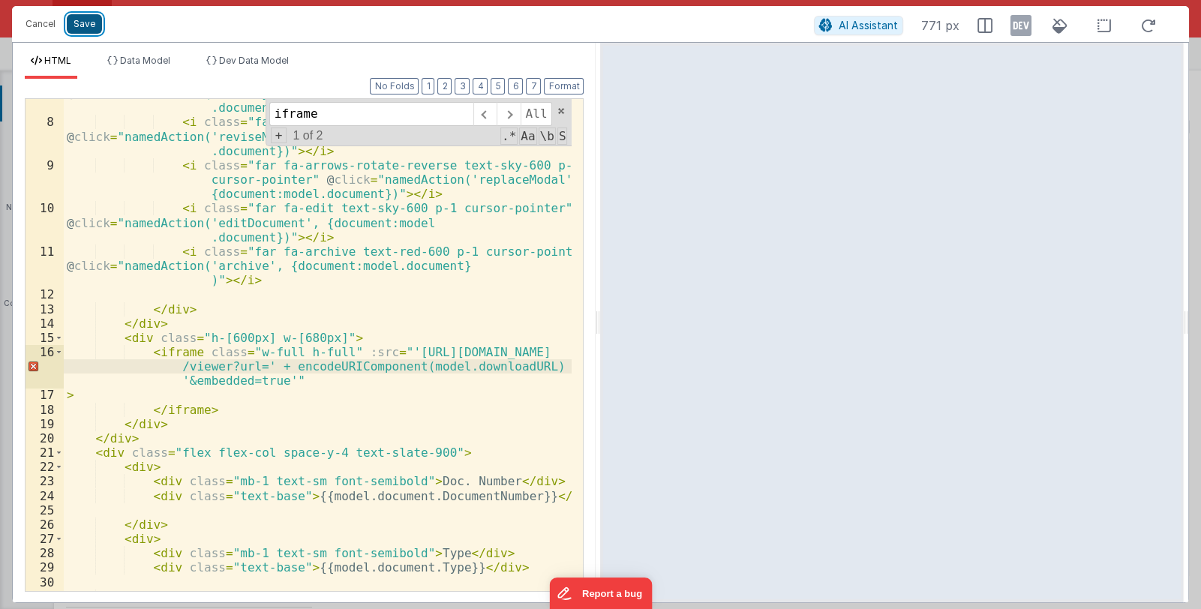
click at [89, 23] on button "Save" at bounding box center [84, 24] width 35 height 20
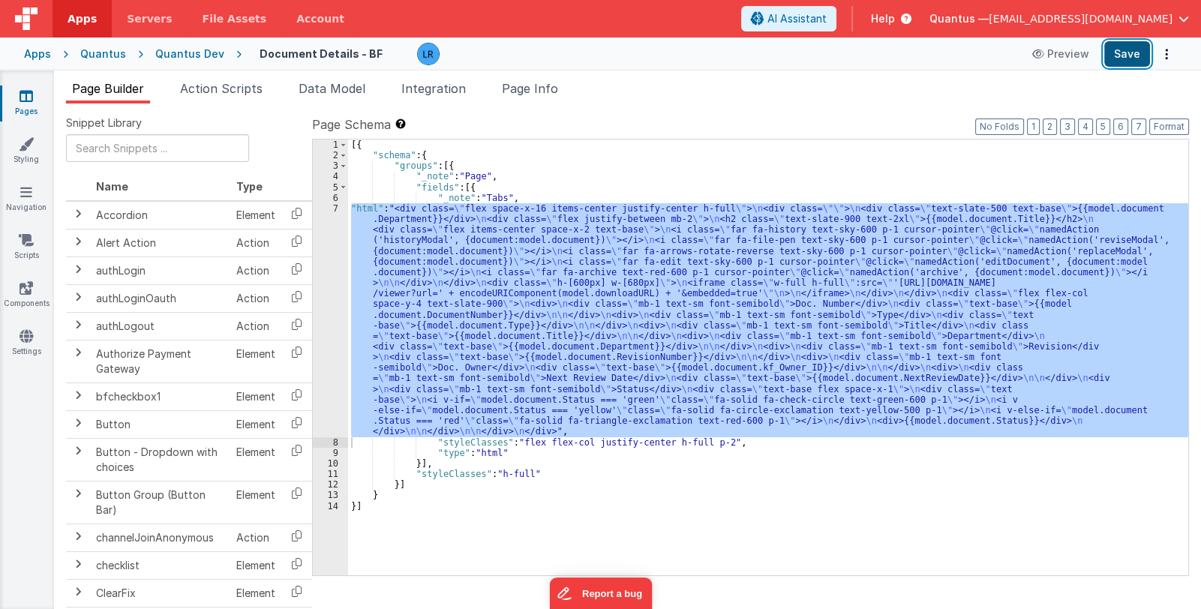
click at [1137, 59] on button "Save" at bounding box center [1127, 54] width 46 height 26
click at [617, 313] on div "[{ "schema" : { "groups" : [{ "_note" : "Page" , "fields" : [{ "_note" : "Tabs"…" at bounding box center [768, 358] width 840 height 436
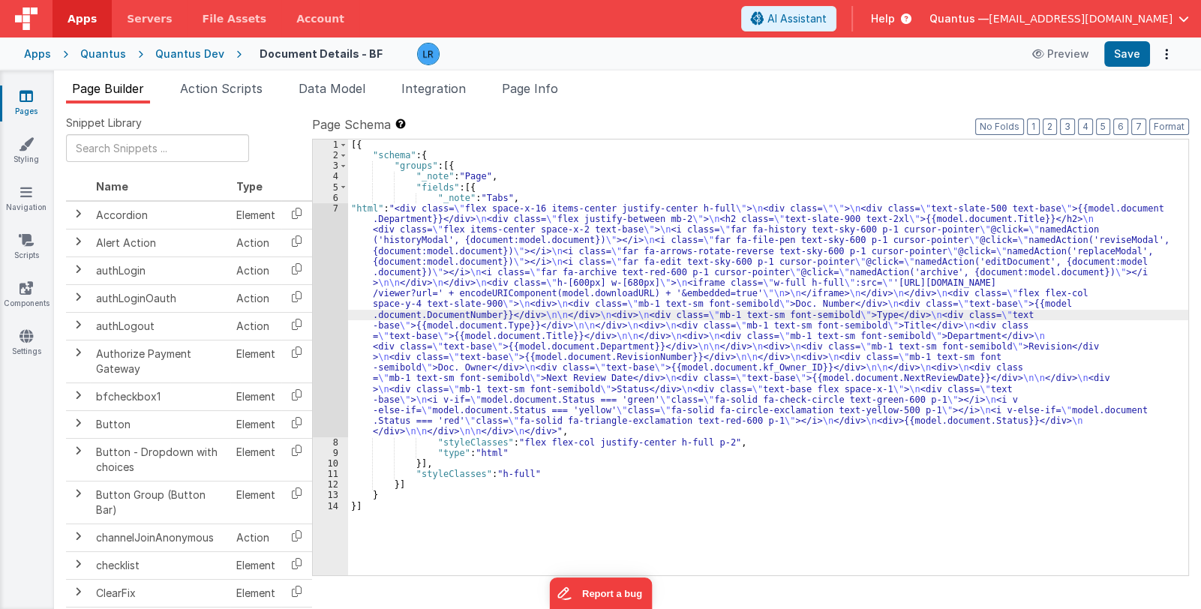
click at [332, 356] on div "7" at bounding box center [330, 320] width 35 height 234
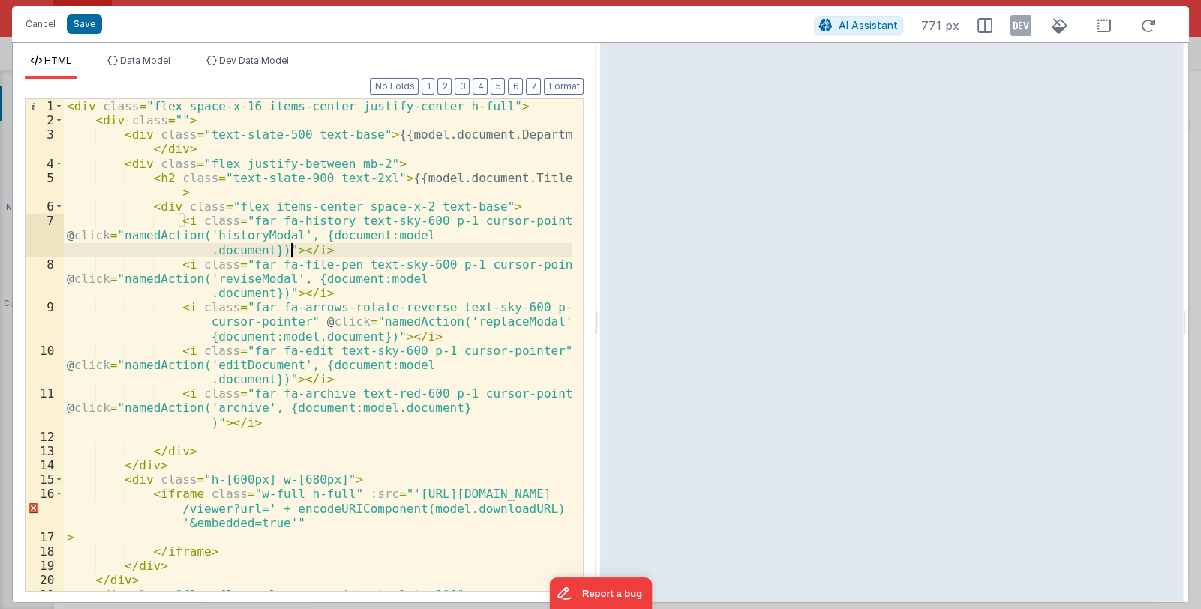
click at [232, 542] on div "< div class = "flex space-x-16 items-center justify-center h-full" > < div clas…" at bounding box center [318, 359] width 509 height 521
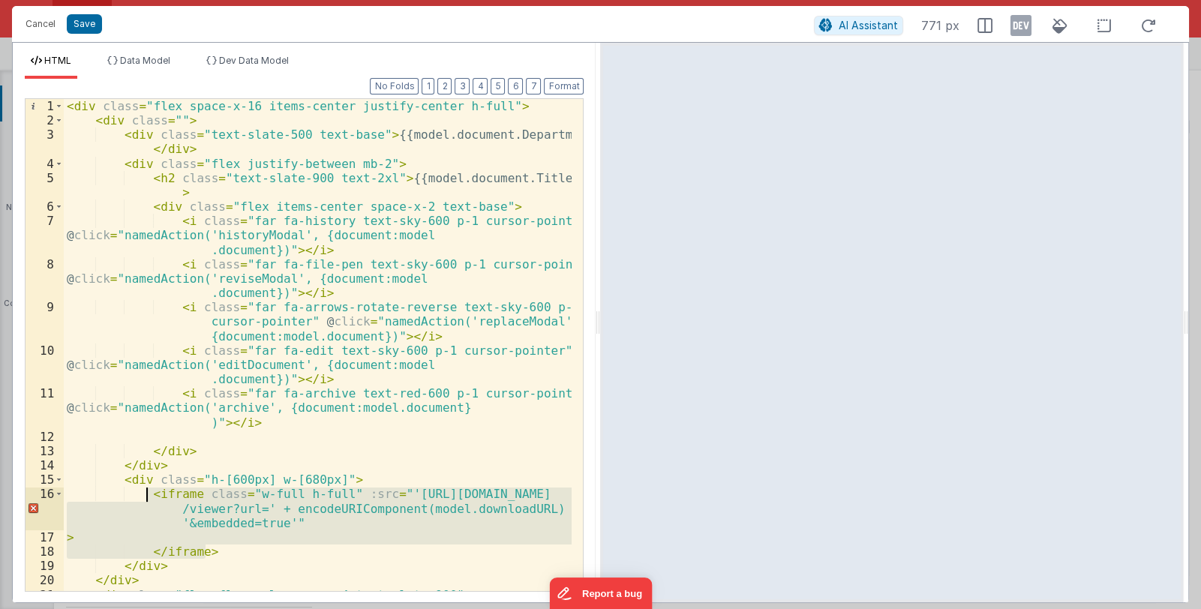
drag, startPoint x: 213, startPoint y: 554, endPoint x: 146, endPoint y: 494, distance: 89.3
click at [146, 494] on div "< div class = "flex space-x-16 items-center justify-center h-full" > < div clas…" at bounding box center [318, 359] width 509 height 521
click at [41, 23] on button "Cancel" at bounding box center [40, 24] width 45 height 21
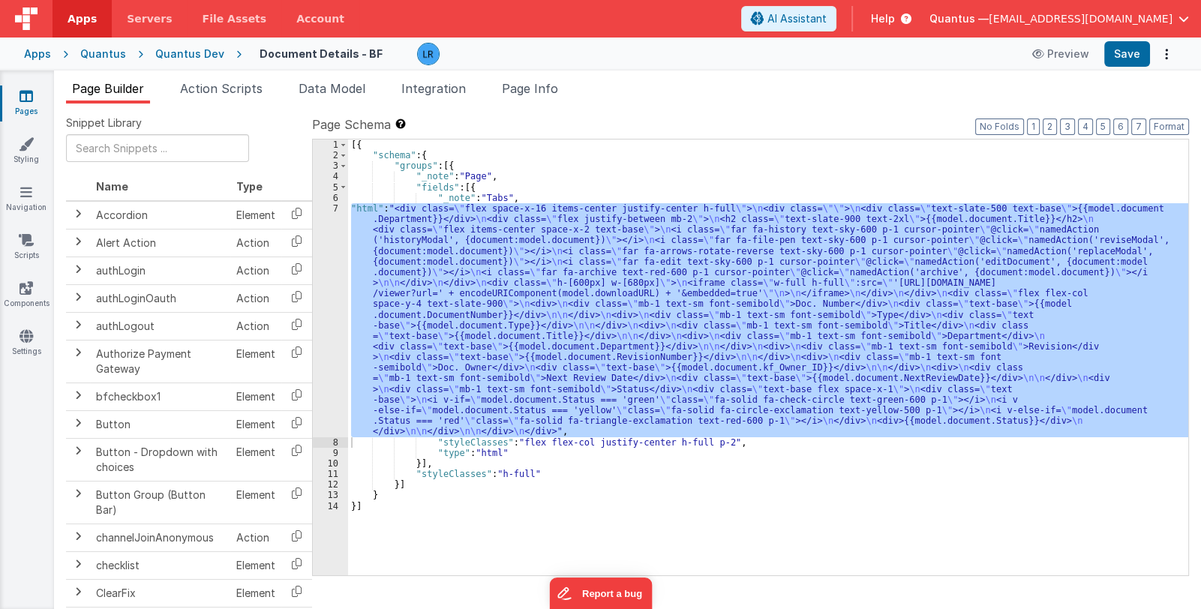
click at [615, 403] on div "[{ "schema" : { "groups" : [{ "_note" : "Page" , "fields" : [{ "_note" : "Tabs"…" at bounding box center [768, 358] width 840 height 436
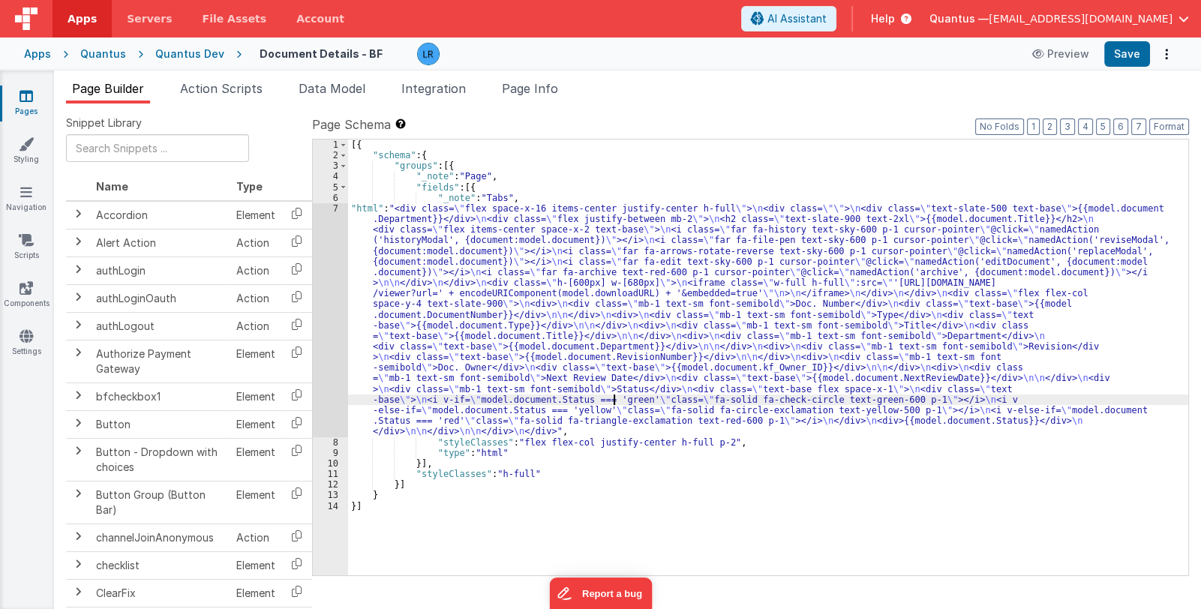
click at [31, 110] on link "Pages" at bounding box center [26, 104] width 54 height 30
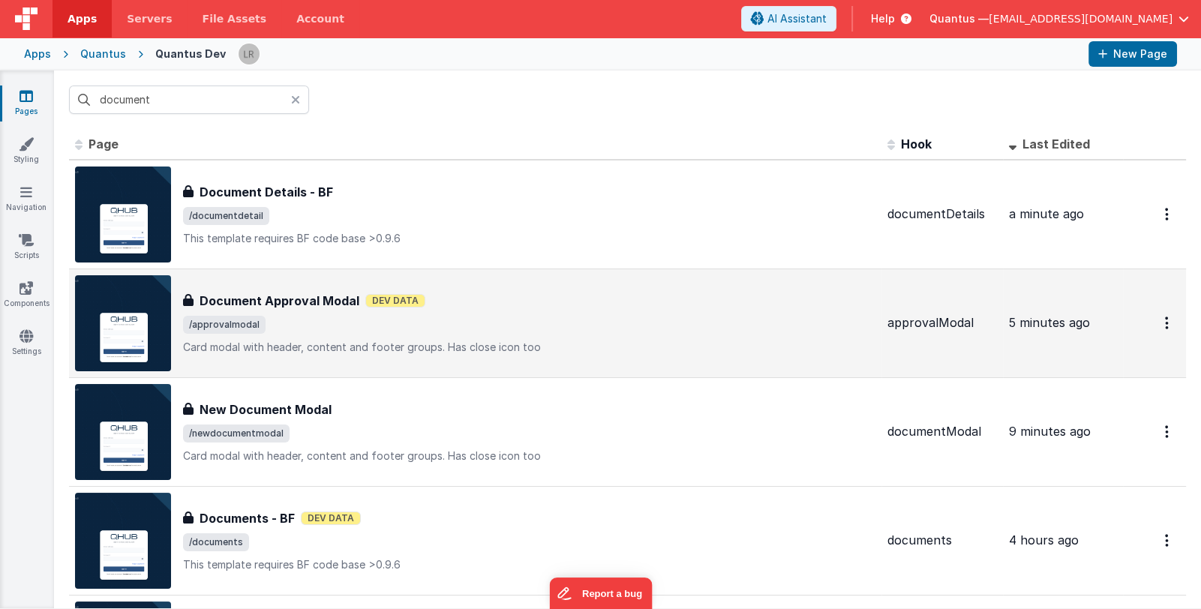
click at [421, 340] on p "Card modal with header, content and footer groups.Has close icon too" at bounding box center [529, 347] width 692 height 15
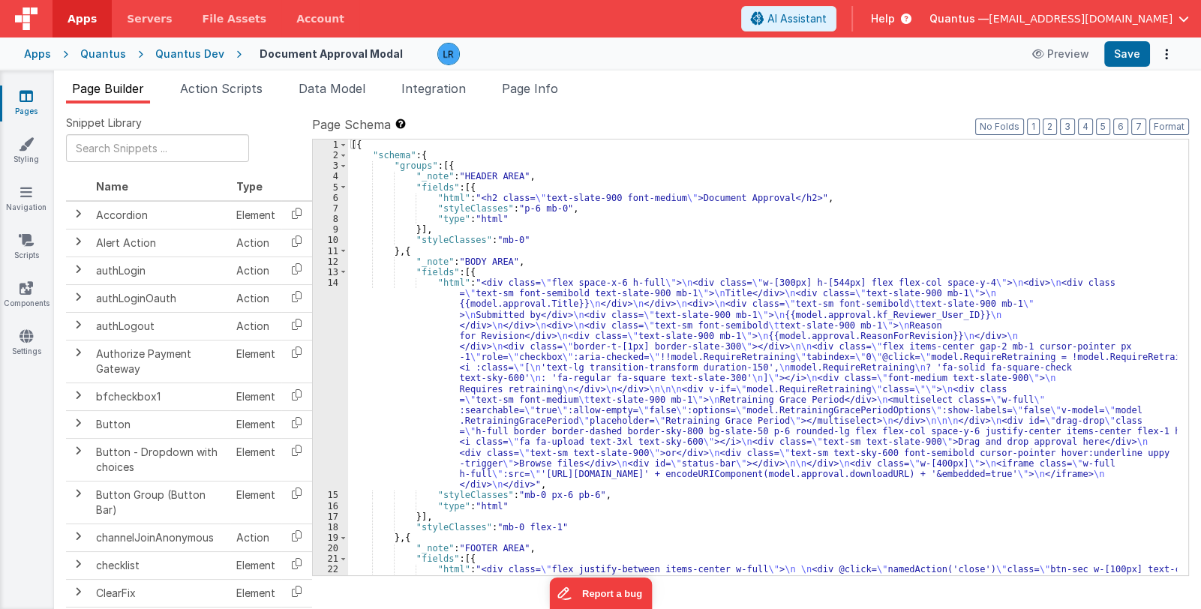
scroll to position [158, 0]
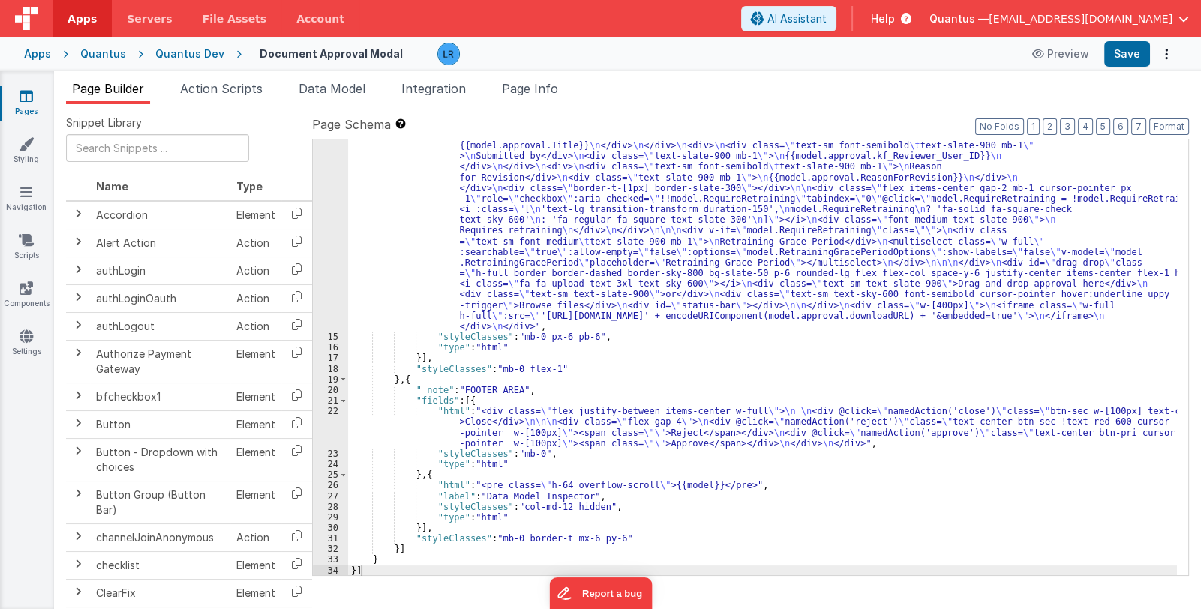
click at [493, 296] on div ""html" : "<div class= \" flex space-x-6 h-full \" > \n <div class= \" w-[300px]…" at bounding box center [762, 449] width 829 height 660
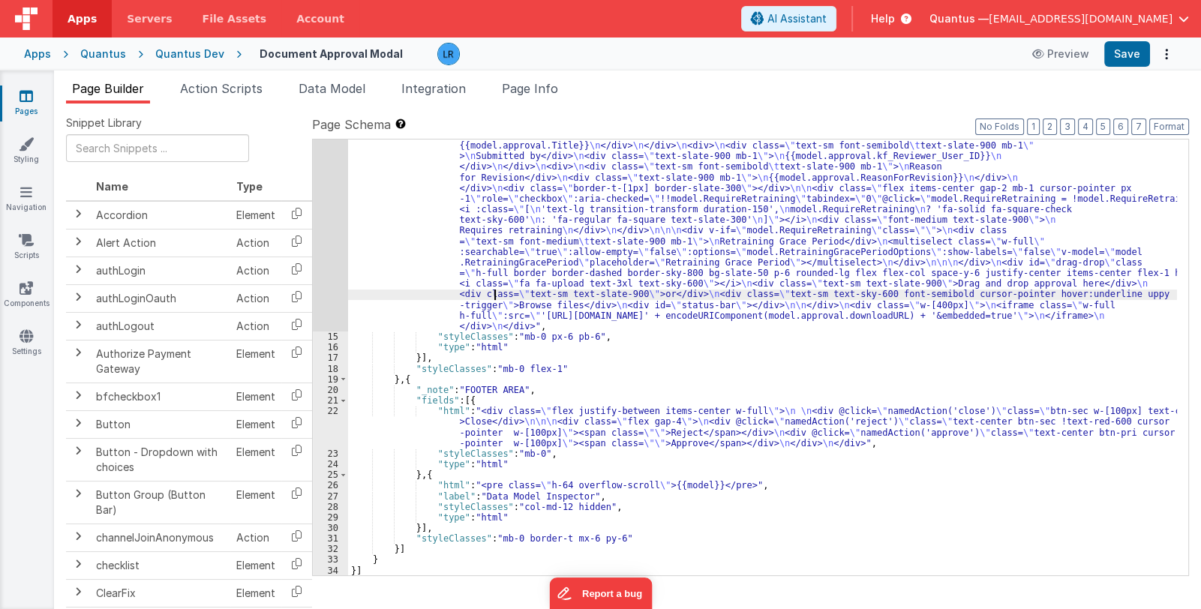
click at [324, 290] on div "14" at bounding box center [330, 225] width 35 height 212
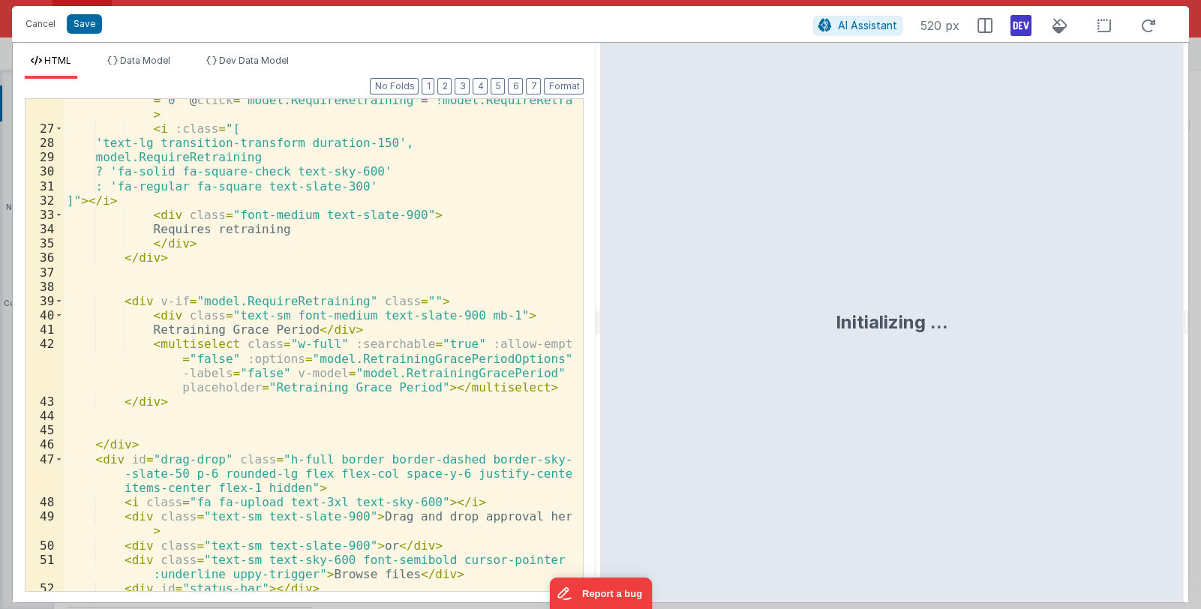
scroll to position [528, 0]
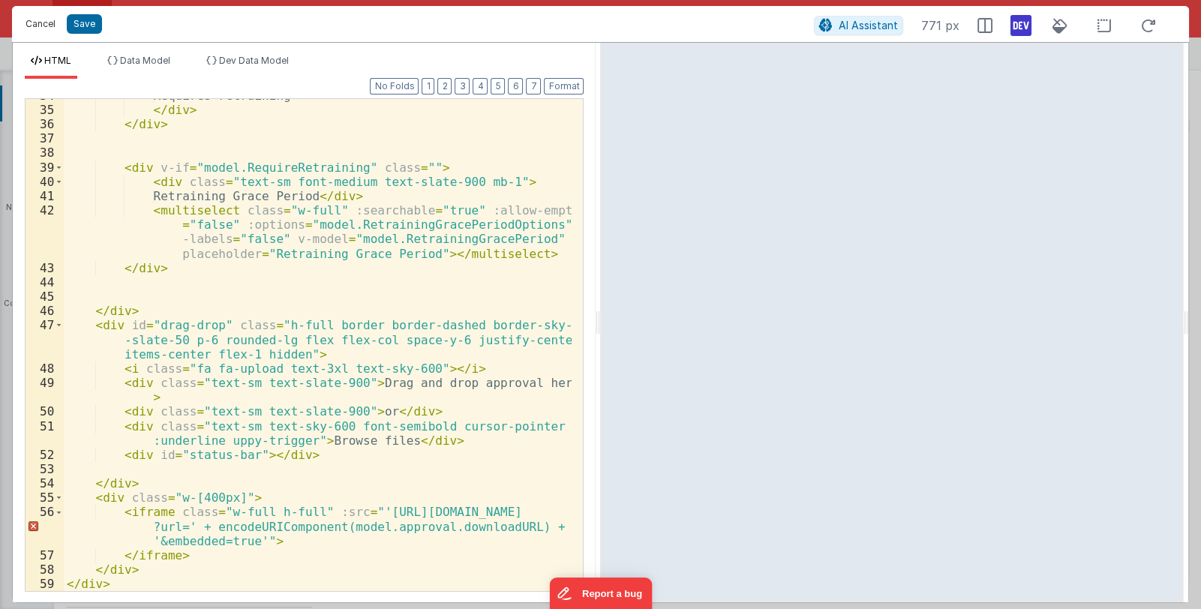
click at [38, 22] on button "Cancel" at bounding box center [40, 24] width 45 height 21
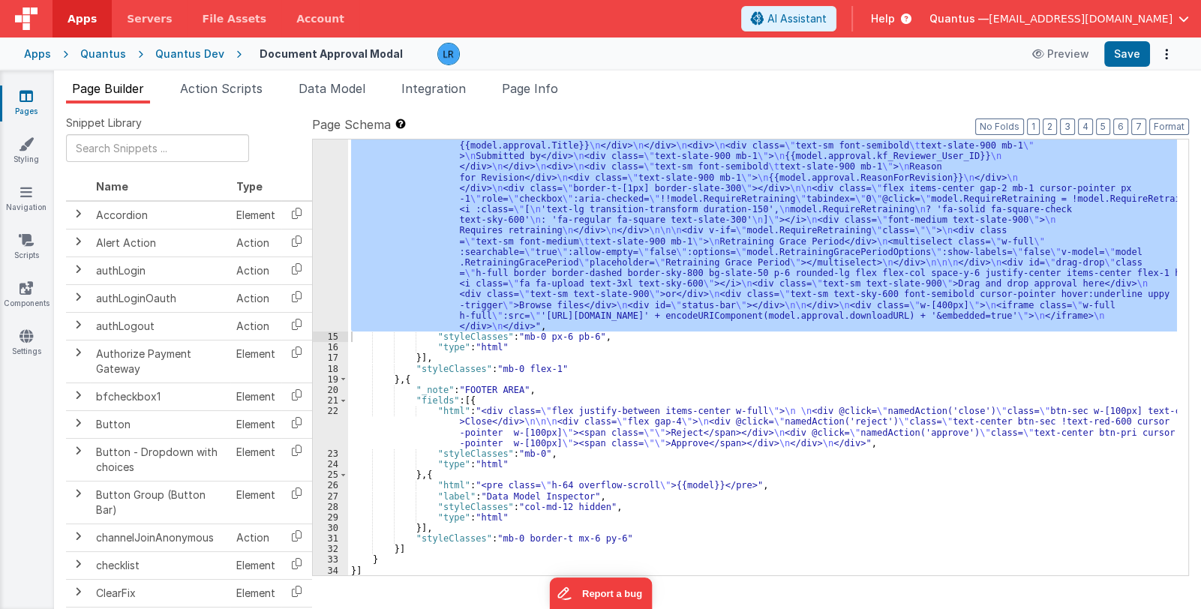
click at [19, 110] on link "Pages" at bounding box center [26, 104] width 54 height 30
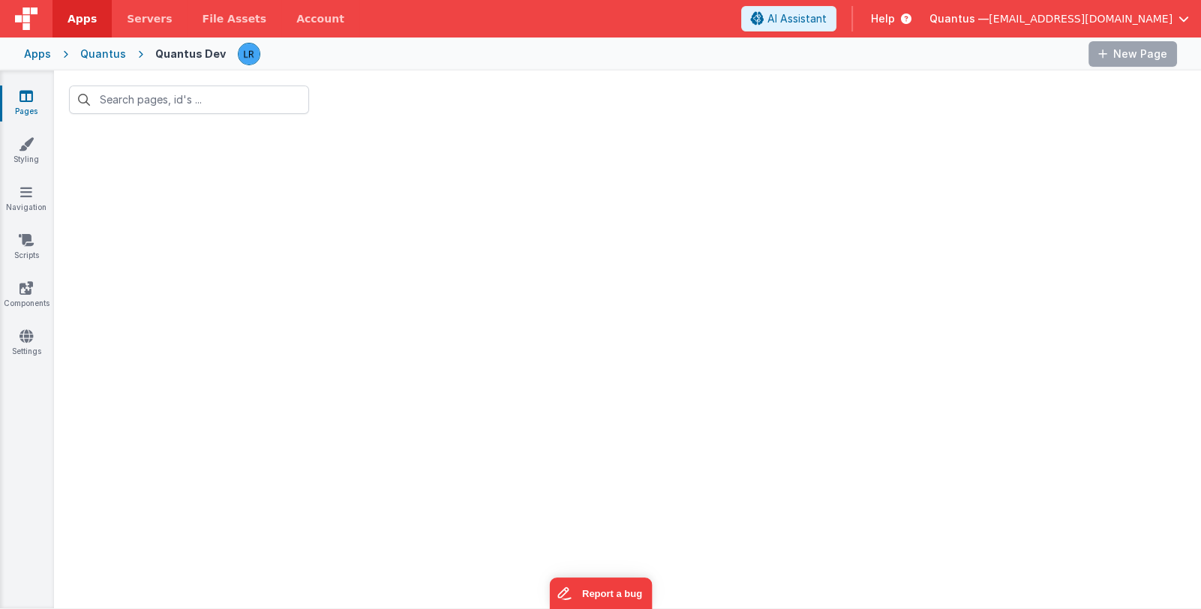
type input "document"
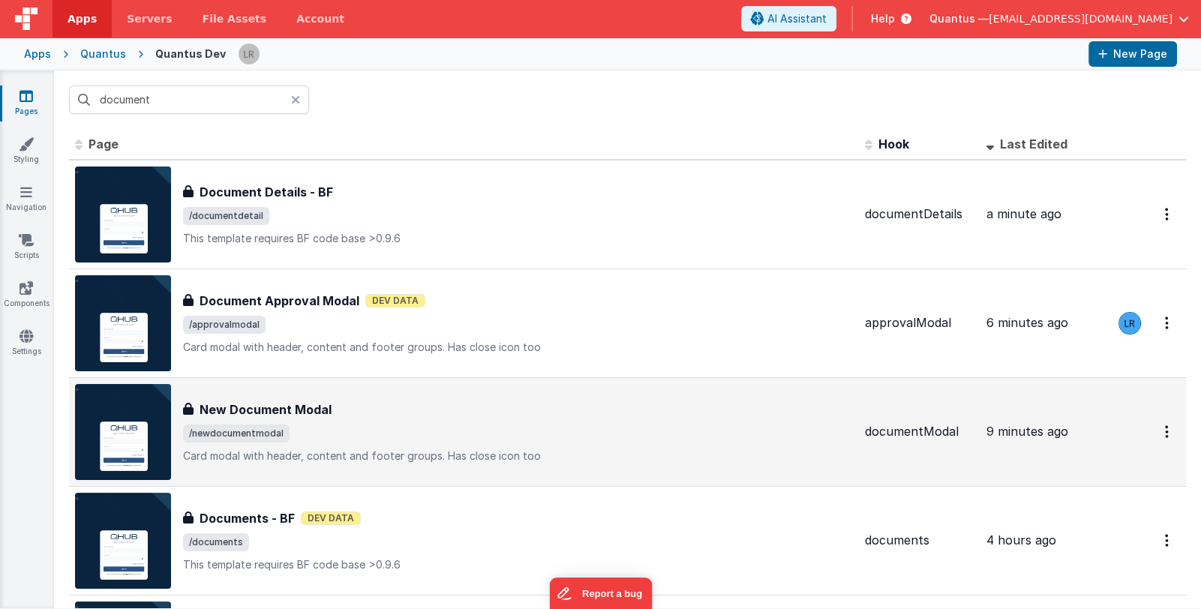
click at [403, 416] on div "New Document Modal" at bounding box center [518, 410] width 670 height 18
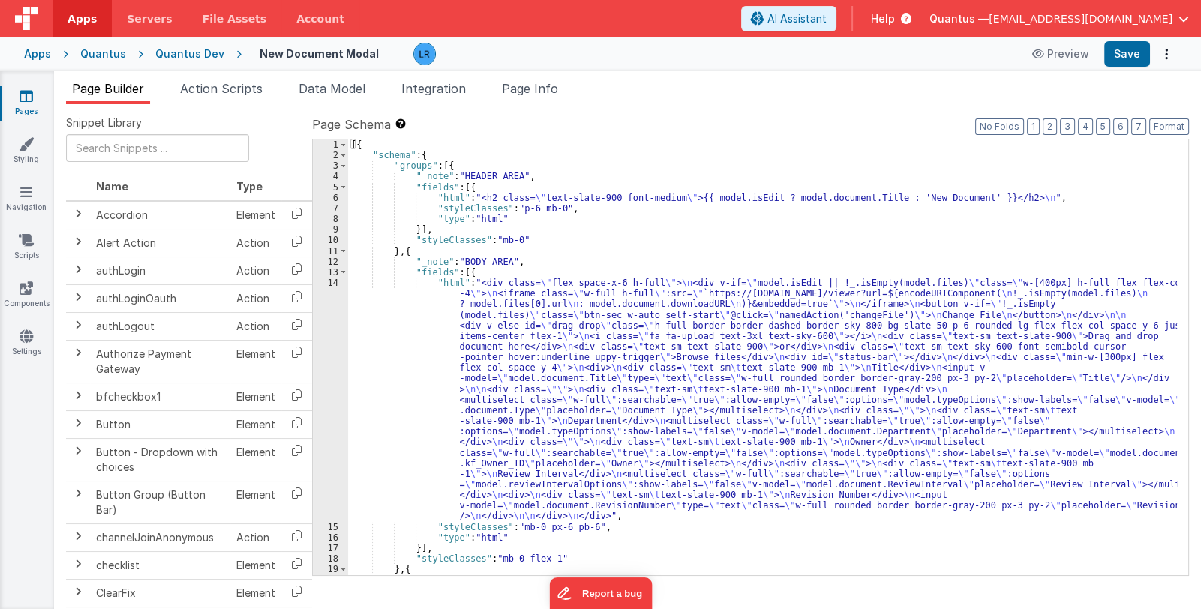
click at [533, 401] on div "[{ "schema" : { "groups" : [{ "_note" : "HEADER AREA" , "fields" : [{ "html" : …" at bounding box center [762, 369] width 829 height 458
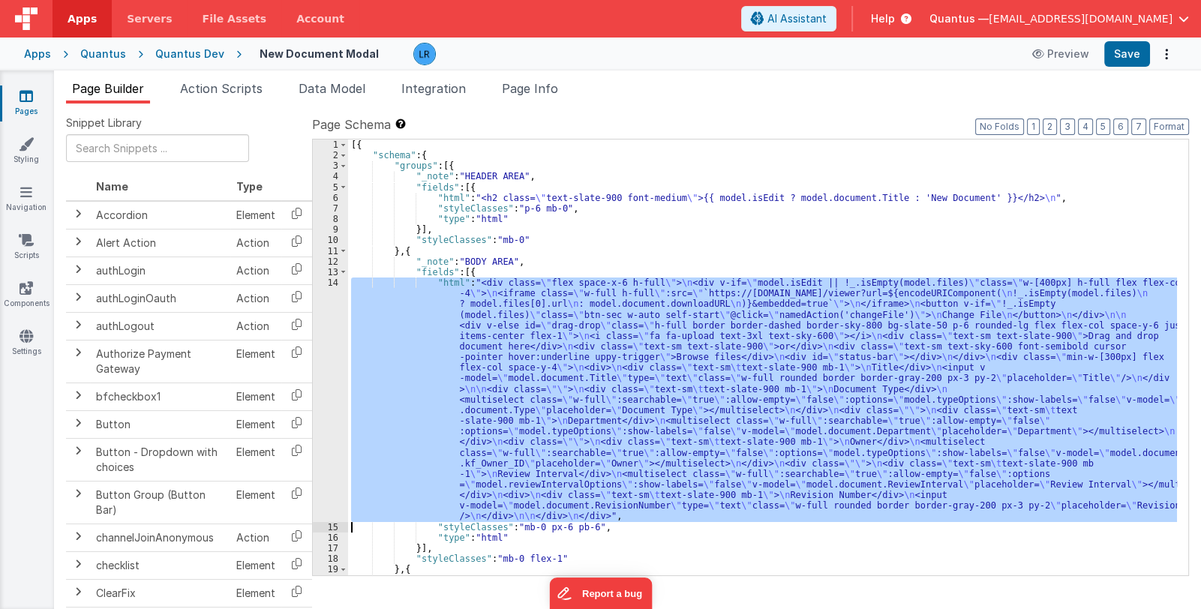
click at [333, 429] on div "14" at bounding box center [330, 400] width 35 height 245
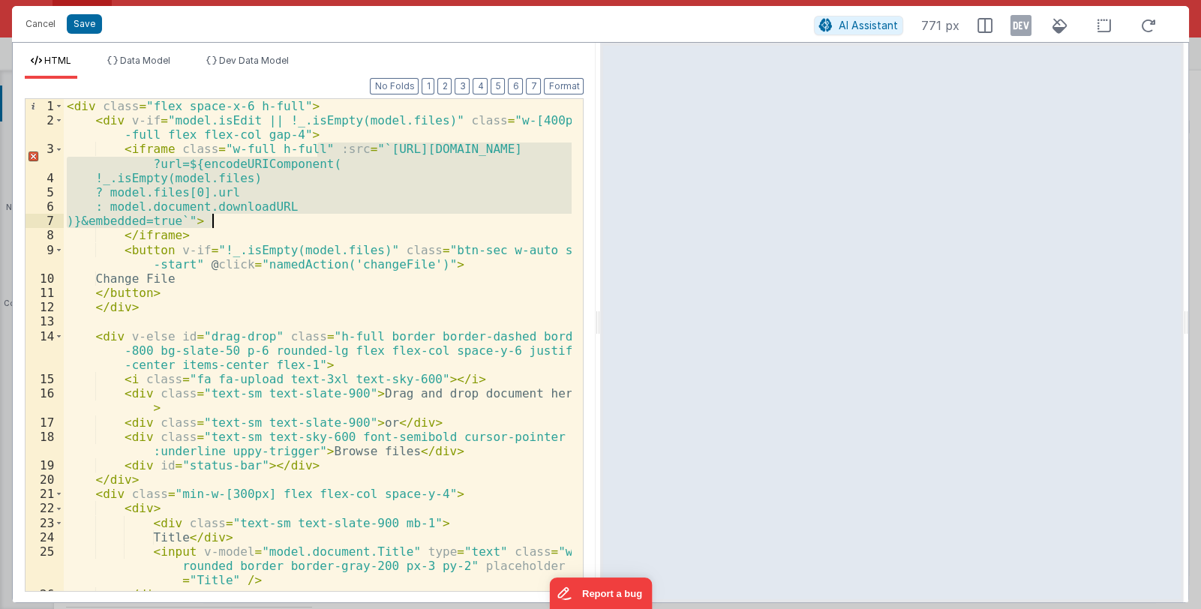
drag, startPoint x: 319, startPoint y: 149, endPoint x: 210, endPoint y: 218, distance: 128.4
click at [210, 218] on div "< div class = "flex space-x-6 h-full" > < div v-if = "model.isEdit || !_.isEmpt…" at bounding box center [318, 359] width 509 height 521
click at [29, 21] on button "Cancel" at bounding box center [40, 24] width 45 height 21
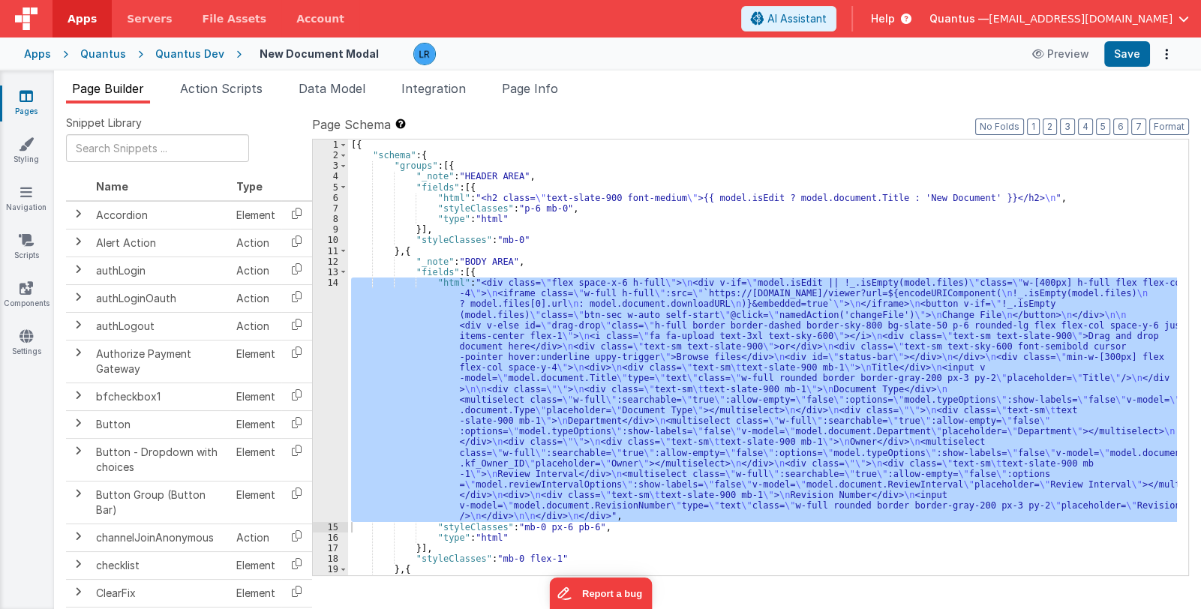
click at [26, 101] on icon at bounding box center [27, 96] width 14 height 15
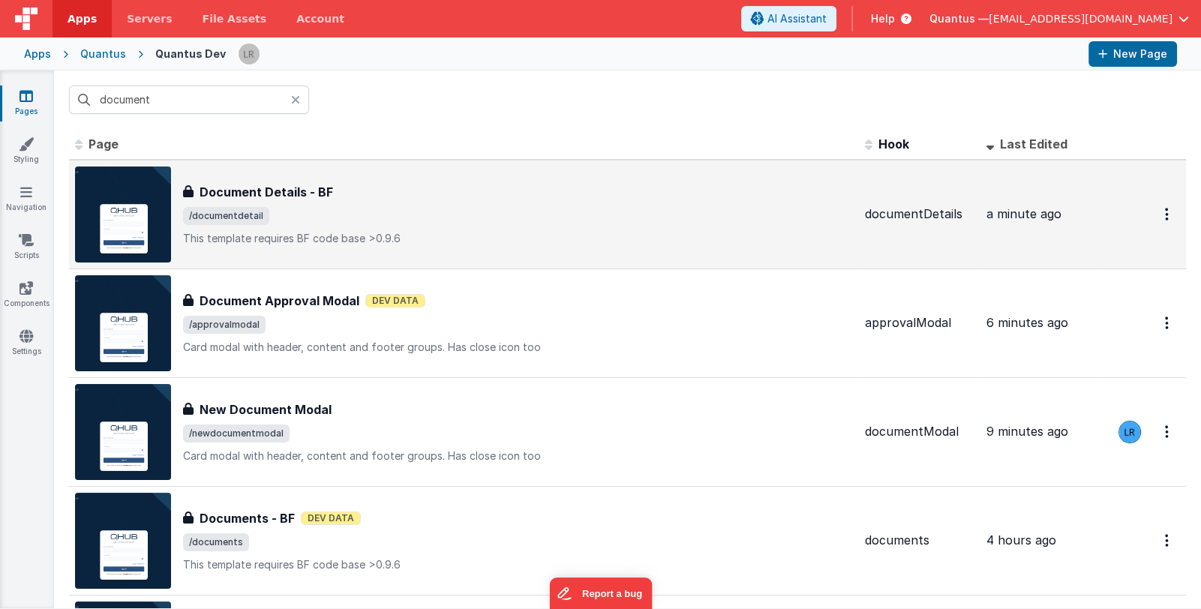
click at [343, 231] on p "This template requires BF code base >0.9.6" at bounding box center [518, 238] width 670 height 15
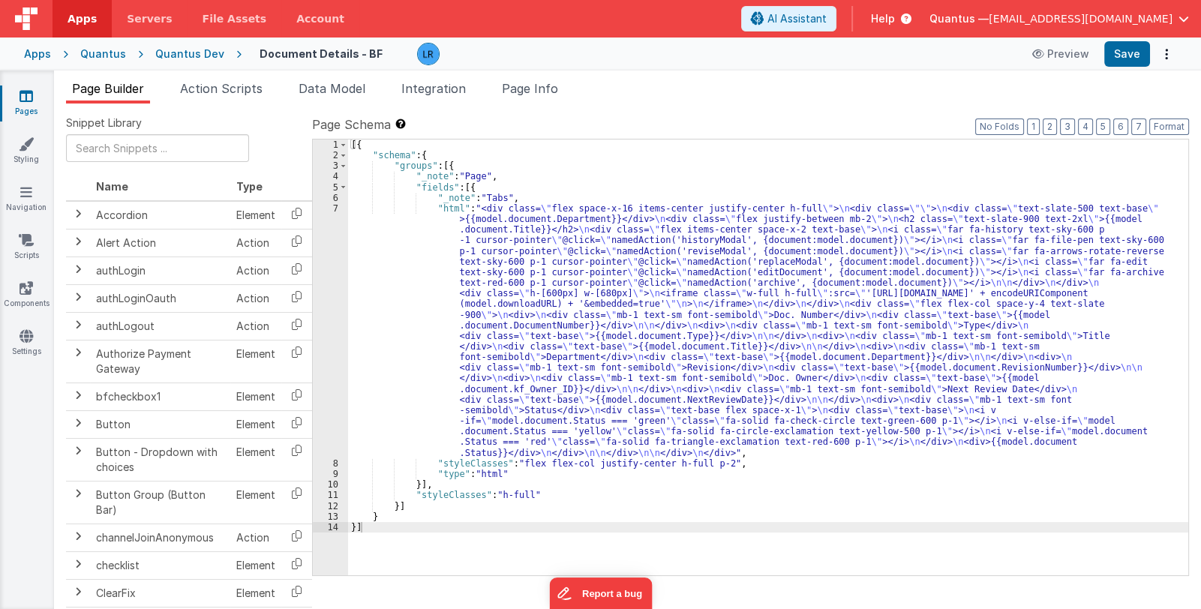
click at [559, 383] on div "[{ "schema" : { "groups" : [{ "_note" : "Page" , "fields" : [{ "_note" : "Tabs"…" at bounding box center [768, 369] width 840 height 458
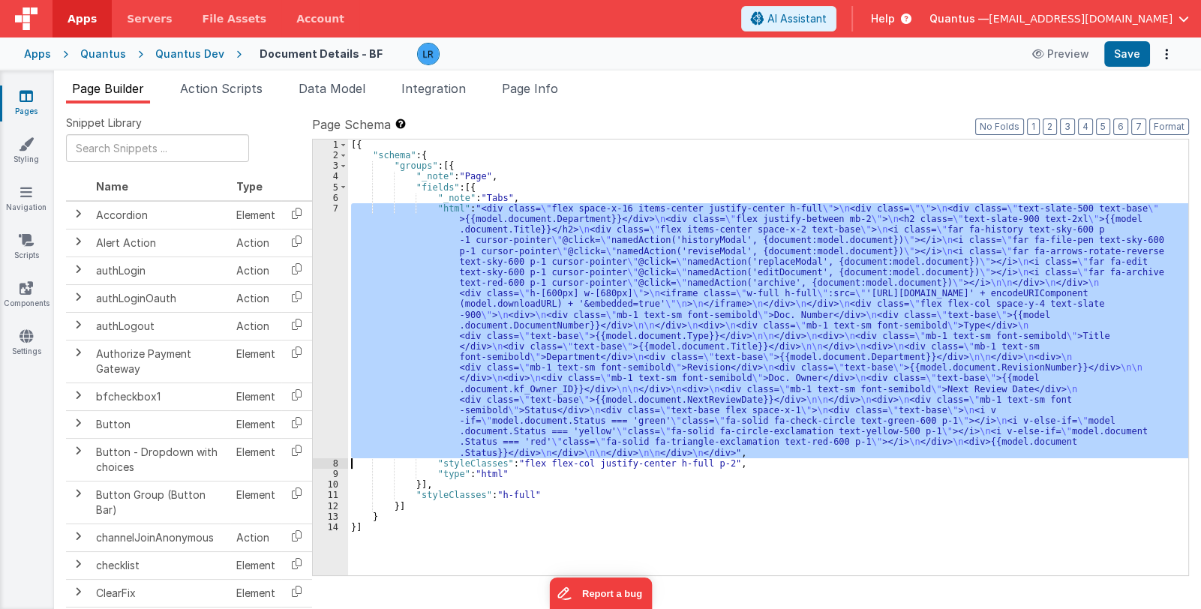
click at [334, 407] on div "7" at bounding box center [330, 330] width 35 height 255
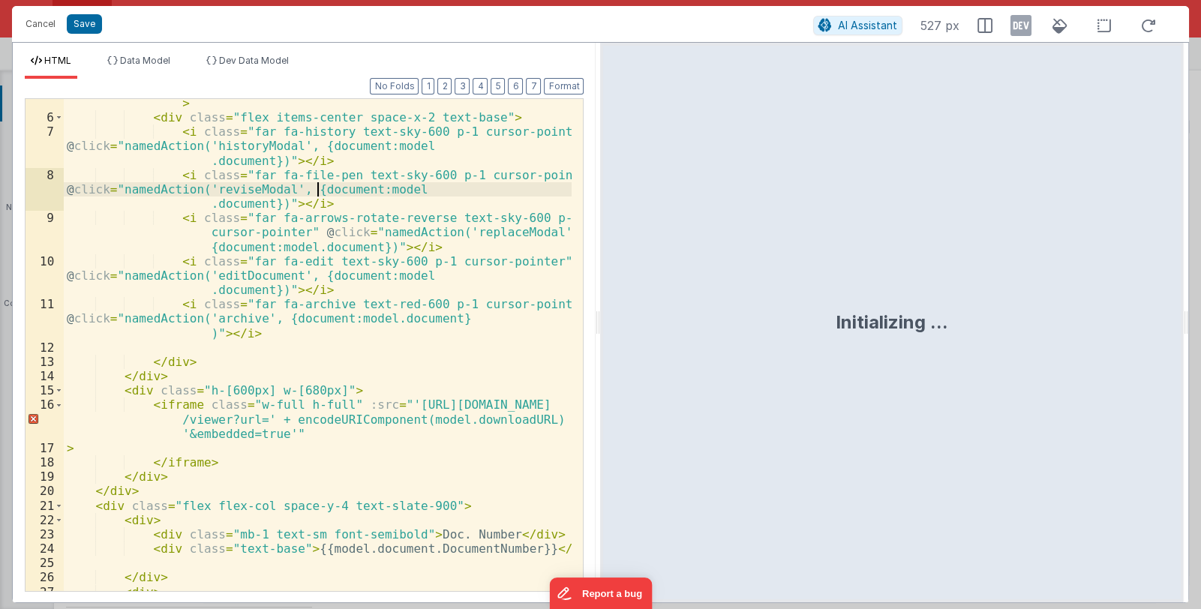
scroll to position [89, 0]
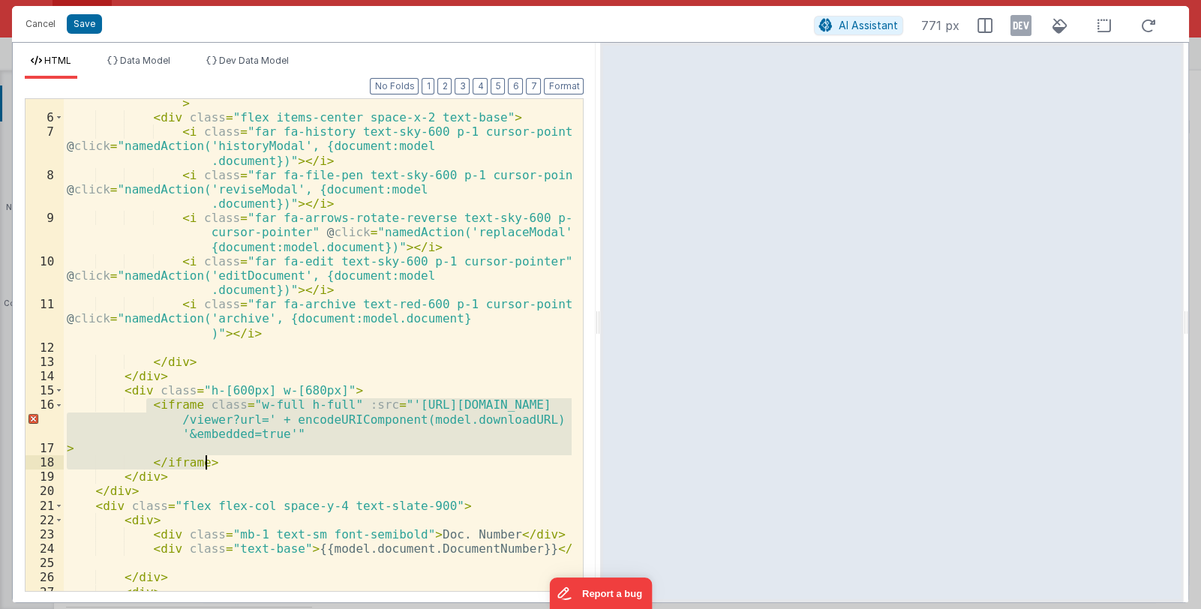
drag, startPoint x: 146, startPoint y: 405, endPoint x: 210, endPoint y: 462, distance: 86.1
click at [210, 462] on div "< h2 class = "text-slate-900 text-2xl" > {{model.document.Title}} </ h2 > < div…" at bounding box center [318, 350] width 509 height 536
click at [257, 440] on div "< h2 class = "text-slate-900 text-2xl" > {{model.document.Title}} </ h2 > < div…" at bounding box center [318, 345] width 508 height 492
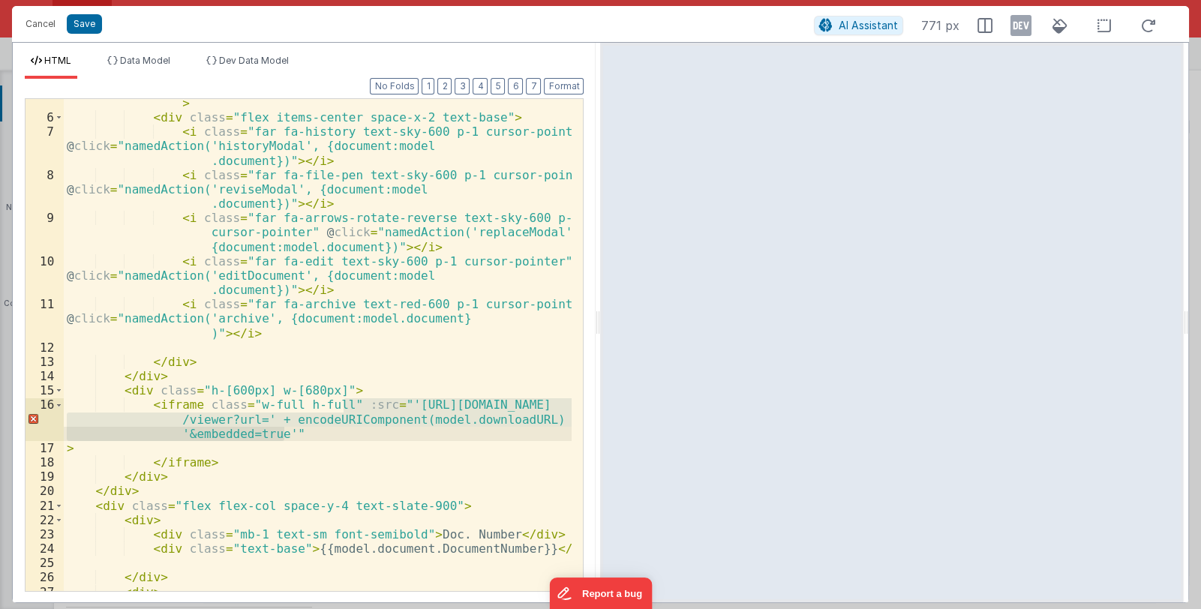
drag, startPoint x: 343, startPoint y: 404, endPoint x: 287, endPoint y: 432, distance: 63.1
click at [287, 432] on div "< h2 class = "text-slate-900 text-2xl" > {{model.document.Title}} </ h2 > < div…" at bounding box center [318, 350] width 509 height 536
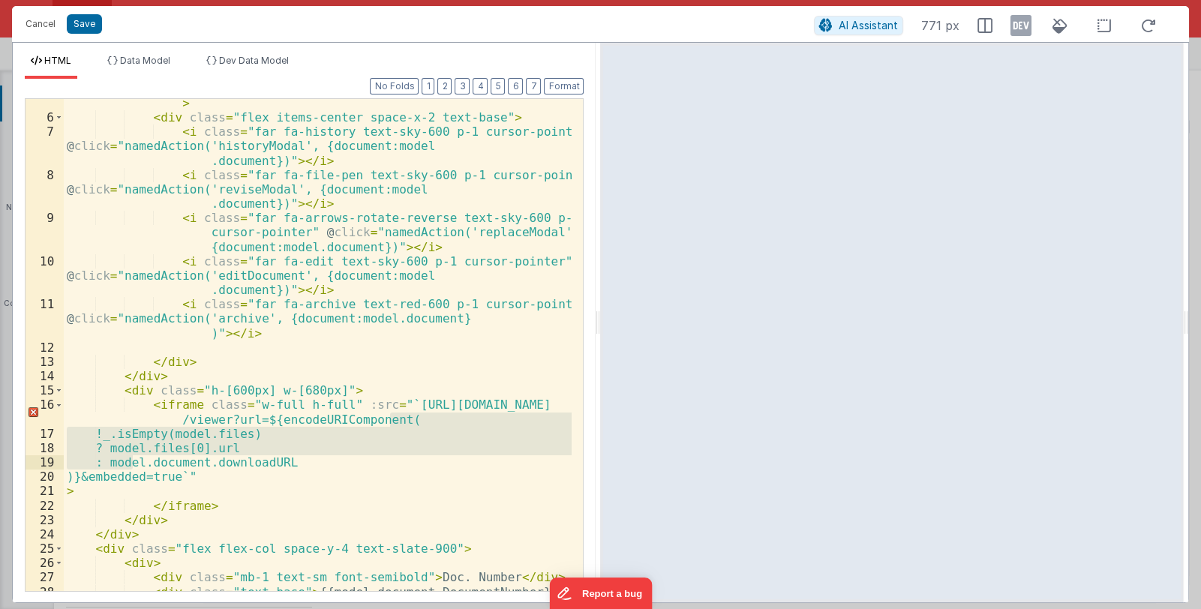
drag, startPoint x: 390, startPoint y: 419, endPoint x: 131, endPoint y: 460, distance: 262.7
click at [131, 460] on div "< h2 class = "text-slate-900 text-2xl" > {{model.document.Title}} </ h2 > < div…" at bounding box center [318, 350] width 509 height 536
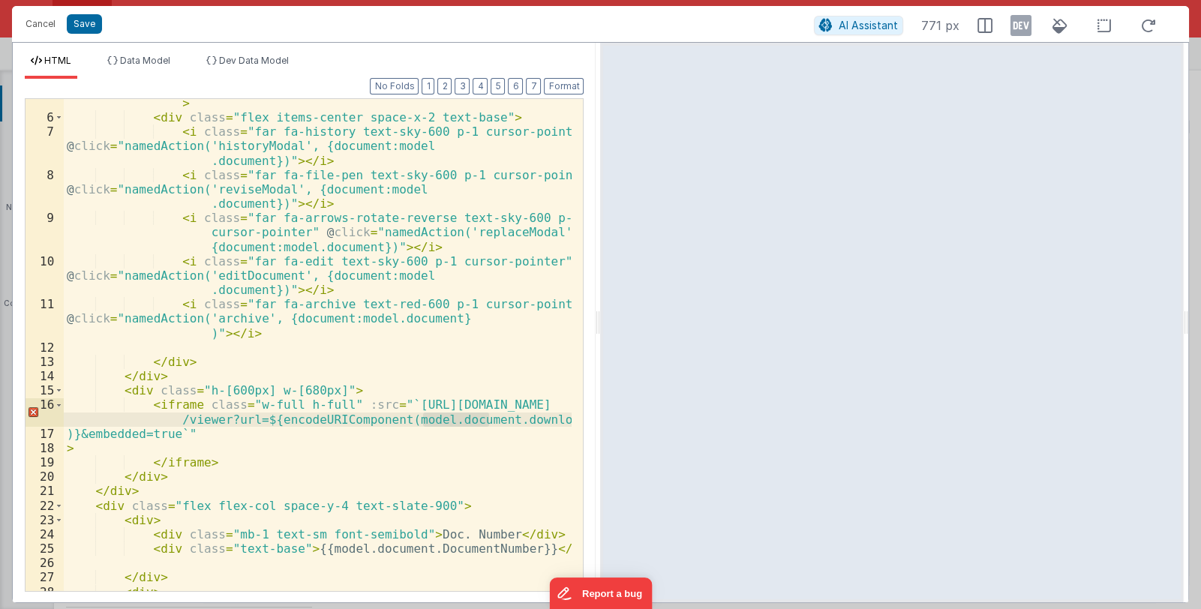
drag, startPoint x: 488, startPoint y: 421, endPoint x: 423, endPoint y: 422, distance: 64.5
click at [423, 422] on div "< h2 class = "text-slate-900 text-2xl" > {{model.document.Title}} </ h2 > < div…" at bounding box center [318, 350] width 509 height 536
click at [131, 62] on span "Data Model" at bounding box center [145, 60] width 50 height 11
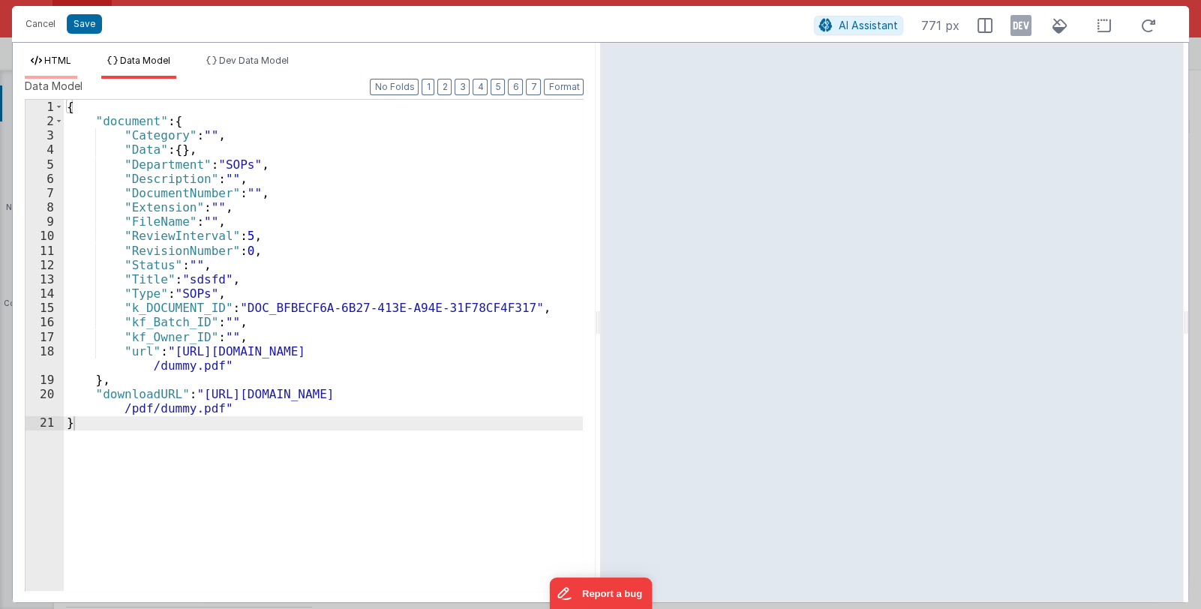
click at [66, 64] on span "HTML" at bounding box center [57, 60] width 27 height 11
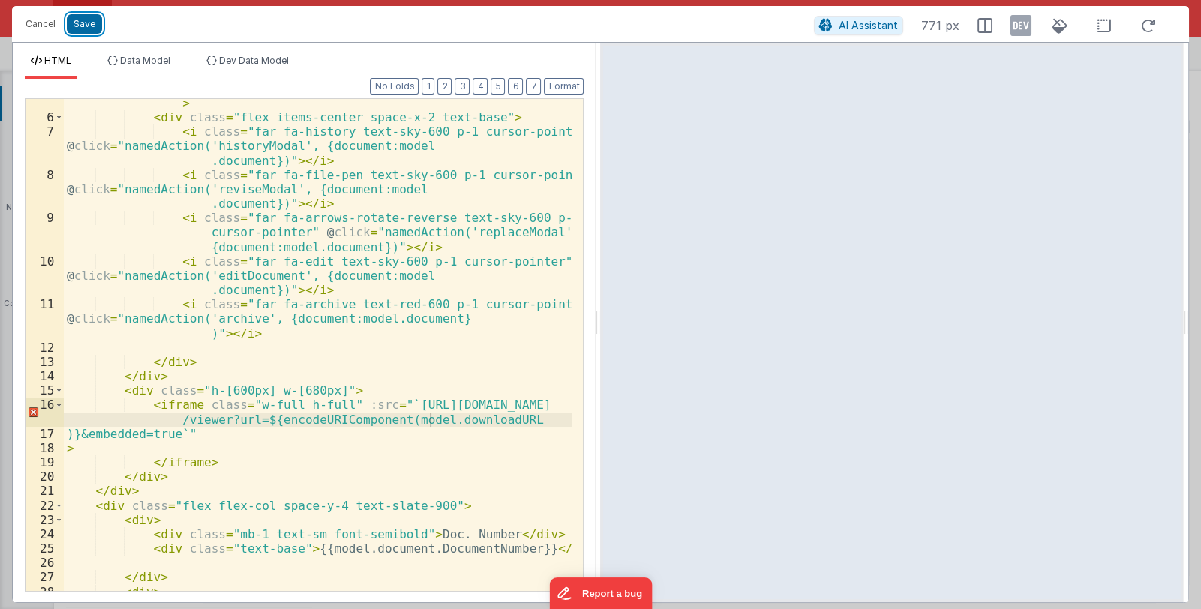
drag, startPoint x: 95, startPoint y: 25, endPoint x: 582, endPoint y: 100, distance: 493.4
click at [95, 25] on button "Save" at bounding box center [84, 24] width 35 height 20
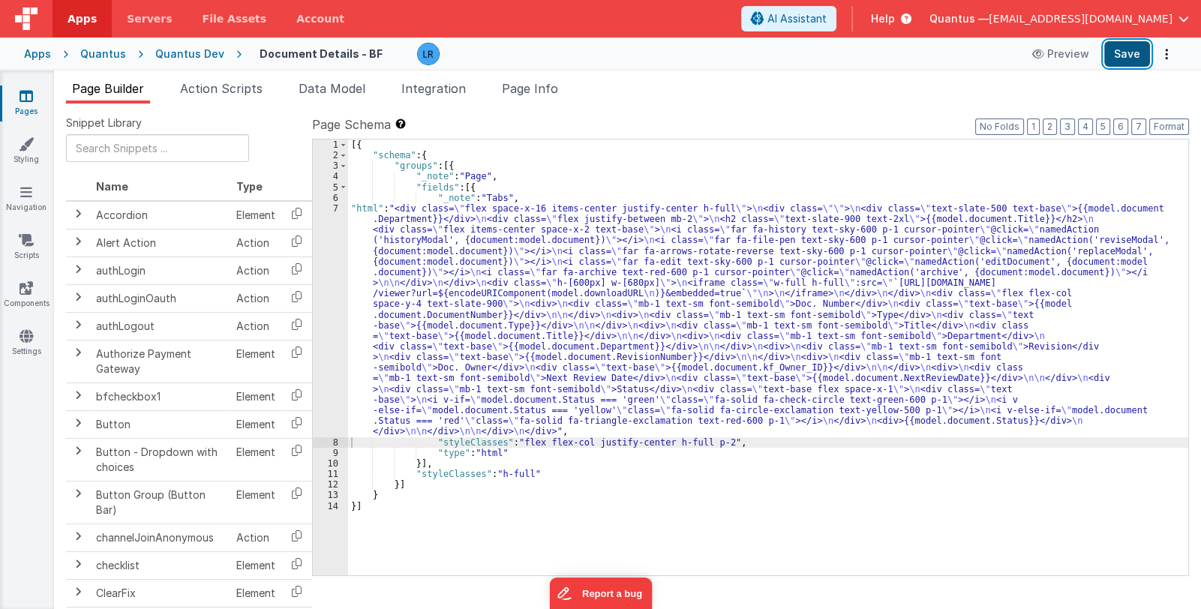
click at [1119, 62] on button "Save" at bounding box center [1127, 54] width 46 height 26
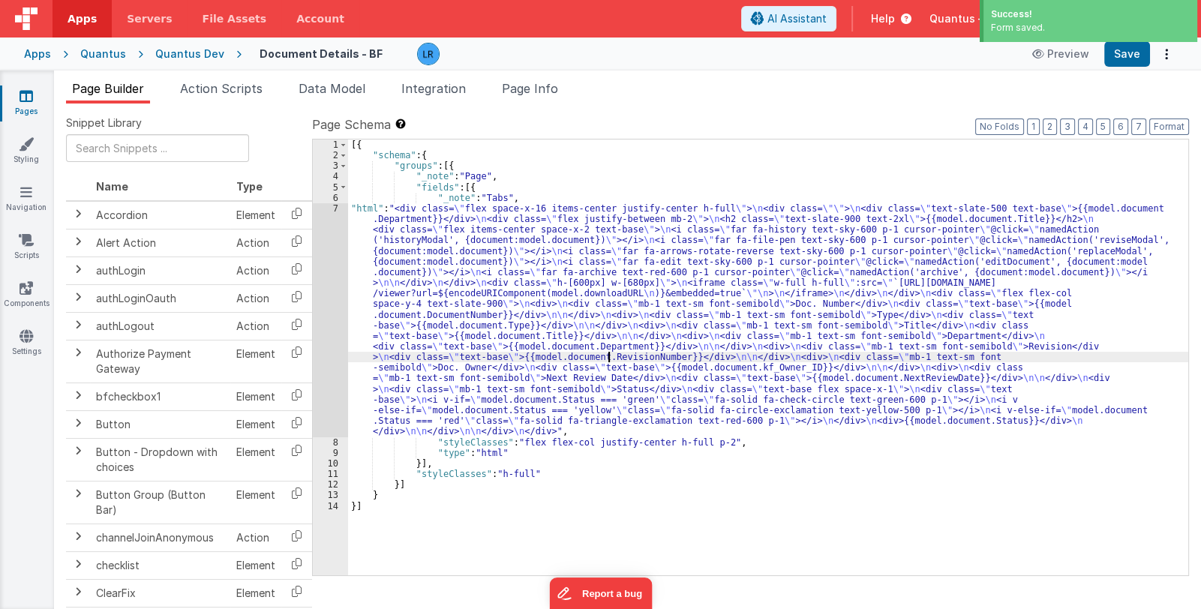
click at [607, 355] on div "[{ "schema" : { "groups" : [{ "_note" : "Page" , "fields" : [{ "_note" : "Tabs"…" at bounding box center [768, 369] width 840 height 458
click at [326, 356] on div "7" at bounding box center [330, 320] width 35 height 234
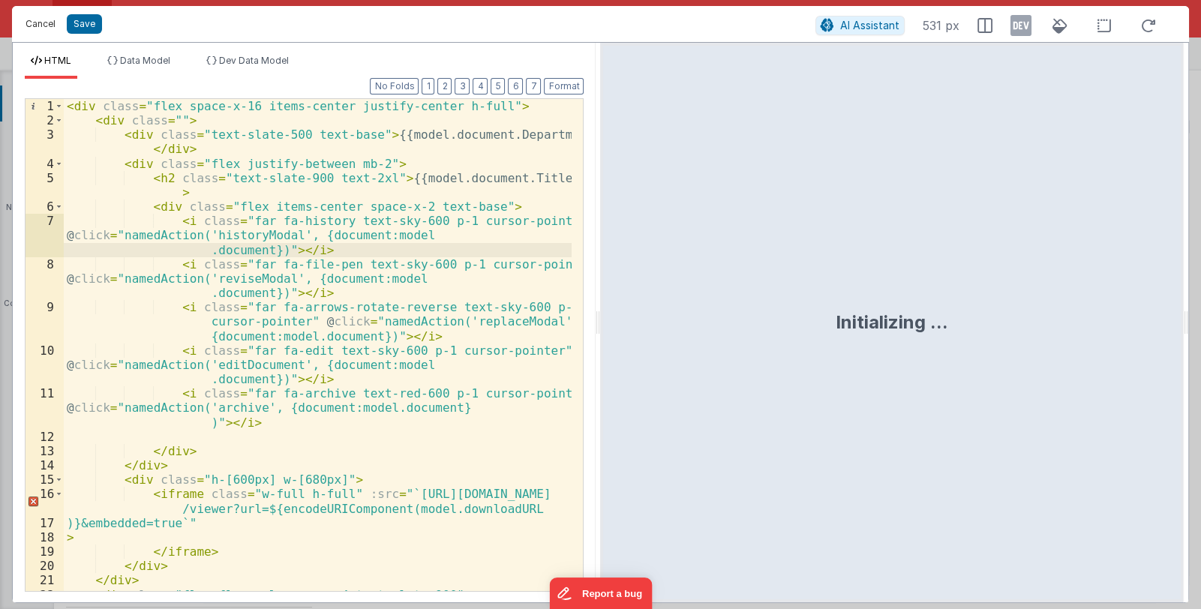
click at [38, 27] on button "Cancel" at bounding box center [40, 24] width 45 height 21
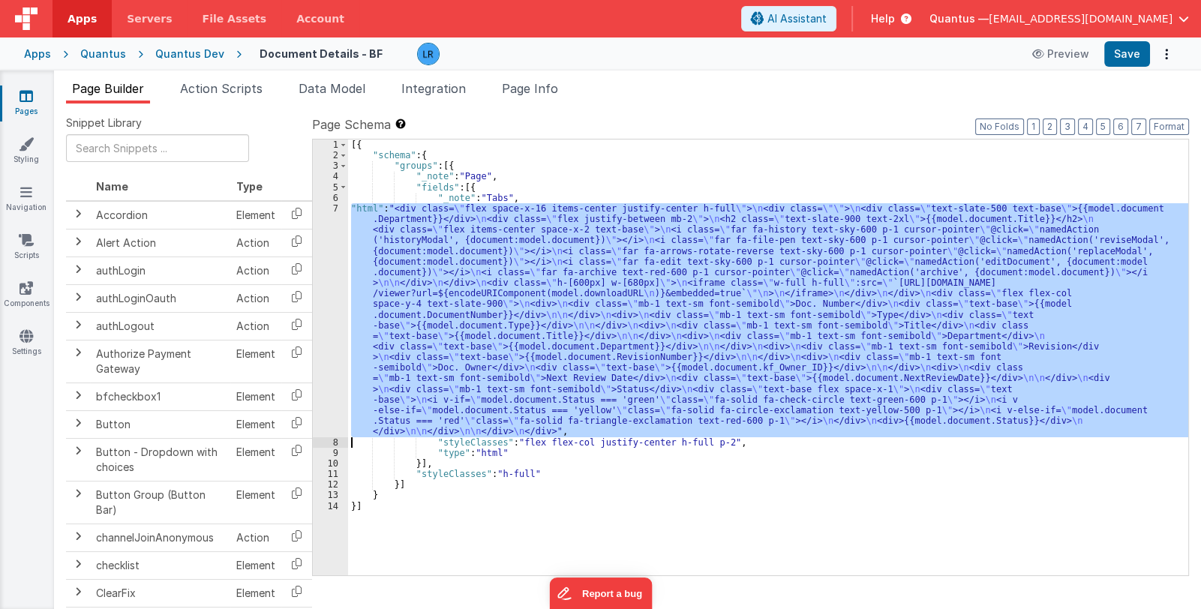
click at [501, 339] on div "[{ "schema" : { "groups" : [{ "_note" : "Page" , "fields" : [{ "_note" : "Tabs"…" at bounding box center [768, 358] width 840 height 436
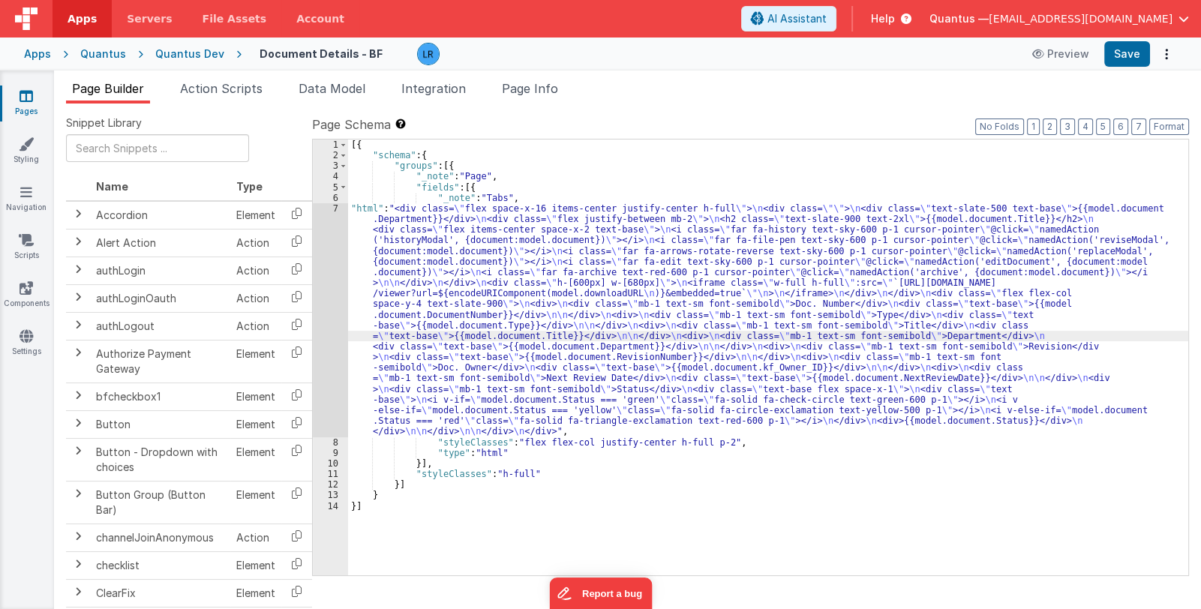
click at [337, 371] on div "7" at bounding box center [330, 320] width 35 height 234
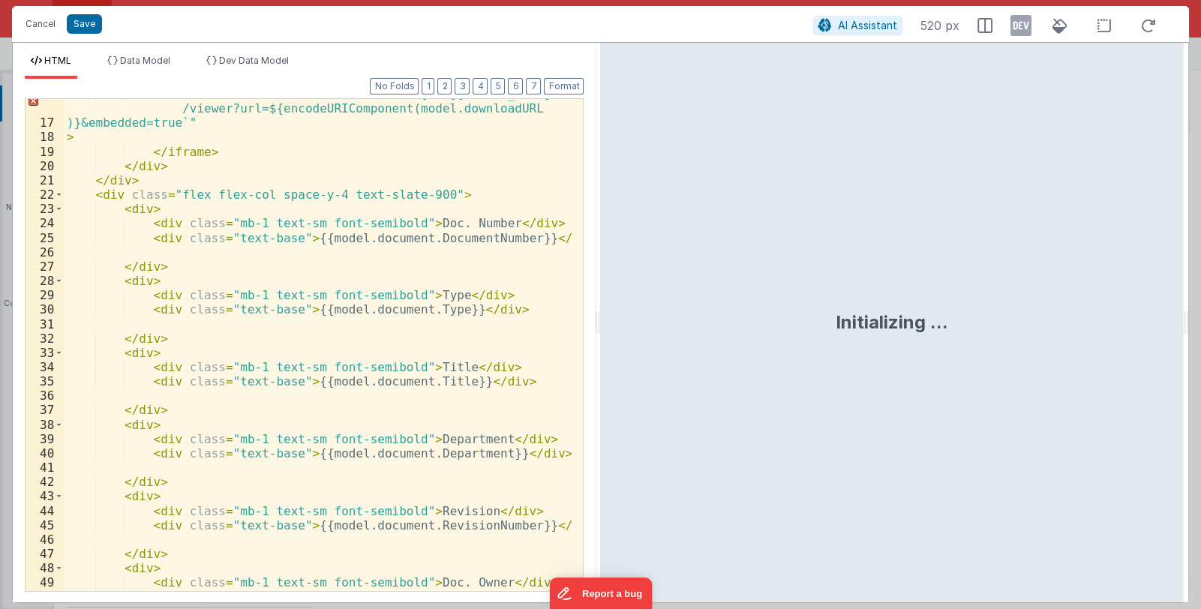
scroll to position [221, 0]
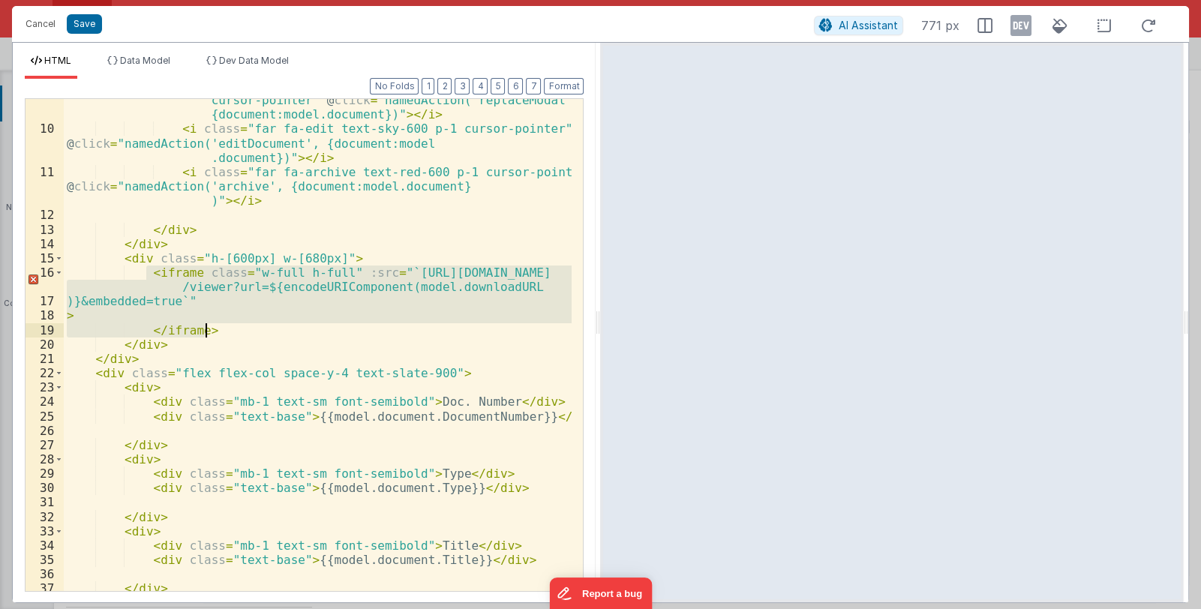
drag, startPoint x: 146, startPoint y: 274, endPoint x: 209, endPoint y: 331, distance: 84.4
click at [209, 331] on div "< i class = "far fa-arrows-rotate-reverse text-sky-600 p-1 cursor-pointer" @ cl…" at bounding box center [318, 354] width 509 height 550
click at [38, 22] on button "Cancel" at bounding box center [40, 24] width 45 height 21
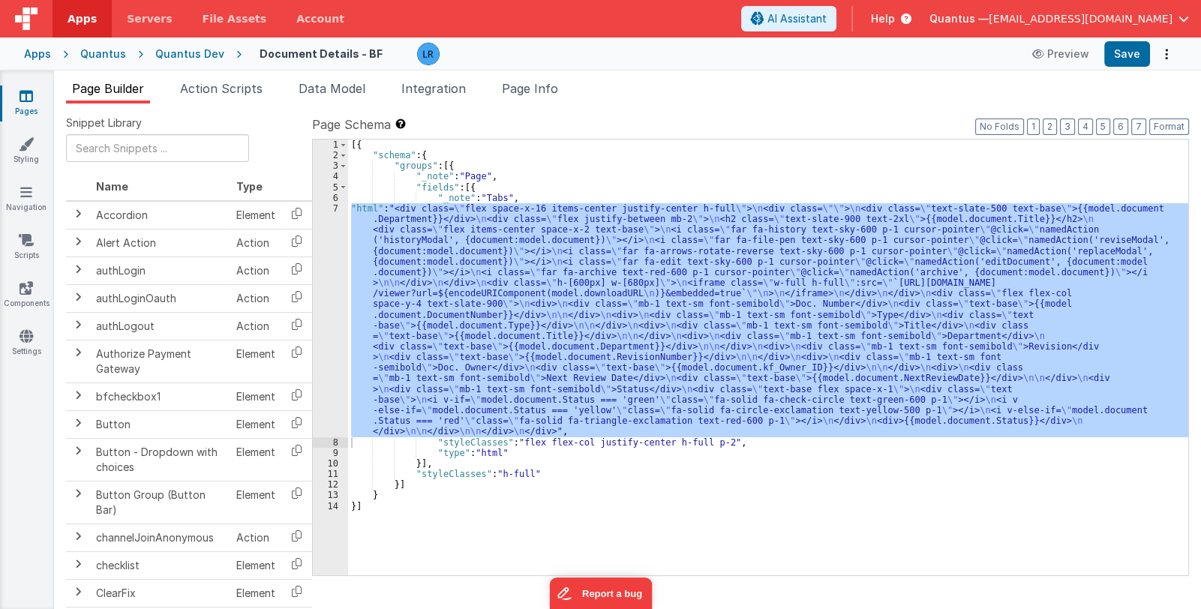
click at [26, 98] on icon at bounding box center [27, 96] width 14 height 15
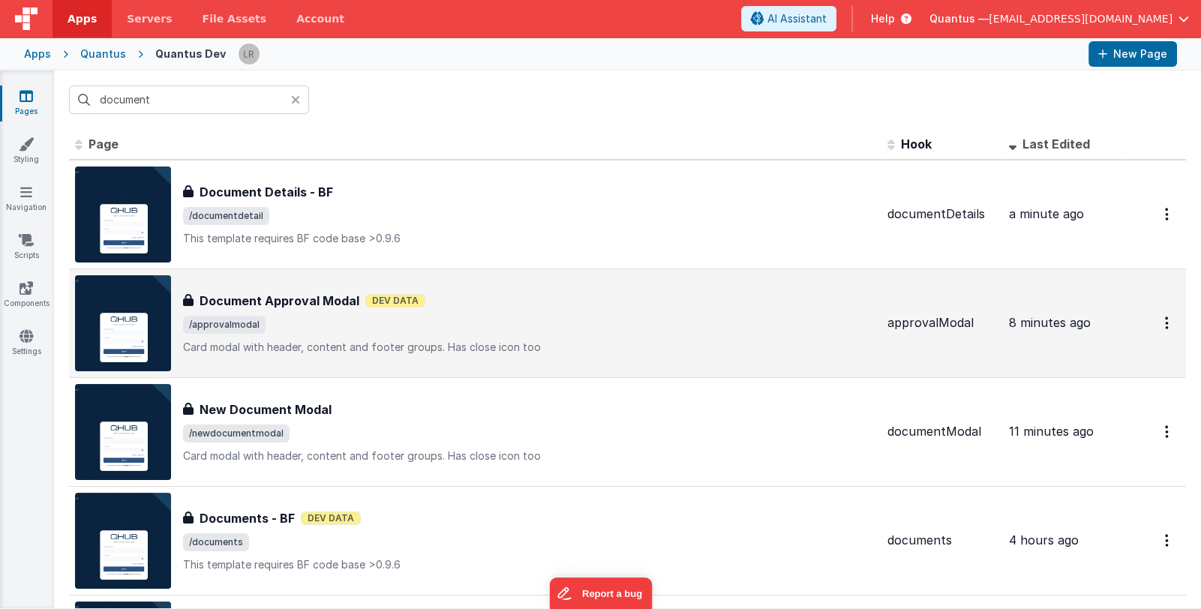
click at [328, 323] on span "/approvalmodal" at bounding box center [529, 325] width 692 height 18
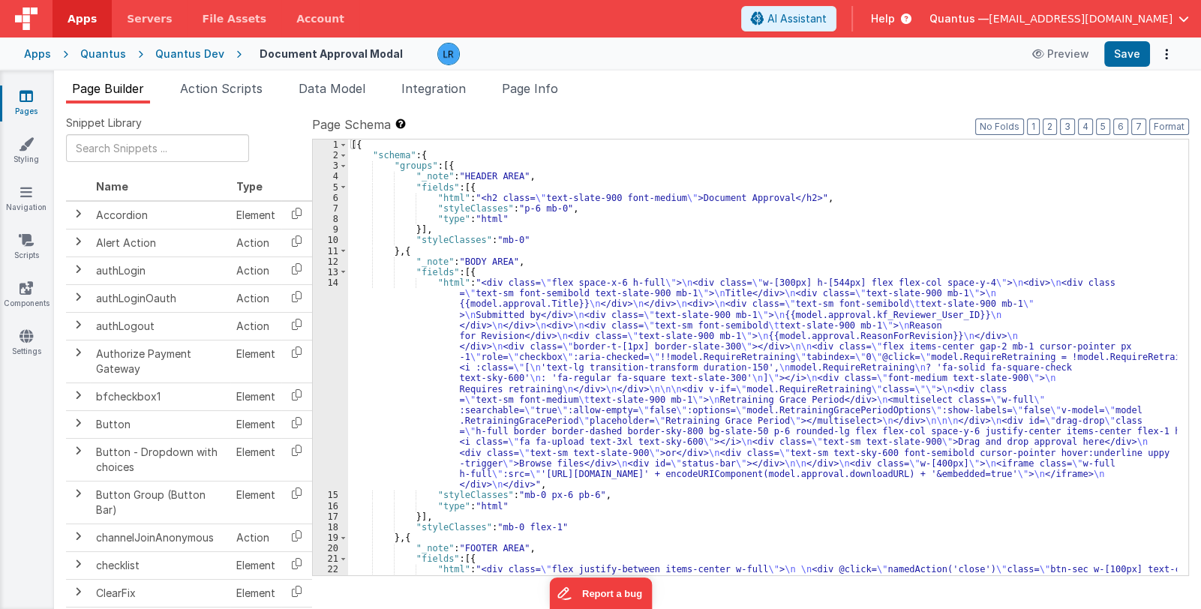
click at [571, 407] on div "[{ "schema" : { "groups" : [{ "_note" : "HEADER AREA" , "fields" : [{ "html" : …" at bounding box center [762, 385] width 829 height 490
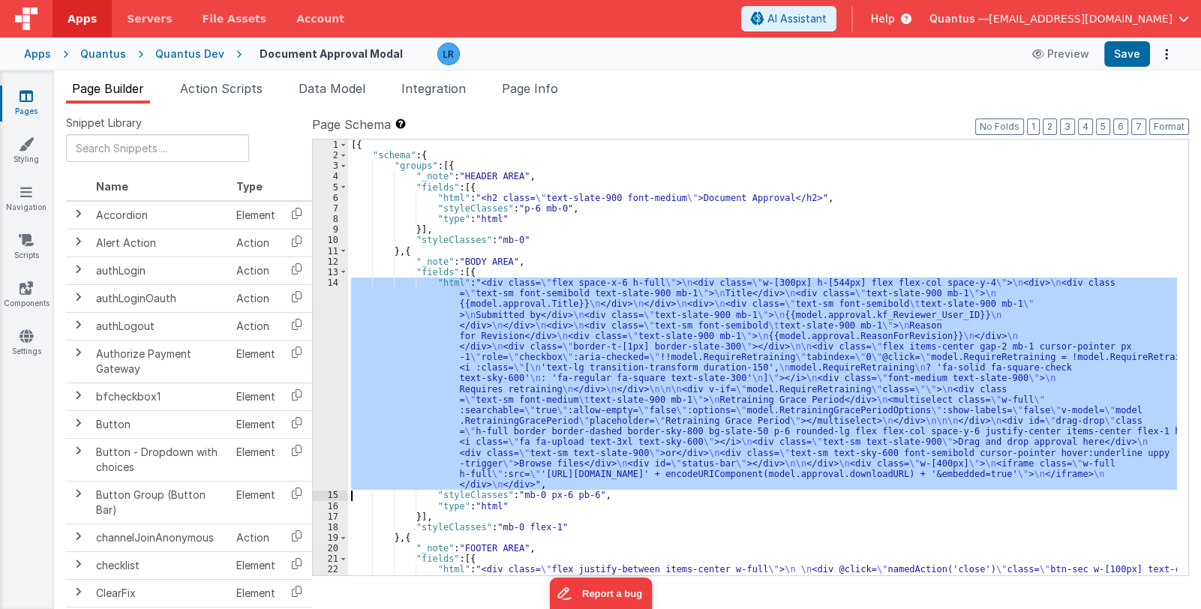
click at [321, 419] on div "14" at bounding box center [330, 384] width 35 height 212
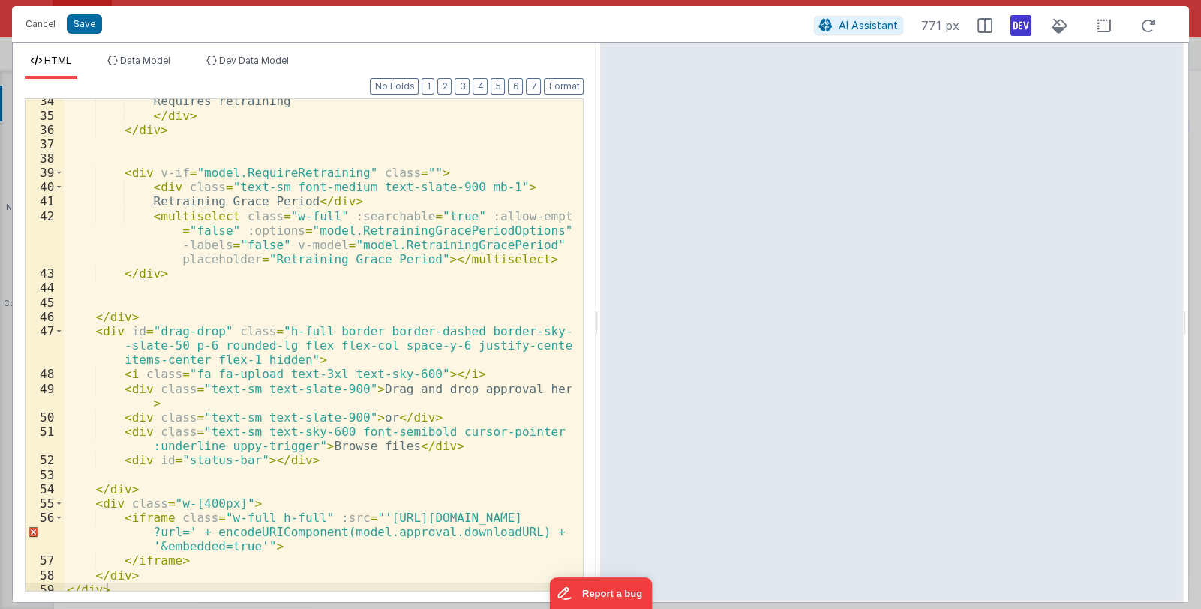
scroll to position [528, 0]
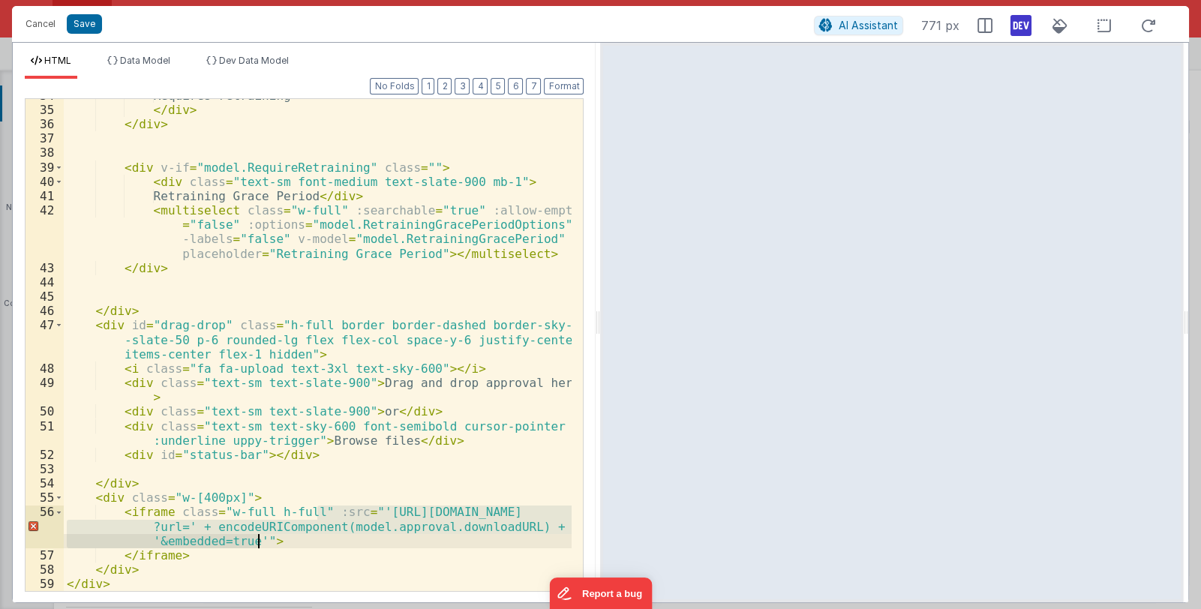
drag, startPoint x: 315, startPoint y: 515, endPoint x: 256, endPoint y: 544, distance: 65.8
click at [256, 544] on div "Requires retraining </ div > </ div > < div v-if = "model.RequireRetraining" cl…" at bounding box center [318, 349] width 509 height 521
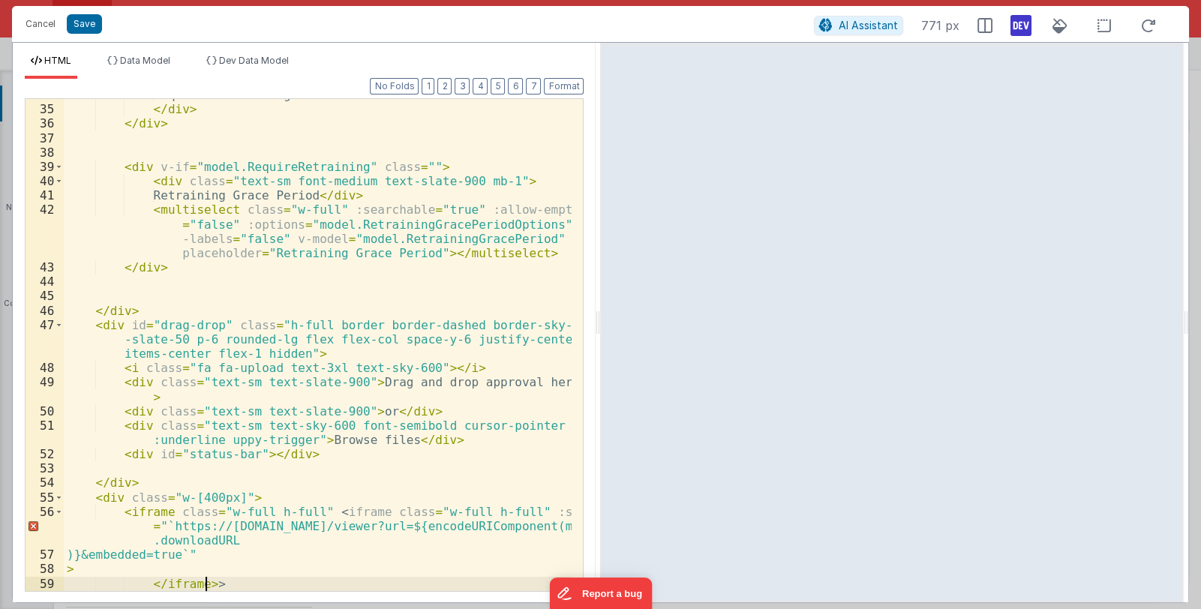
click at [146, 542] on div "Requires retraining </ div > </ div > < div v-if = "model.RequireRetraining" cl…" at bounding box center [318, 348] width 509 height 521
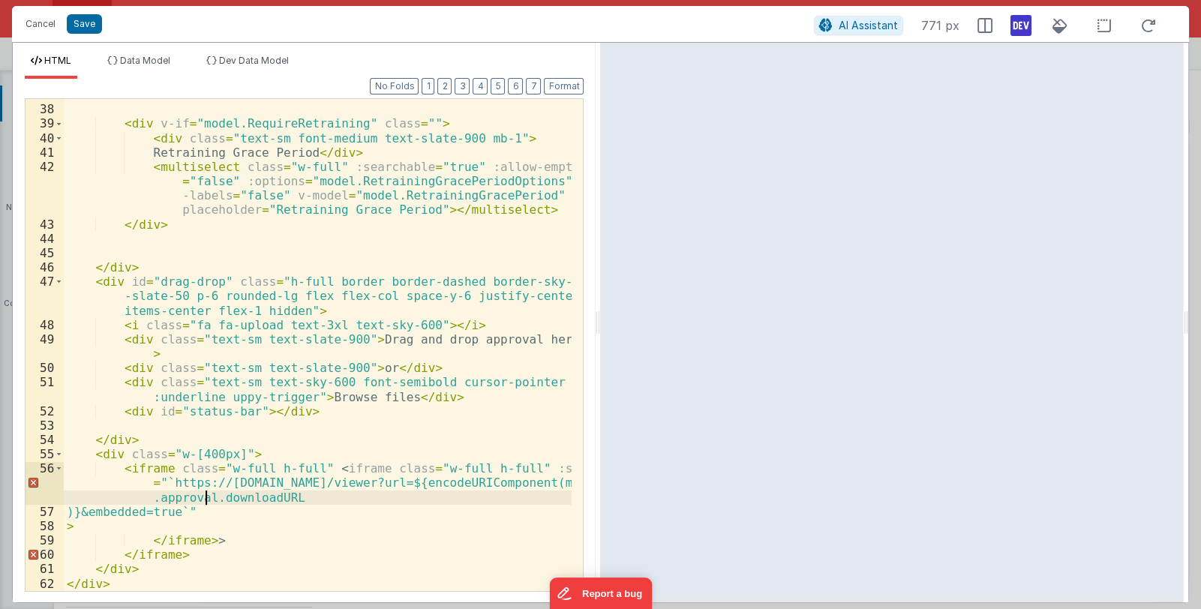
scroll to position [571, 0]
click at [231, 539] on div "< div v-if = "model.RequireRetraining" class = "" > < div class = "text-sm font…" at bounding box center [318, 348] width 509 height 521
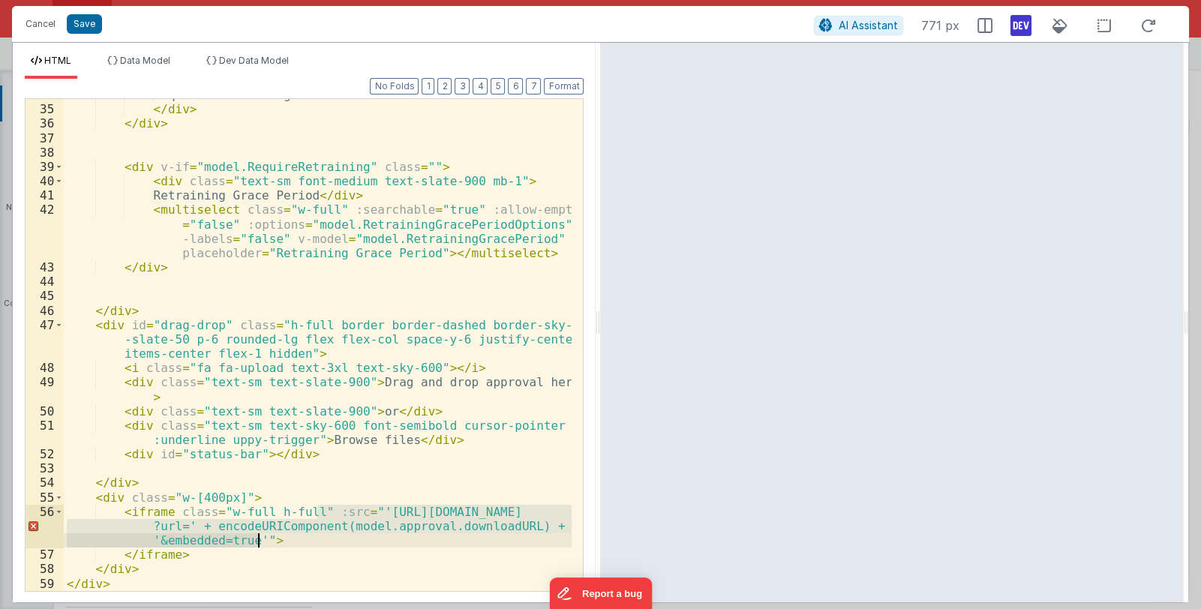
scroll to position [528, 0]
click at [179, 552] on div "Requires retraining </ div > </ div > < div v-if = "model.RequireRetraining" cl…" at bounding box center [318, 348] width 509 height 521
drag, startPoint x: 180, startPoint y: 554, endPoint x: 120, endPoint y: 512, distance: 73.3
click at [120, 512] on div "Requires retraining </ div > </ div > < div v-if = "model.RequireRetraining" cl…" at bounding box center [318, 348] width 509 height 521
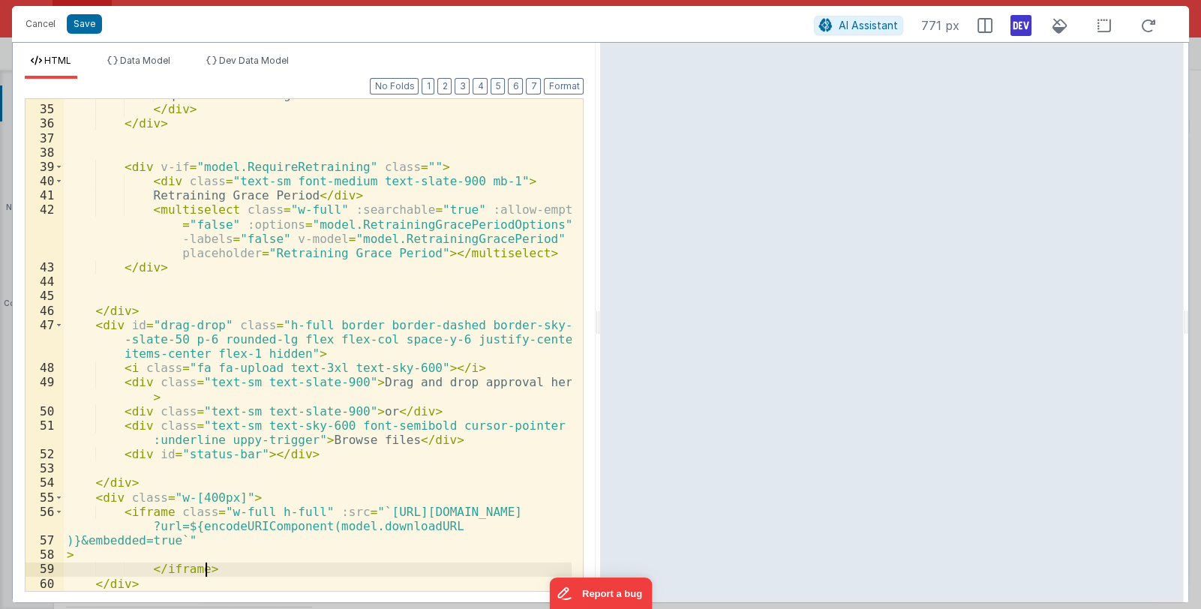
scroll to position [529, 0]
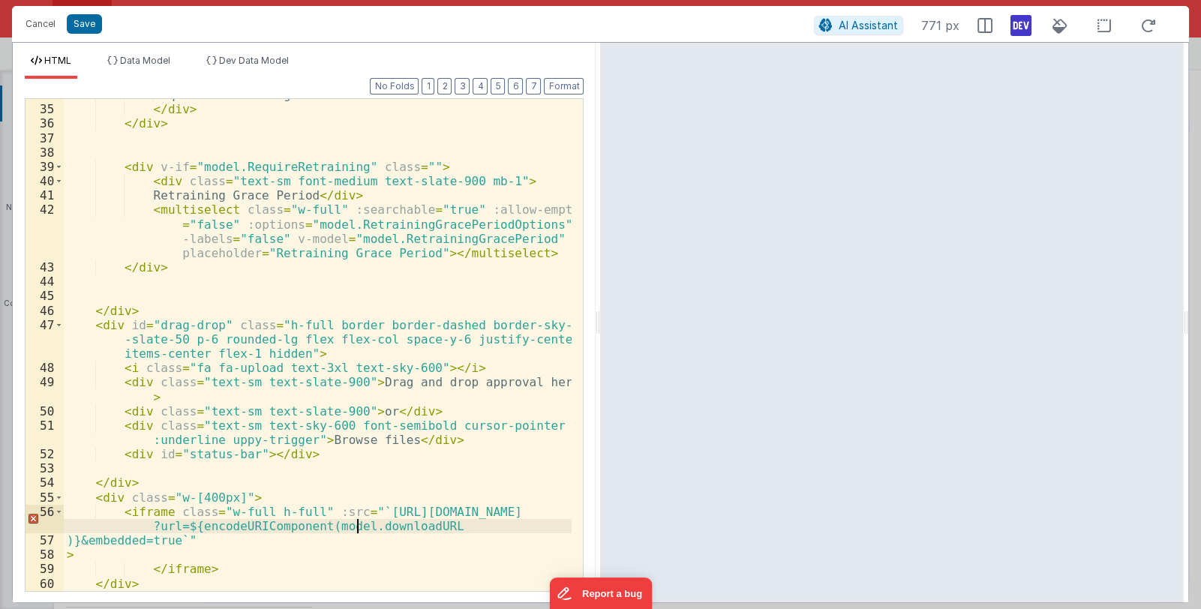
click at [356, 529] on div "Requires retraining </ div > </ div > < div v-if = "model.RequireRetraining" cl…" at bounding box center [318, 348] width 509 height 521
click at [155, 69] on li "Data Model" at bounding box center [138, 67] width 75 height 24
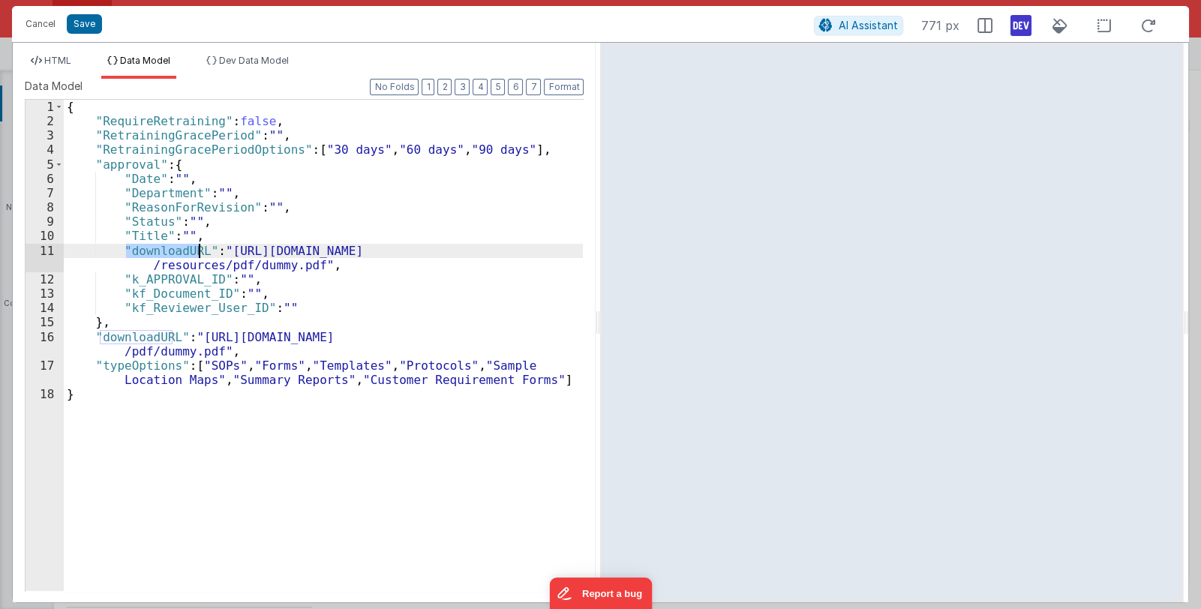
drag, startPoint x: 124, startPoint y: 247, endPoint x: 198, endPoint y: 251, distance: 74.4
click at [198, 251] on div "{ "RequireRetraining" : false , "RetrainingGracePeriod" : "" , "RetrainingGrace…" at bounding box center [324, 360] width 520 height 520
click at [50, 55] on span "HTML" at bounding box center [57, 60] width 27 height 11
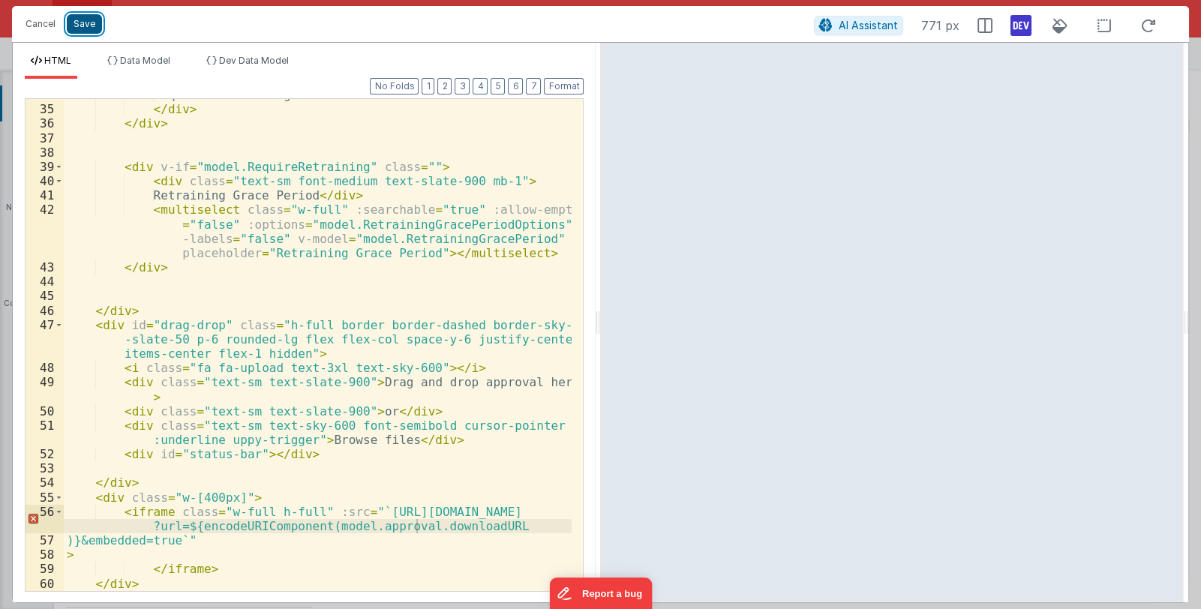
click at [92, 29] on button "Save" at bounding box center [84, 24] width 35 height 20
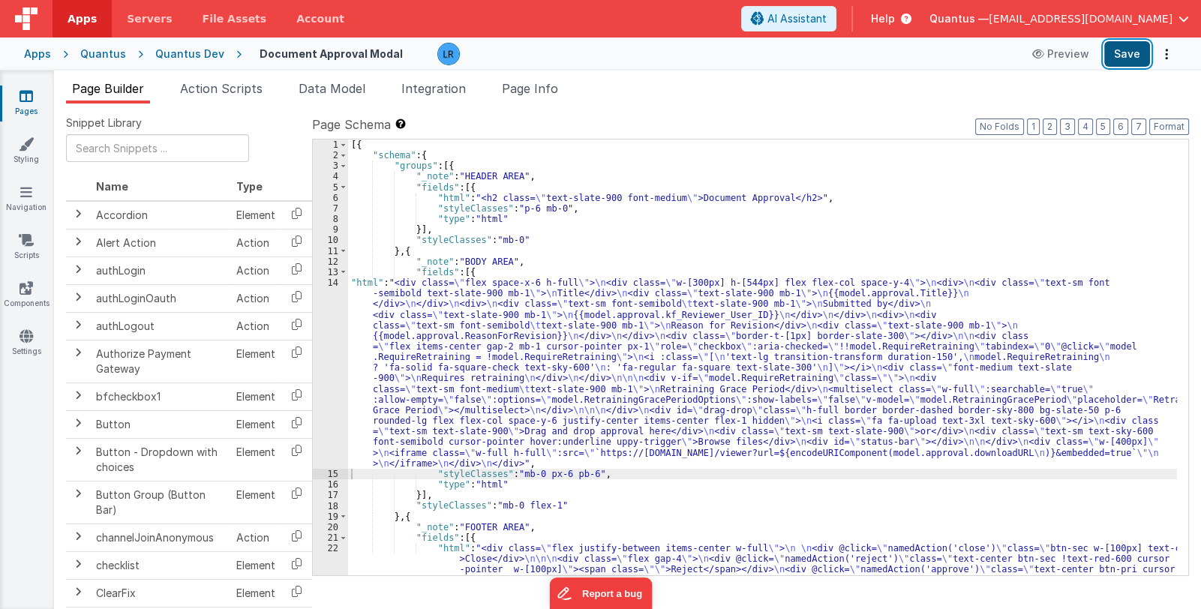
click at [1123, 53] on button "Save" at bounding box center [1127, 54] width 46 height 26
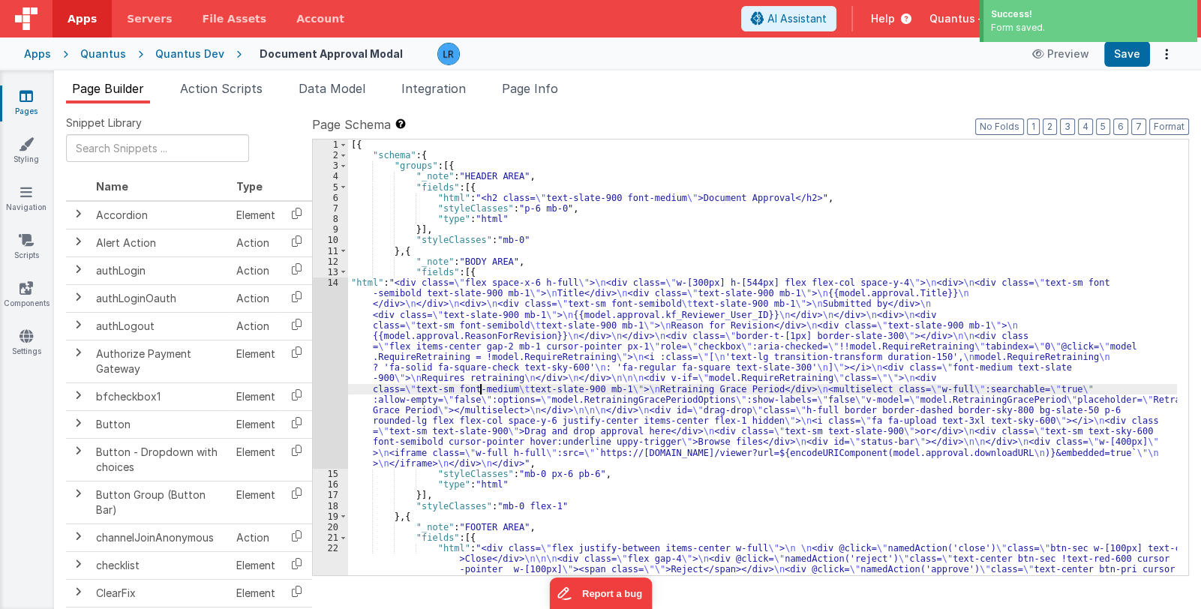
click at [480, 389] on div "[{ "schema" : { "groups" : [{ "_note" : "HEADER AREA" , "fields" : [{ "html" : …" at bounding box center [762, 369] width 829 height 458
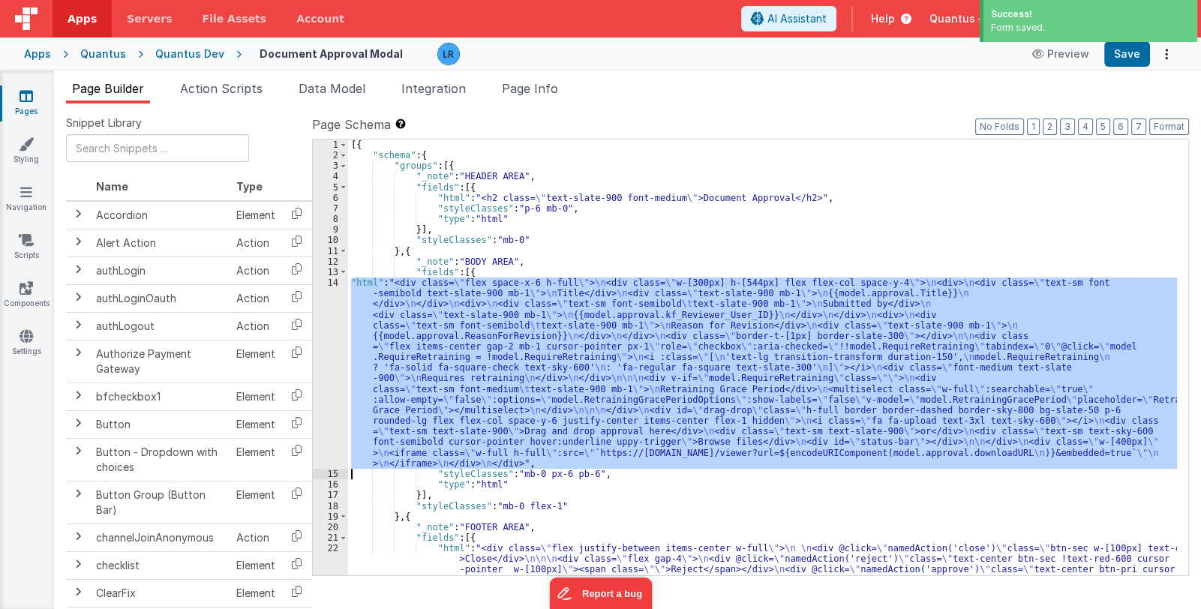
click at [337, 384] on div "14" at bounding box center [330, 373] width 35 height 191
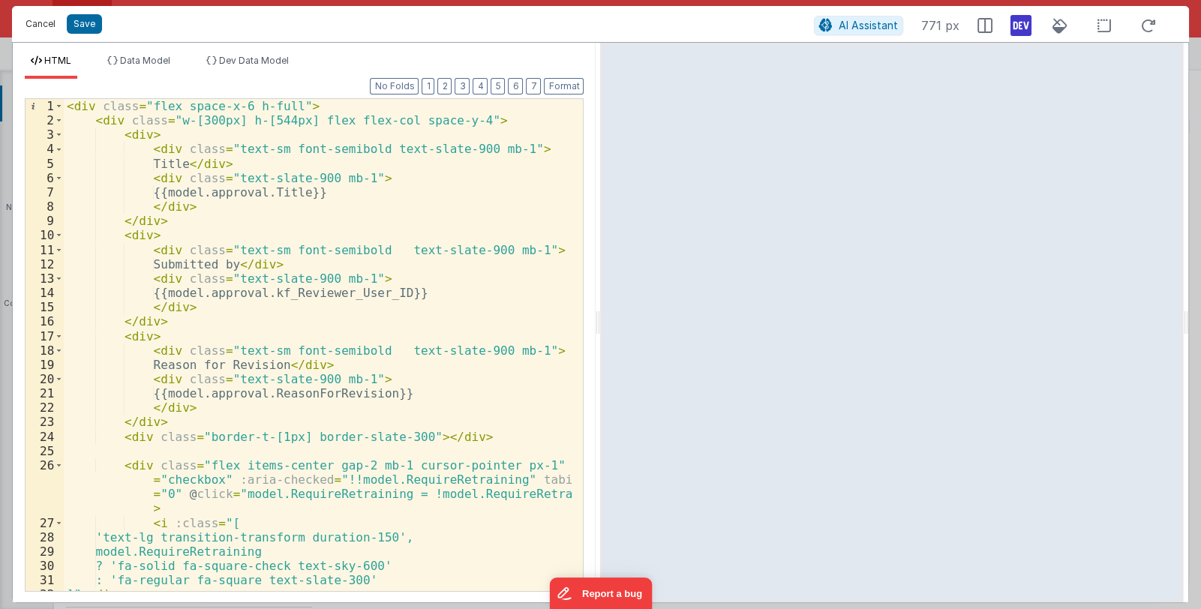
click at [38, 17] on button "Cancel" at bounding box center [40, 24] width 45 height 21
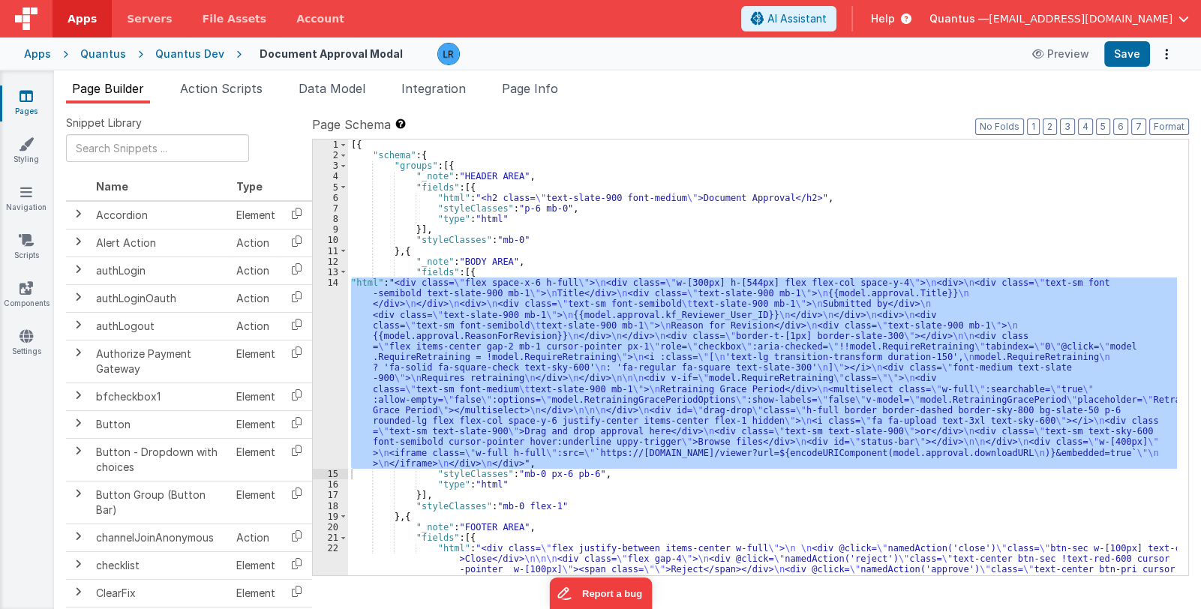
click at [512, 395] on div "[{ "schema" : { "groups" : [{ "_note" : "HEADER AREA" , "fields" : [{ "html" : …" at bounding box center [762, 358] width 829 height 436
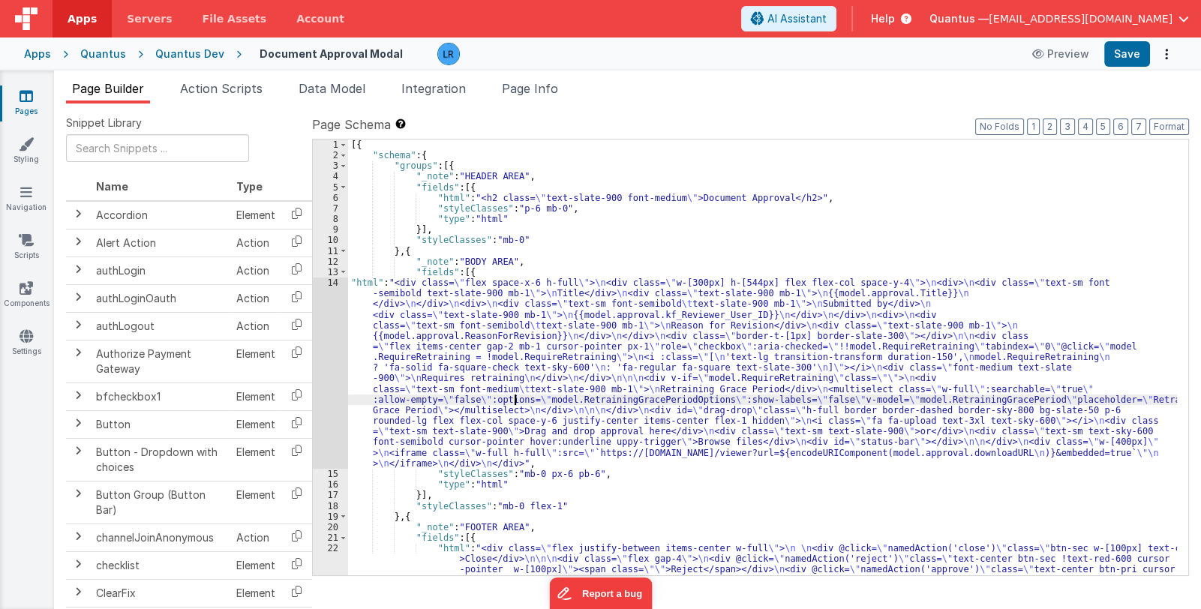
click at [334, 395] on div "14" at bounding box center [330, 373] width 35 height 191
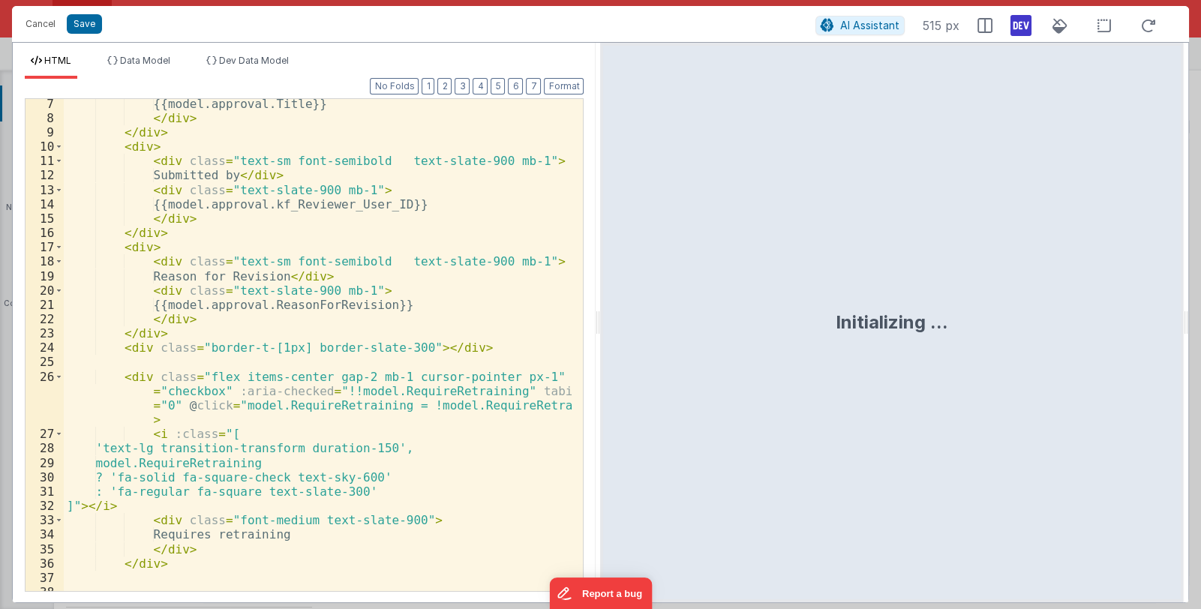
scroll to position [542, 0]
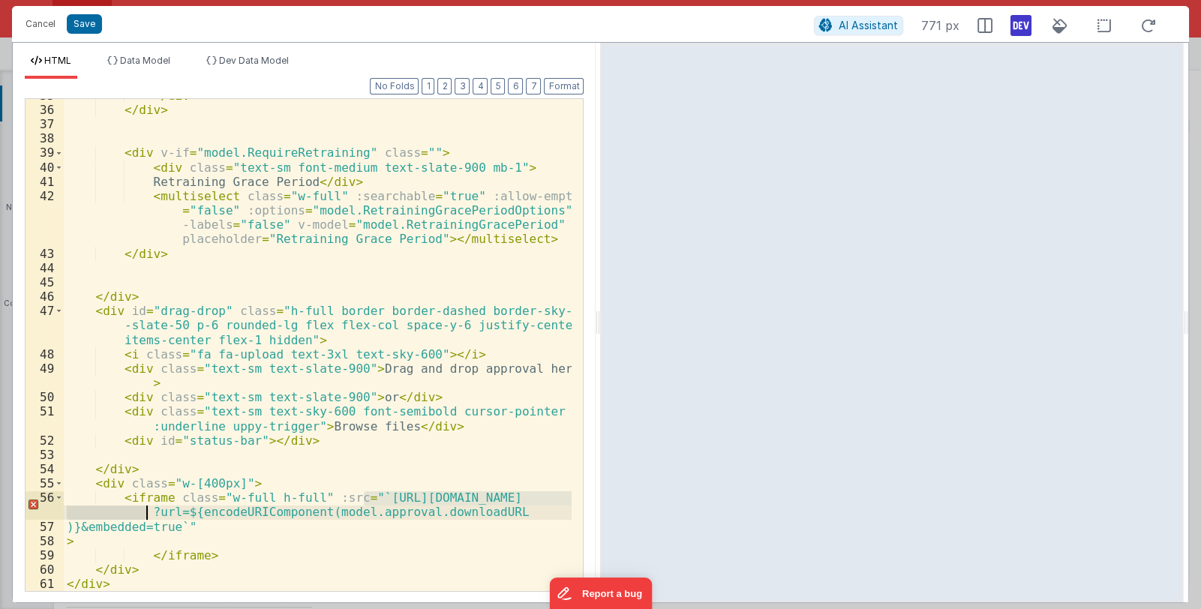
drag, startPoint x: 362, startPoint y: 498, endPoint x: 146, endPoint y: 505, distance: 215.4
click at [146, 505] on div "</ div > </ div > < div v-if = "model.RequireRetraining" class = "" > < div cla…" at bounding box center [318, 349] width 509 height 521
click at [383, 497] on div "</ div > </ div > < div v-if = "model.RequireRetraining" class = "" > < div cla…" at bounding box center [318, 345] width 508 height 492
drag, startPoint x: 362, startPoint y: 497, endPoint x: 170, endPoint y: 507, distance: 193.1
click at [170, 507] on div "</ div > </ div > < div v-if = "model.RequireRetraining" class = "" > < div cla…" at bounding box center [318, 349] width 509 height 521
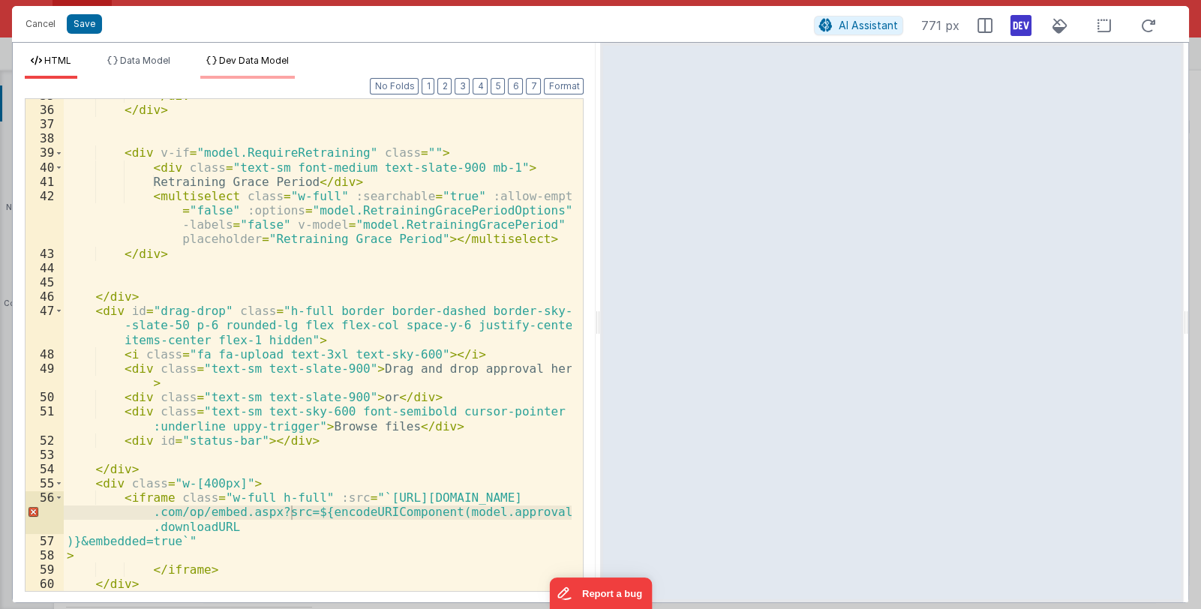
click at [257, 57] on span "Dev Data Model" at bounding box center [254, 60] width 70 height 11
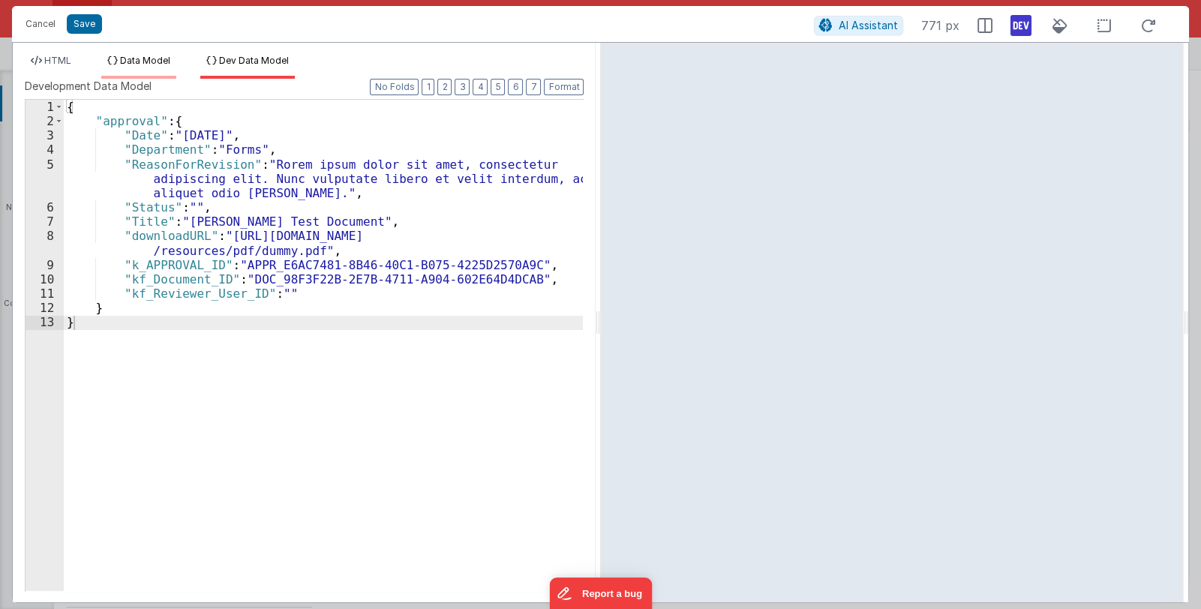
click at [153, 66] on li "Data Model" at bounding box center [138, 67] width 75 height 24
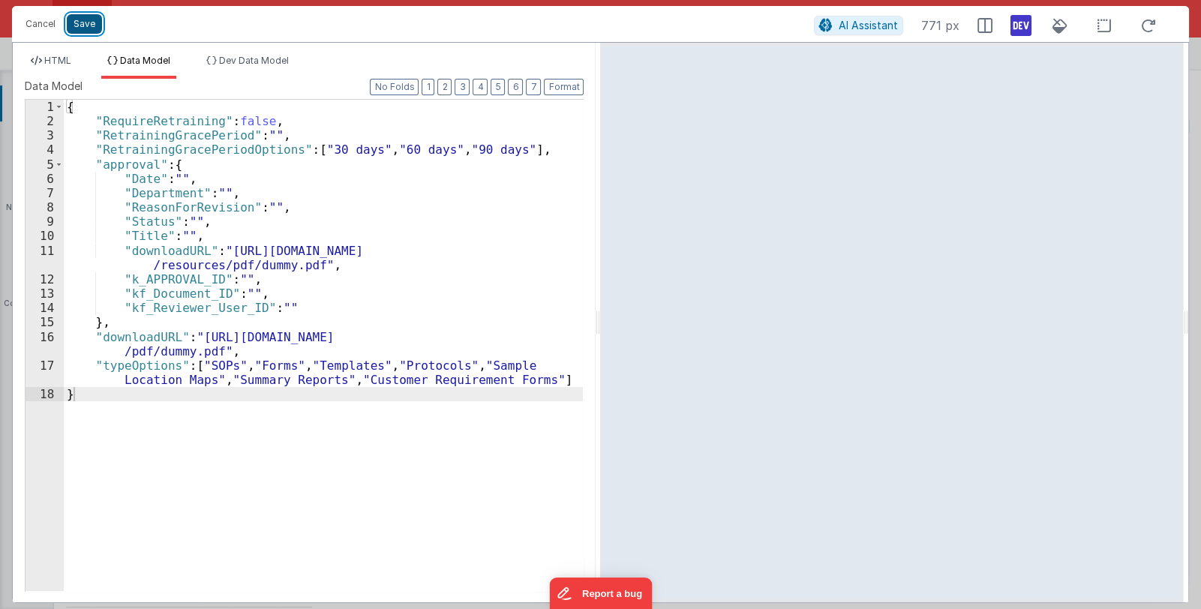
click at [86, 23] on button "Save" at bounding box center [84, 24] width 35 height 20
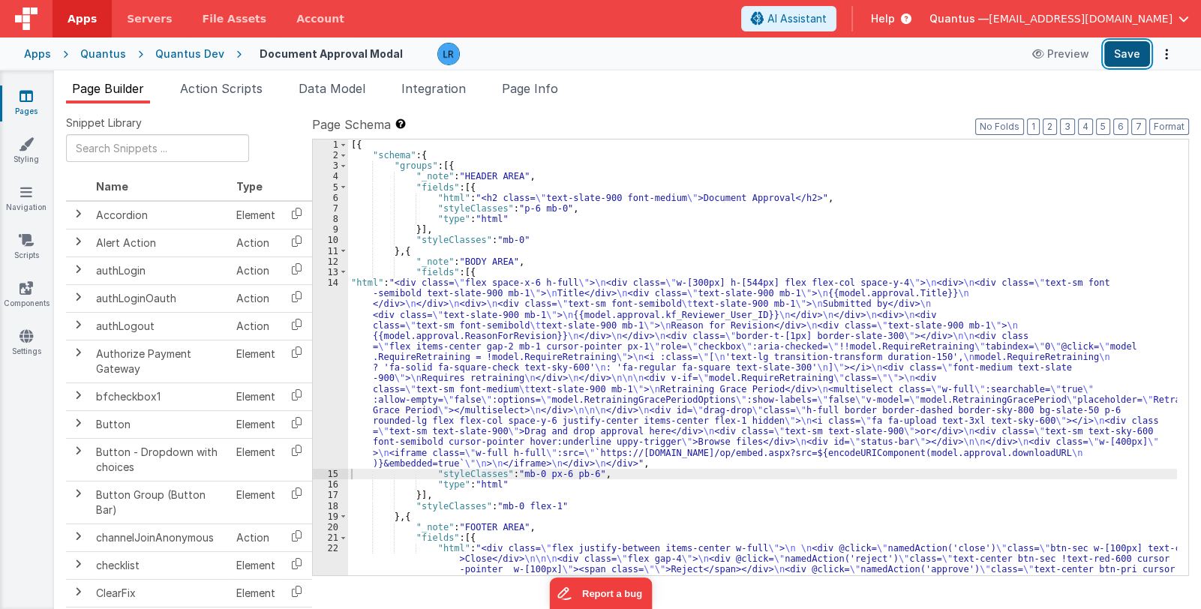
click at [1122, 59] on button "Save" at bounding box center [1127, 54] width 46 height 26
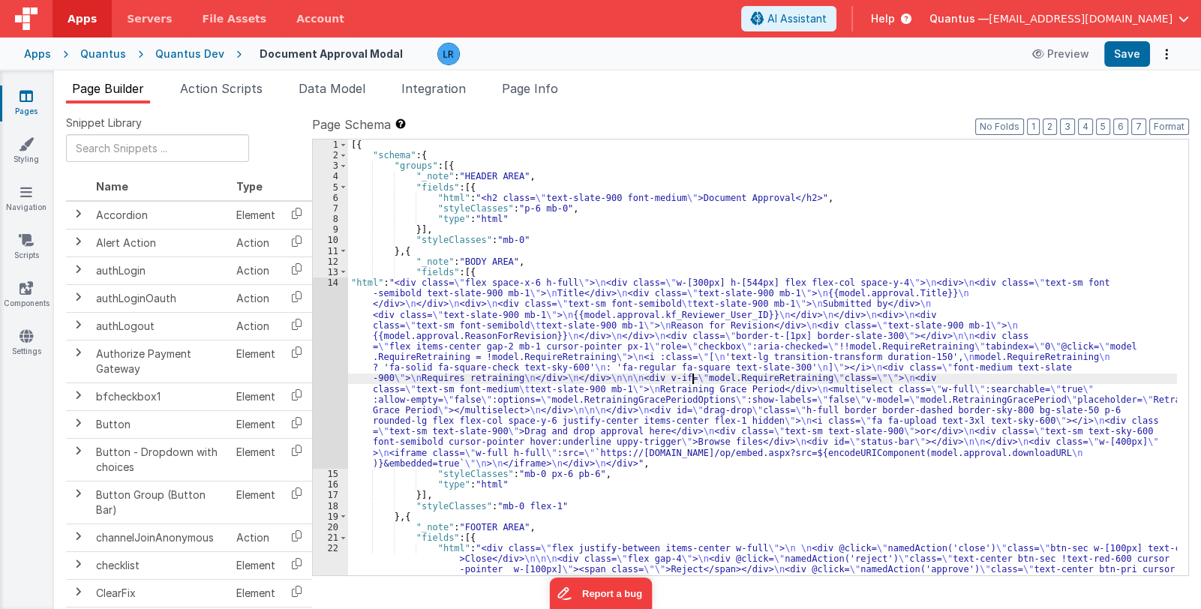
click at [695, 382] on div "[{ "schema" : { "groups" : [{ "_note" : "HEADER AREA" , "fields" : [{ "html" : …" at bounding box center [762, 369] width 829 height 458
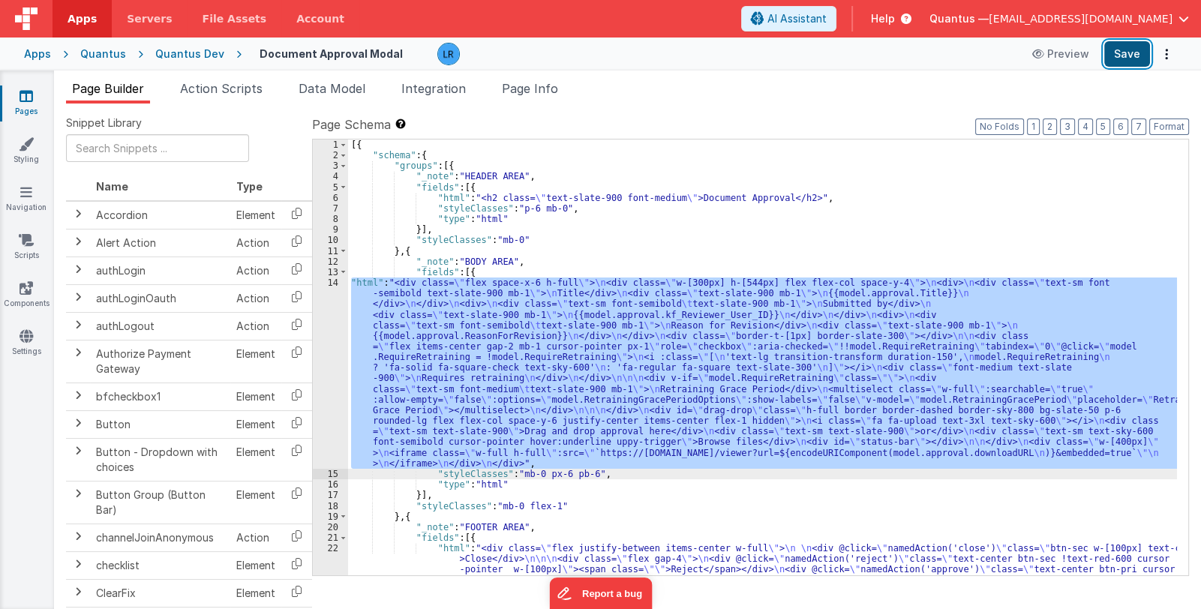
click at [1124, 58] on button "Save" at bounding box center [1127, 54] width 46 height 26
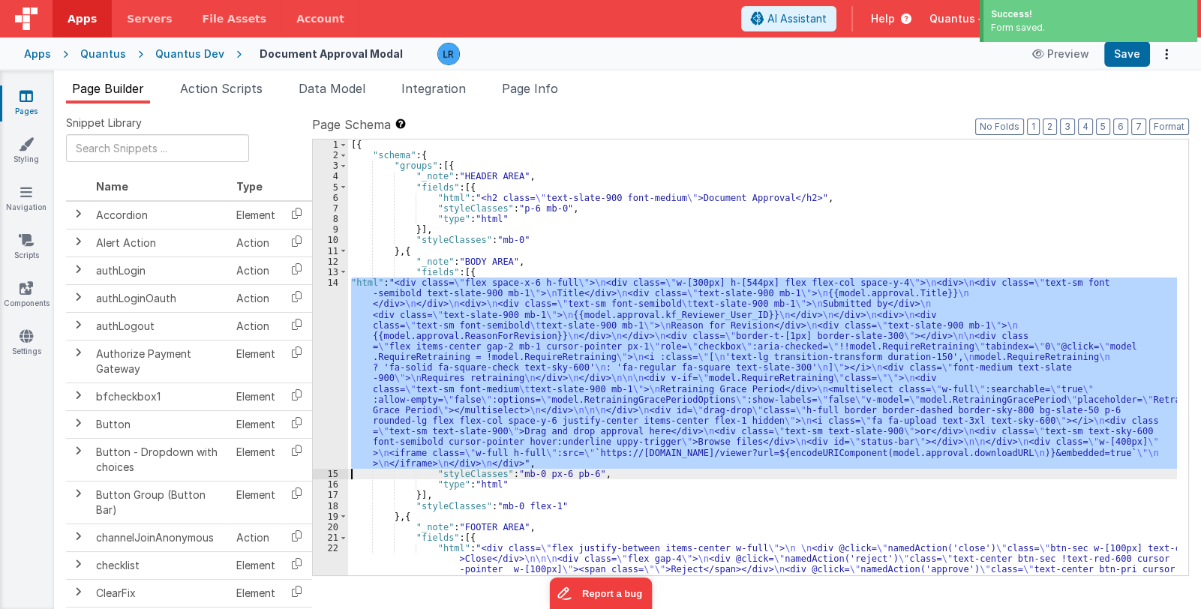
click at [458, 367] on div "[{ "schema" : { "groups" : [{ "_note" : "HEADER AREA" , "fields" : [{ "html" : …" at bounding box center [762, 358] width 829 height 436
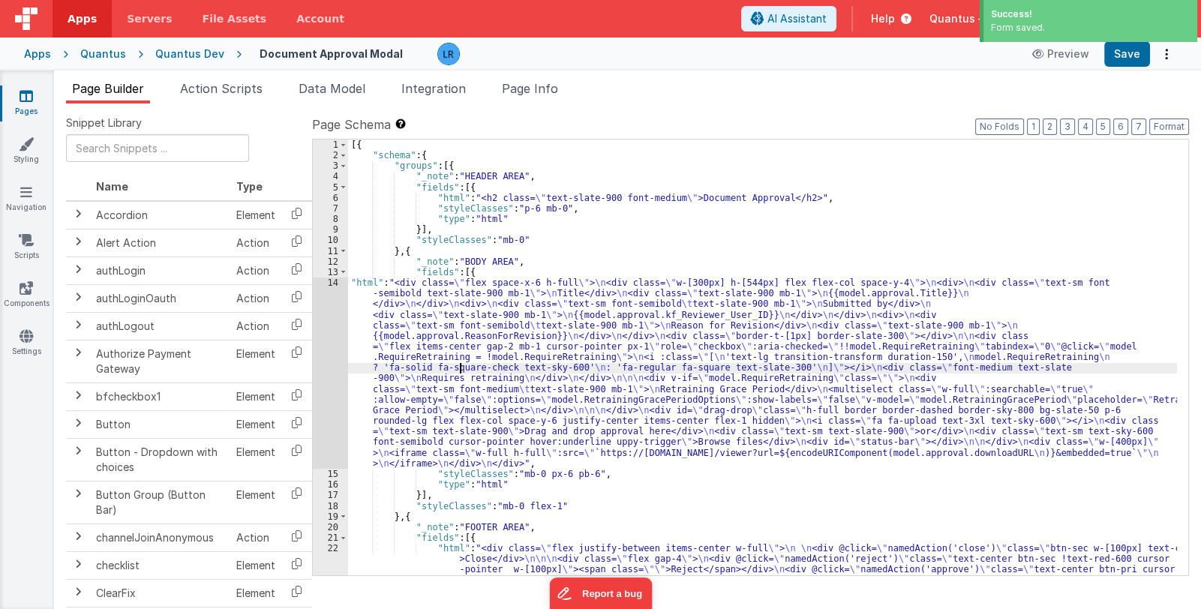
click at [323, 404] on div "14" at bounding box center [330, 373] width 35 height 191
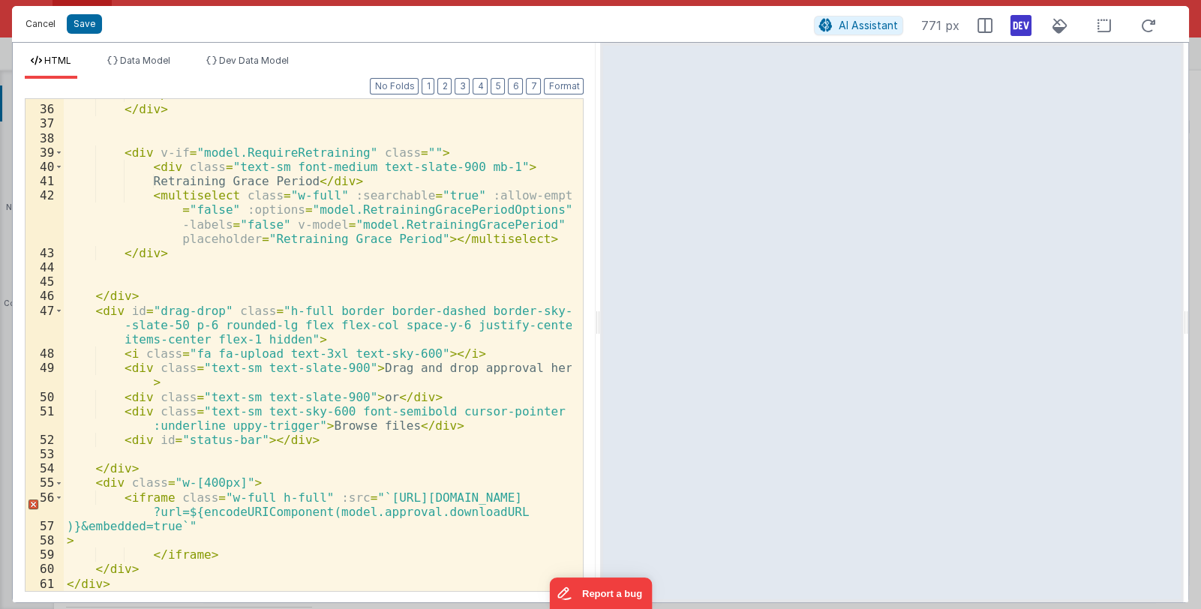
click at [45, 23] on button "Cancel" at bounding box center [40, 24] width 45 height 21
